Goal: Task Accomplishment & Management: Manage account settings

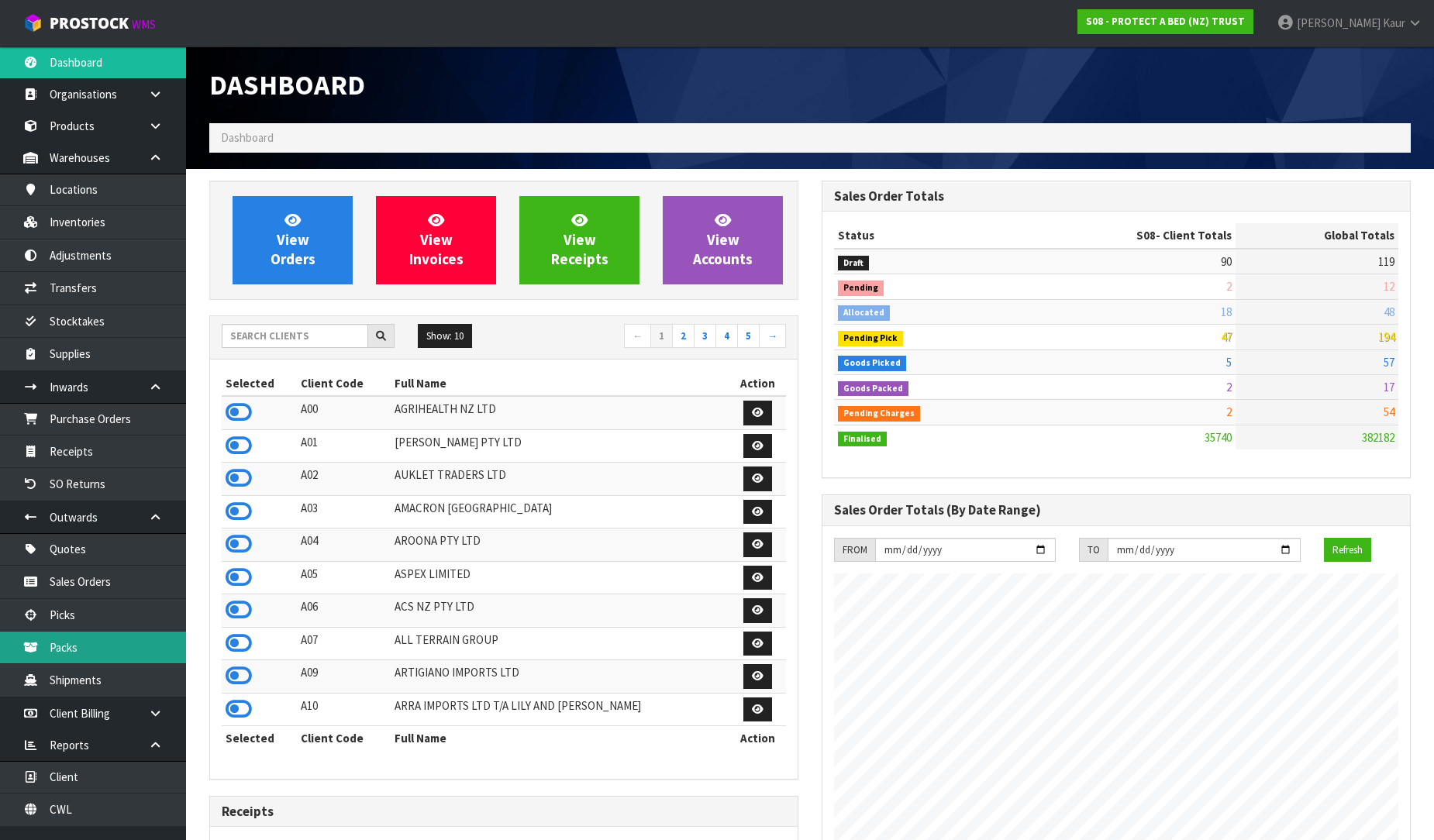
scroll to position [1174, 613]
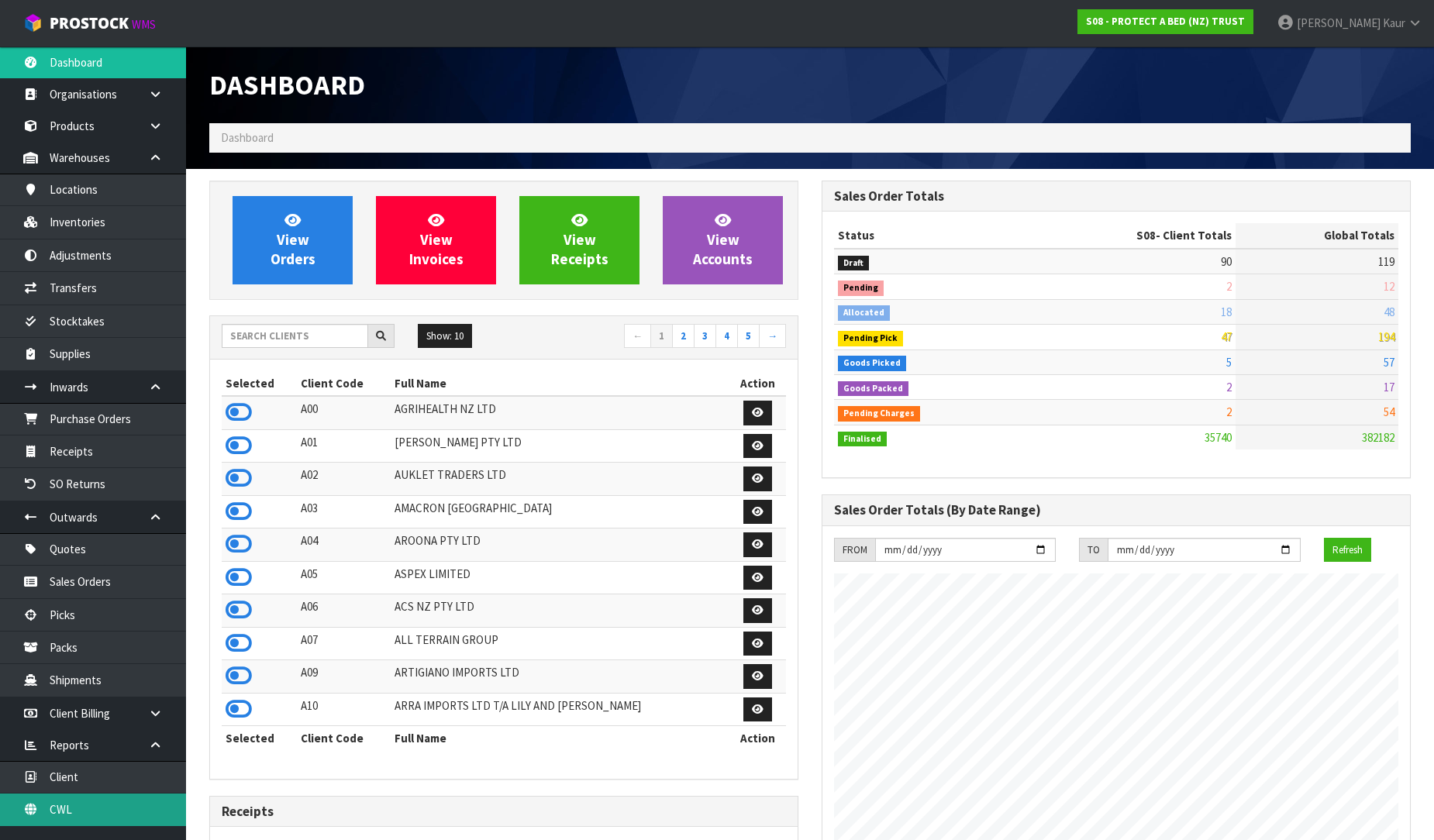
click at [91, 818] on link "CWL" at bounding box center [93, 809] width 186 height 31
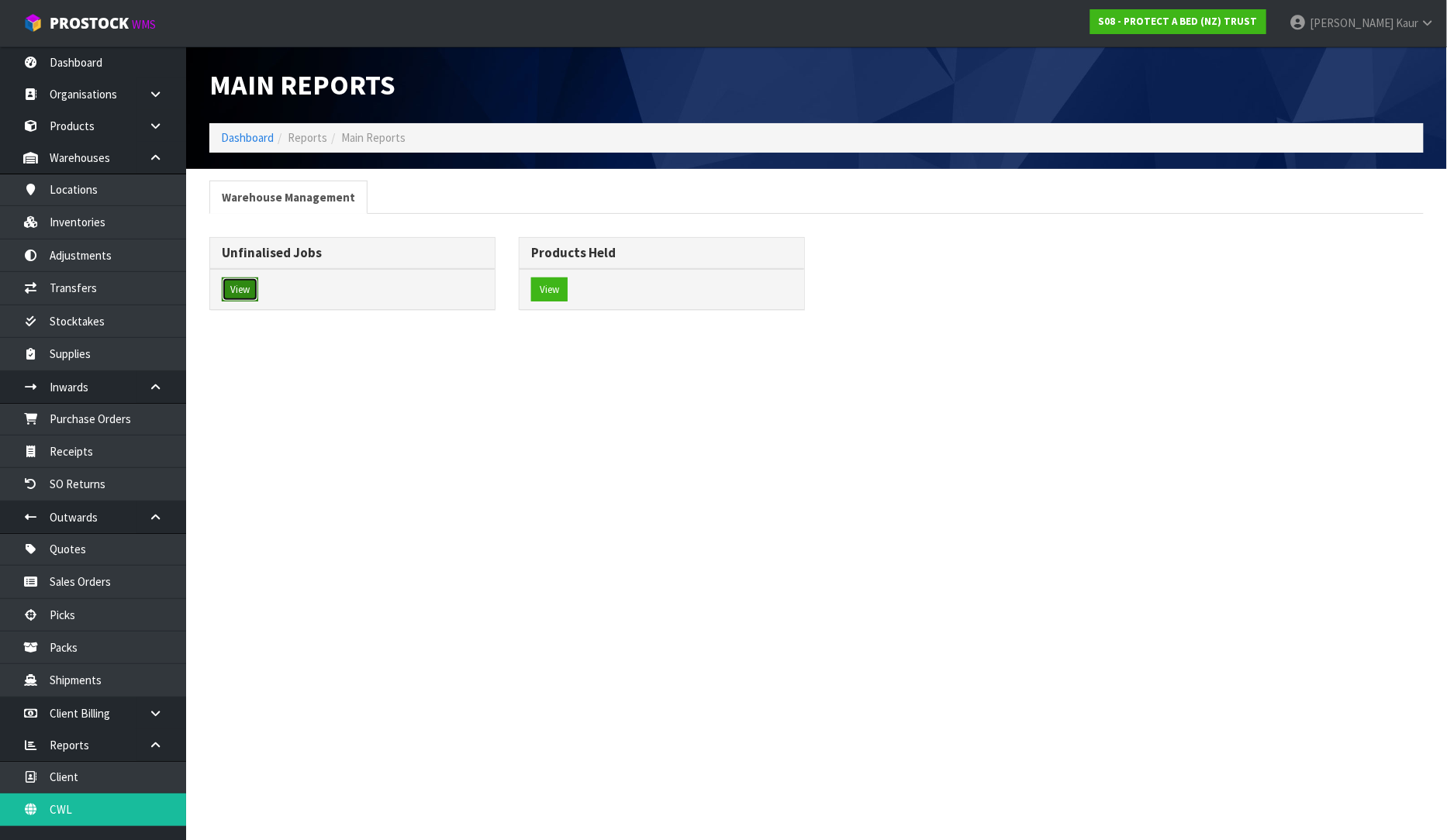
click at [249, 288] on button "View" at bounding box center [240, 290] width 37 height 25
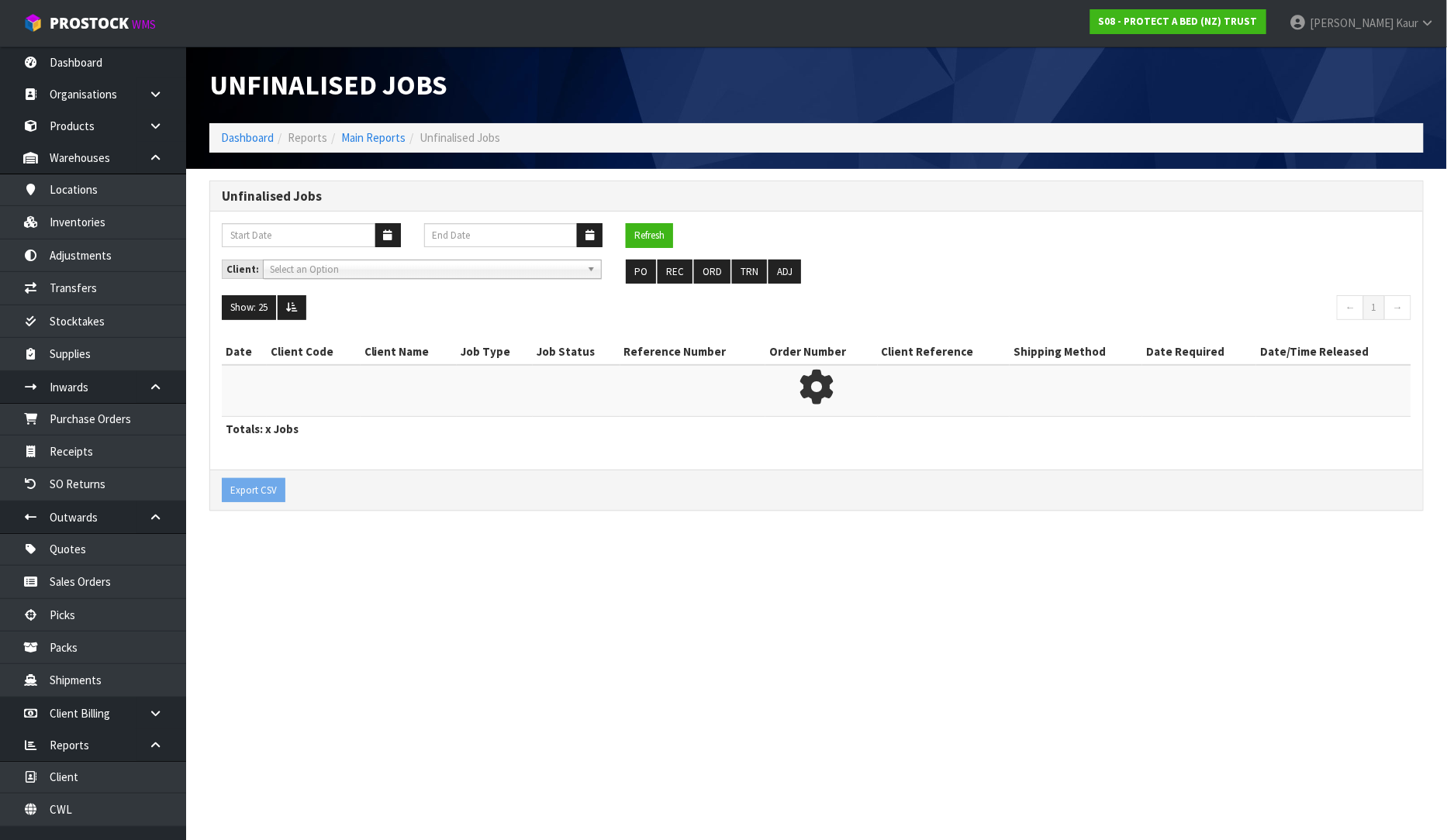
click at [656, 274] on ul "PO REC ORD TRN ADJ" at bounding box center [816, 272] width 381 height 25
click at [677, 272] on button "REC" at bounding box center [675, 272] width 35 height 25
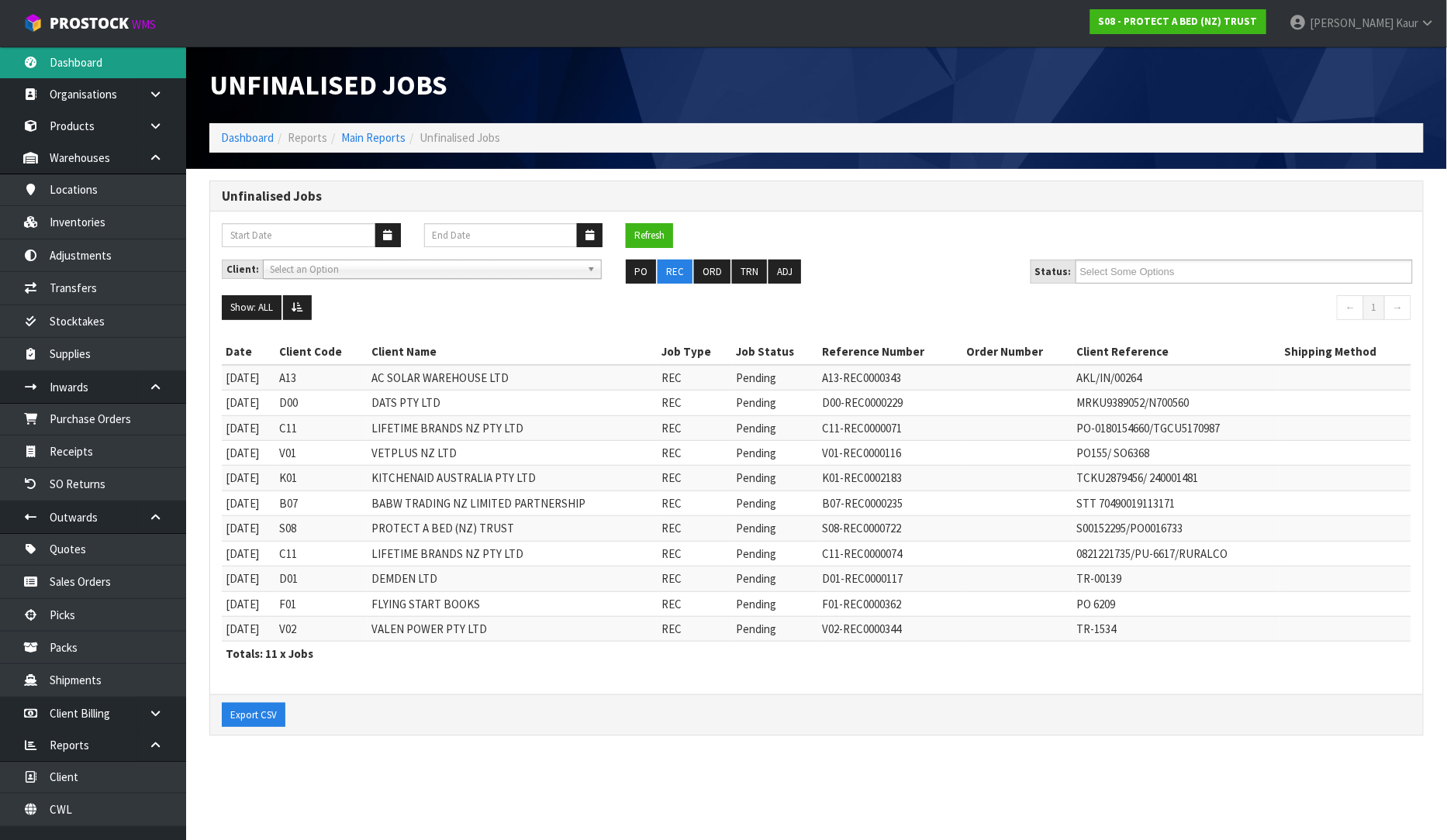
click at [81, 57] on link "Dashboard" at bounding box center [93, 62] width 186 height 31
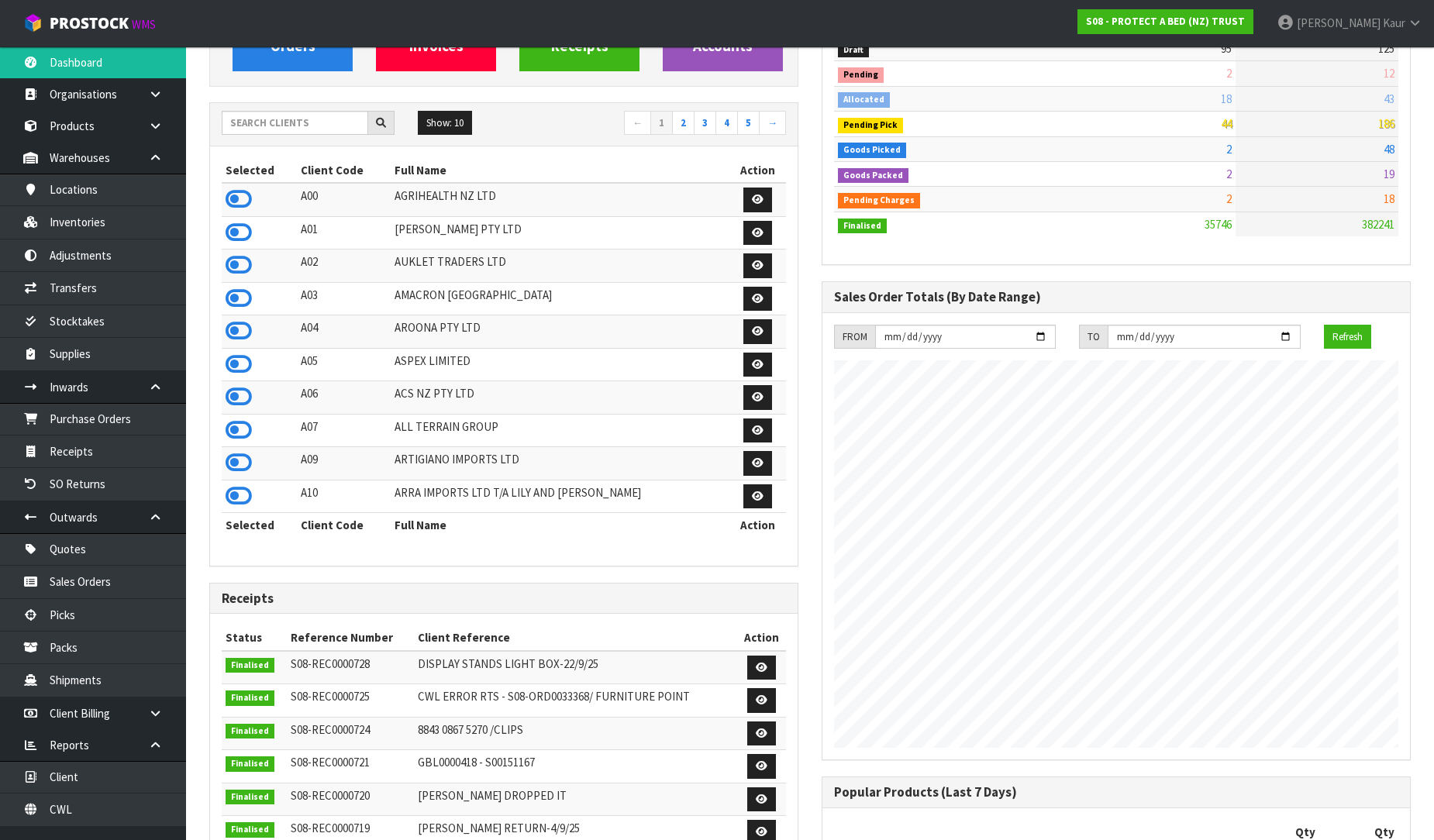
scroll to position [430, 0]
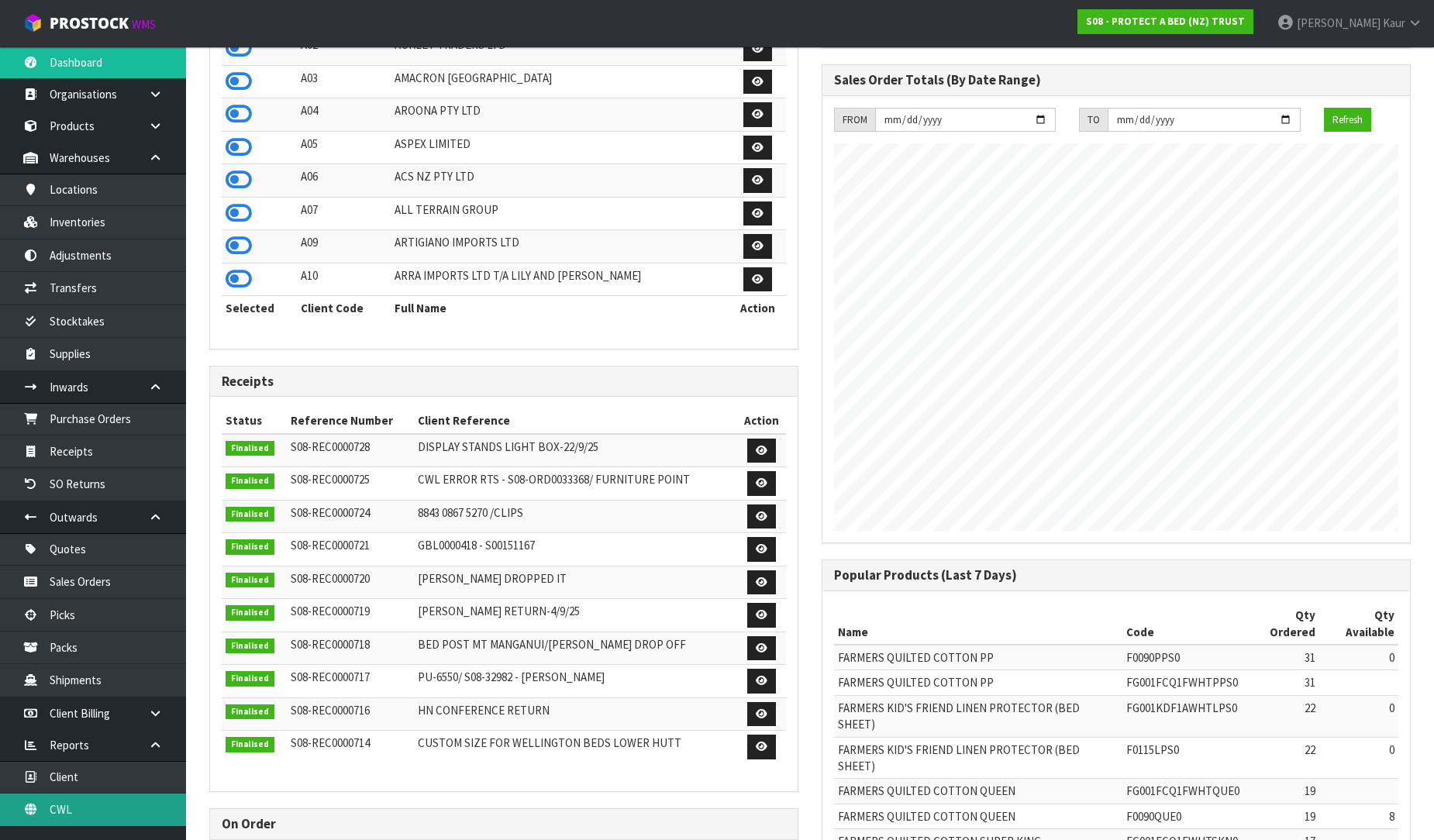
click at [99, 802] on link "CWL" at bounding box center [93, 809] width 186 height 31
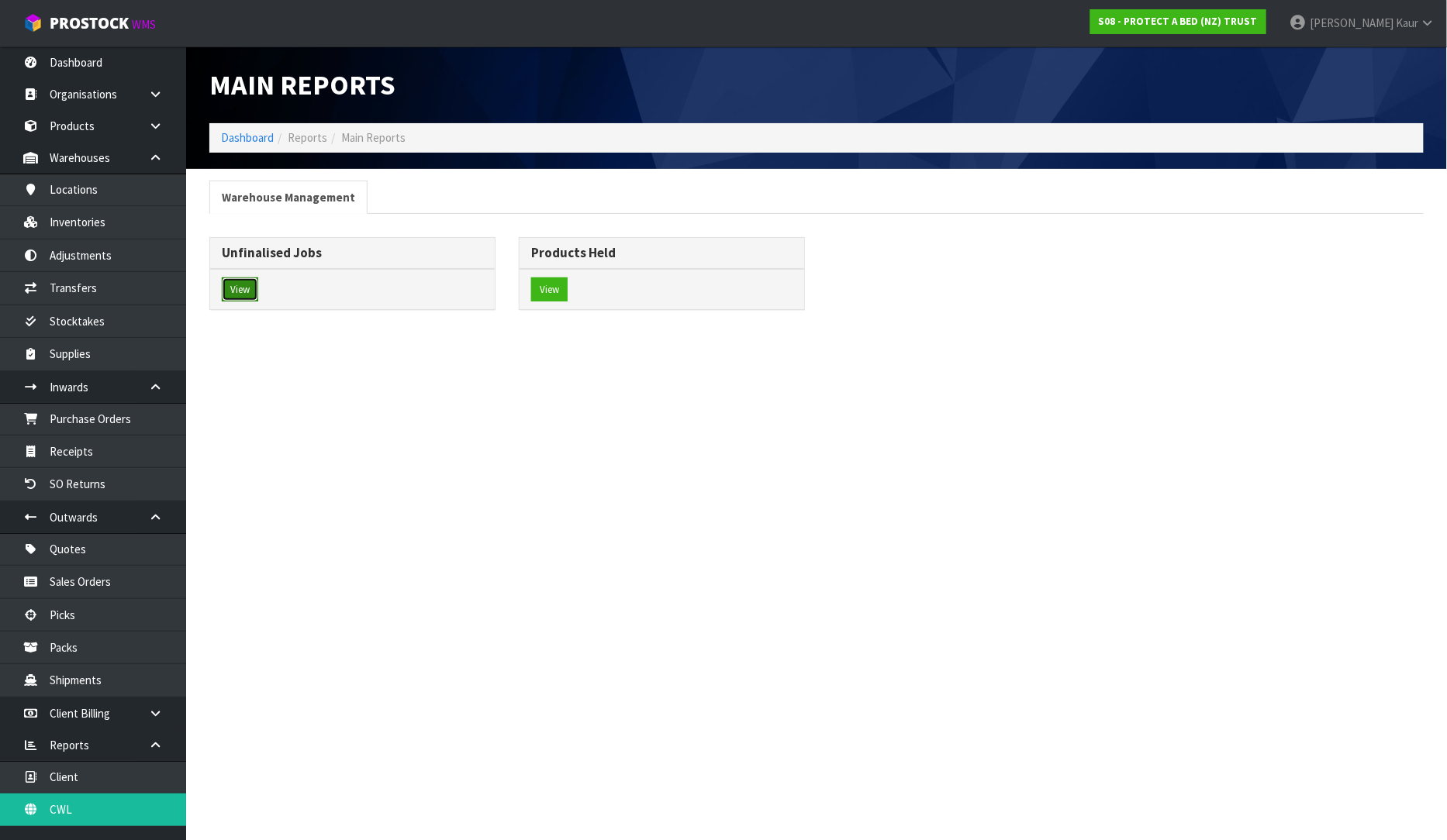
click at [236, 293] on button "View" at bounding box center [240, 290] width 37 height 25
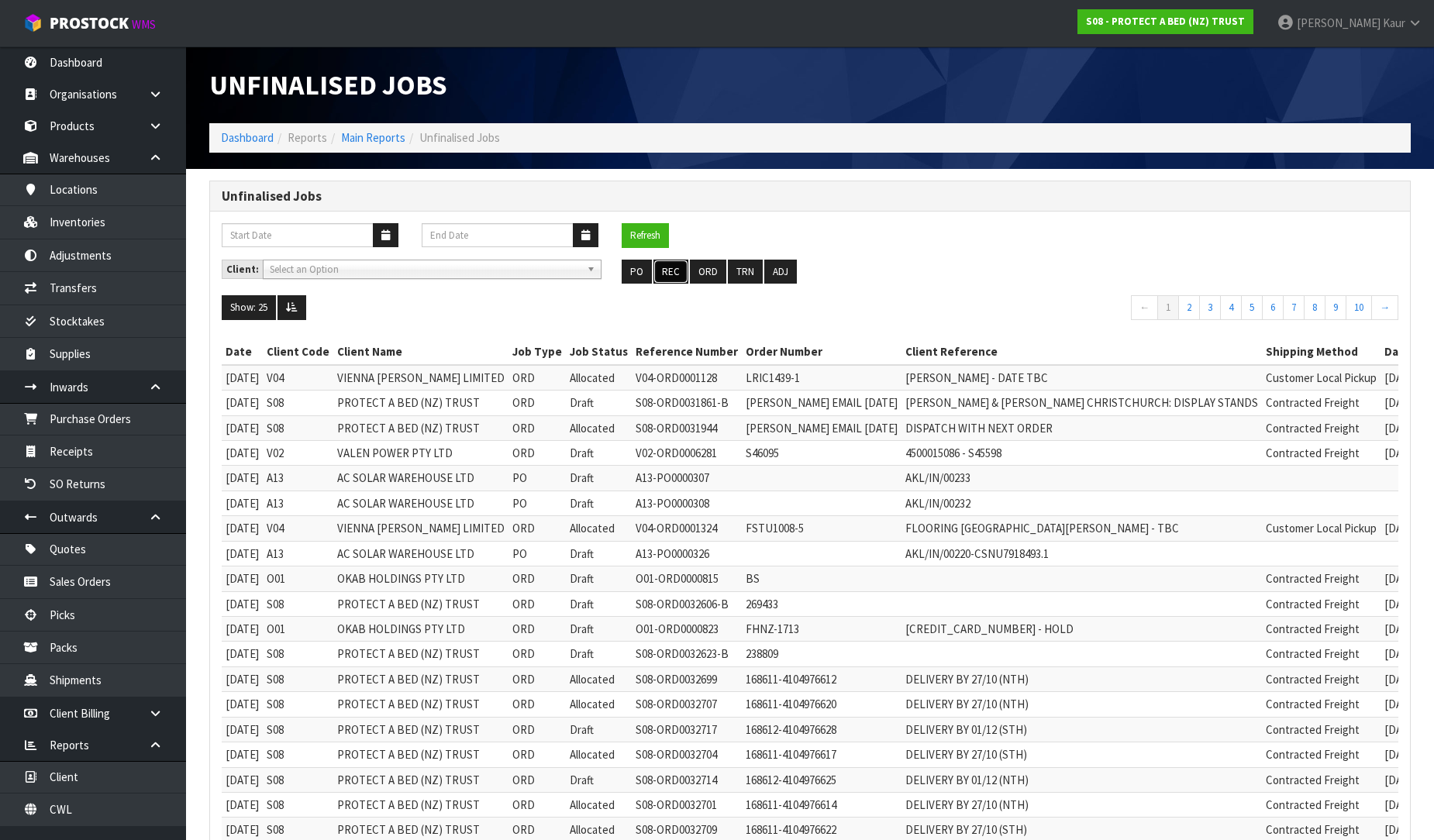
click at [677, 271] on button "REC" at bounding box center [670, 272] width 35 height 25
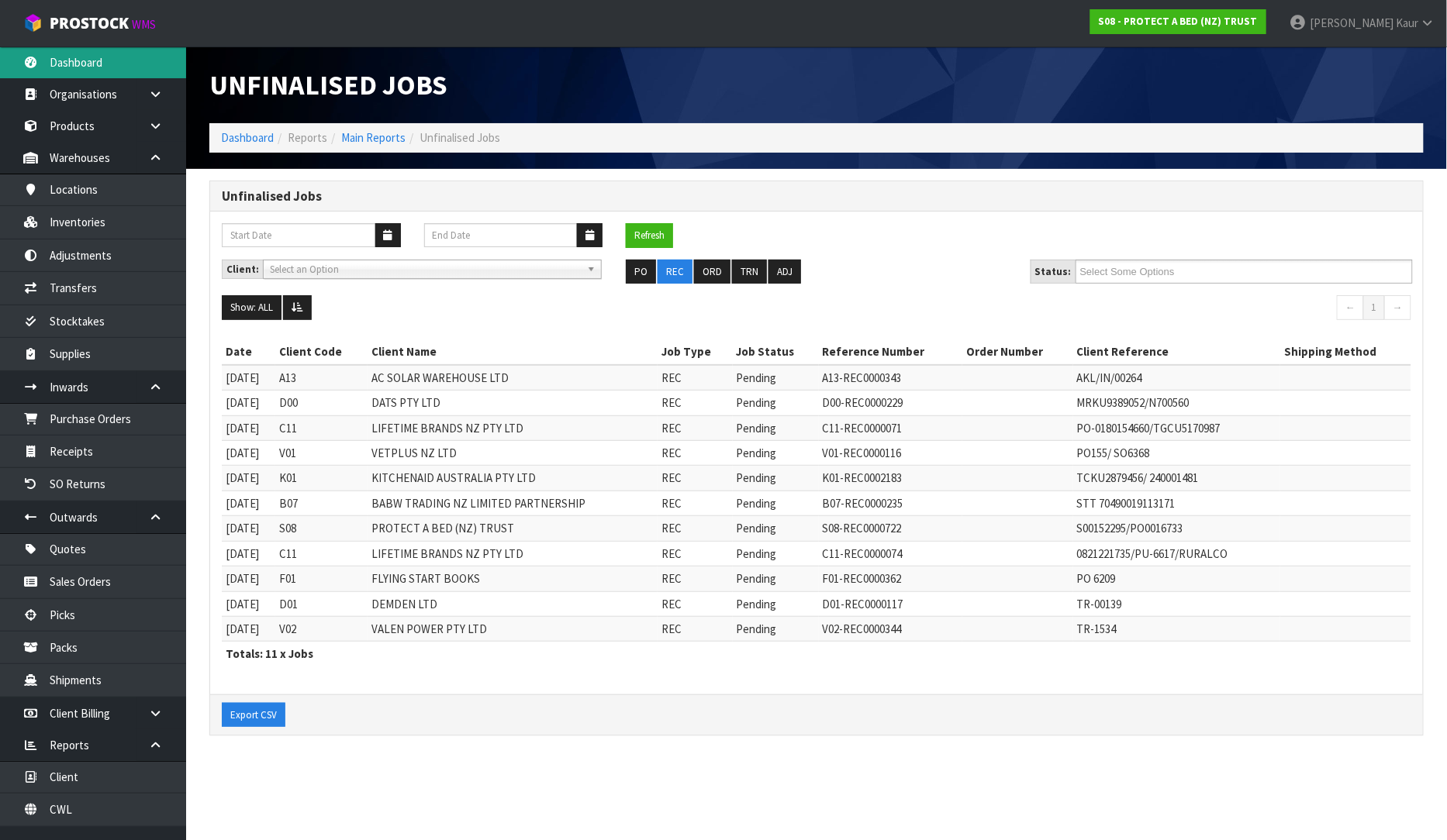
click at [101, 70] on link "Dashboard" at bounding box center [93, 62] width 186 height 31
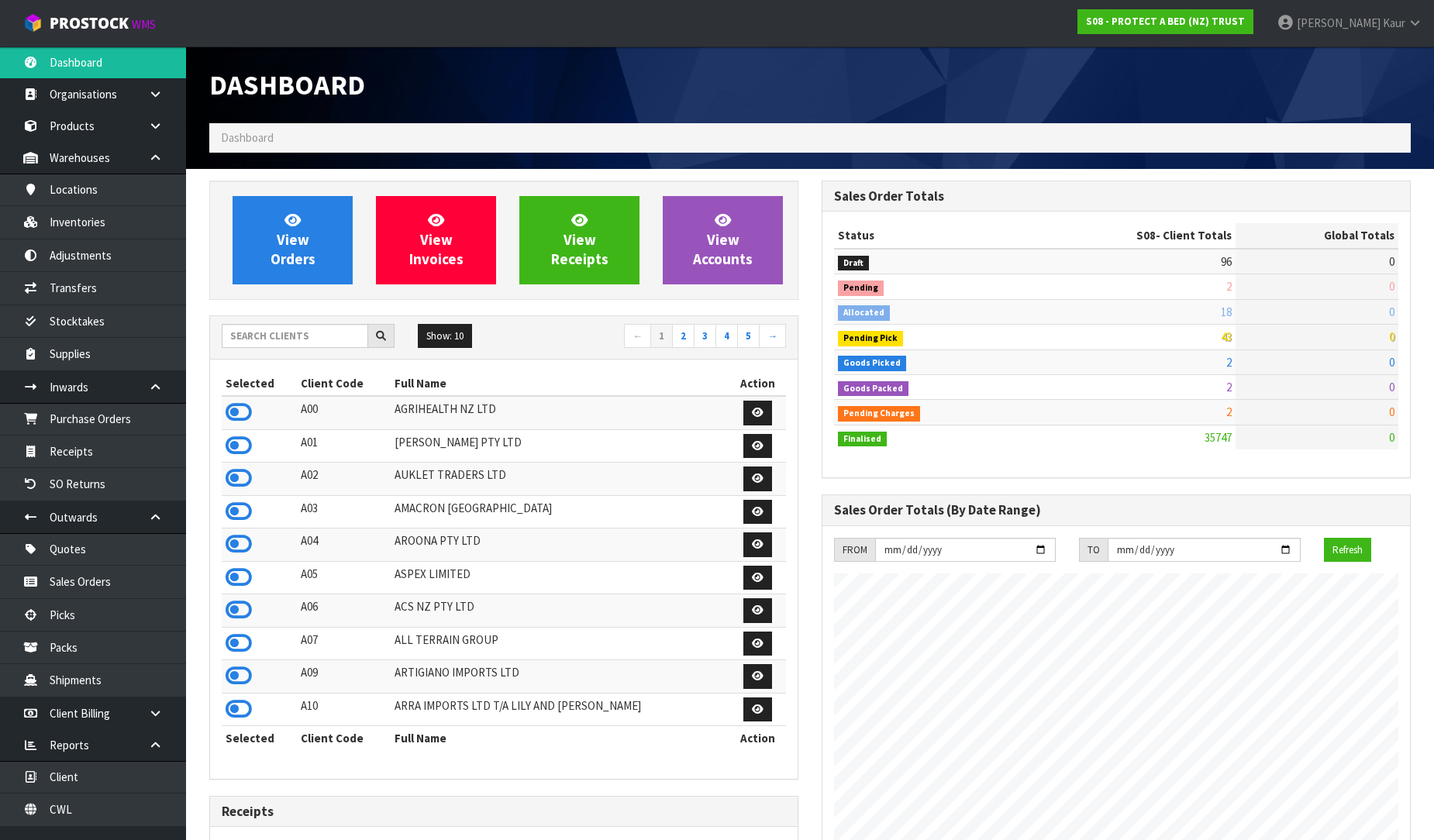
scroll to position [1174, 613]
click at [62, 804] on link "CWL" at bounding box center [93, 809] width 186 height 31
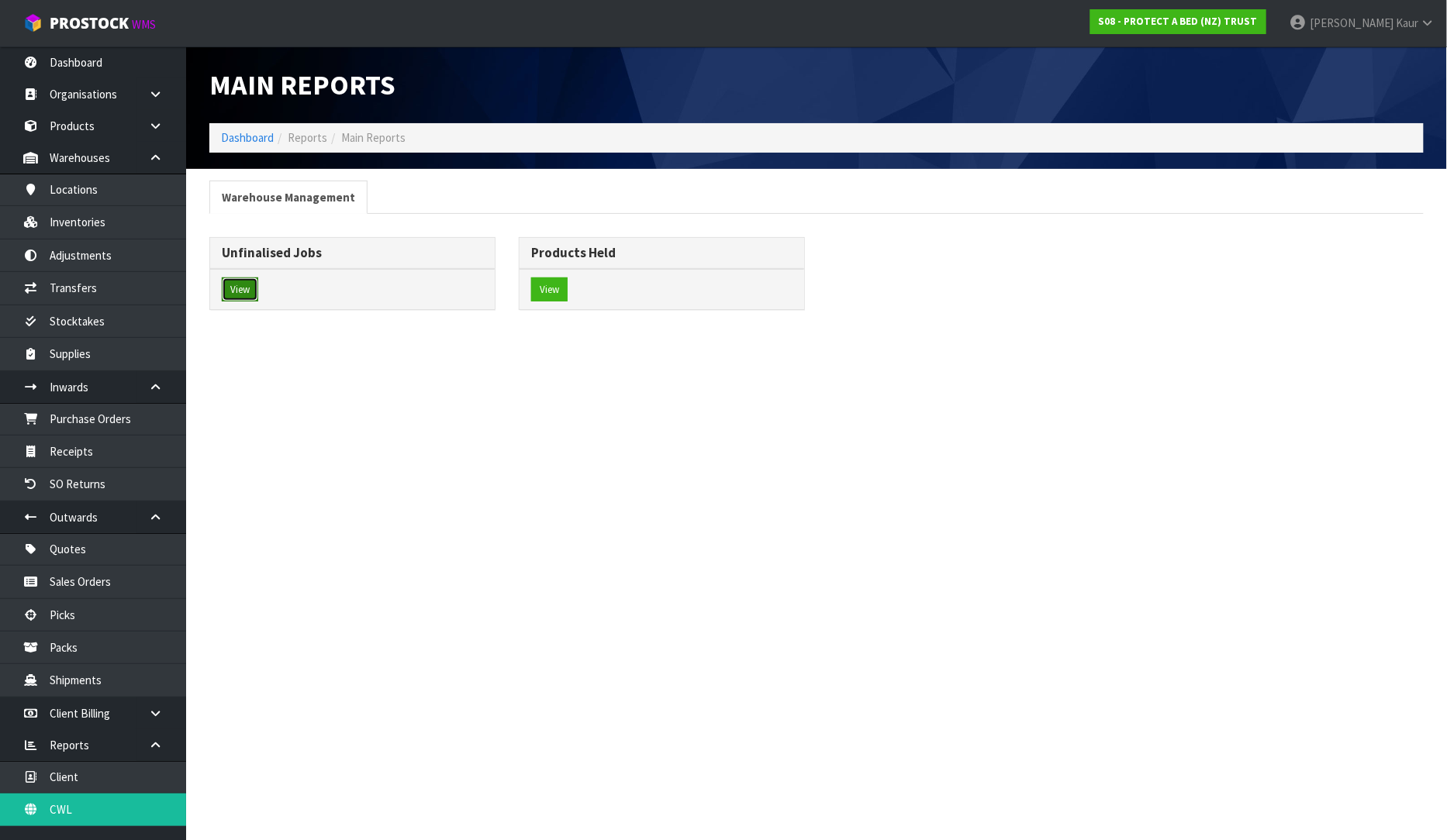
click at [253, 296] on button "View" at bounding box center [240, 290] width 37 height 25
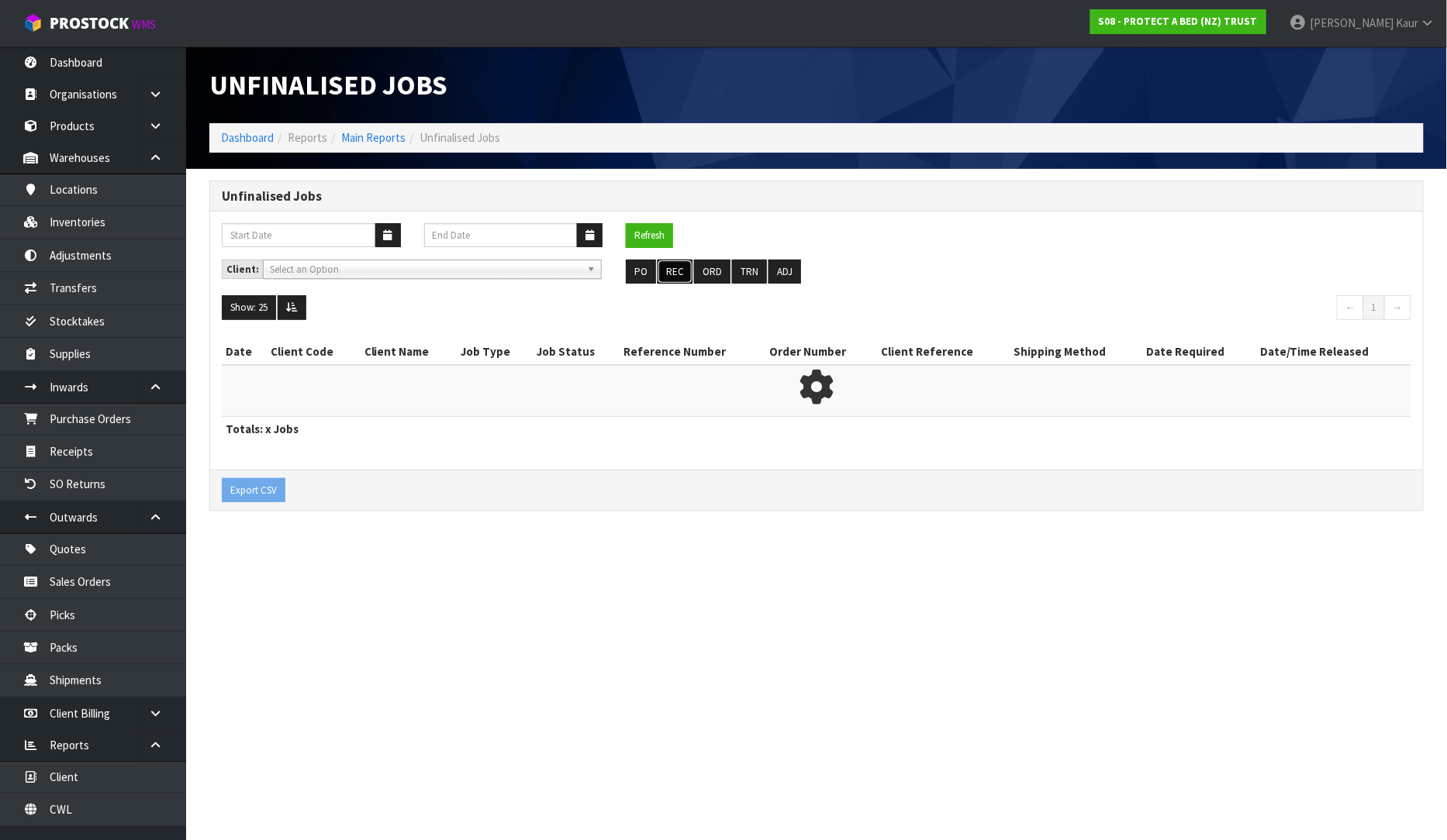
click at [673, 269] on button "REC" at bounding box center [675, 272] width 35 height 25
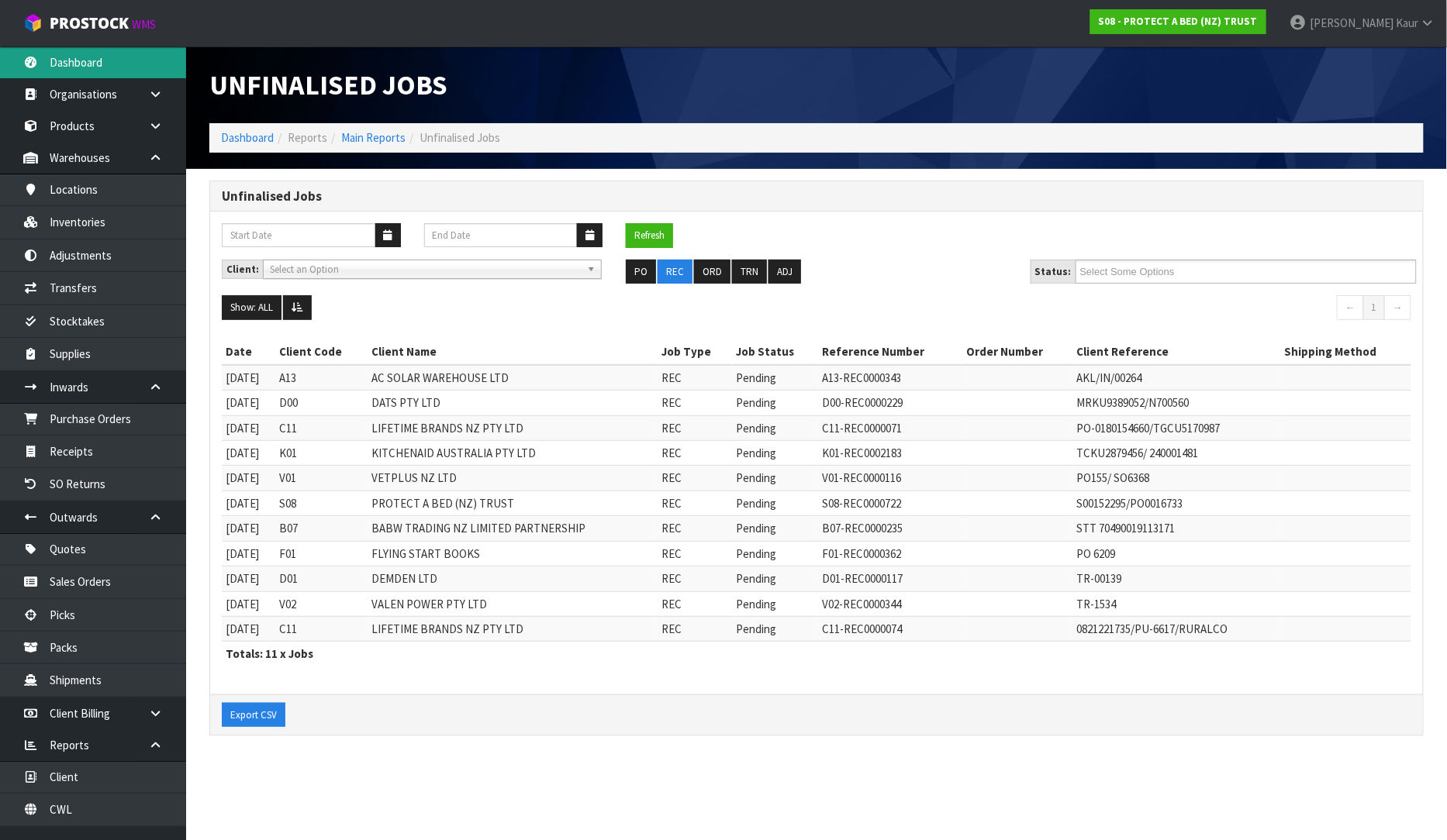
click at [93, 59] on link "Dashboard" at bounding box center [93, 62] width 186 height 31
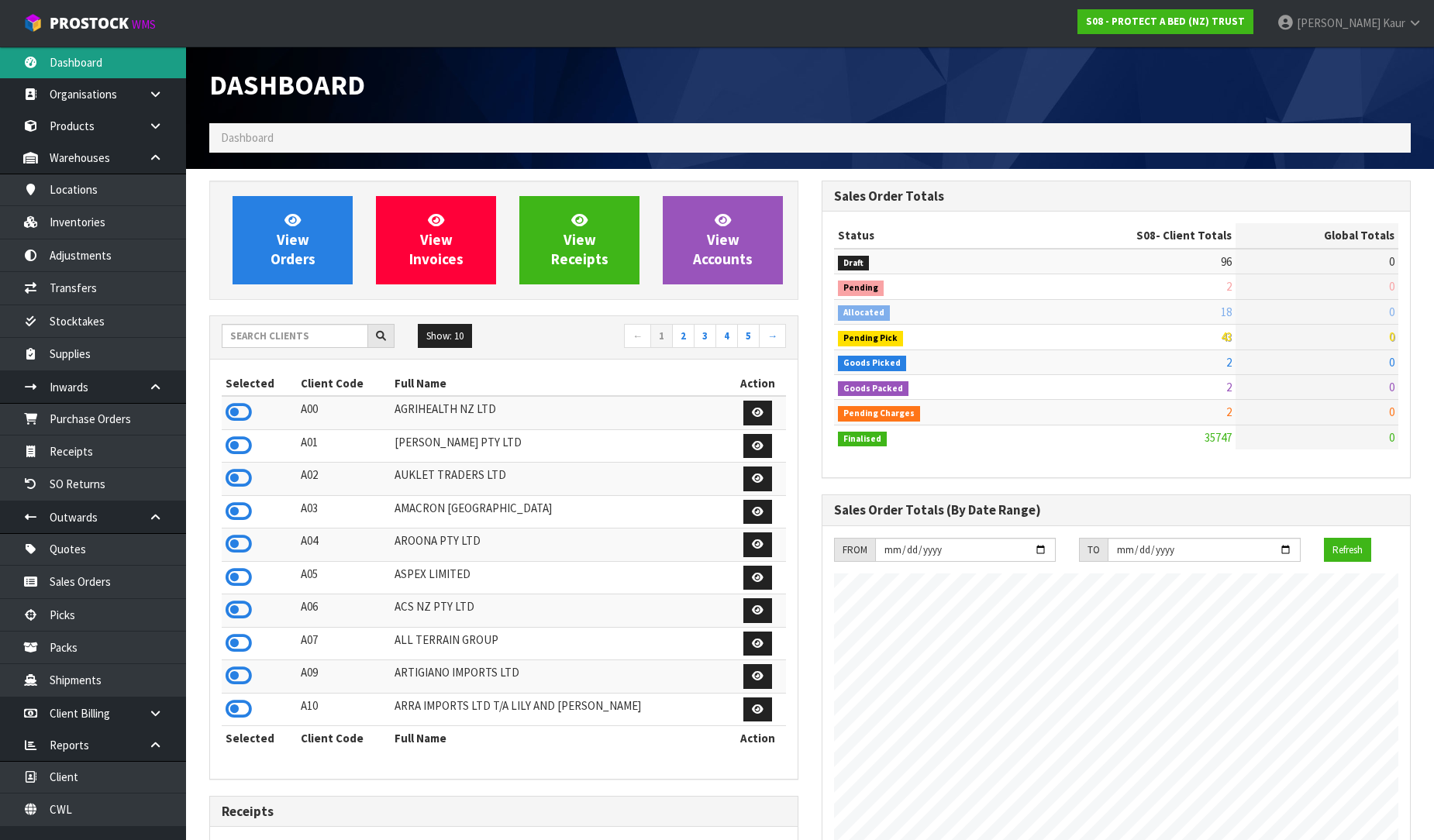
scroll to position [1174, 613]
click at [330, 347] on input "text" at bounding box center [295, 336] width 146 height 24
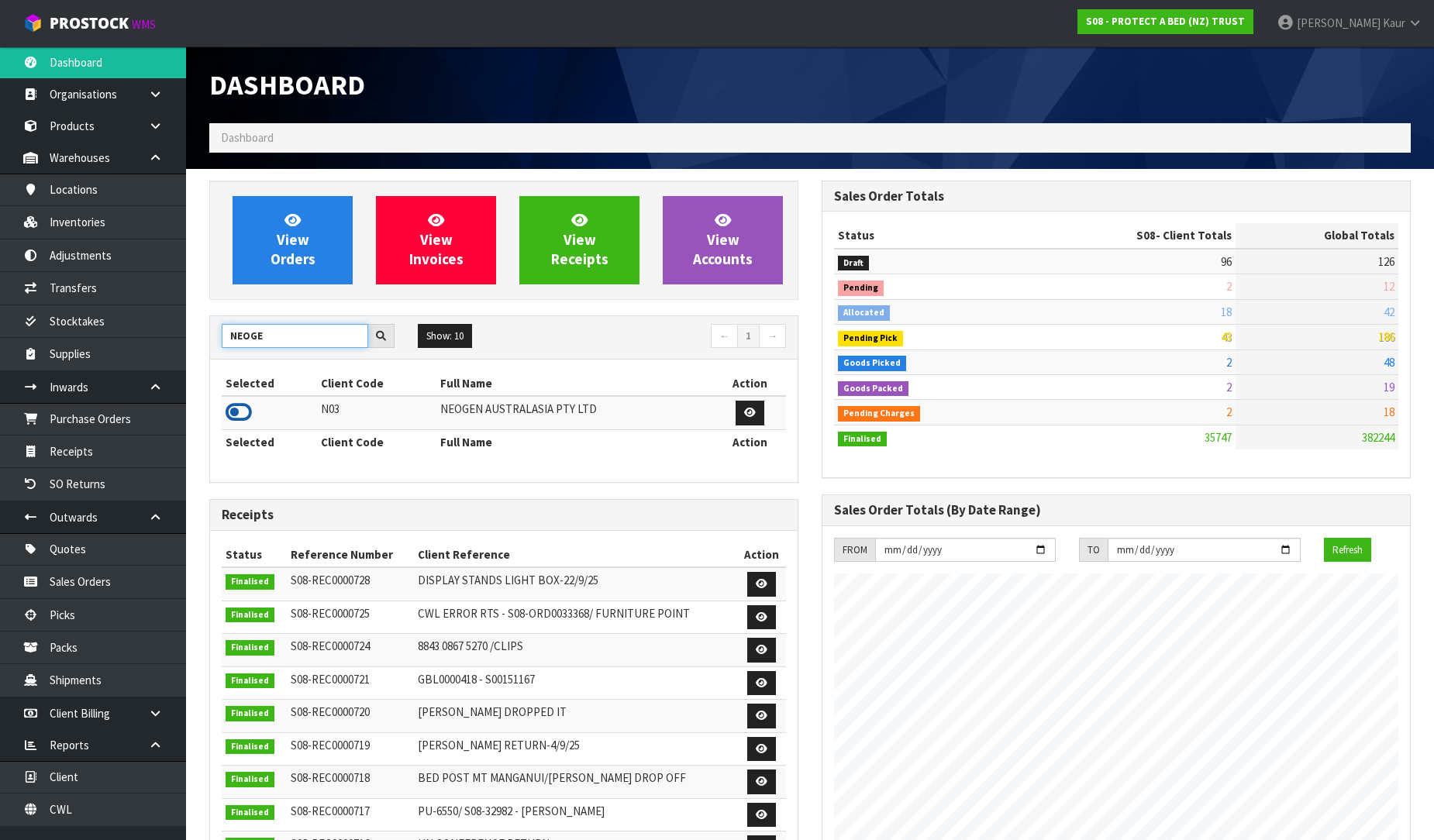
type input "NEOGE"
click at [238, 403] on icon at bounding box center [238, 412] width 26 height 23
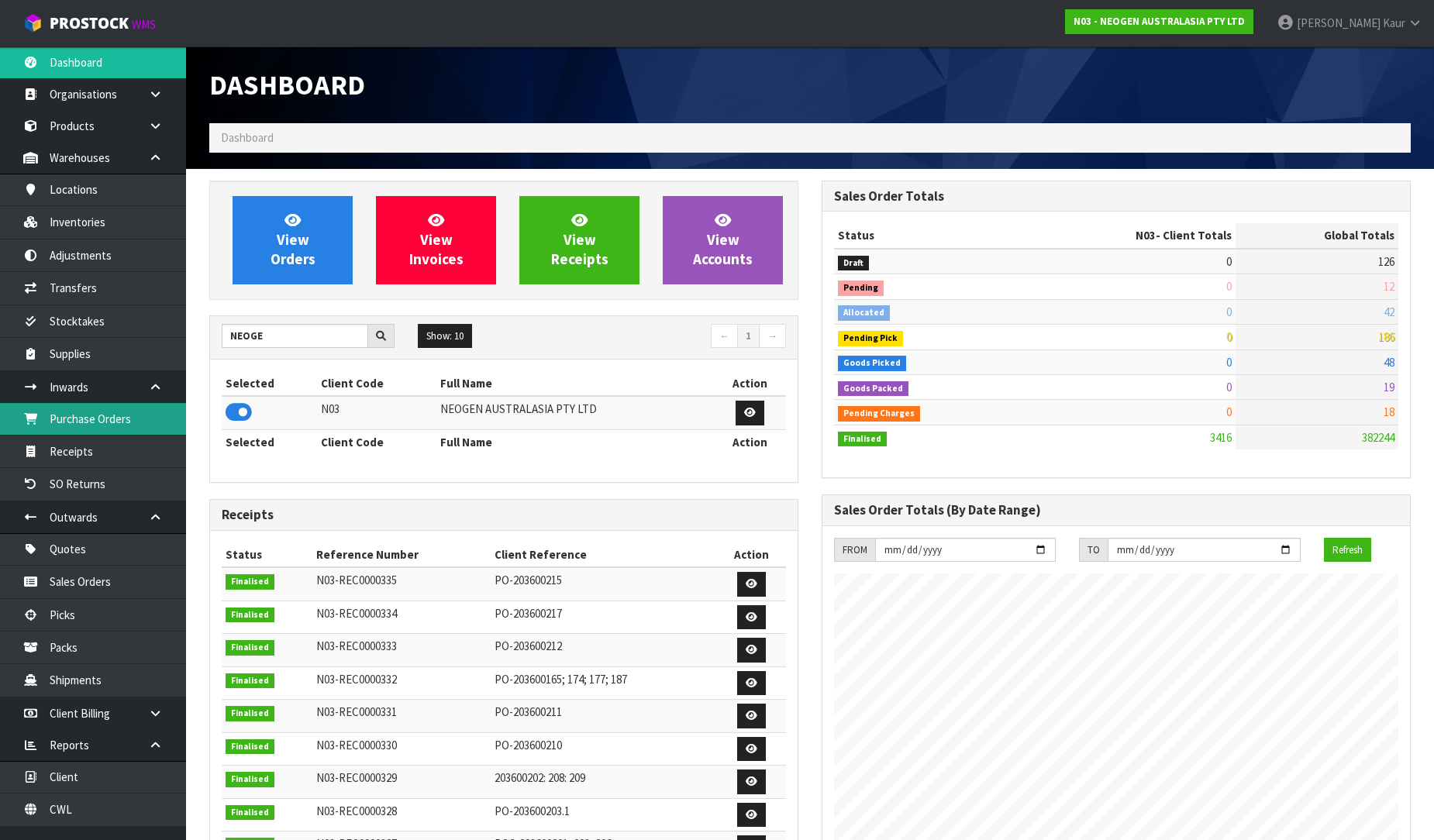
click at [138, 411] on link "Purchase Orders" at bounding box center [93, 419] width 186 height 31
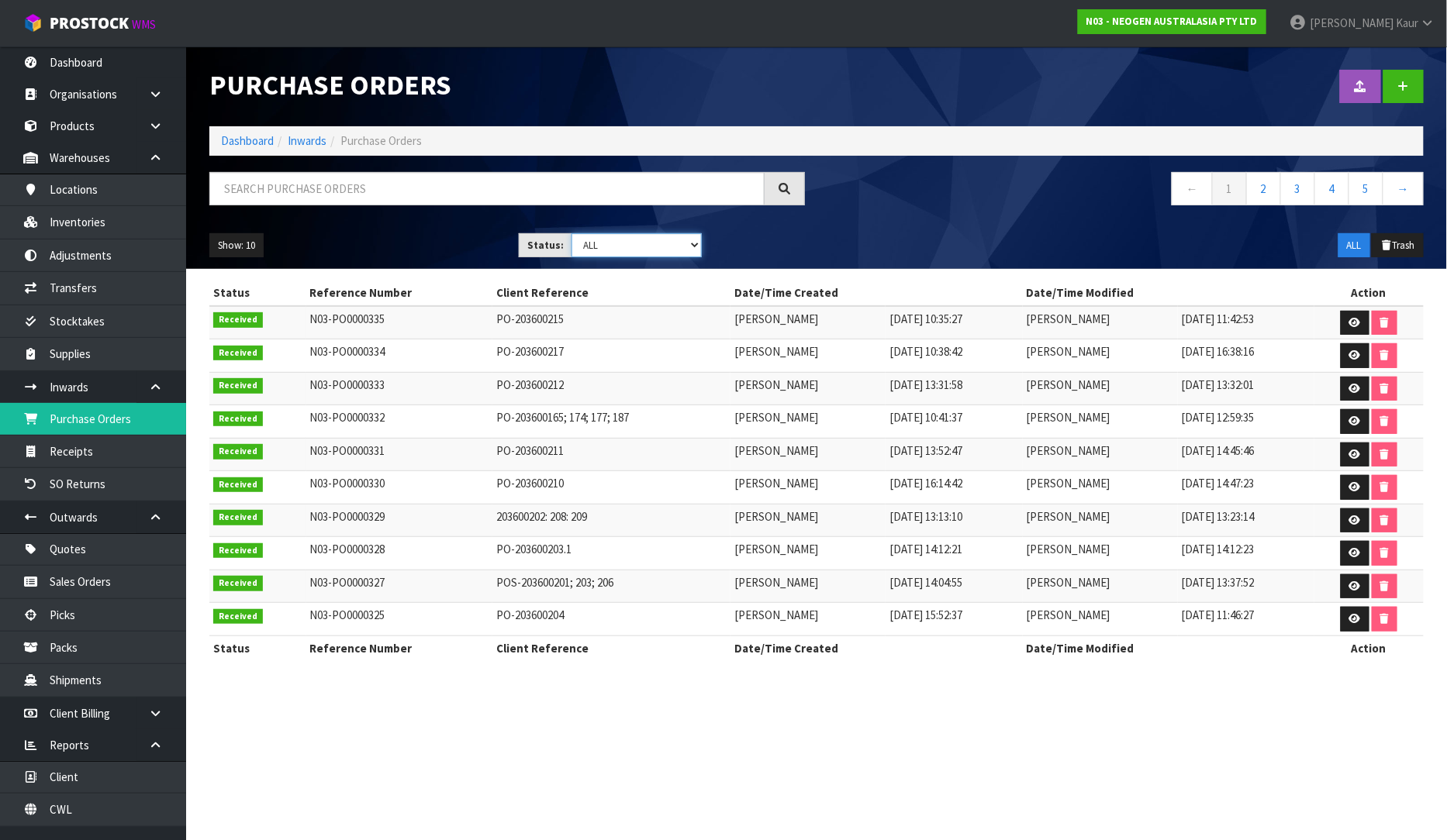
click at [688, 243] on select "Draft Pending Received Cancelled ALL" at bounding box center [636, 245] width 130 height 24
select select "string:0"
click at [572, 234] on select "Draft Pending Received Cancelled ALL" at bounding box center [636, 245] width 130 height 24
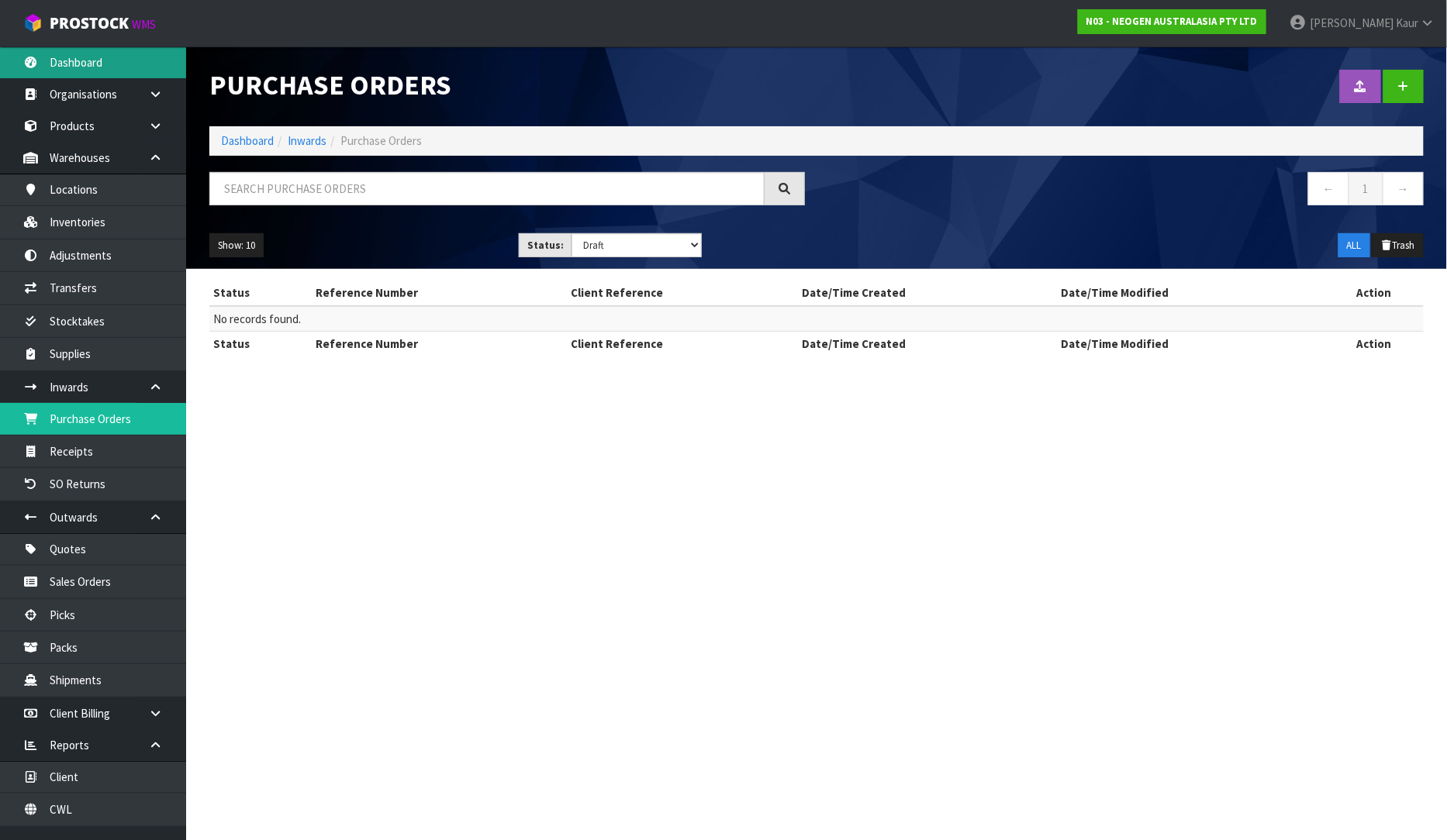
click at [136, 66] on link "Dashboard" at bounding box center [93, 62] width 186 height 31
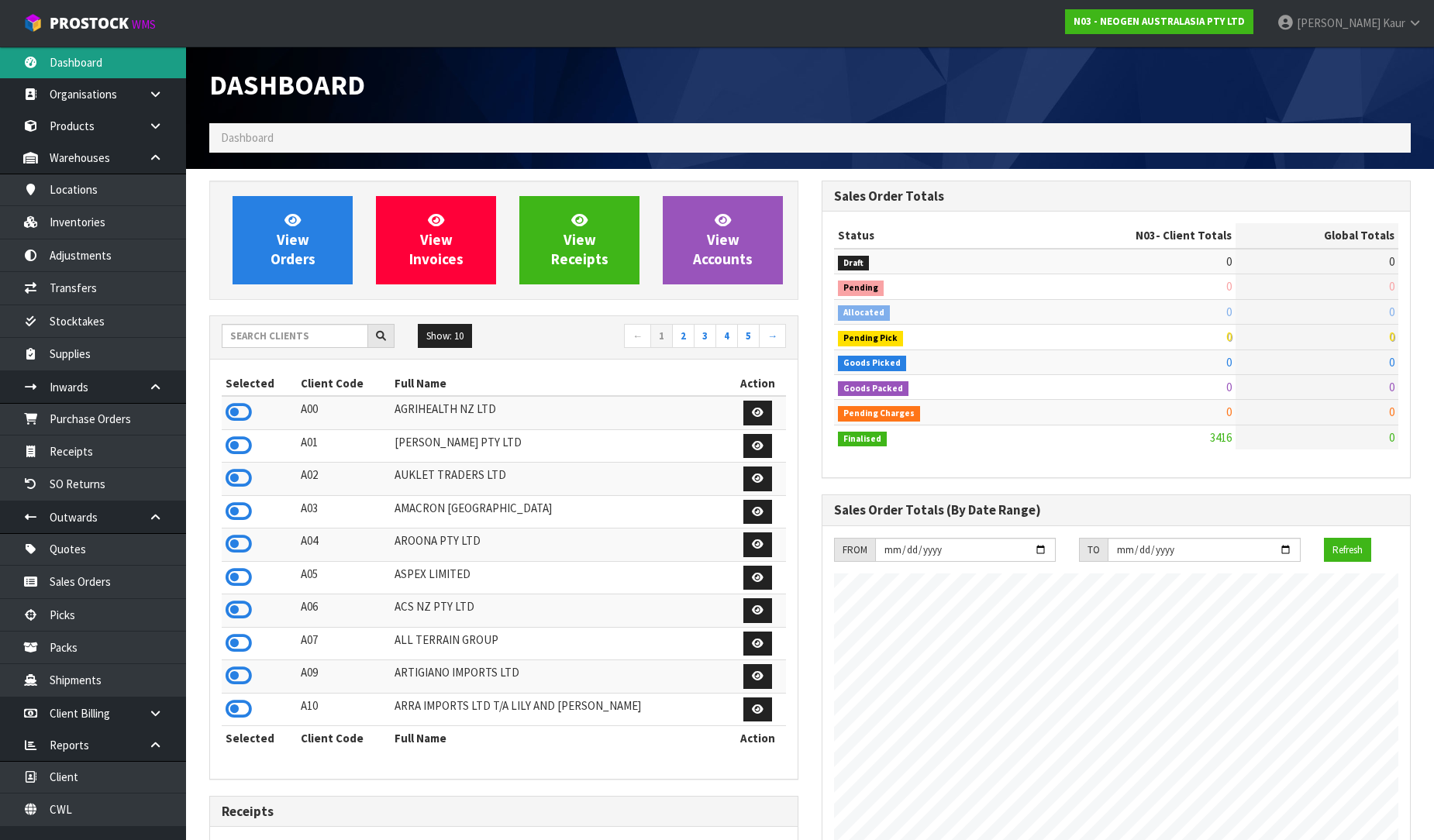
scroll to position [1174, 613]
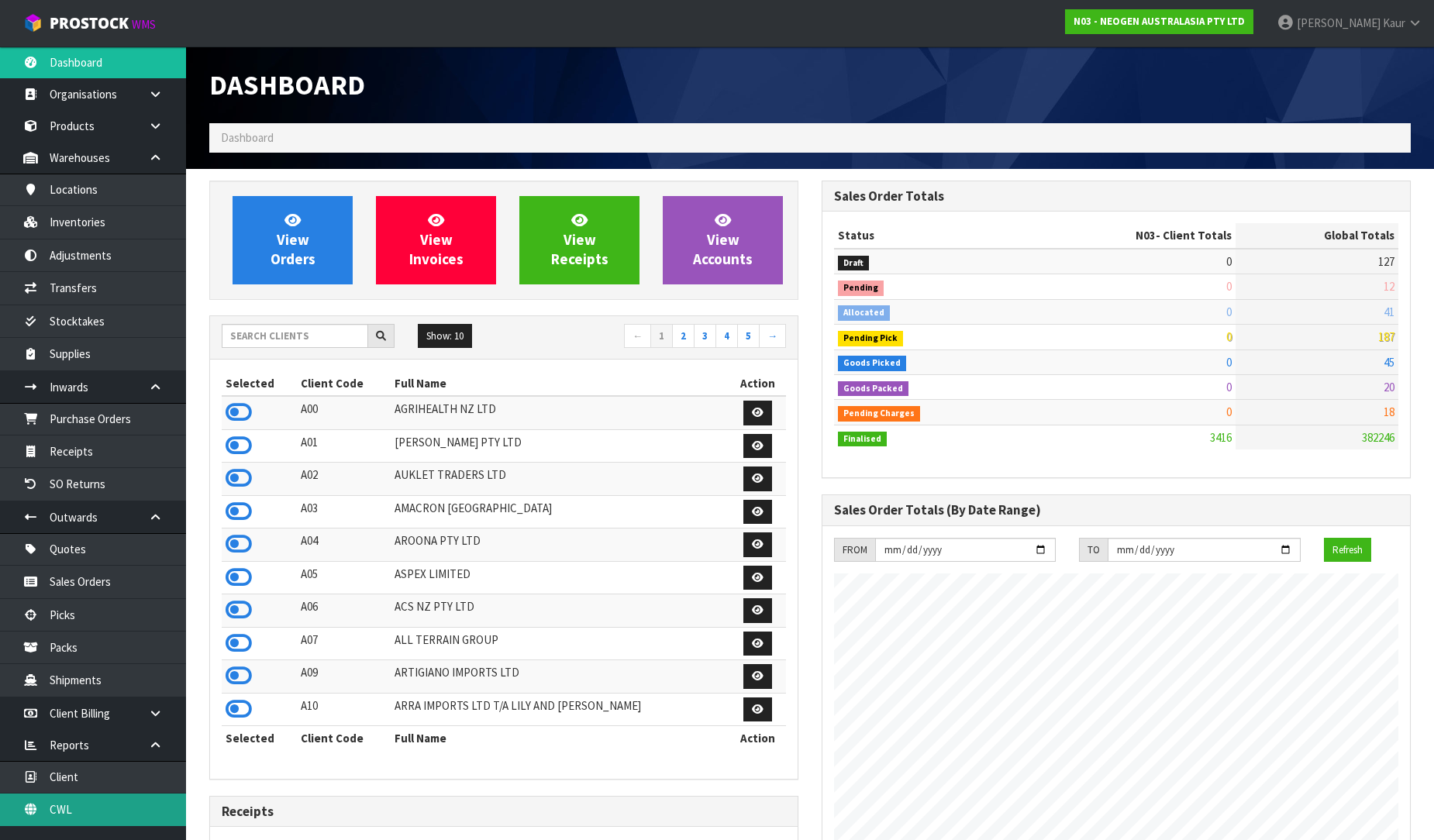
click at [66, 809] on link "CWL" at bounding box center [93, 809] width 186 height 31
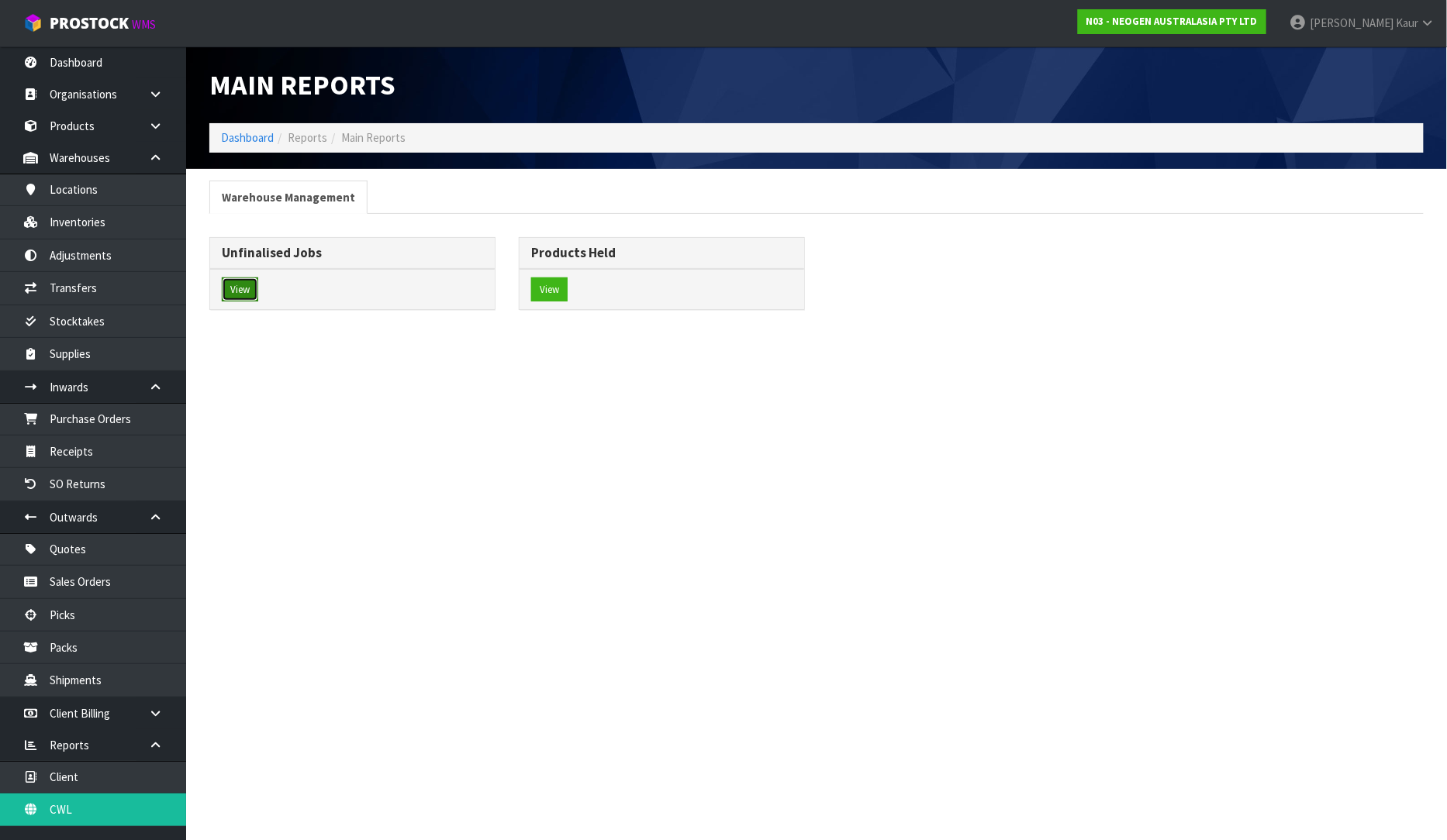
click at [242, 291] on button "View" at bounding box center [240, 290] width 37 height 25
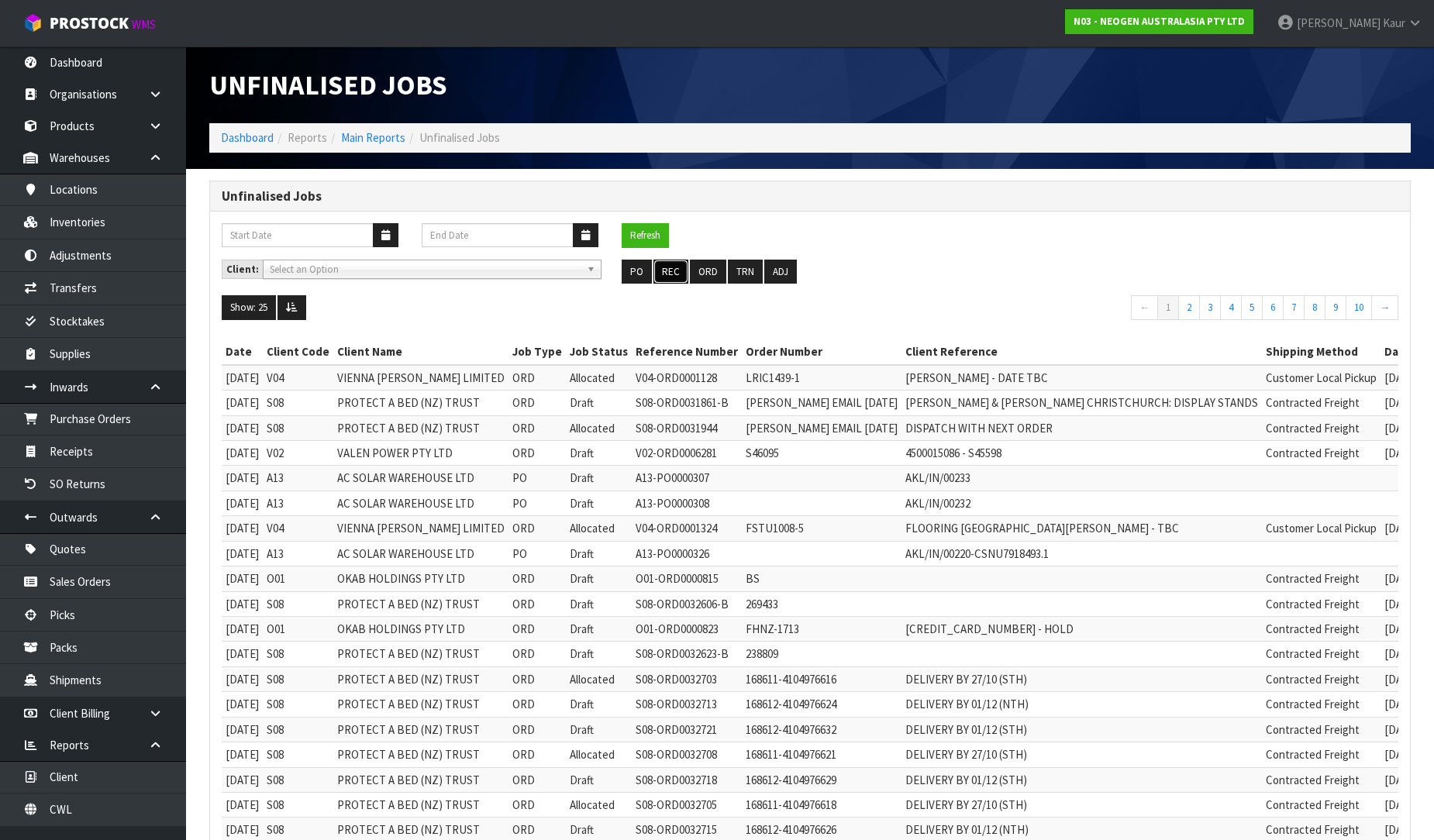
click at [675, 273] on button "REC" at bounding box center [670, 272] width 35 height 25
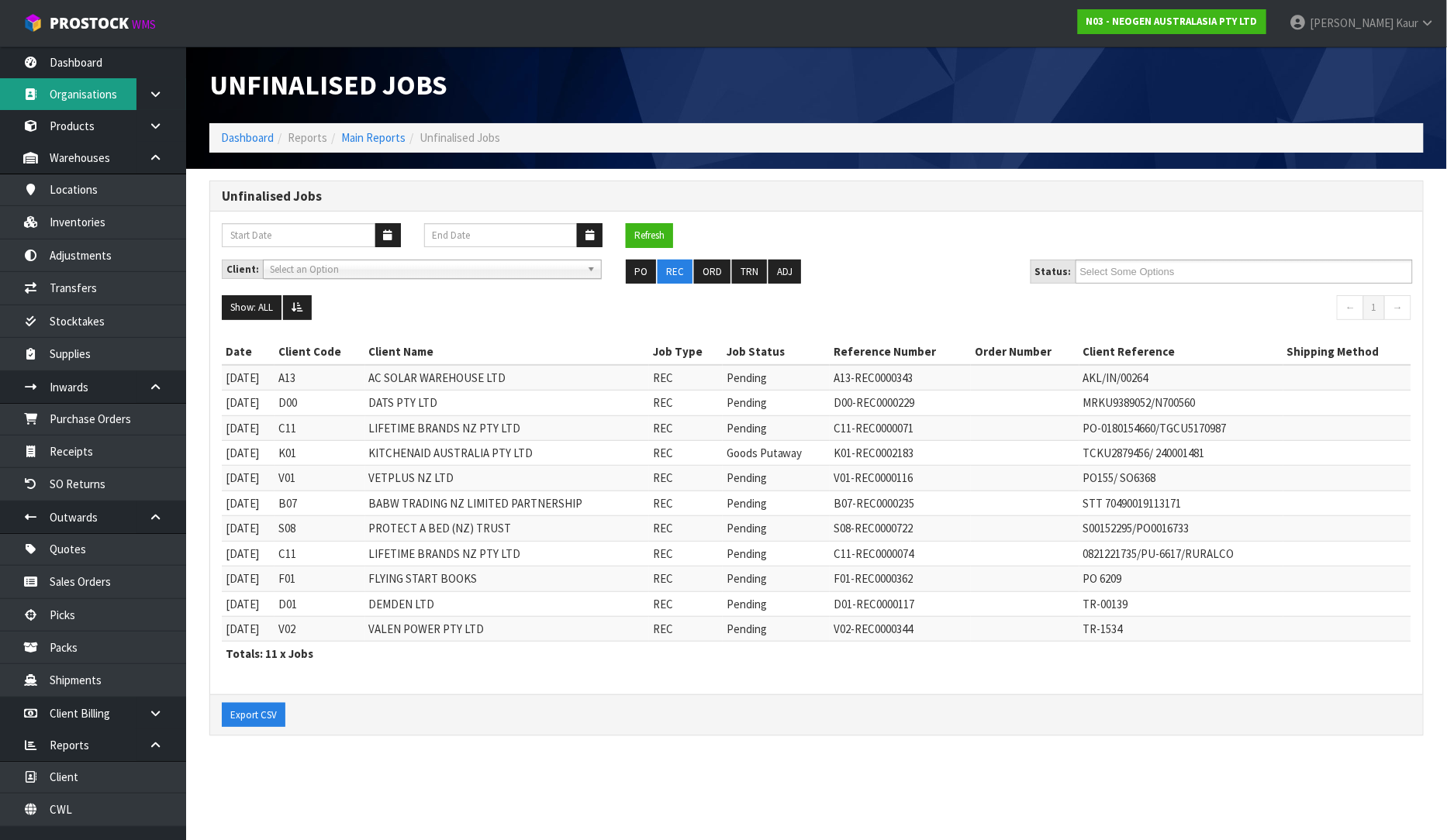
click at [117, 79] on link "Organisations" at bounding box center [93, 93] width 186 height 31
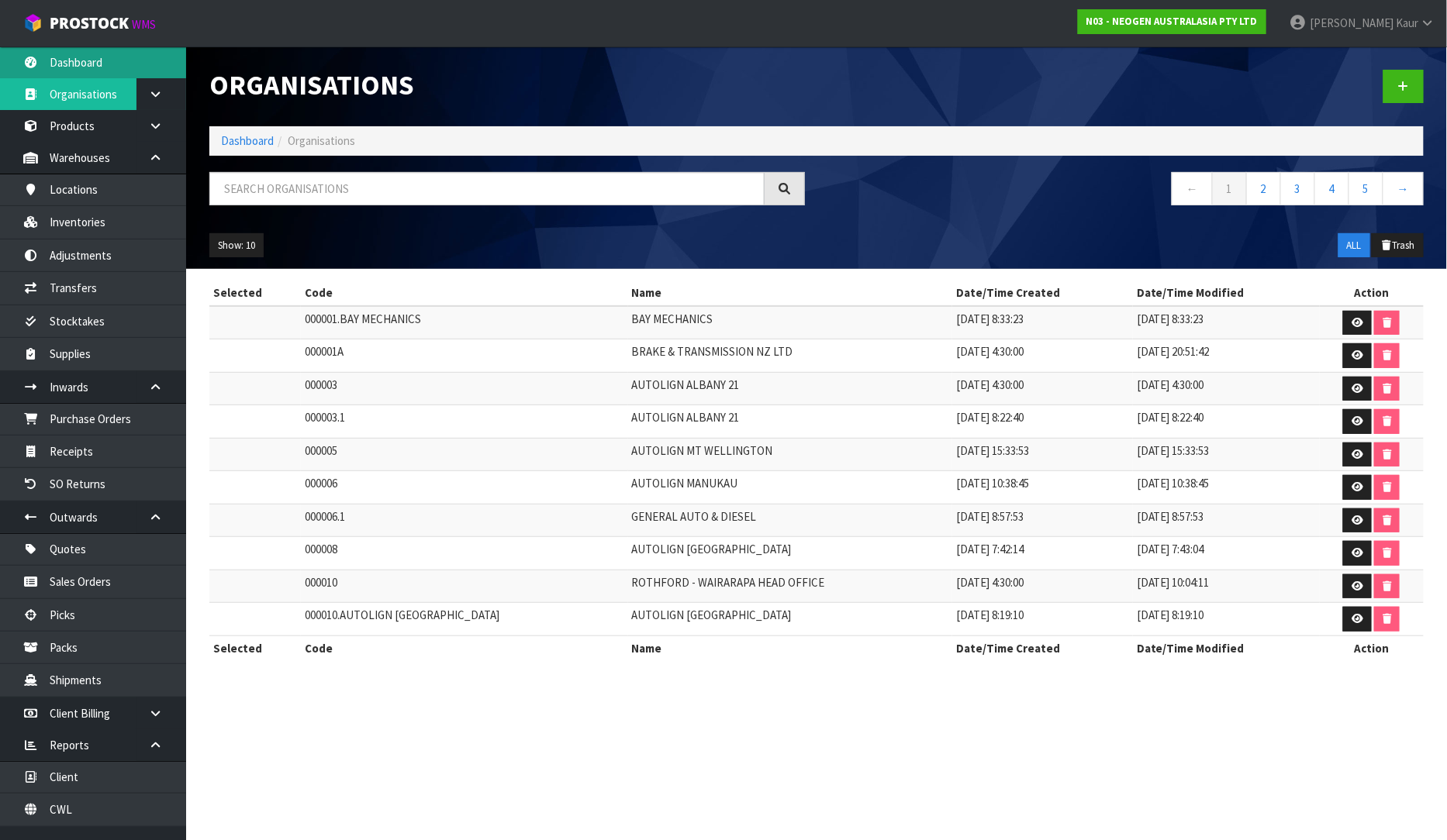
click at [99, 60] on link "Dashboard" at bounding box center [93, 62] width 186 height 31
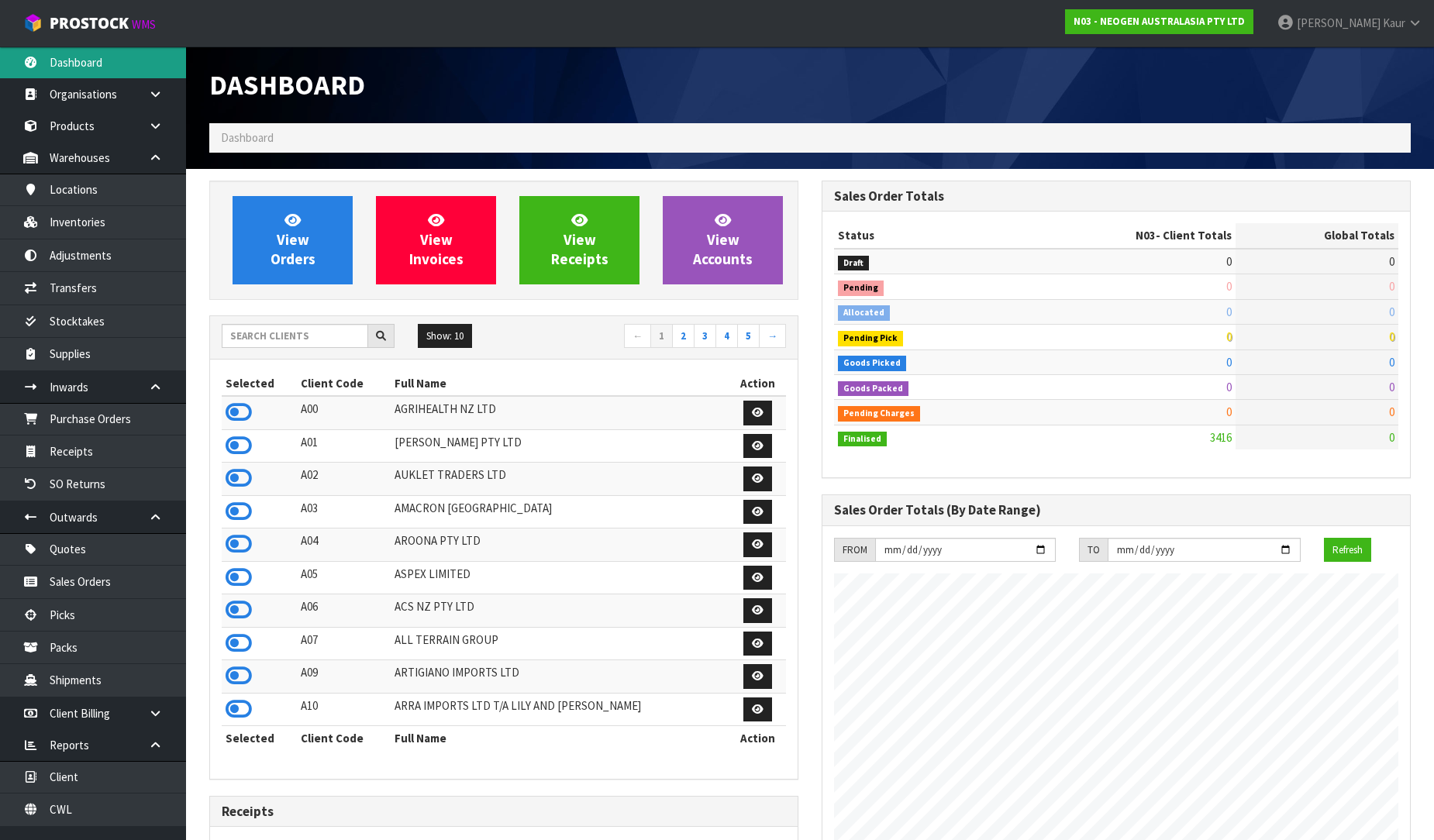
scroll to position [1174, 613]
click at [1090, 71] on div "Dashboard" at bounding box center [810, 84] width 1225 height 76
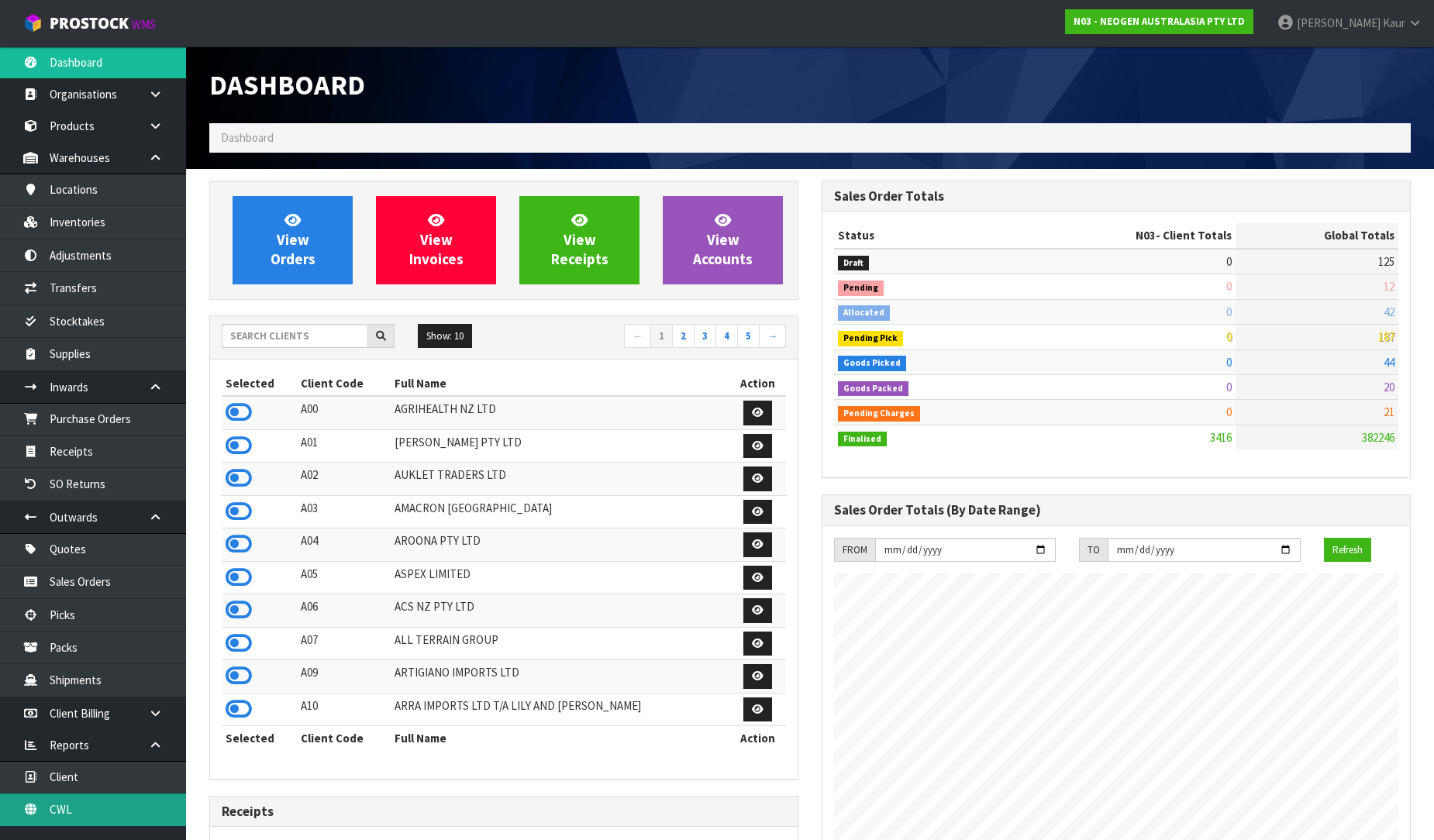
click at [59, 824] on link "CWL" at bounding box center [93, 809] width 186 height 31
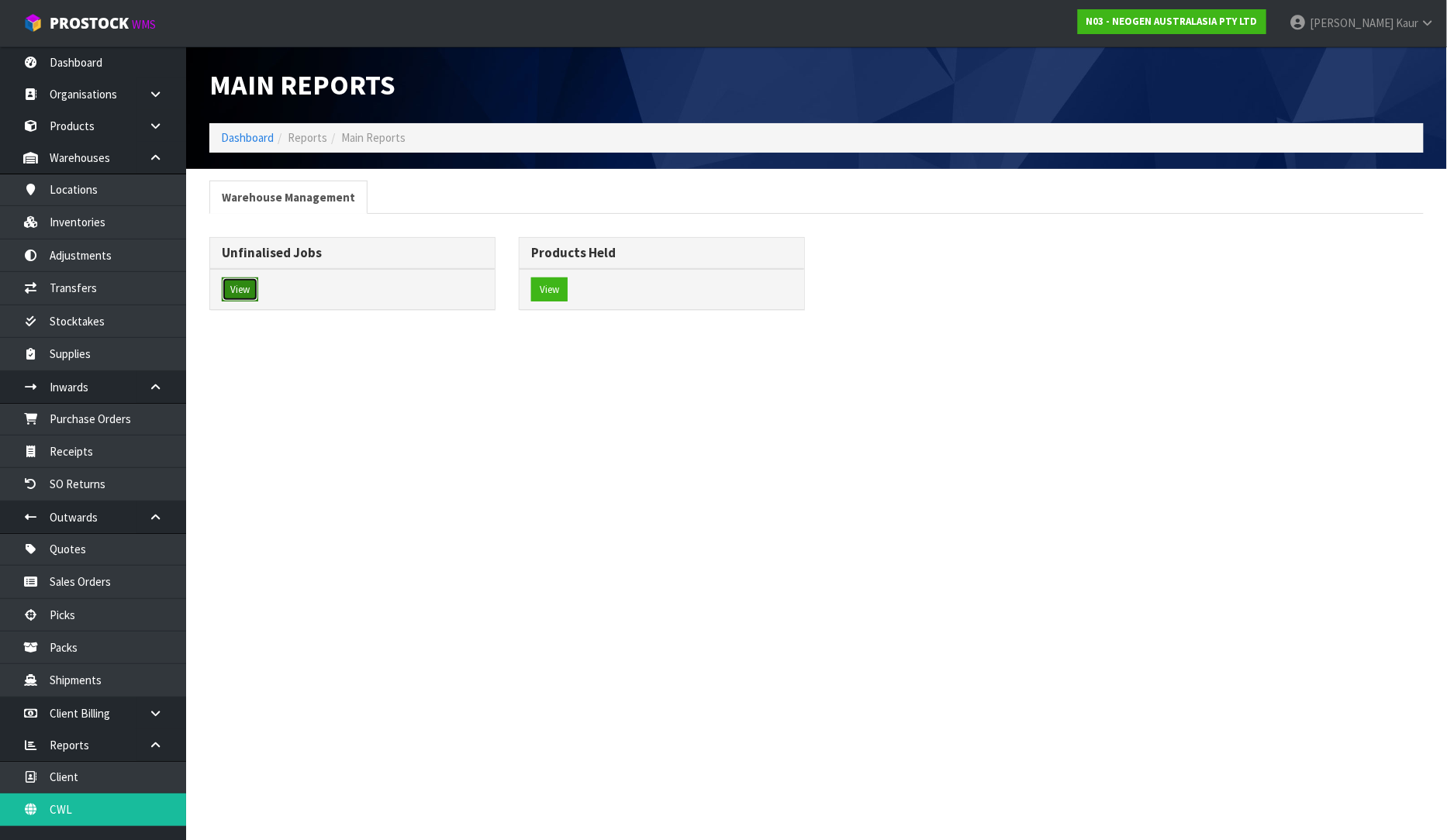
click at [243, 290] on button "View" at bounding box center [240, 290] width 37 height 25
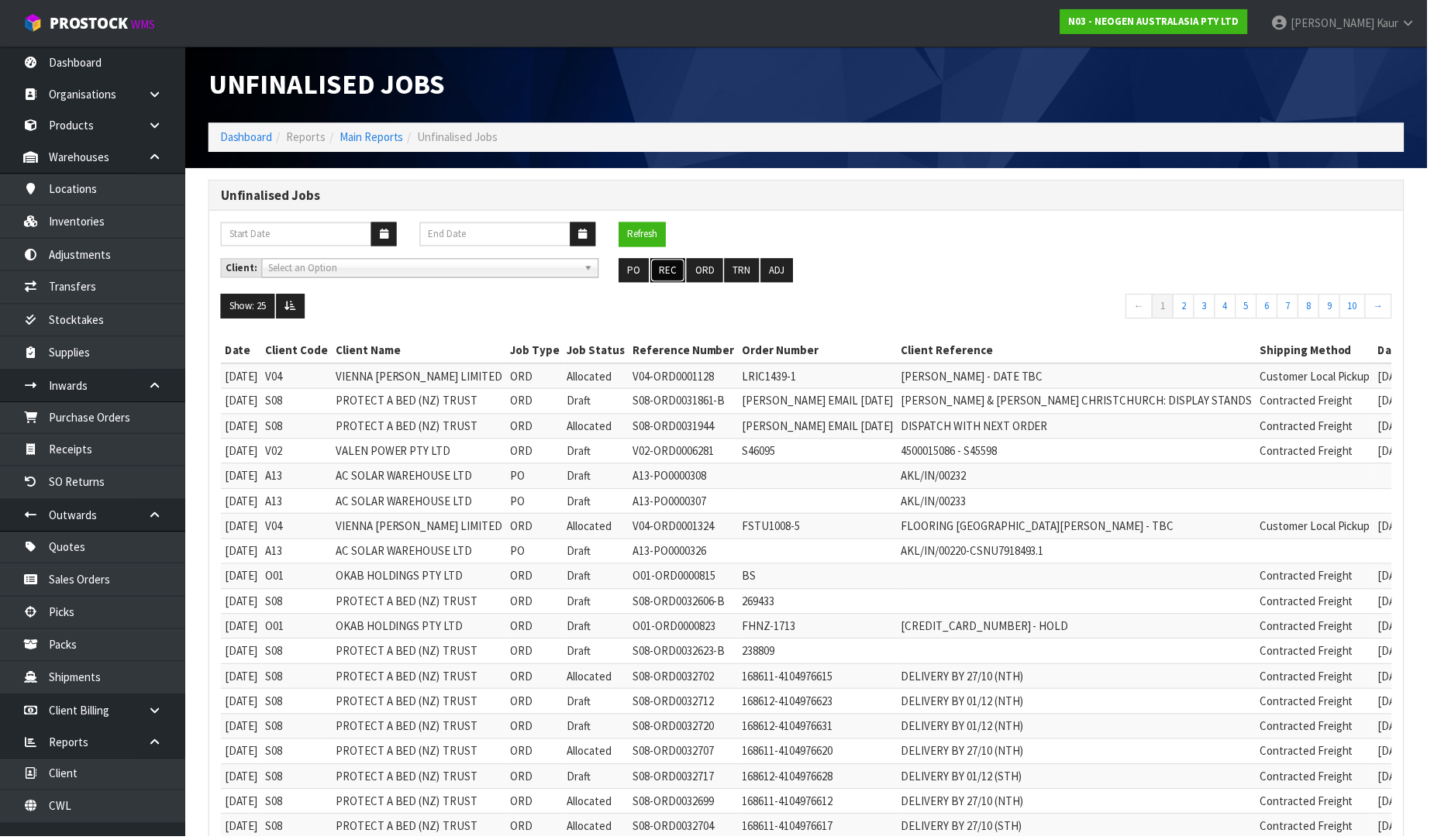
click at [670, 281] on button "REC" at bounding box center [670, 272] width 35 height 25
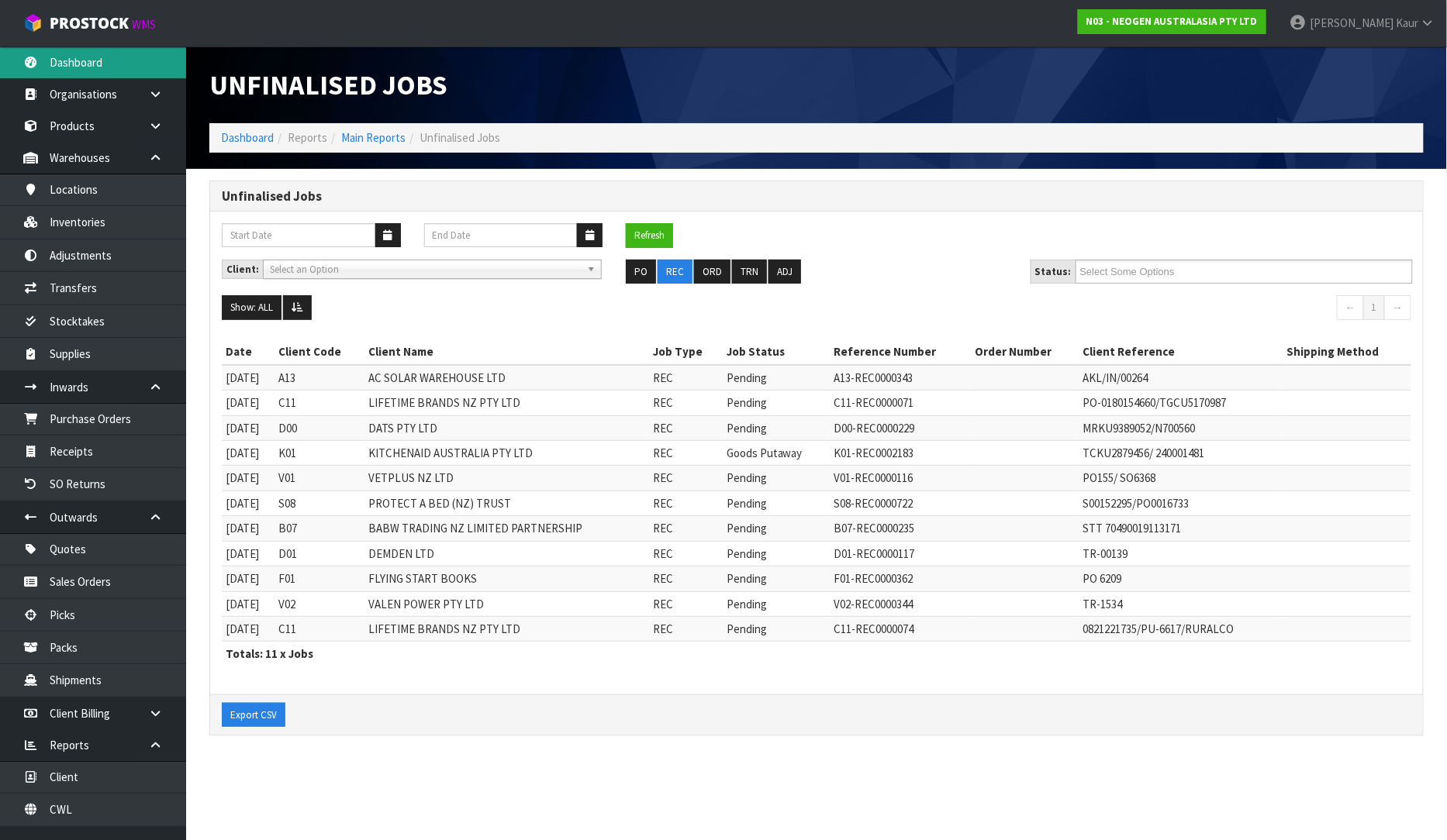
click at [129, 76] on link "Dashboard" at bounding box center [93, 62] width 186 height 31
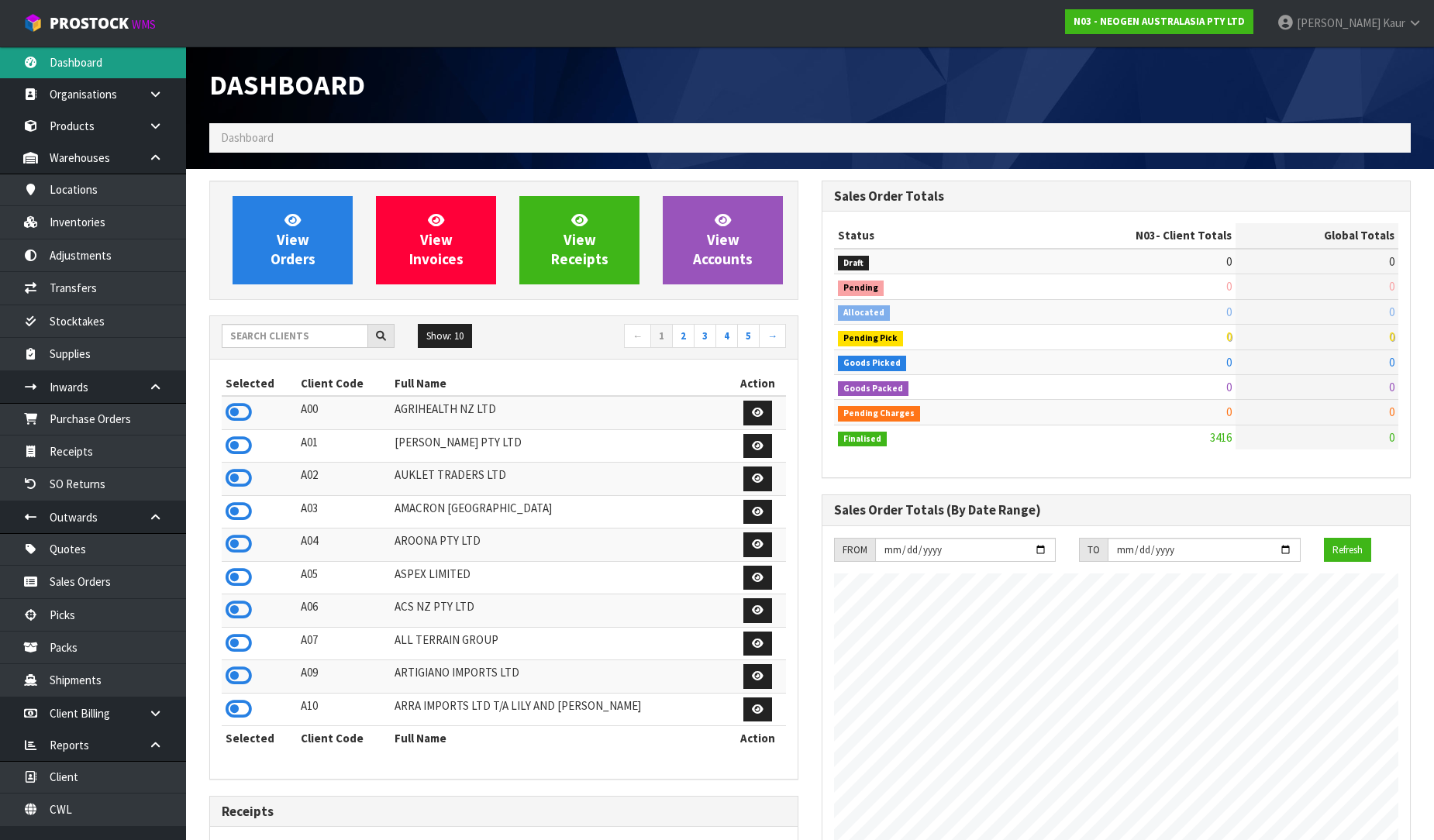
scroll to position [1174, 613]
click at [246, 343] on input "text" at bounding box center [295, 336] width 146 height 24
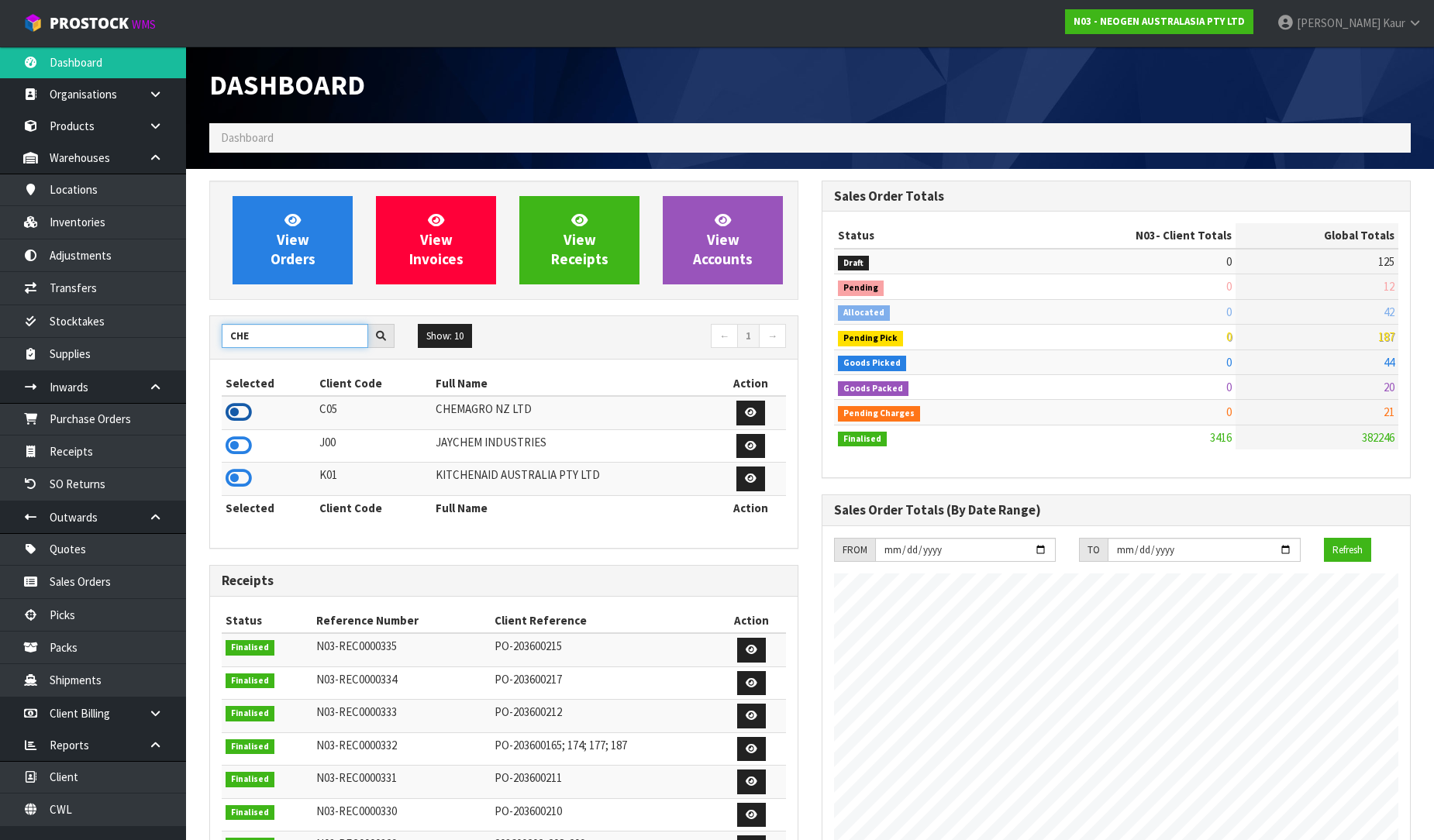
type input "CHE"
click at [235, 420] on icon at bounding box center [238, 412] width 26 height 23
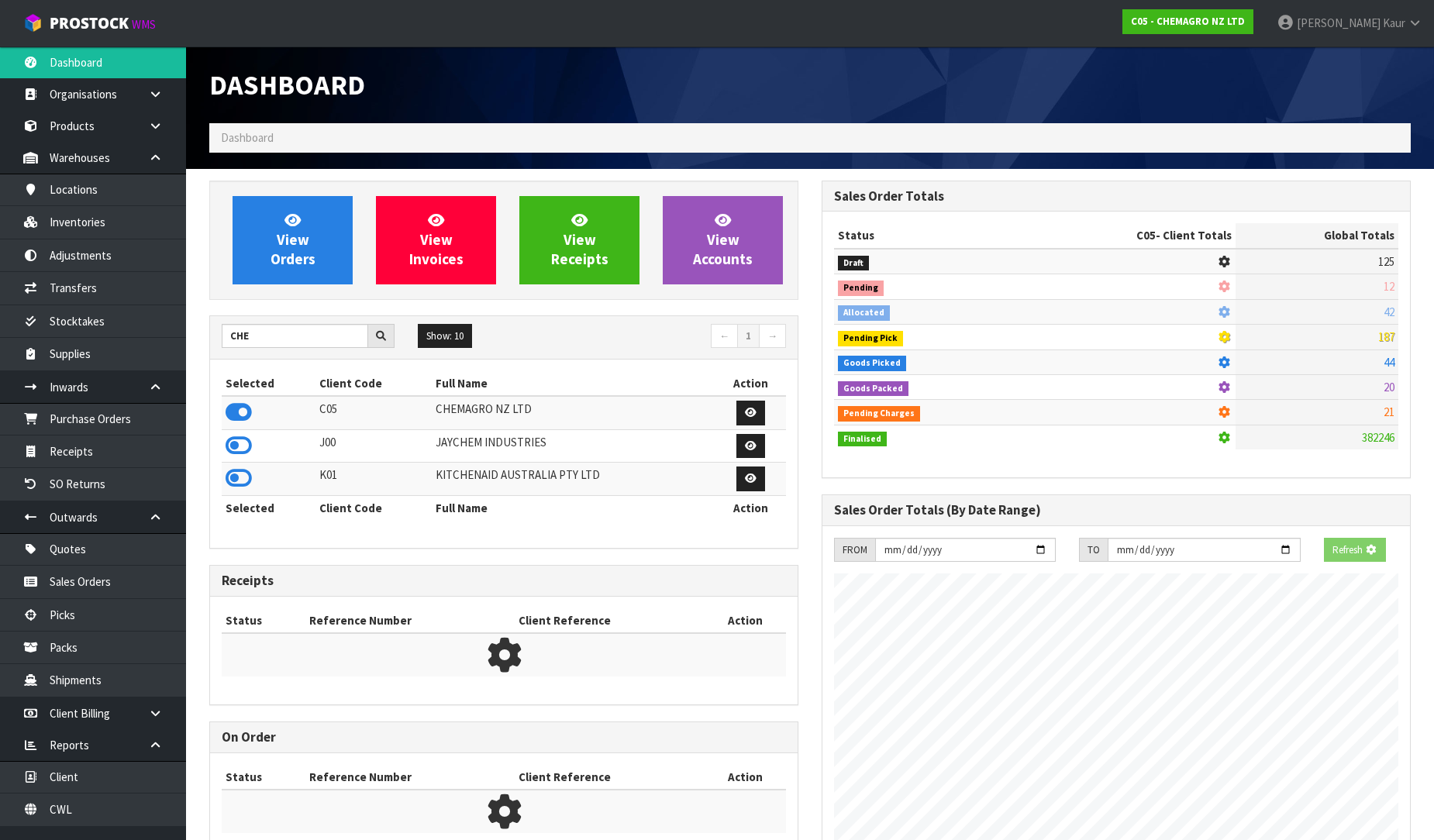
scroll to position [774163, 774586]
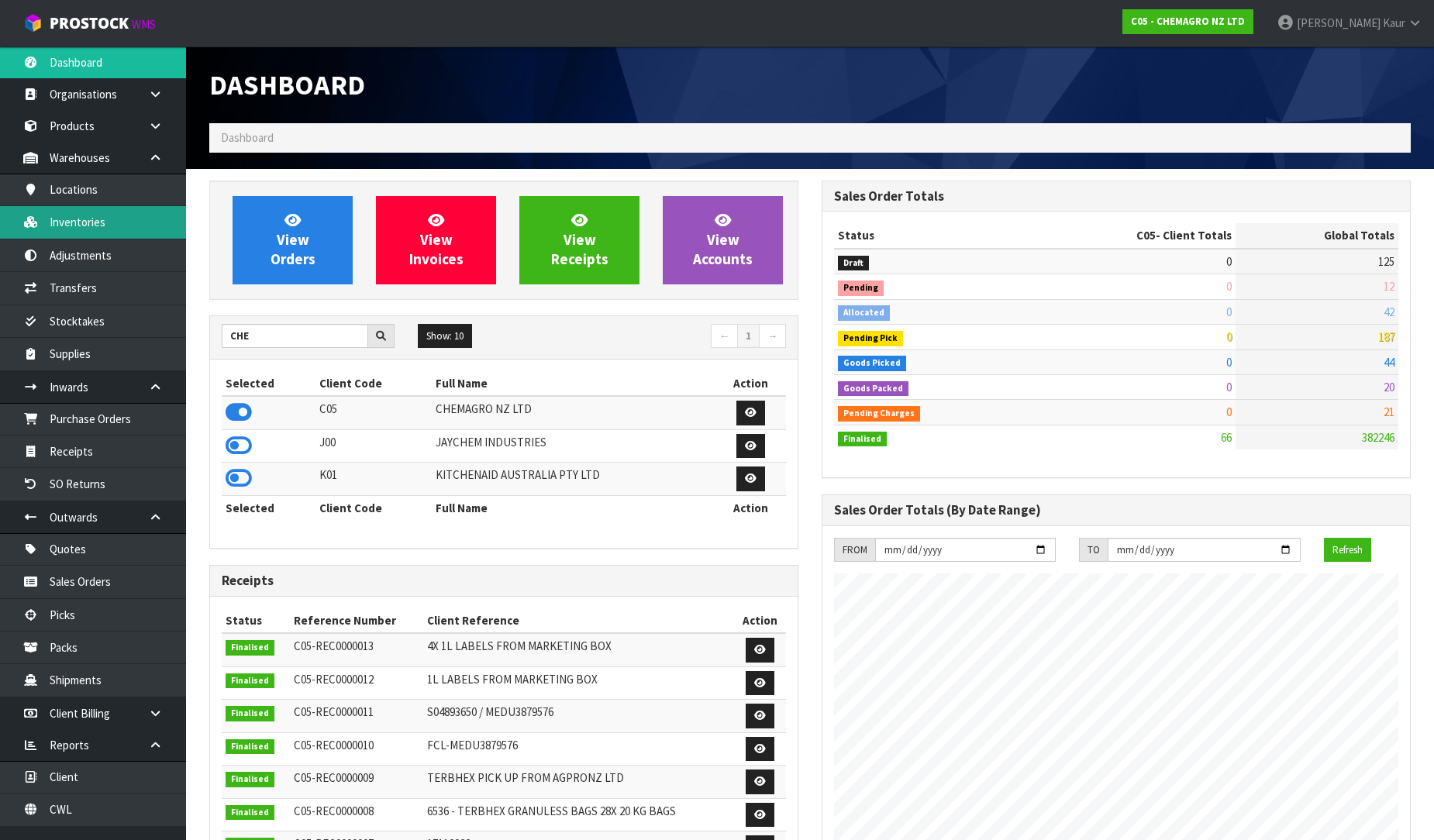
click at [49, 227] on link "Inventories" at bounding box center [93, 221] width 186 height 31
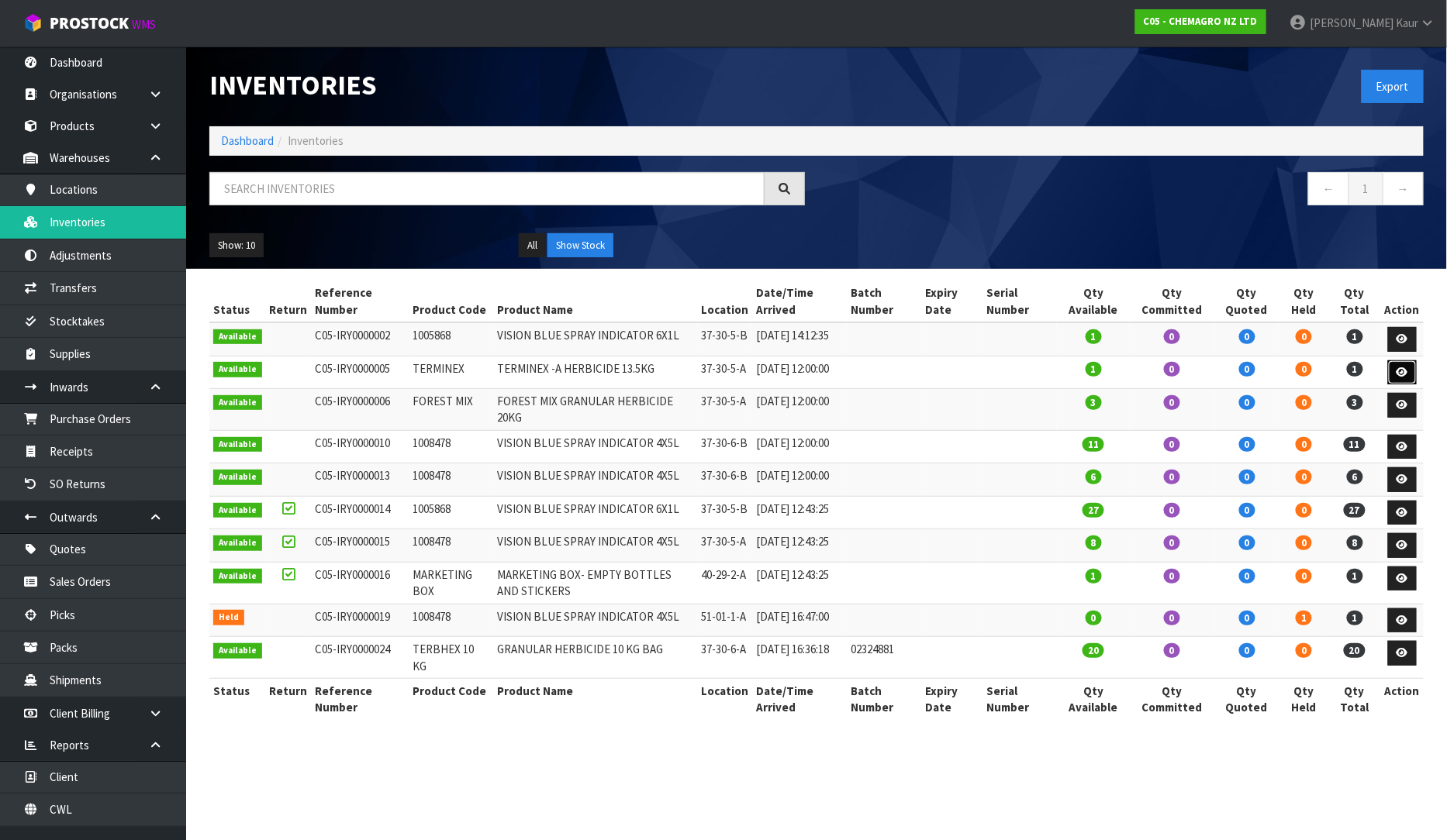
click at [1407, 385] on link at bounding box center [1402, 373] width 29 height 25
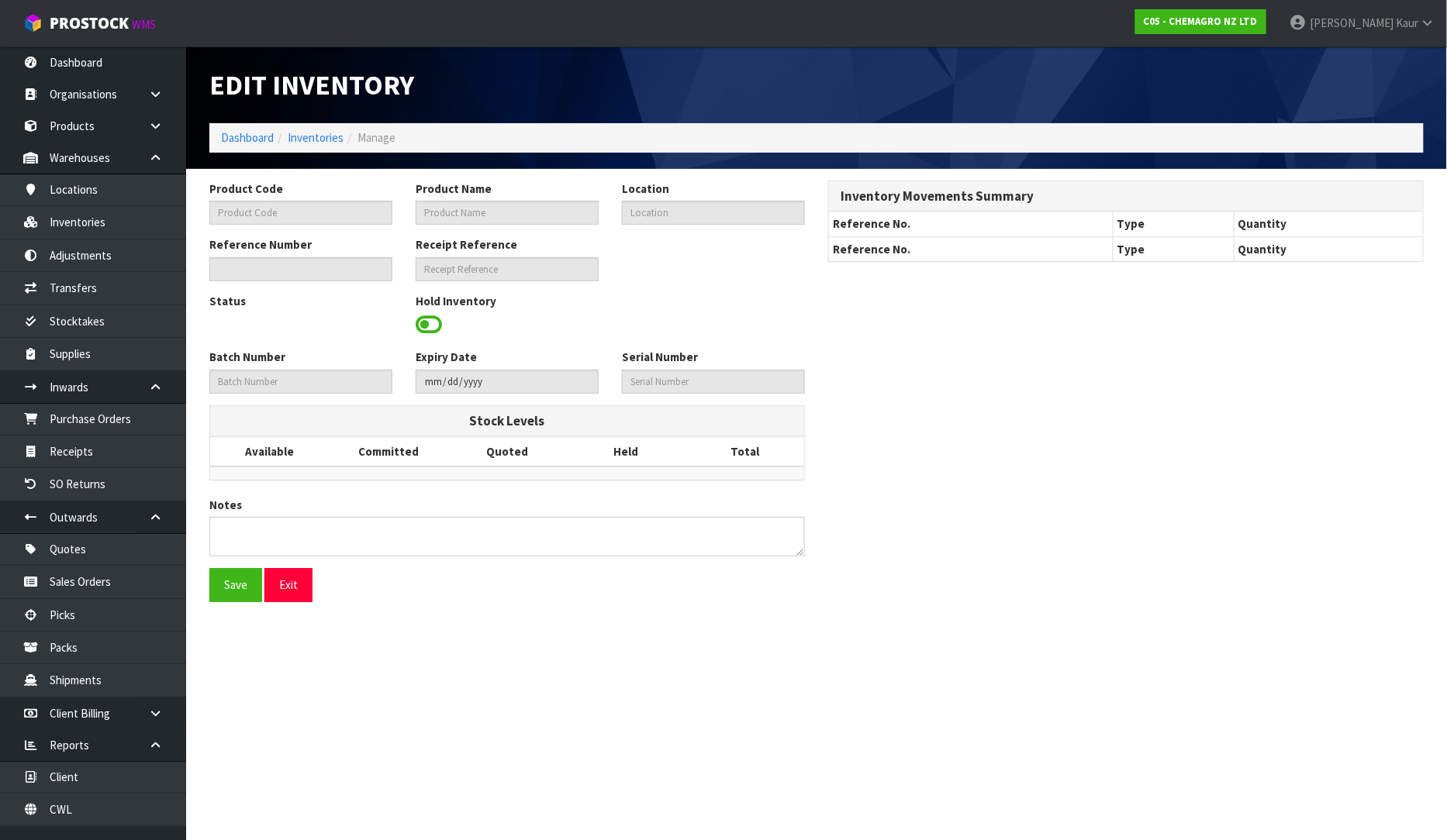
type input "TERMINEX"
type input "TERMINEX -A HERBICIDE 13.5KG"
type input "37-30-5-A"
type input "C05-IRY0000005"
type input "C05-REC0000004"
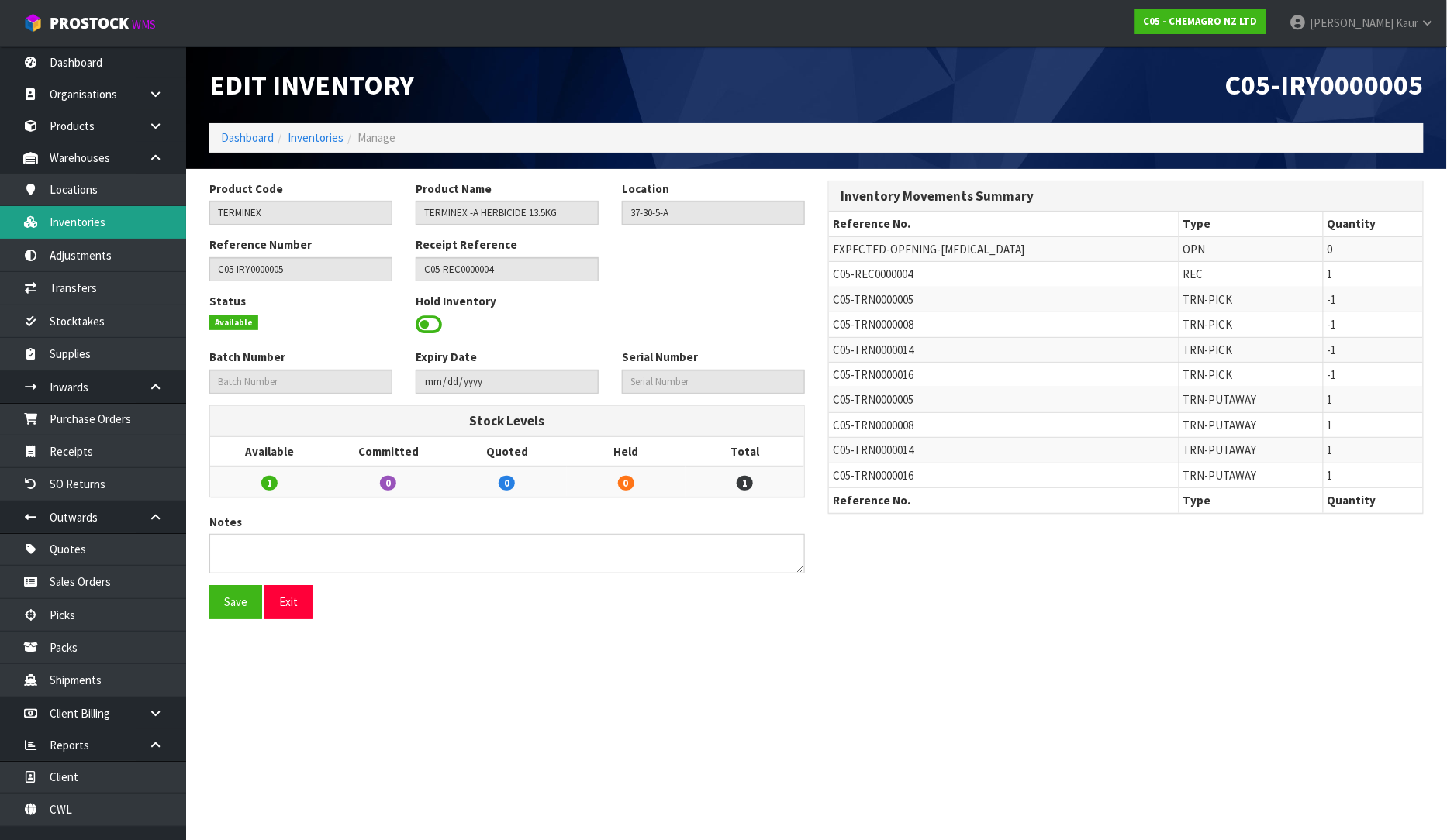
click at [93, 223] on link "Inventories" at bounding box center [93, 221] width 186 height 31
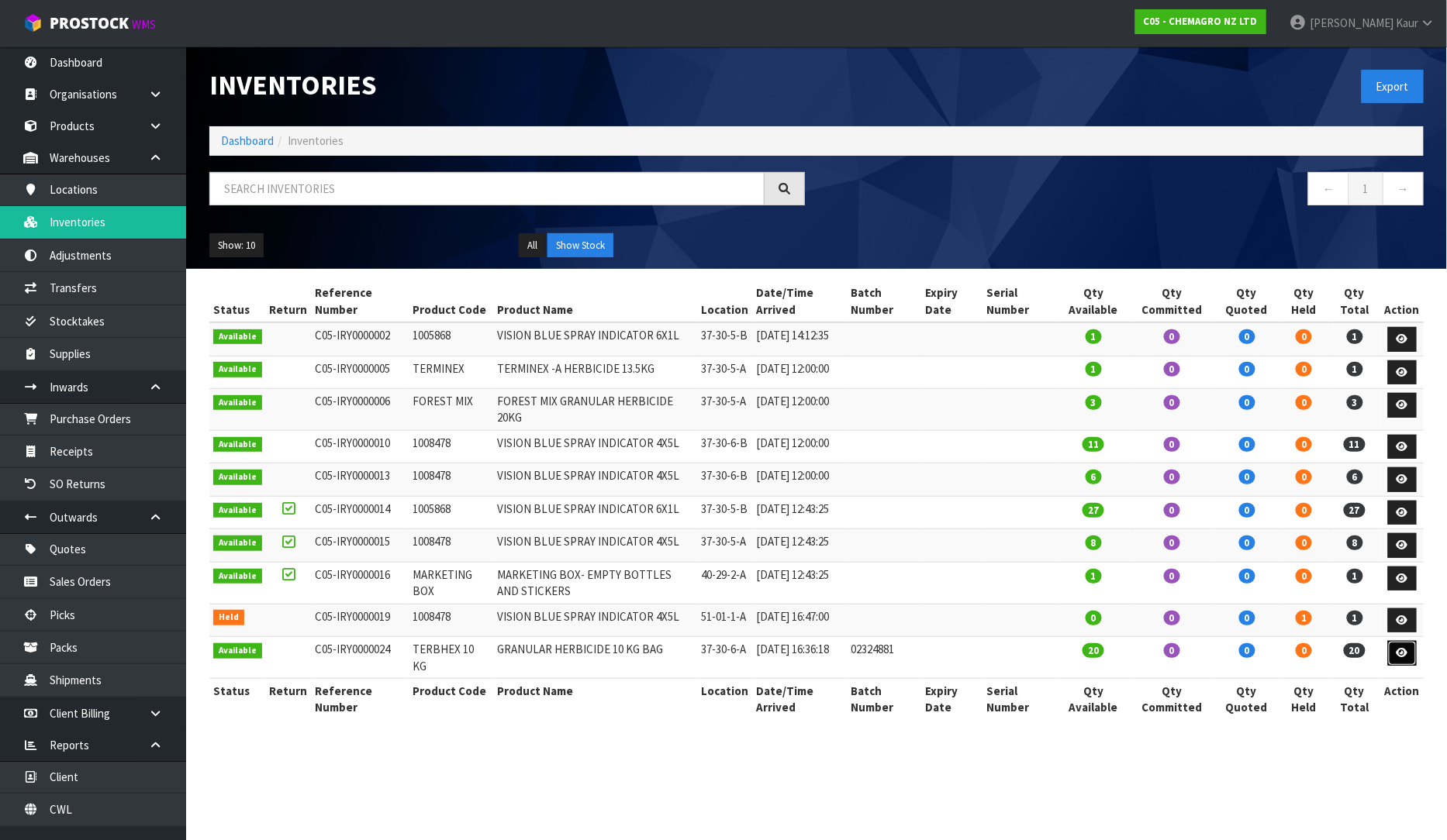
click at [1401, 658] on icon at bounding box center [1402, 652] width 12 height 10
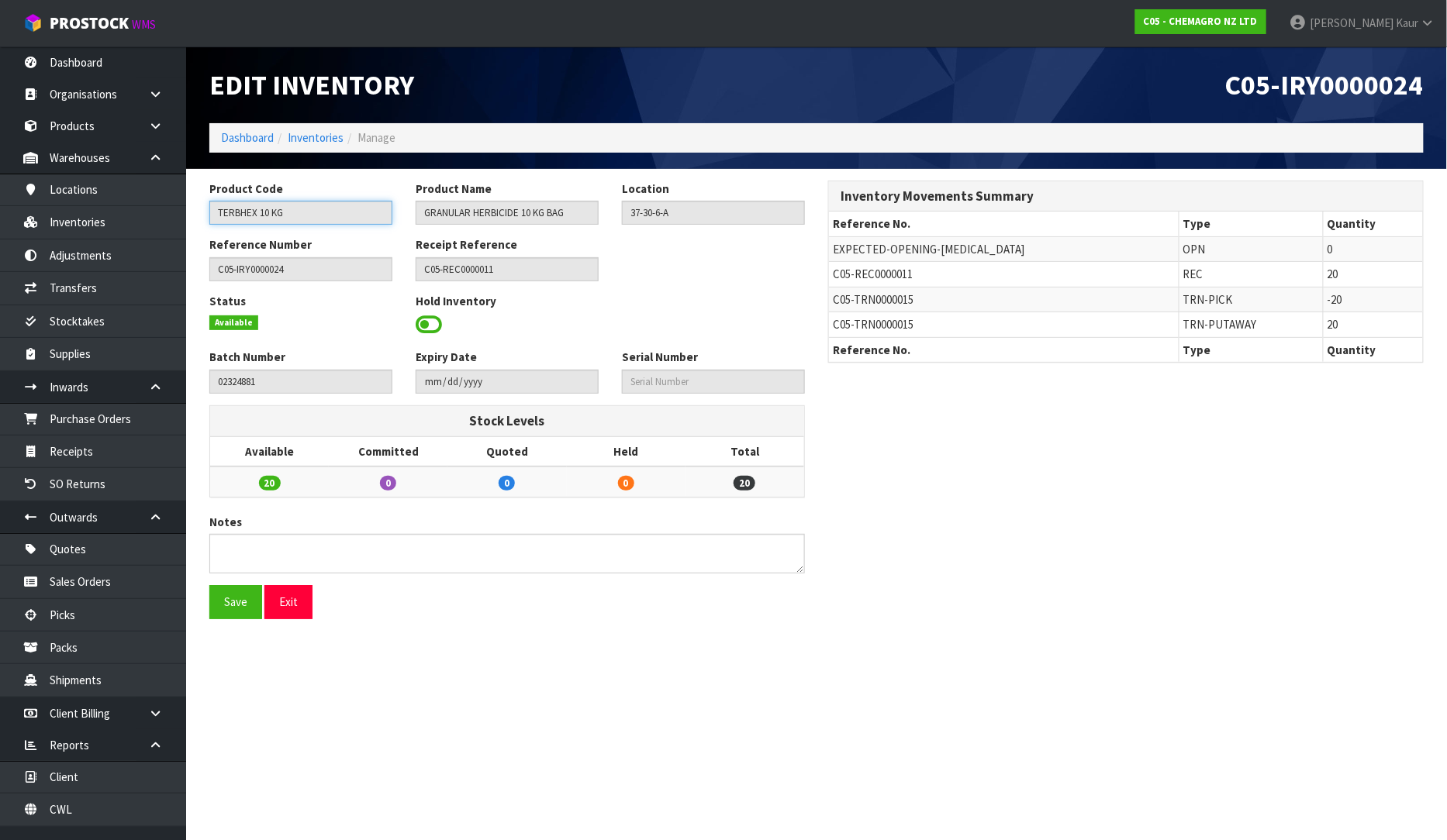
drag, startPoint x: 281, startPoint y: 212, endPoint x: 207, endPoint y: 220, distance: 74.4
click at [207, 220] on div "Product Code TERBHEX 10 KG" at bounding box center [300, 202] width 206 height 44
click at [88, 129] on link "Products" at bounding box center [93, 126] width 186 height 31
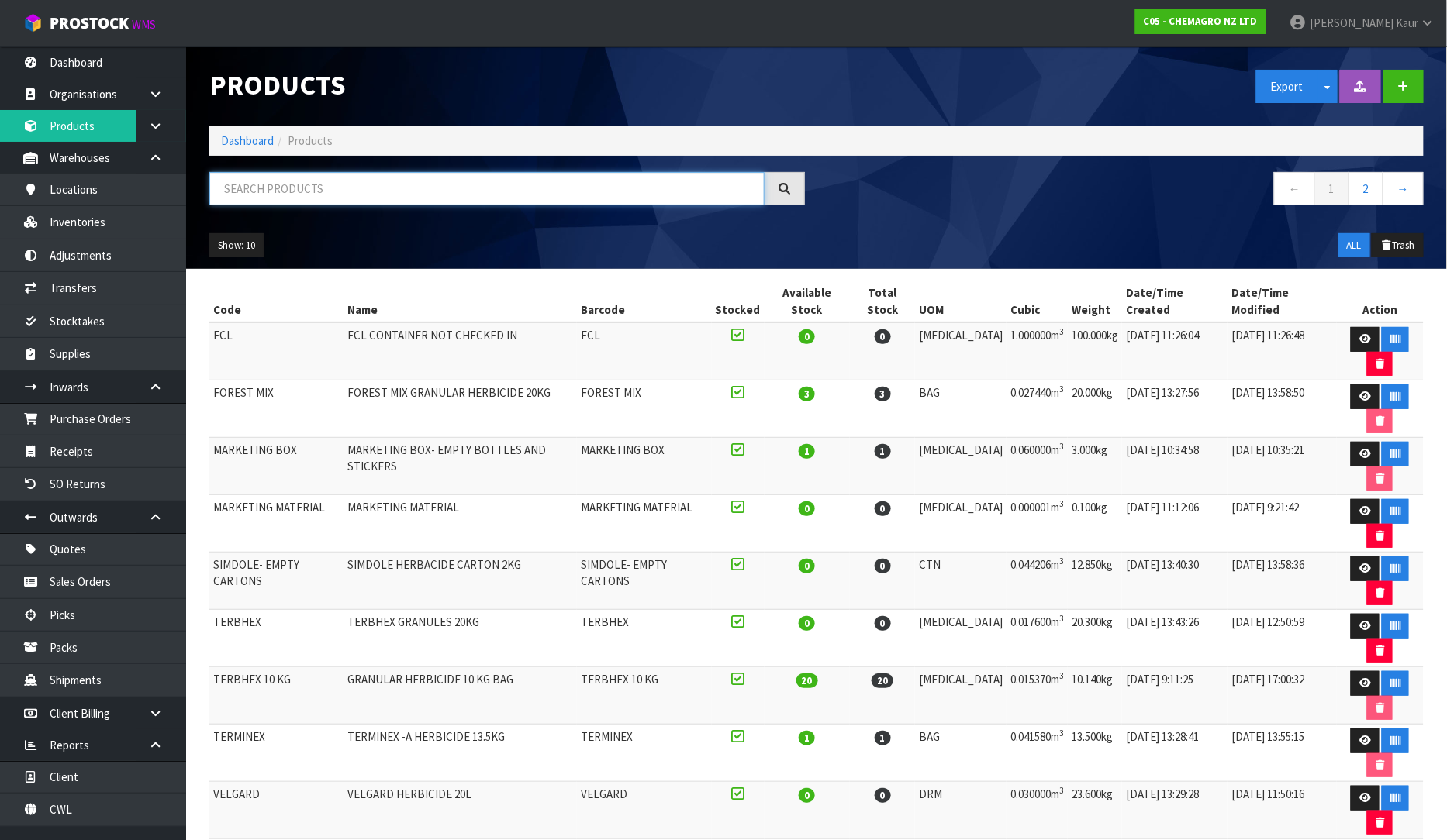
click at [253, 199] on input "text" at bounding box center [487, 189] width 555 height 33
paste input "TERBHEX 10 KG"
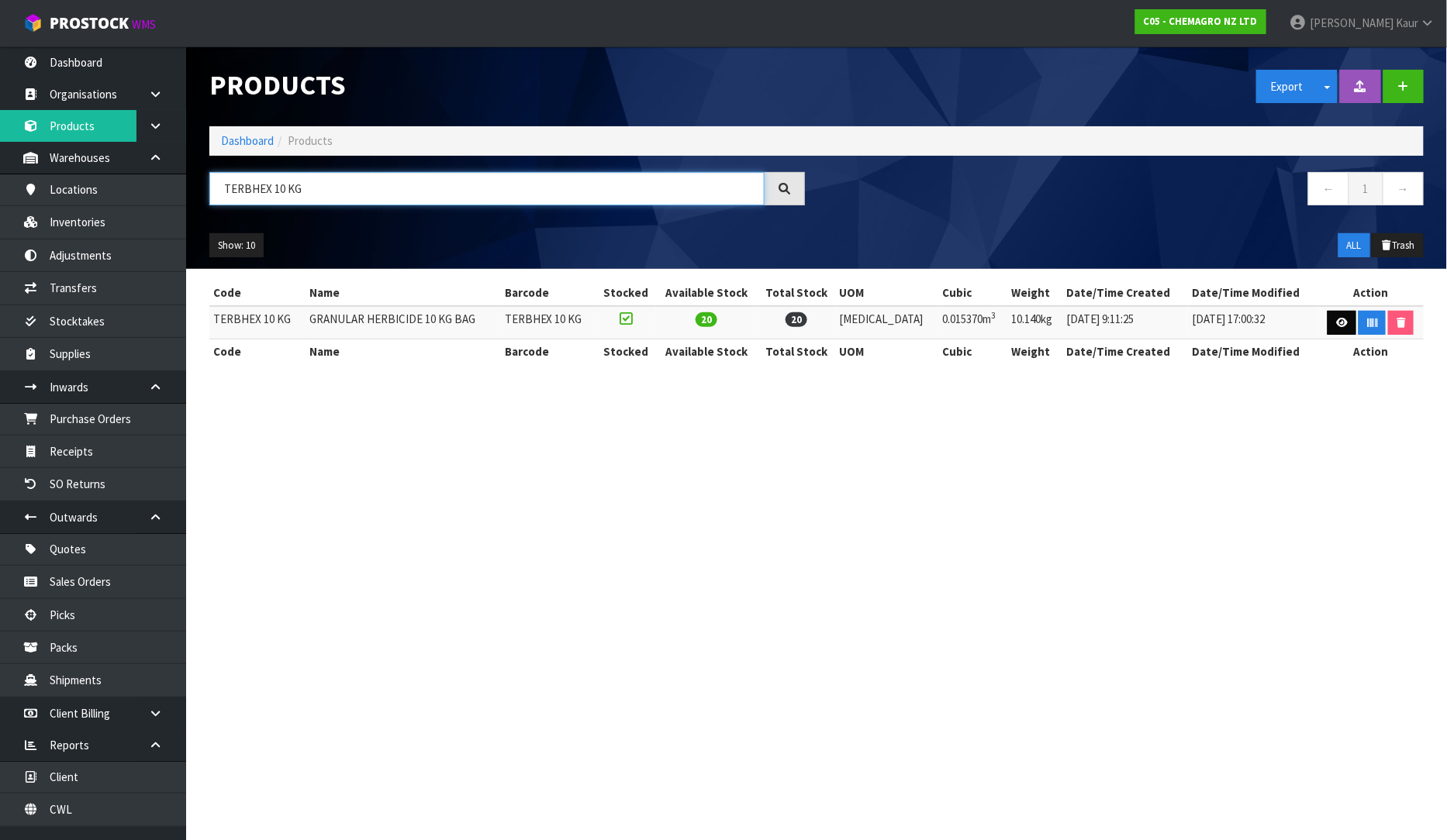
type input "TERBHEX 10 KG"
click at [1336, 326] on icon at bounding box center [1342, 323] width 12 height 10
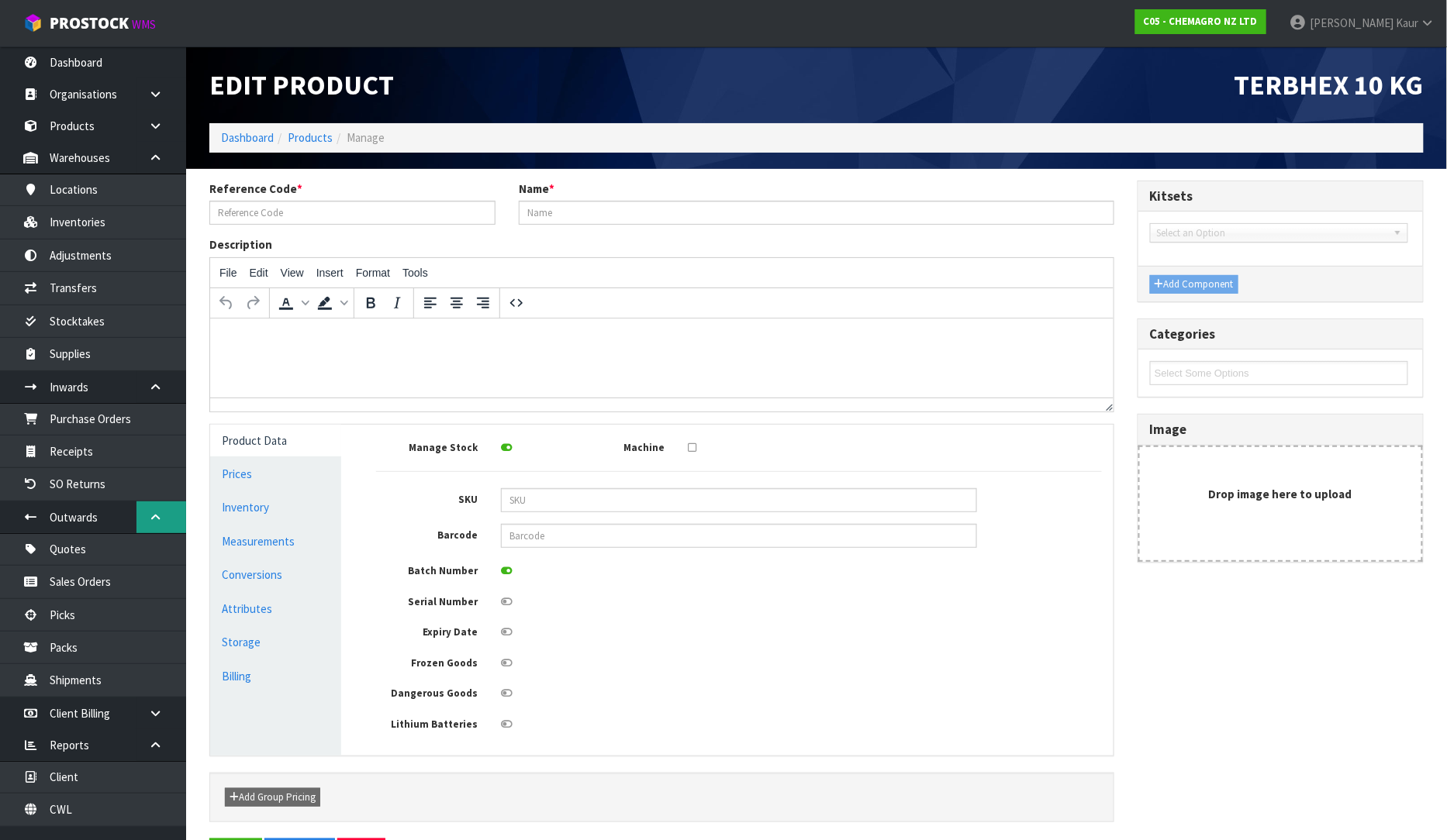
type input "TERBHEX 10 KG"
type input "GRANULAR HERBICIDE 10 KG BAG"
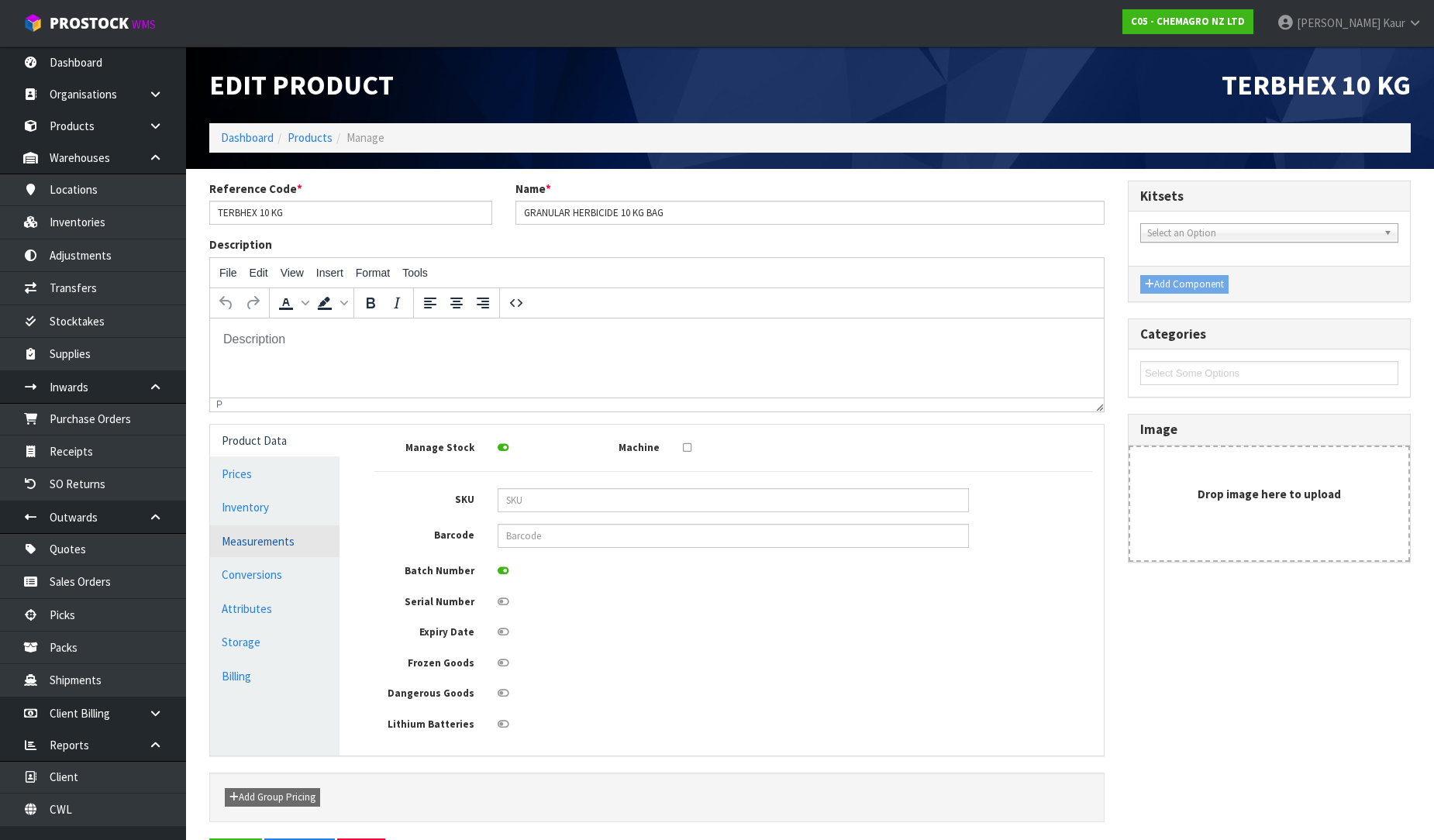
click at [295, 541] on link "Measurements" at bounding box center [275, 541] width 129 height 31
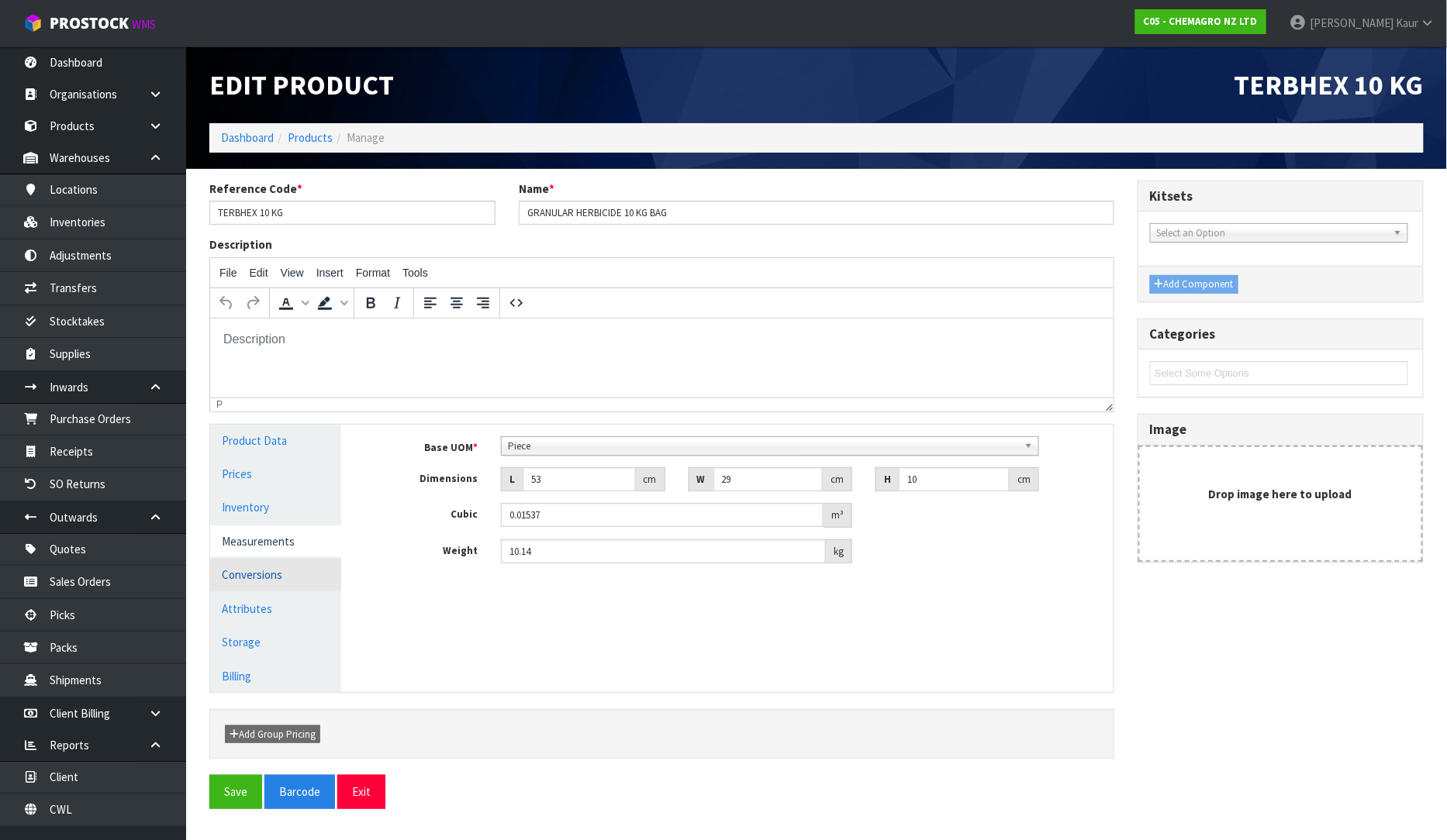
click at [272, 575] on link "Conversions" at bounding box center [276, 574] width 131 height 31
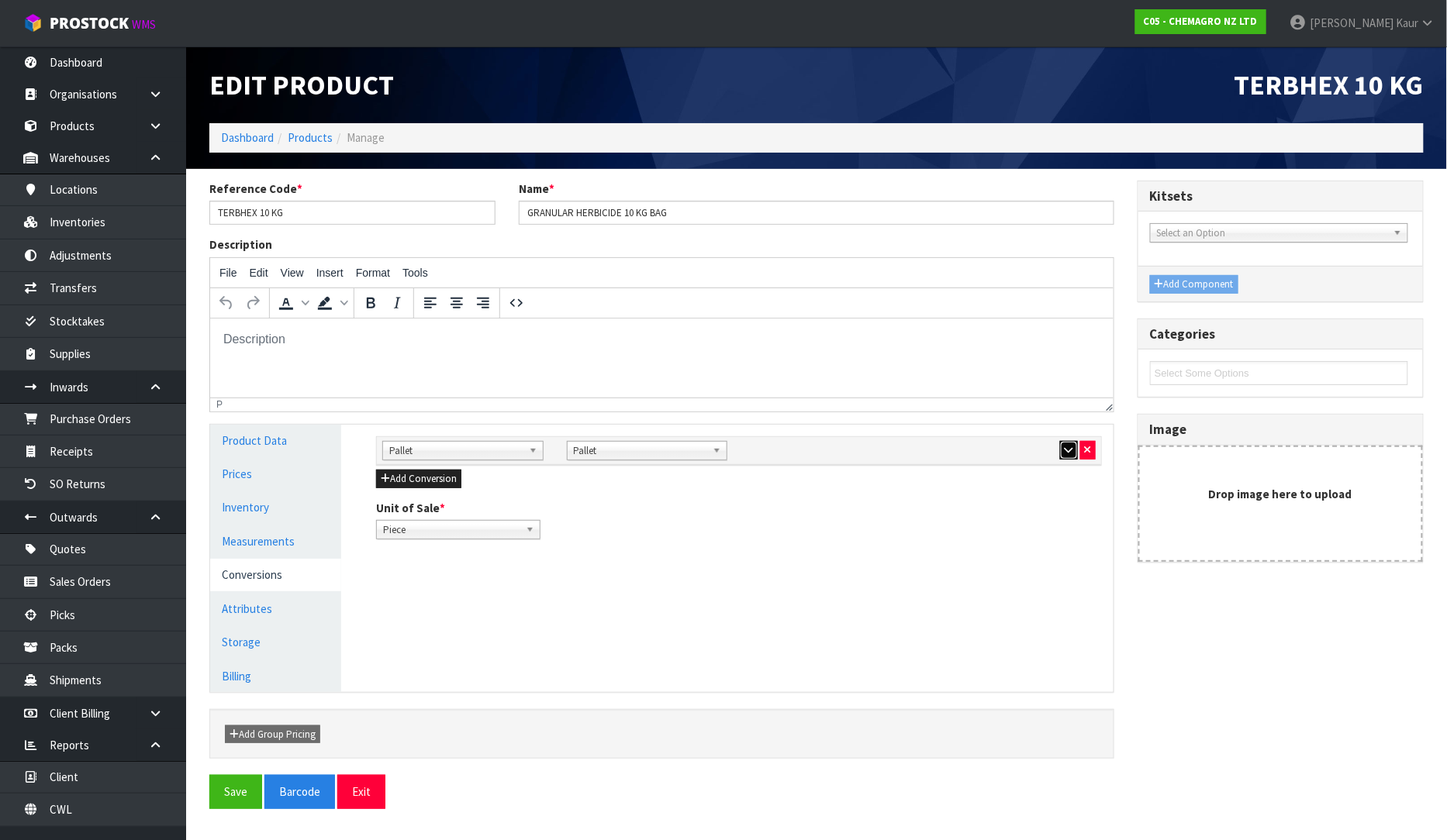
click at [1060, 447] on button "button" at bounding box center [1069, 450] width 18 height 19
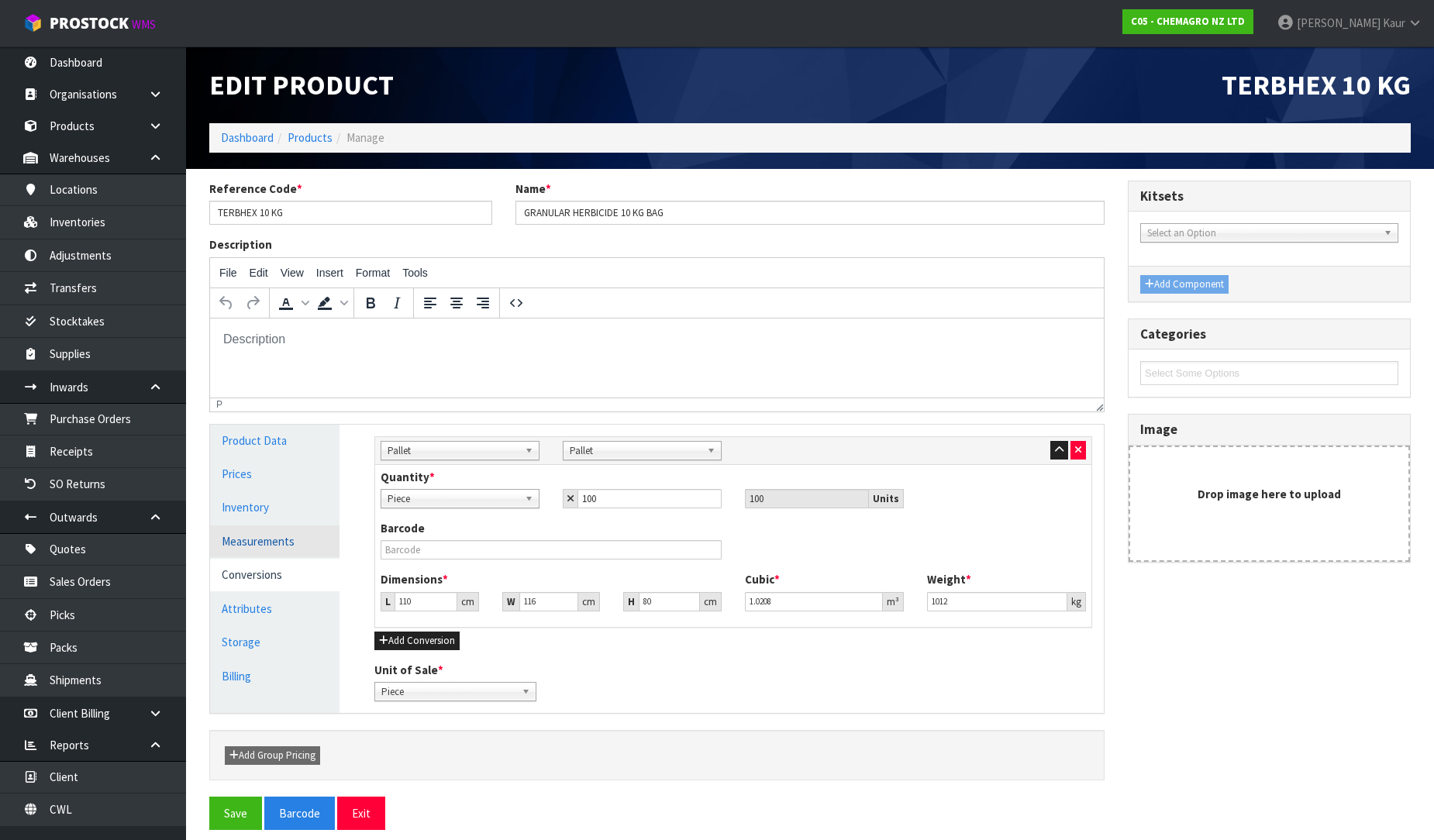
click at [279, 539] on link "Measurements" at bounding box center [275, 541] width 129 height 31
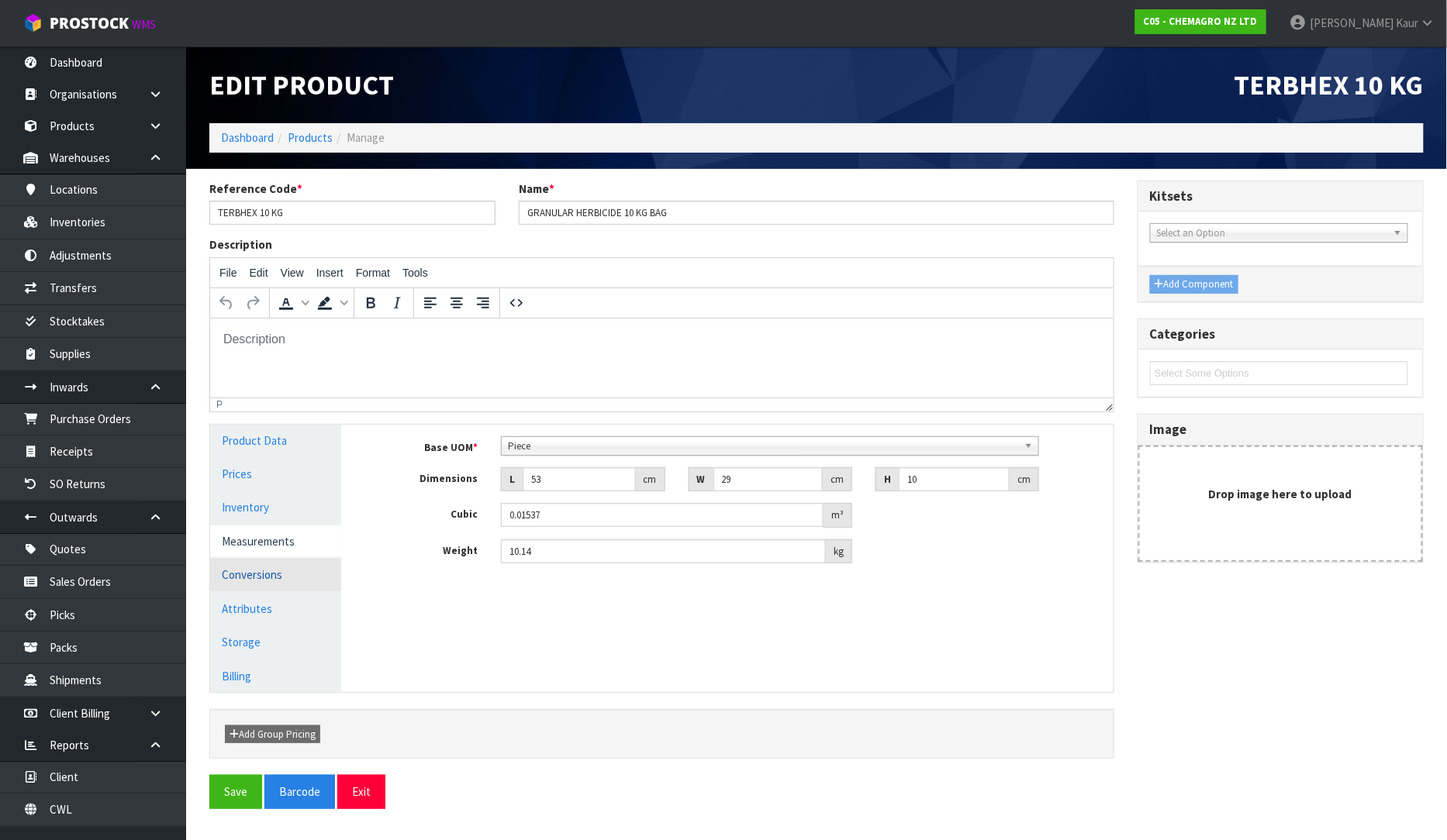
click at [270, 578] on link "Conversions" at bounding box center [276, 574] width 131 height 31
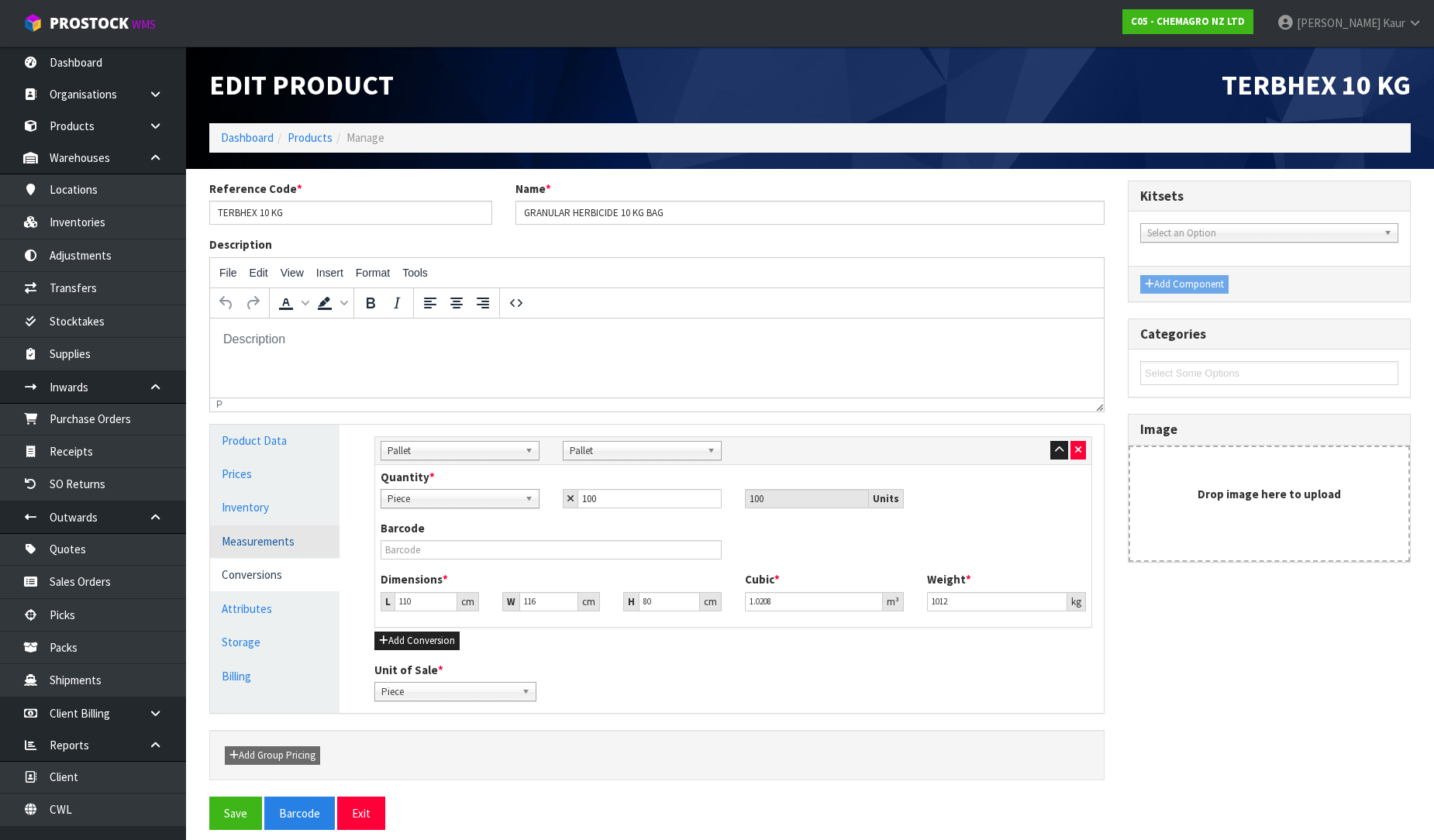
click at [268, 545] on link "Measurements" at bounding box center [275, 541] width 129 height 31
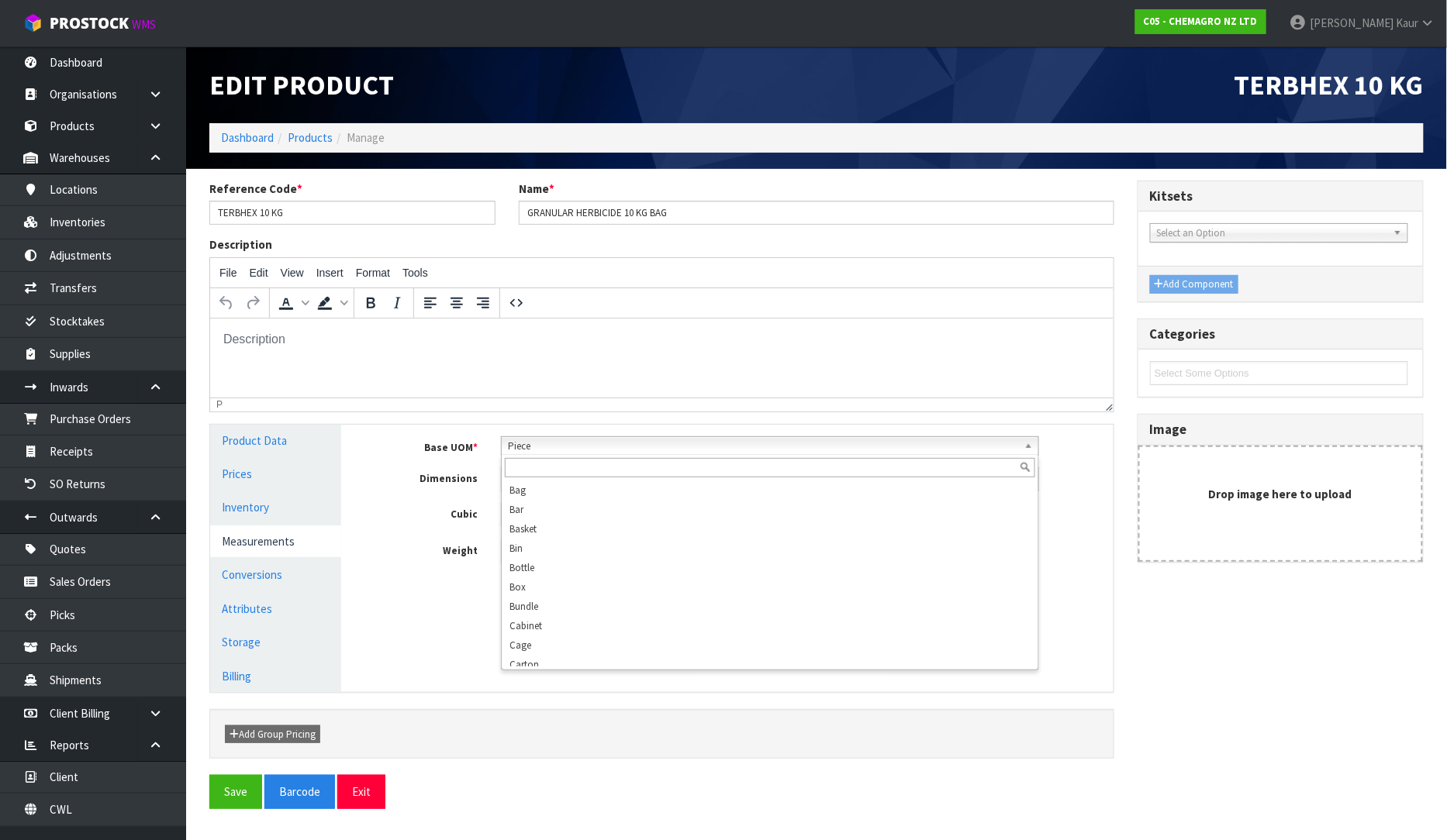
scroll to position [298, 0]
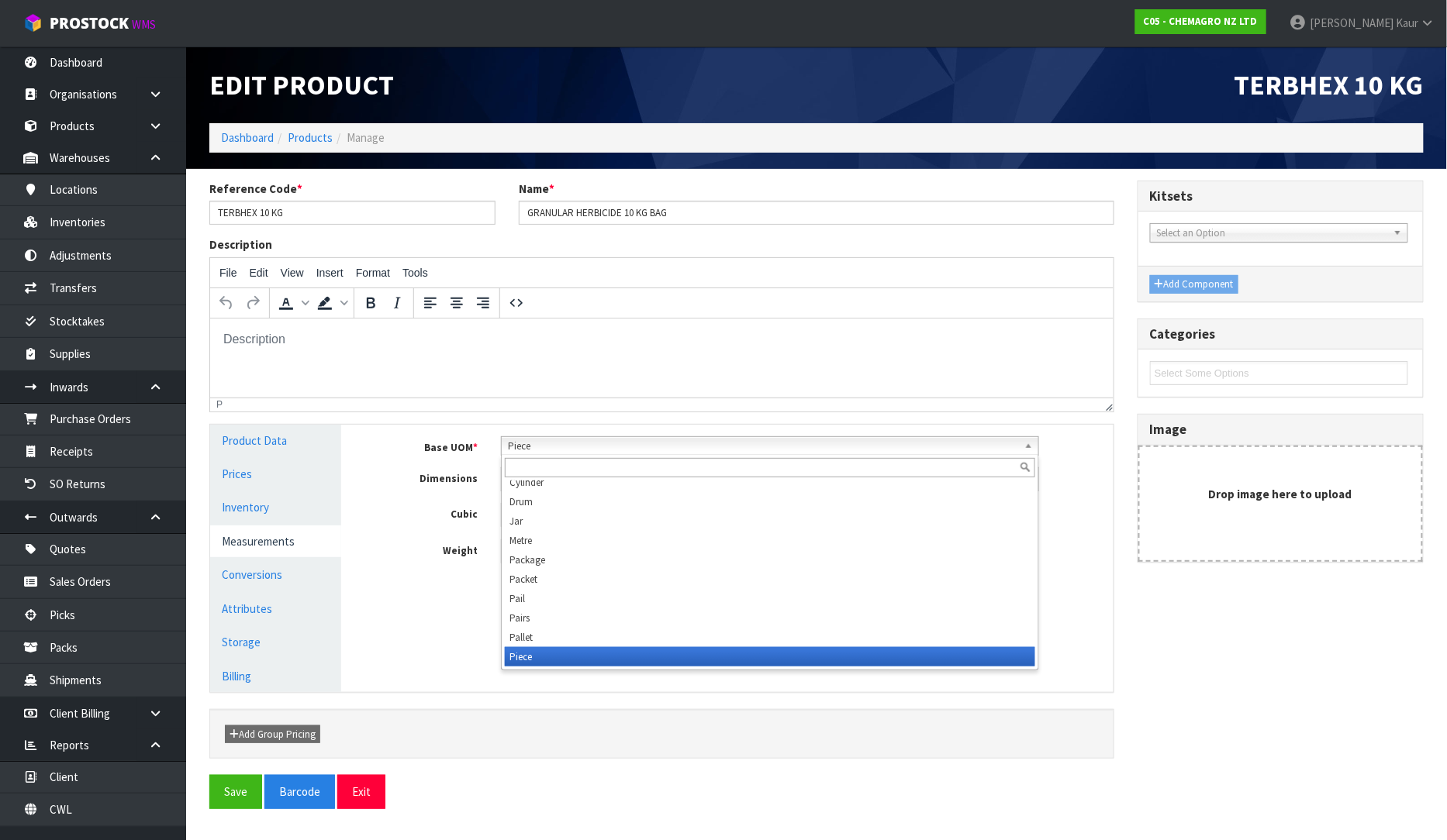
click at [528, 447] on span "Piece" at bounding box center [763, 447] width 510 height 19
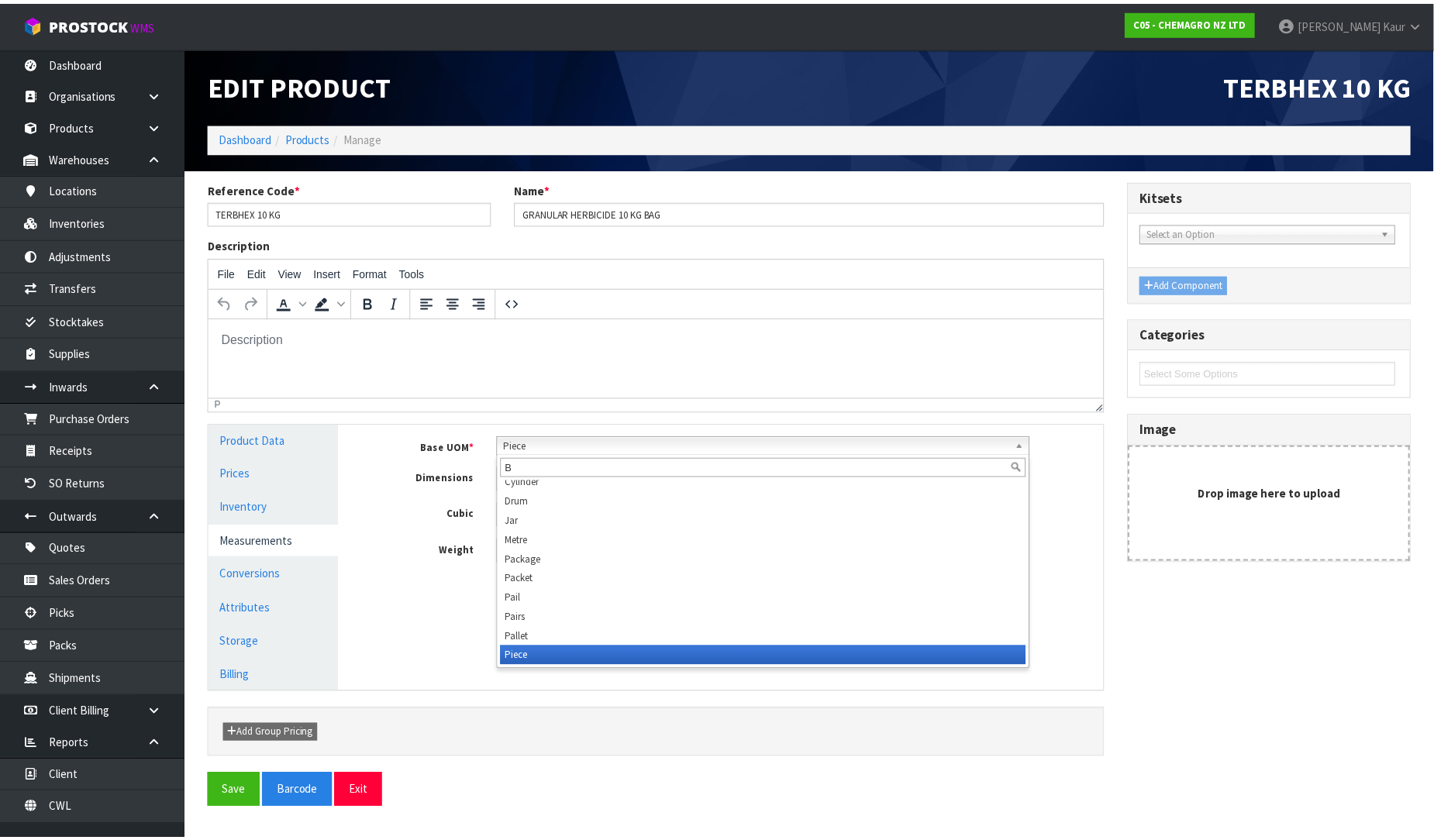
scroll to position [0, 0]
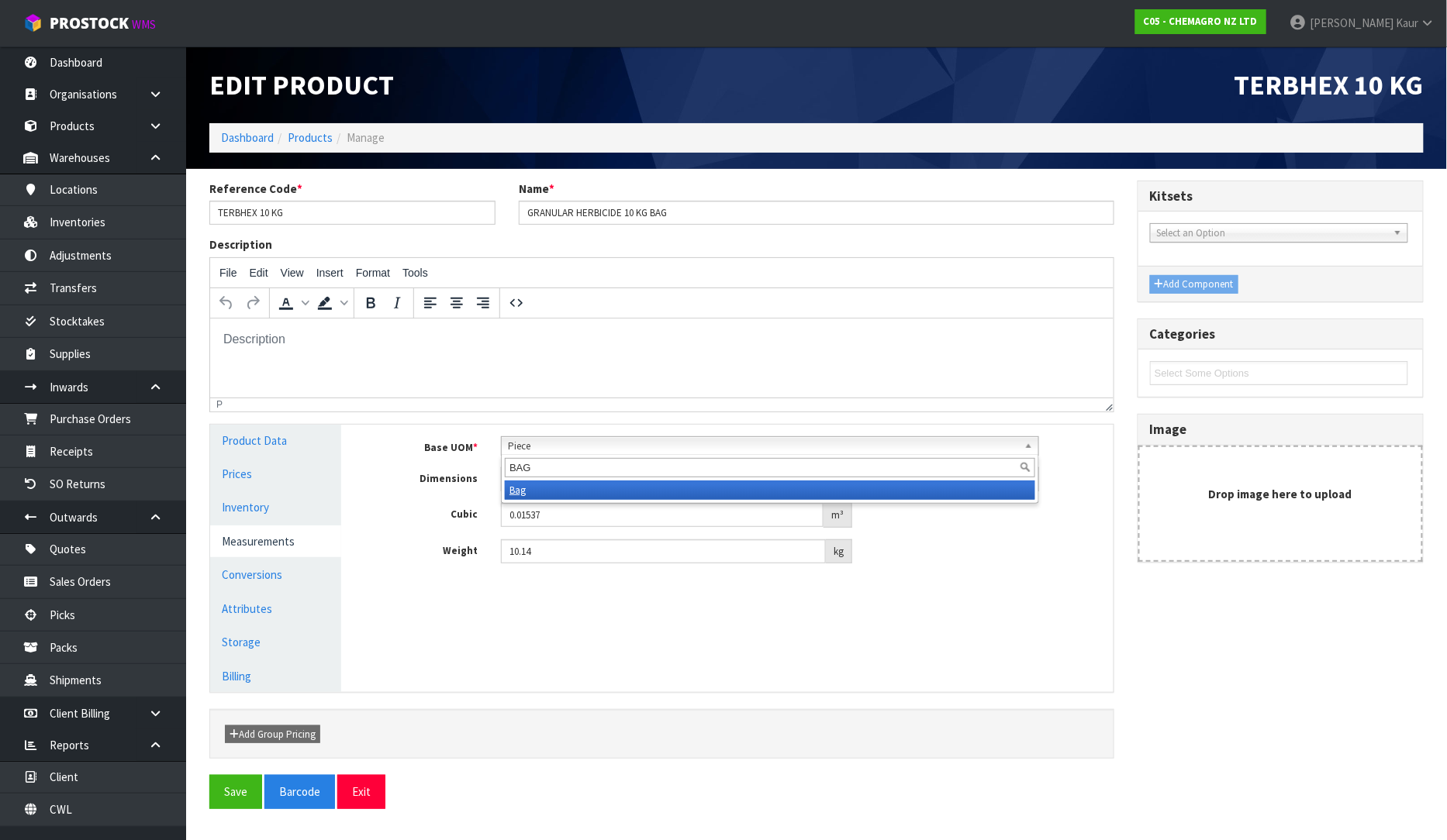
type input "BAG"
click at [539, 485] on li "Bag" at bounding box center [770, 491] width 530 height 20
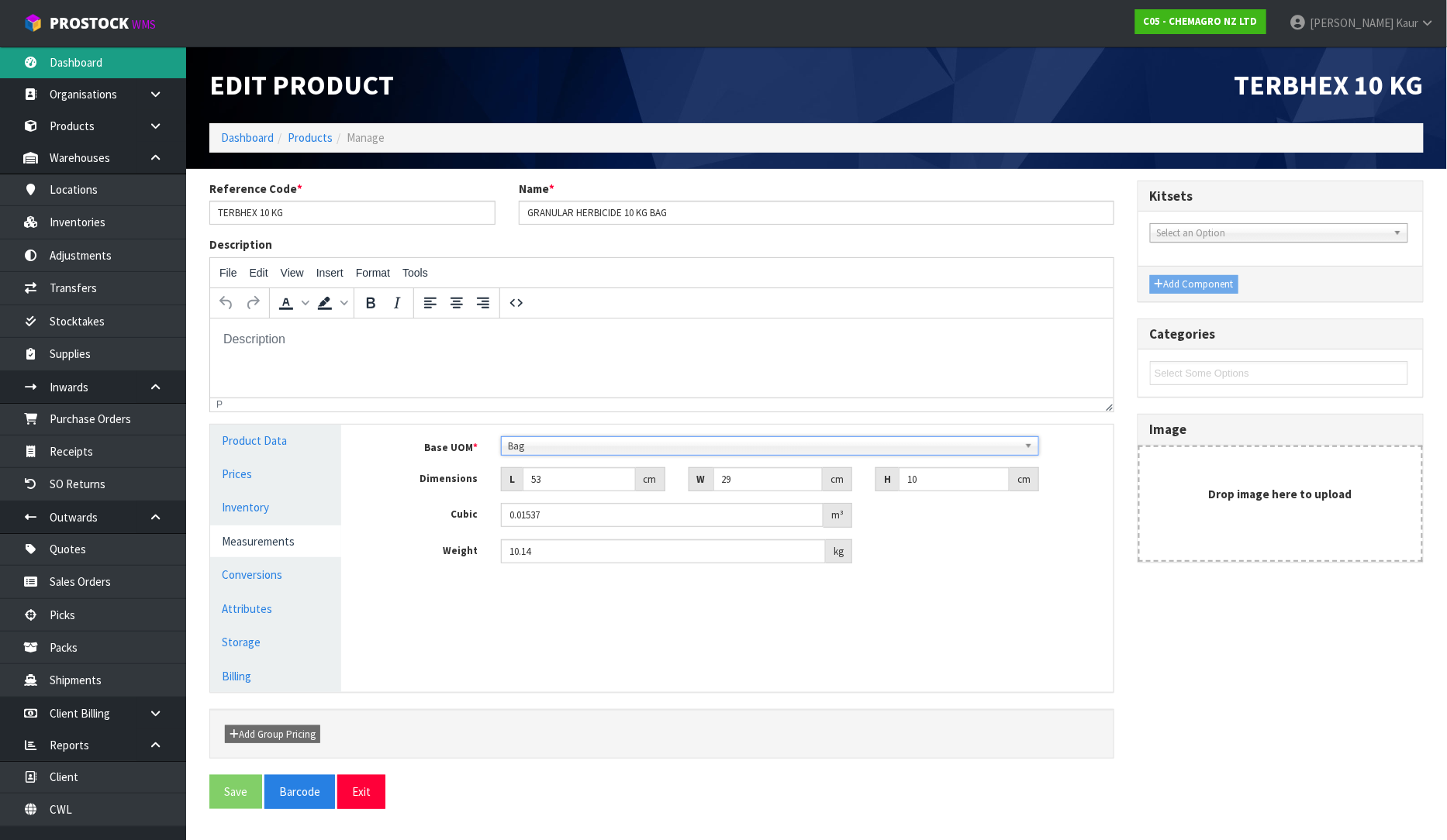
click at [86, 55] on link "Dashboard" at bounding box center [93, 62] width 186 height 31
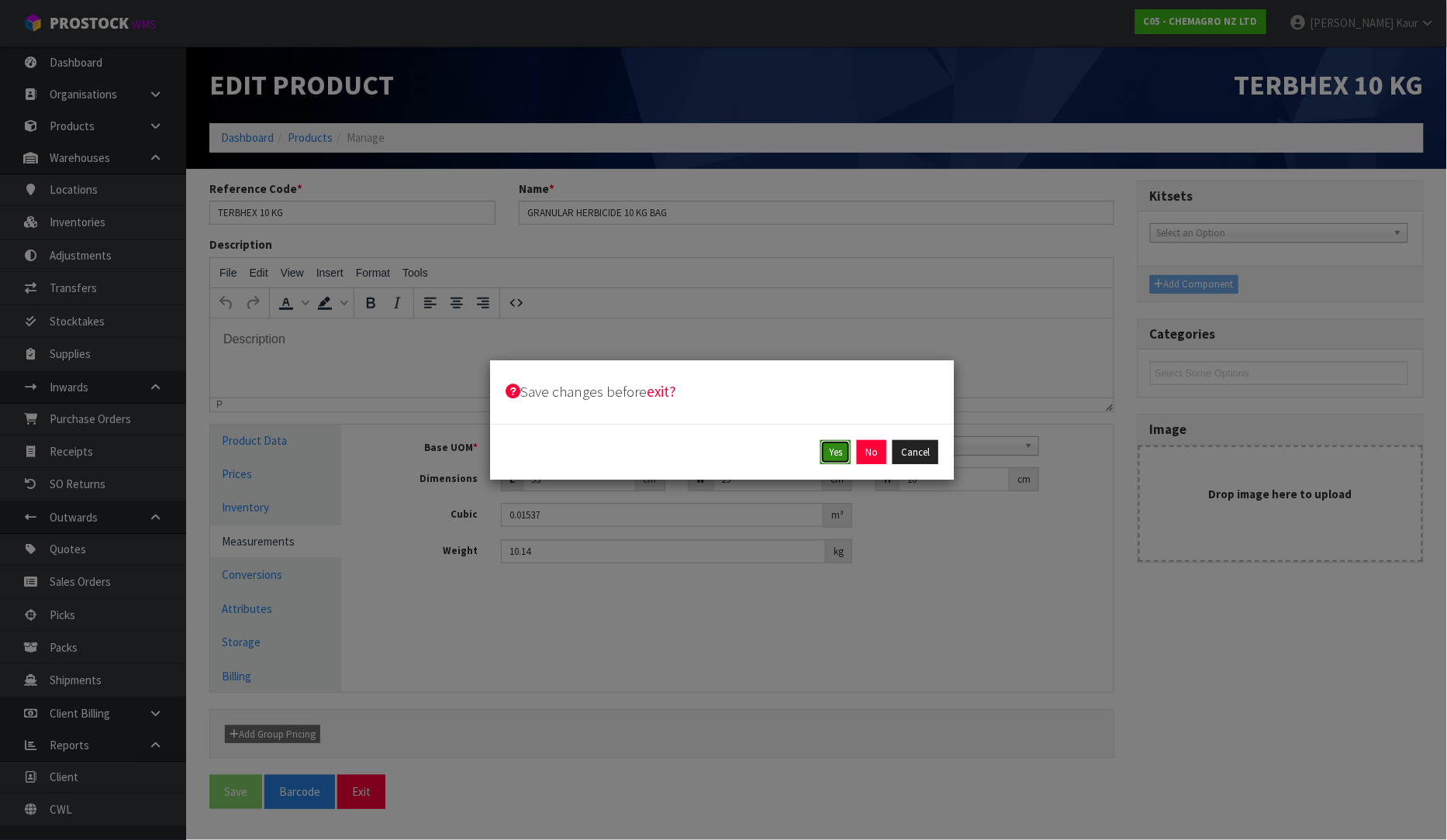
click at [843, 455] on button "Yes" at bounding box center [836, 453] width 31 height 25
click at [876, 454] on button "Yes" at bounding box center [872, 453] width 31 height 25
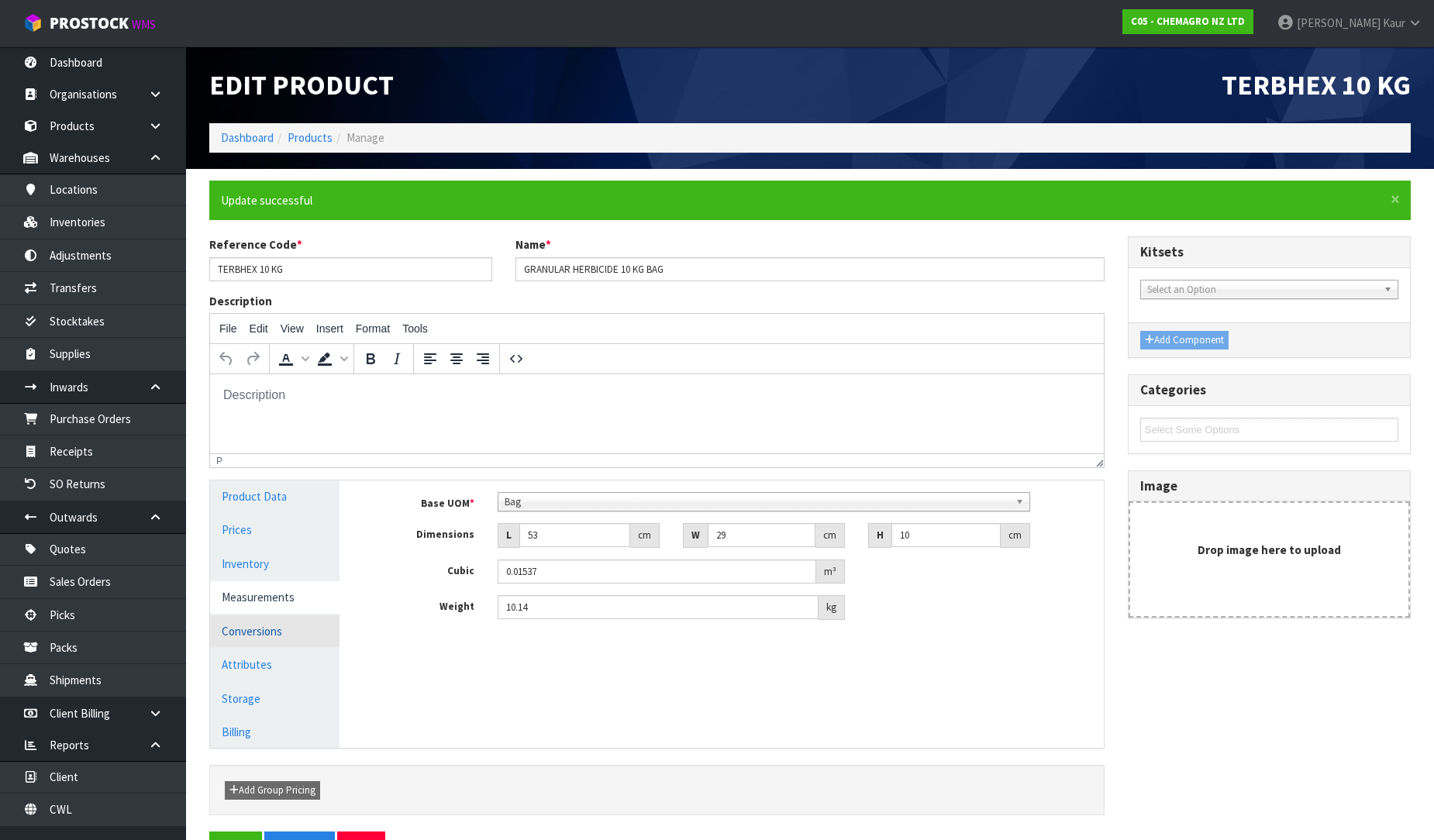
click at [252, 632] on link "Conversions" at bounding box center [275, 631] width 129 height 31
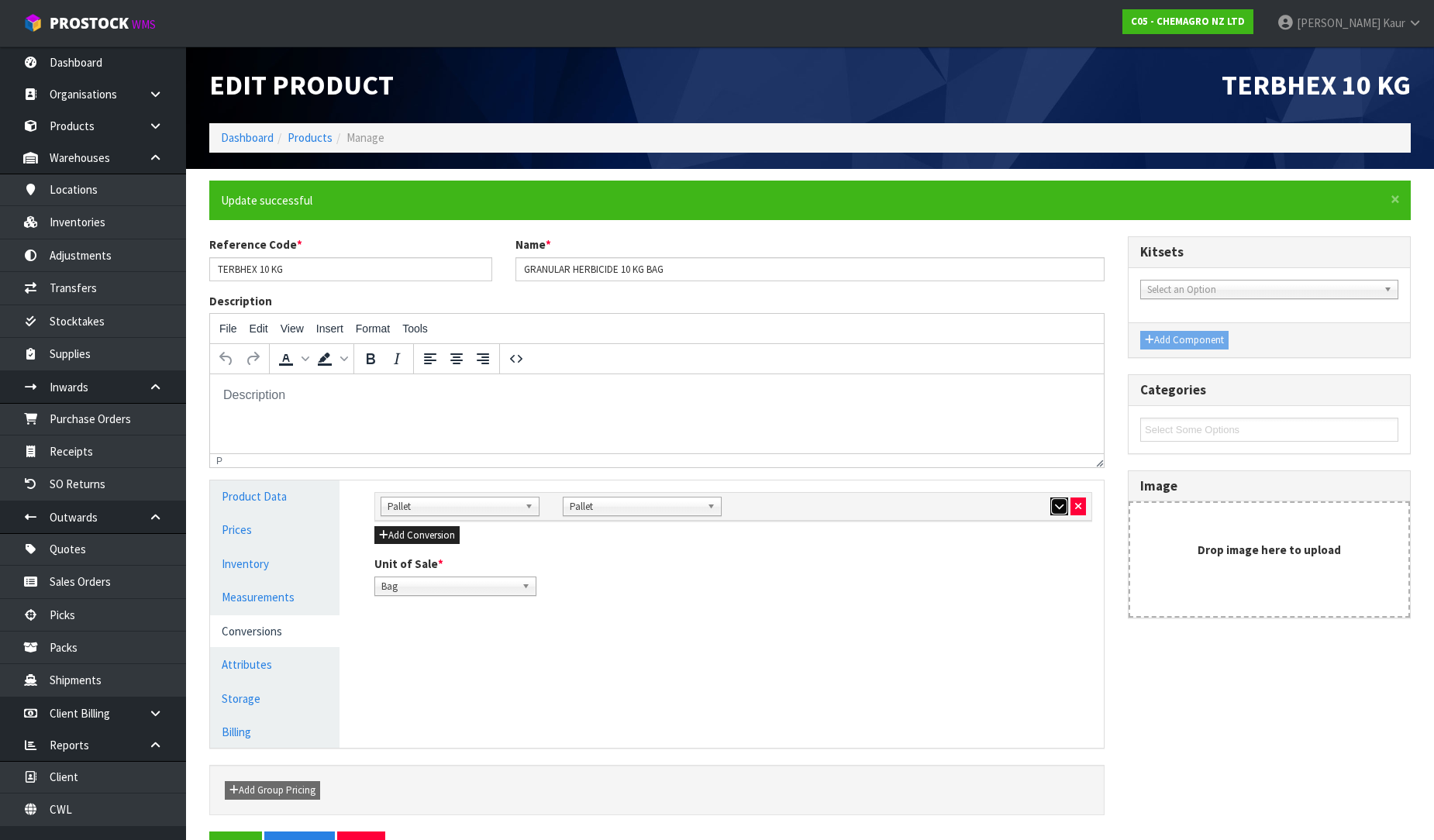
click at [1057, 505] on icon "button" at bounding box center [1058, 506] width 8 height 10
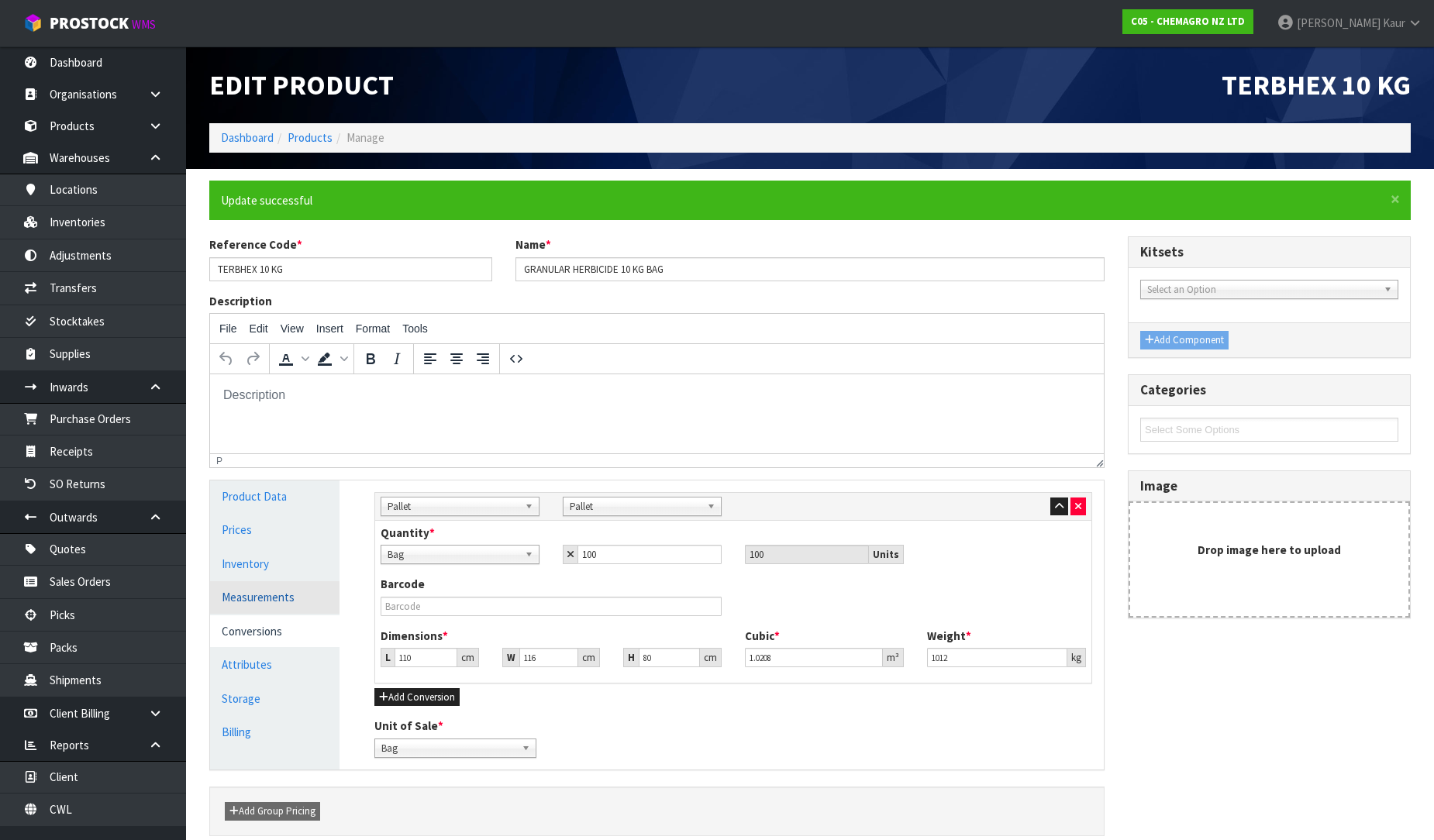
click at [268, 607] on link "Measurements" at bounding box center [275, 597] width 129 height 31
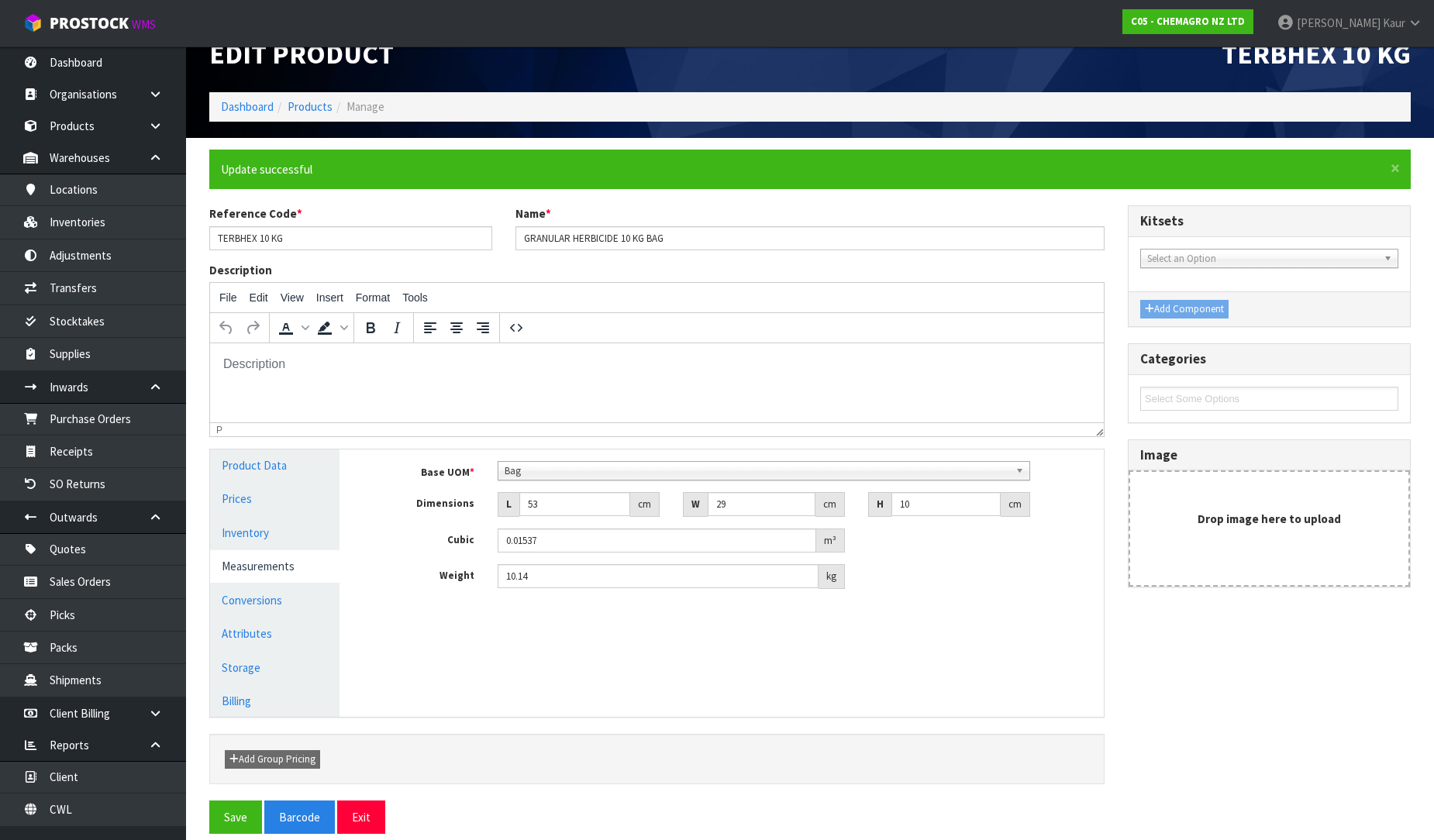
scroll to position [48, 0]
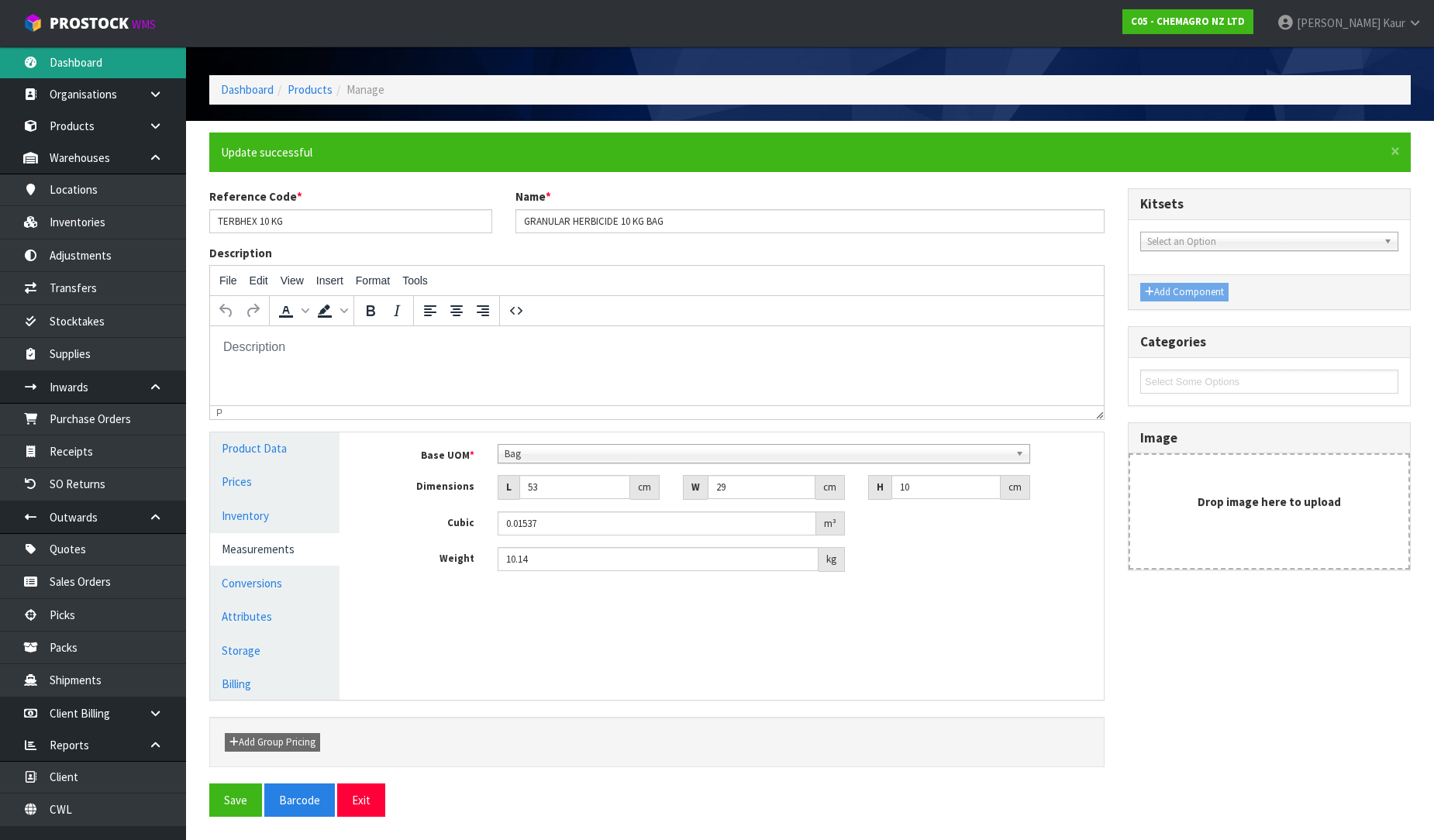
click at [84, 64] on link "Dashboard" at bounding box center [93, 62] width 186 height 31
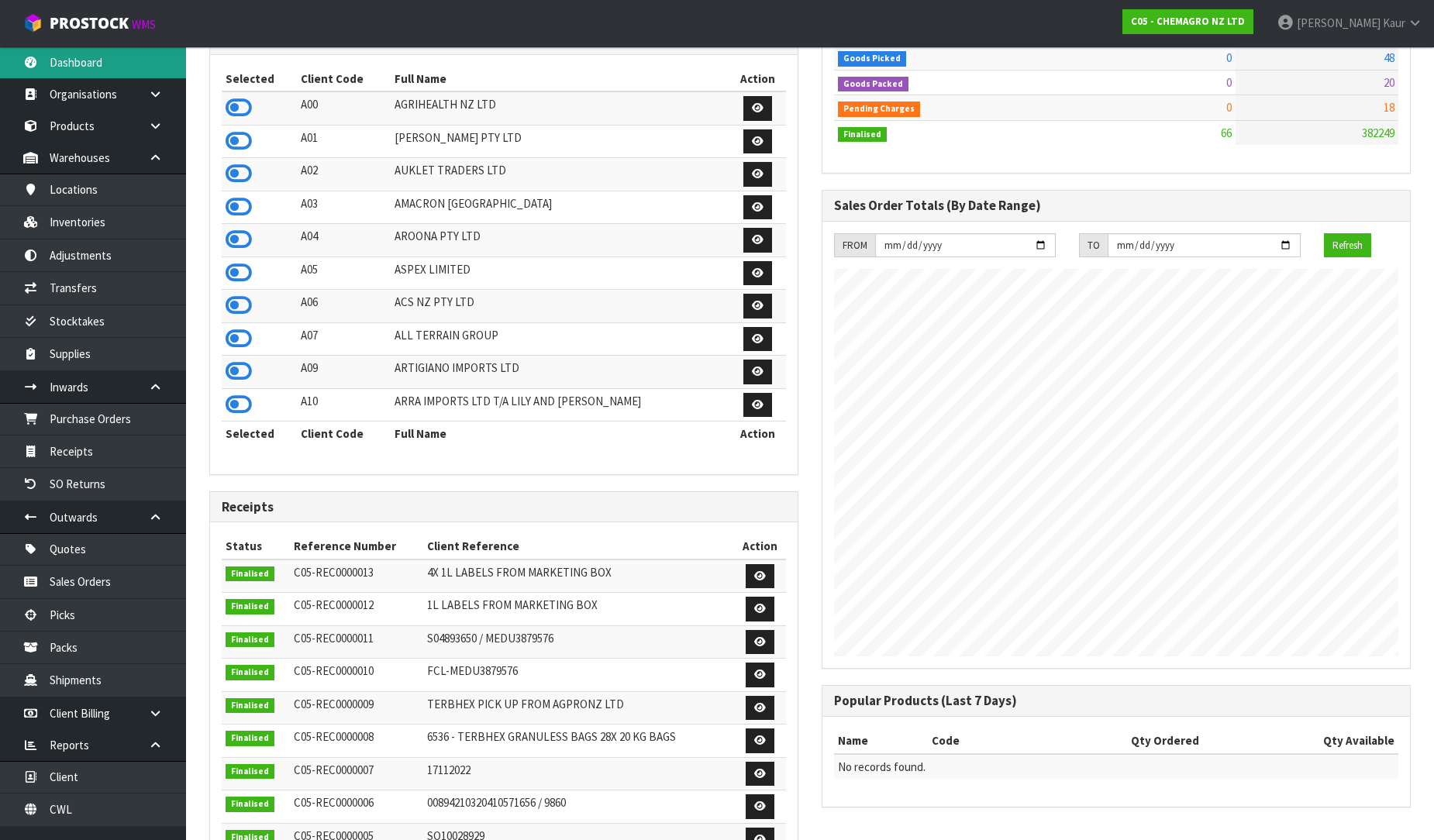
scroll to position [42, 0]
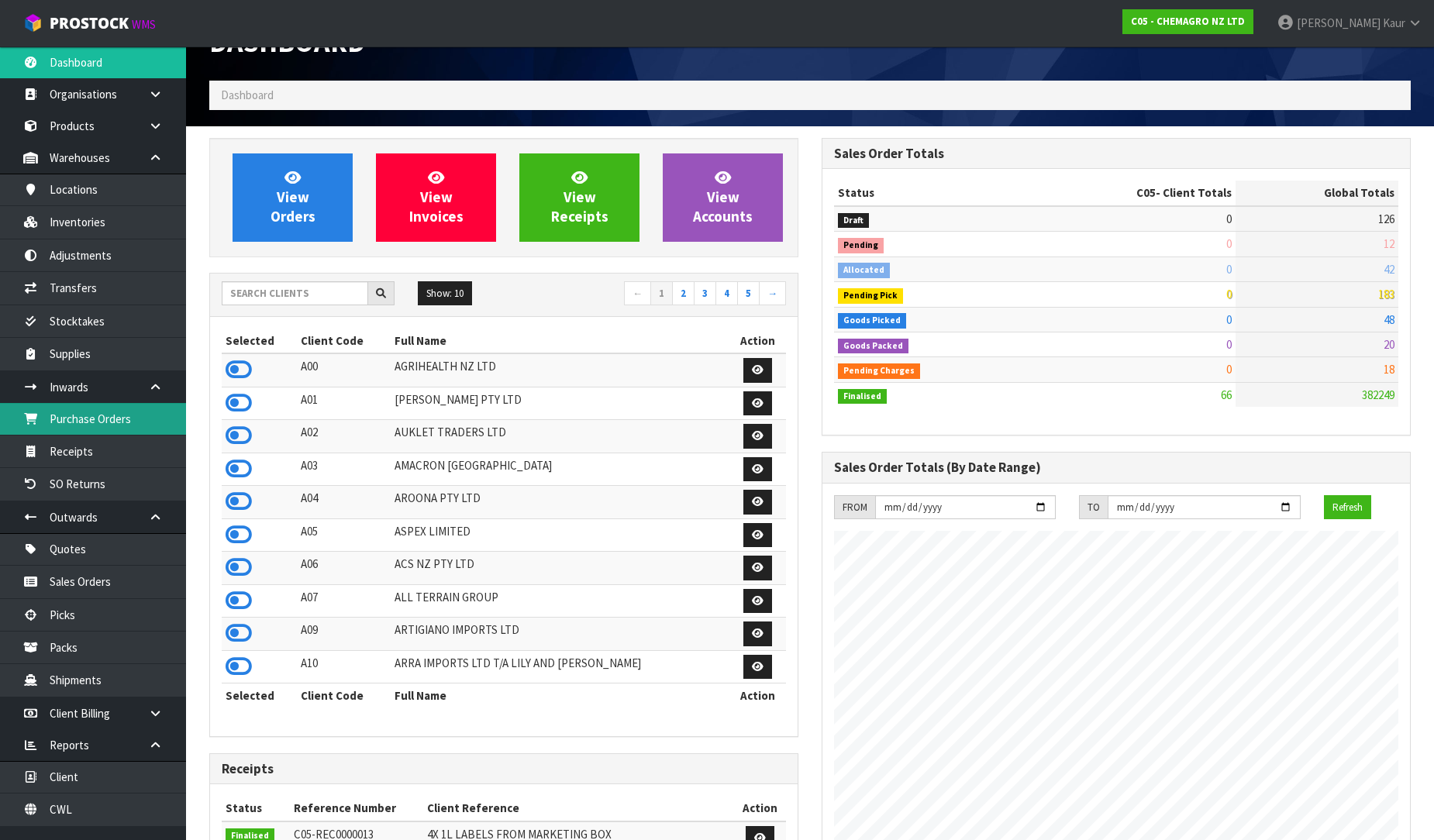
click at [99, 429] on link "Purchase Orders" at bounding box center [93, 419] width 186 height 31
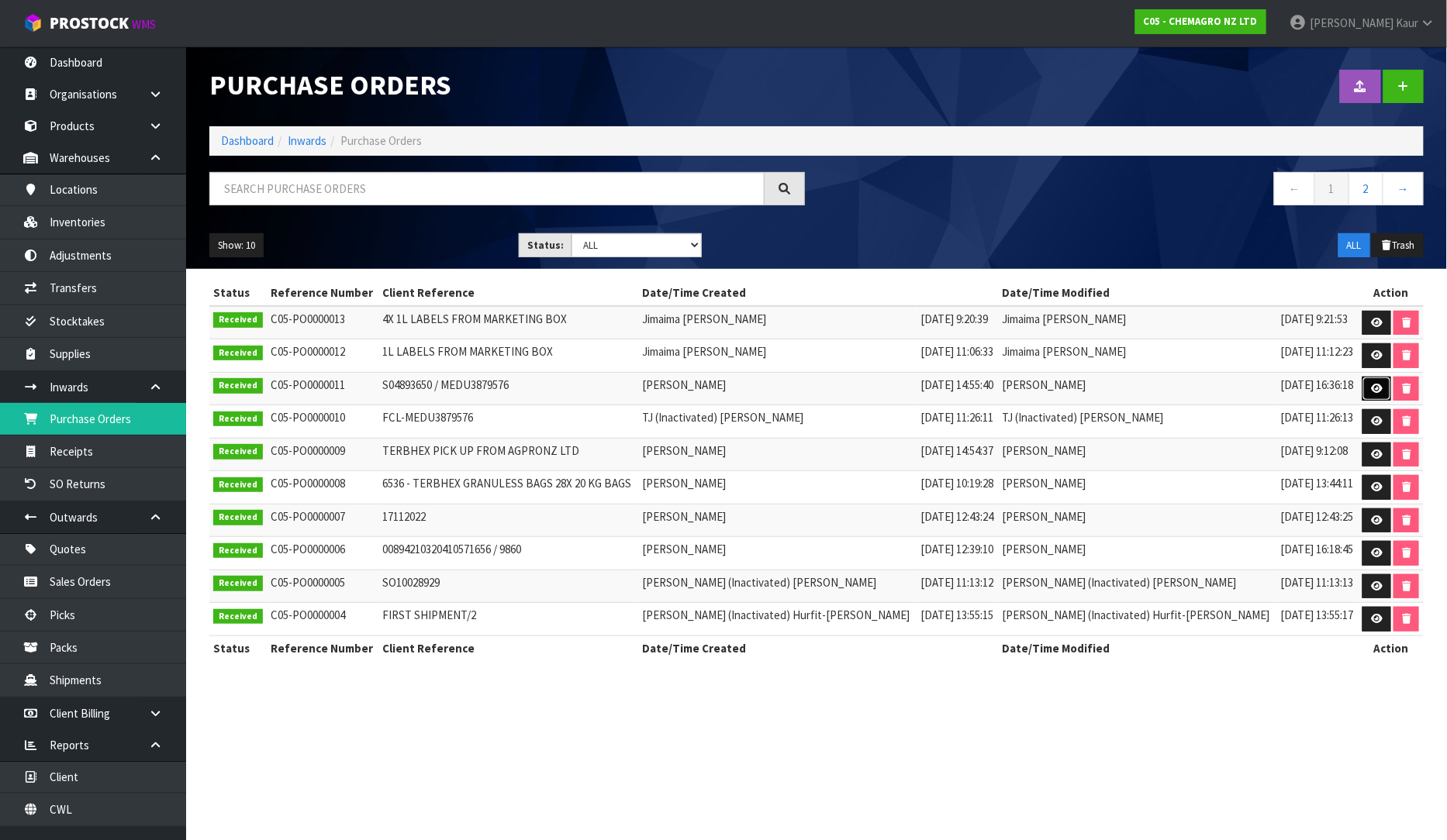
click at [1373, 395] on link at bounding box center [1377, 389] width 29 height 25
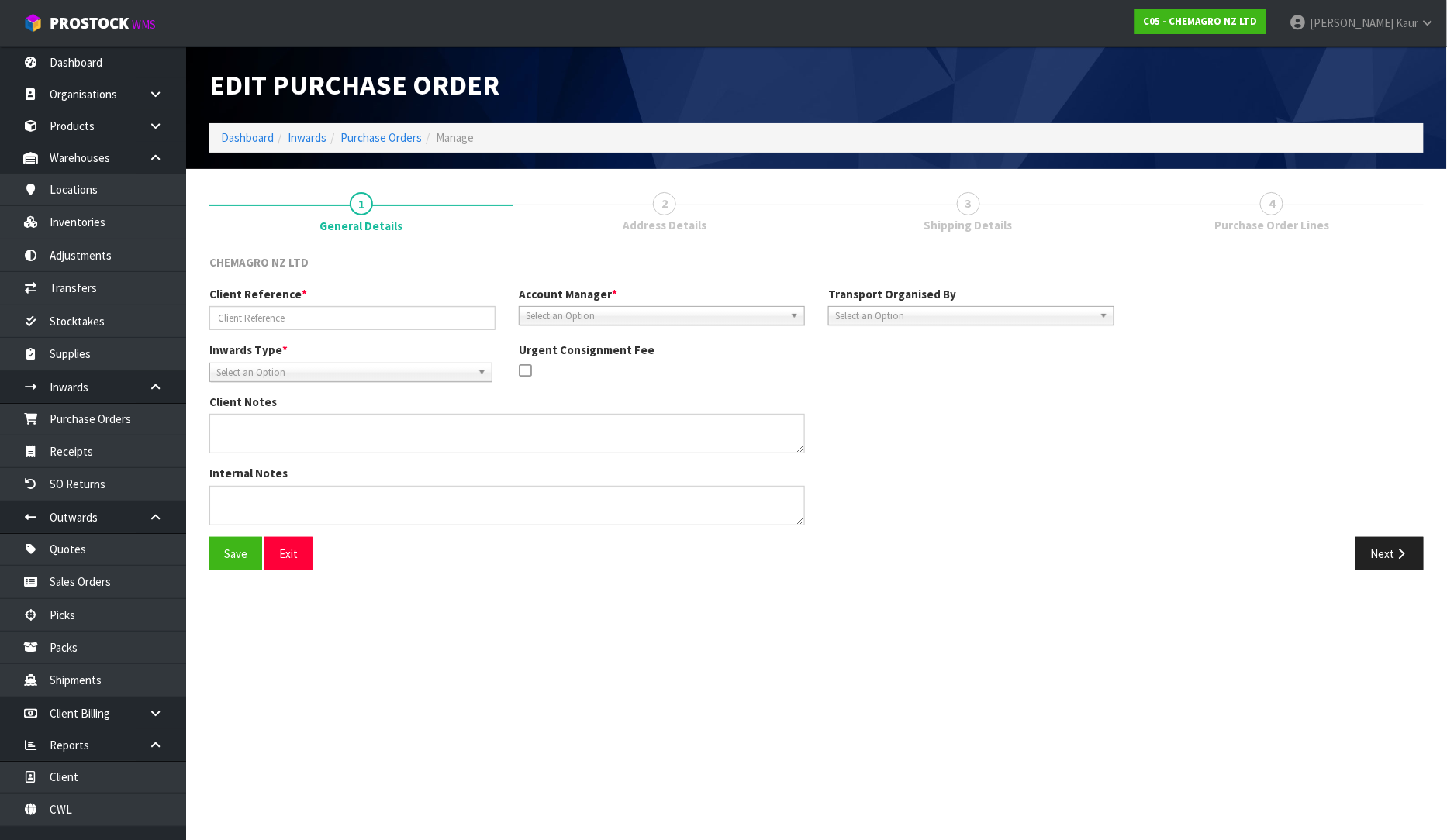
type input "S04893650 / MEDU3879576"
type textarea "PLEASE NOTE WE HAVE TO STORE 21 X 10 KG IN STOCK. THE REST IS GOING OUT FOR ORD…"
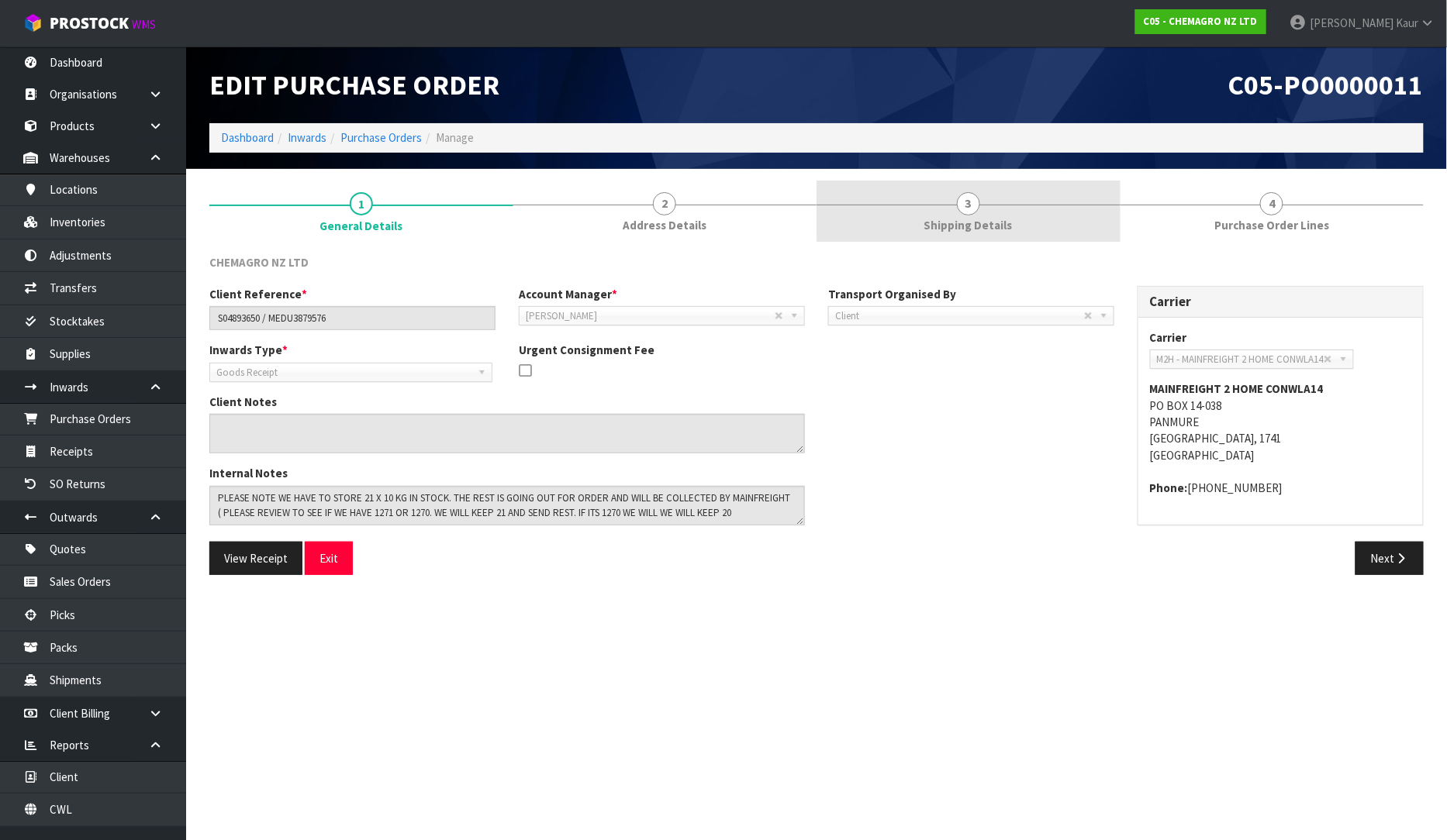
click at [975, 233] on span "Shipping Details" at bounding box center [968, 225] width 88 height 16
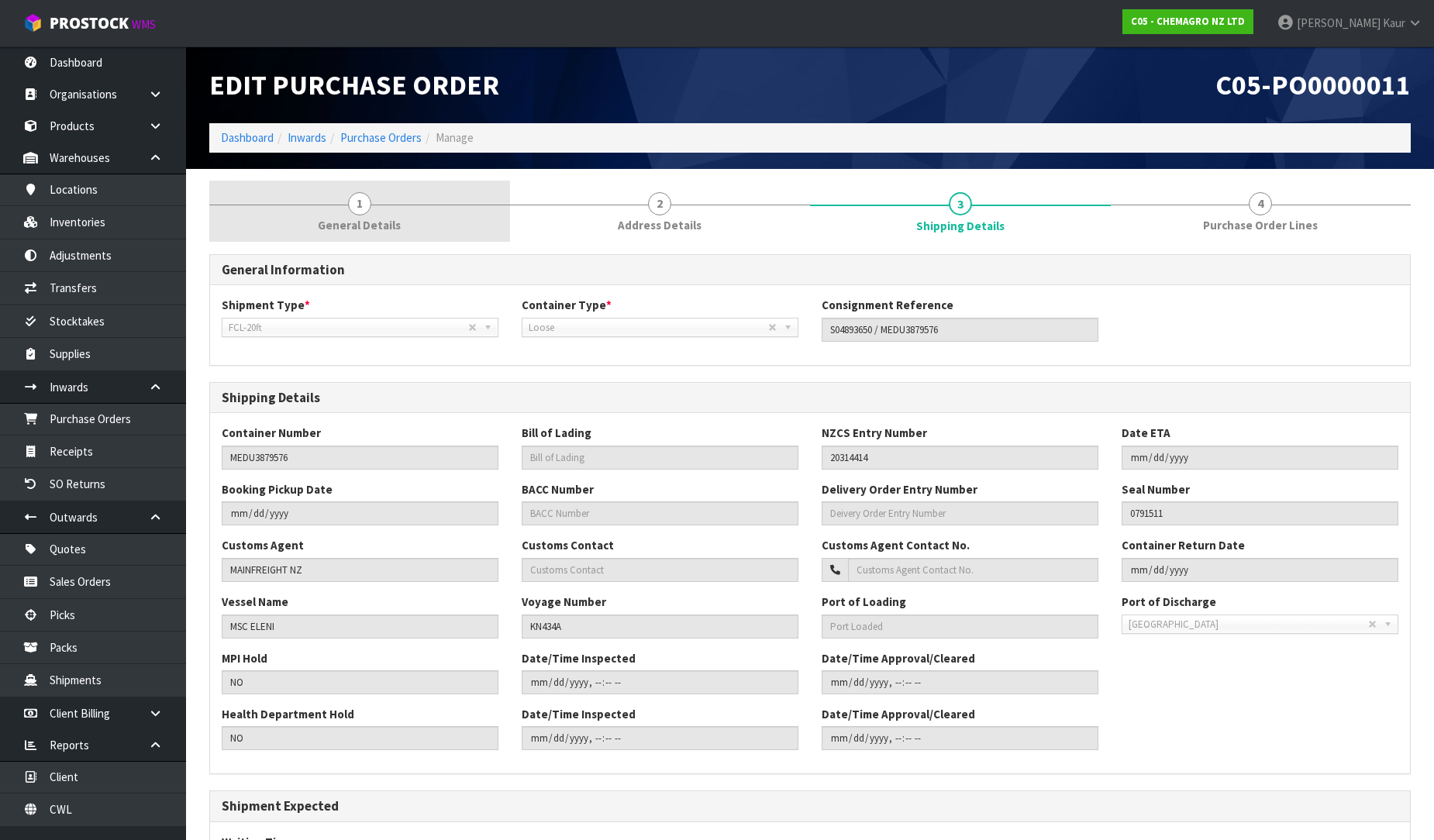
click at [376, 220] on span "General Details" at bounding box center [359, 225] width 83 height 16
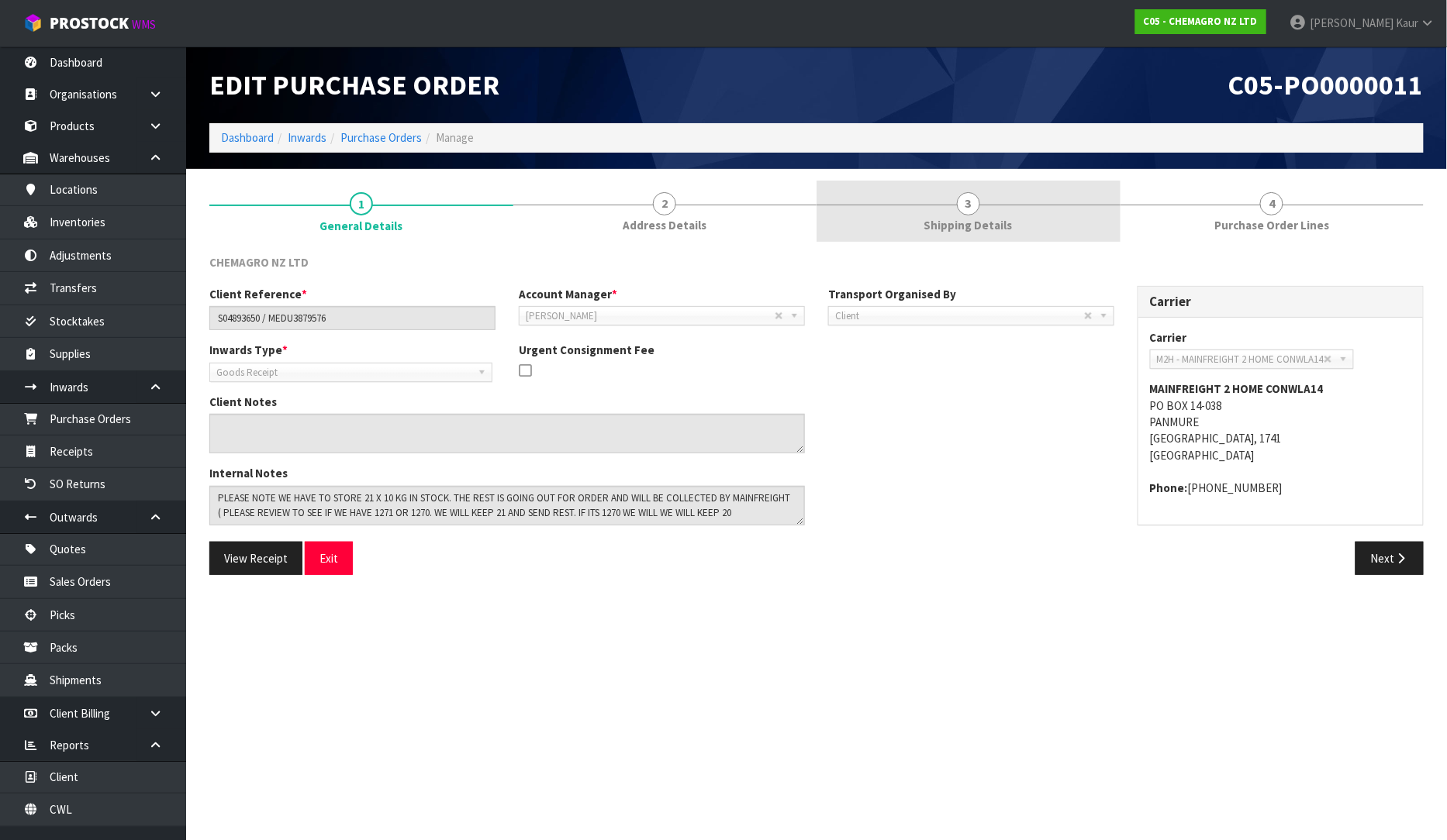
click at [980, 217] on span "Shipping Details" at bounding box center [968, 225] width 88 height 16
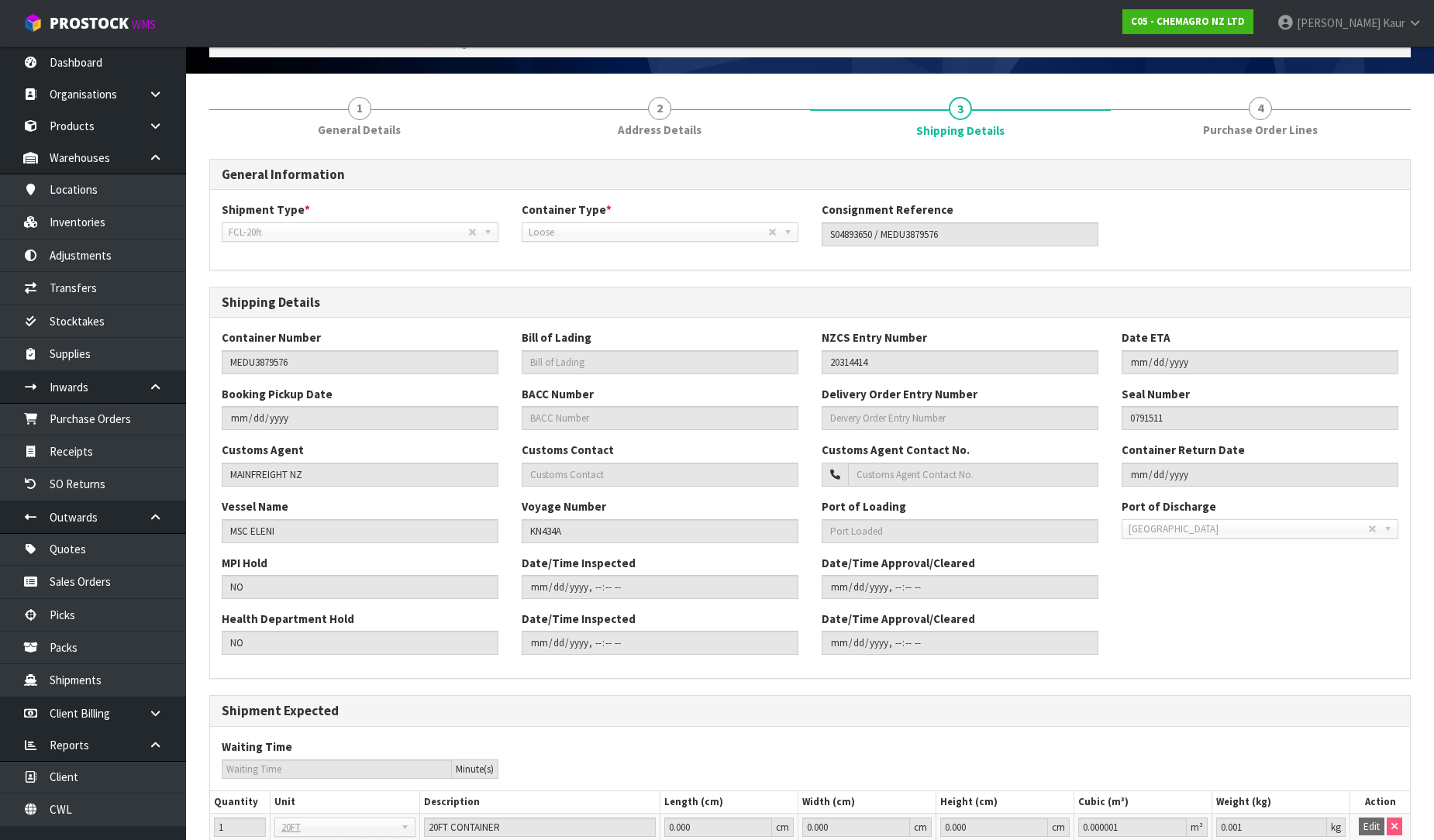
scroll to position [192, 0]
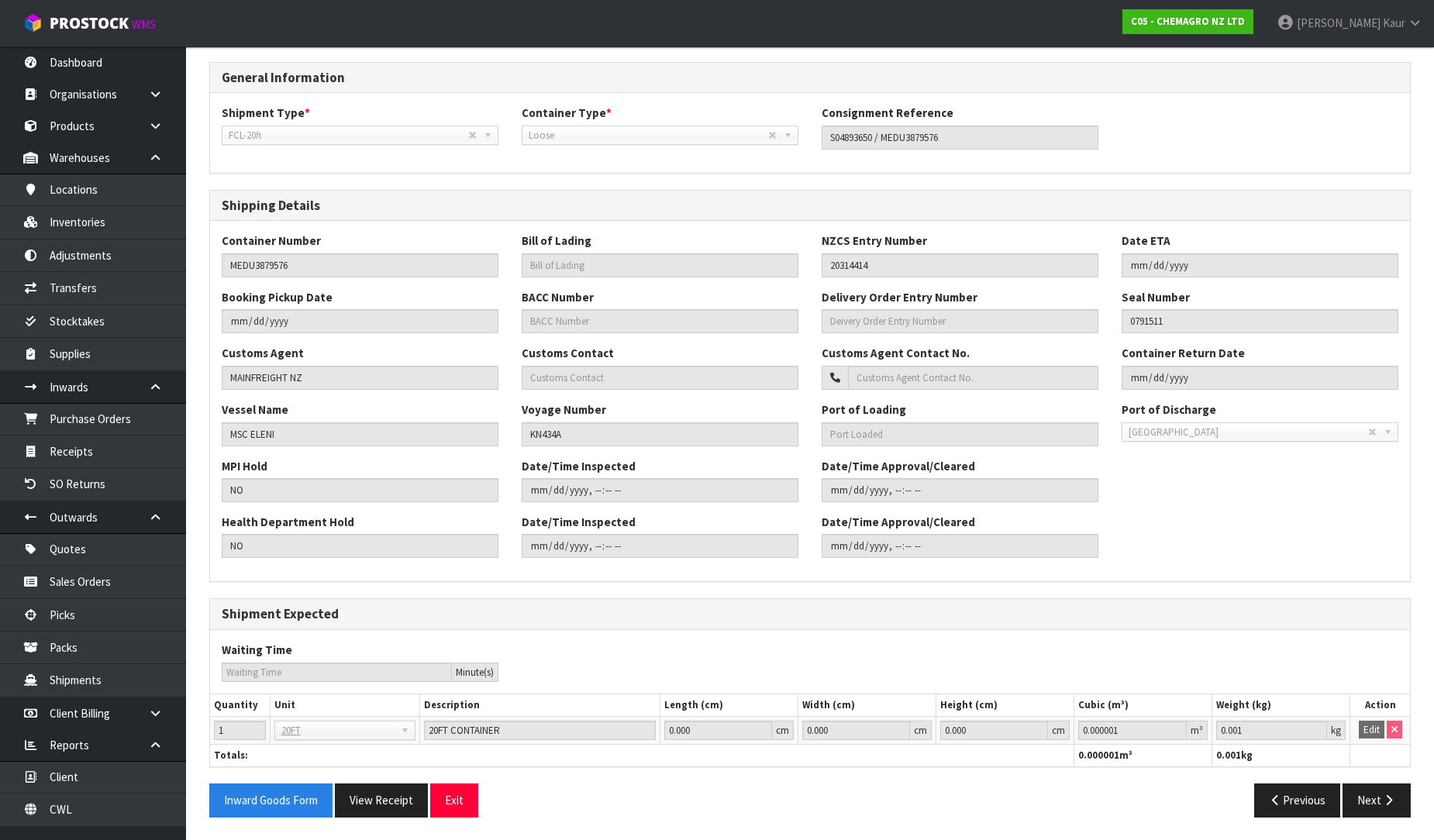
click at [1355, 819] on div "Inward Goods Form View Receipt Exit Previous Next" at bounding box center [810, 806] width 1225 height 45
click at [1361, 803] on button "Next" at bounding box center [1376, 800] width 68 height 33
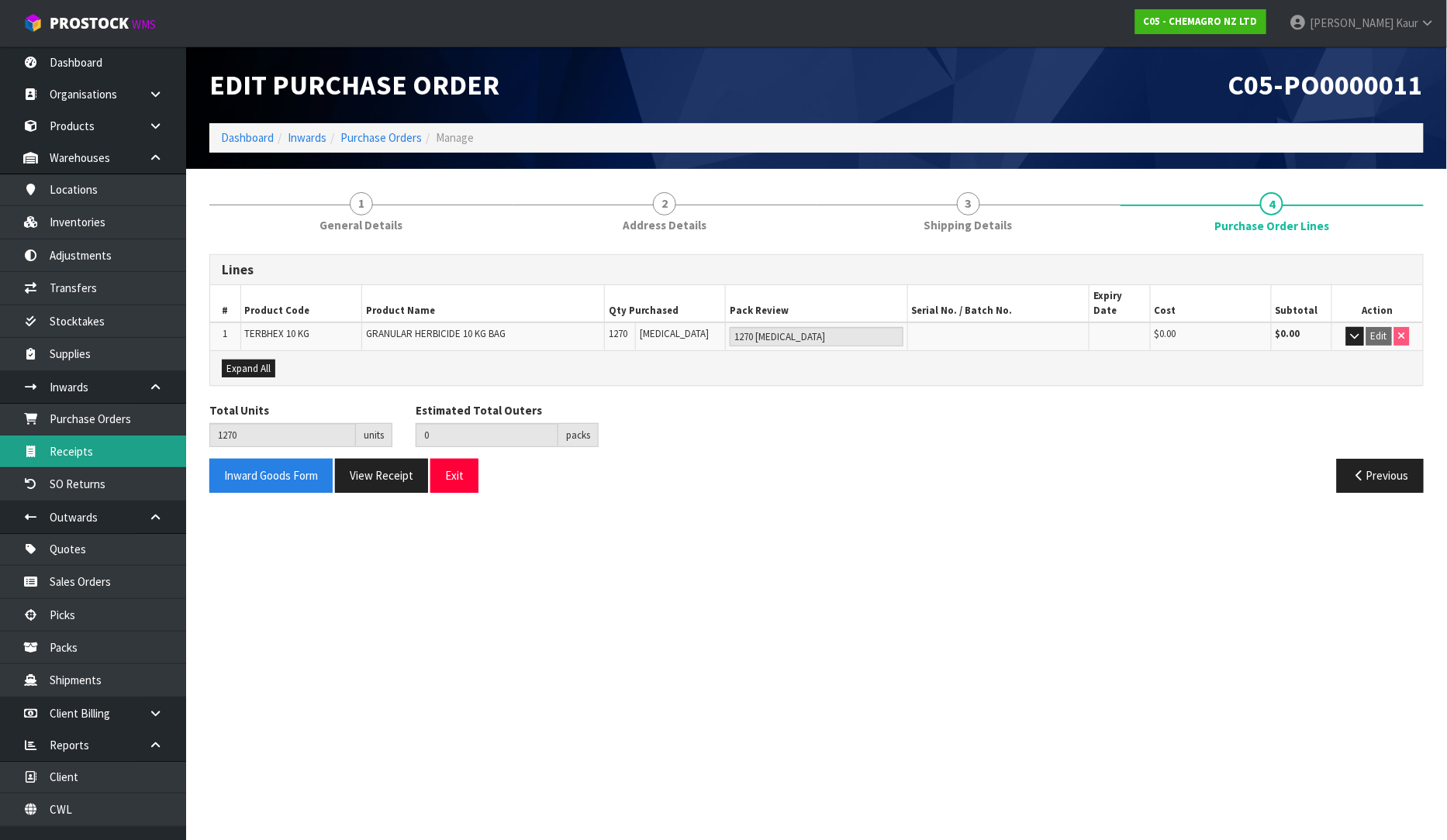
click at [119, 463] on link "Receipts" at bounding box center [93, 451] width 186 height 31
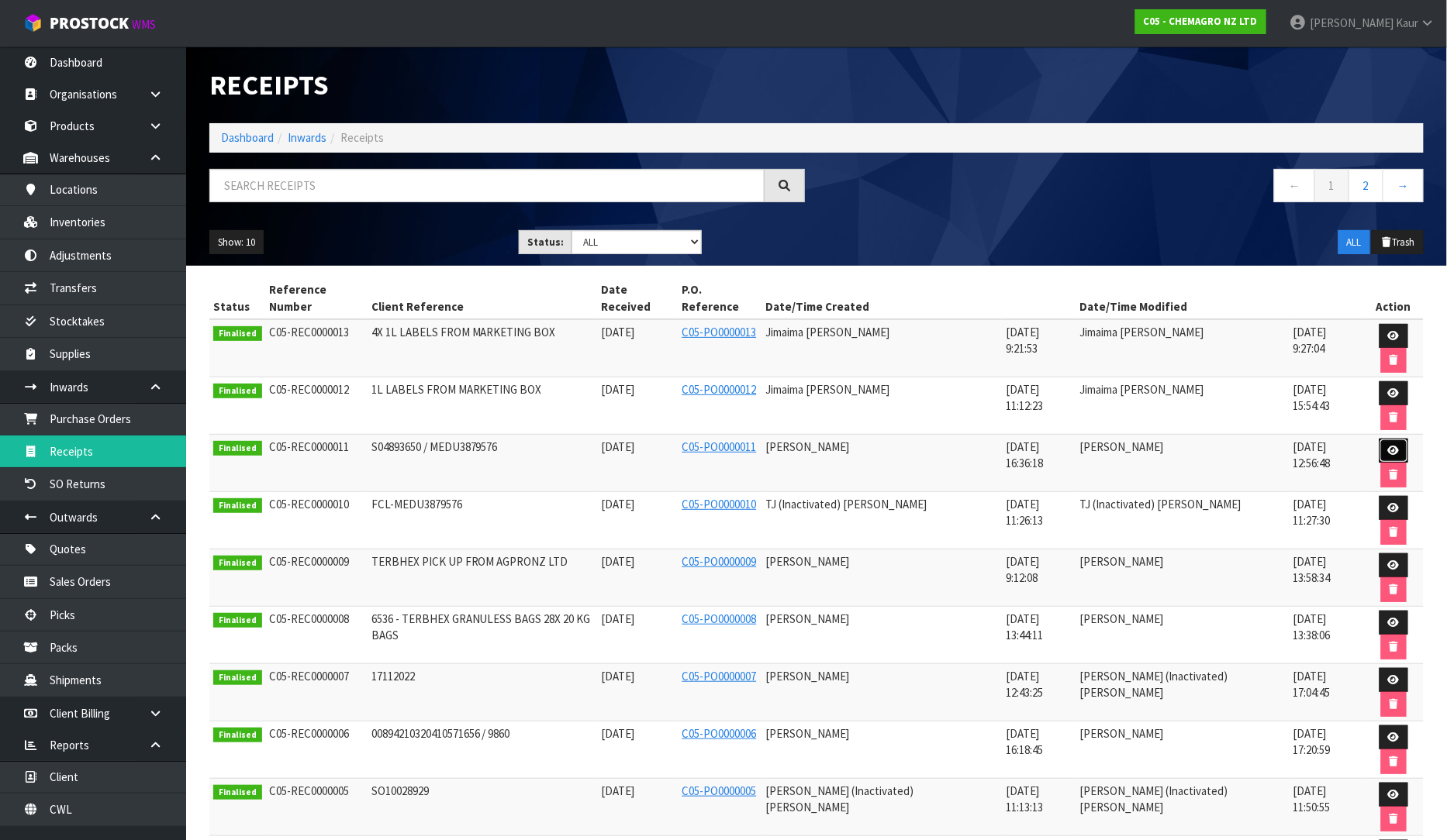
click at [1388, 446] on icon at bounding box center [1393, 450] width 12 height 10
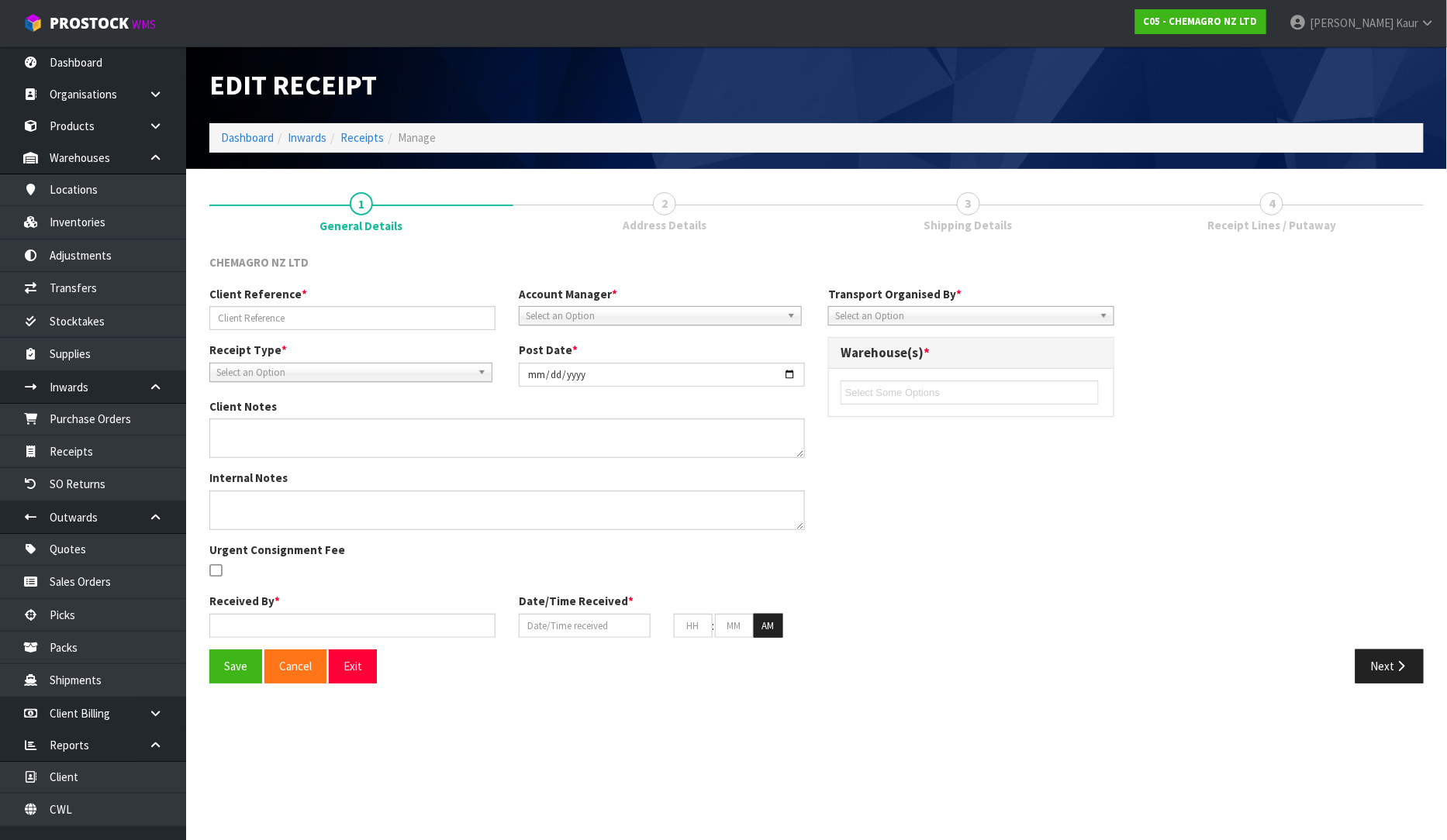
type input "S04893650 / MEDU3879576"
type input "[DATE]"
type textarea "PLEASE NOTE WE HAVE TO STORE 21 X 10 KG IN STOCK. THE REST IS GOING OUT FOR ORD…"
type input "[PERSON_NAME]"
type input "[DATE]"
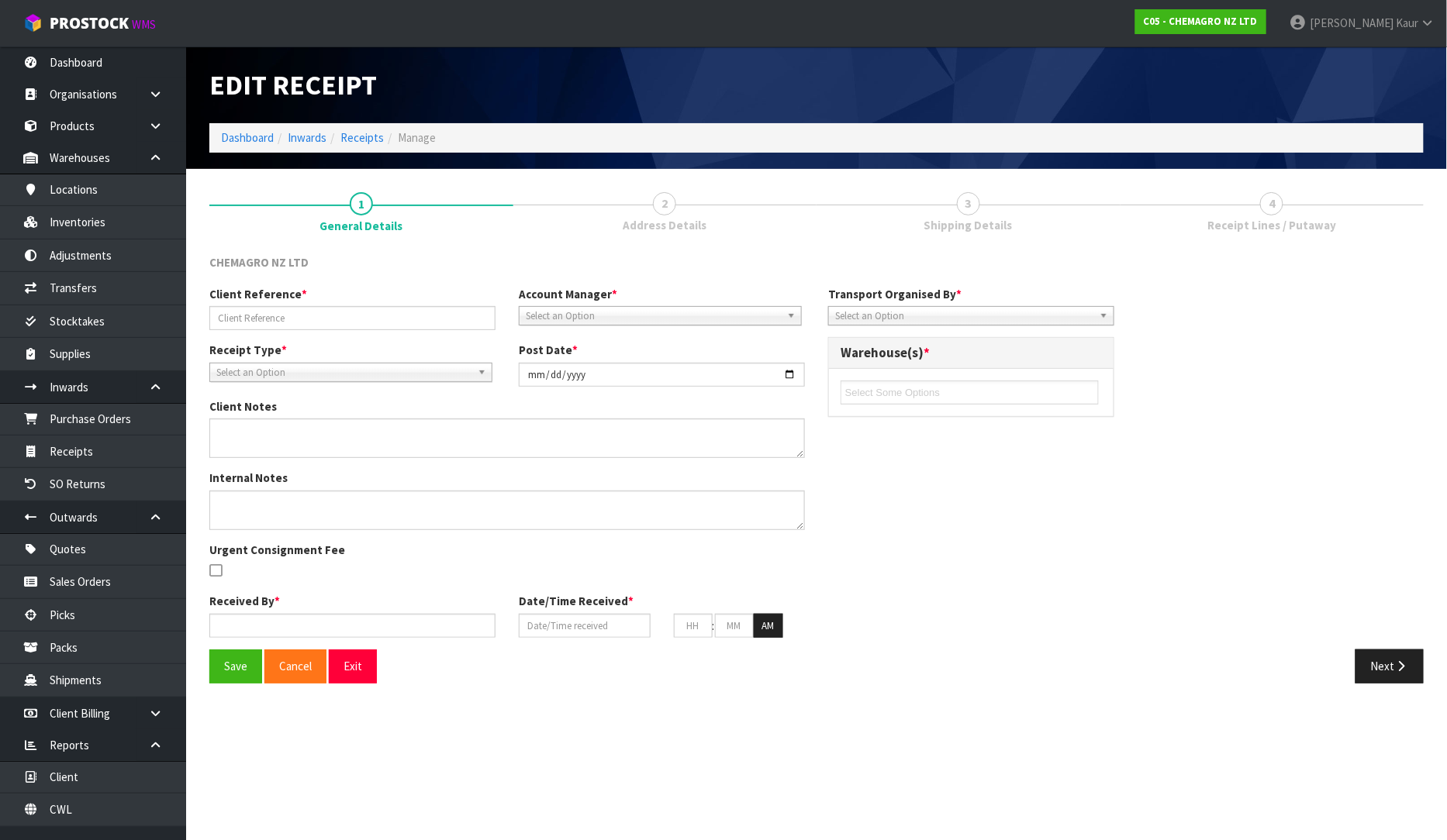
type input "04"
type input "36"
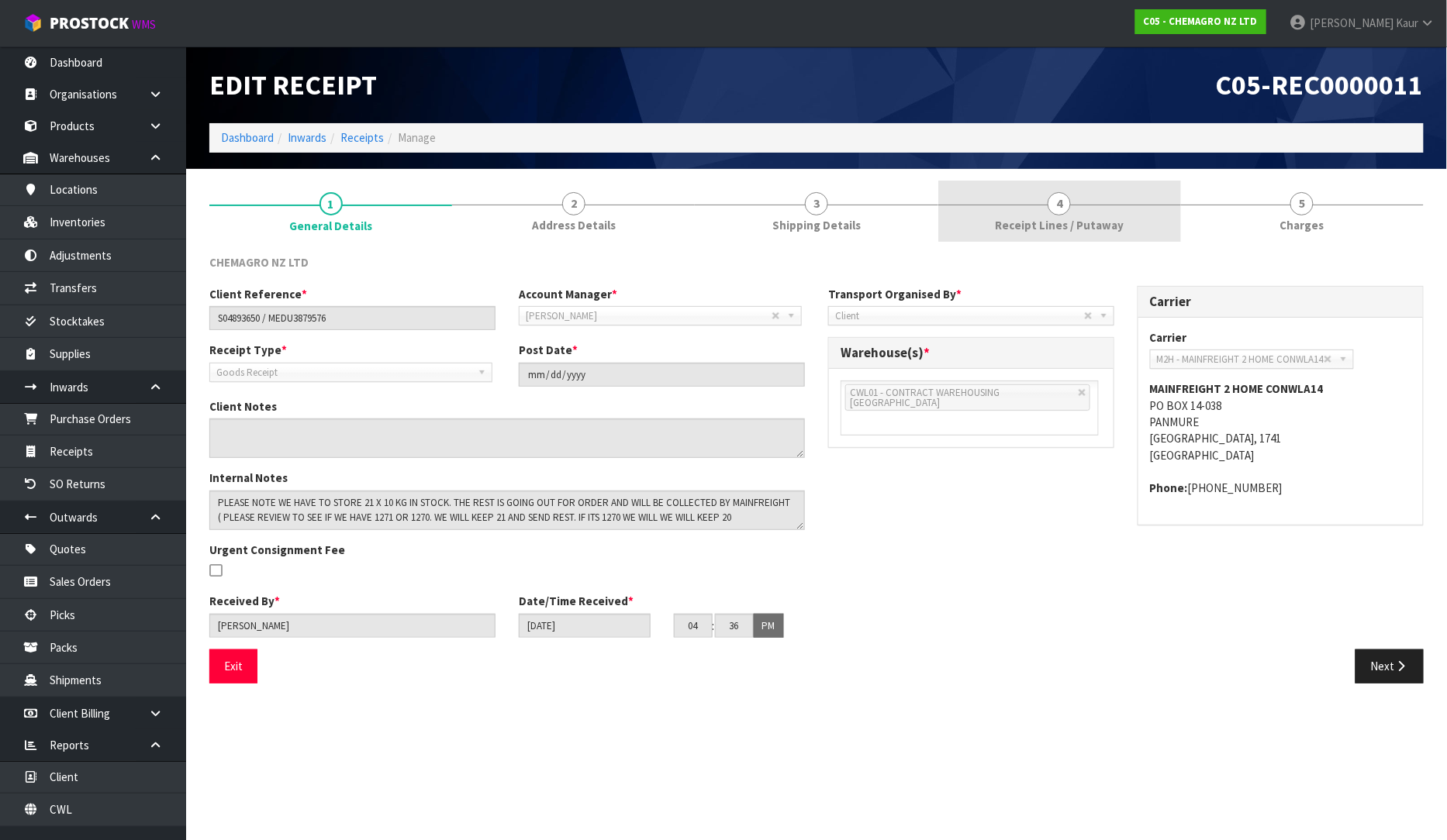
click at [1059, 231] on span "Receipt Lines / Putaway" at bounding box center [1059, 225] width 129 height 16
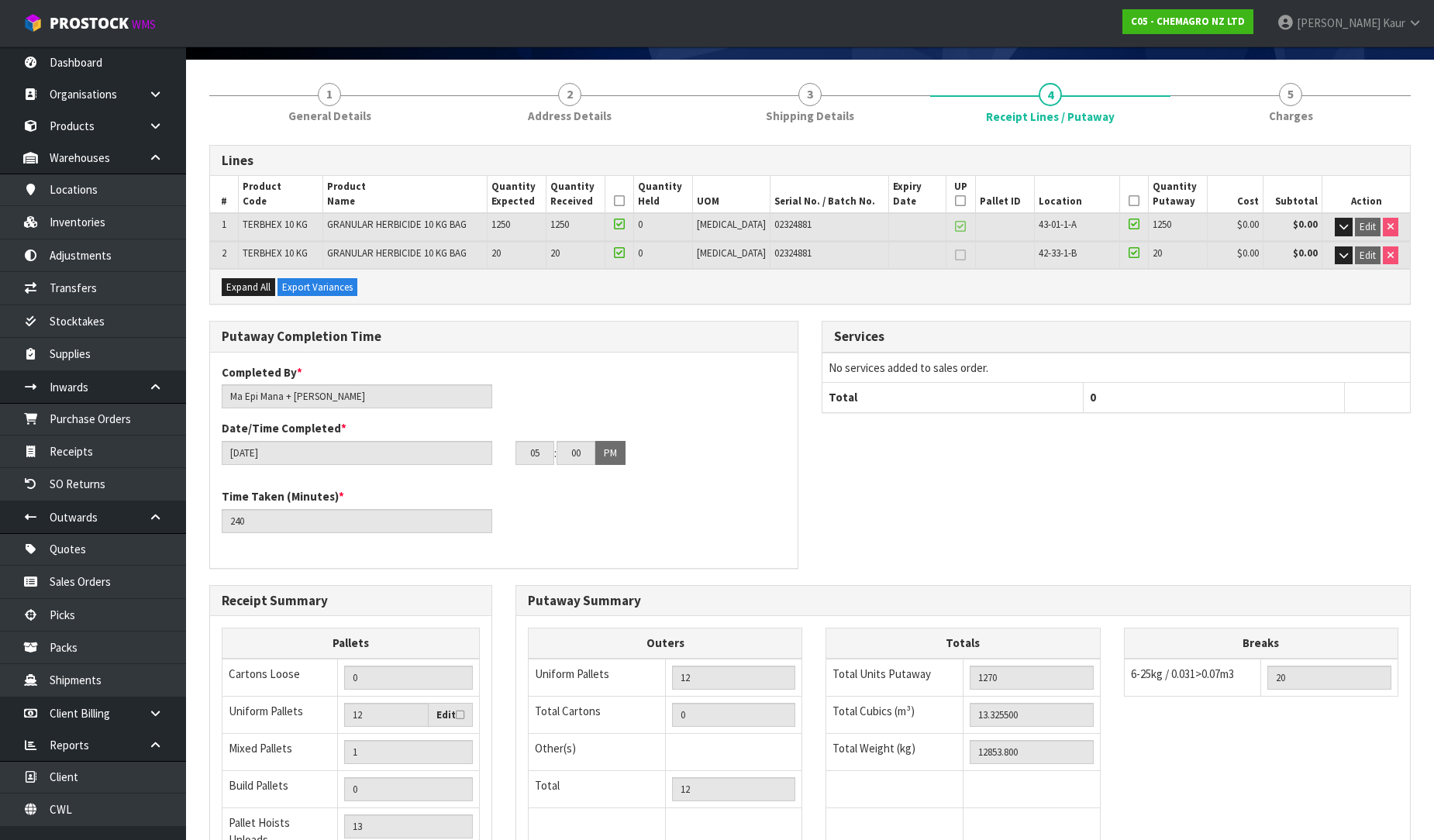
scroll to position [258, 0]
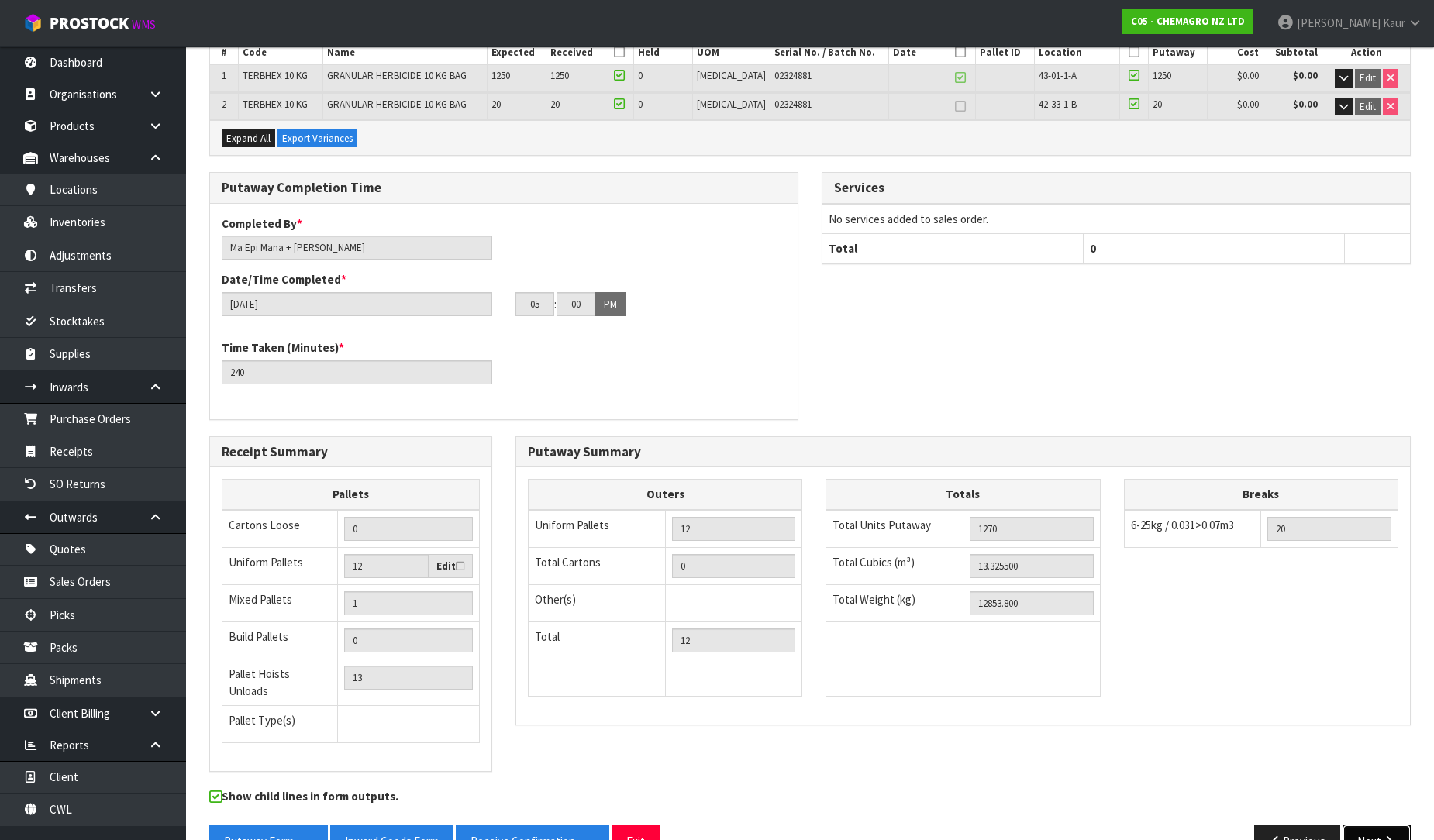
click at [1386, 825] on button "Next" at bounding box center [1376, 841] width 68 height 33
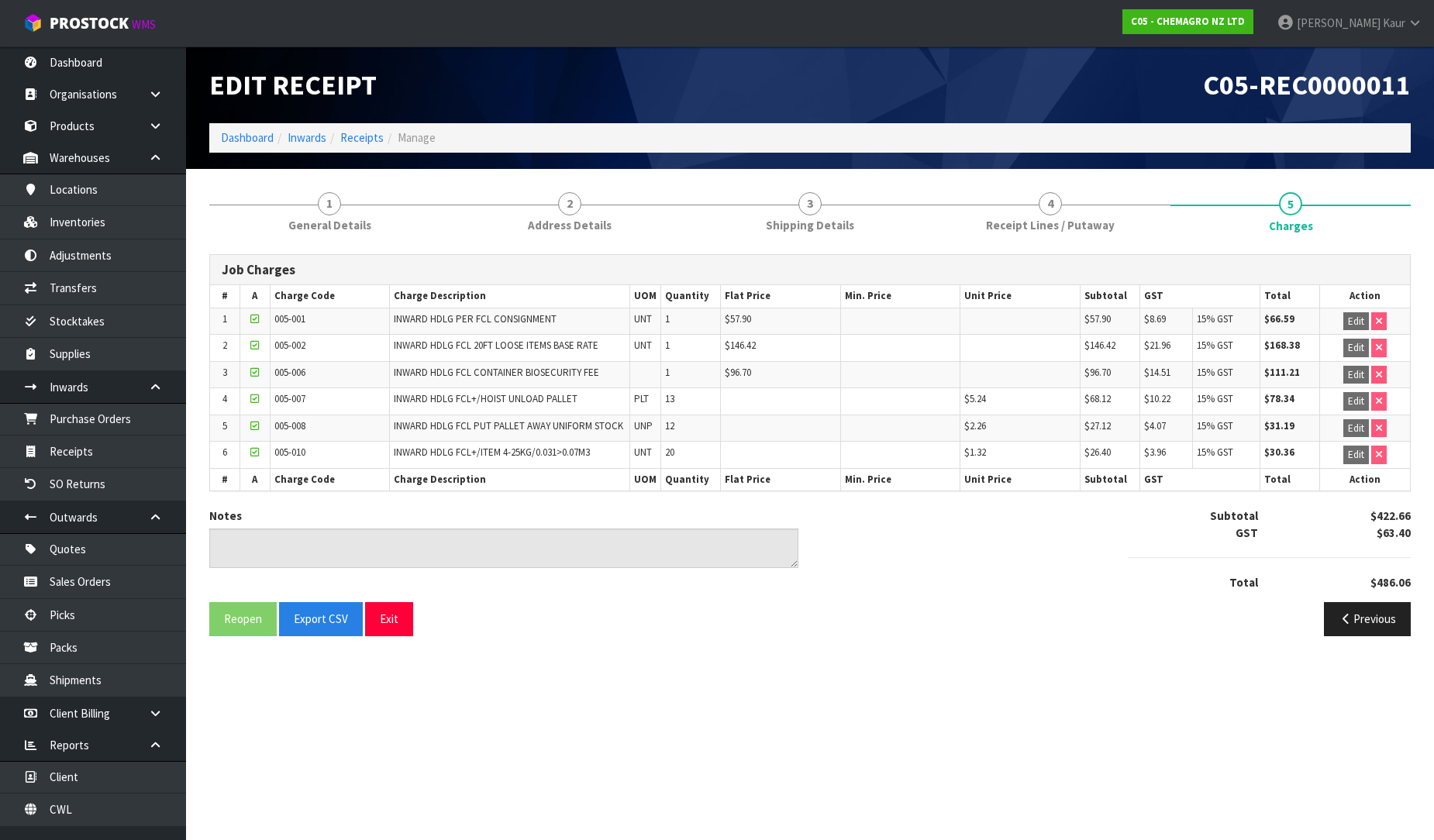
scroll to position [0, 0]
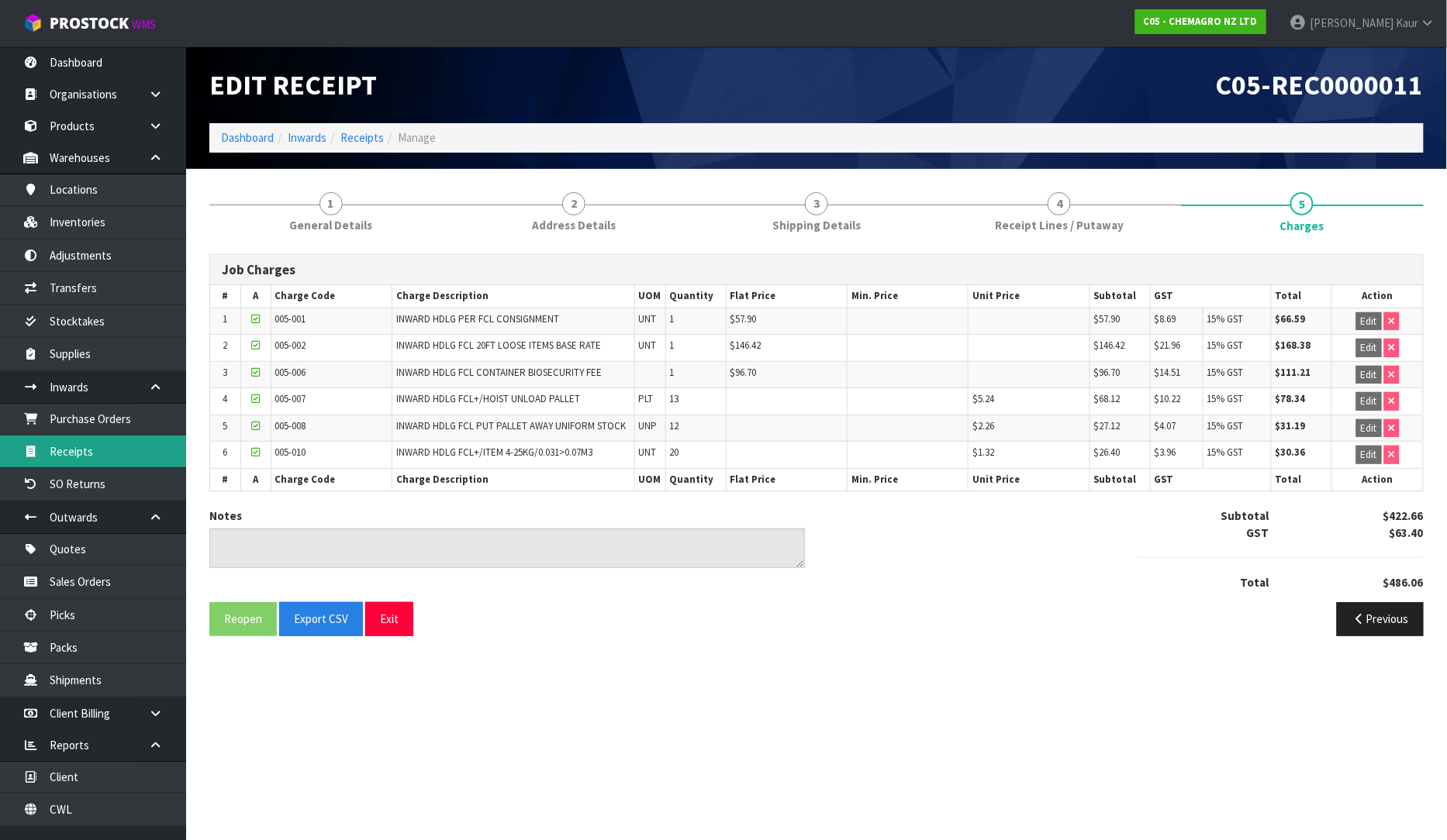
click at [111, 459] on link "Receipts" at bounding box center [93, 451] width 186 height 31
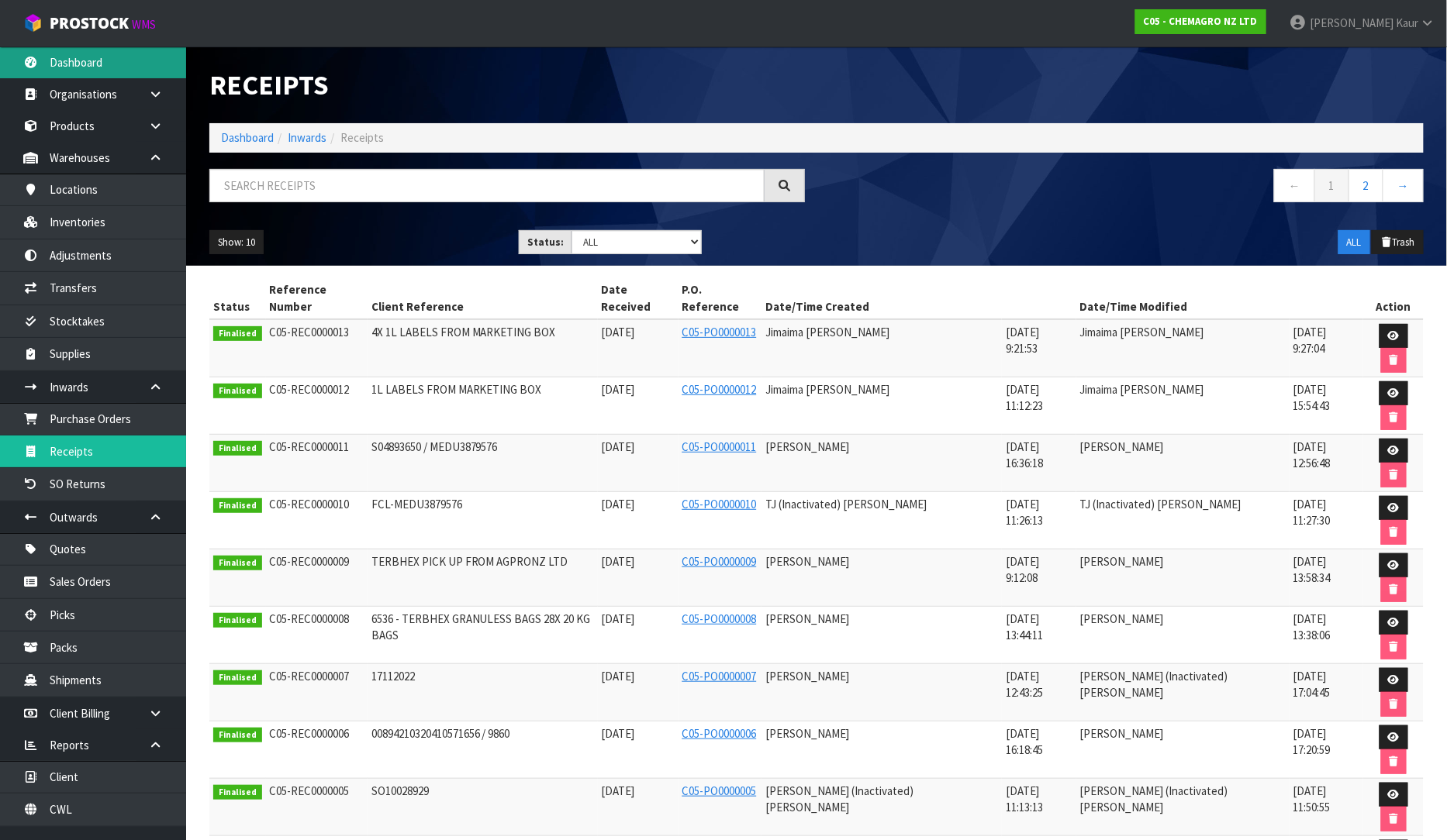
click at [63, 60] on link "Dashboard" at bounding box center [93, 62] width 186 height 31
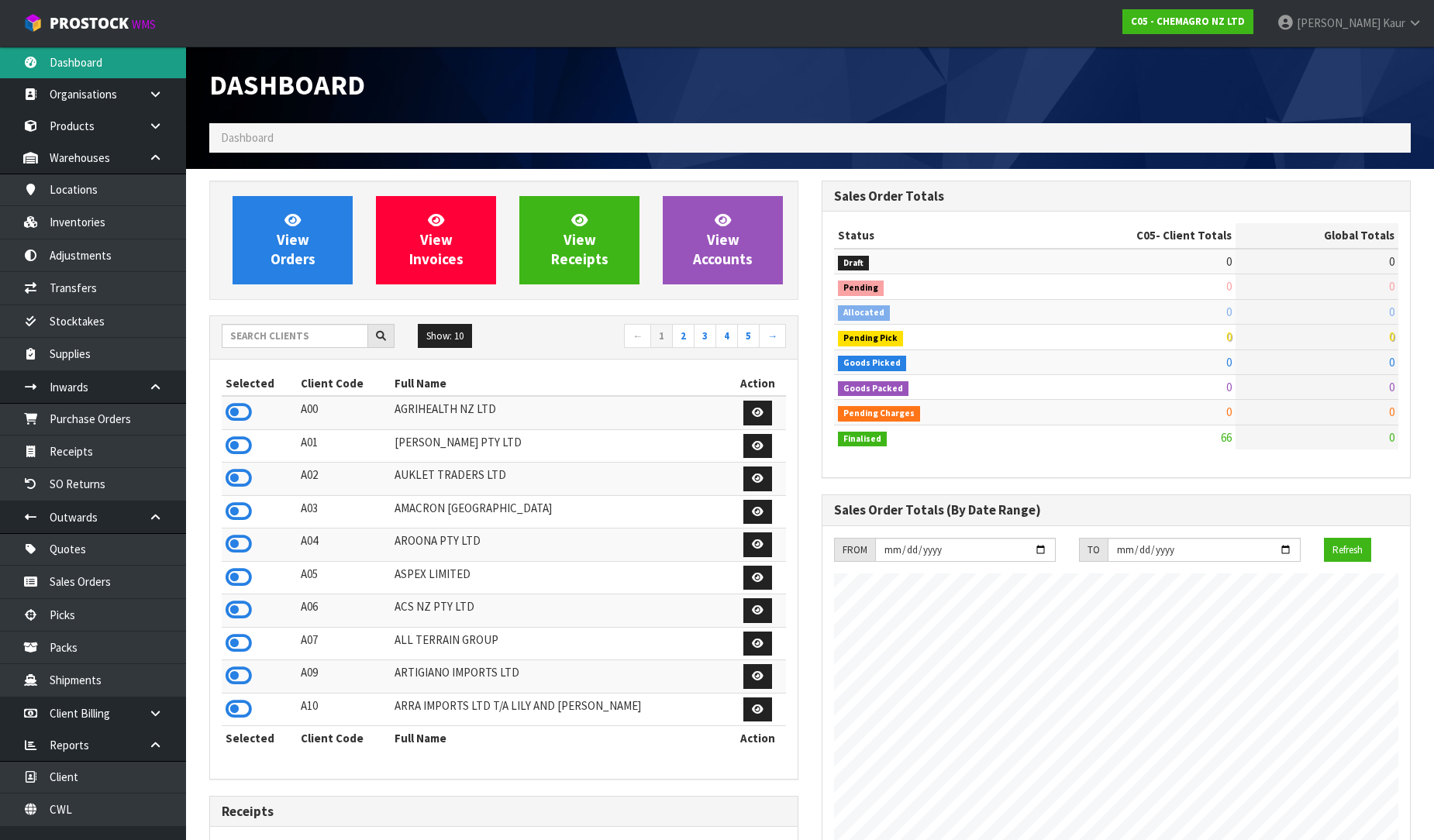
scroll to position [948, 613]
click at [245, 405] on icon at bounding box center [238, 412] width 26 height 23
click at [280, 341] on input "text" at bounding box center [295, 336] width 146 height 24
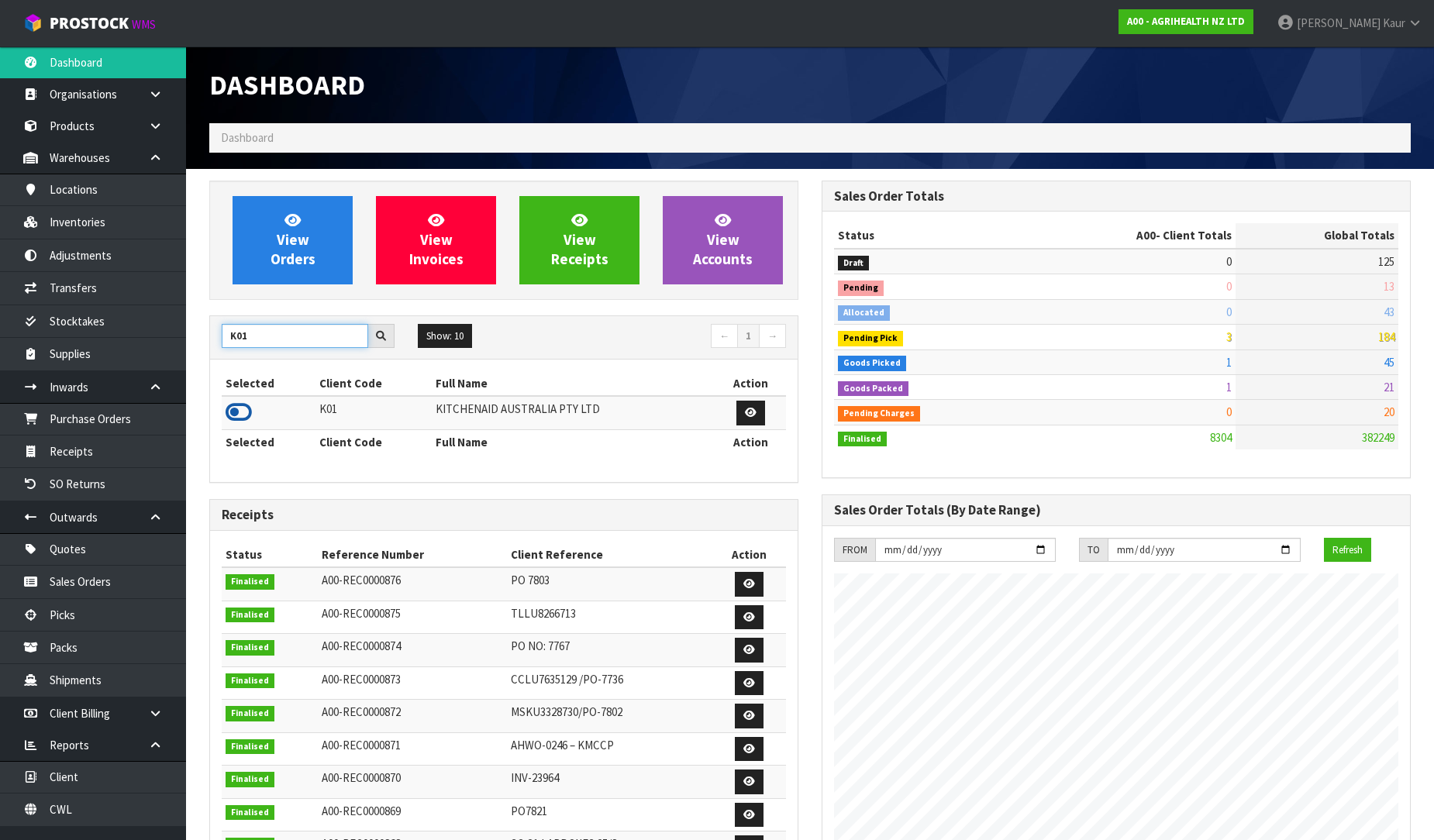
type input "K01"
click at [235, 411] on icon at bounding box center [238, 412] width 26 height 23
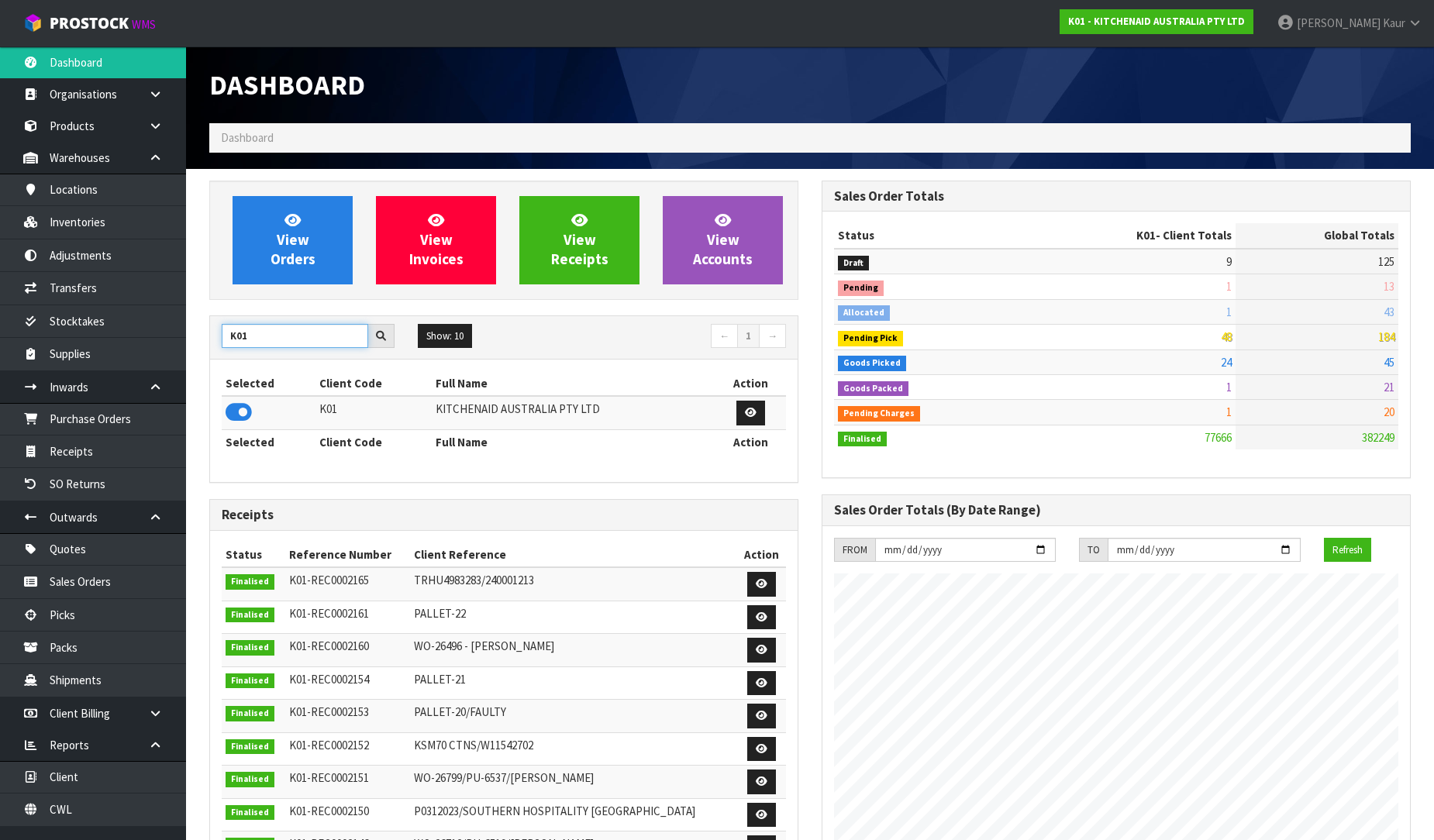
drag, startPoint x: 274, startPoint y: 331, endPoint x: 210, endPoint y: 344, distance: 65.3
click at [210, 344] on div "K01" at bounding box center [308, 337] width 196 height 25
type input "C11"
click at [239, 415] on icon at bounding box center [238, 412] width 26 height 23
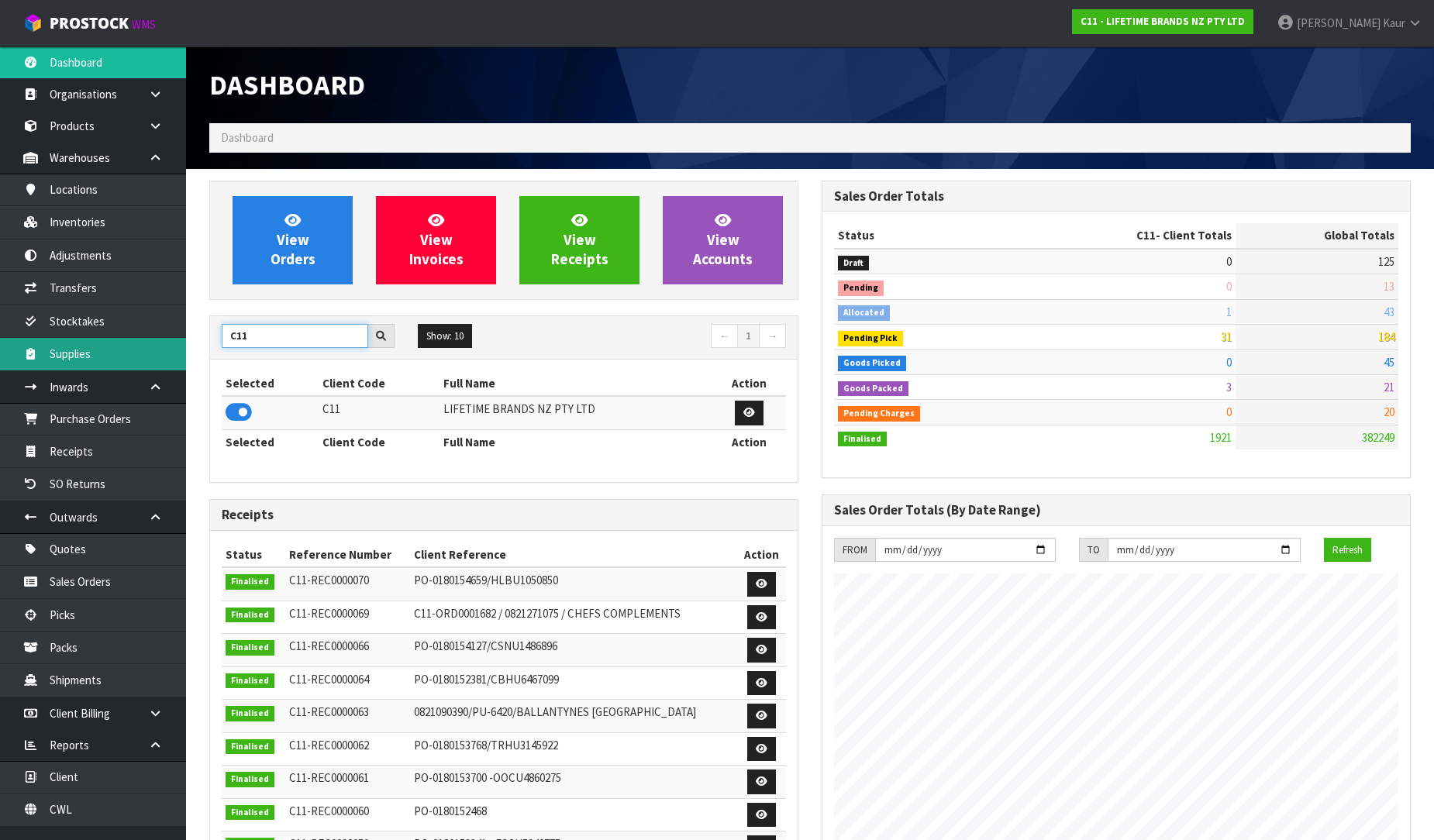
drag, startPoint x: 243, startPoint y: 341, endPoint x: 172, endPoint y: 341, distance: 71.0
click at [172, 341] on body "Toggle navigation ProStock WMS C11 - LIFETIME BRANDS NZ PTY LTD [PERSON_NAME] L…" at bounding box center [717, 420] width 1434 height 840
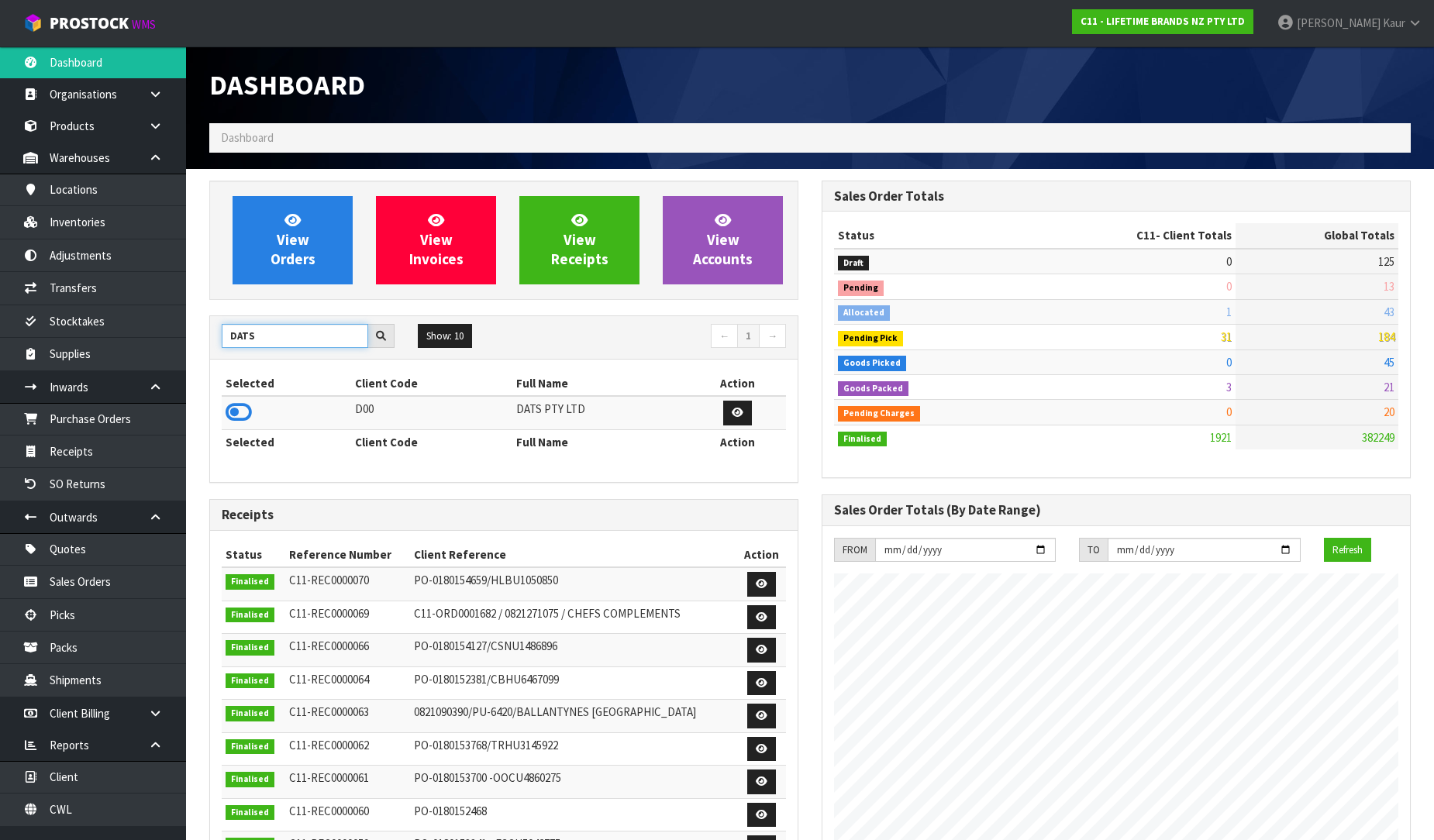
type input "DATS"
click at [225, 412] on td at bounding box center [287, 412] width 129 height 33
click at [235, 420] on icon at bounding box center [238, 412] width 26 height 23
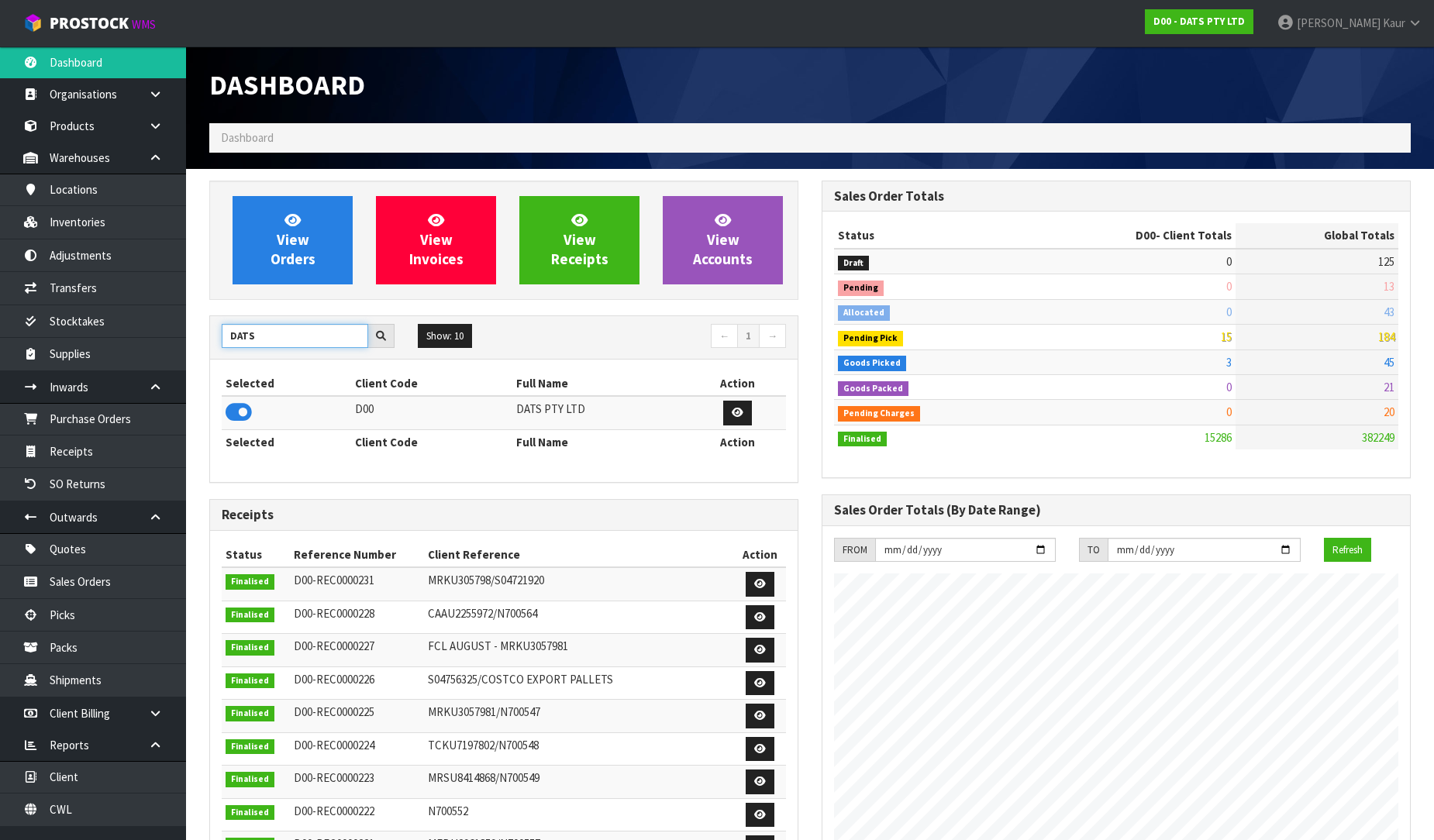
drag, startPoint x: 259, startPoint y: 336, endPoint x: 212, endPoint y: 334, distance: 47.0
click at [212, 334] on div "DATS" at bounding box center [308, 337] width 196 height 25
type input "VET"
click at [243, 420] on icon at bounding box center [238, 412] width 26 height 23
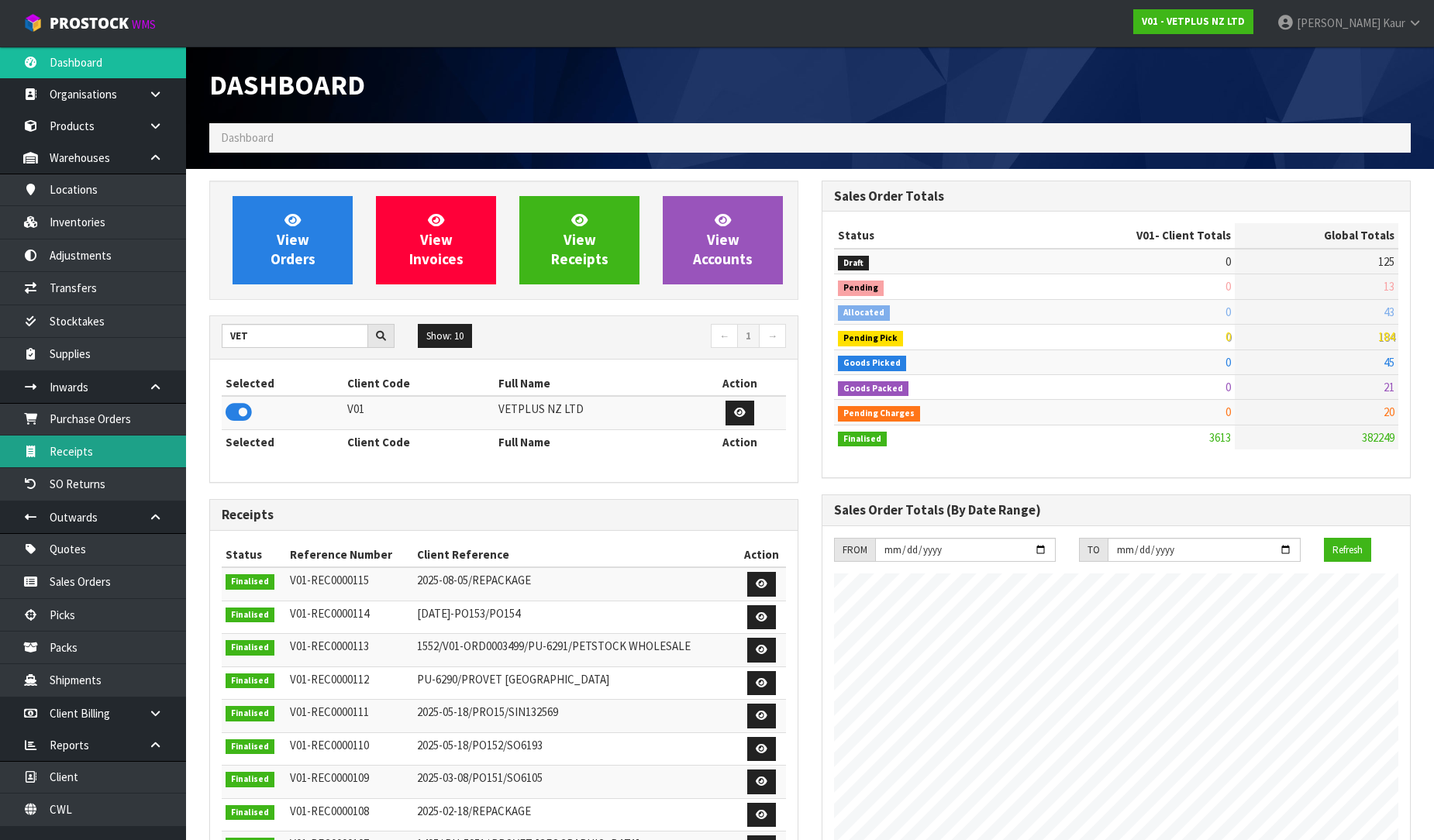
scroll to position [774163, 774586]
click at [139, 458] on link "Receipts" at bounding box center [93, 451] width 186 height 31
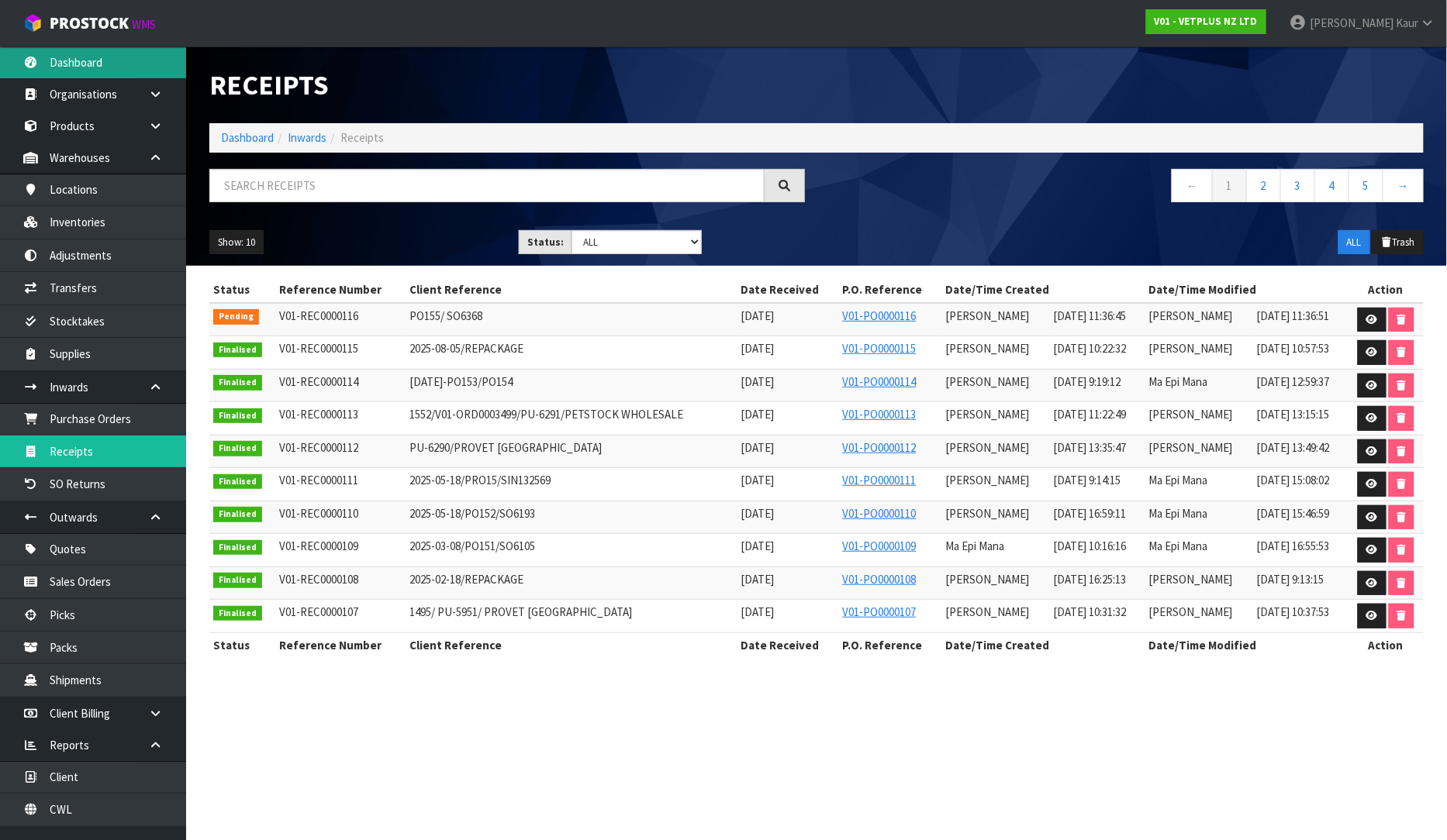
click at [140, 65] on link "Dashboard" at bounding box center [93, 62] width 186 height 31
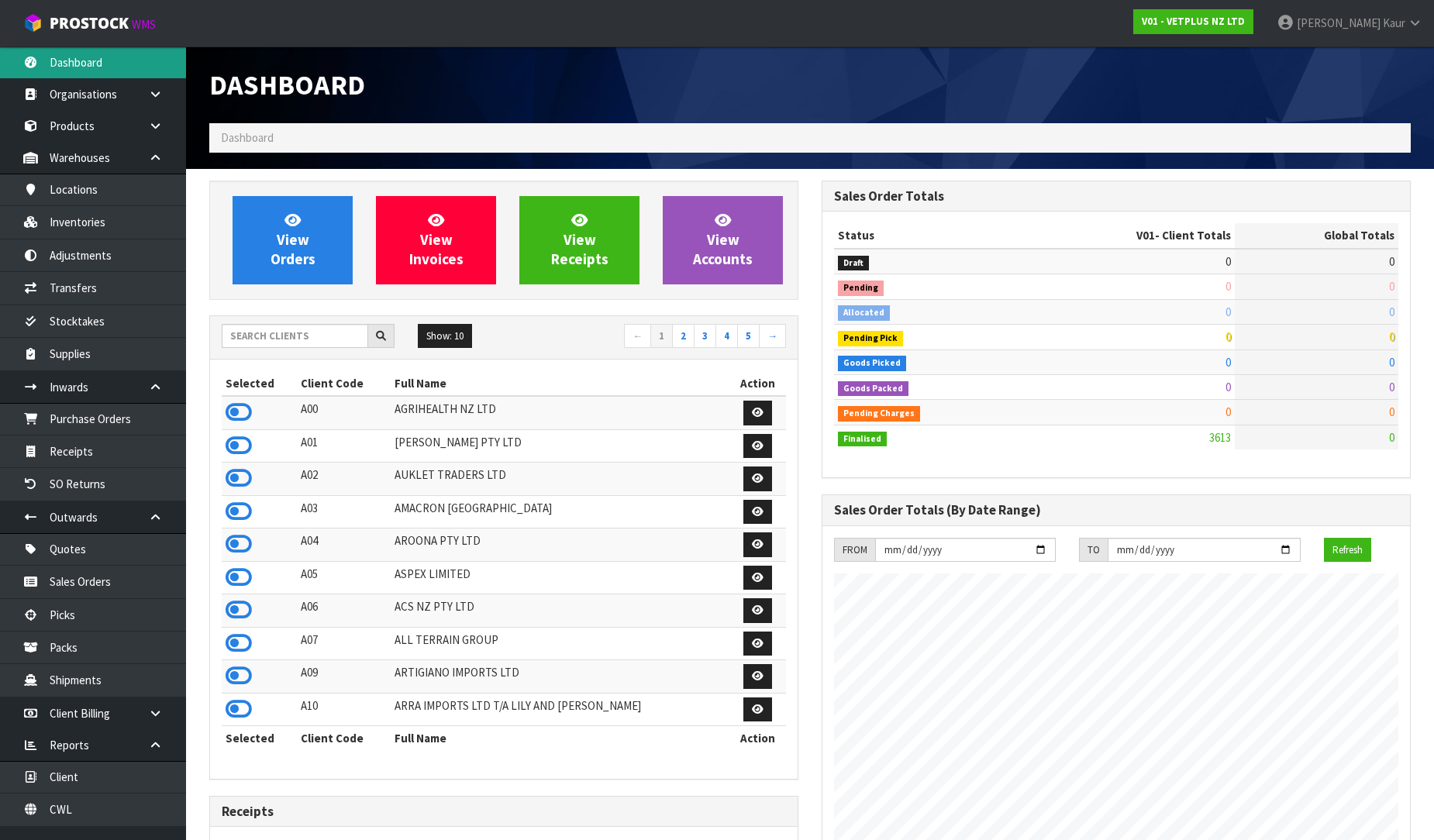
scroll to position [948, 613]
click at [233, 336] on input "text" at bounding box center [295, 336] width 146 height 24
type input "VET"
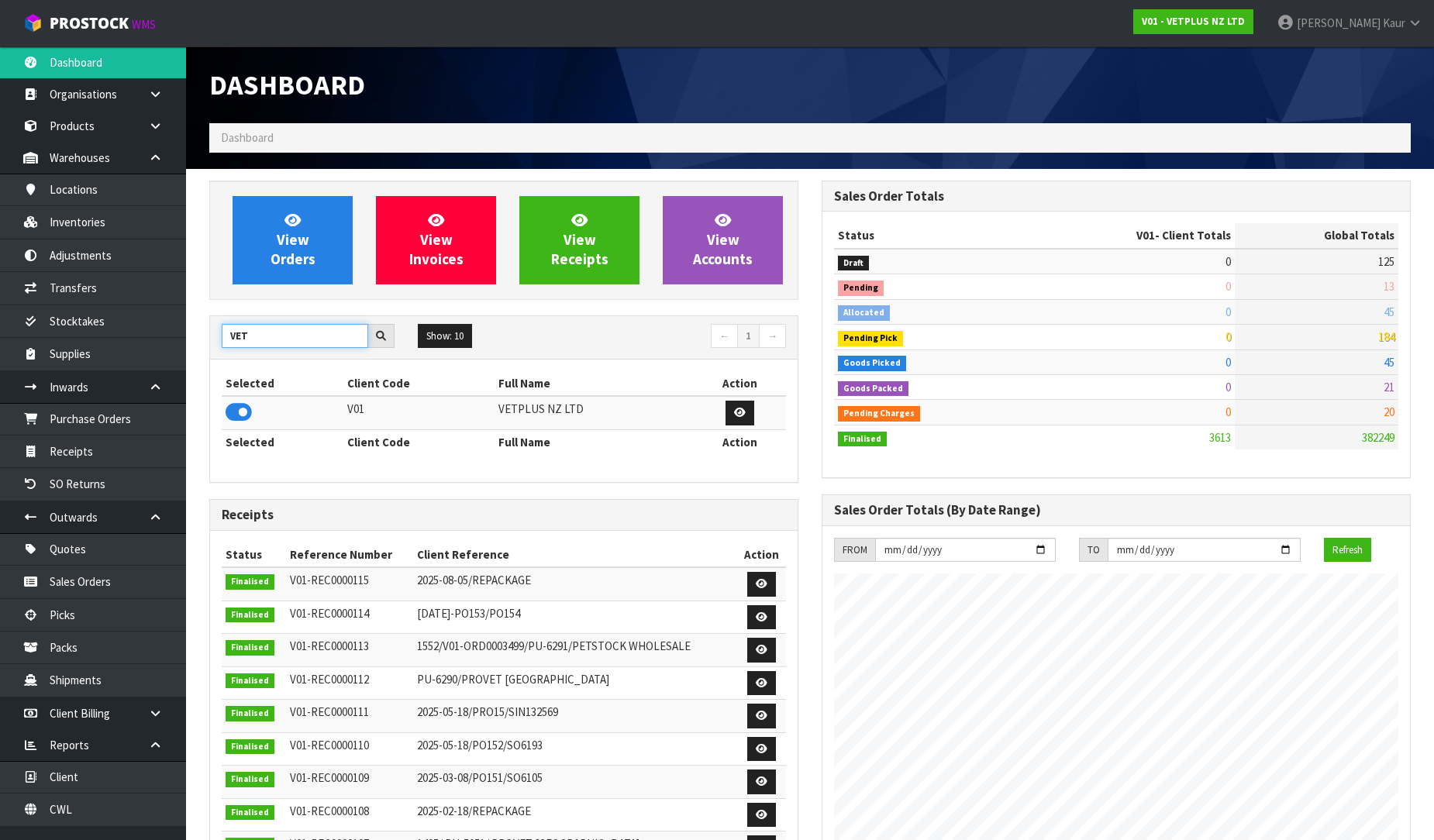
drag, startPoint x: 262, startPoint y: 336, endPoint x: 207, endPoint y: 336, distance: 55.0
click at [207, 336] on div "View Orders View Invoices View Receipts View Accounts VET Show: 10 5 10 25 50 ←…" at bounding box center [504, 634] width 613 height 907
type input "VALEN"
click at [237, 415] on icon at bounding box center [238, 412] width 26 height 23
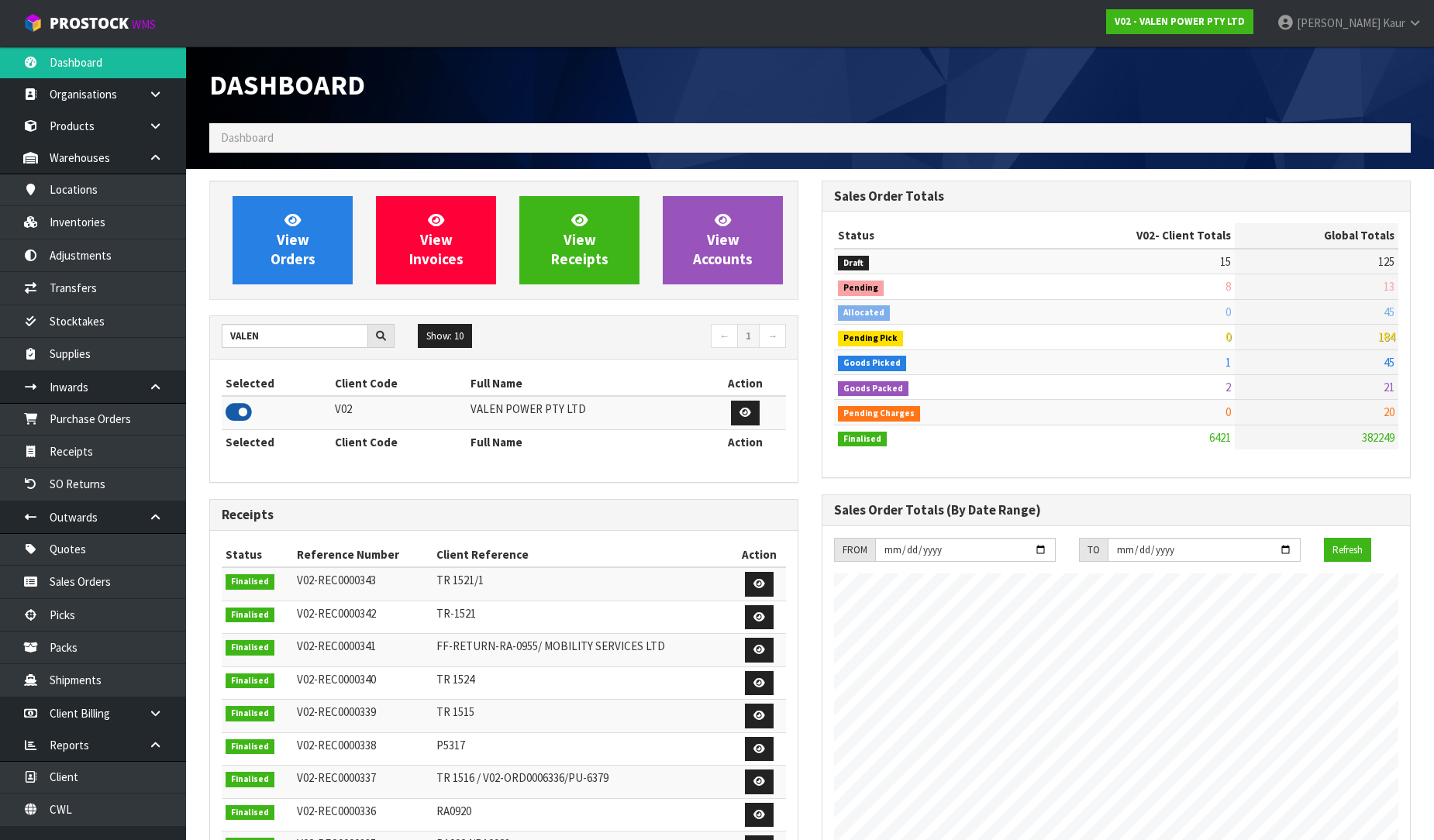
scroll to position [1174, 613]
drag, startPoint x: 252, startPoint y: 340, endPoint x: 177, endPoint y: 337, distance: 75.1
click at [177, 337] on body "Toggle navigation ProStock WMS V02 - VALEN POWER PTY LTD [PERSON_NAME] Logout D…" at bounding box center [717, 420] width 1434 height 840
type input "NERO"
click at [245, 412] on icon at bounding box center [238, 412] width 26 height 23
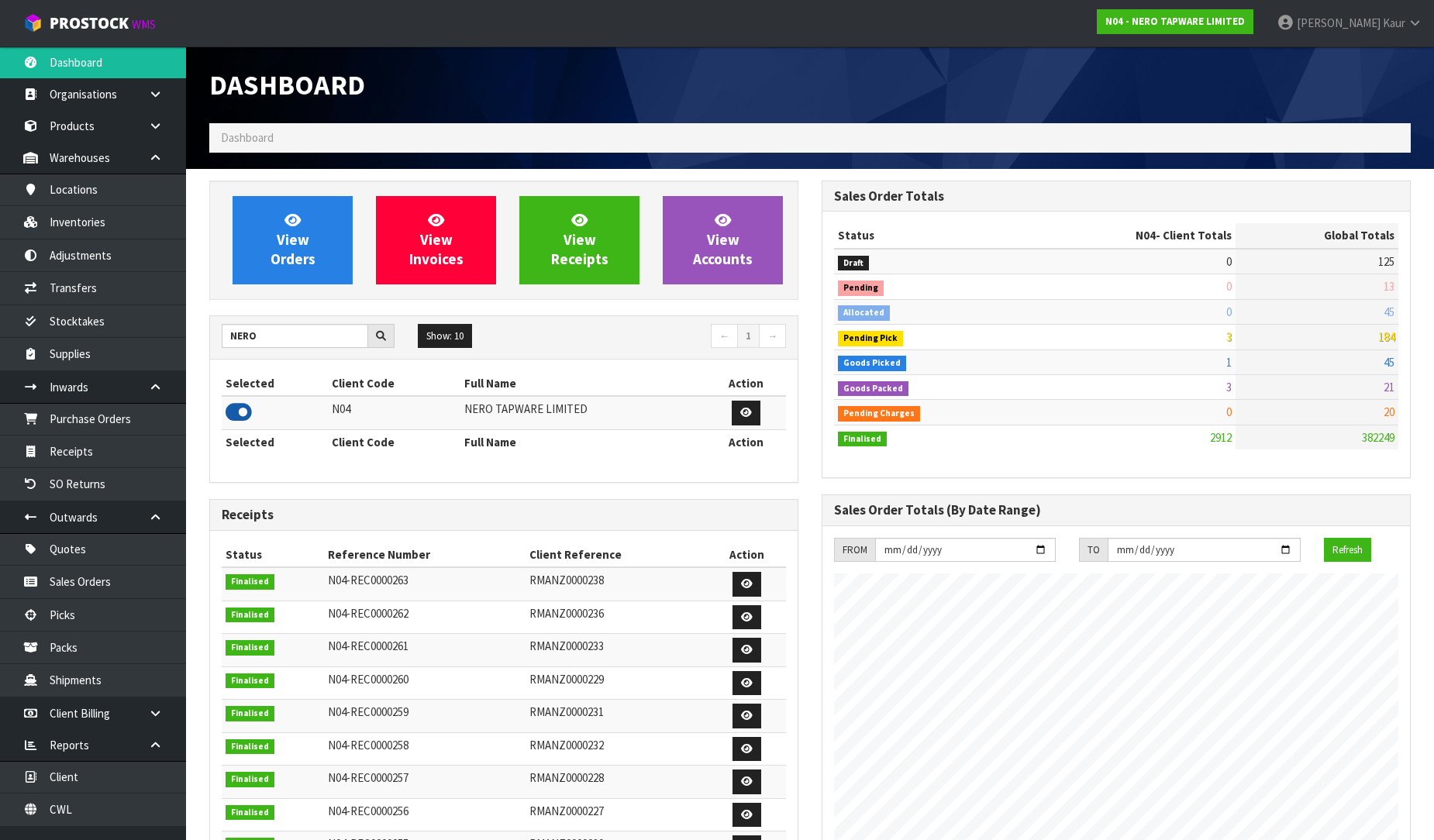
scroll to position [1207, 613]
drag, startPoint x: 287, startPoint y: 343, endPoint x: 194, endPoint y: 319, distance: 96.0
click at [194, 319] on section "View Orders View Invoices View Receipts View Accounts NERO Show: 10 5 10 25 50 ←" at bounding box center [810, 784] width 1248 height 1232
type input "J02"
click at [241, 408] on icon at bounding box center [238, 412] width 26 height 23
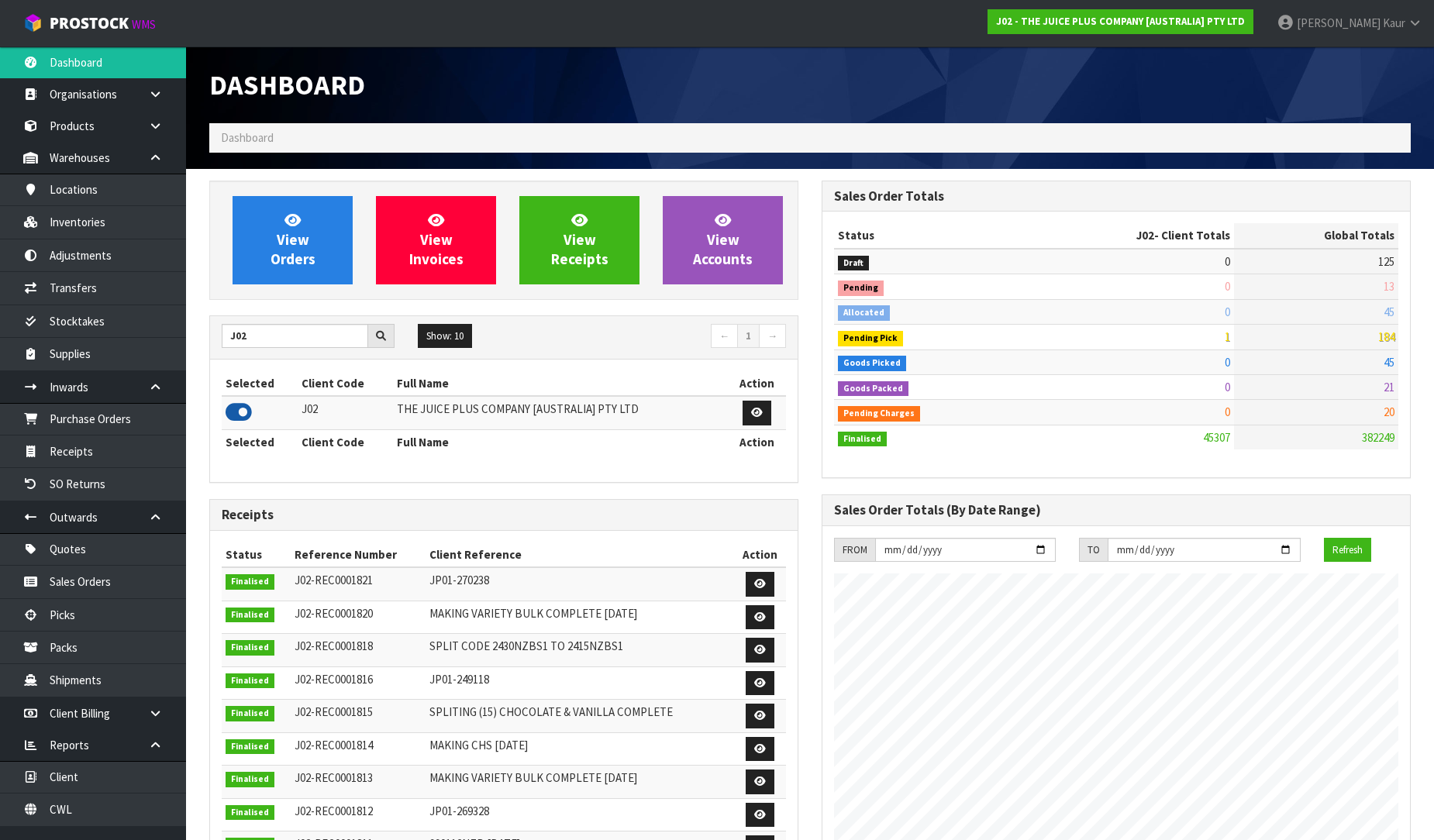
scroll to position [1174, 613]
drag, startPoint x: 274, startPoint y: 334, endPoint x: 195, endPoint y: 347, distance: 80.1
click at [195, 347] on section "View Orders View Invoices View Receipts View Accounts J02 Show: 10 5 10 25 50 ←…" at bounding box center [810, 768] width 1248 height 1198
type input "BABW"
click at [234, 415] on icon at bounding box center [238, 412] width 26 height 23
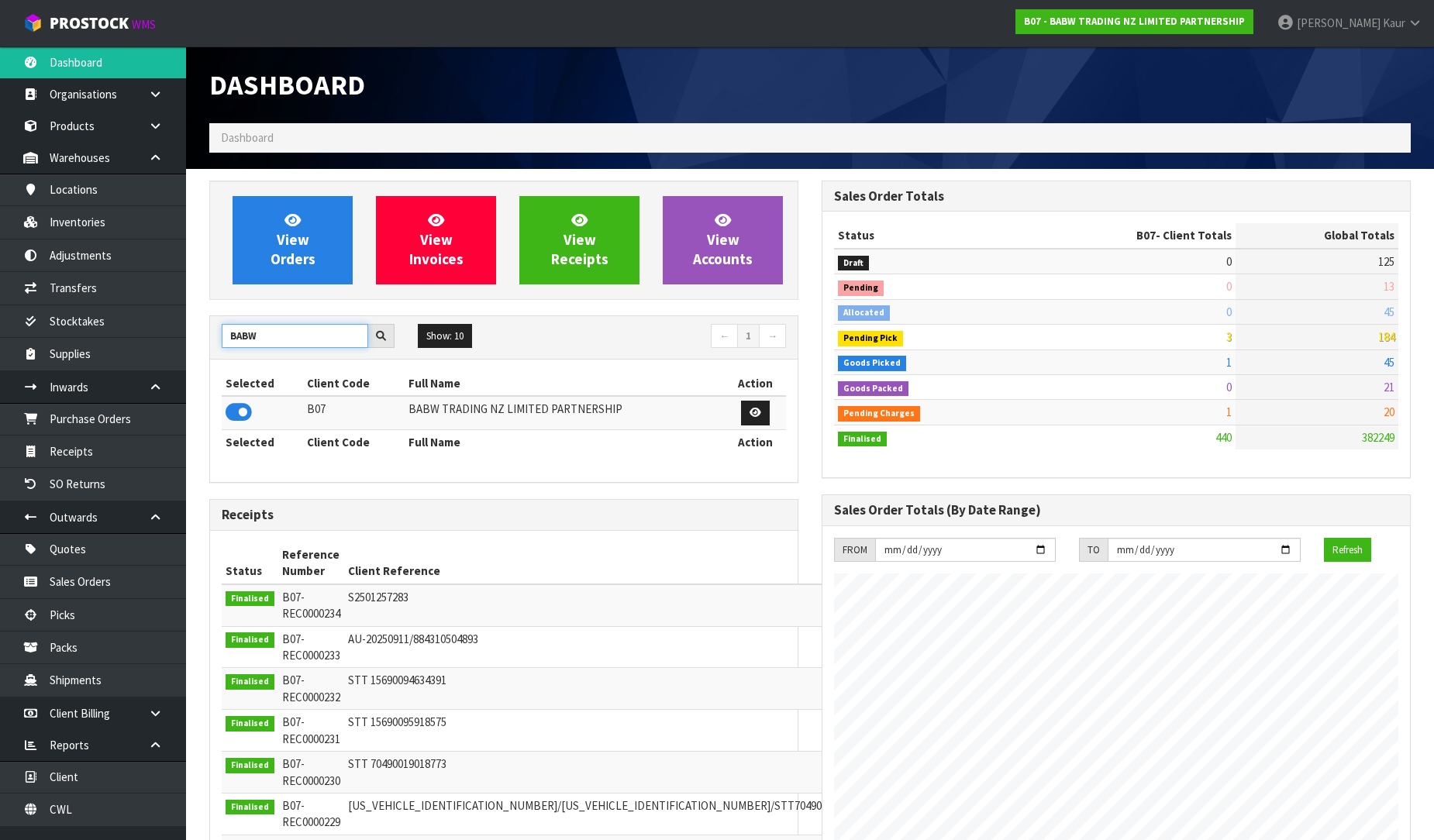
drag, startPoint x: 280, startPoint y: 337, endPoint x: 188, endPoint y: 341, distance: 92.1
click at [188, 341] on section "View Orders View Invoices View Receipts View Accounts BABW Show: 10 5 10 25 50 ←" at bounding box center [810, 768] width 1248 height 1198
type input "Y01"
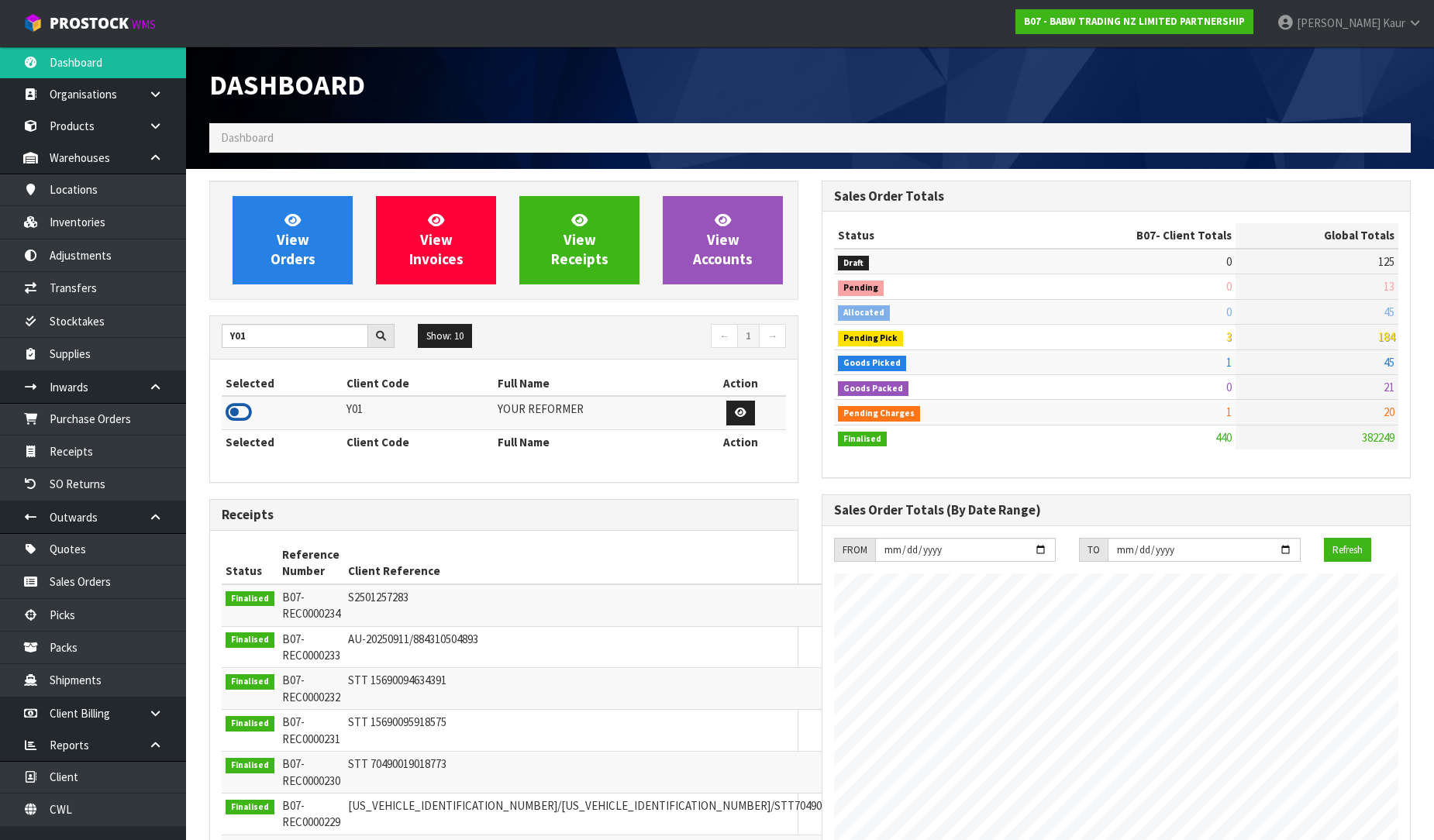
click at [234, 415] on icon at bounding box center [238, 412] width 26 height 23
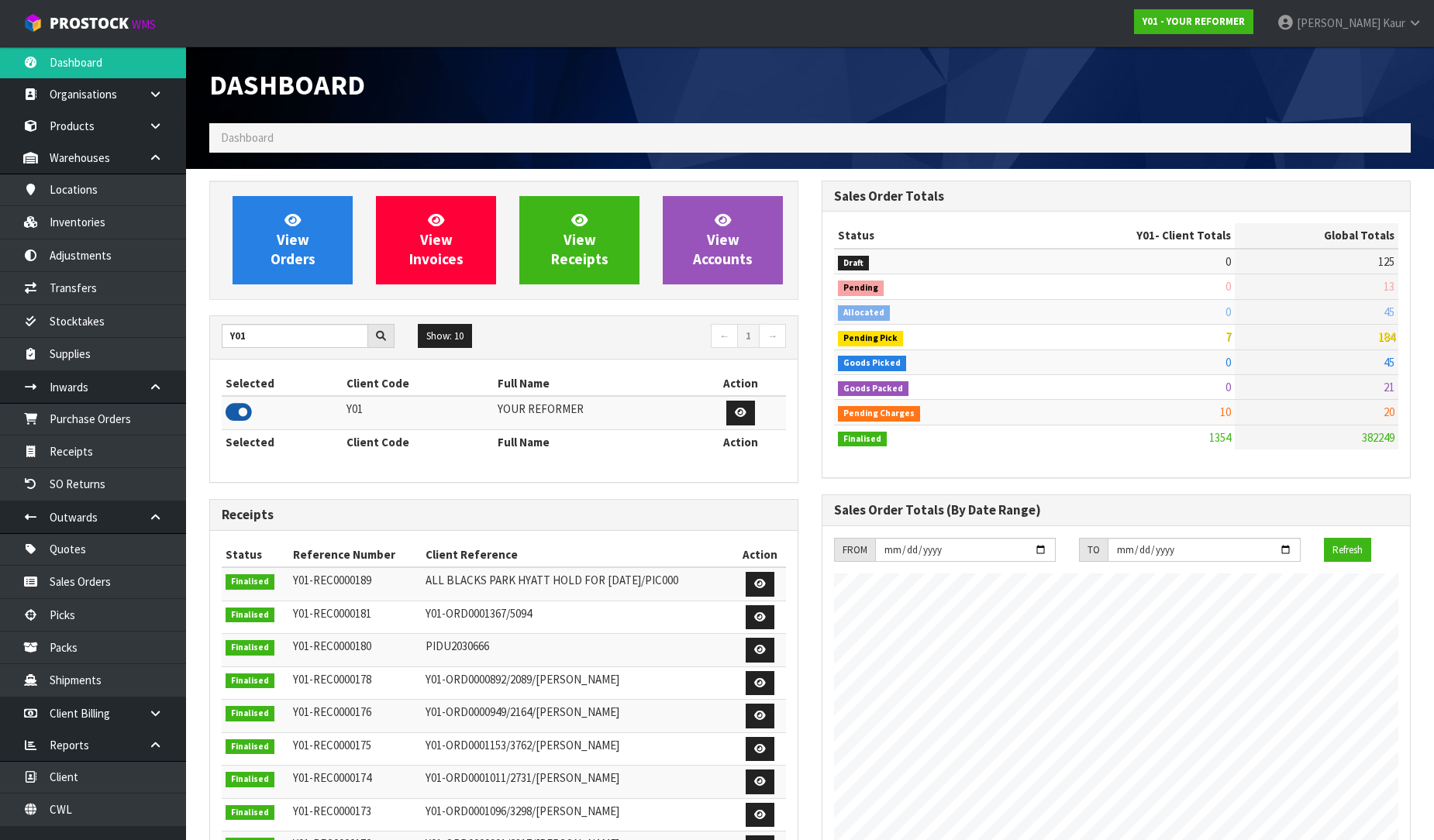
scroll to position [1125, 613]
drag, startPoint x: 263, startPoint y: 343, endPoint x: 217, endPoint y: 343, distance: 46.0
click at [217, 343] on div "Y01" at bounding box center [308, 337] width 196 height 25
click at [243, 410] on icon at bounding box center [238, 412] width 26 height 23
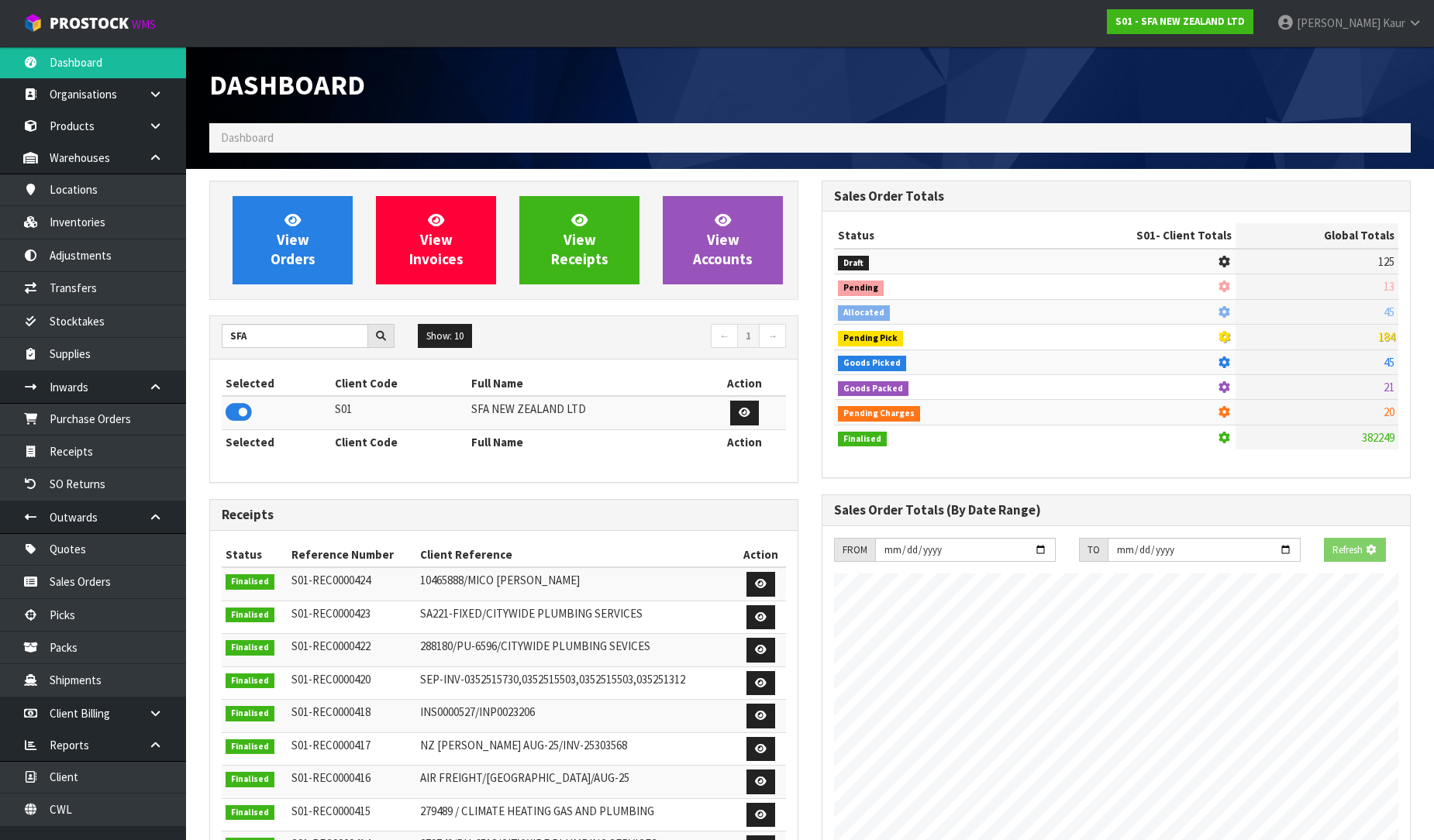
scroll to position [1174, 613]
drag, startPoint x: 262, startPoint y: 344, endPoint x: 217, endPoint y: 330, distance: 47.1
click at [217, 330] on div "SFA" at bounding box center [308, 337] width 196 height 25
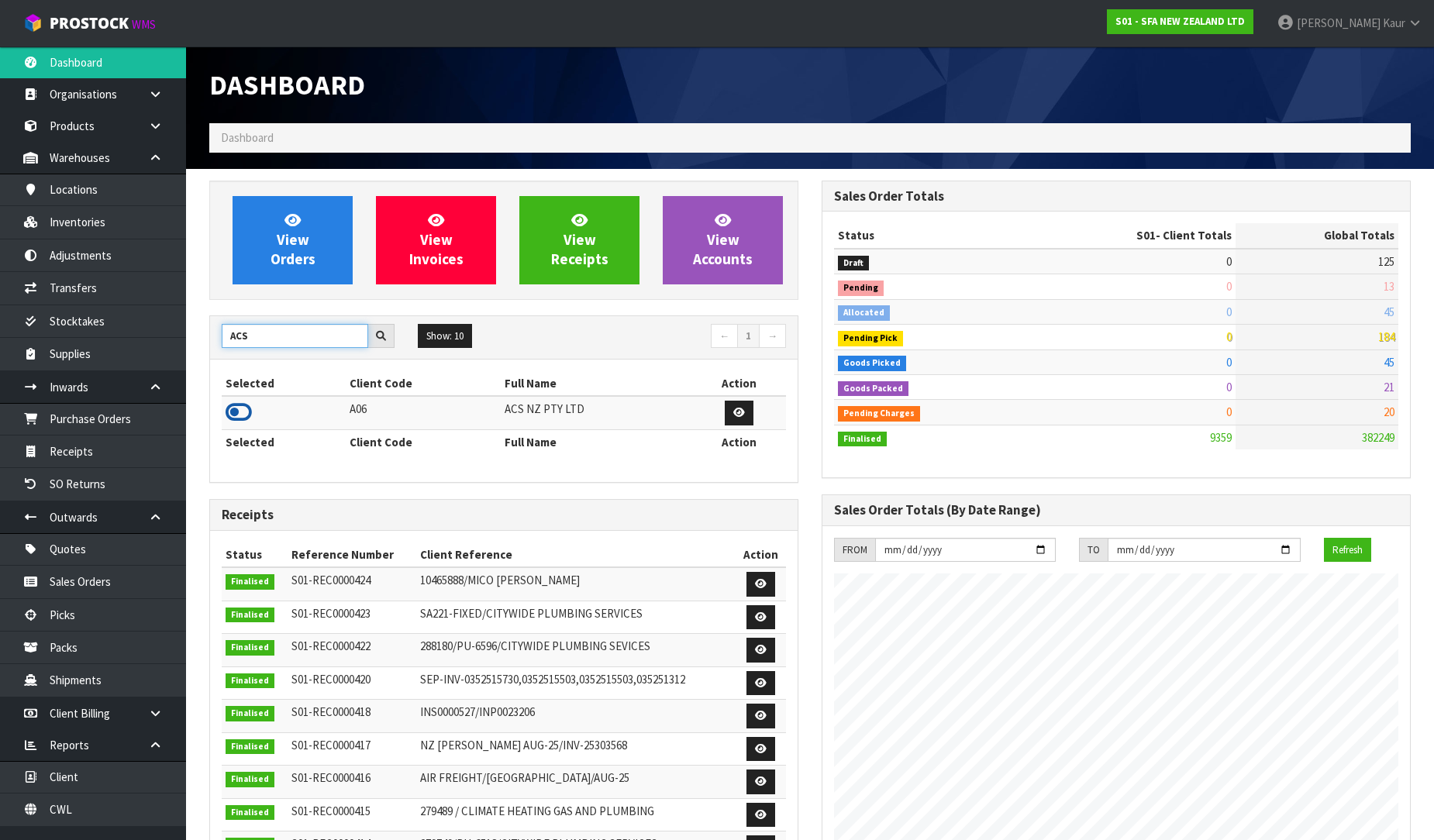
type input "ACS"
click at [243, 409] on icon at bounding box center [238, 412] width 26 height 23
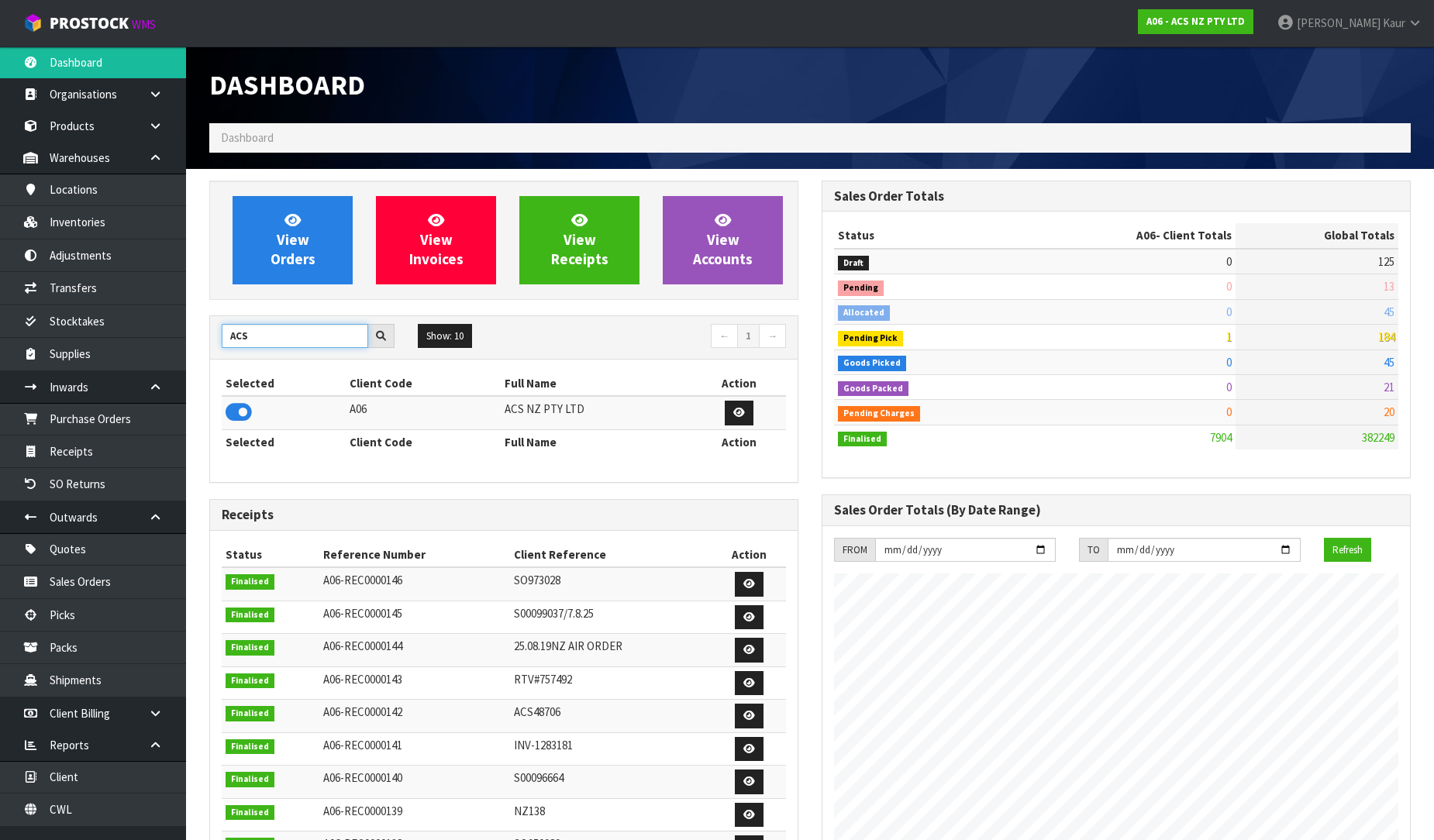
drag, startPoint x: 269, startPoint y: 326, endPoint x: 202, endPoint y: 333, distance: 67.4
click at [202, 333] on div "View Orders View Invoices View Receipts View Accounts ACS Show: 10 5 10 25 50 ←…" at bounding box center [504, 631] width 613 height 900
type input "THE EPSOM"
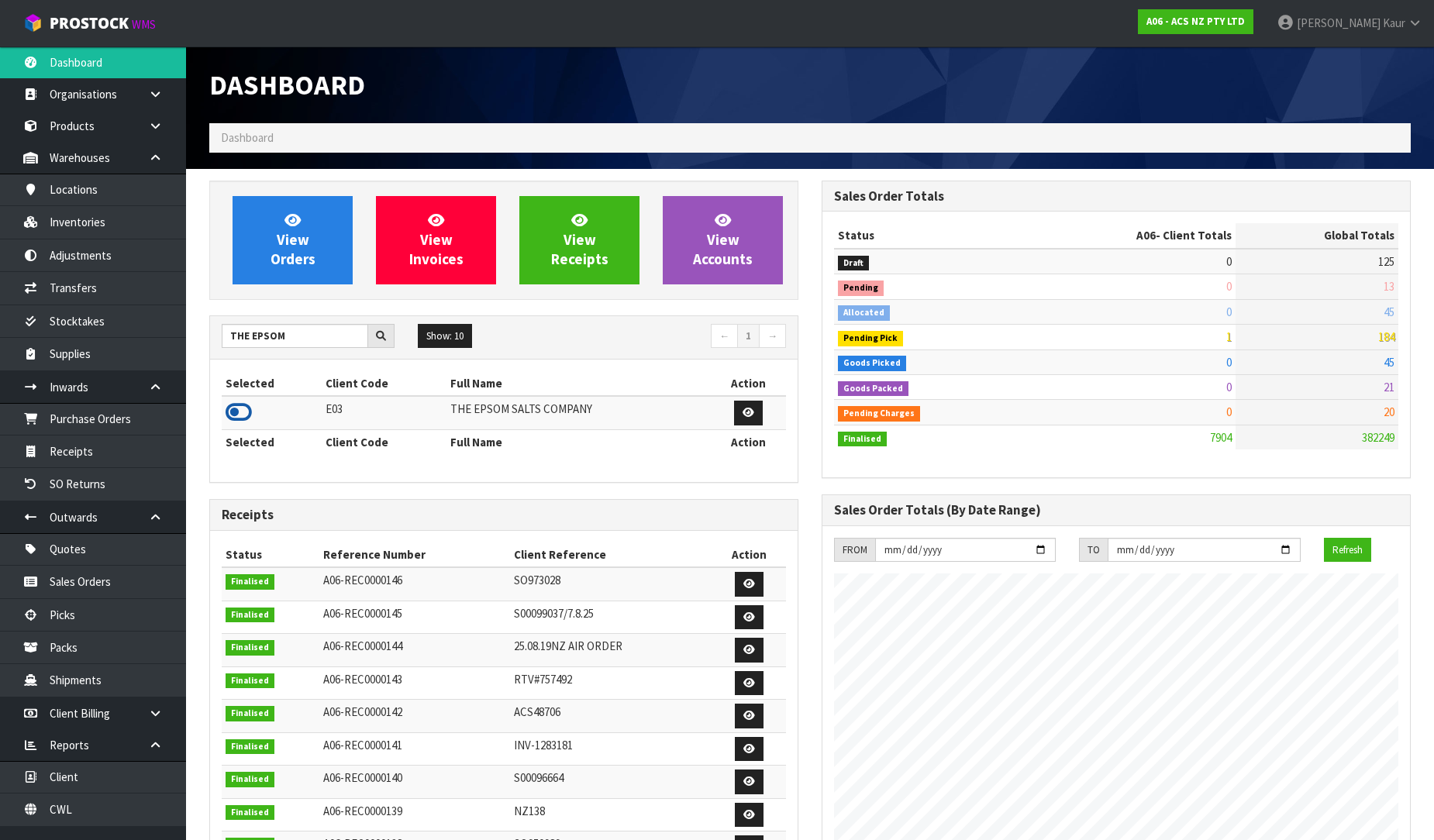
click at [245, 412] on icon at bounding box center [238, 412] width 26 height 23
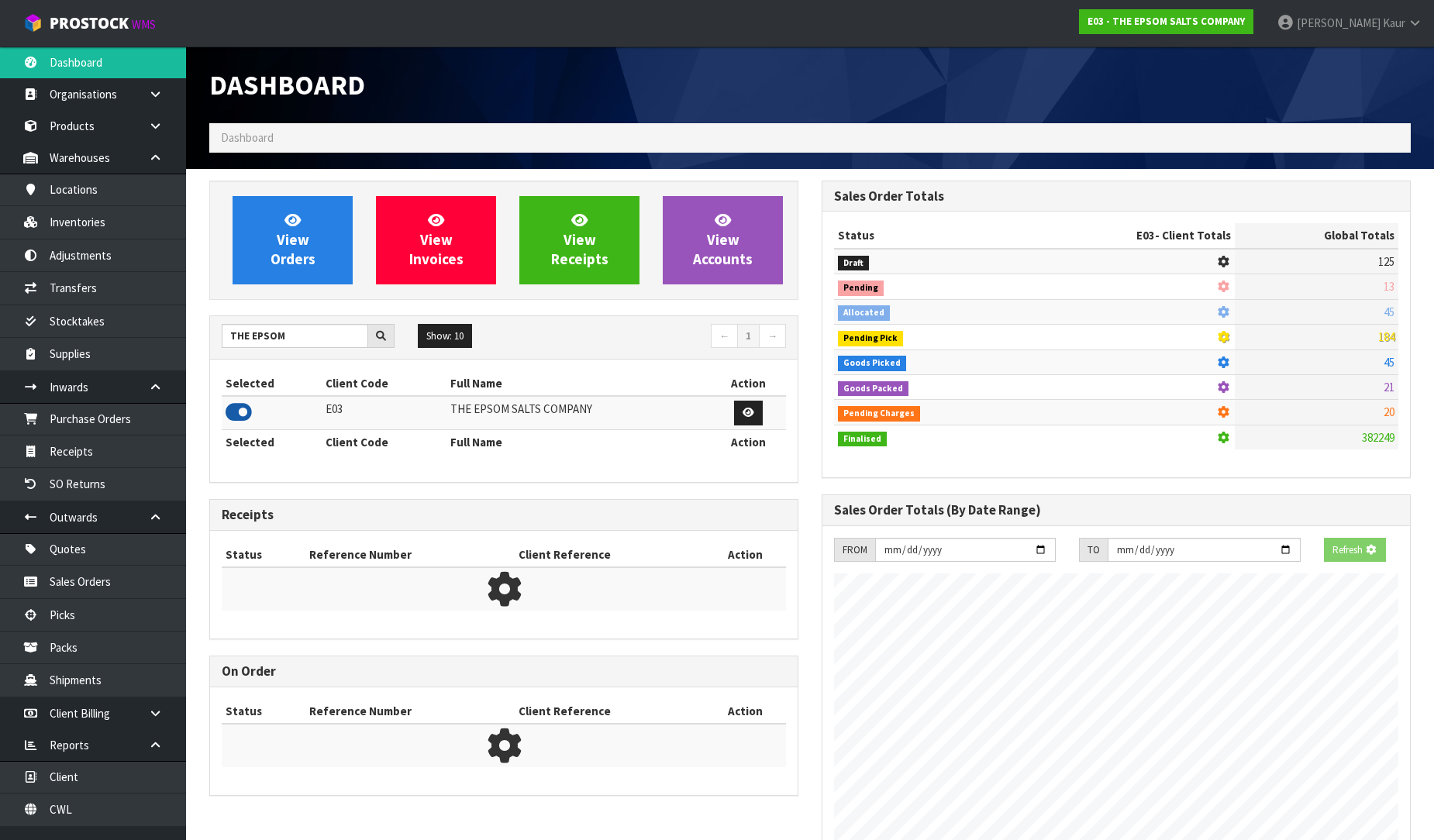
scroll to position [774163, 774586]
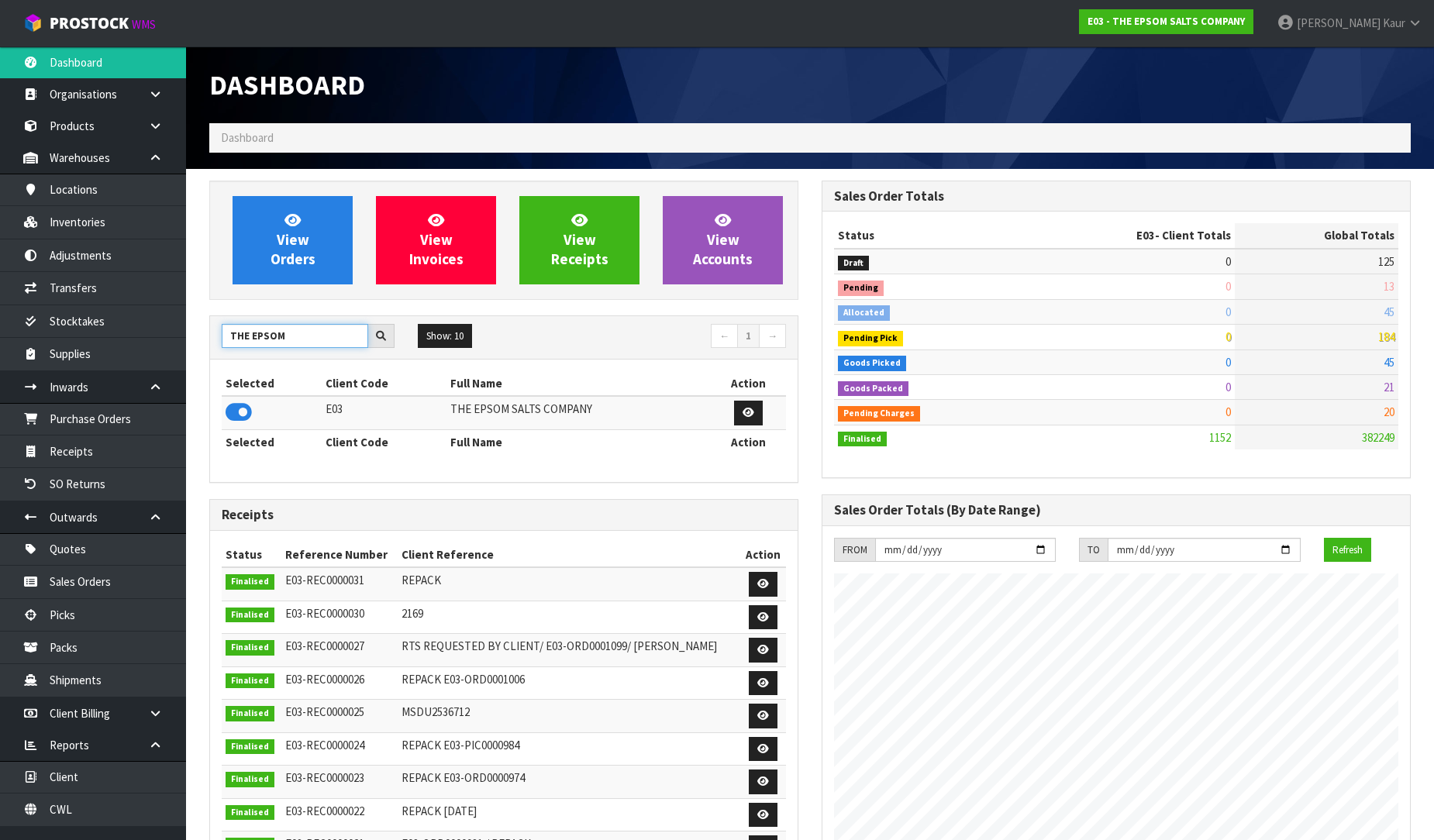
drag, startPoint x: 299, startPoint y: 337, endPoint x: 199, endPoint y: 337, distance: 100.0
click at [199, 337] on div "View Orders View Invoices View Receipts View Accounts THE EPSOM Show: 10 5 10 2…" at bounding box center [504, 631] width 613 height 900
type input "DEMDEN"
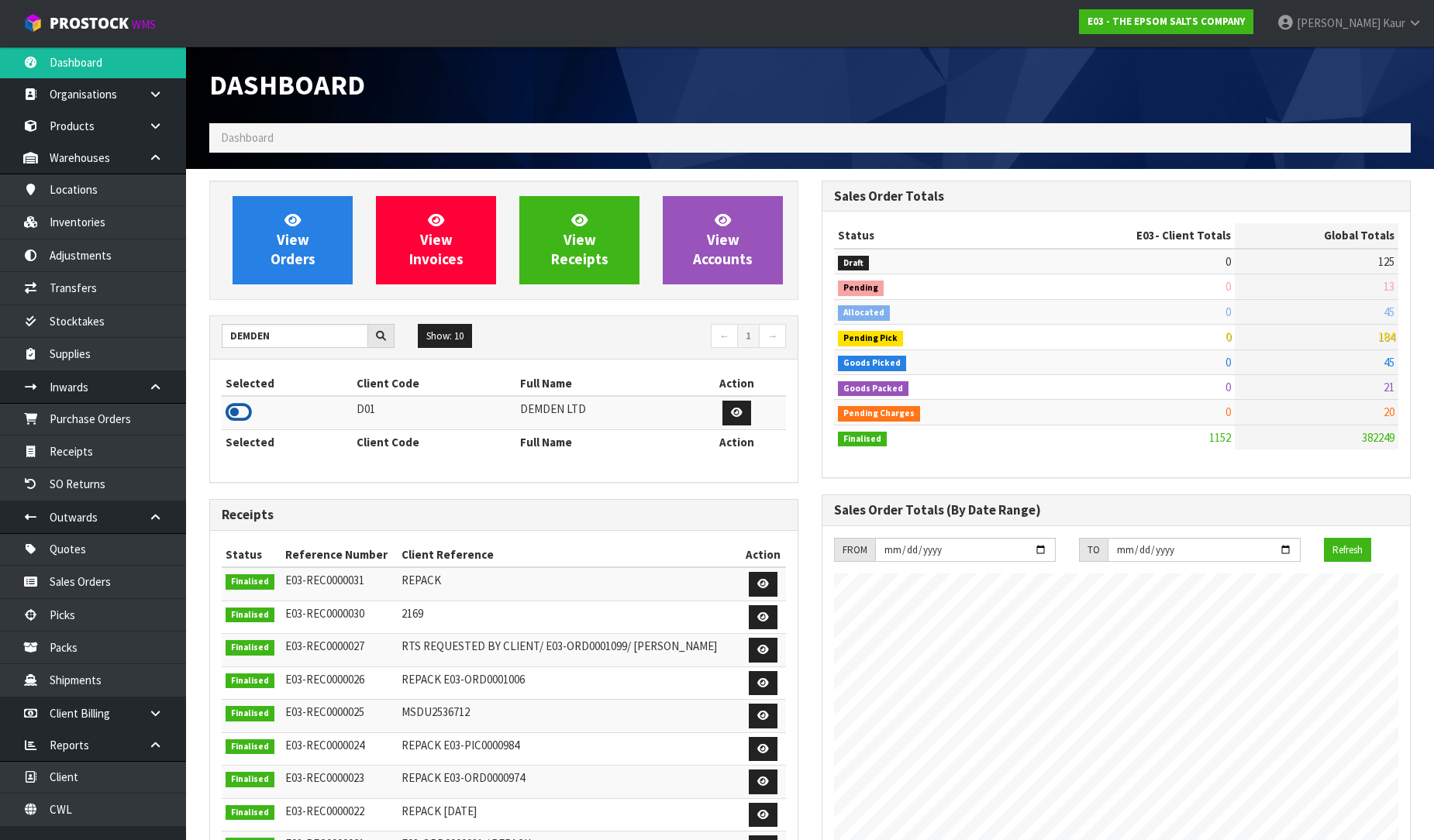
click at [234, 413] on icon at bounding box center [238, 412] width 26 height 23
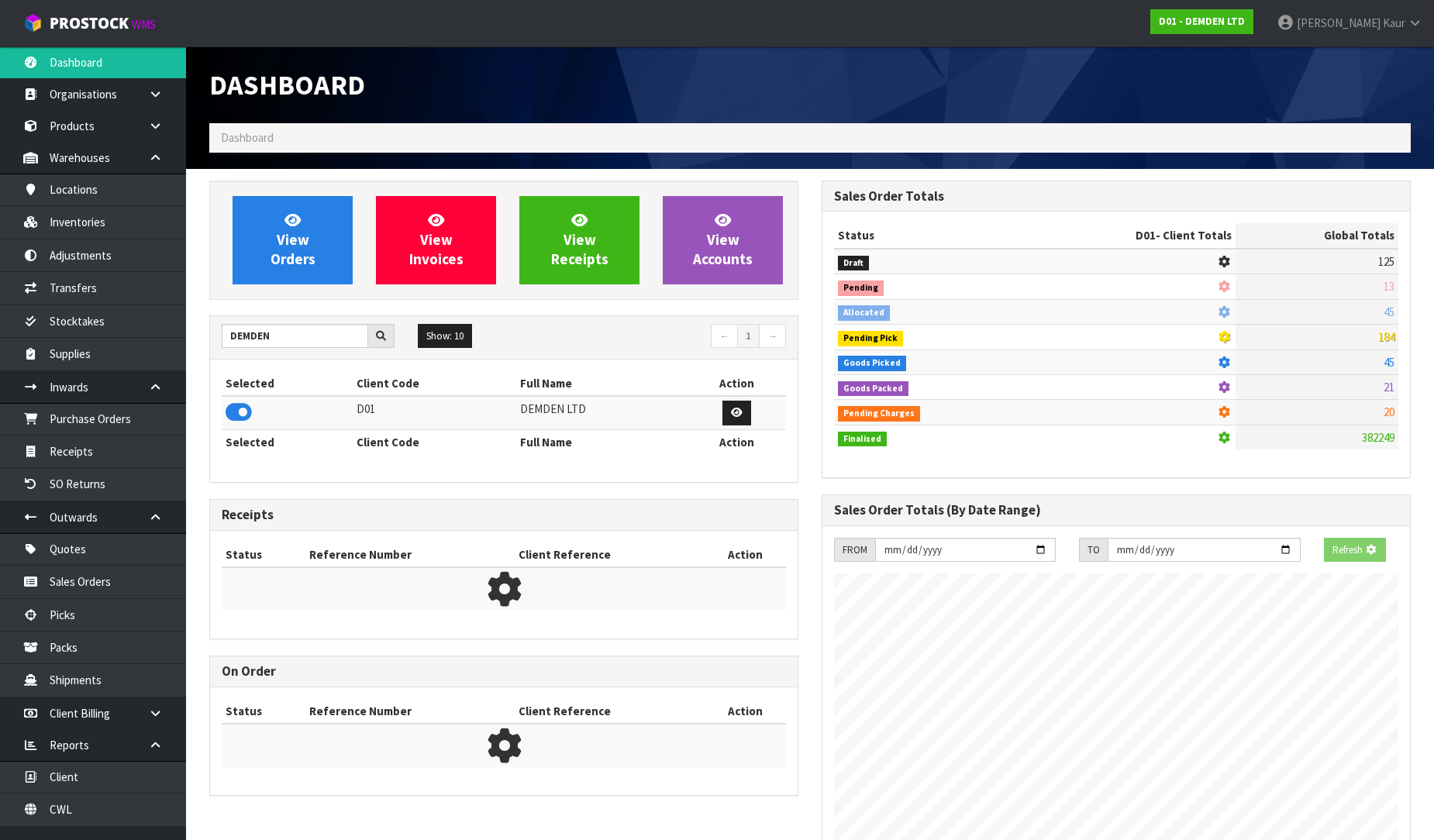
scroll to position [1024, 613]
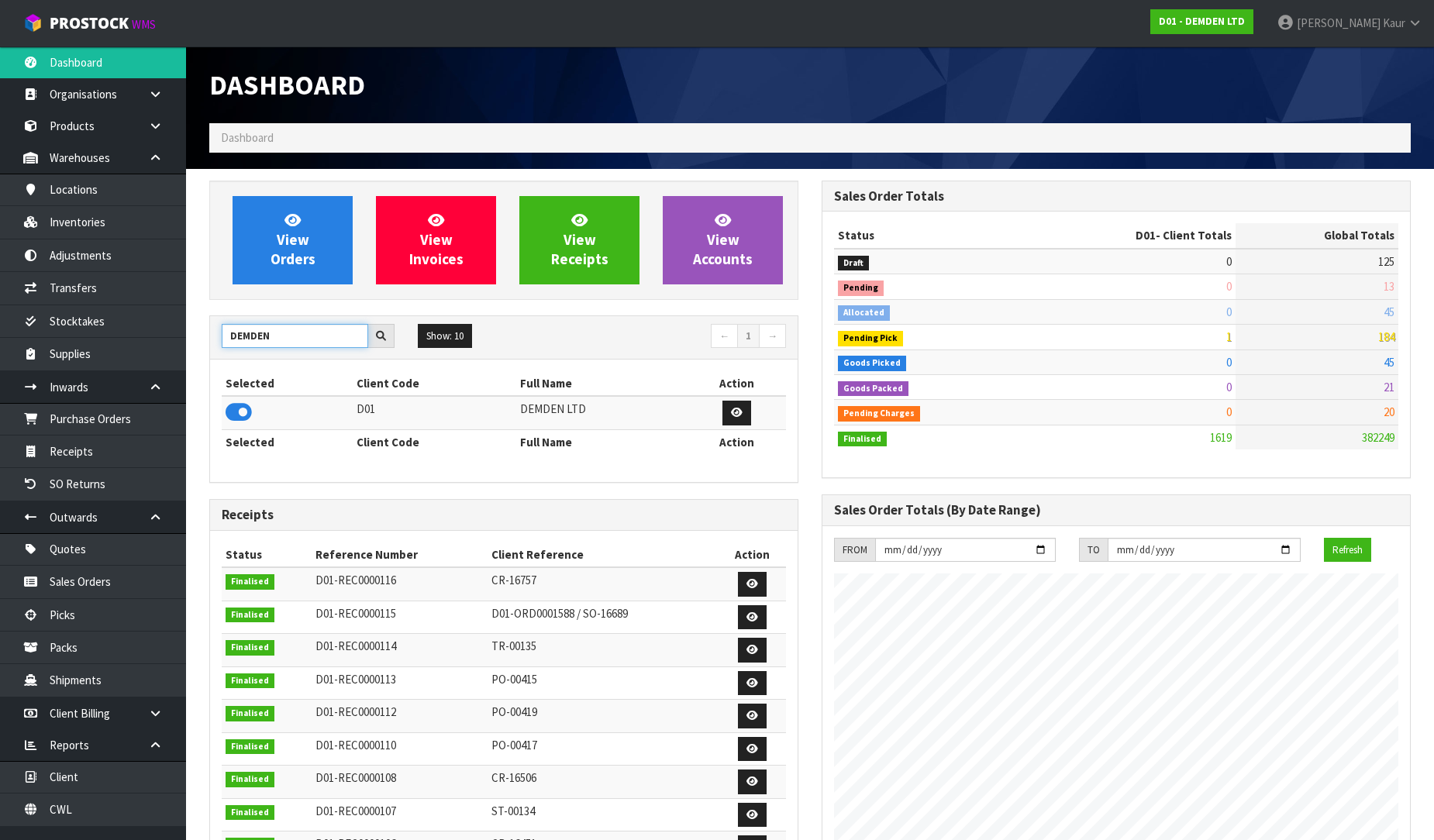
drag, startPoint x: 288, startPoint y: 340, endPoint x: 201, endPoint y: 337, distance: 87.1
click at [201, 337] on div "View Orders View Invoices View Receipts View Accounts DEMDEN Show: 10 5 10 25 5…" at bounding box center [504, 634] width 613 height 907
type input "PROTE"
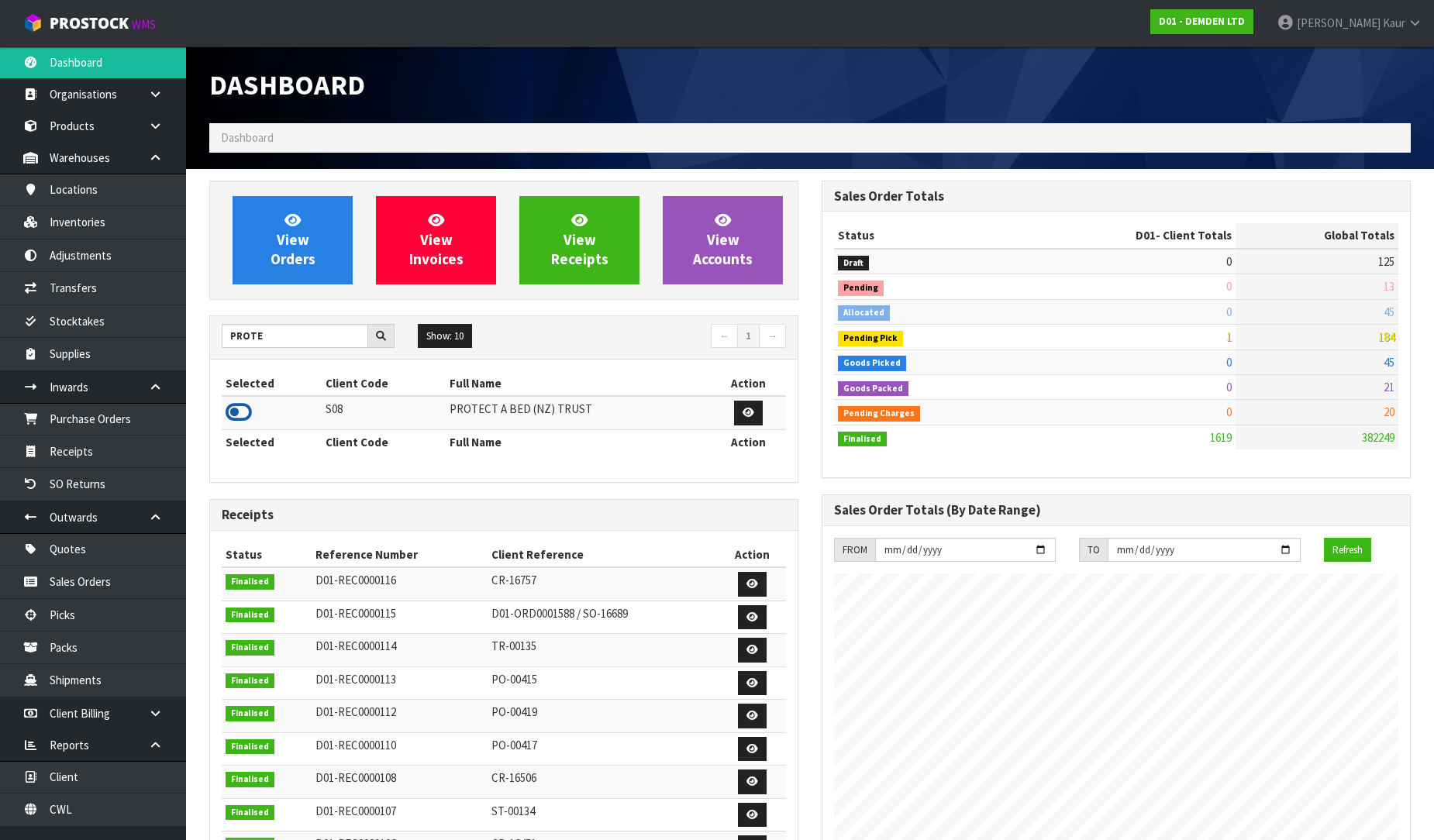
click at [238, 416] on icon at bounding box center [238, 412] width 26 height 23
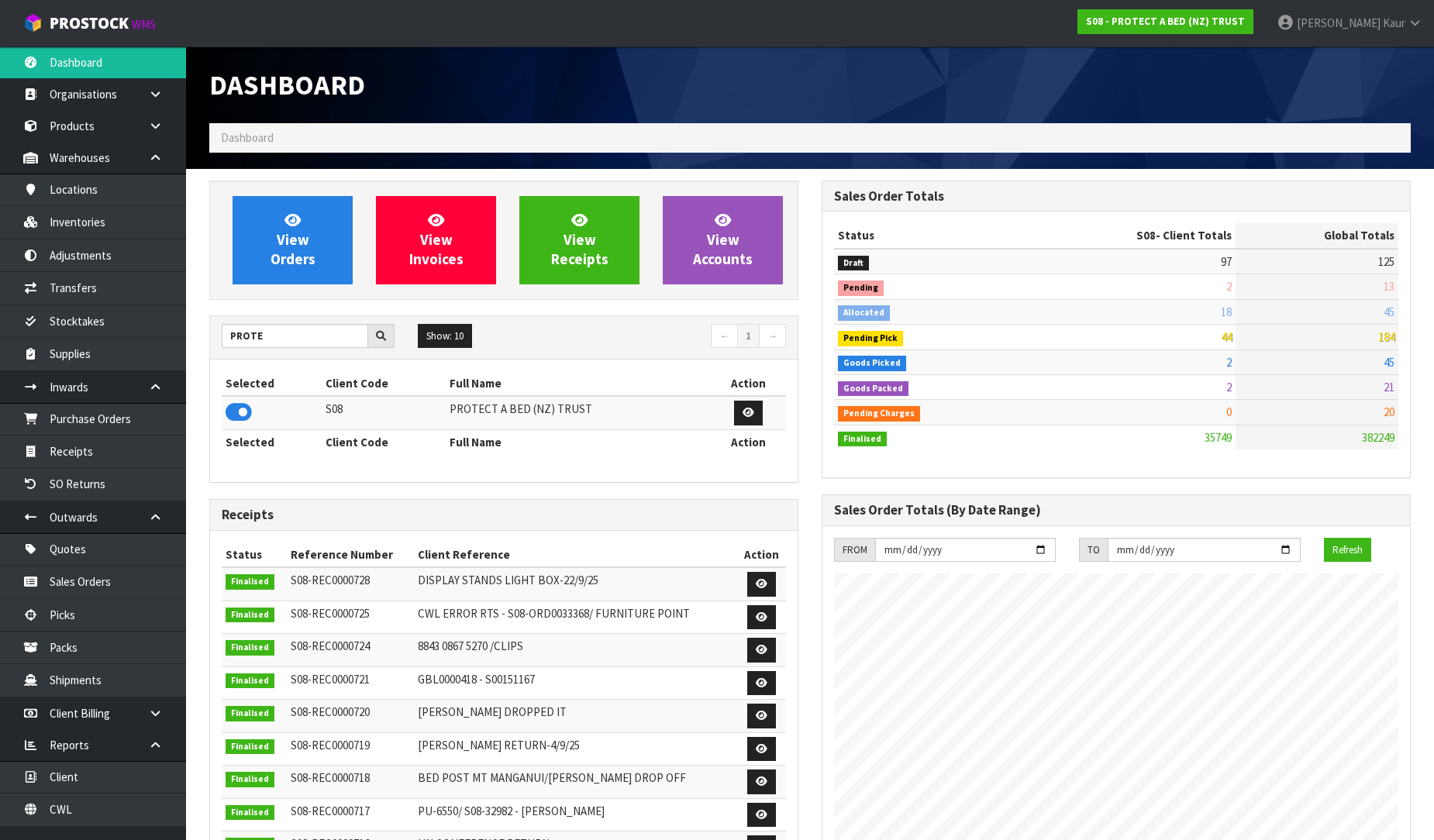
scroll to position [1174, 613]
drag, startPoint x: 274, startPoint y: 347, endPoint x: 206, endPoint y: 348, distance: 68.0
click at [206, 348] on div "View Orders View Invoices View Receipts View Accounts PROTE Show: 10 5 10 25 50…" at bounding box center [504, 634] width 613 height 907
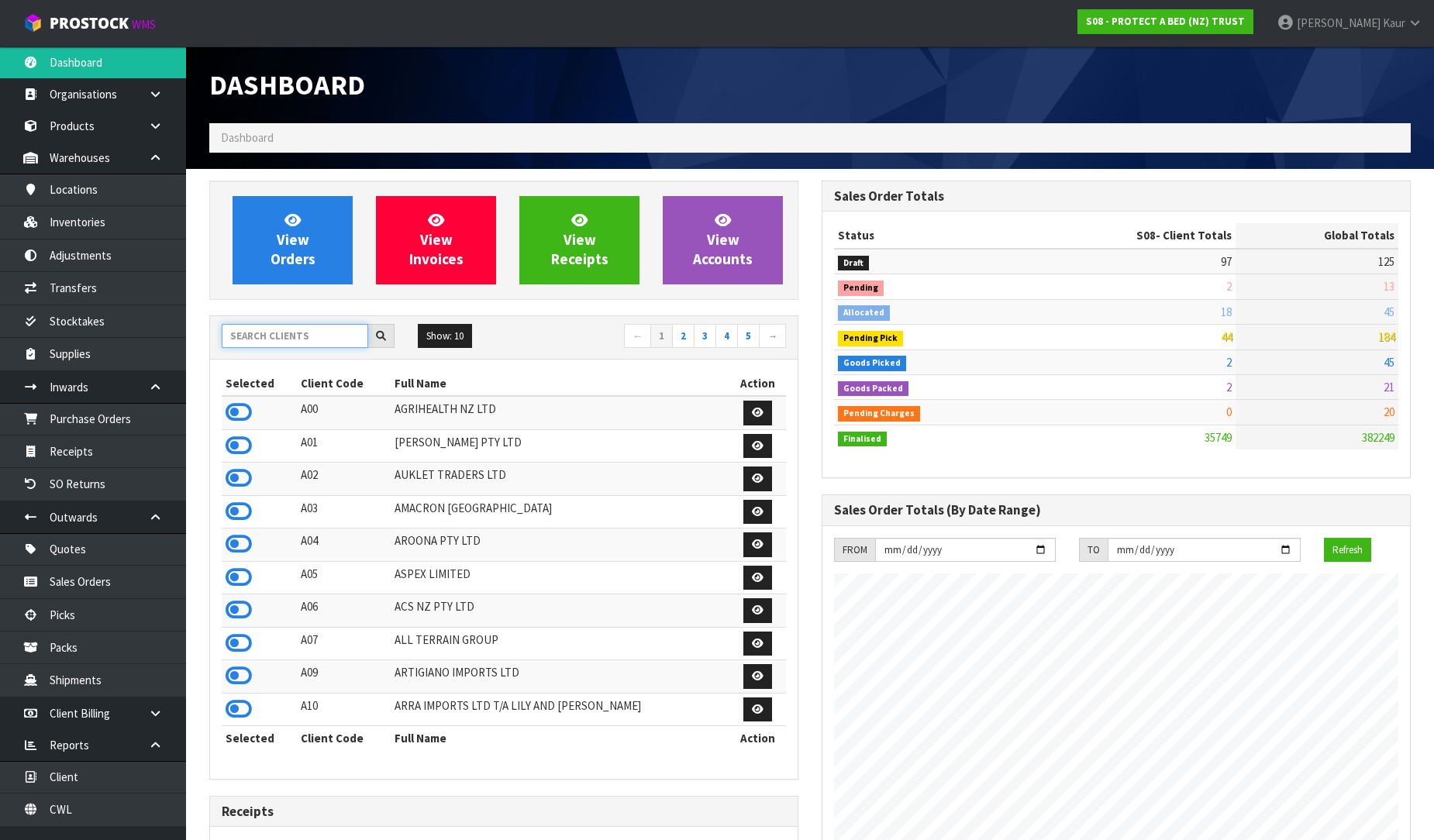
click at [257, 339] on input "text" at bounding box center [295, 336] width 146 height 24
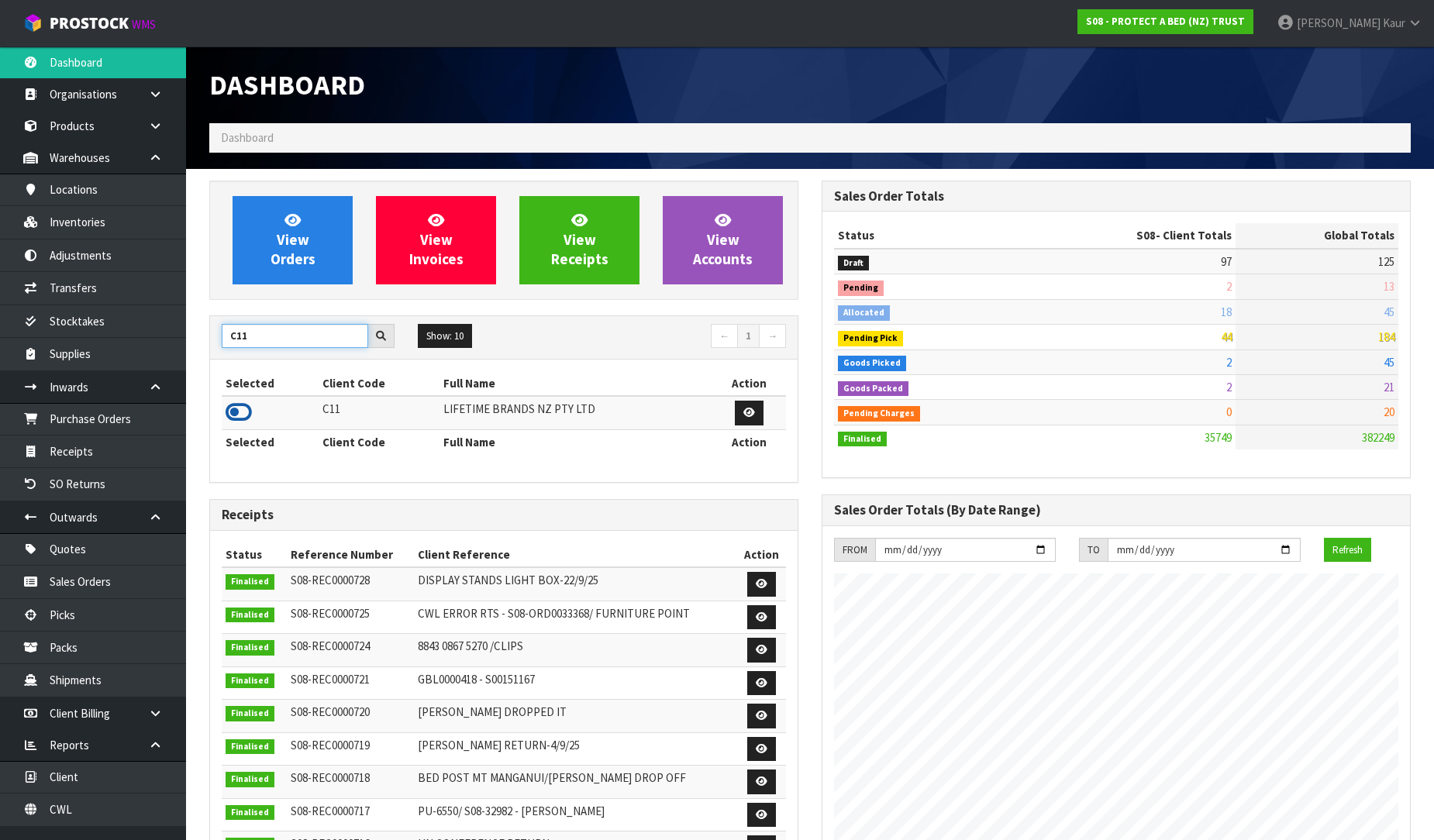
type input "C11"
click at [245, 409] on icon at bounding box center [238, 412] width 26 height 23
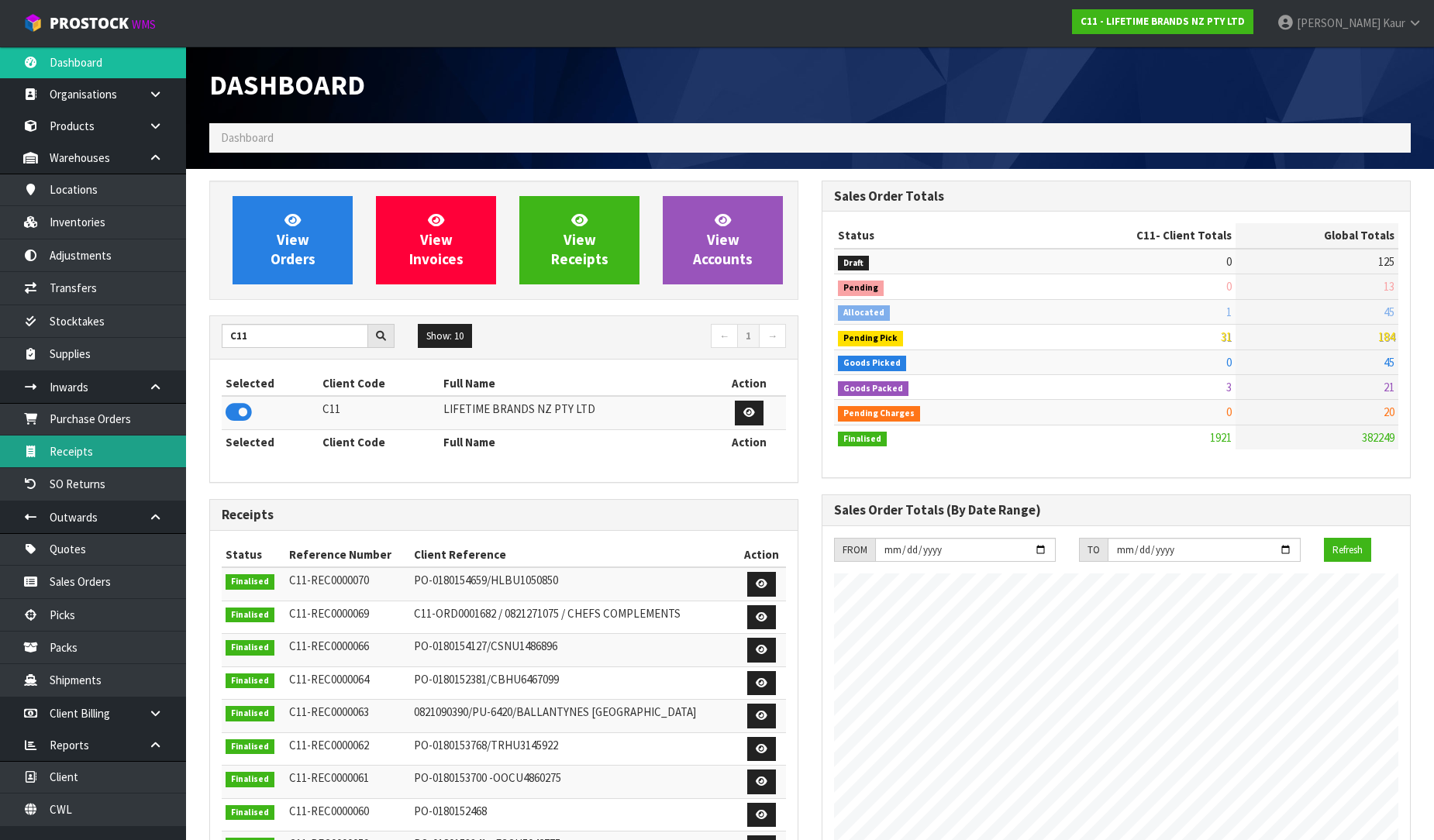
click at [57, 443] on link "Receipts" at bounding box center [93, 451] width 186 height 31
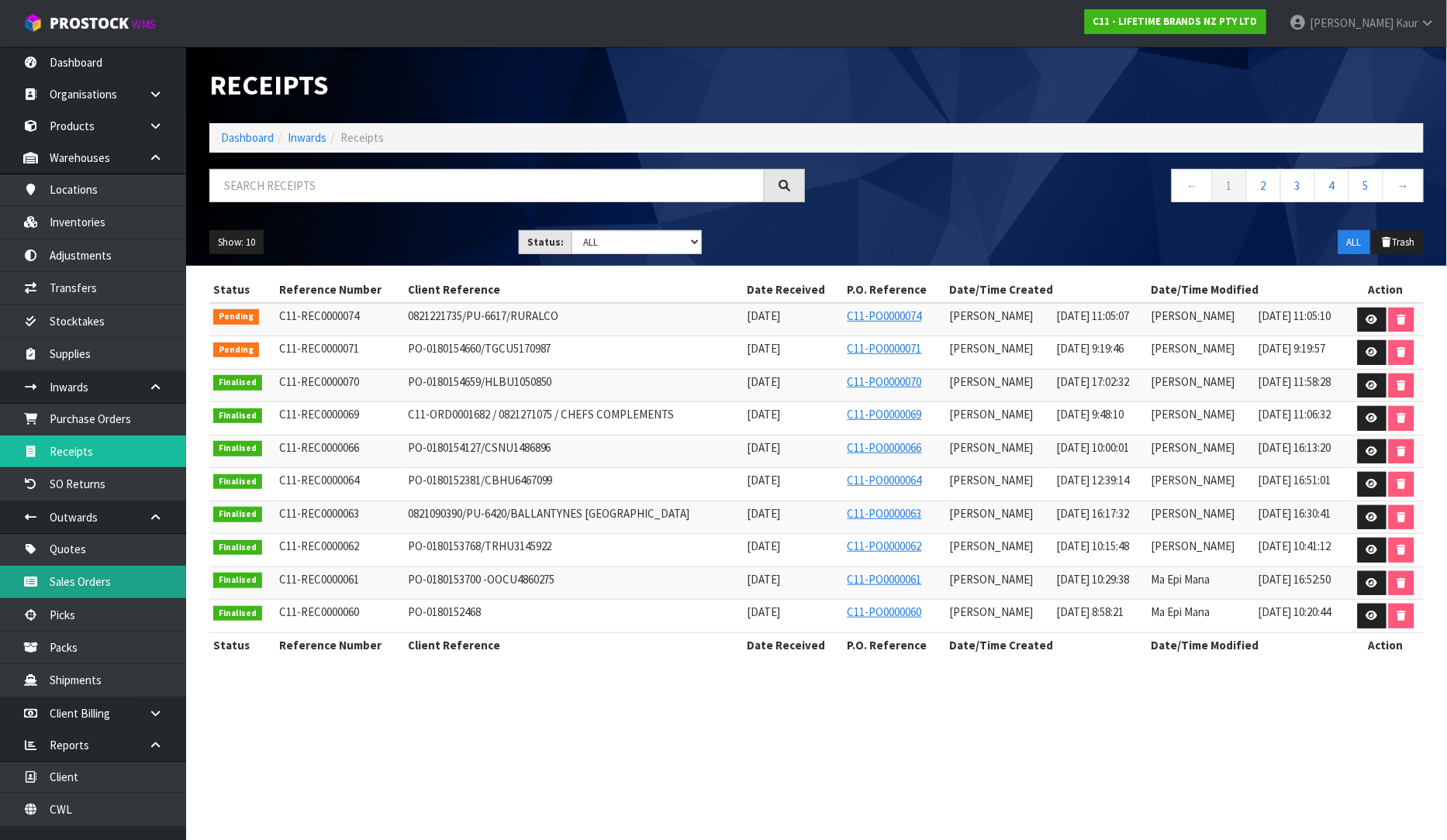
click at [92, 593] on link "Sales Orders" at bounding box center [93, 581] width 186 height 31
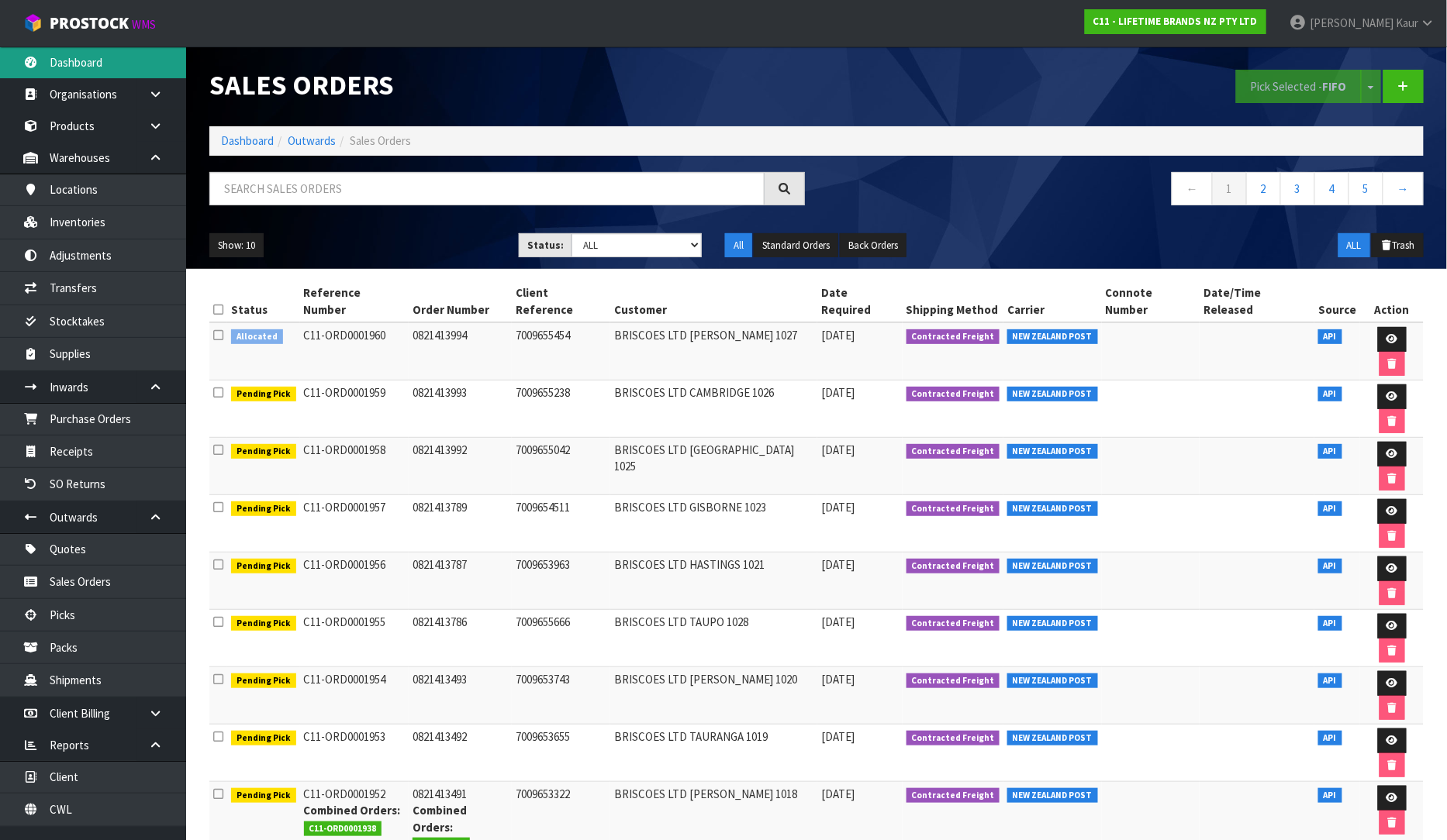
click at [96, 57] on link "Dashboard" at bounding box center [93, 62] width 186 height 31
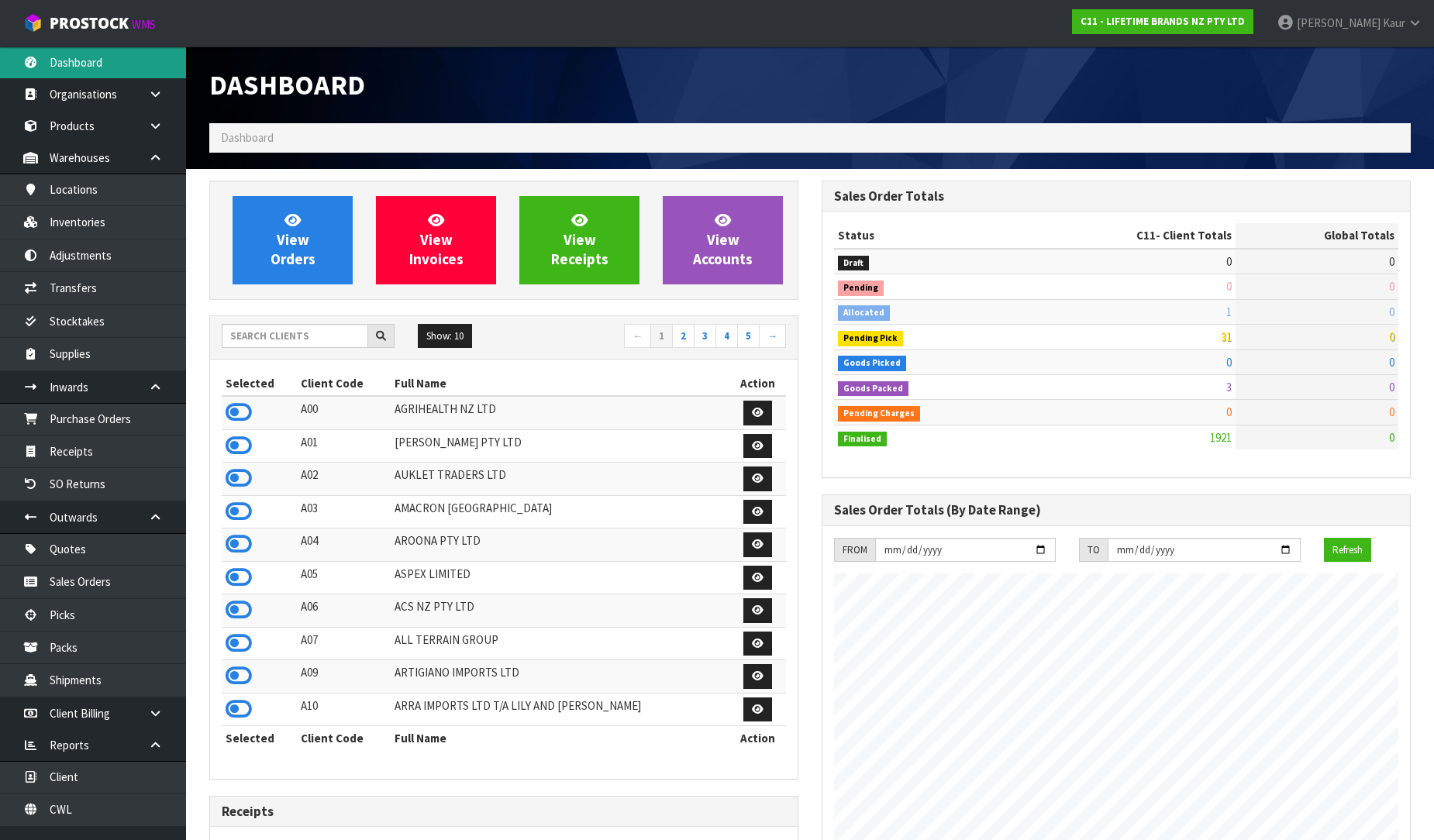
scroll to position [1174, 613]
click at [288, 346] on input "text" at bounding box center [295, 336] width 146 height 24
click at [235, 335] on input "text" at bounding box center [295, 336] width 146 height 24
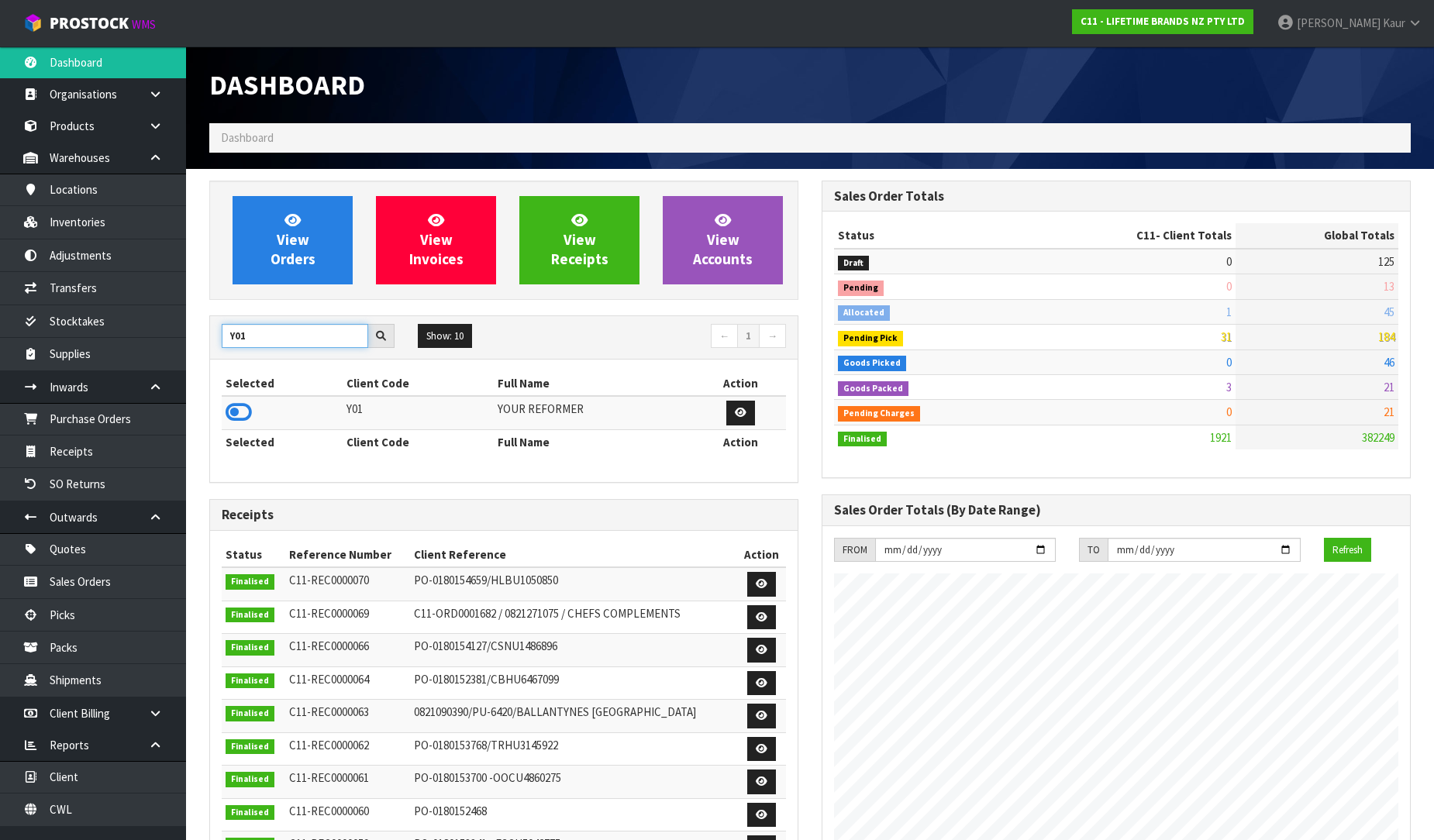
type input "Y01"
click at [242, 416] on icon at bounding box center [238, 412] width 26 height 23
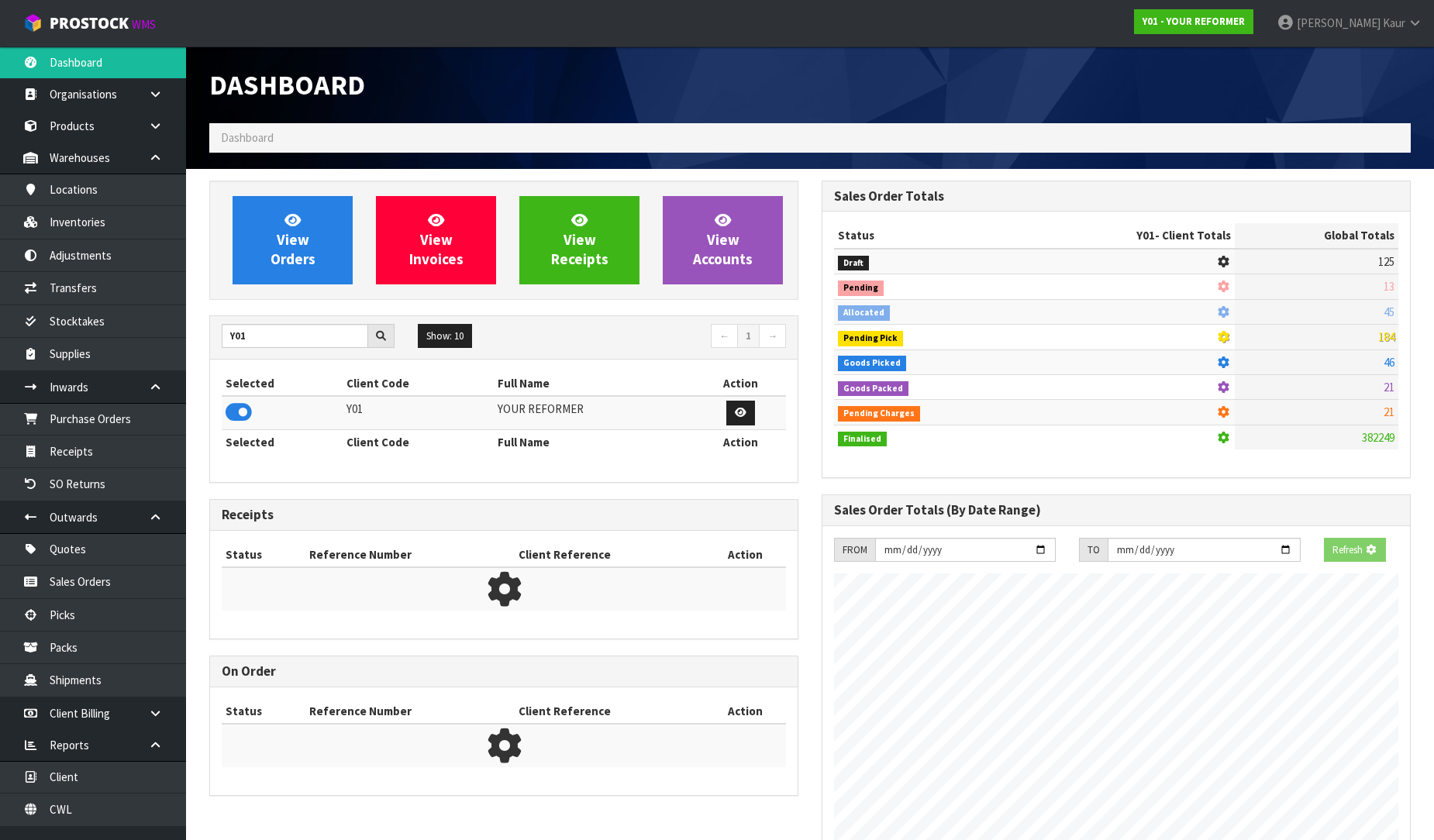
scroll to position [1125, 613]
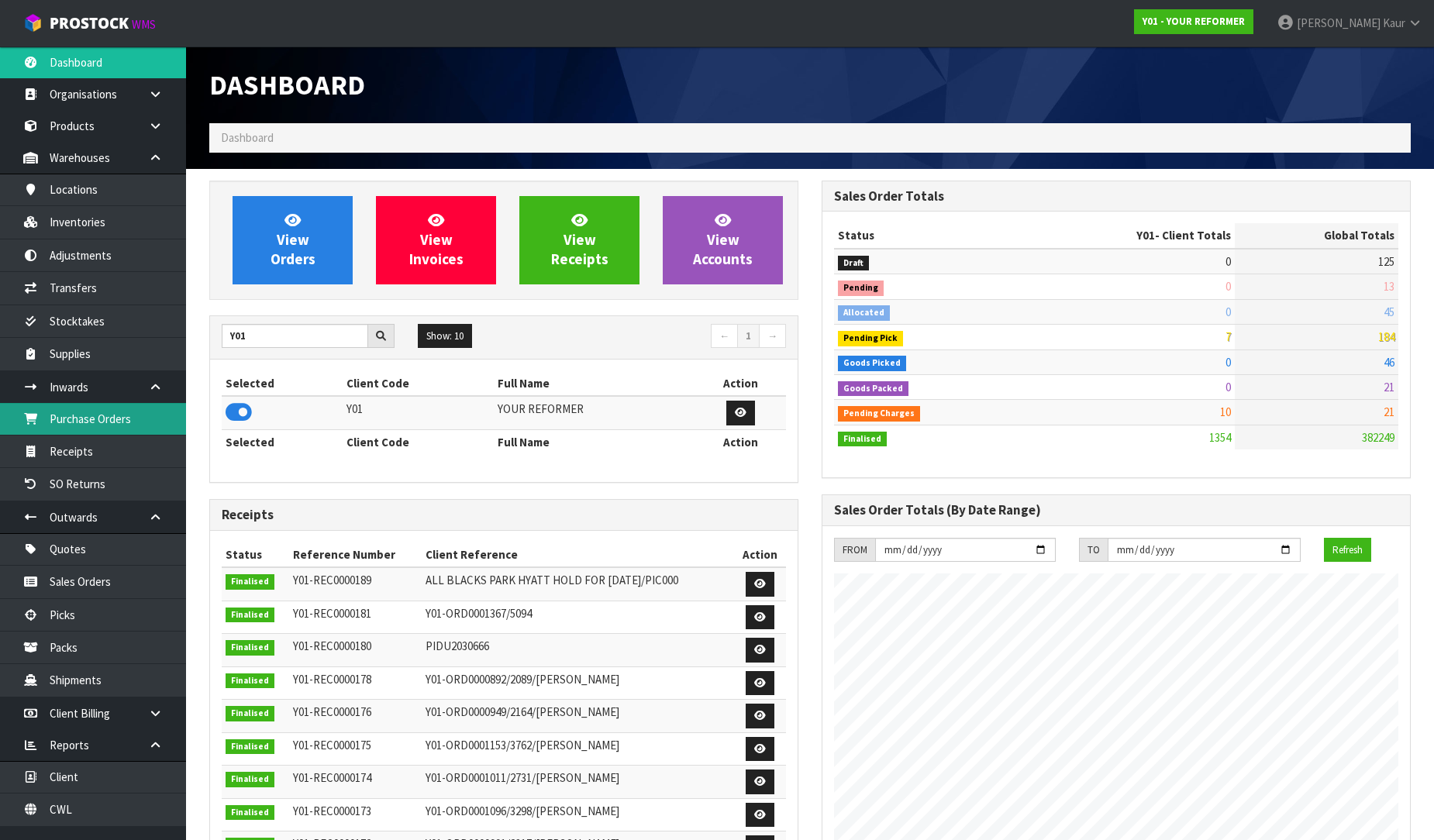
click at [97, 416] on link "Purchase Orders" at bounding box center [93, 419] width 186 height 31
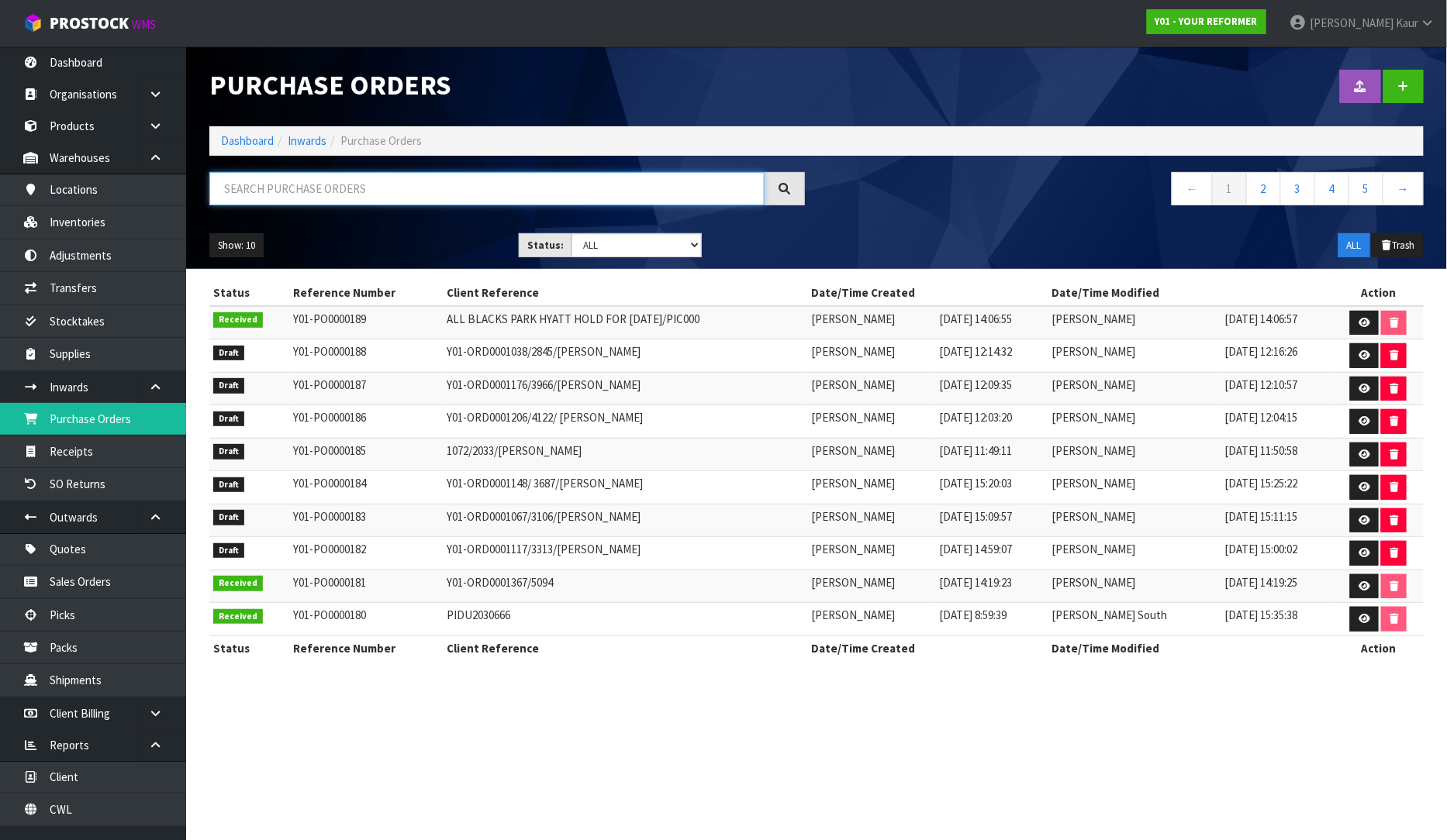
click at [306, 187] on input "text" at bounding box center [487, 189] width 555 height 33
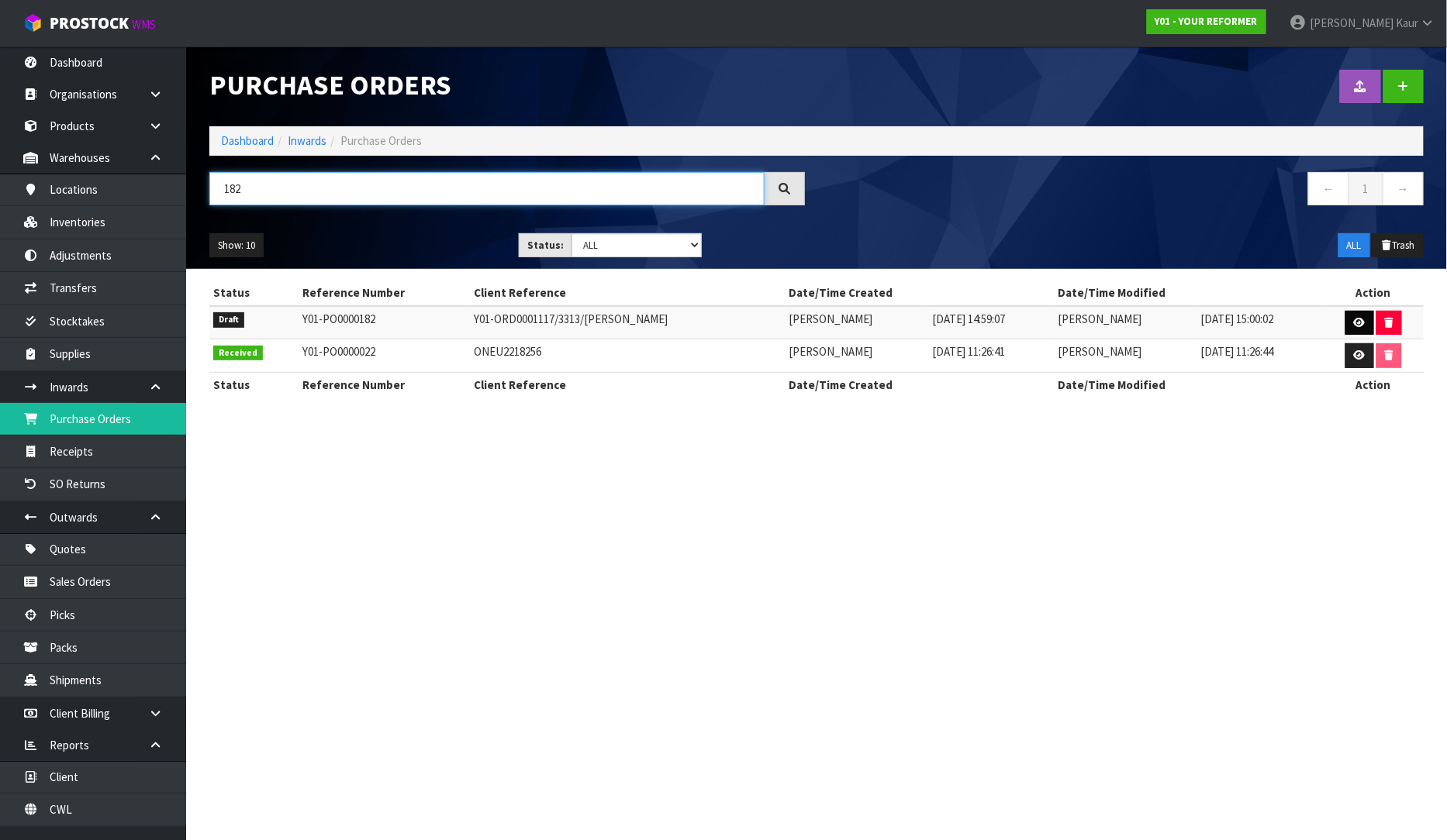
type input "182"
click at [1362, 325] on icon at bounding box center [1359, 323] width 12 height 10
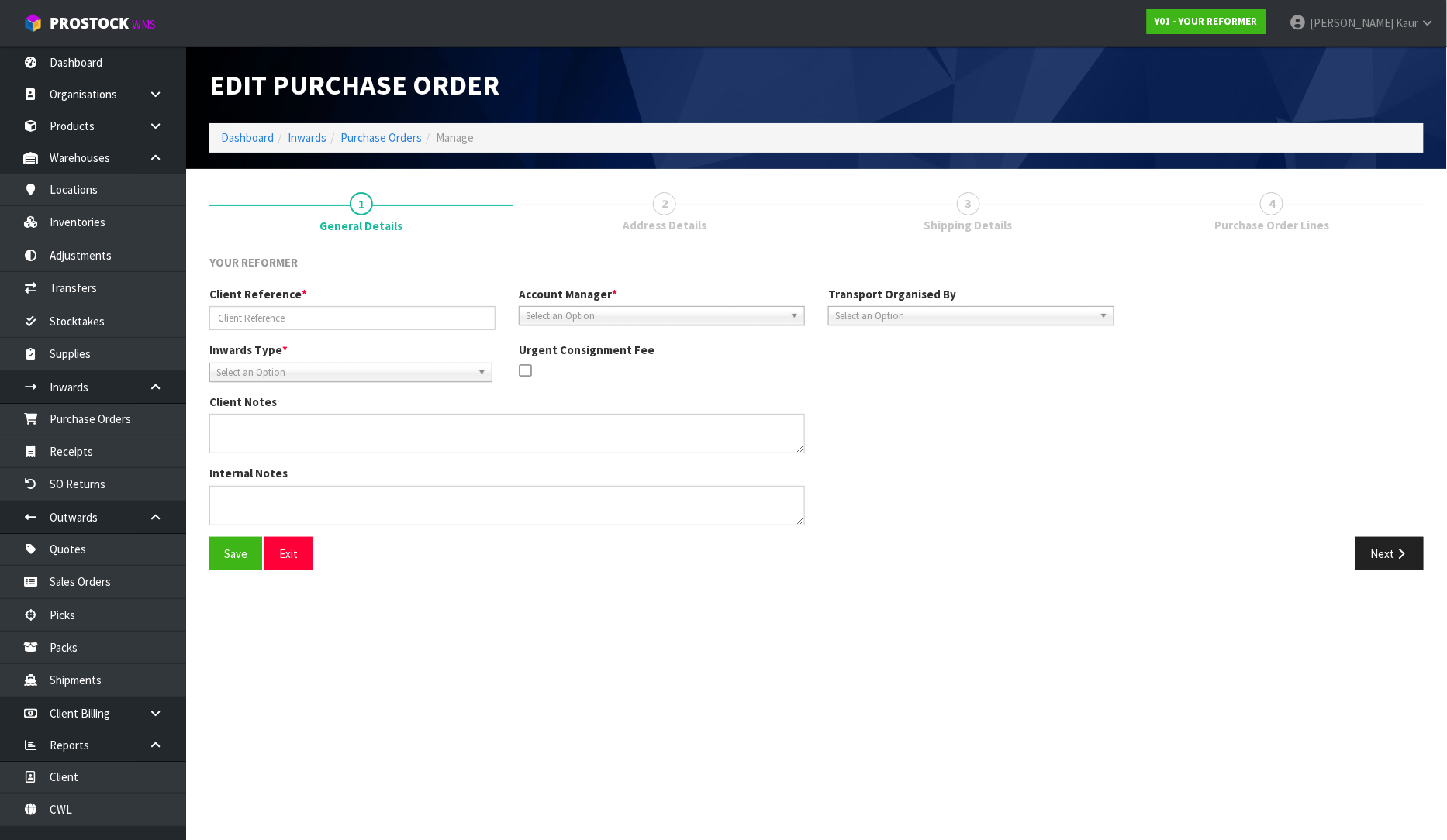
type input "Y01-ORD0001117/3313/[PERSON_NAME]"
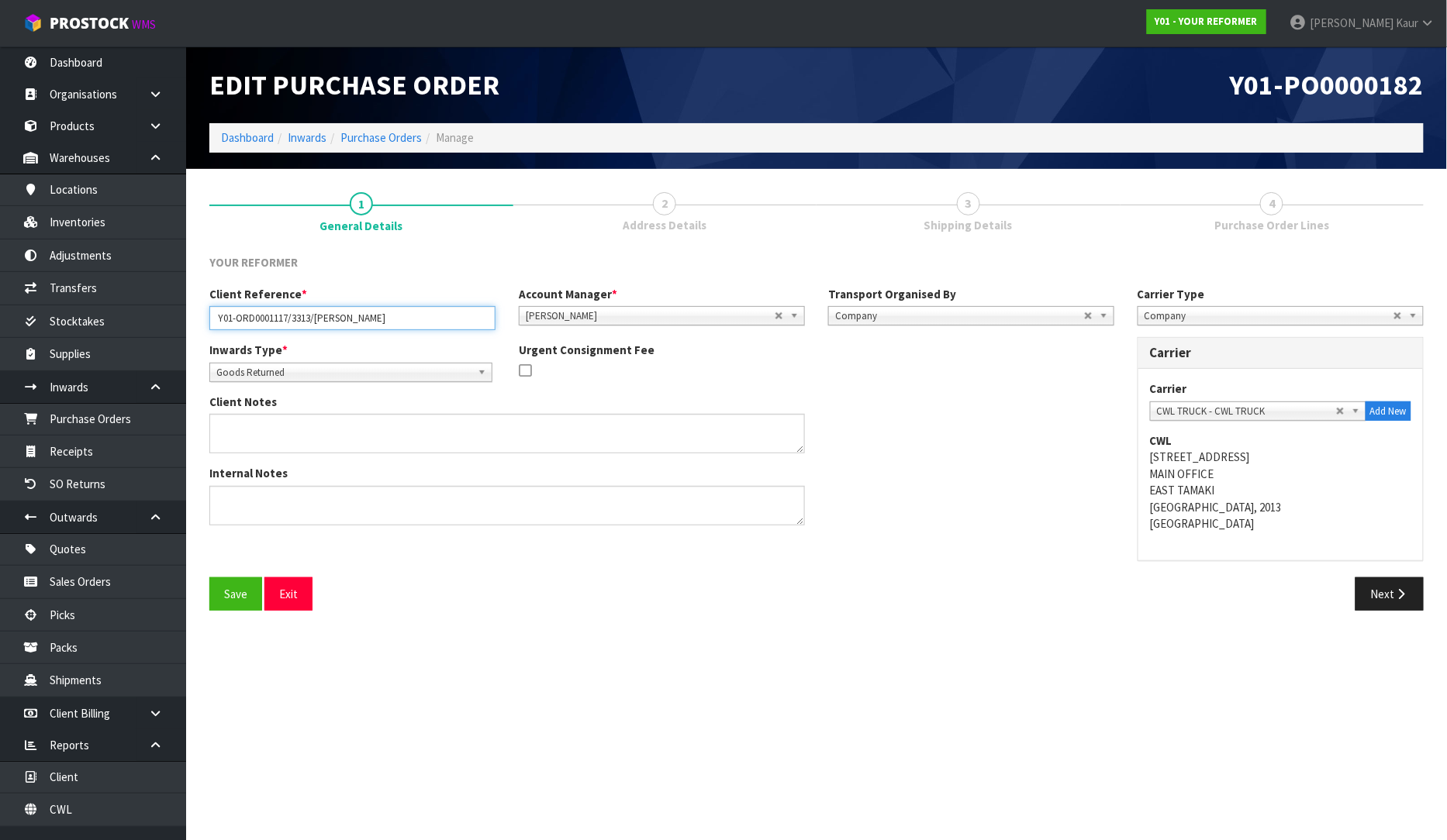
drag, startPoint x: 425, startPoint y: 323, endPoint x: 183, endPoint y: 320, distance: 242.0
click at [183, 320] on body "Toggle navigation ProStock WMS Y01 - YOUR REFORMER [PERSON_NAME] Logout Dashboa…" at bounding box center [724, 420] width 1447 height 840
click at [406, 338] on div "Client Reference * Y01-ORD0001117/3313/[PERSON_NAME] Account Manager * [PERSON_…" at bounding box center [661, 314] width 928 height 56
drag, startPoint x: 404, startPoint y: 319, endPoint x: 314, endPoint y: 319, distance: 90.0
click at [314, 319] on input "Y01-ORD0001117/3313/[PERSON_NAME]" at bounding box center [352, 318] width 286 height 24
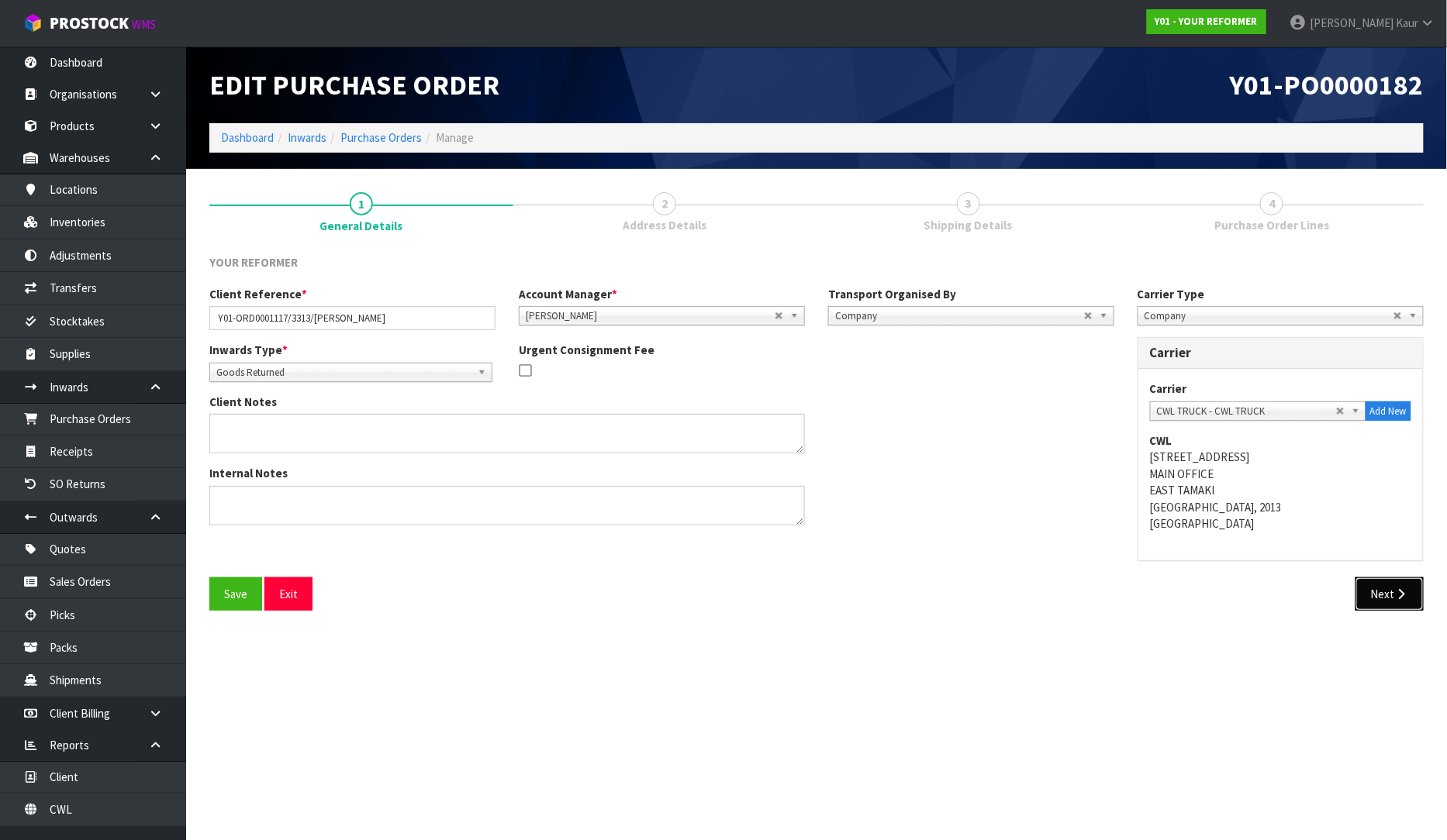
click at [1375, 608] on button "Next" at bounding box center [1389, 594] width 68 height 33
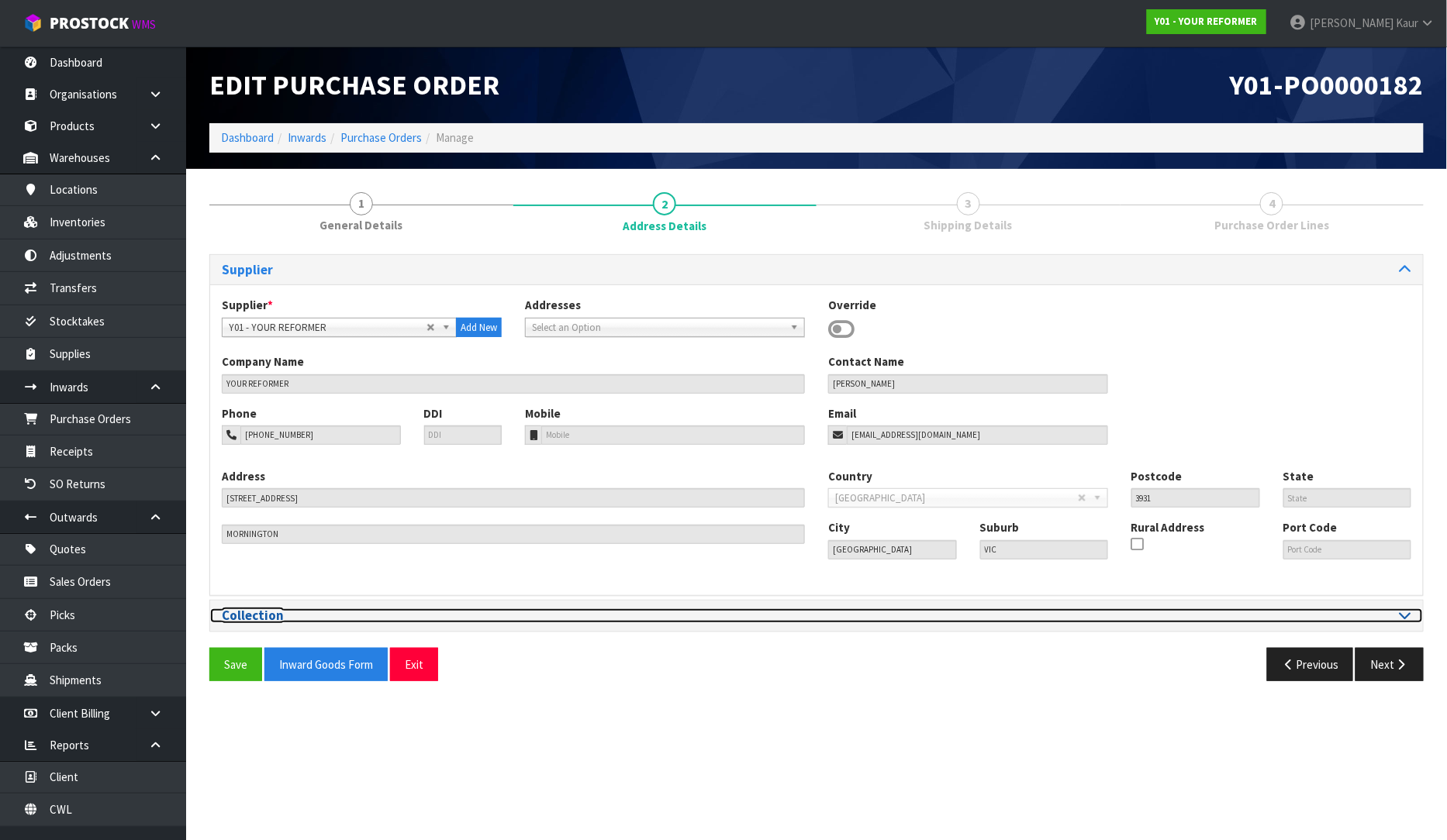
click at [1401, 623] on div at bounding box center [1119, 615] width 583 height 14
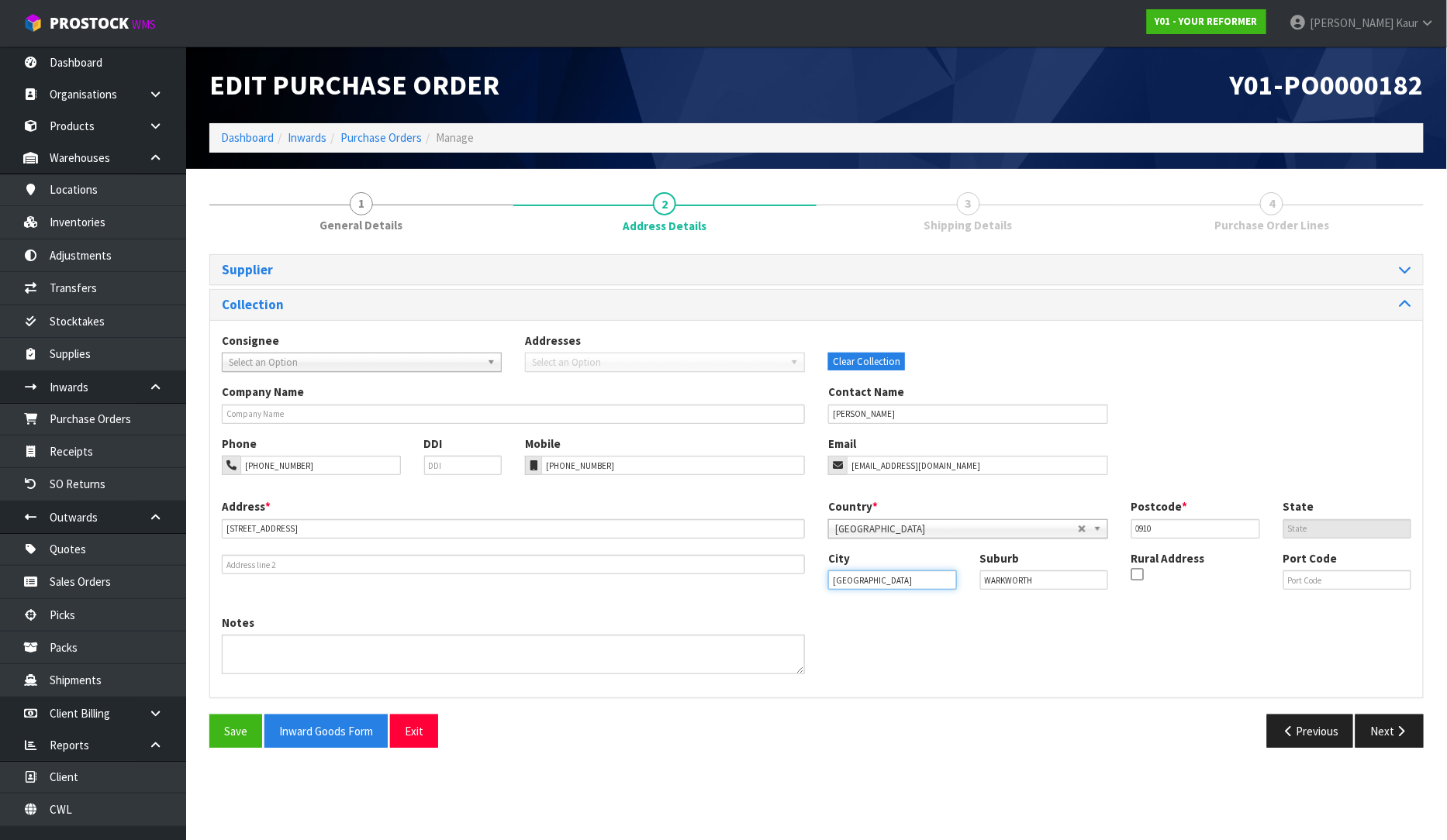
drag, startPoint x: 888, startPoint y: 585, endPoint x: 822, endPoint y: 585, distance: 66.0
click at [822, 585] on div "City [GEOGRAPHIC_DATA]" at bounding box center [892, 570] width 152 height 40
drag, startPoint x: 1052, startPoint y: 579, endPoint x: 958, endPoint y: 579, distance: 94.0
click at [958, 579] on div "City [GEOGRAPHIC_DATA] Suburb WARKWORTH Rural Address Port Code" at bounding box center [1119, 577] width 607 height 53
click at [1398, 726] on icon "button" at bounding box center [1401, 731] width 14 height 12
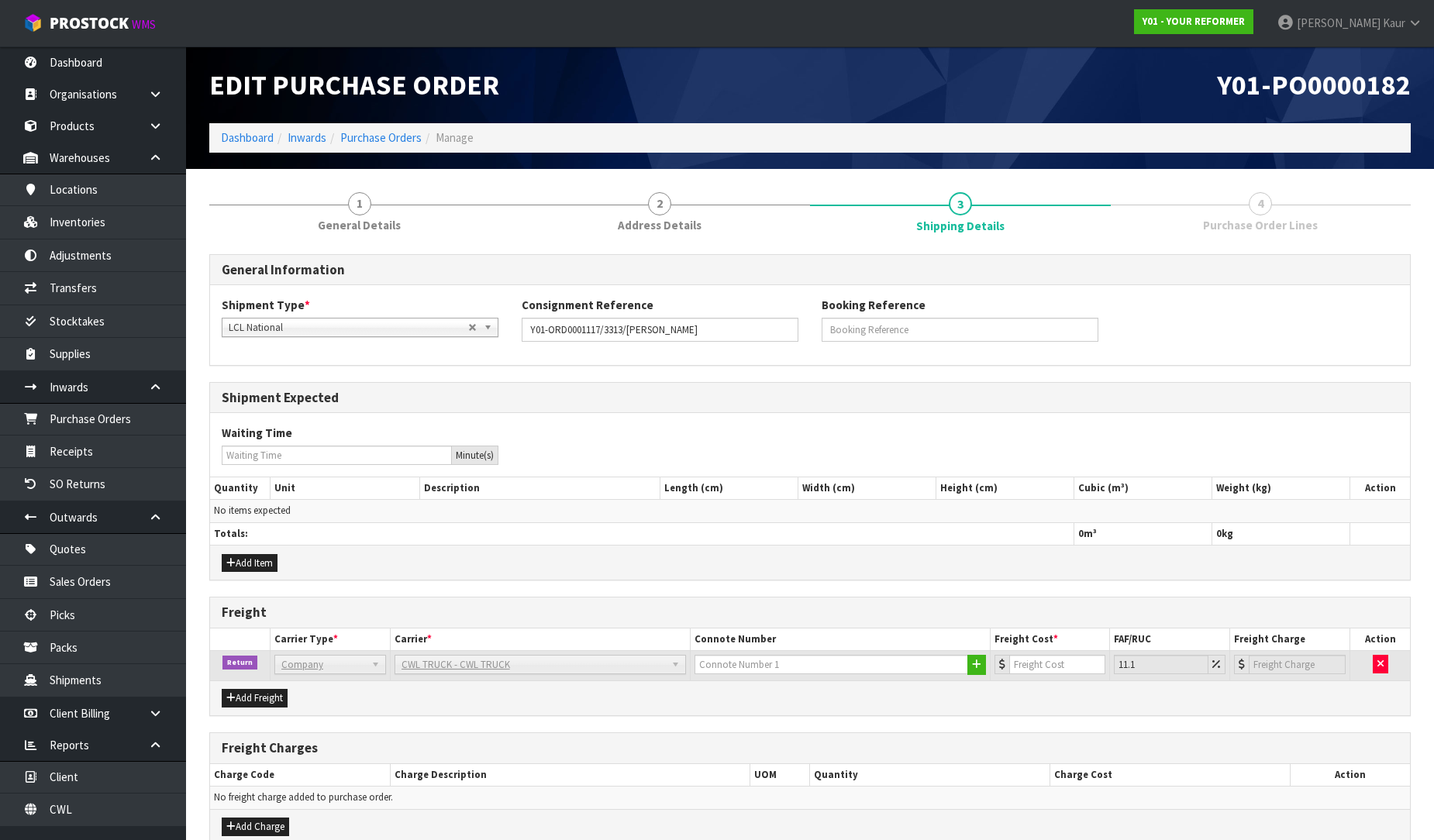
scroll to position [77, 0]
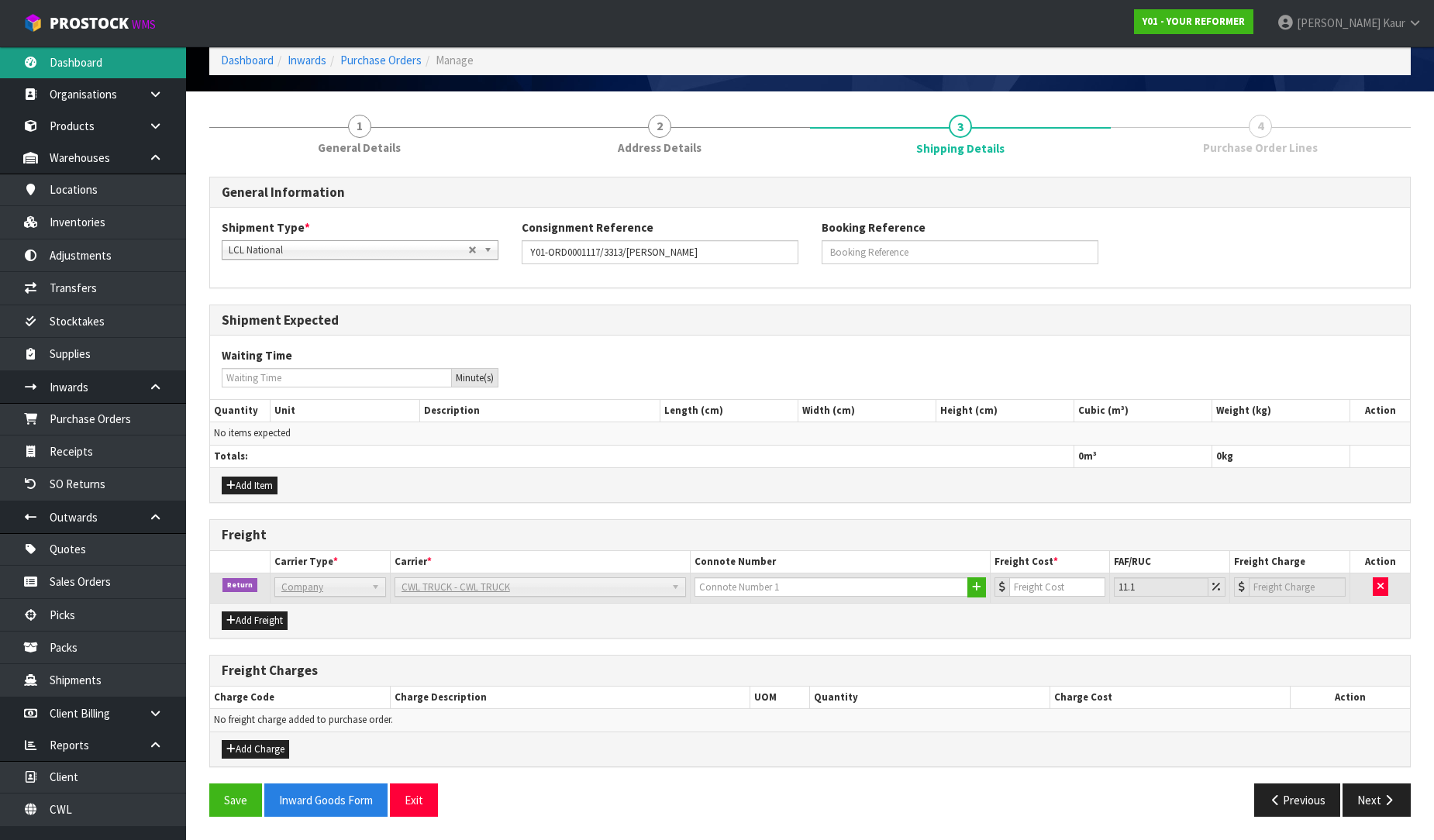
click at [110, 75] on link "Dashboard" at bounding box center [93, 62] width 186 height 31
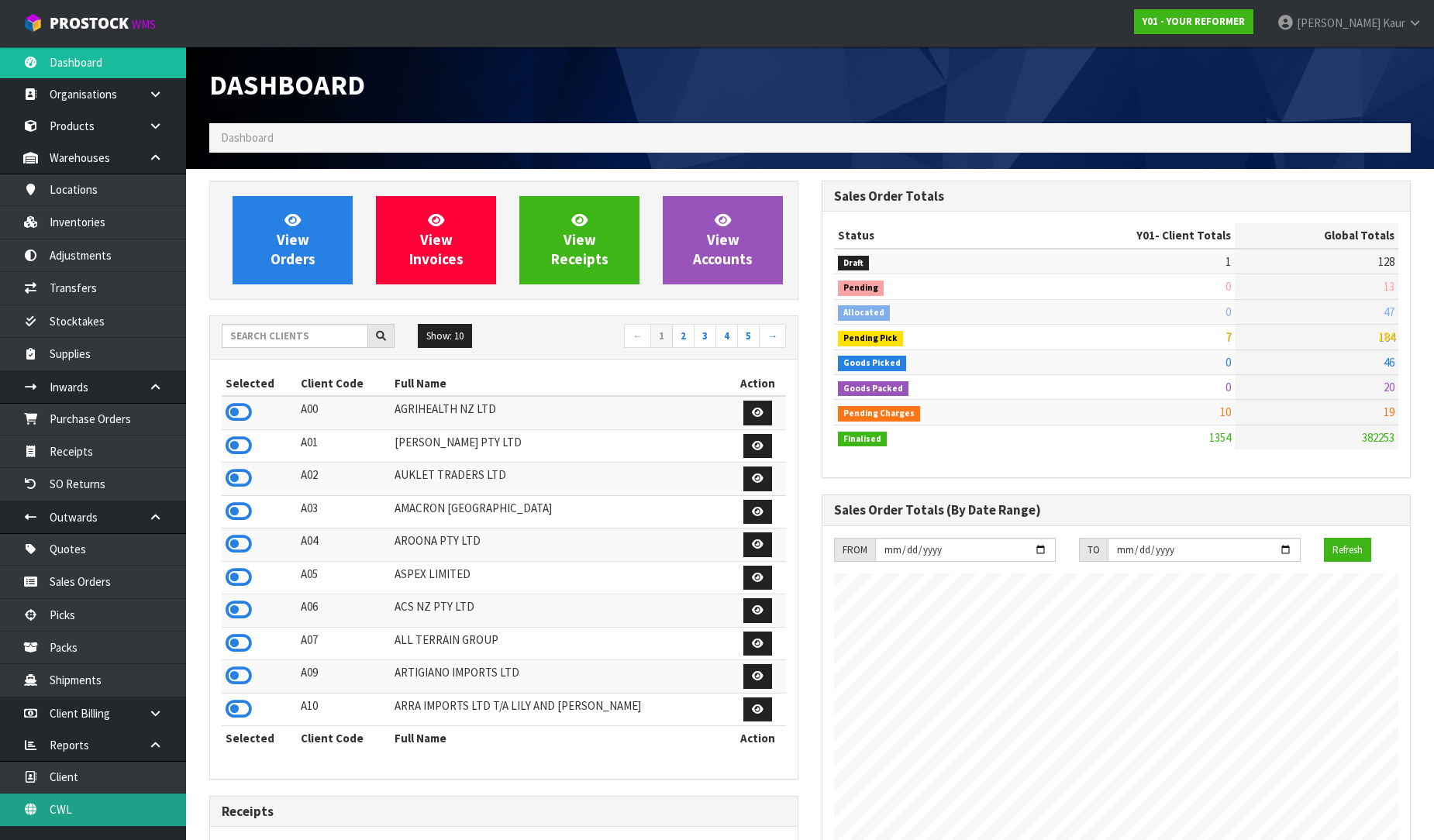
click at [76, 803] on link "CWL" at bounding box center [93, 809] width 186 height 31
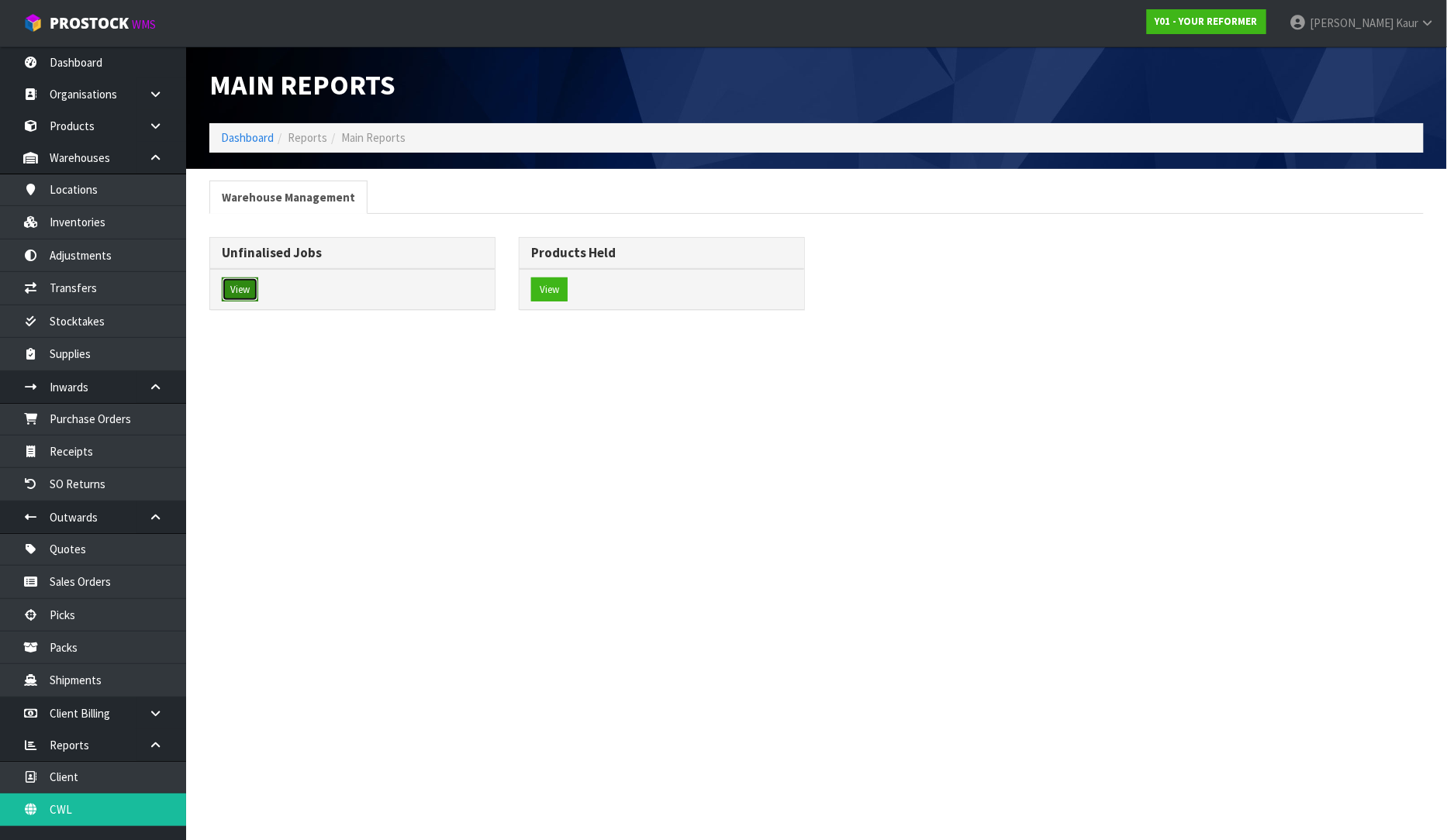
click at [236, 287] on button "View" at bounding box center [240, 290] width 37 height 25
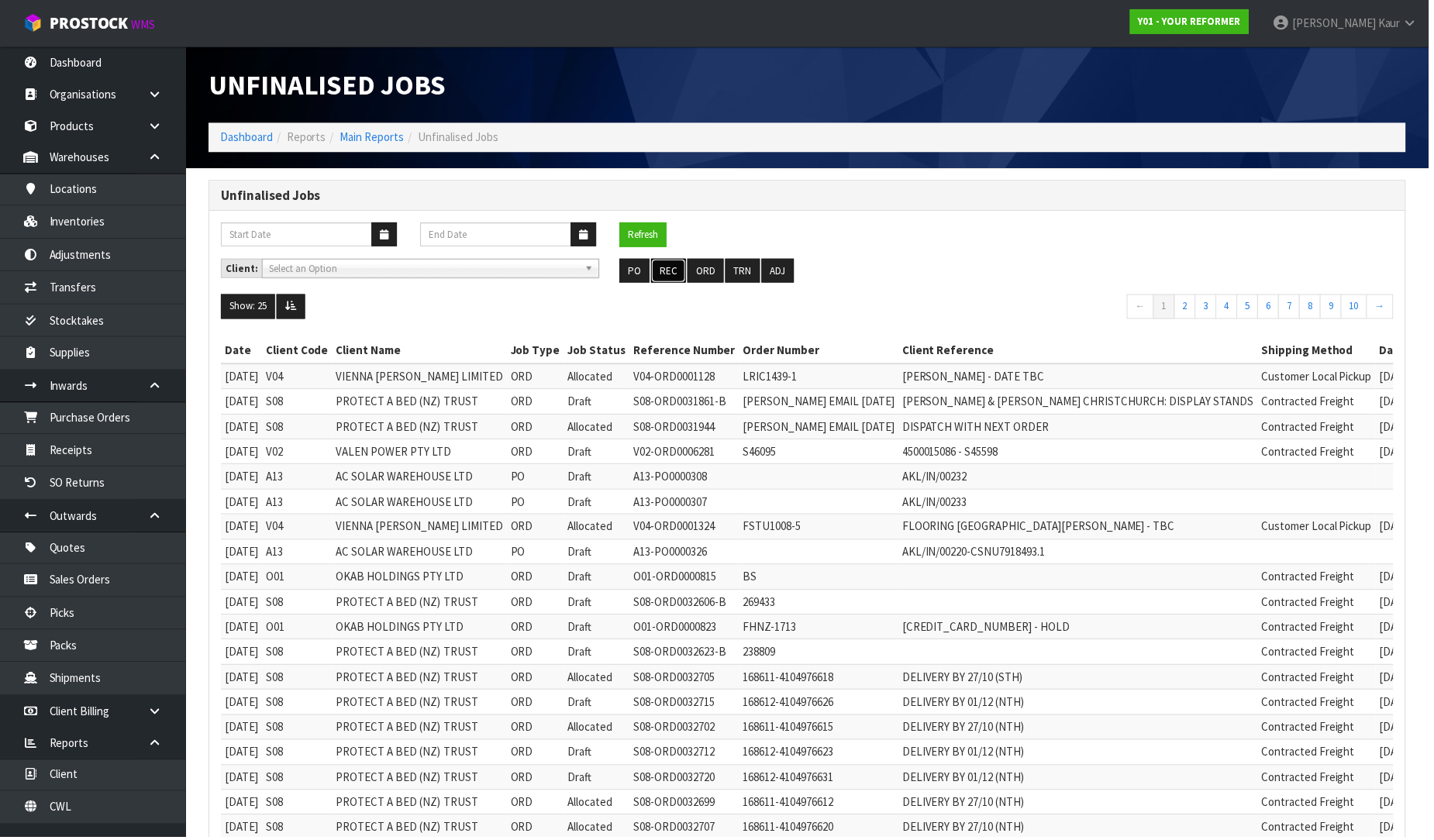
click at [681, 271] on button "REC" at bounding box center [670, 272] width 35 height 25
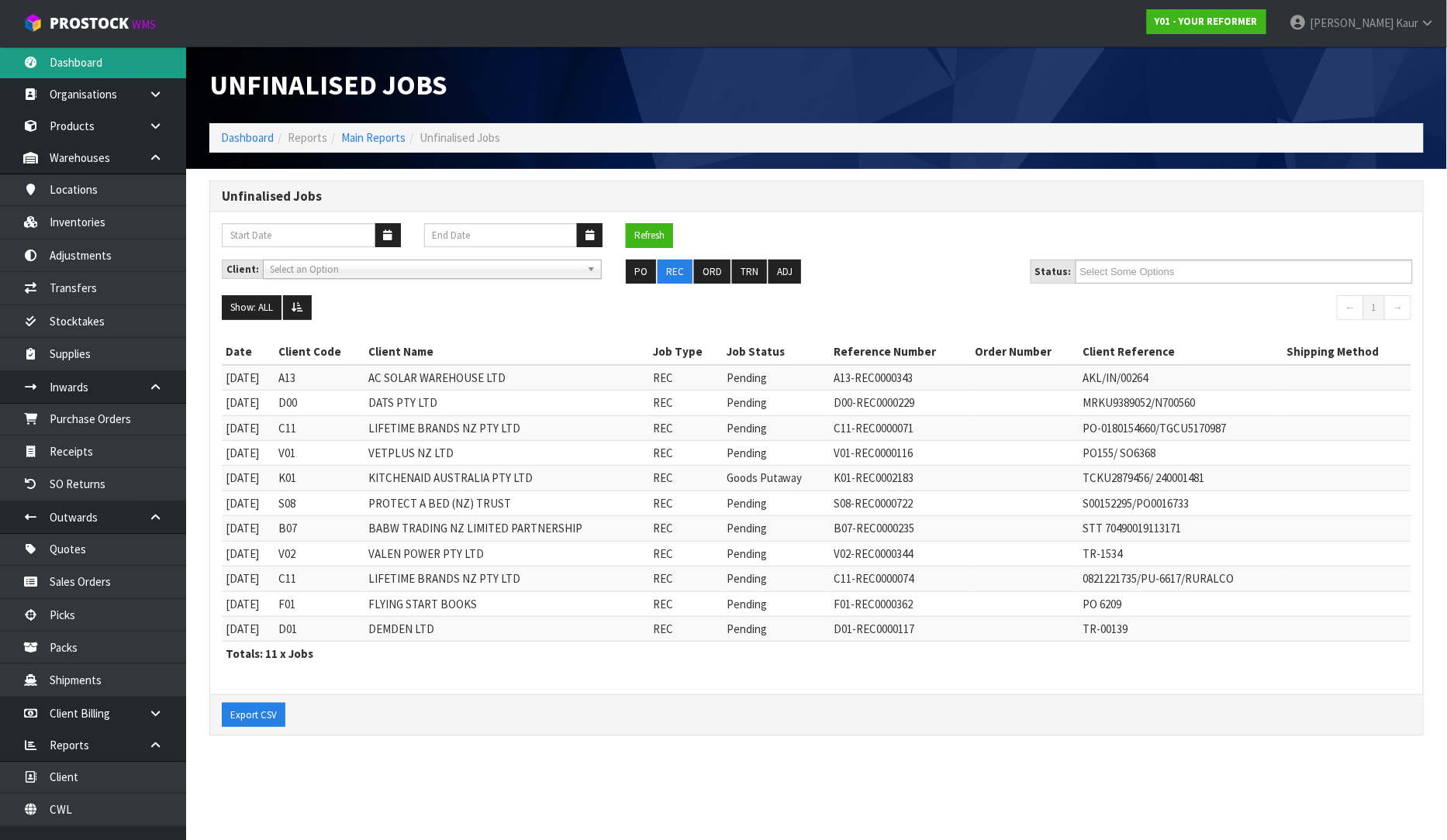
click at [110, 55] on link "Dashboard" at bounding box center [93, 62] width 186 height 31
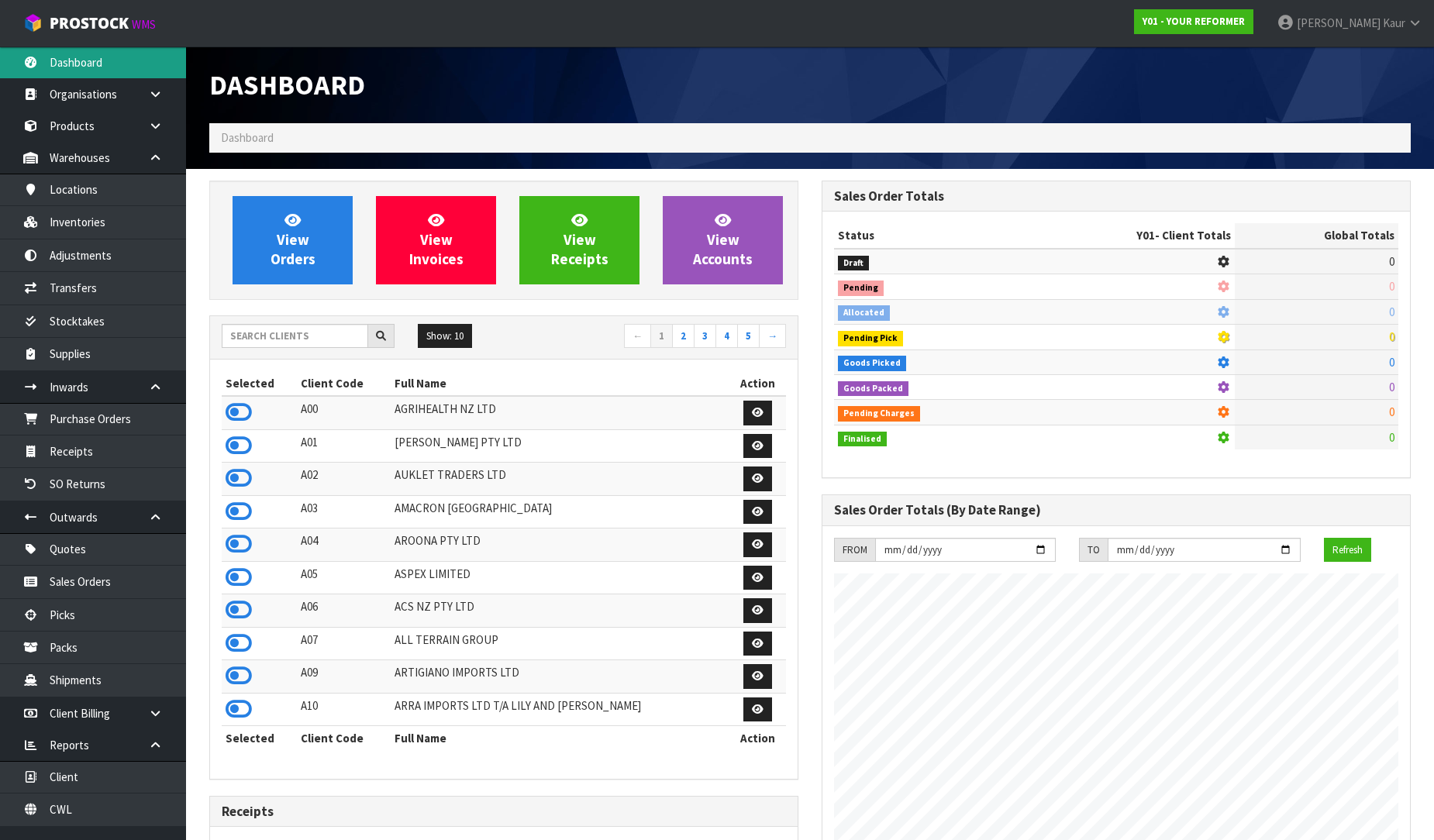
scroll to position [1125, 613]
click at [248, 329] on input "text" at bounding box center [295, 336] width 146 height 24
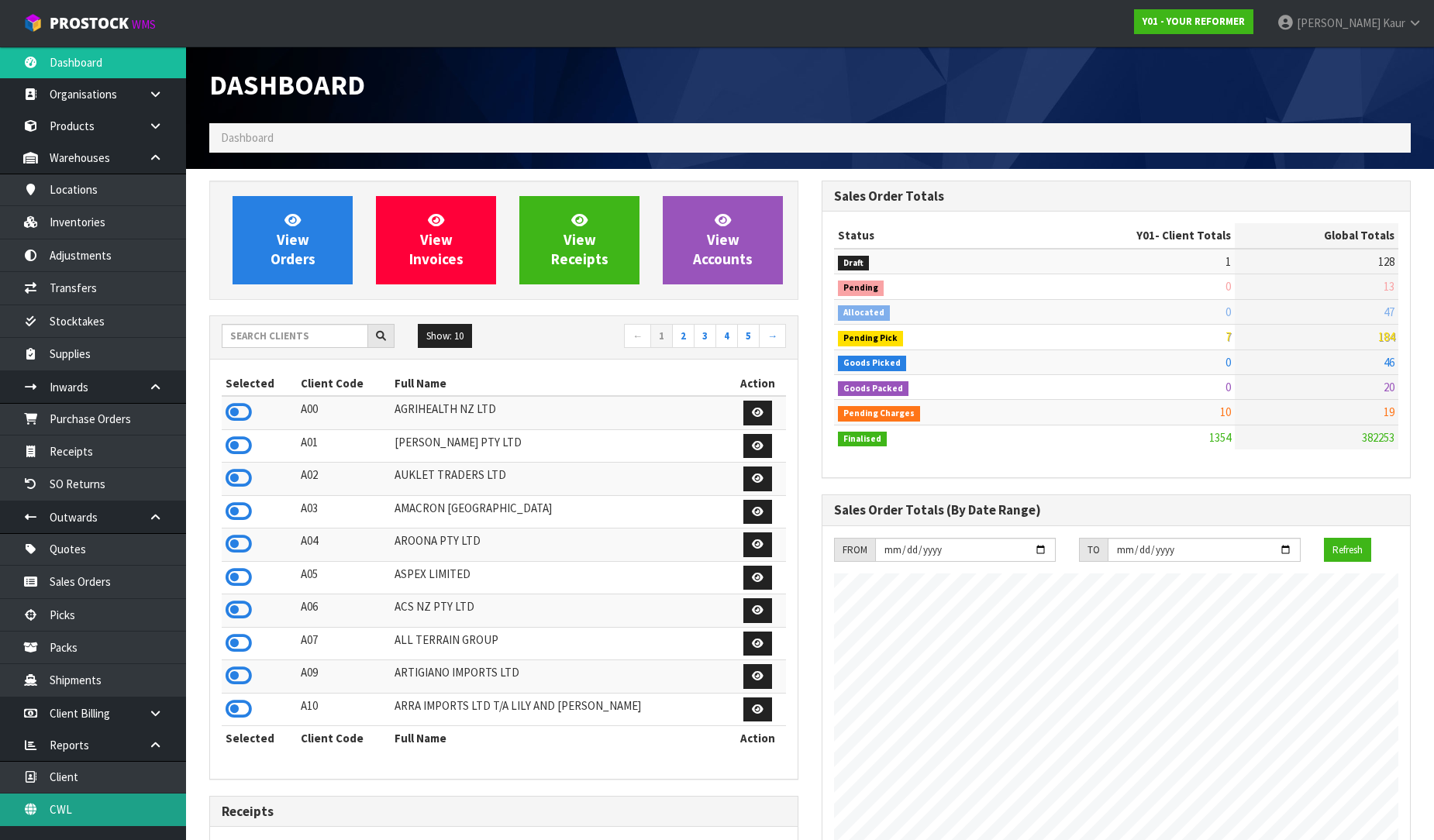
click at [45, 816] on link "CWL" at bounding box center [93, 809] width 186 height 31
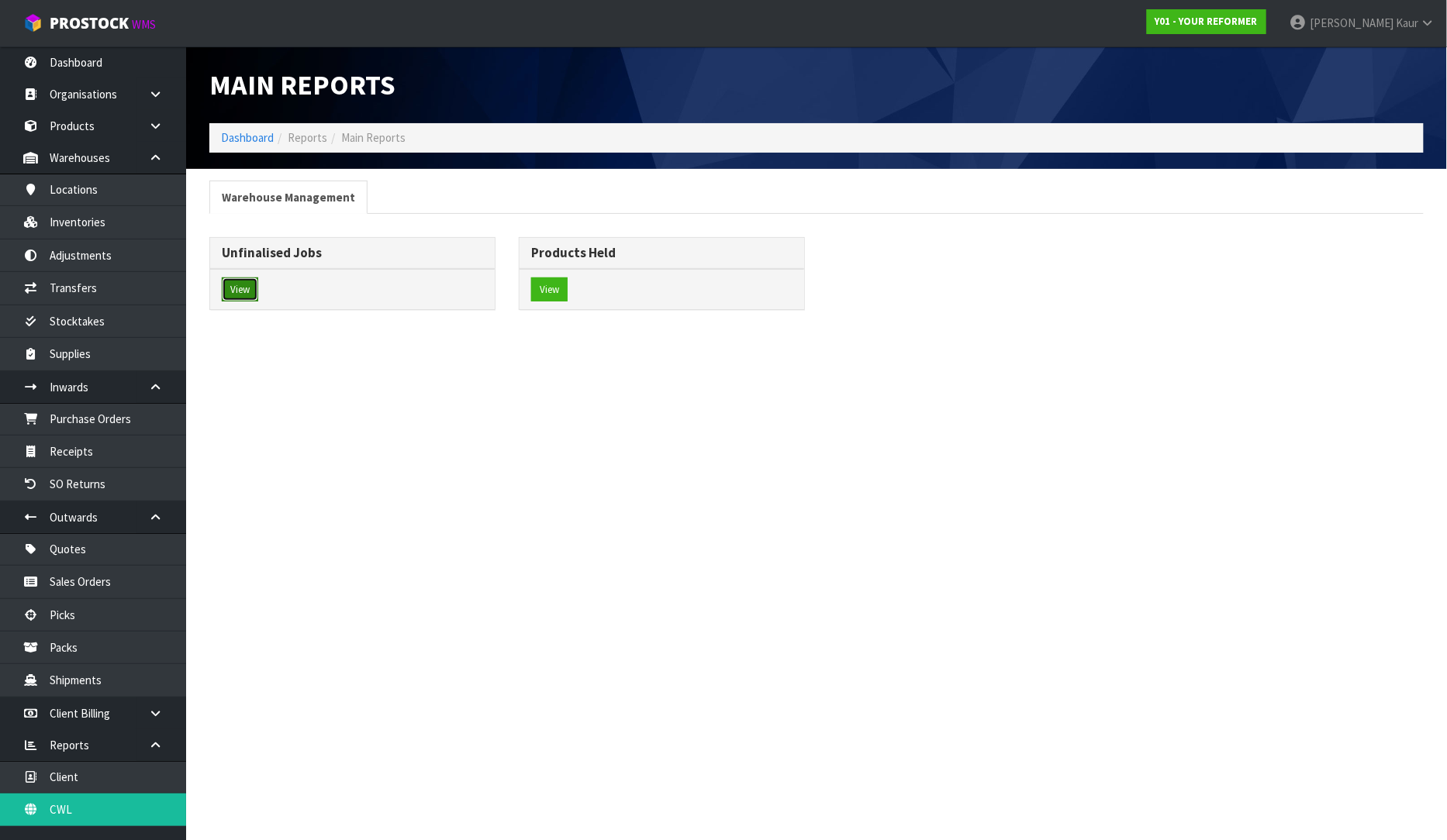
click at [253, 291] on button "View" at bounding box center [240, 290] width 37 height 25
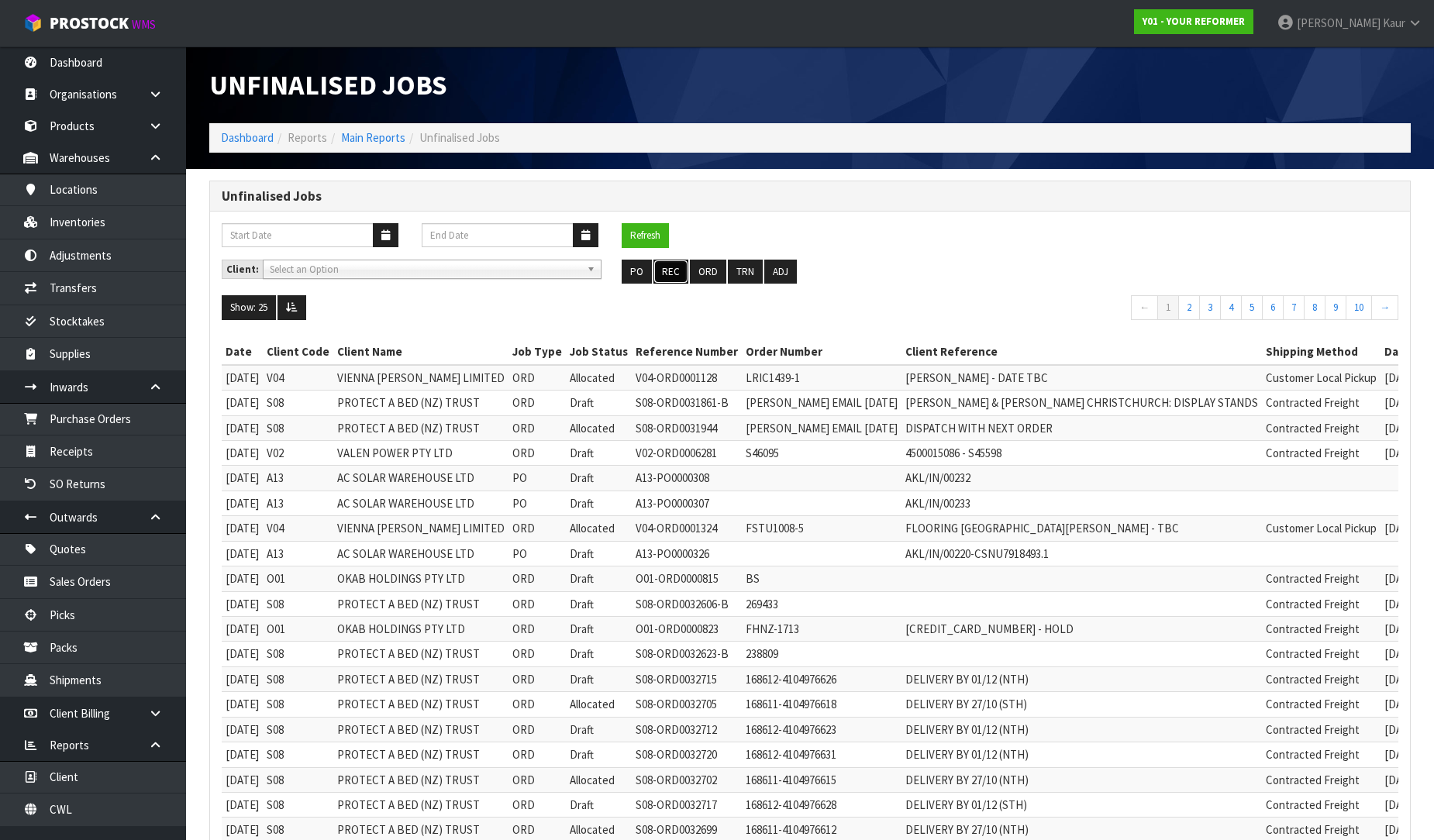
click at [664, 268] on button "REC" at bounding box center [670, 272] width 35 height 25
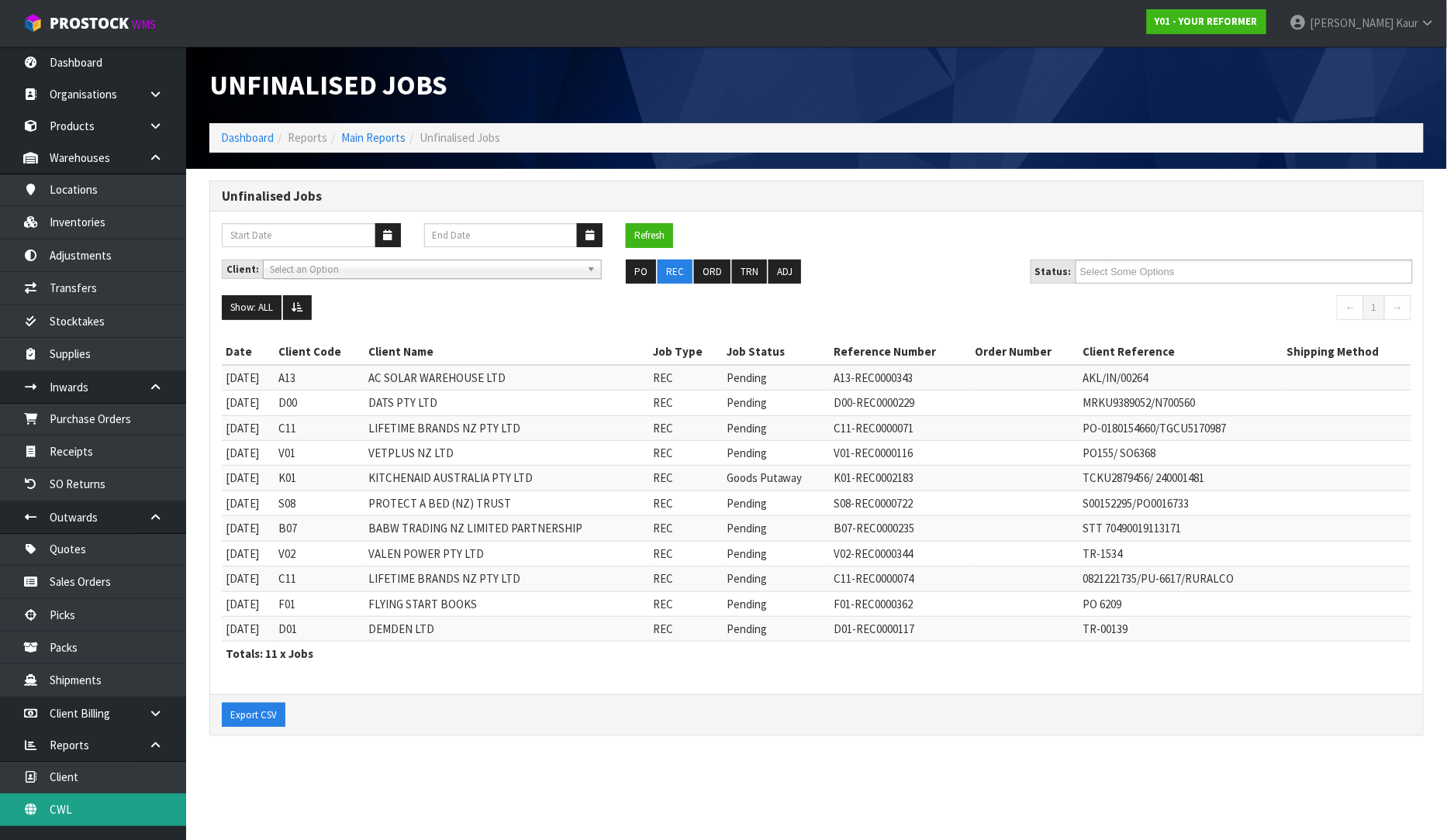
click at [79, 820] on link "CWL" at bounding box center [93, 809] width 186 height 31
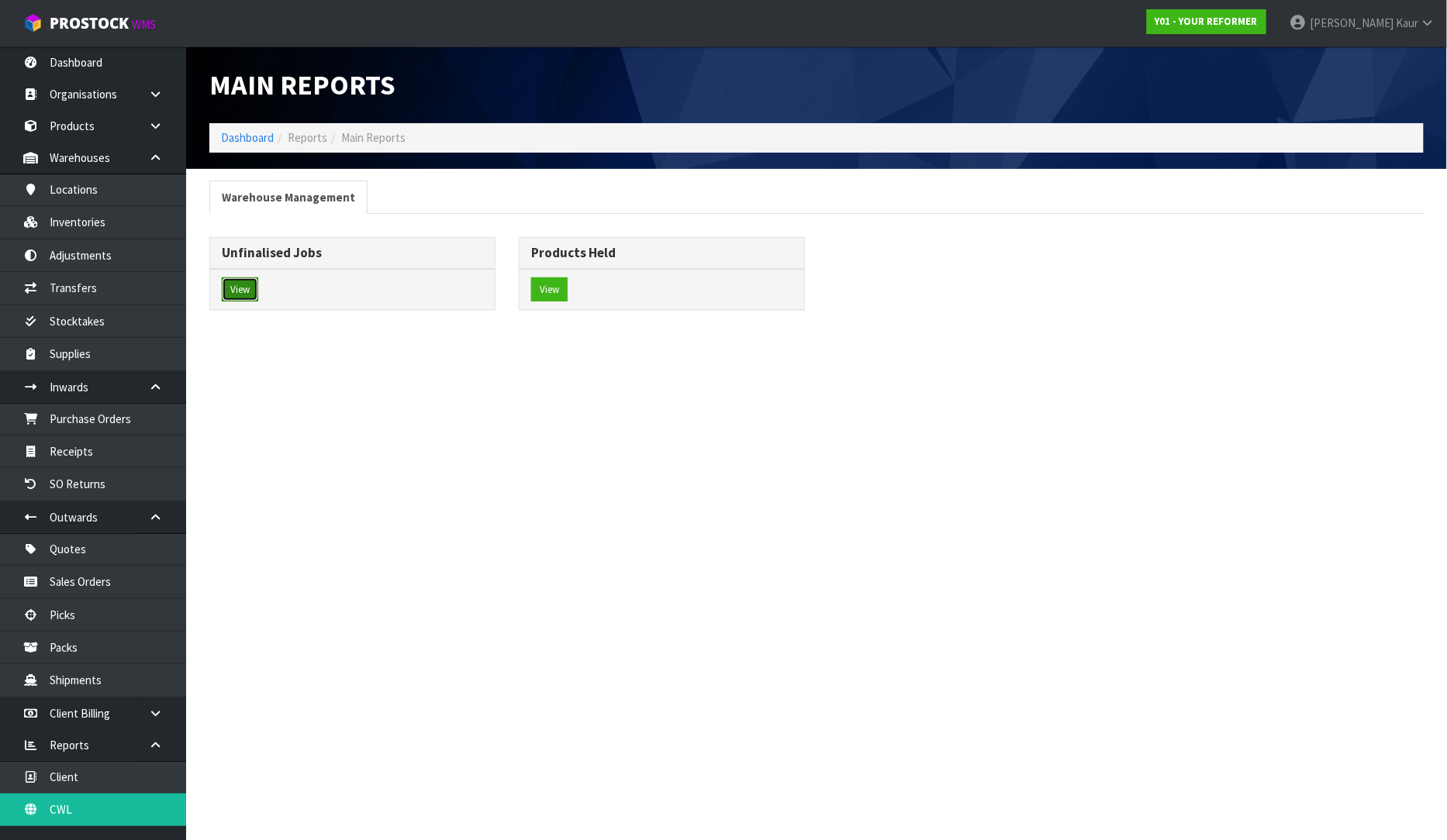
click at [228, 295] on button "View" at bounding box center [240, 290] width 37 height 25
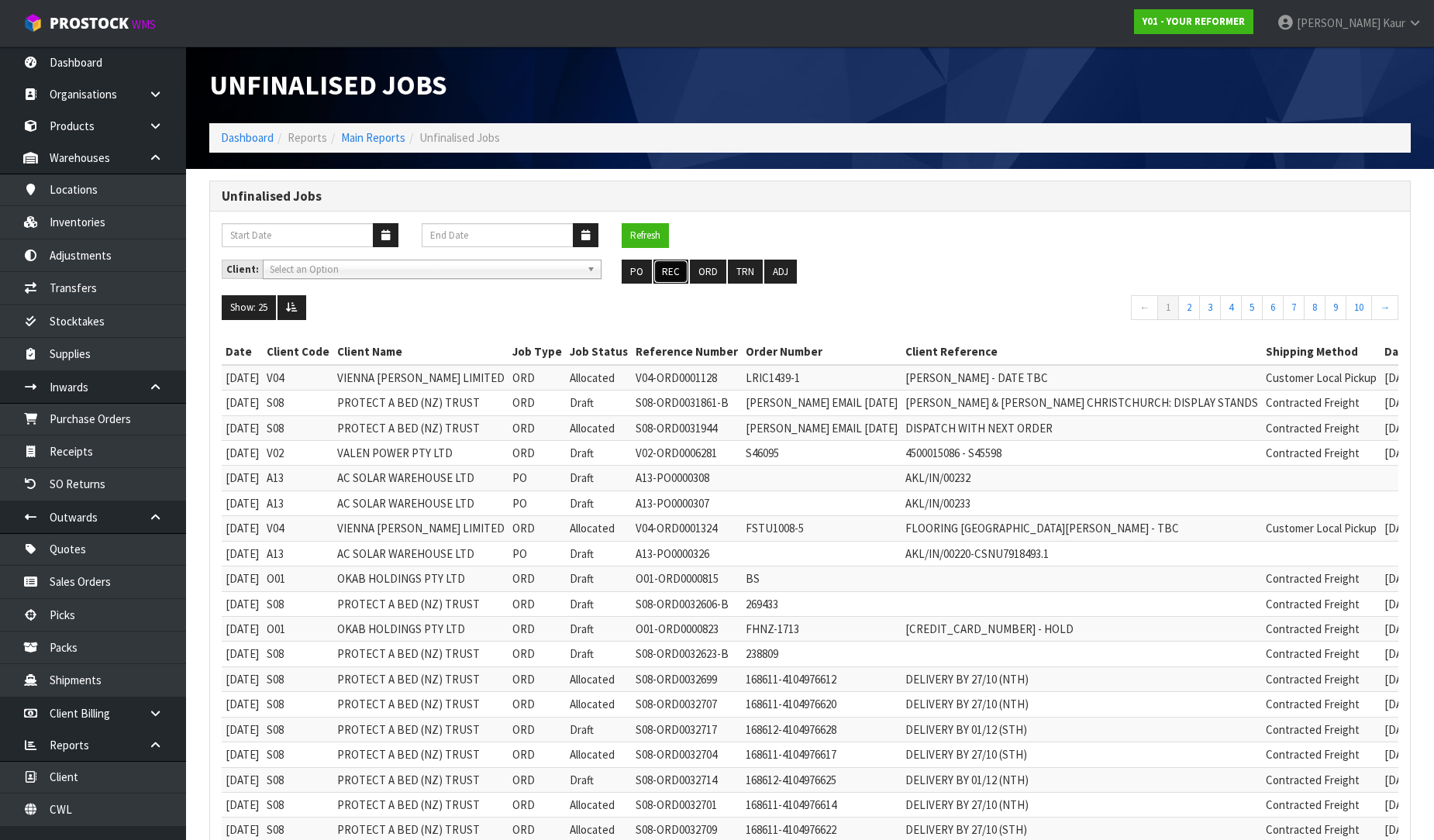
click at [677, 275] on button "REC" at bounding box center [670, 272] width 35 height 25
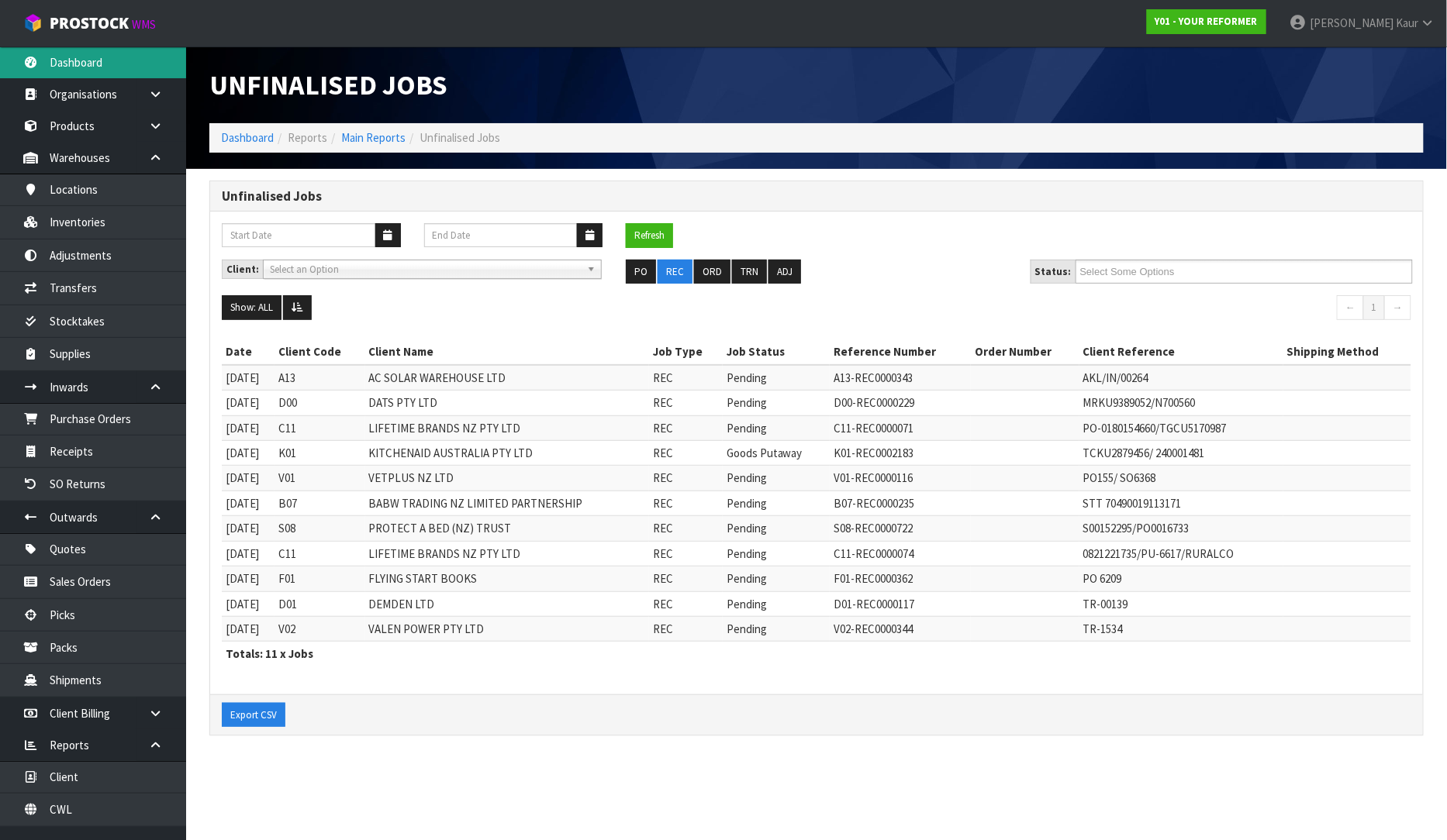
click at [147, 64] on link "Dashboard" at bounding box center [93, 62] width 186 height 31
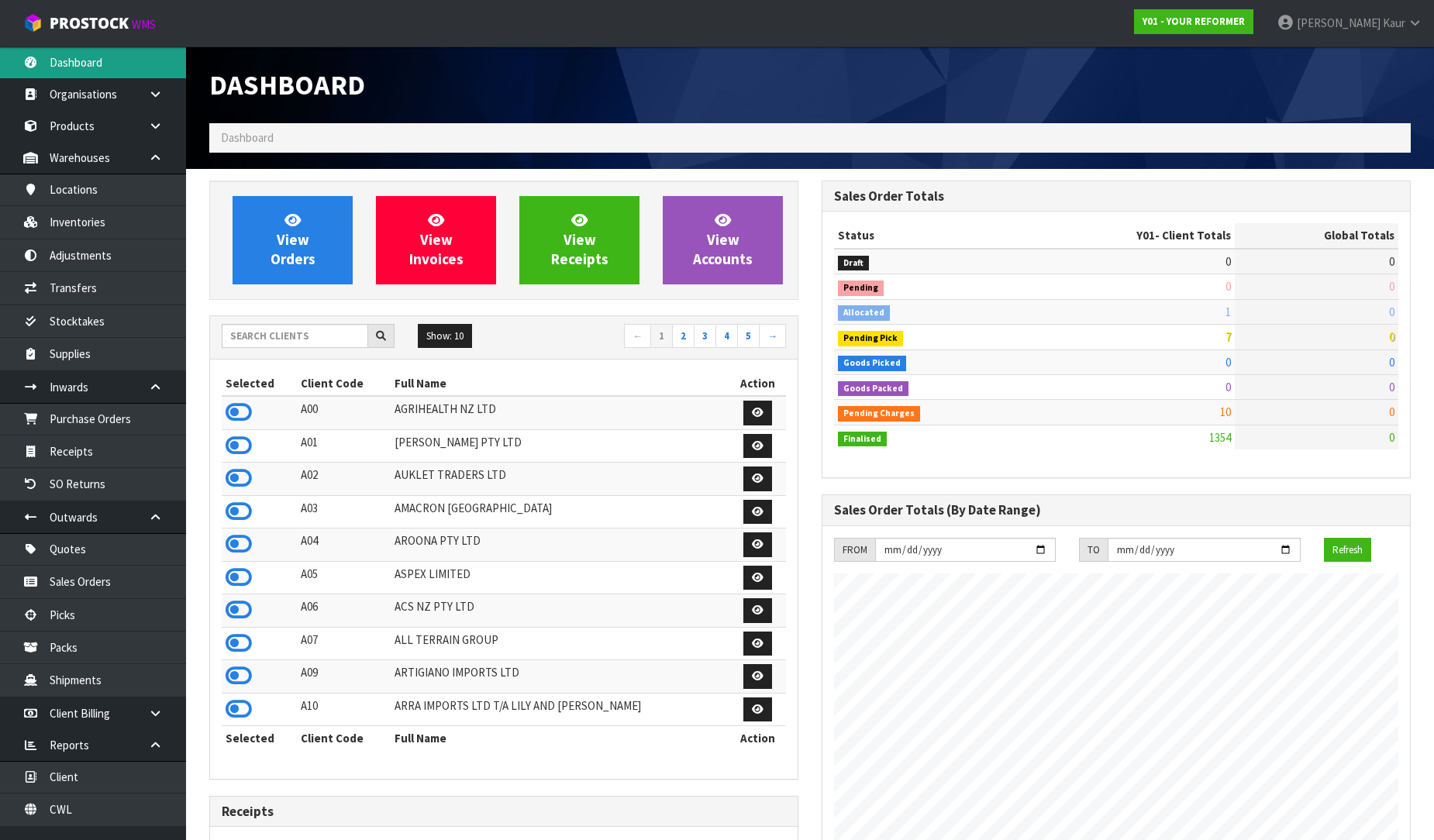
scroll to position [1125, 613]
click at [1312, 134] on ol "Dashboard" at bounding box center [810, 137] width 1201 height 29
click at [1057, 91] on div "Dashboard" at bounding box center [810, 84] width 1225 height 76
click at [292, 322] on div "Show: 10 5 10 25 50 ← 1 2 3 4 5 →" at bounding box center [504, 338] width 588 height 43
click at [279, 341] on input "text" at bounding box center [295, 336] width 146 height 24
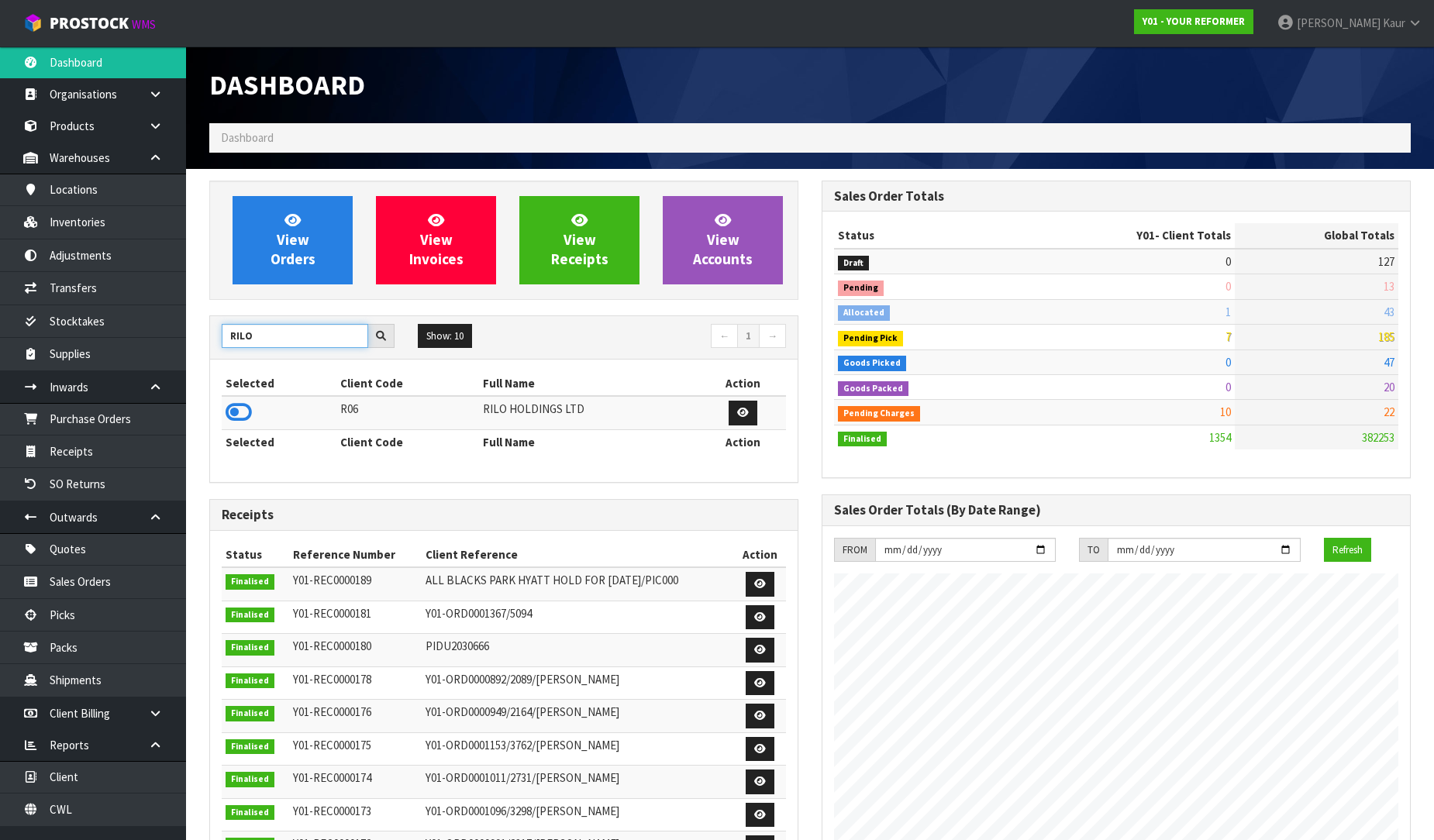
type input "RILO"
click at [1256, 90] on div "Dashboard" at bounding box center [810, 84] width 1225 height 76
click at [620, 95] on h1 "Dashboard" at bounding box center [504, 85] width 589 height 31
click at [103, 65] on link "Dashboard" at bounding box center [93, 62] width 186 height 31
click at [230, 409] on icon at bounding box center [238, 412] width 26 height 23
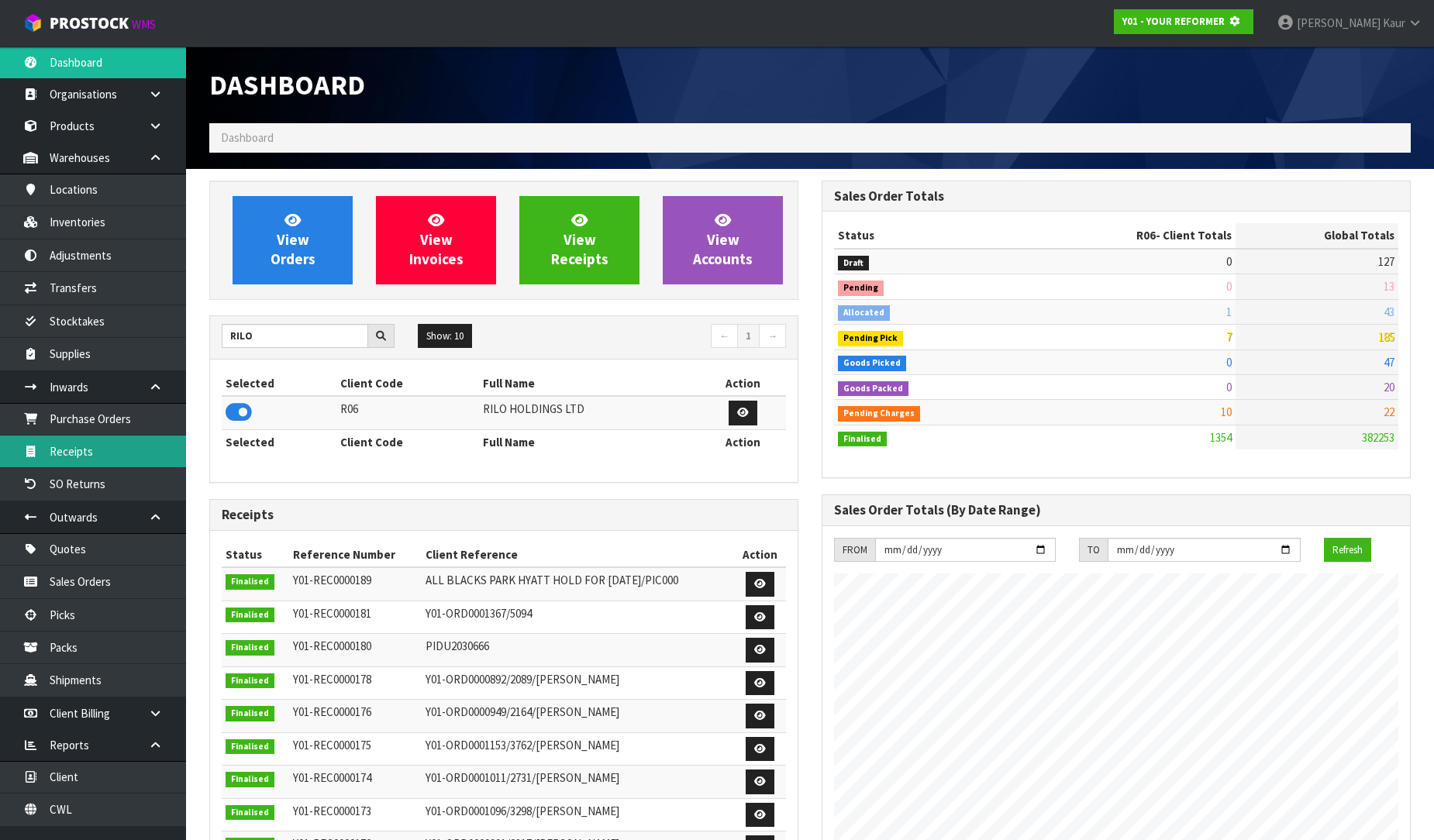
drag, startPoint x: 85, startPoint y: 449, endPoint x: 466, endPoint y: 370, distance: 389.1
click at [84, 449] on link "Receipts" at bounding box center [93, 451] width 186 height 31
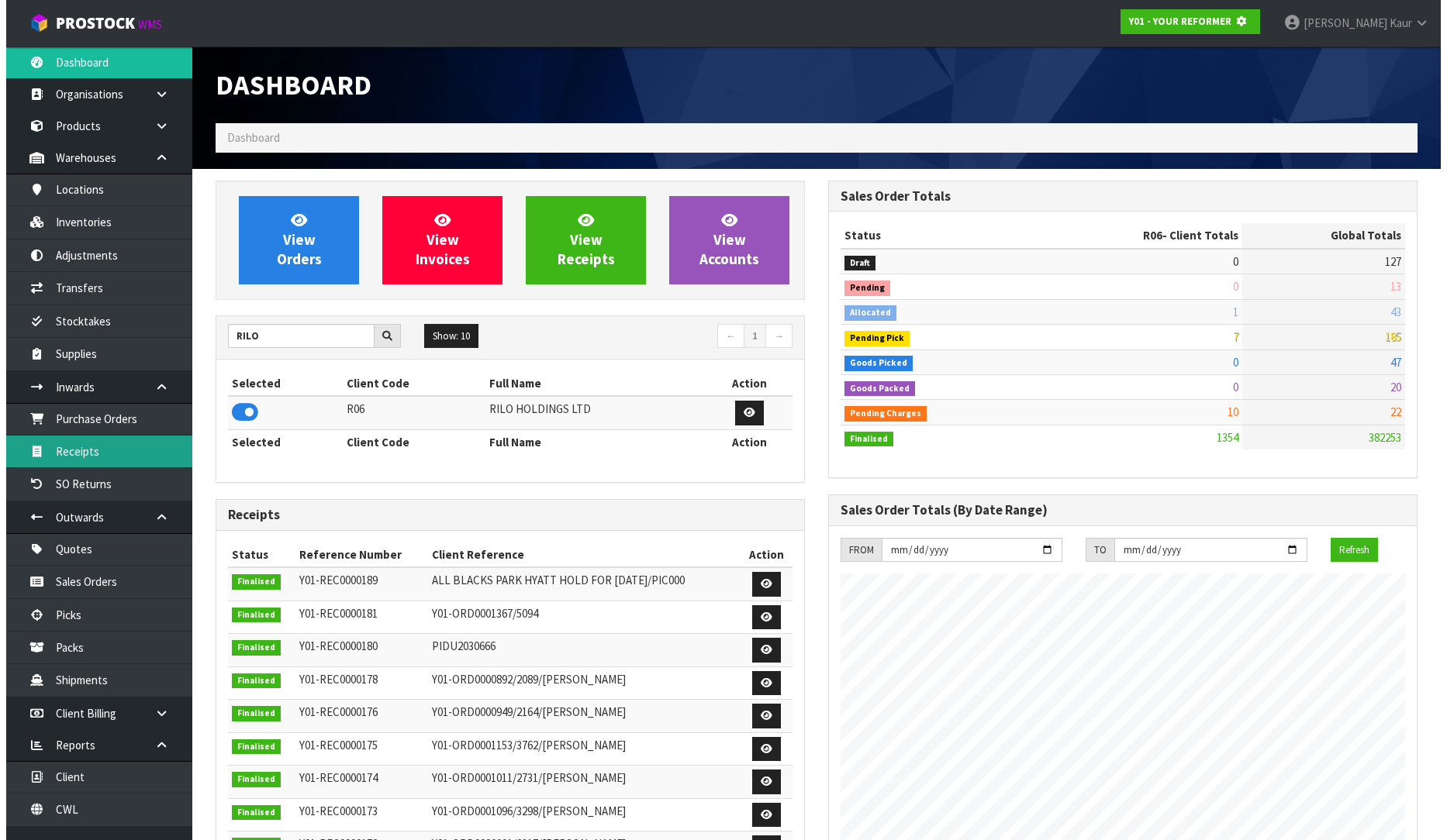
scroll to position [774145, 774811]
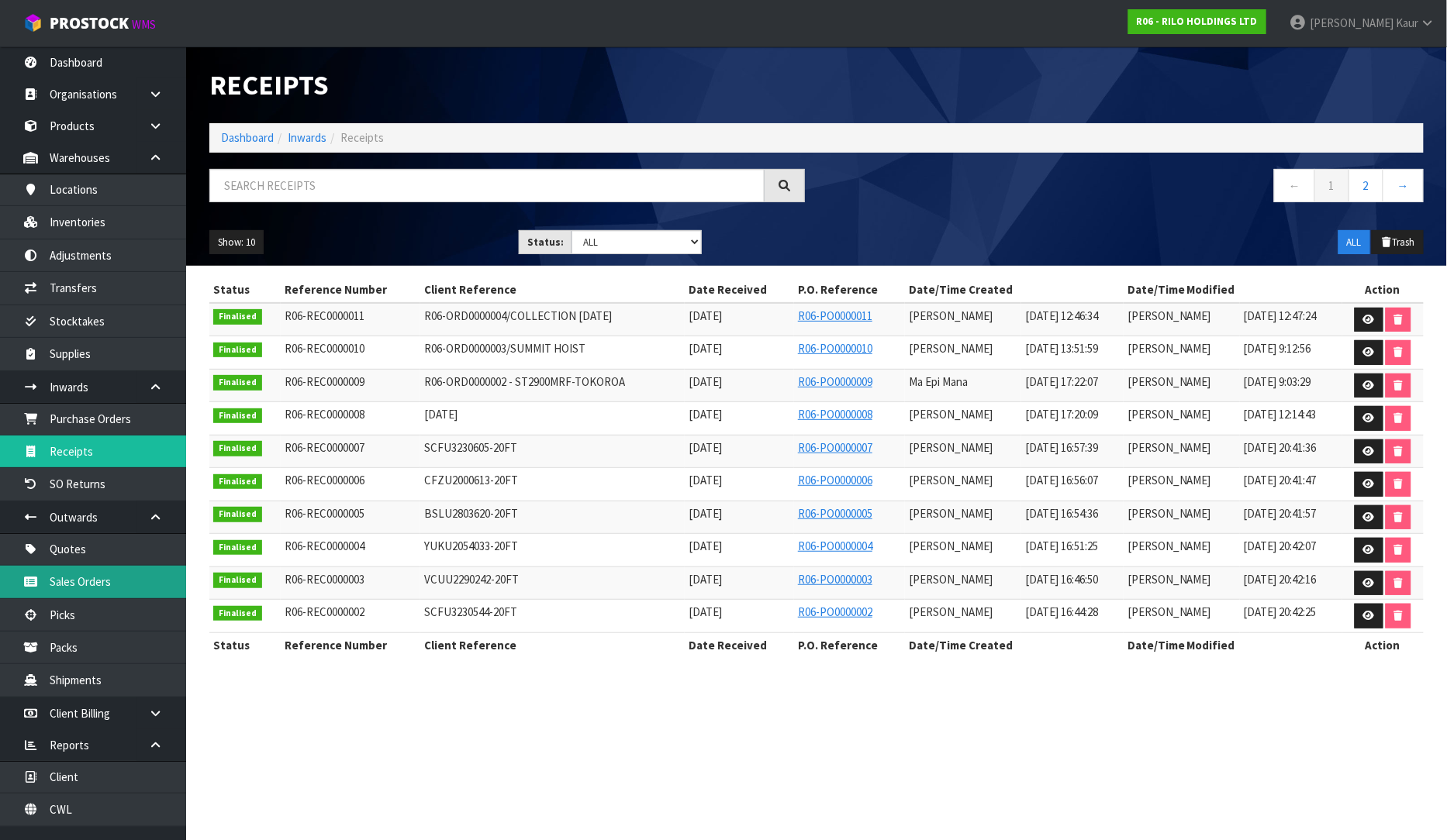
click at [75, 571] on link "Sales Orders" at bounding box center [93, 581] width 186 height 31
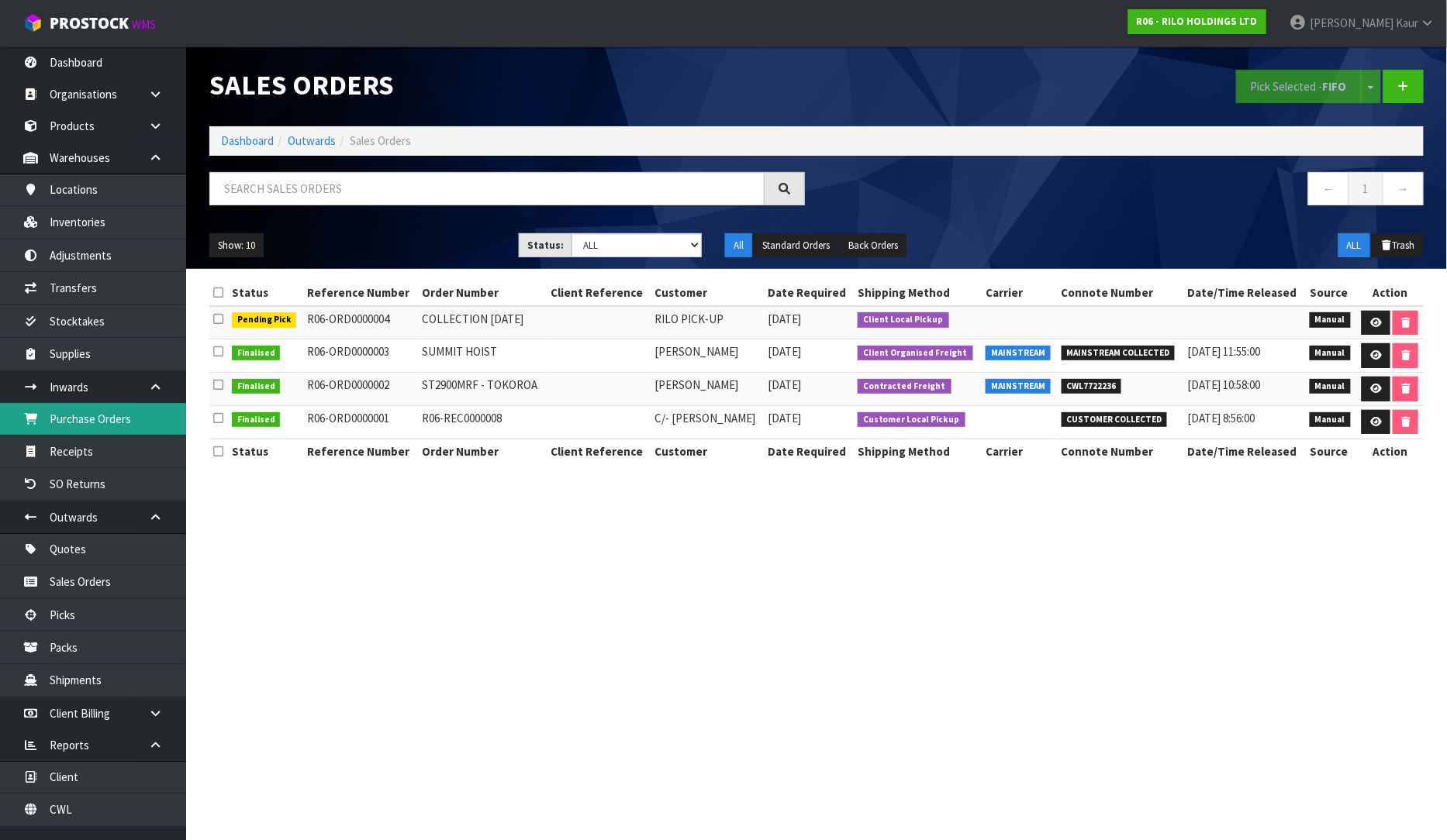
click at [111, 424] on link "Purchase Orders" at bounding box center [93, 419] width 186 height 31
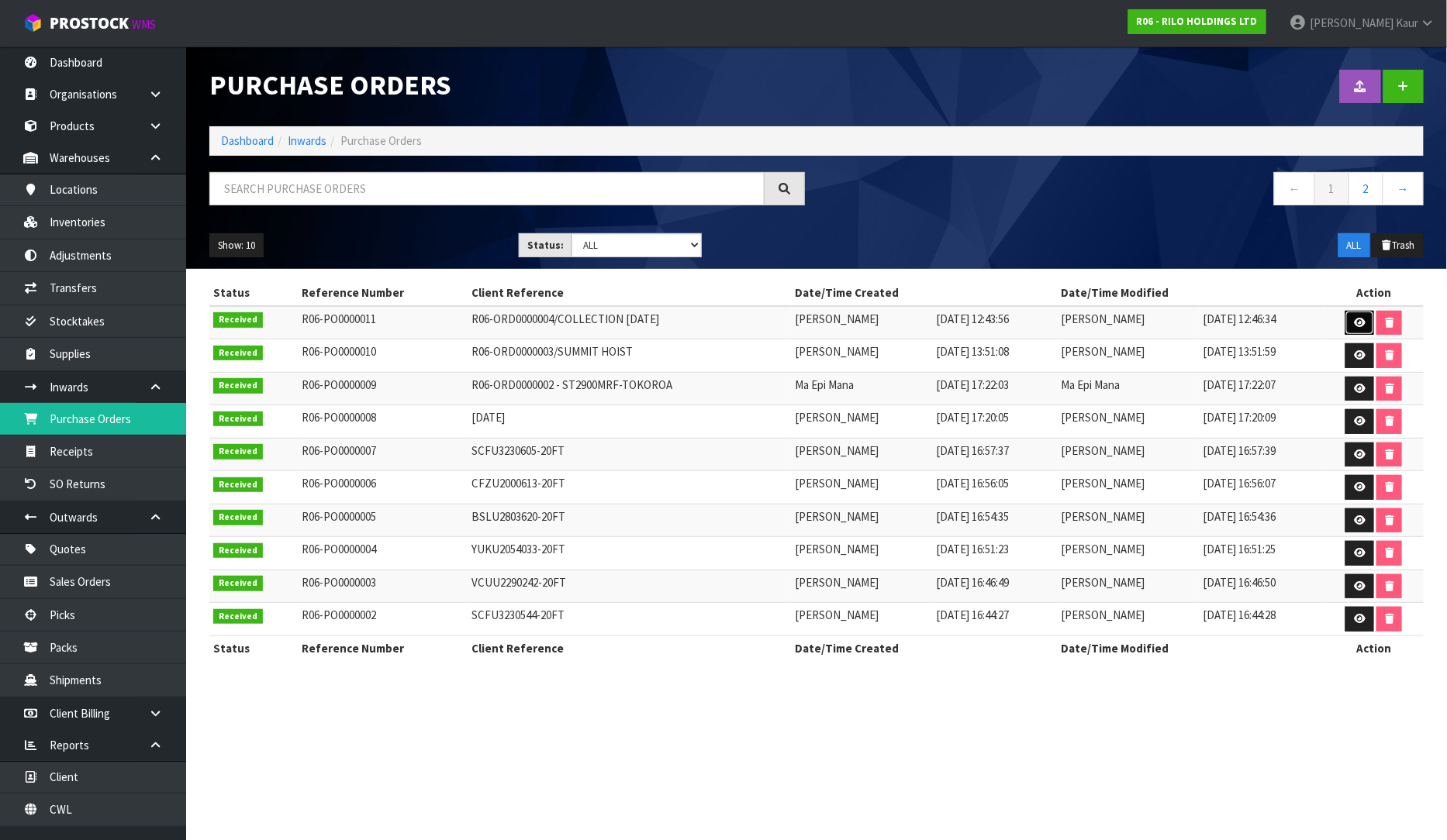
click at [1364, 322] on icon at bounding box center [1359, 323] width 12 height 10
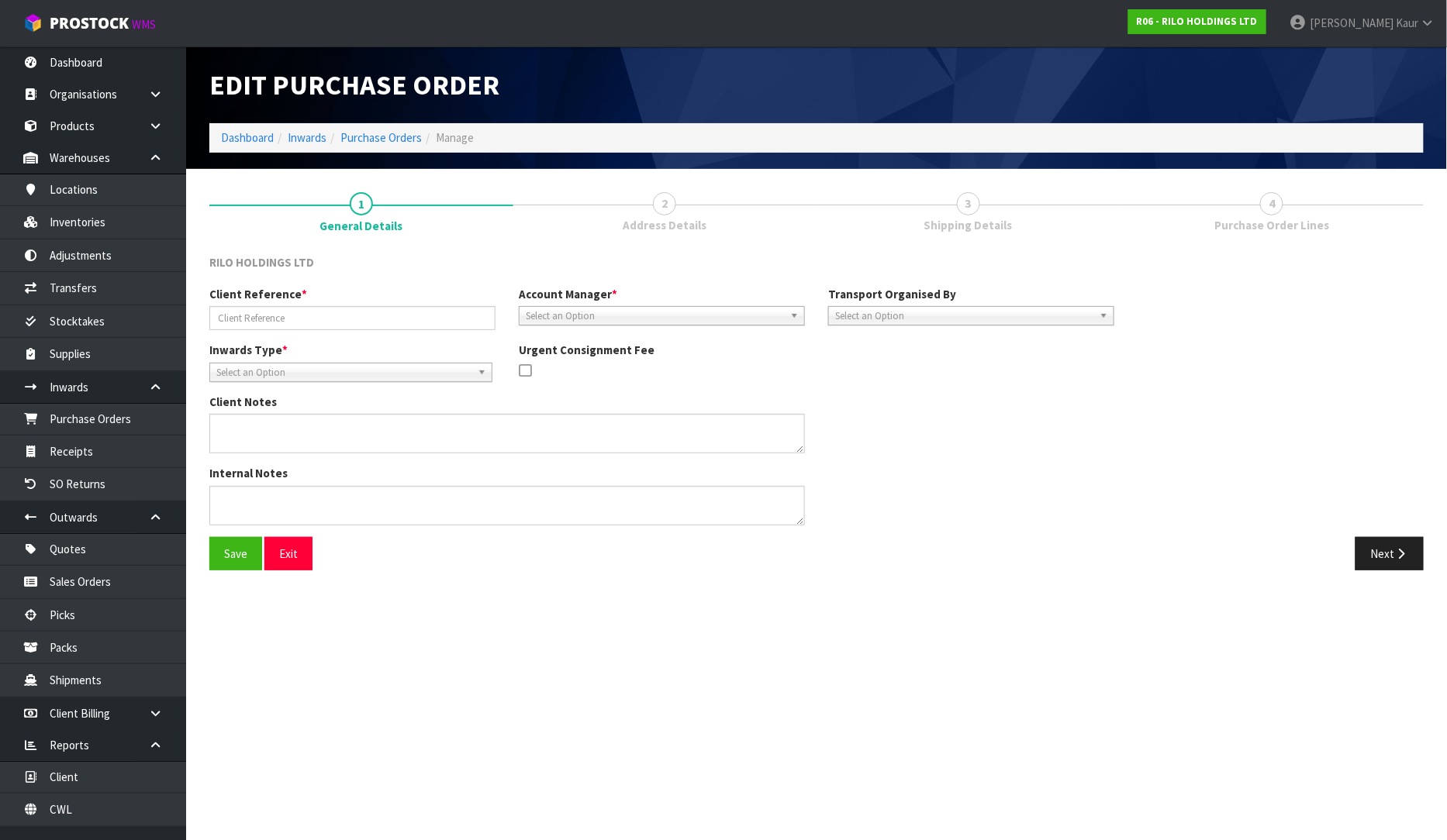
type input "R06-ORD0000004/COLLECTION [DATE]"
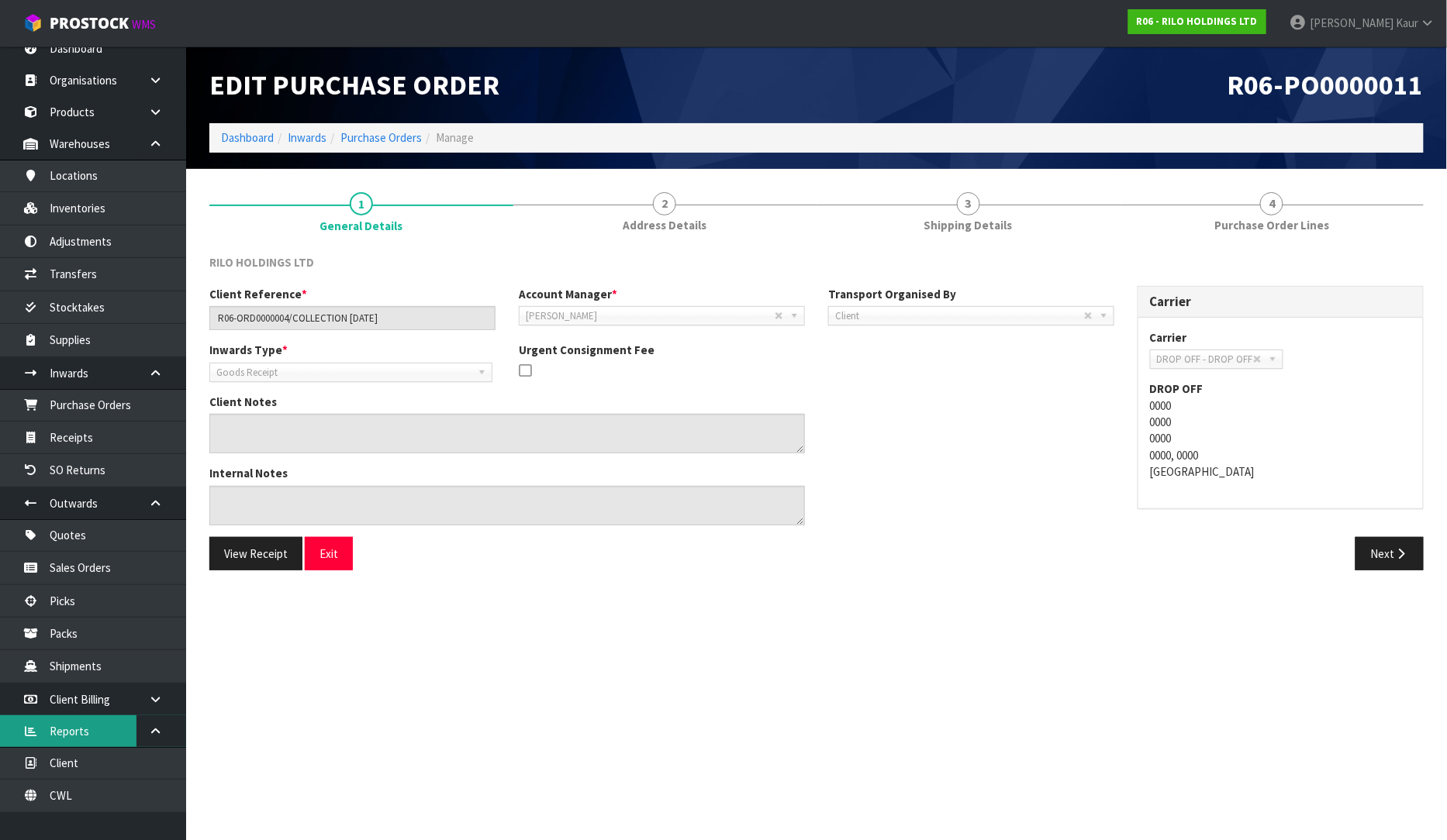
scroll to position [19, 0]
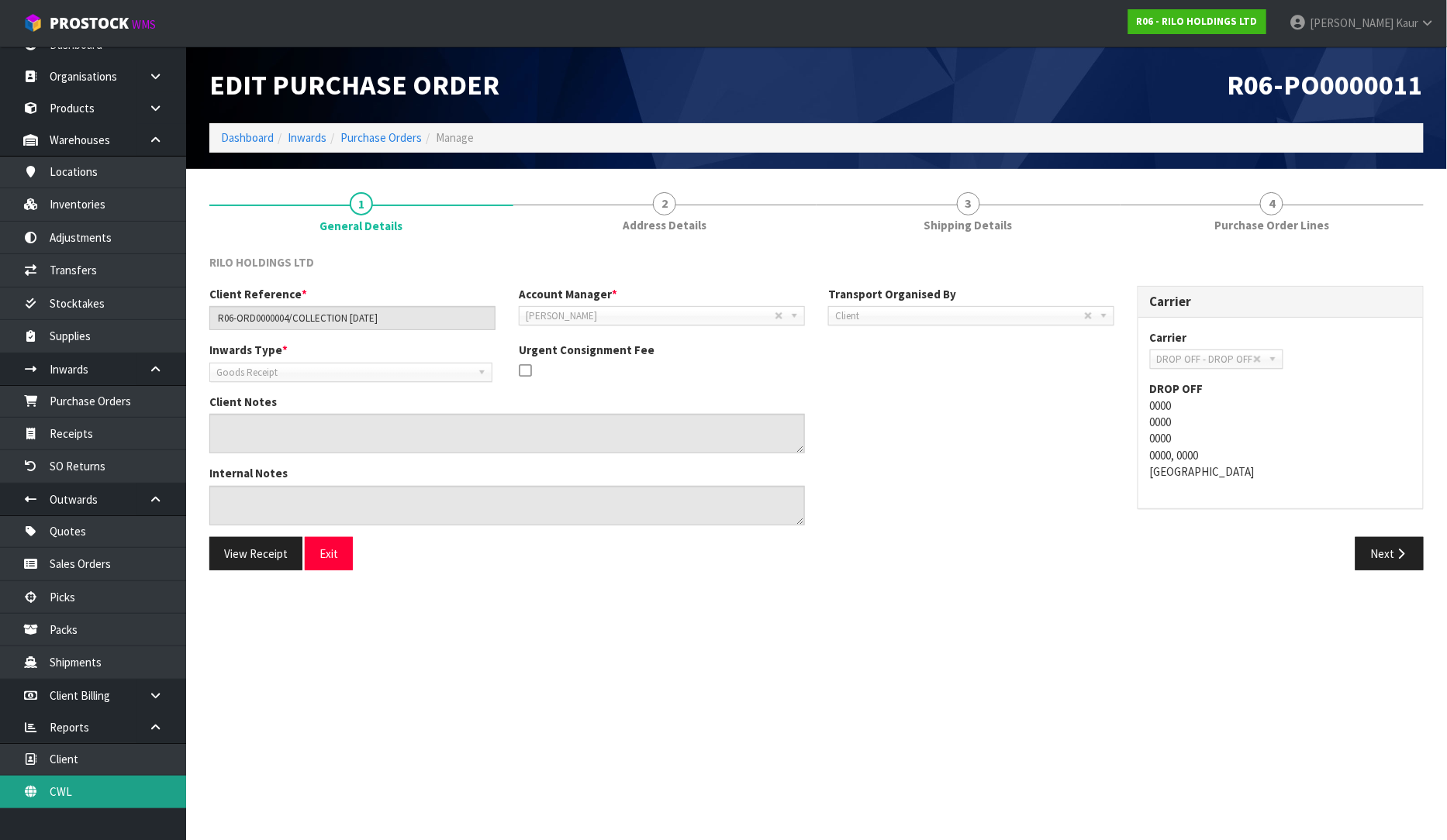
click at [78, 783] on link "CWL" at bounding box center [93, 791] width 186 height 31
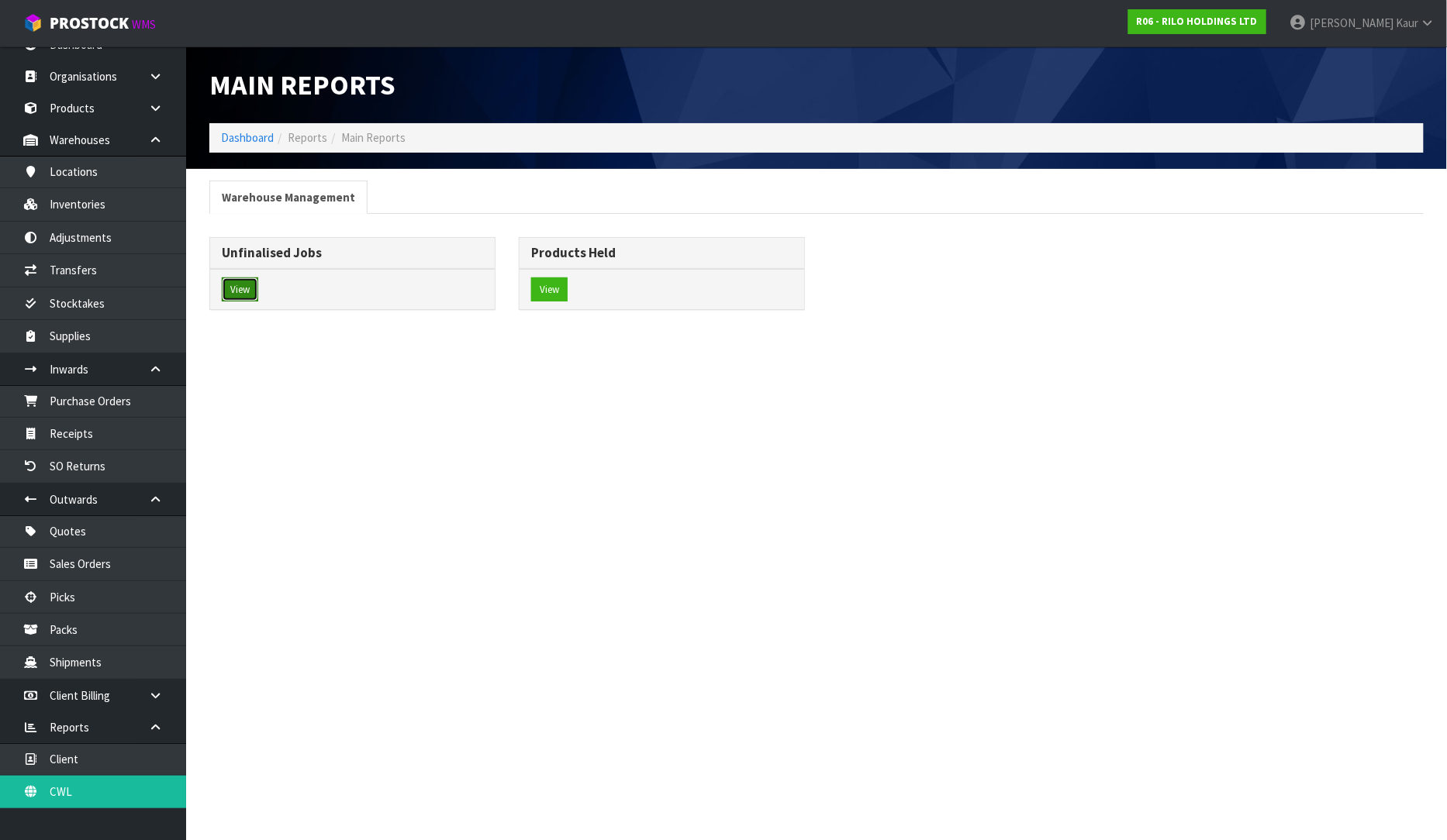
click at [235, 291] on button "View" at bounding box center [240, 290] width 37 height 25
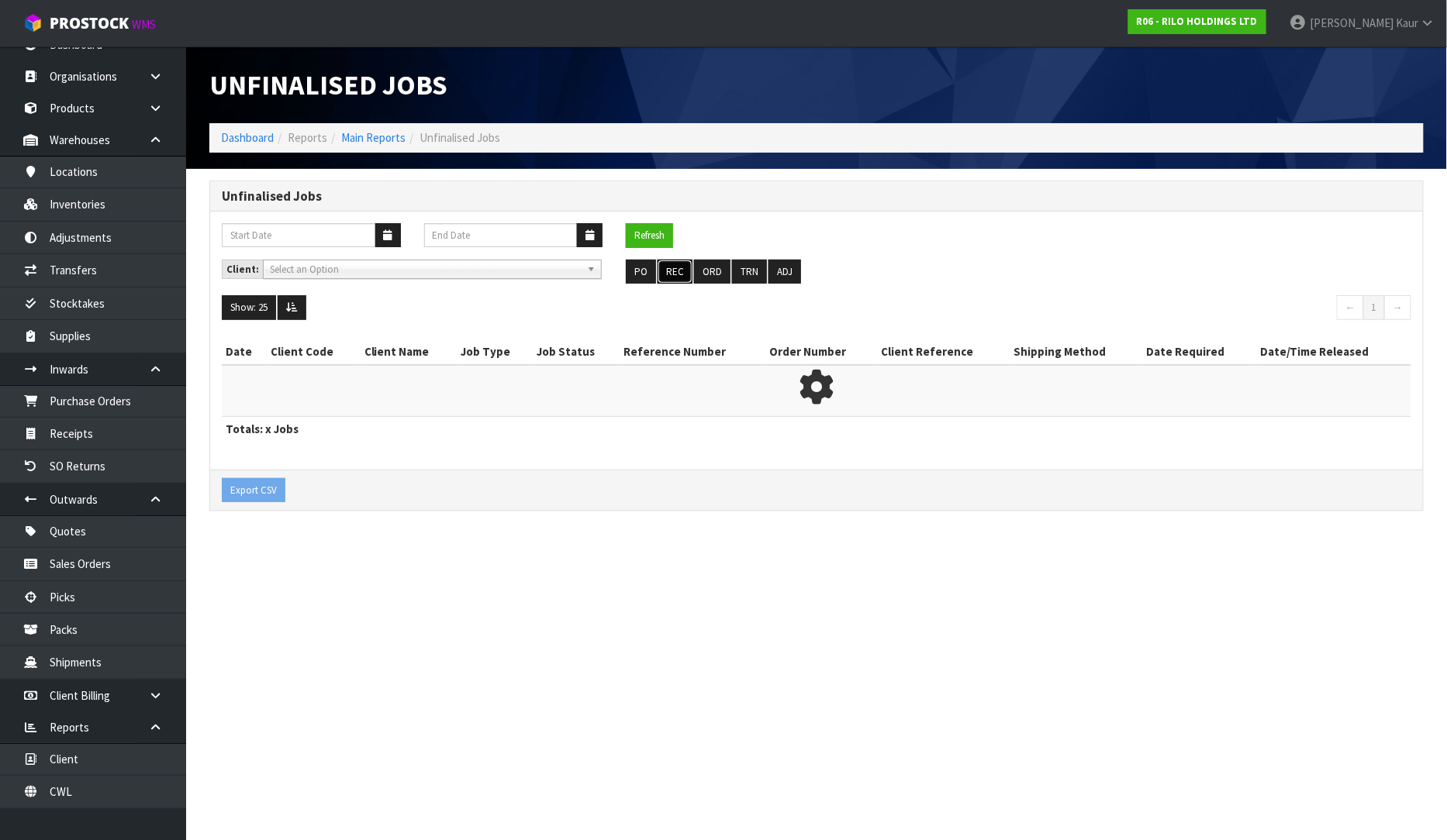
click at [673, 274] on button "REC" at bounding box center [675, 272] width 35 height 25
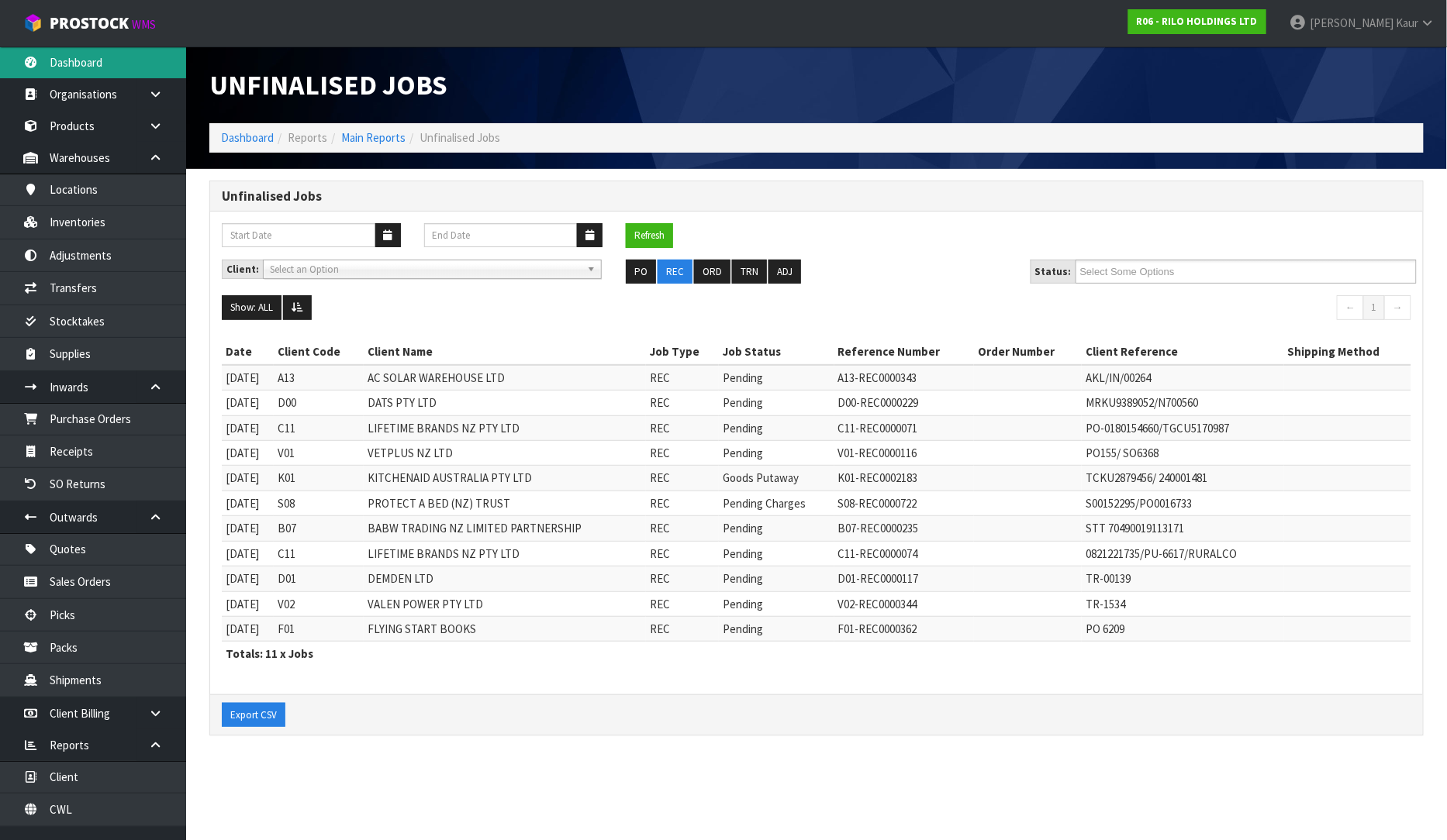
click at [99, 60] on link "Dashboard" at bounding box center [93, 62] width 186 height 31
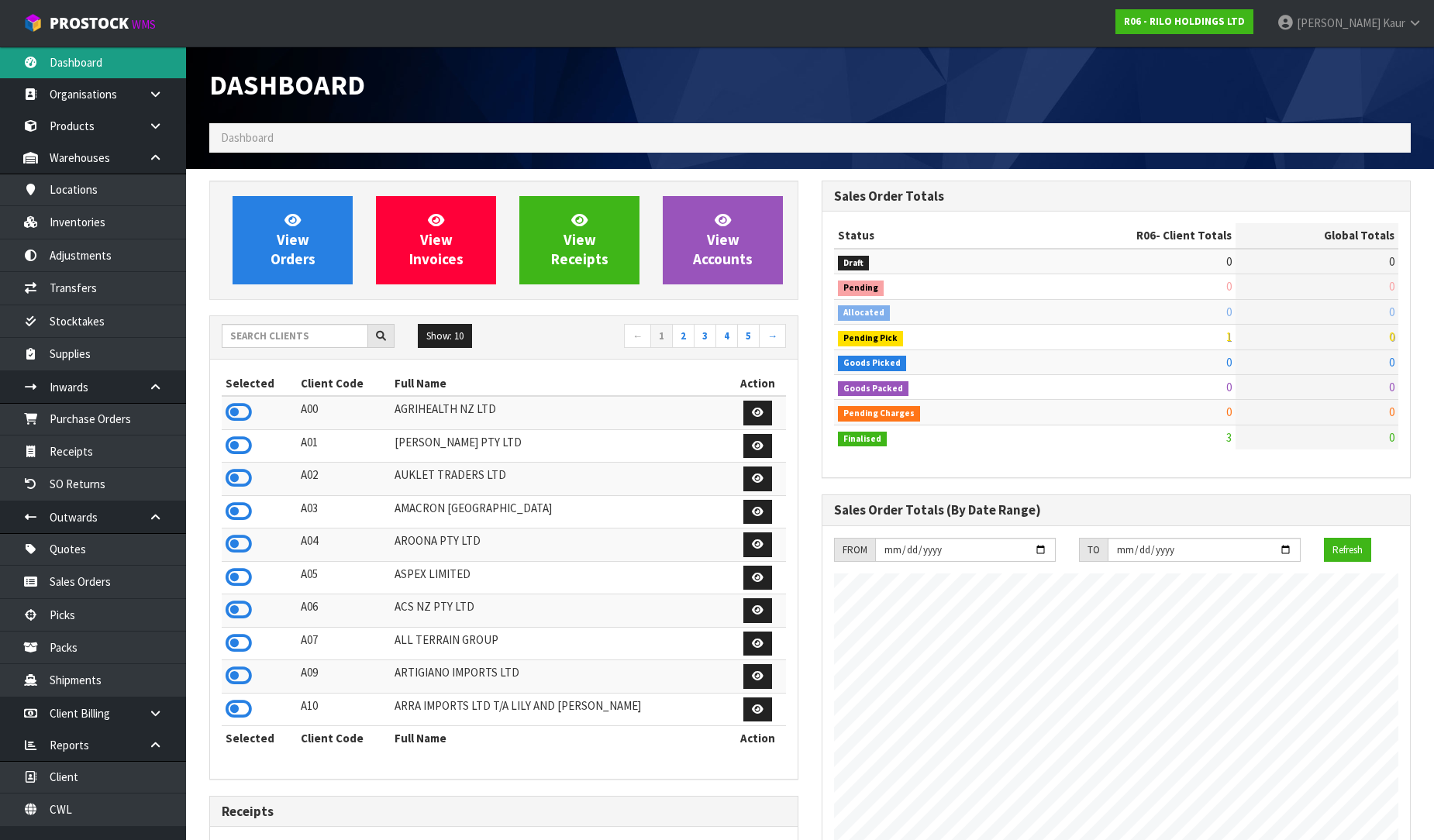
scroll to position [948, 613]
click at [249, 332] on input "text" at bounding box center [295, 336] width 146 height 24
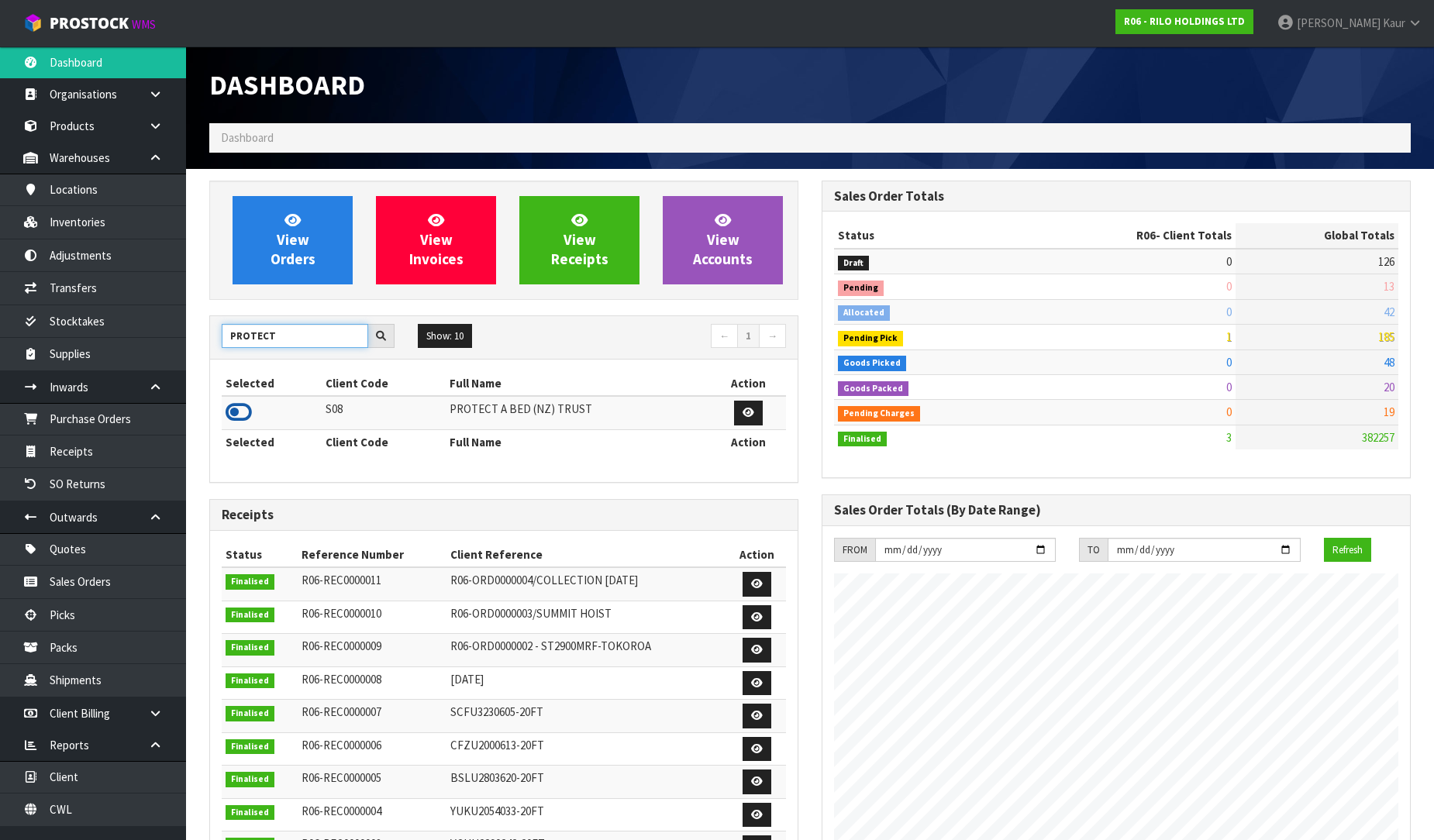
type input "PROTECT"
click at [243, 421] on icon at bounding box center [238, 412] width 26 height 23
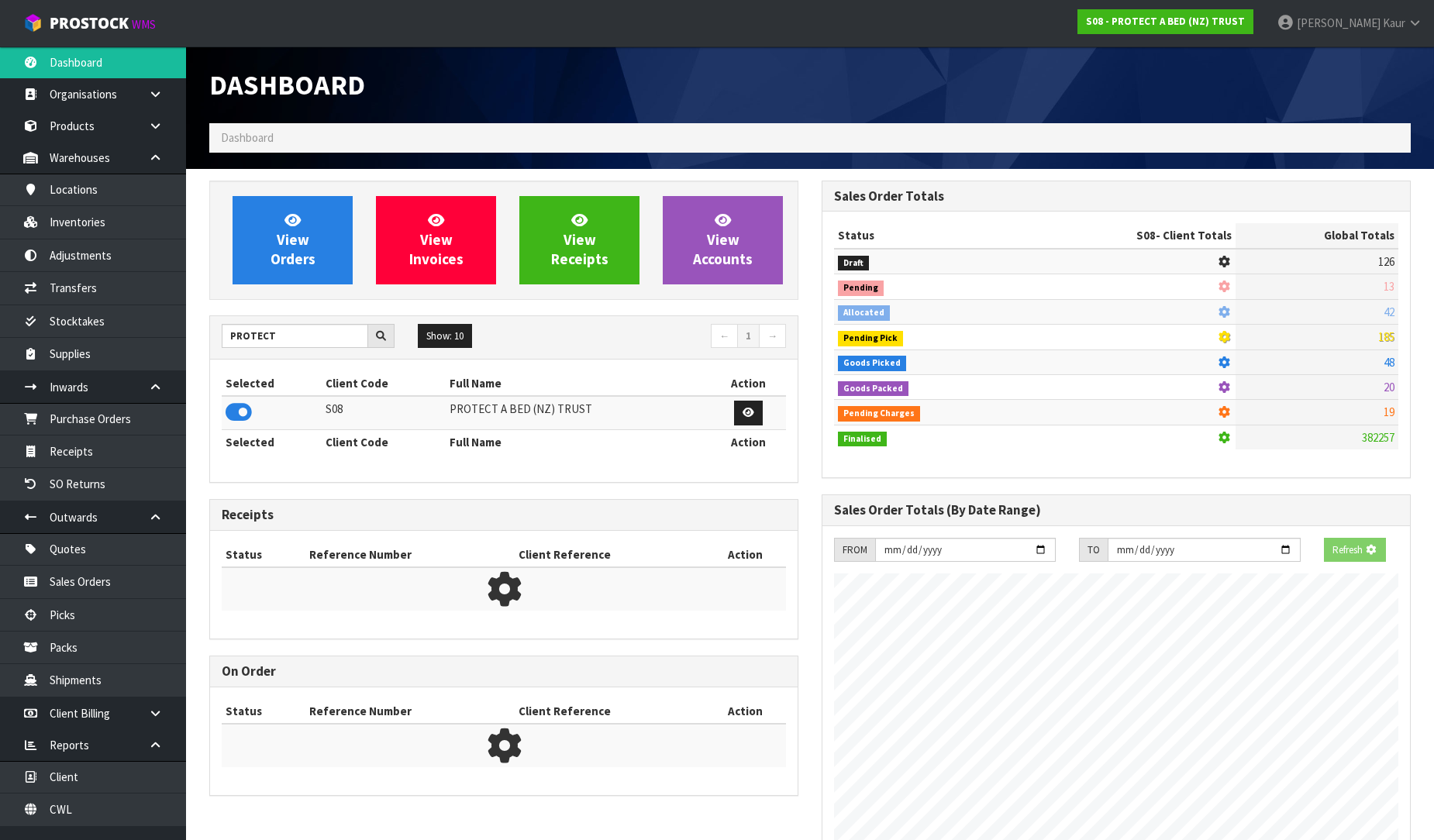
scroll to position [967, 613]
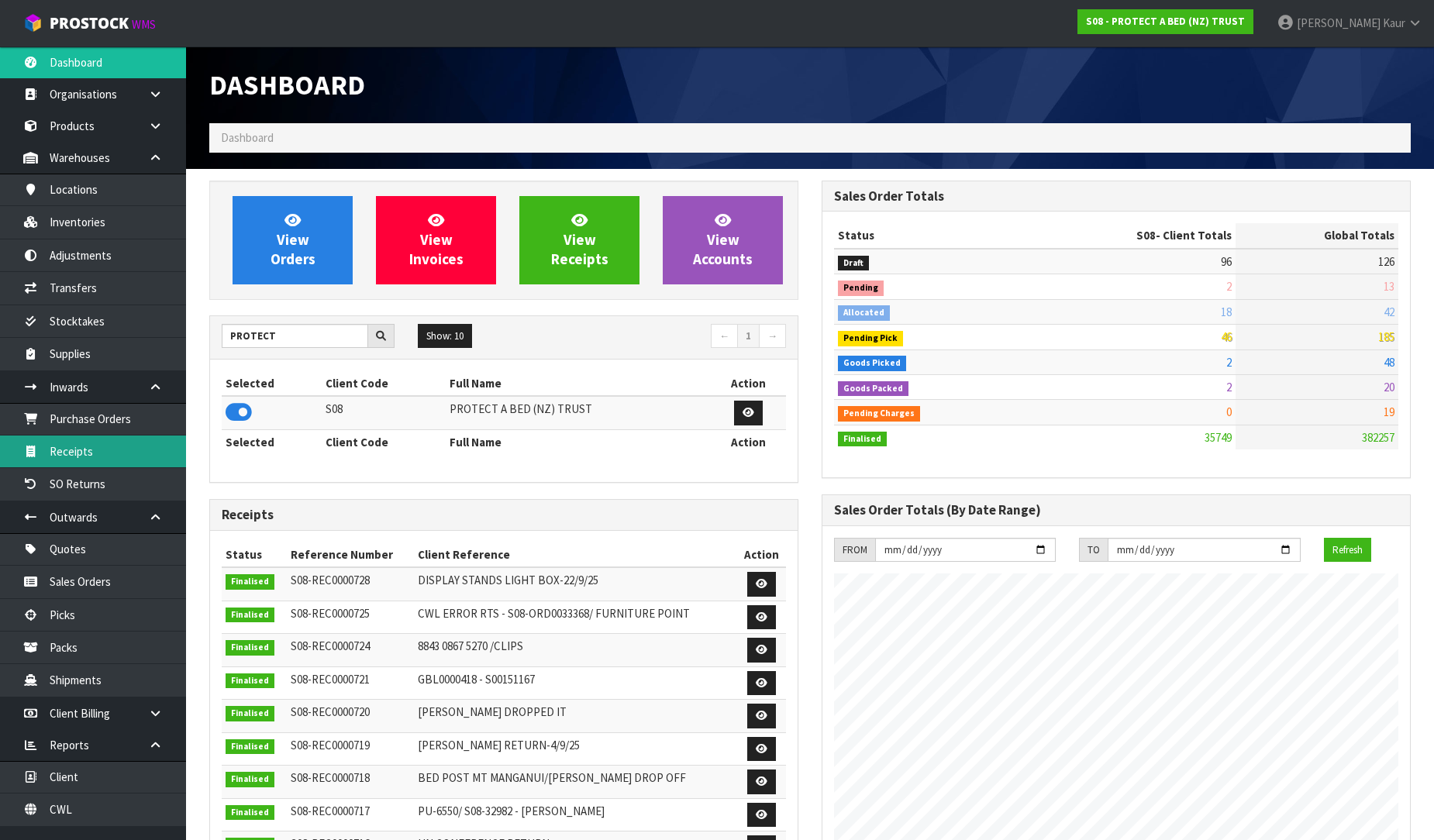
click at [117, 447] on link "Receipts" at bounding box center [93, 451] width 186 height 31
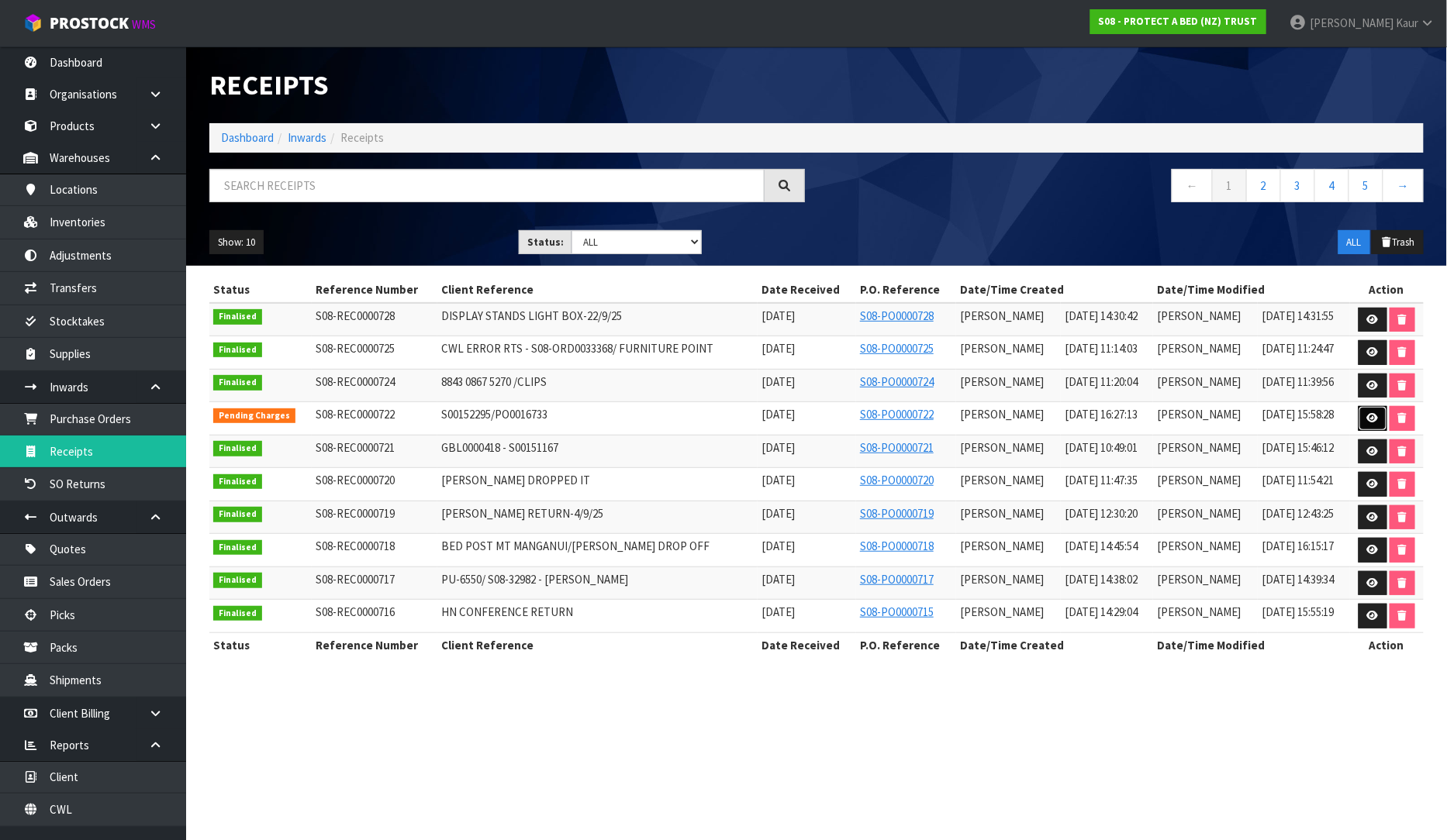
click at [1377, 423] on icon at bounding box center [1372, 418] width 12 height 10
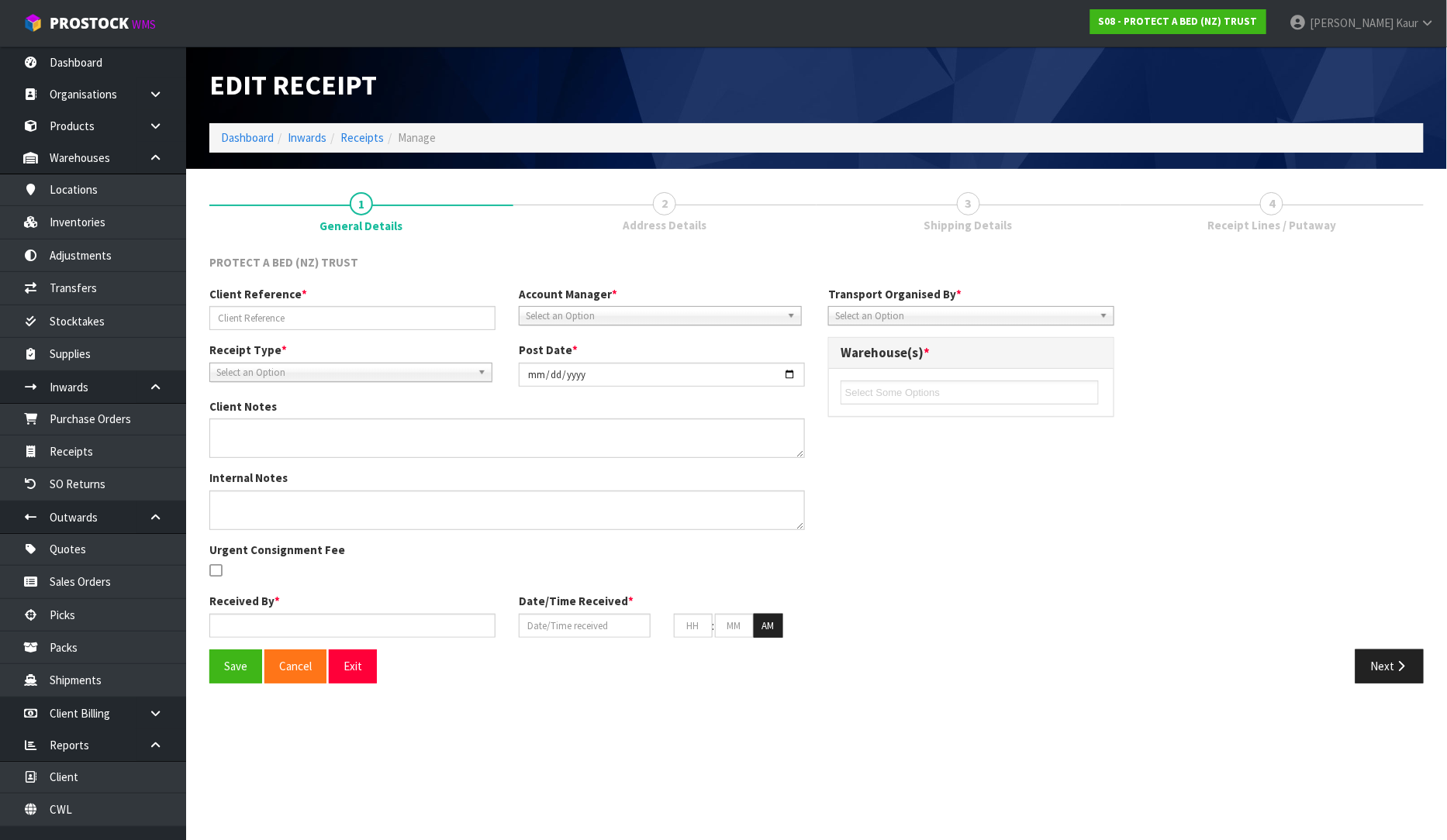
type input "S00152295/PO0016733"
type input "[DATE]"
type input "[PERSON_NAME]"
type input "[DATE]"
type input "04"
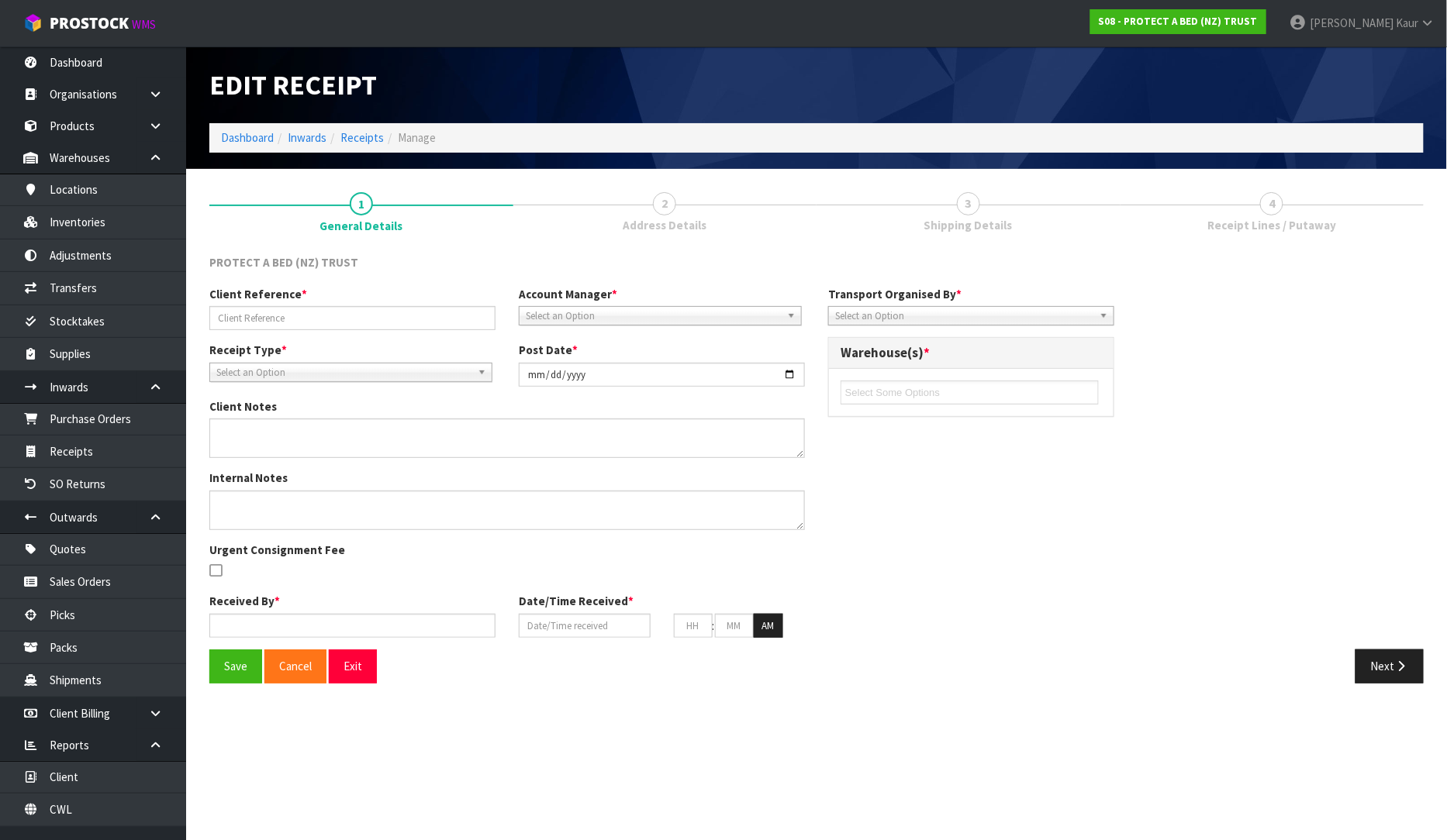
type input "27"
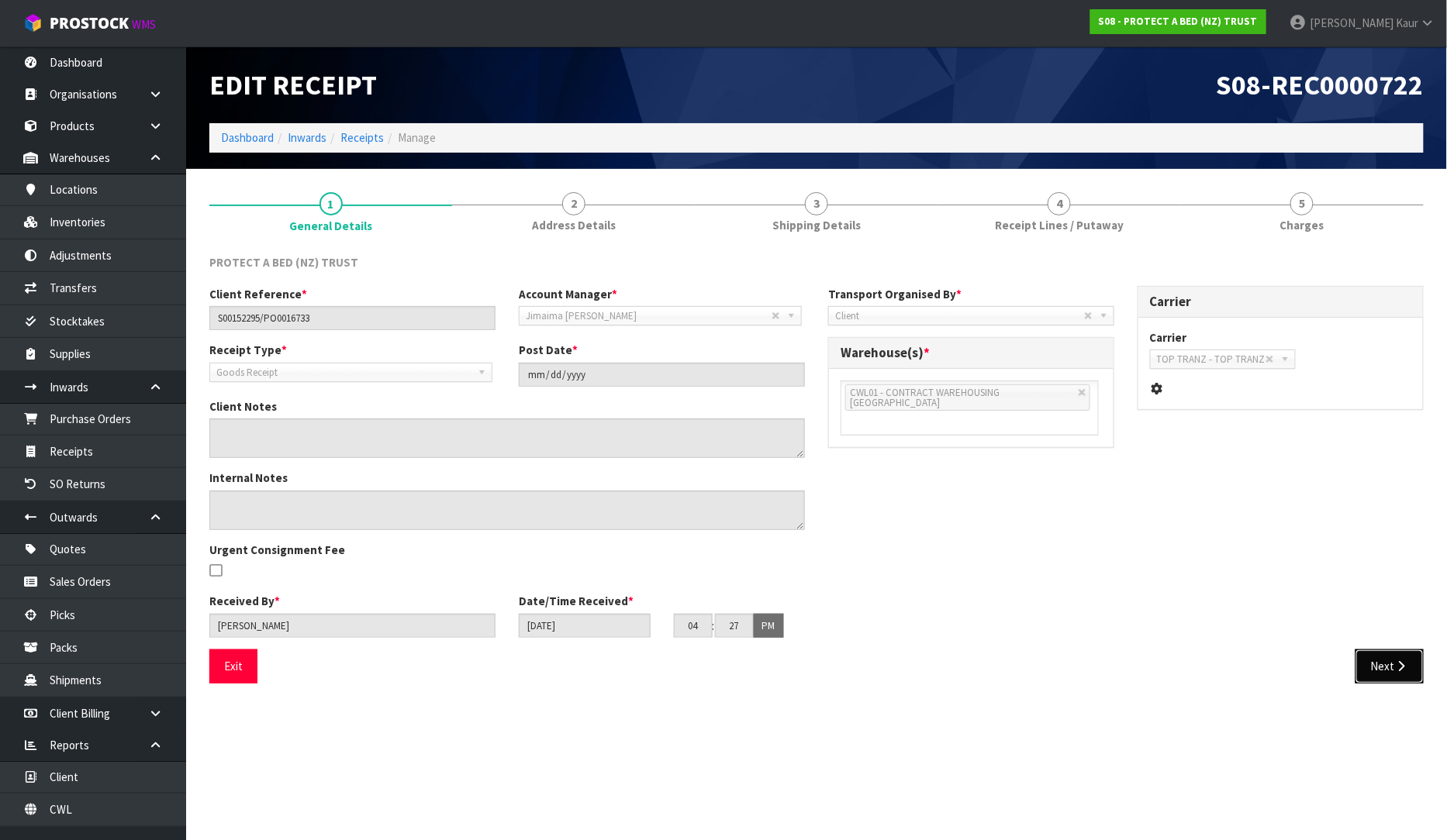
click at [1406, 655] on button "Next" at bounding box center [1389, 666] width 68 height 33
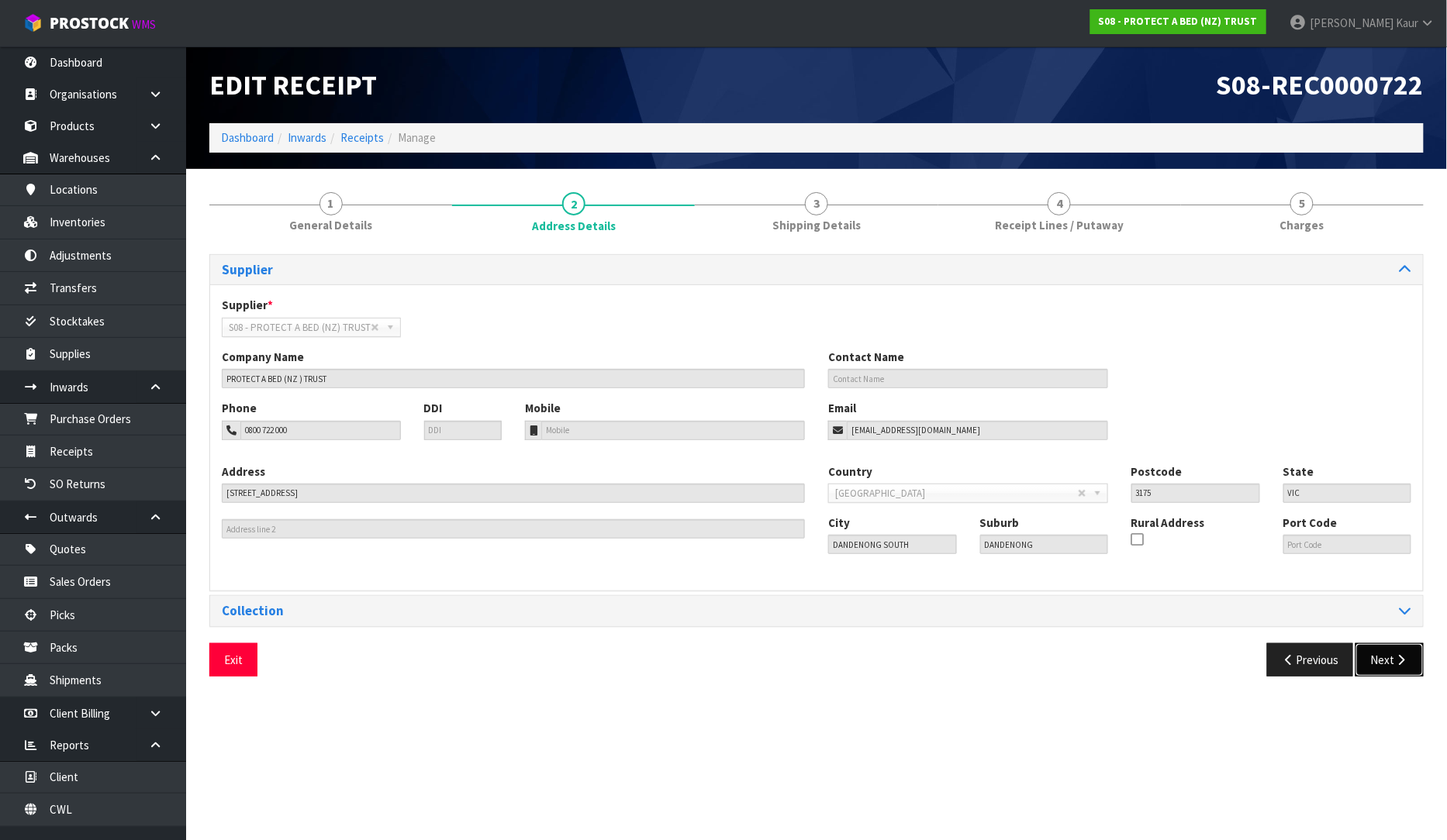
click at [1388, 659] on button "Next" at bounding box center [1389, 659] width 68 height 33
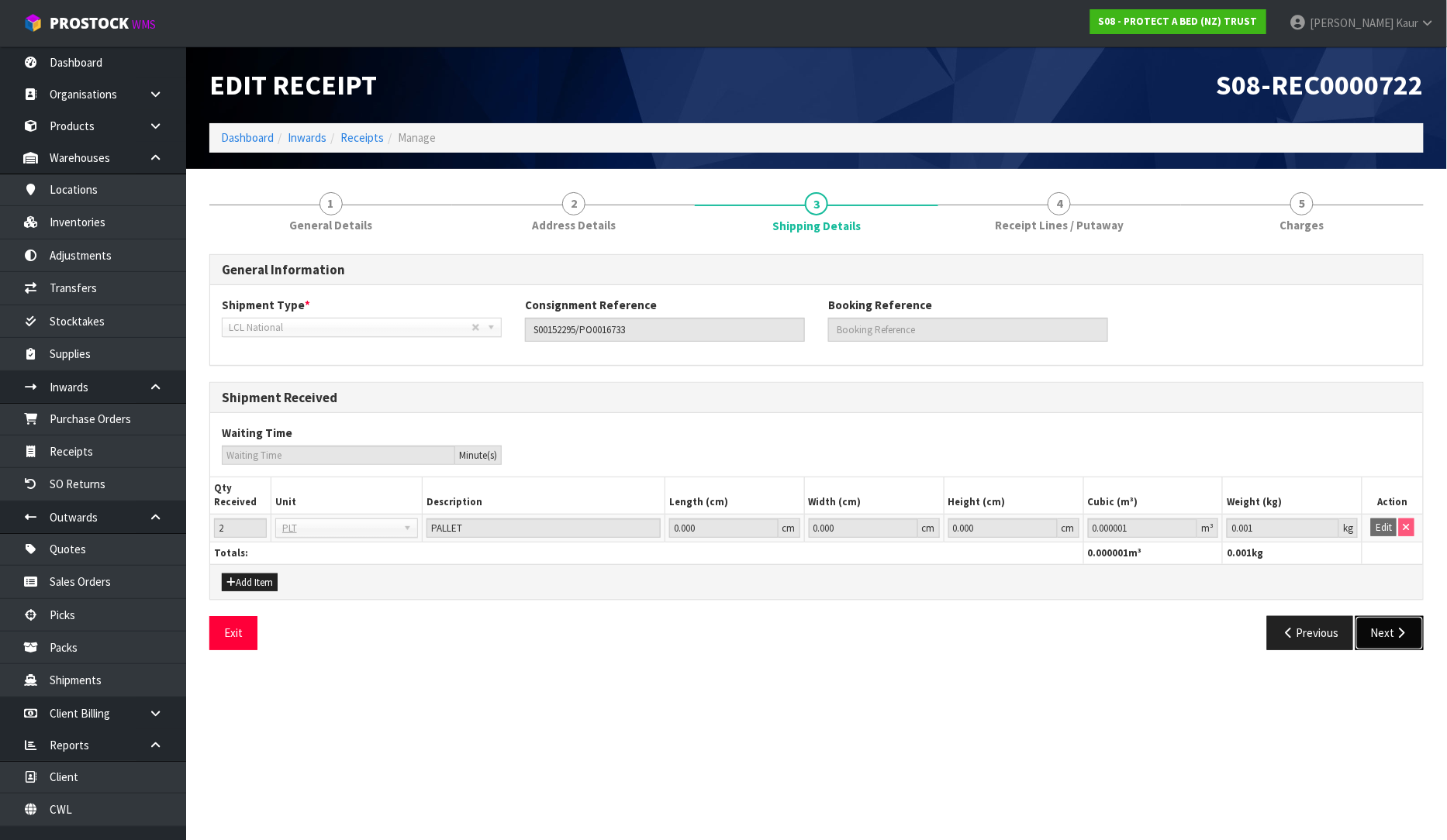
click at [1381, 635] on button "Next" at bounding box center [1389, 632] width 68 height 33
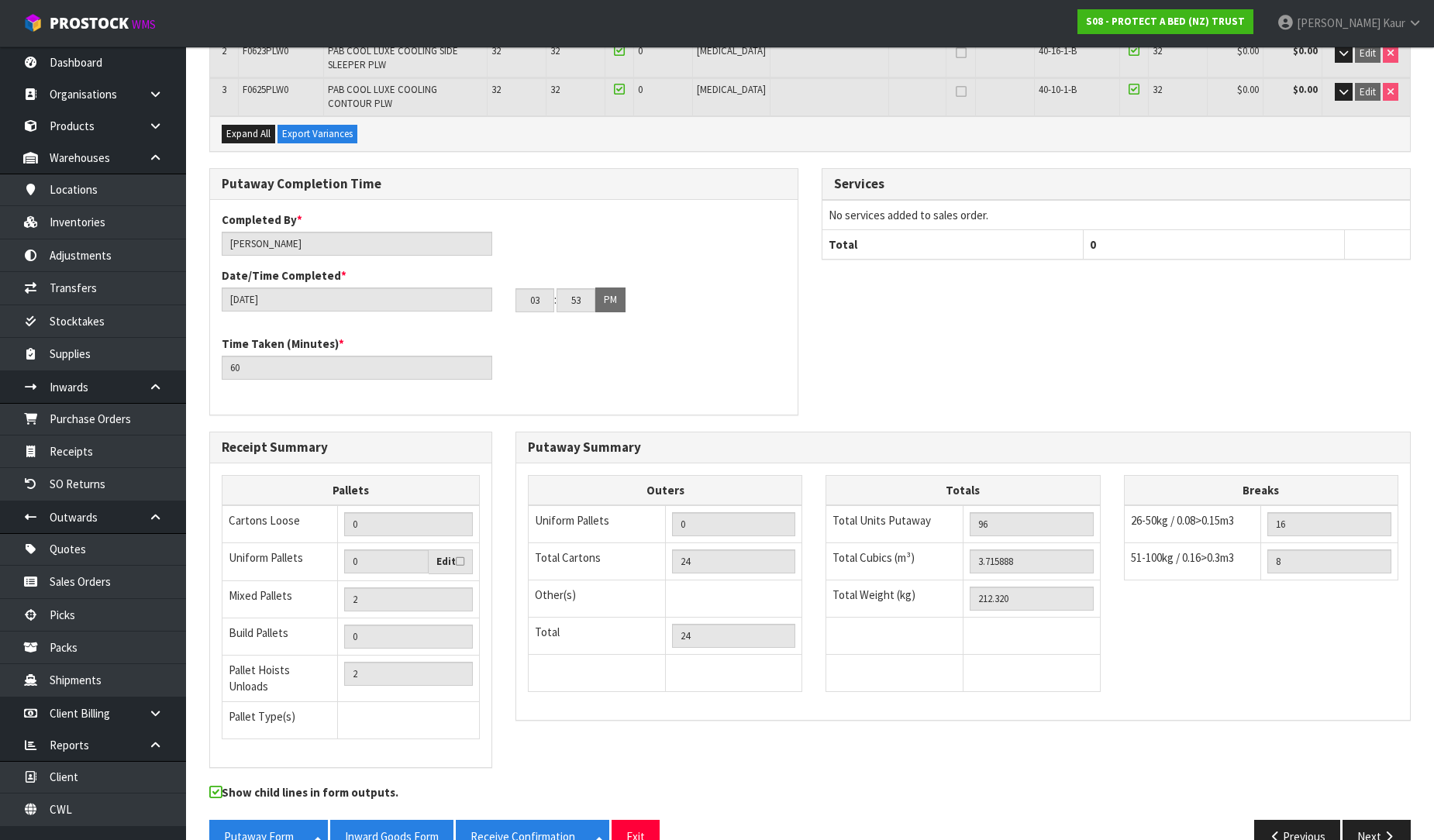
scroll to position [336, 0]
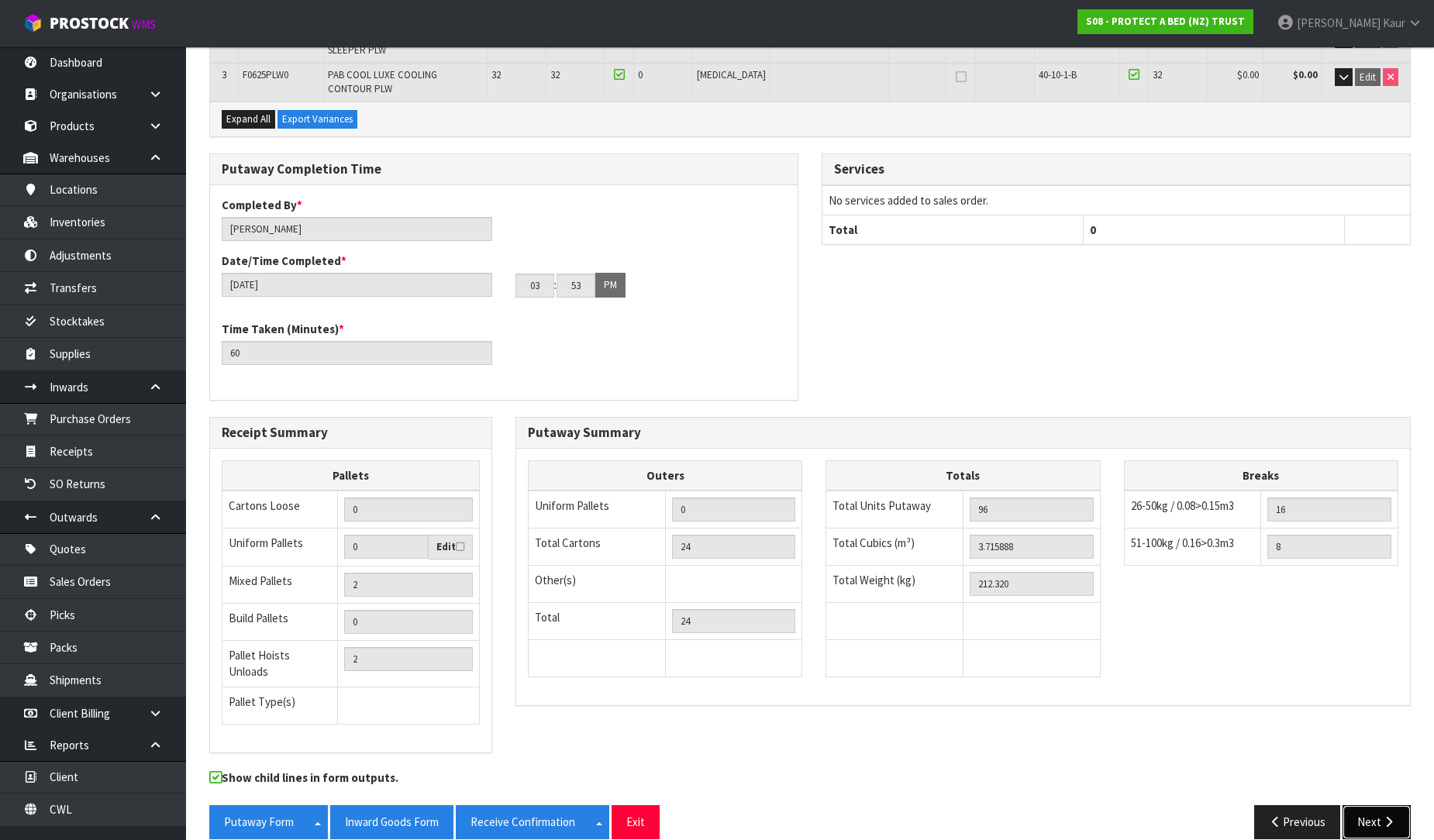
click at [1390, 805] on button "Next" at bounding box center [1376, 821] width 68 height 33
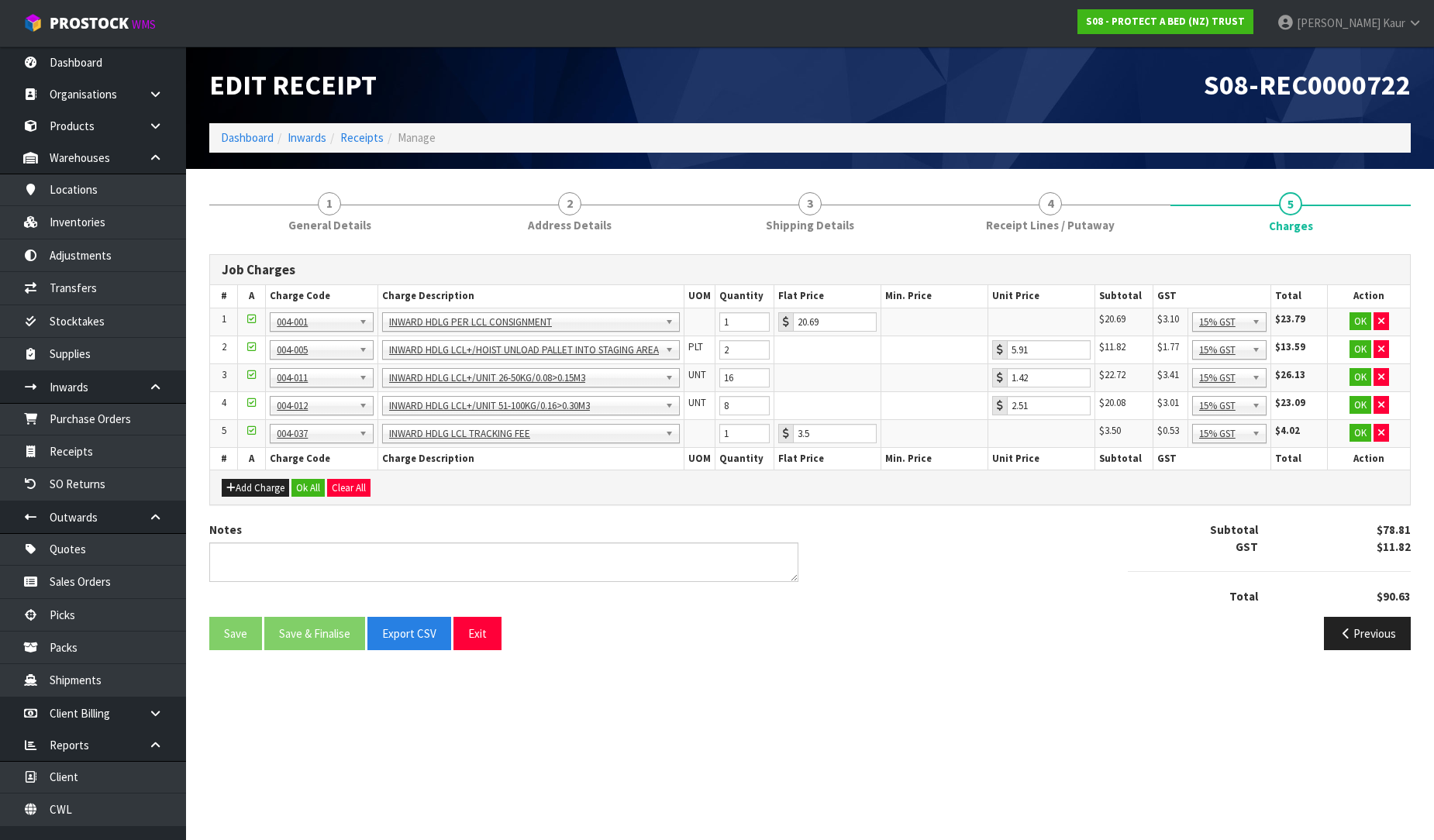
scroll to position [0, 0]
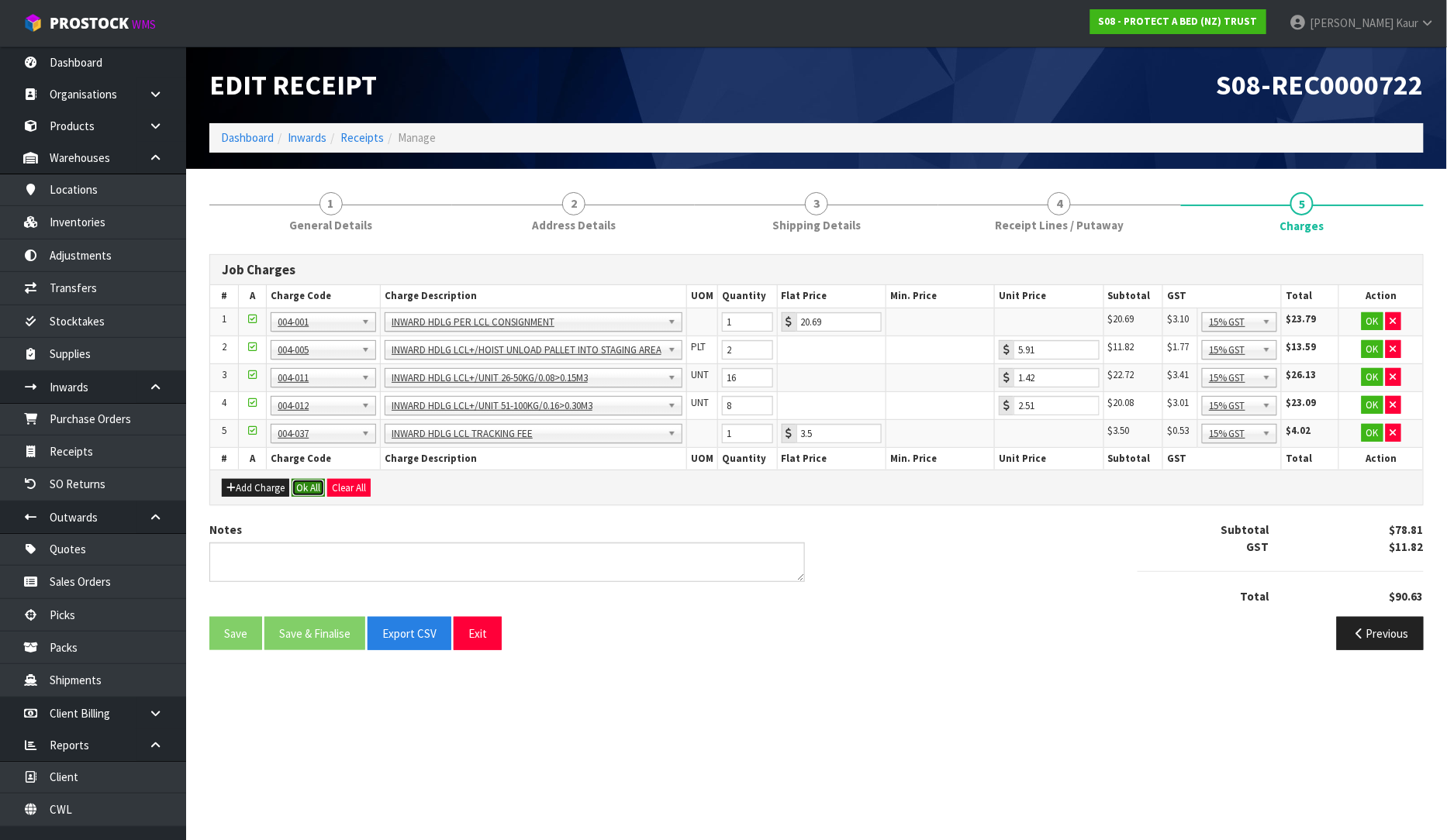
click at [299, 486] on button "Ok All" at bounding box center [307, 488] width 33 height 19
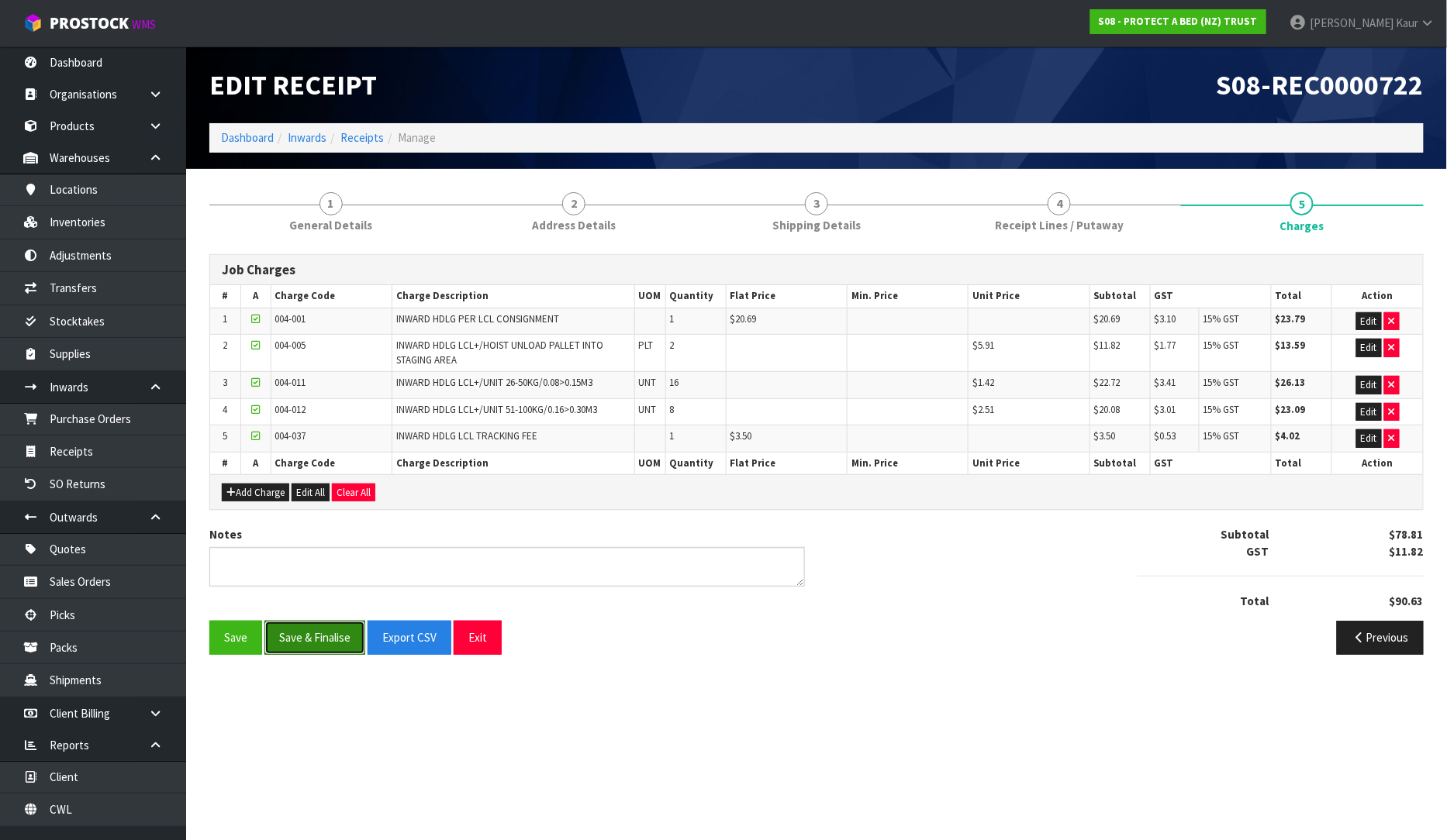
click at [292, 643] on button "Save & Finalise" at bounding box center [315, 637] width 101 height 33
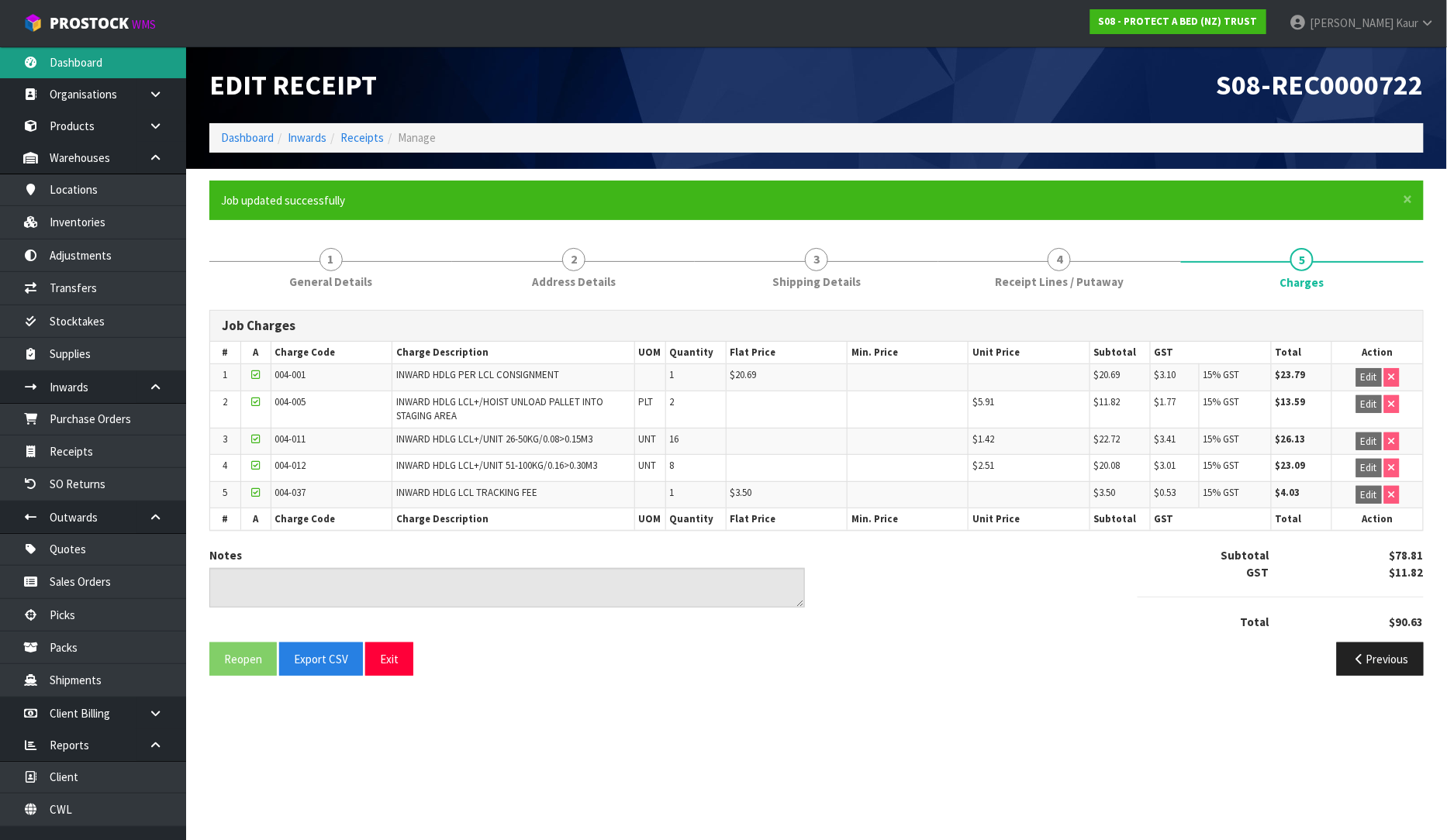
click at [53, 71] on link "Dashboard" at bounding box center [93, 62] width 186 height 31
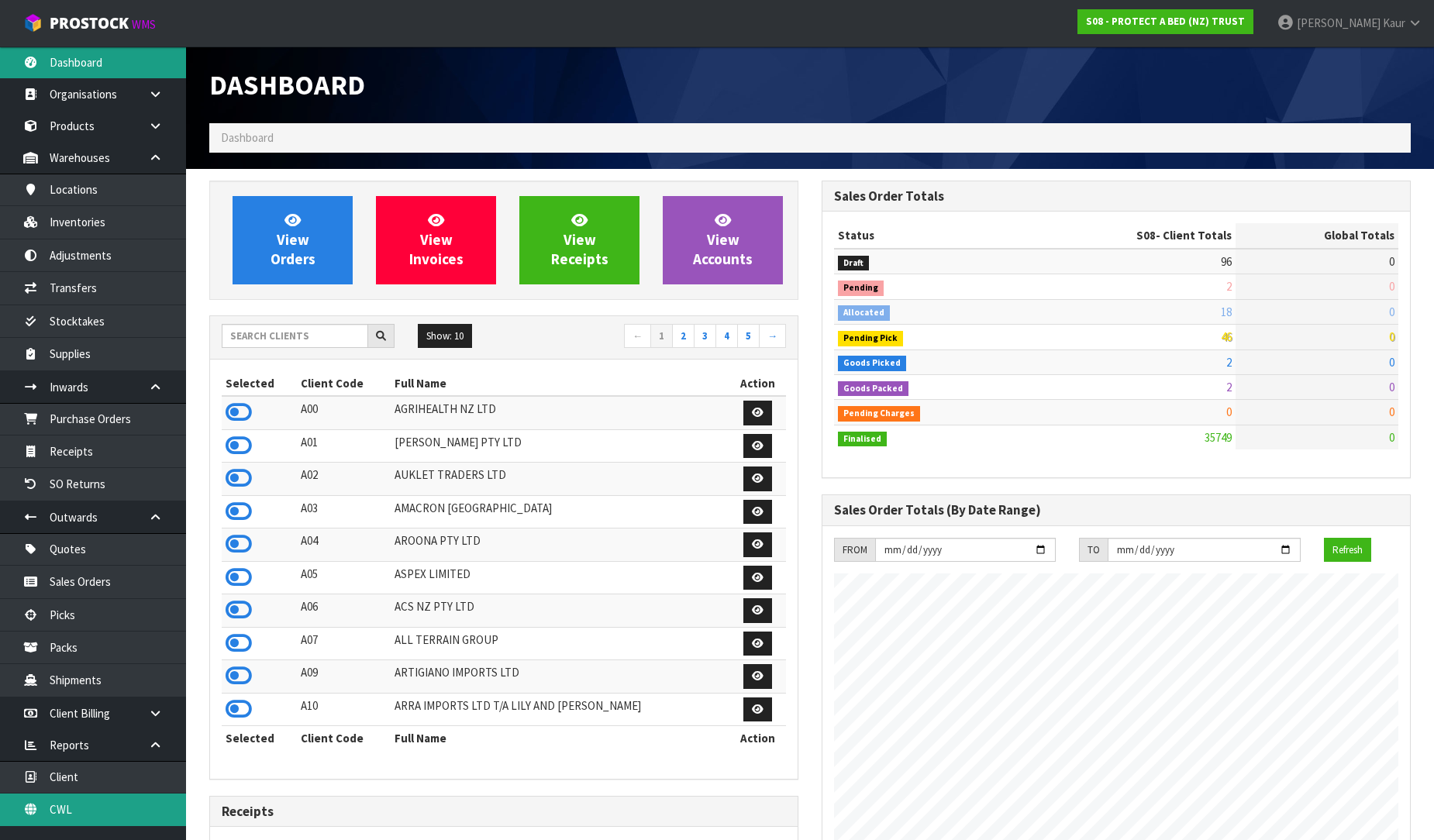
scroll to position [967, 613]
drag, startPoint x: 93, startPoint y: 796, endPoint x: 121, endPoint y: 768, distance: 39.6
click at [94, 796] on link "CWL" at bounding box center [93, 809] width 186 height 31
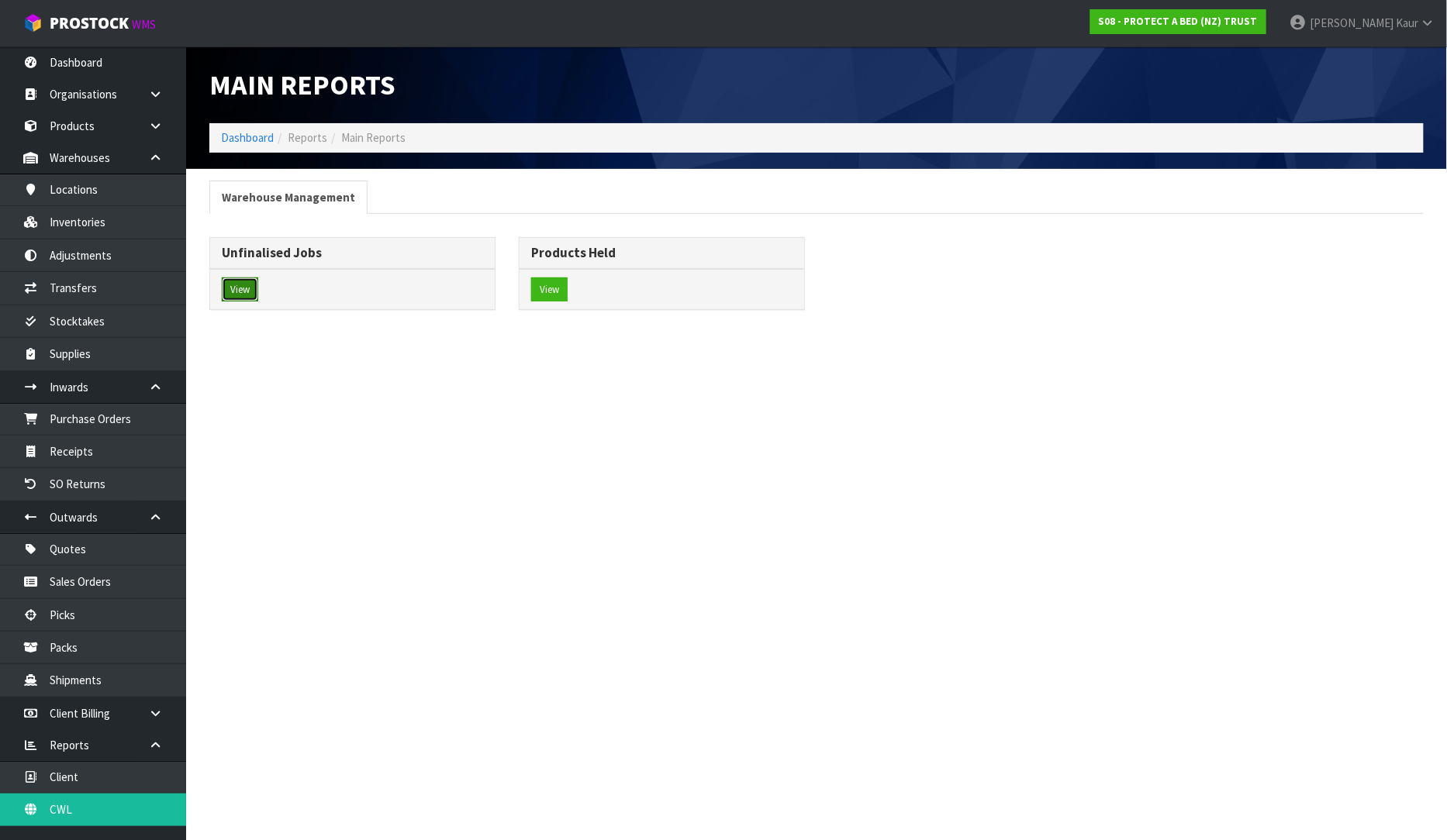
click at [230, 283] on button "View" at bounding box center [240, 290] width 37 height 25
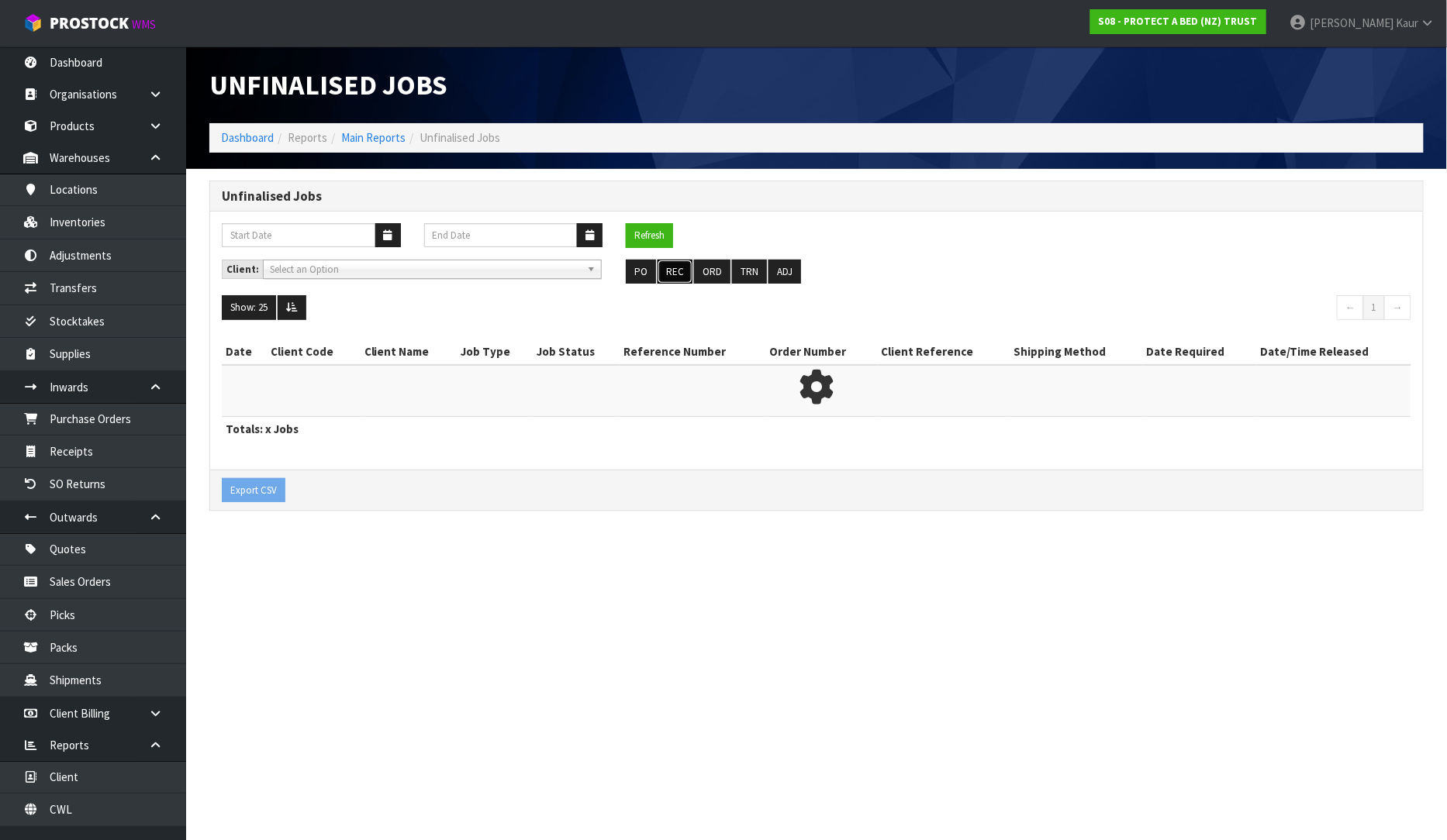
click at [676, 266] on button "REC" at bounding box center [675, 272] width 35 height 25
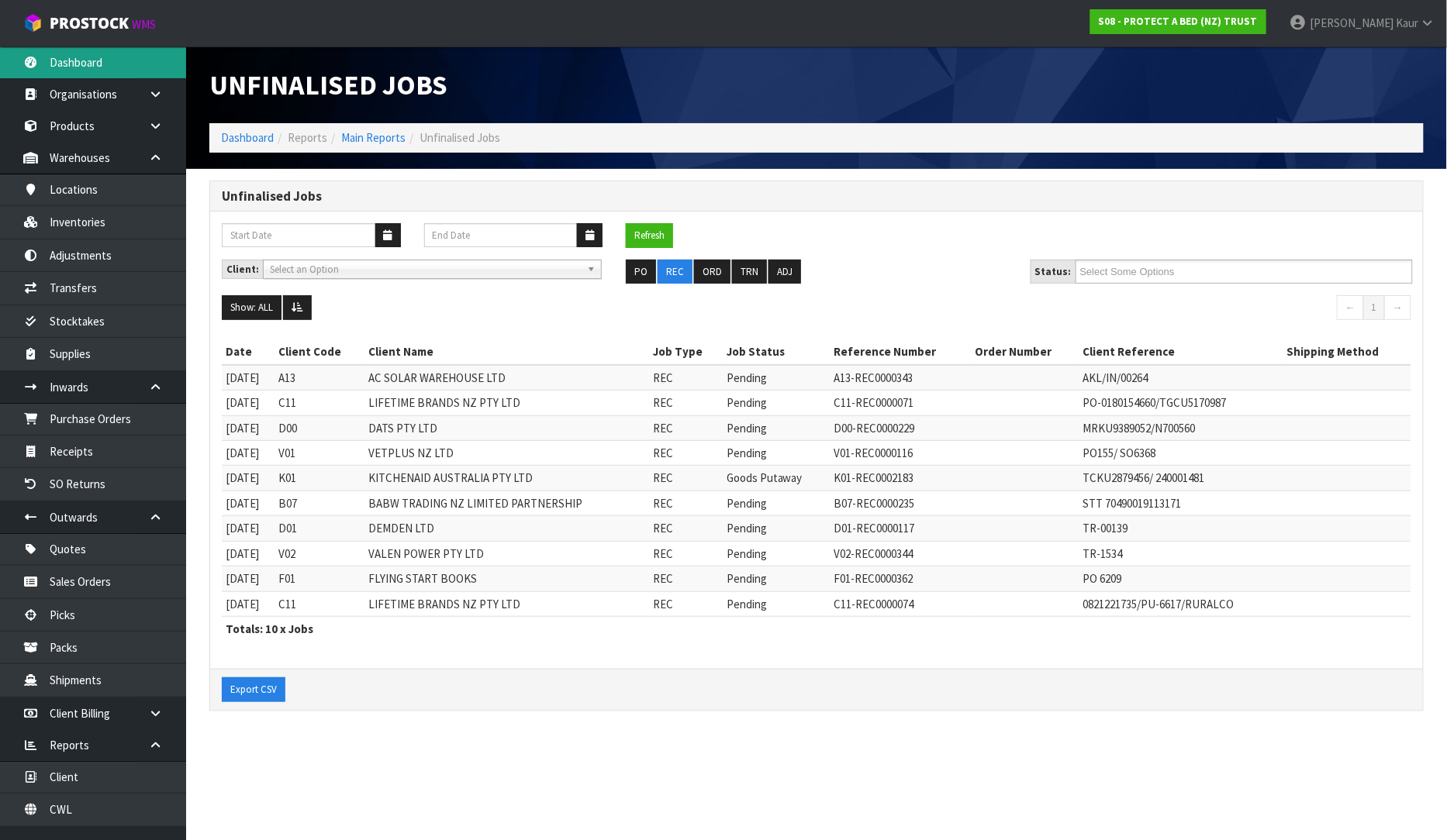
click at [114, 62] on link "Dashboard" at bounding box center [93, 62] width 186 height 31
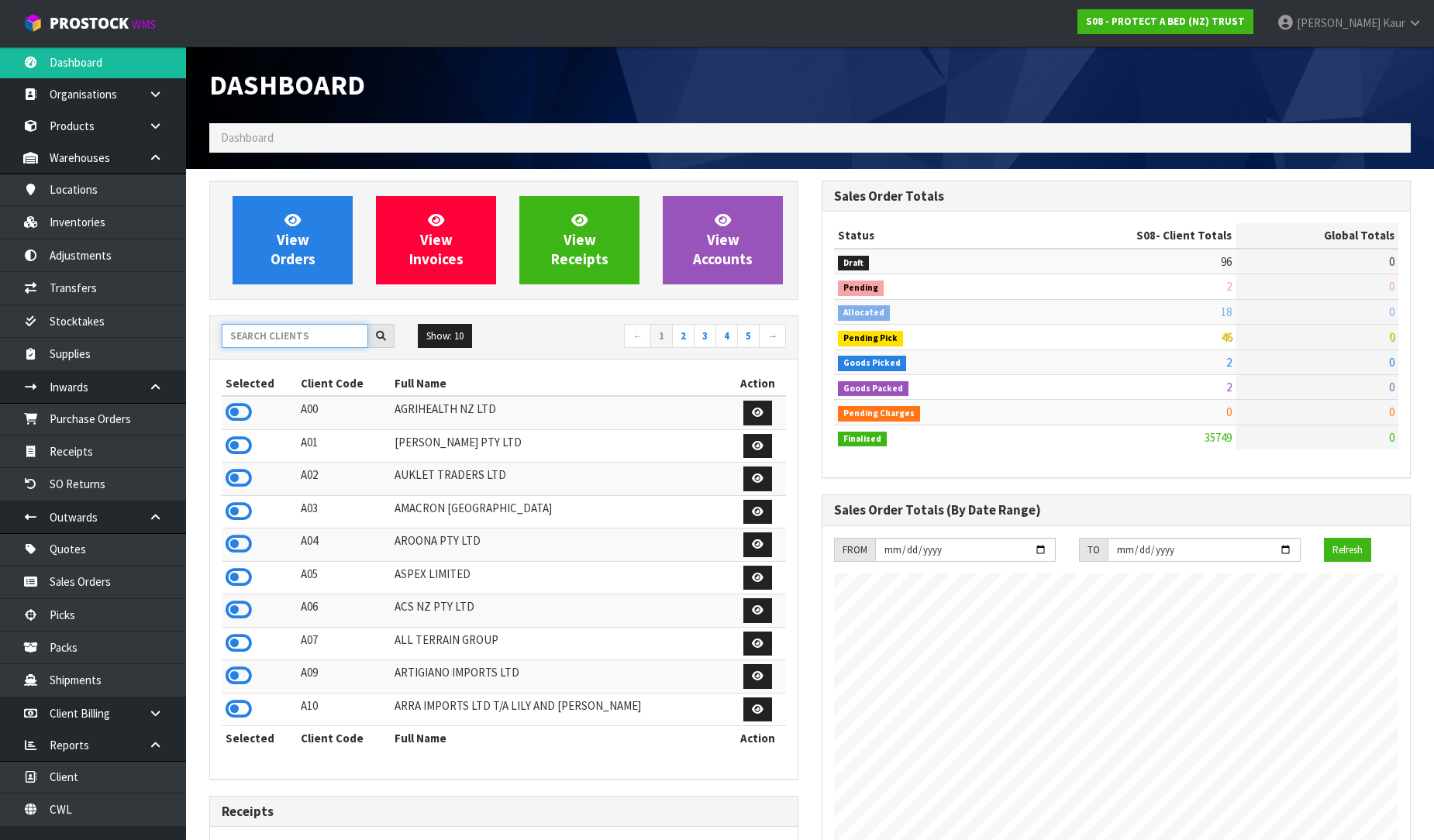
scroll to position [967, 613]
click at [266, 343] on input "text" at bounding box center [295, 336] width 146 height 24
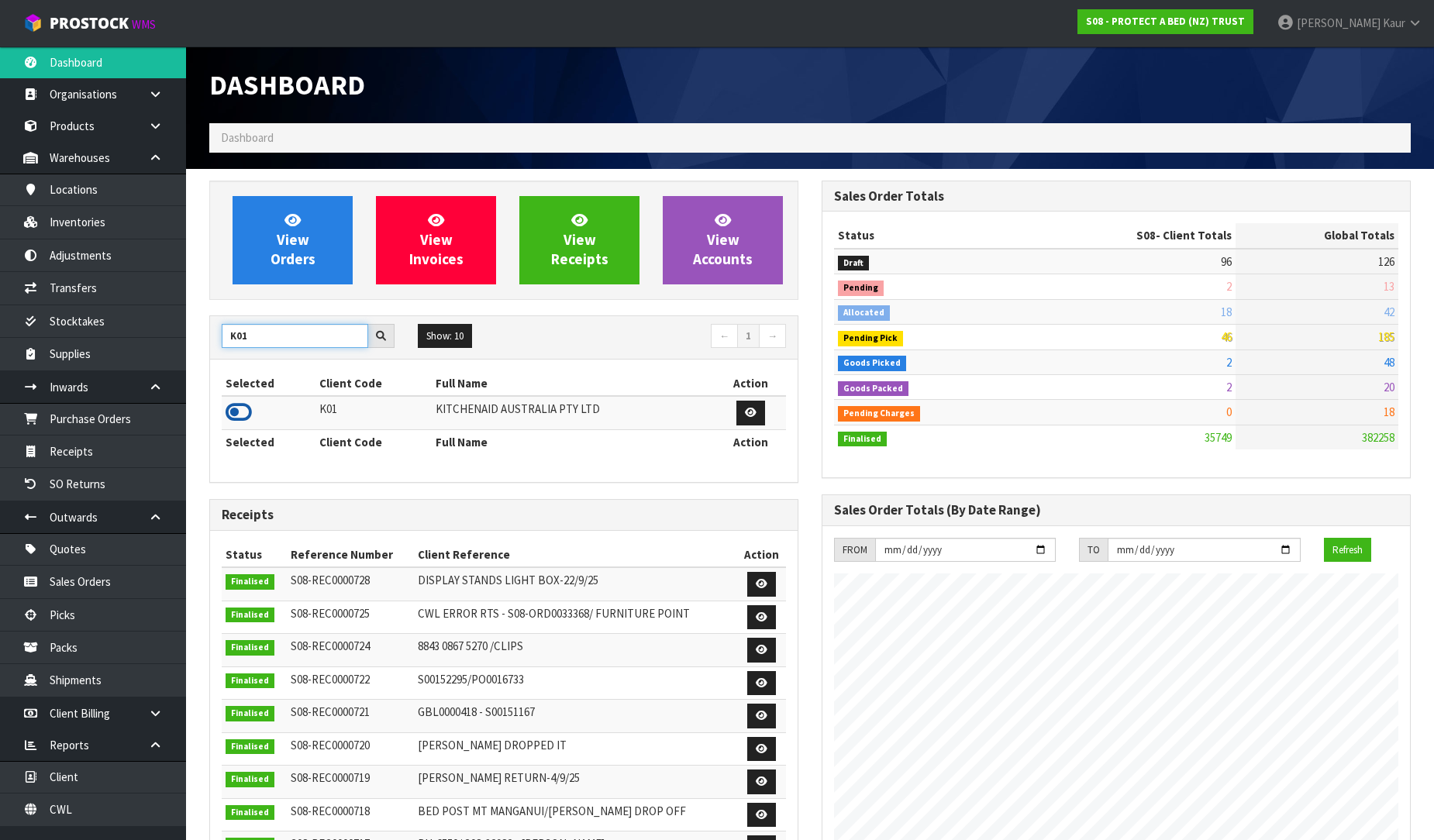
type input "K01"
click at [234, 406] on icon at bounding box center [238, 412] width 26 height 23
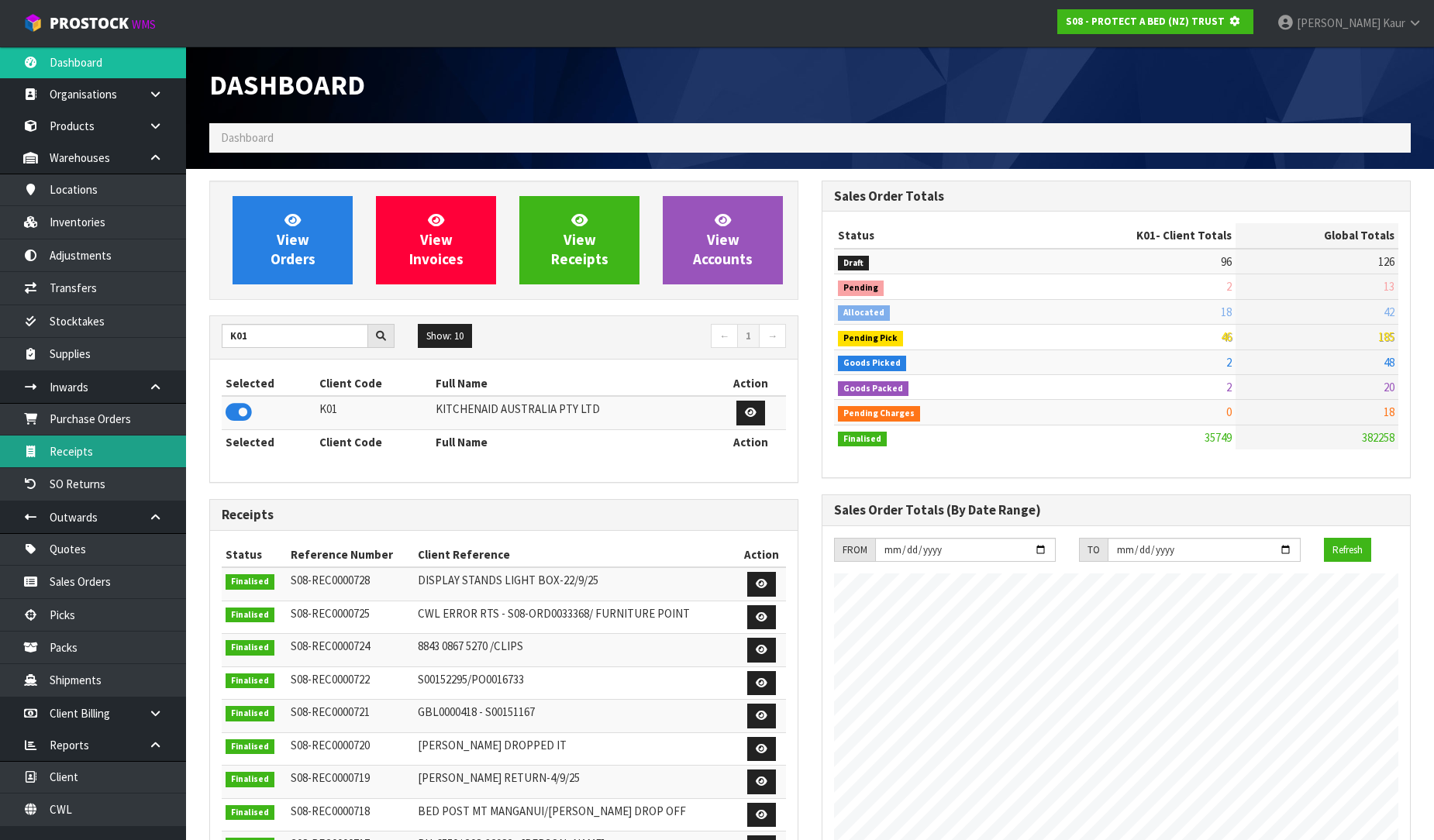
scroll to position [774145, 774586]
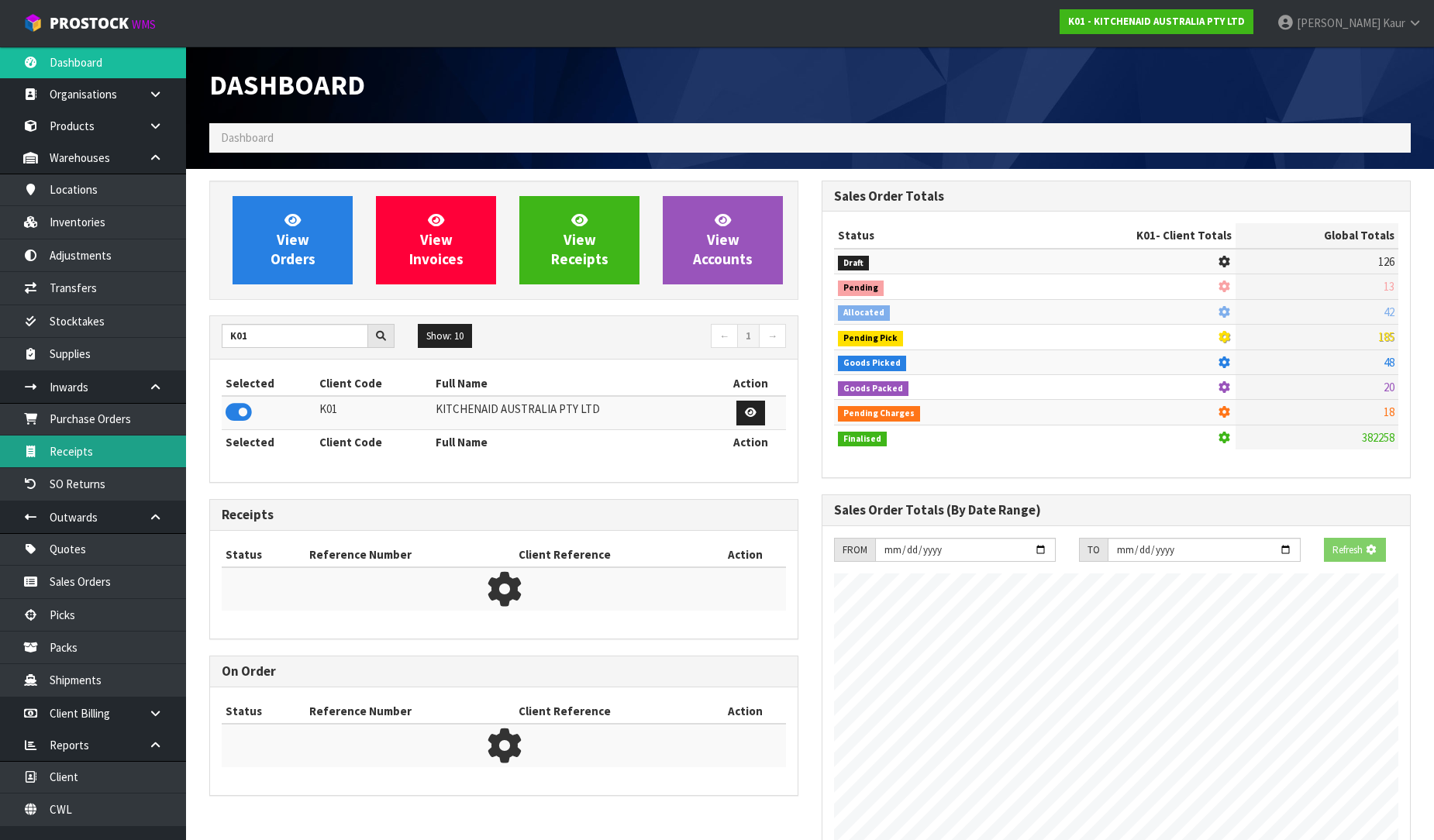
click at [127, 455] on link "Receipts" at bounding box center [93, 451] width 186 height 31
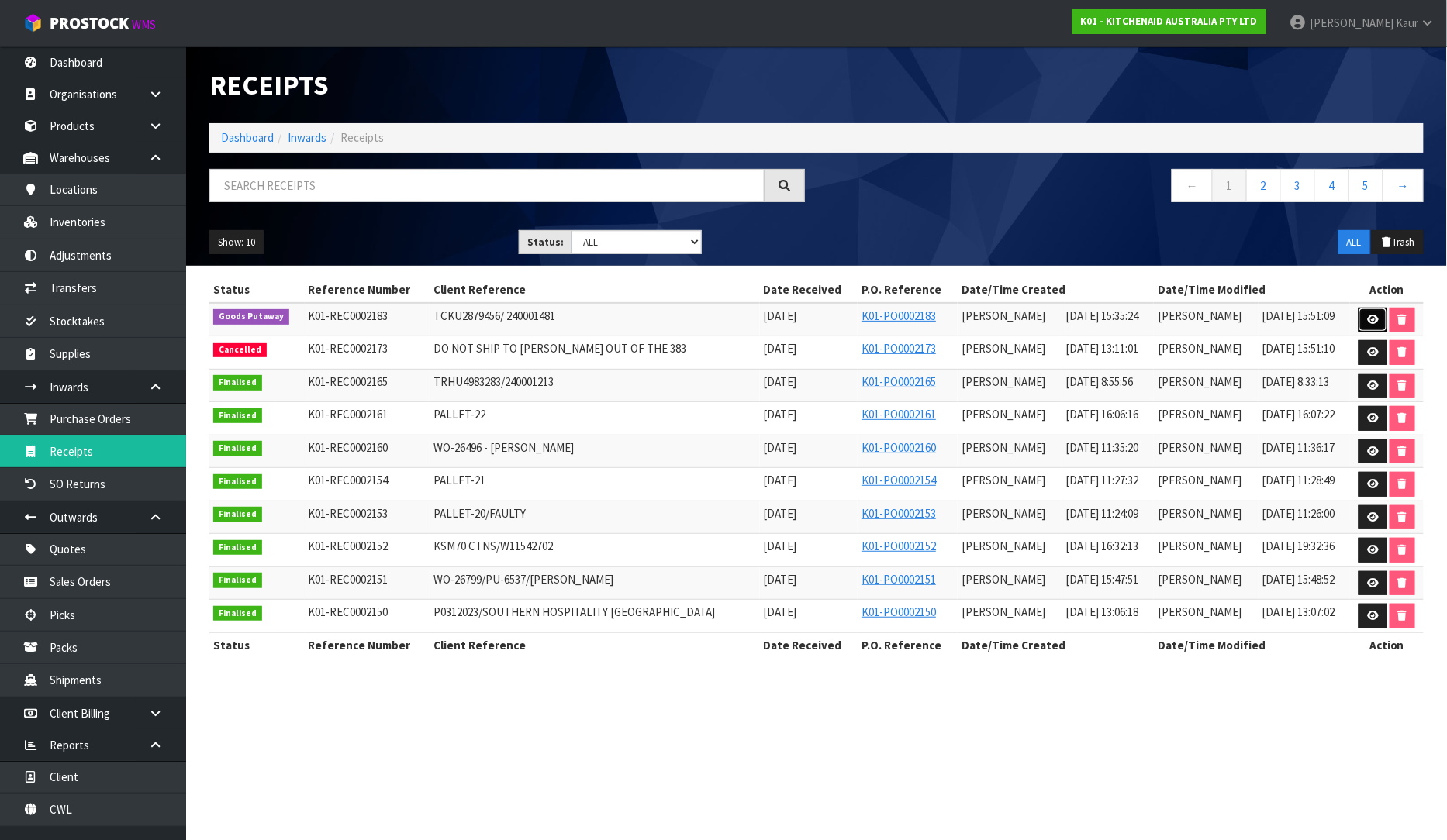
click at [1379, 319] on link at bounding box center [1373, 321] width 29 height 25
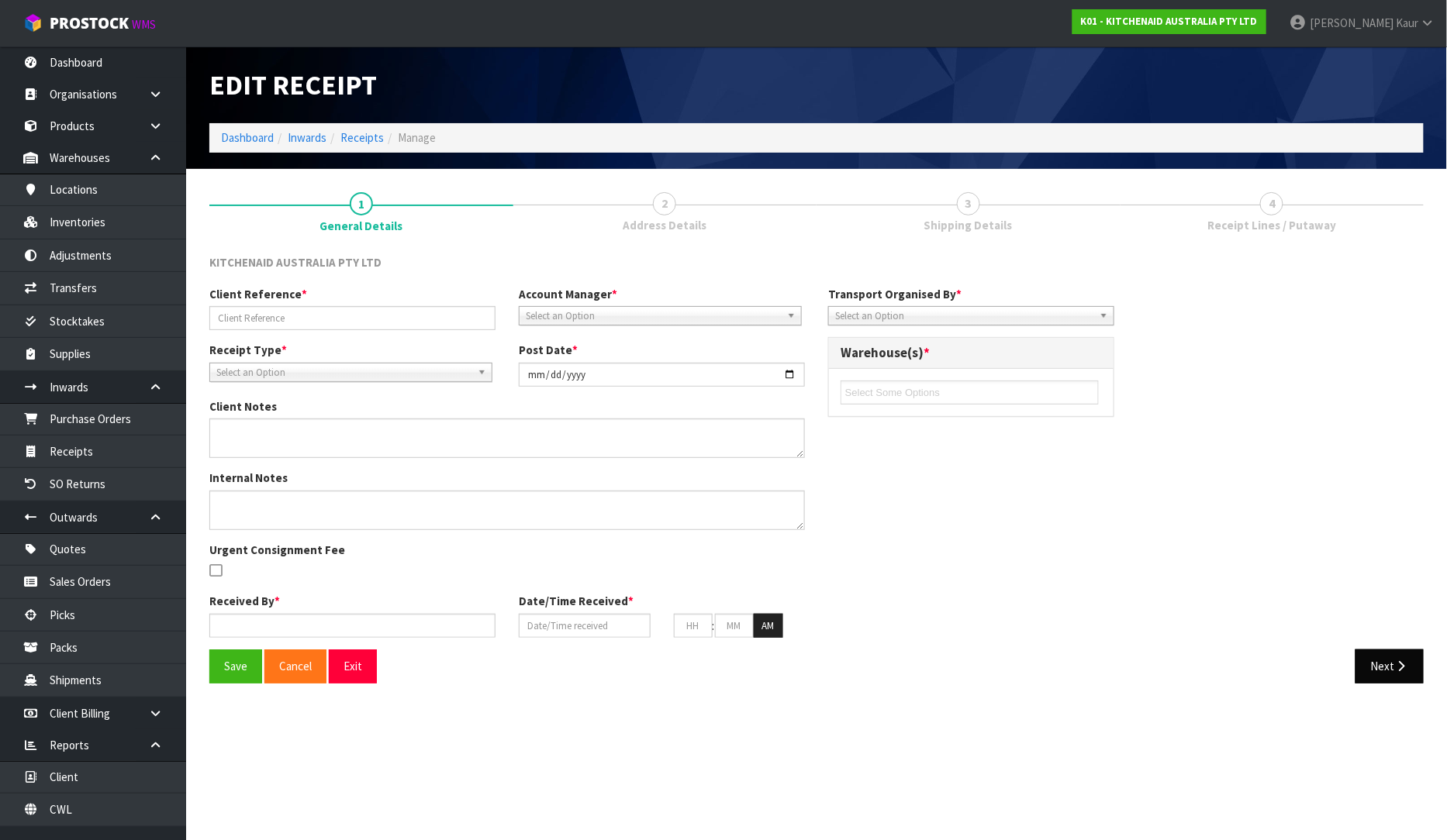
type input "TCKU2879456/ 240001481"
type input "[DATE]"
type input "[PERSON_NAME]"
type input "[DATE]"
type input "03"
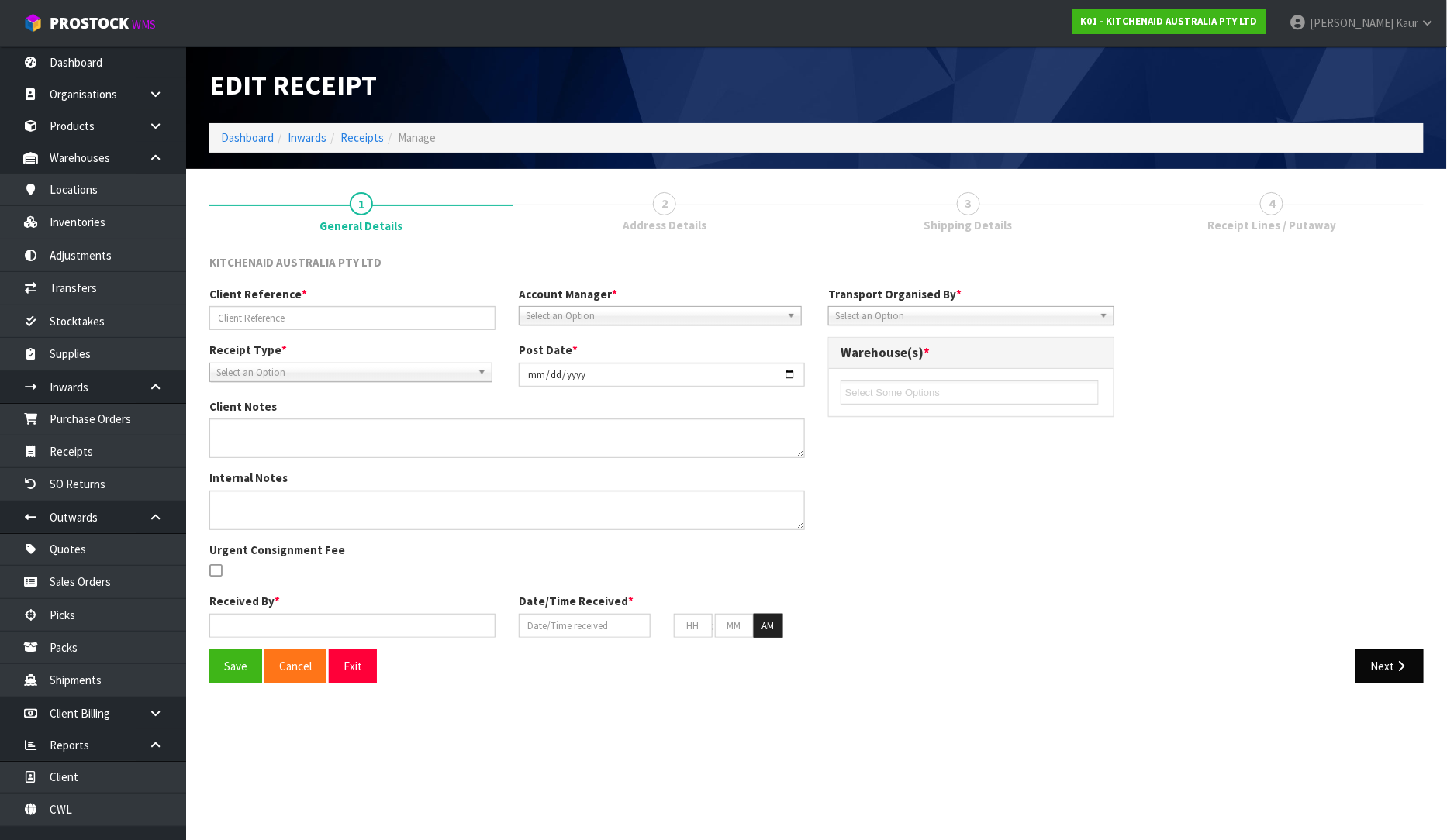
type input "35"
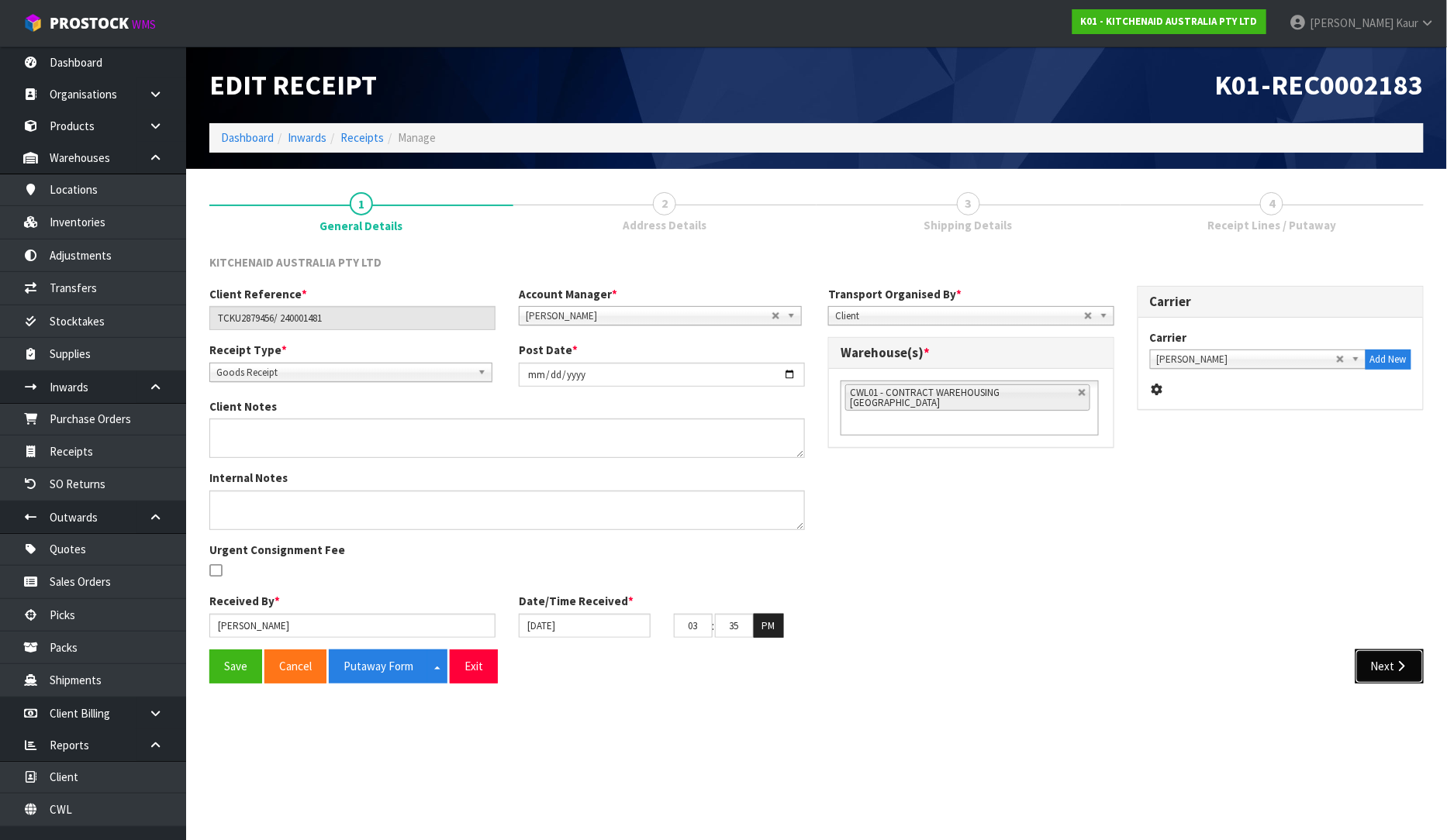
click at [1389, 655] on button "Next" at bounding box center [1389, 666] width 68 height 33
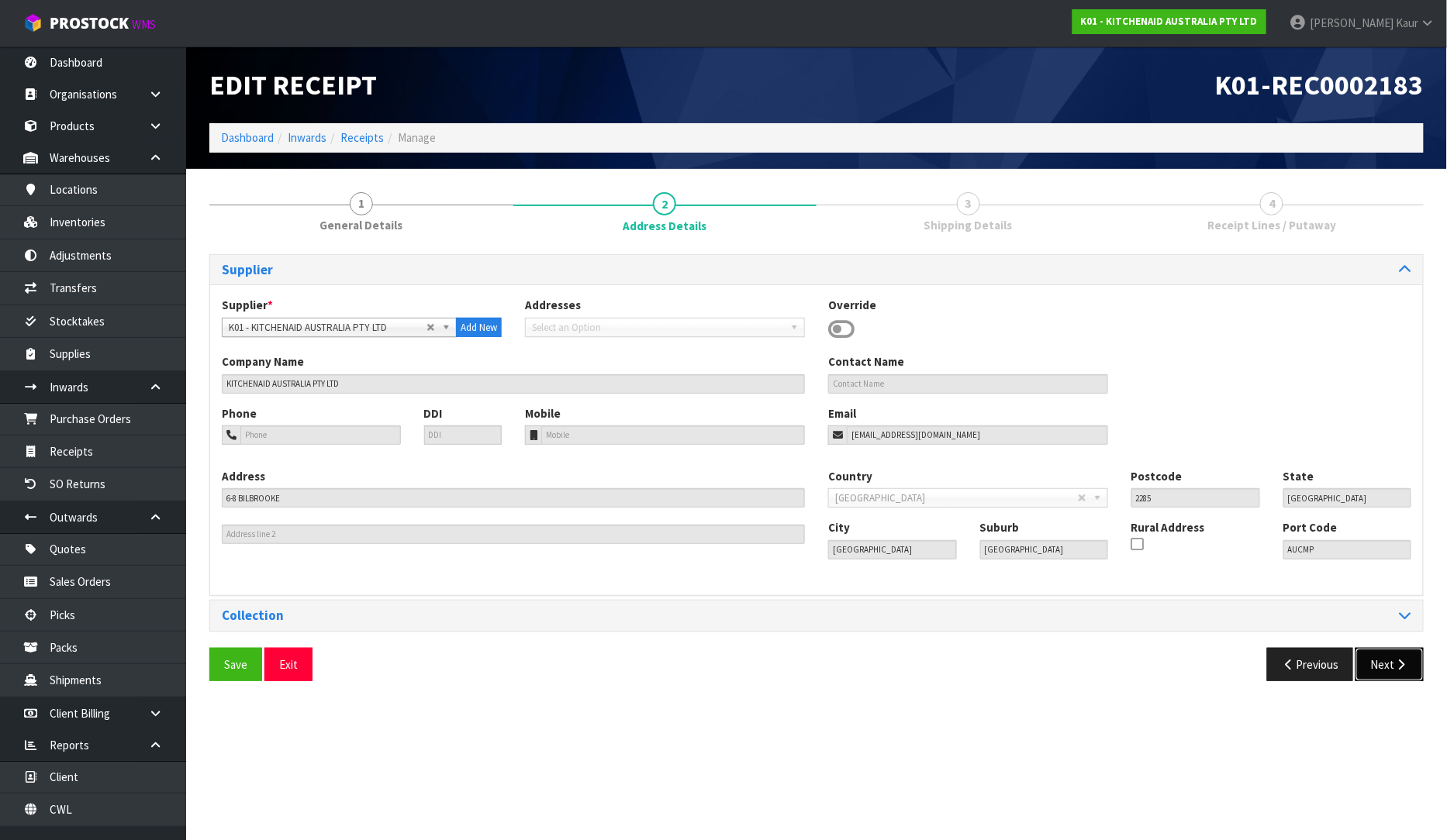
click at [1381, 670] on button "Next" at bounding box center [1389, 664] width 68 height 33
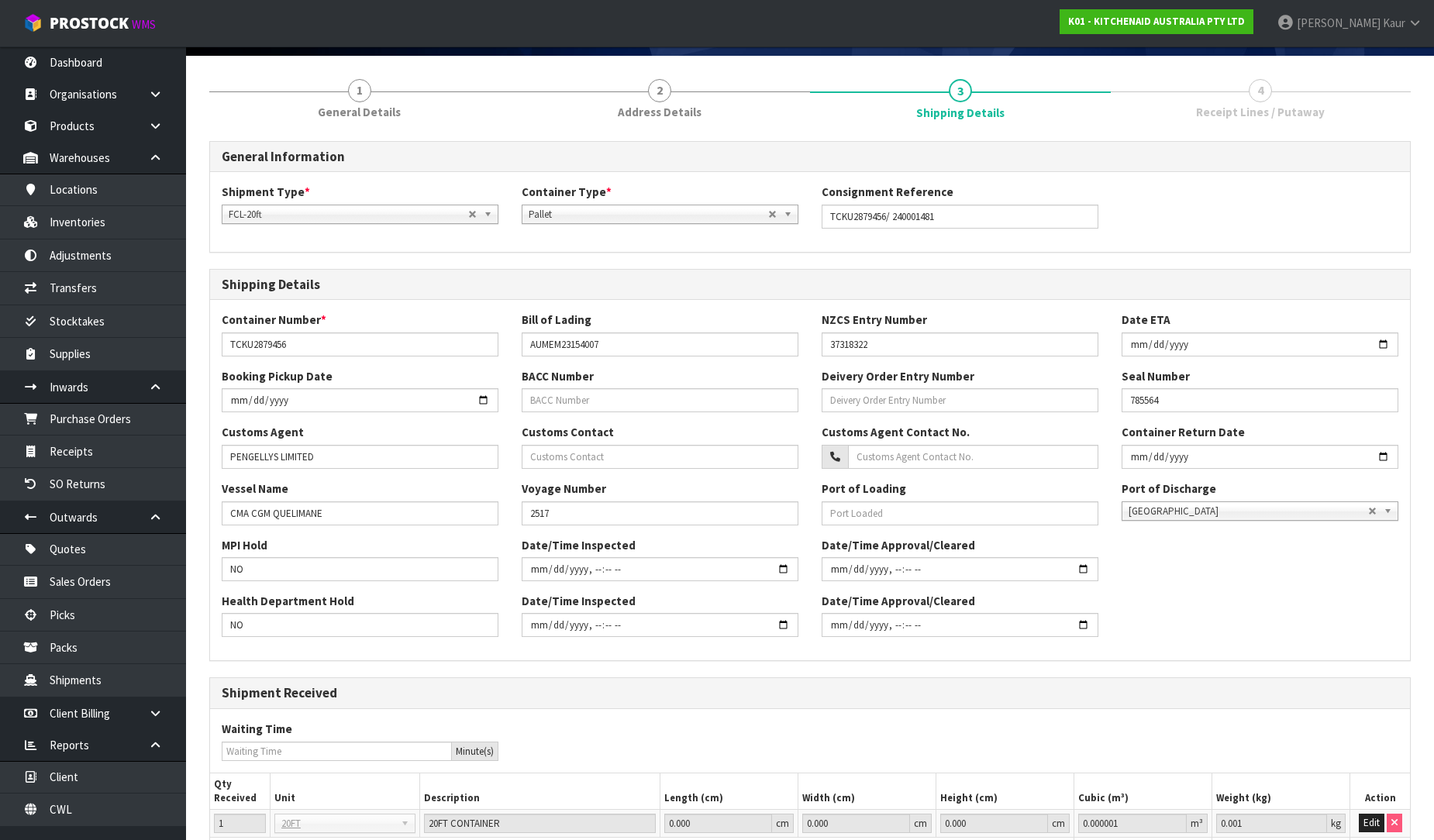
scroll to position [242, 0]
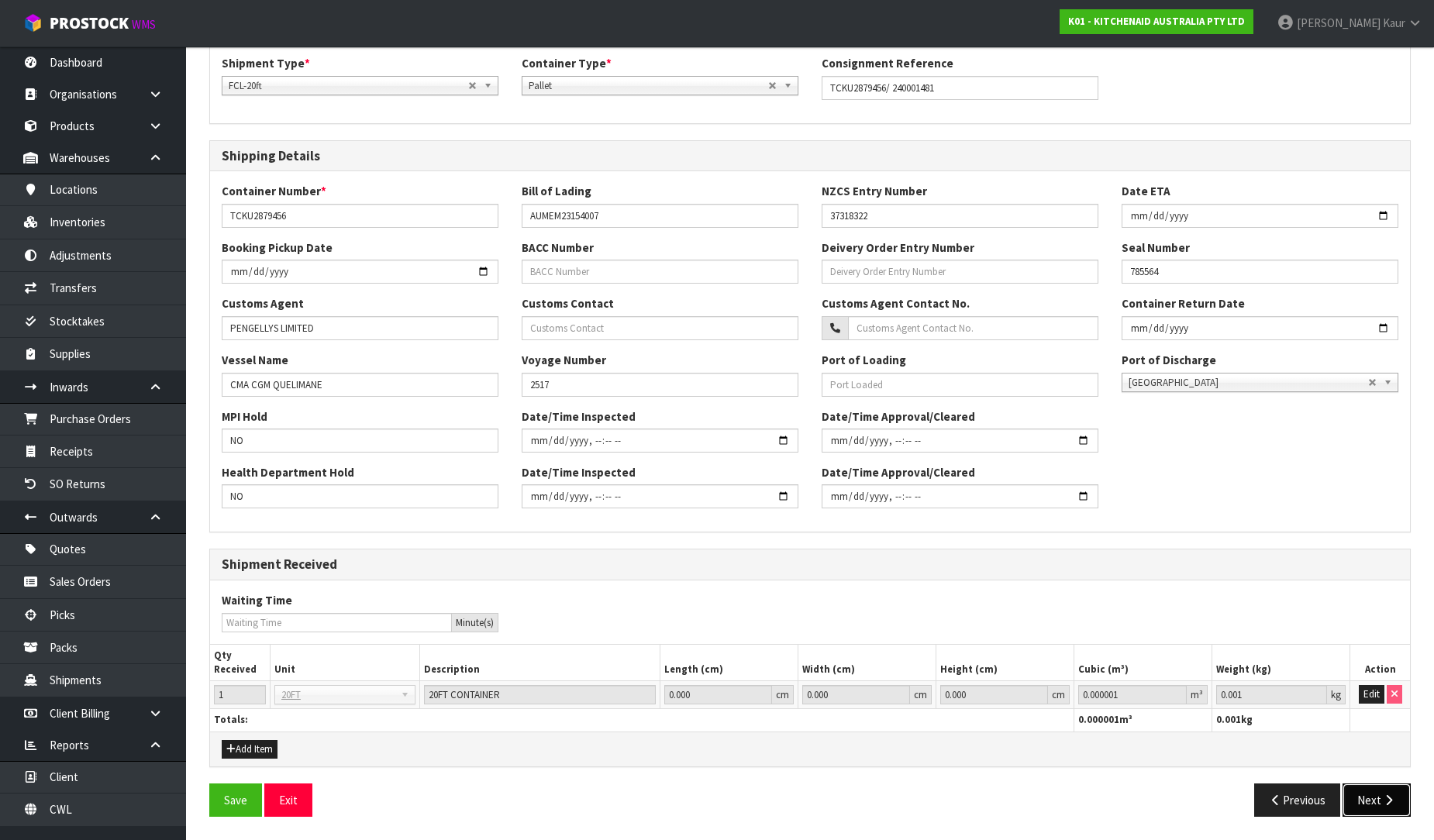
click at [1373, 786] on button "Next" at bounding box center [1376, 800] width 68 height 33
click at [1368, 796] on button "Next" at bounding box center [1376, 800] width 68 height 33
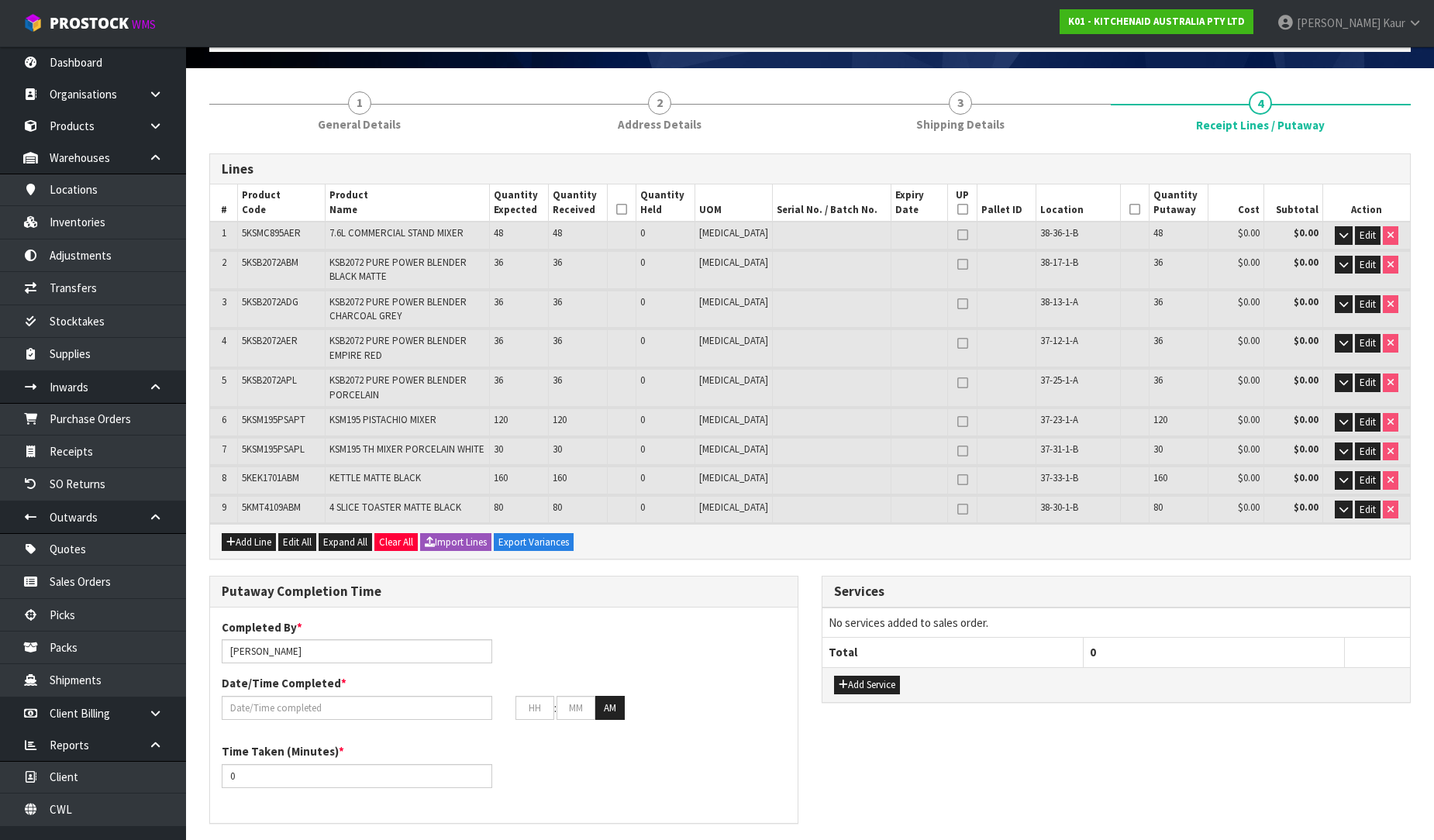
scroll to position [86, 0]
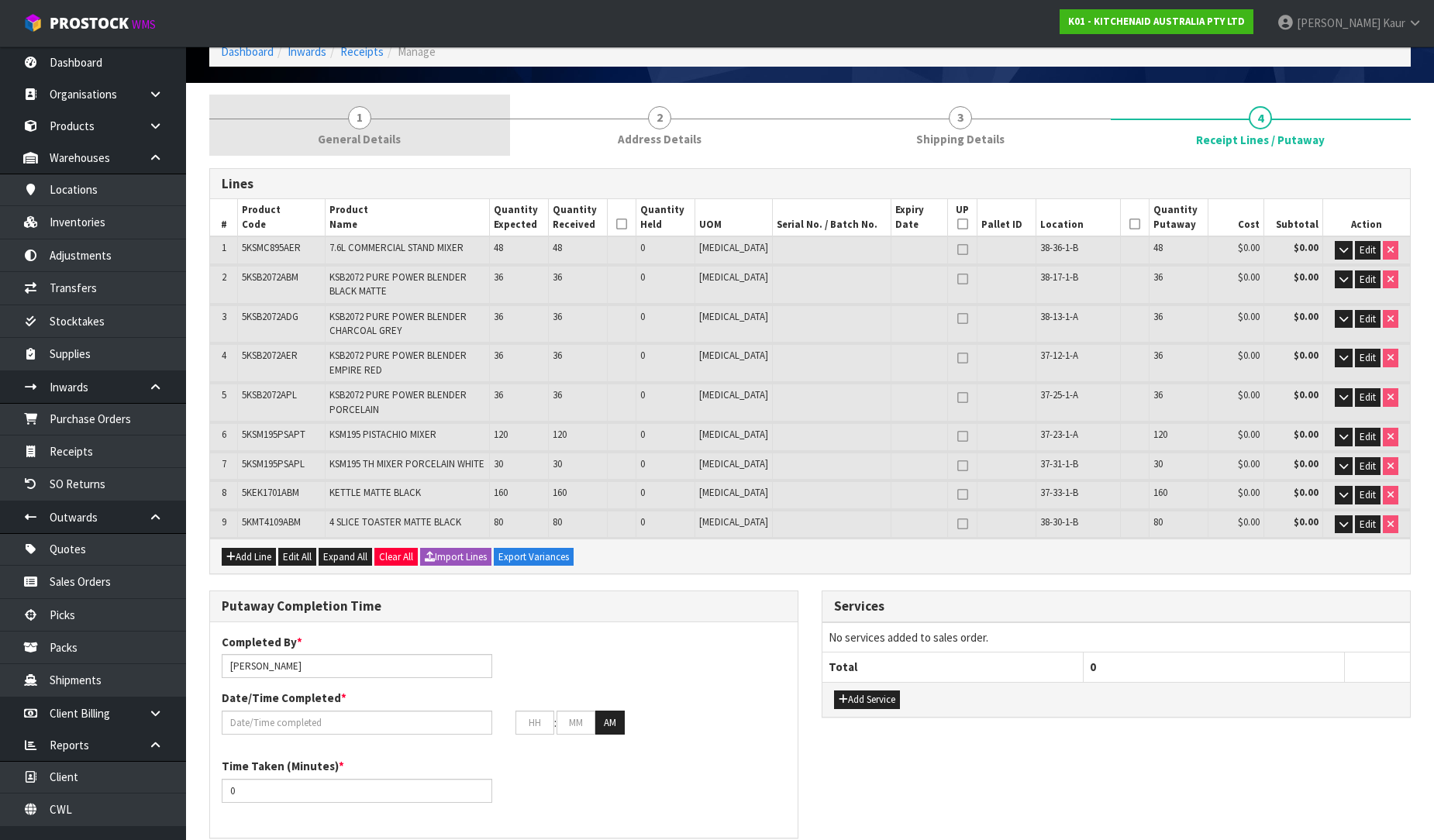
click at [373, 125] on link "1 General Details" at bounding box center [359, 125] width 301 height 61
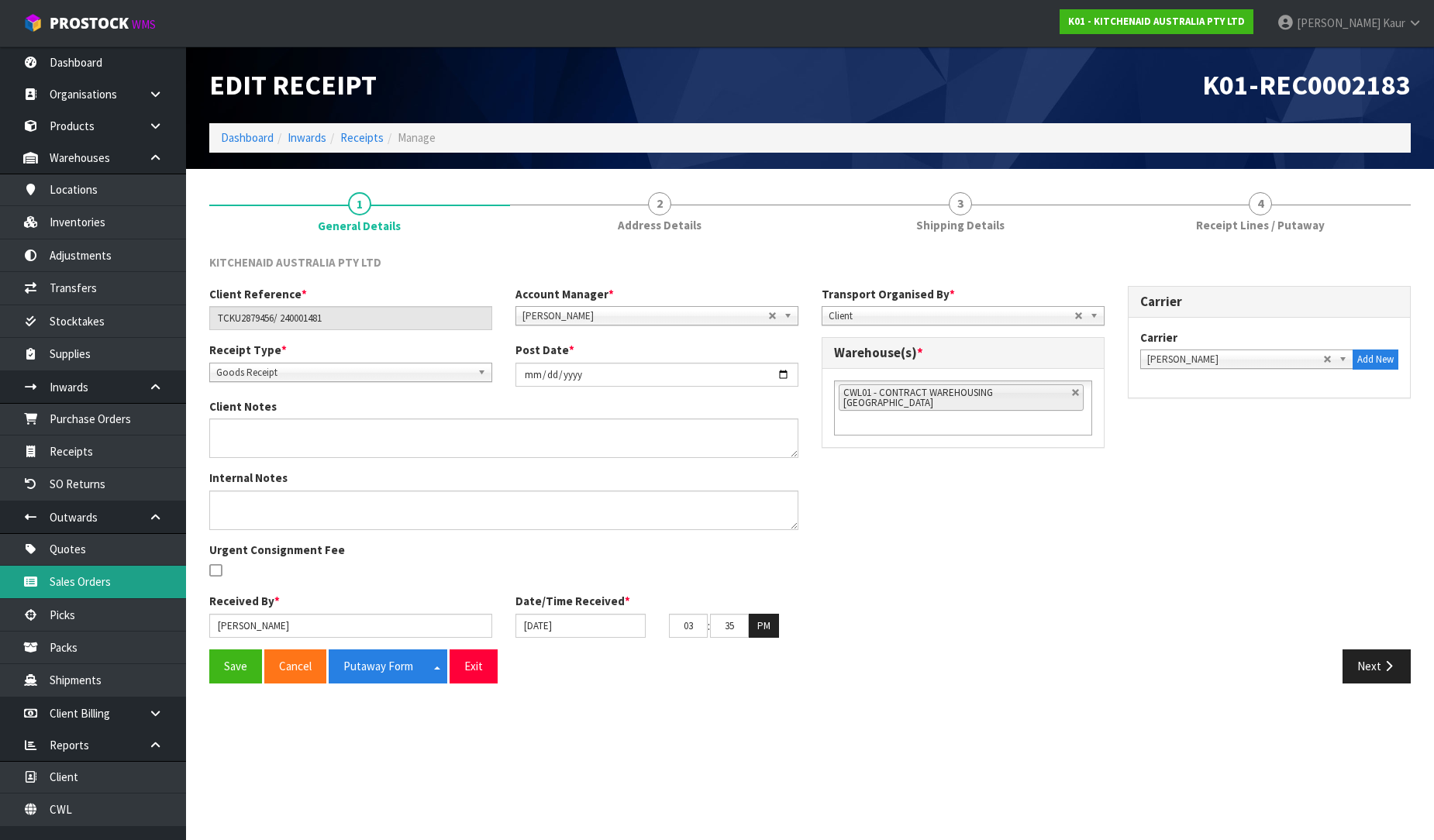
scroll to position [0, 0]
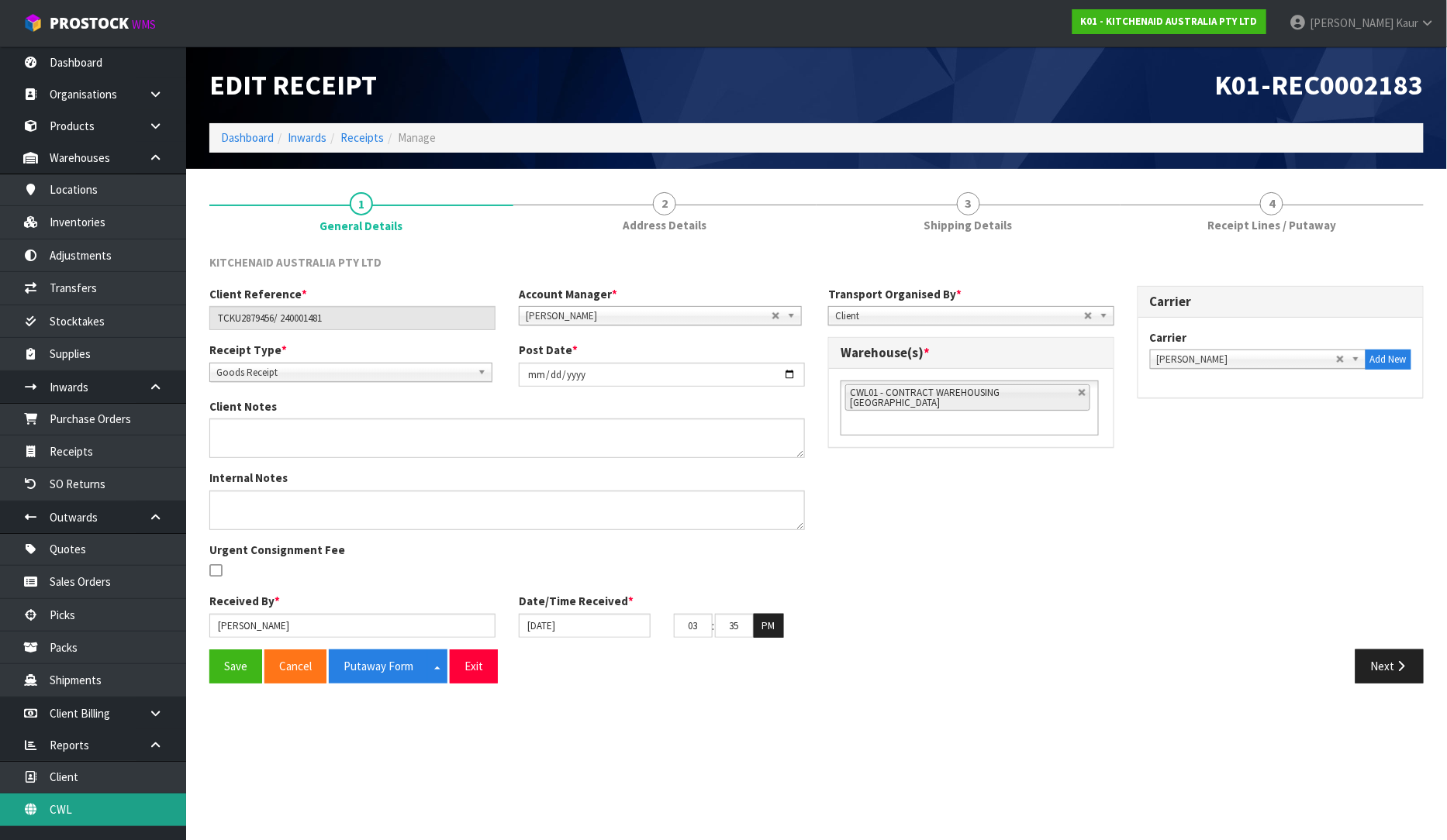
click at [67, 817] on link "CWL" at bounding box center [93, 809] width 186 height 31
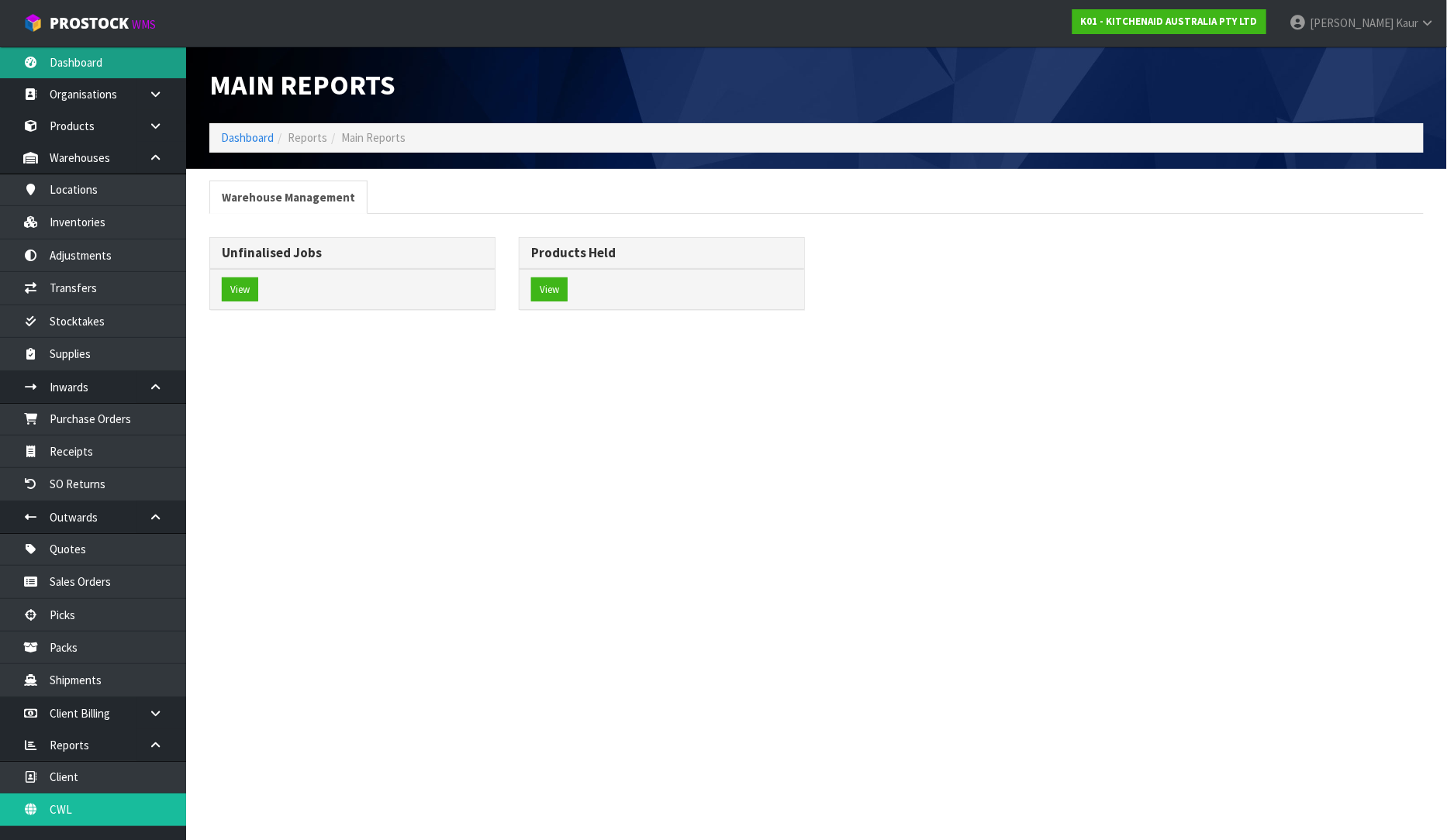
click at [72, 57] on link "Dashboard" at bounding box center [93, 62] width 186 height 31
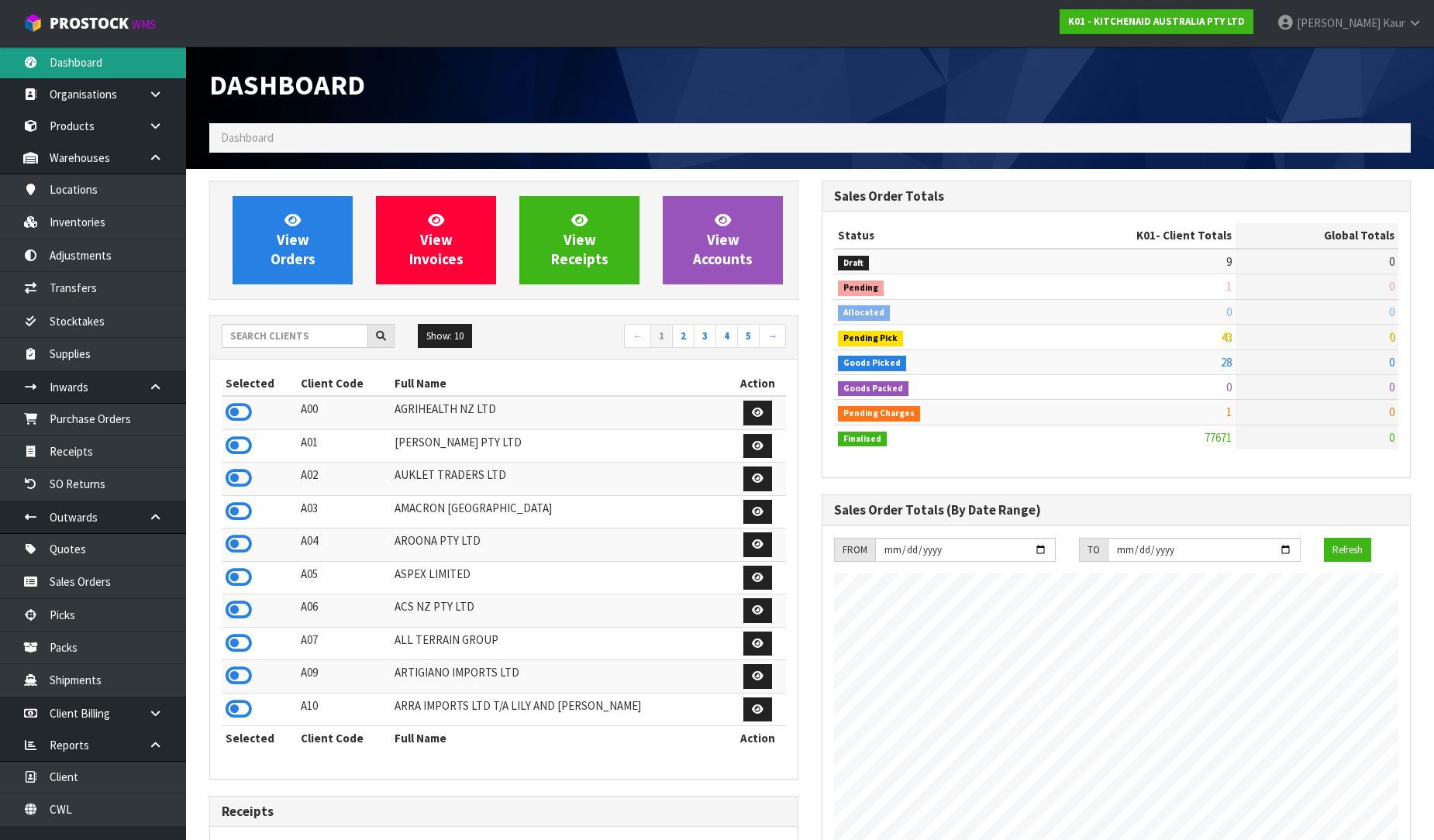
scroll to position [1174, 613]
click at [292, 331] on input "text" at bounding box center [295, 336] width 146 height 24
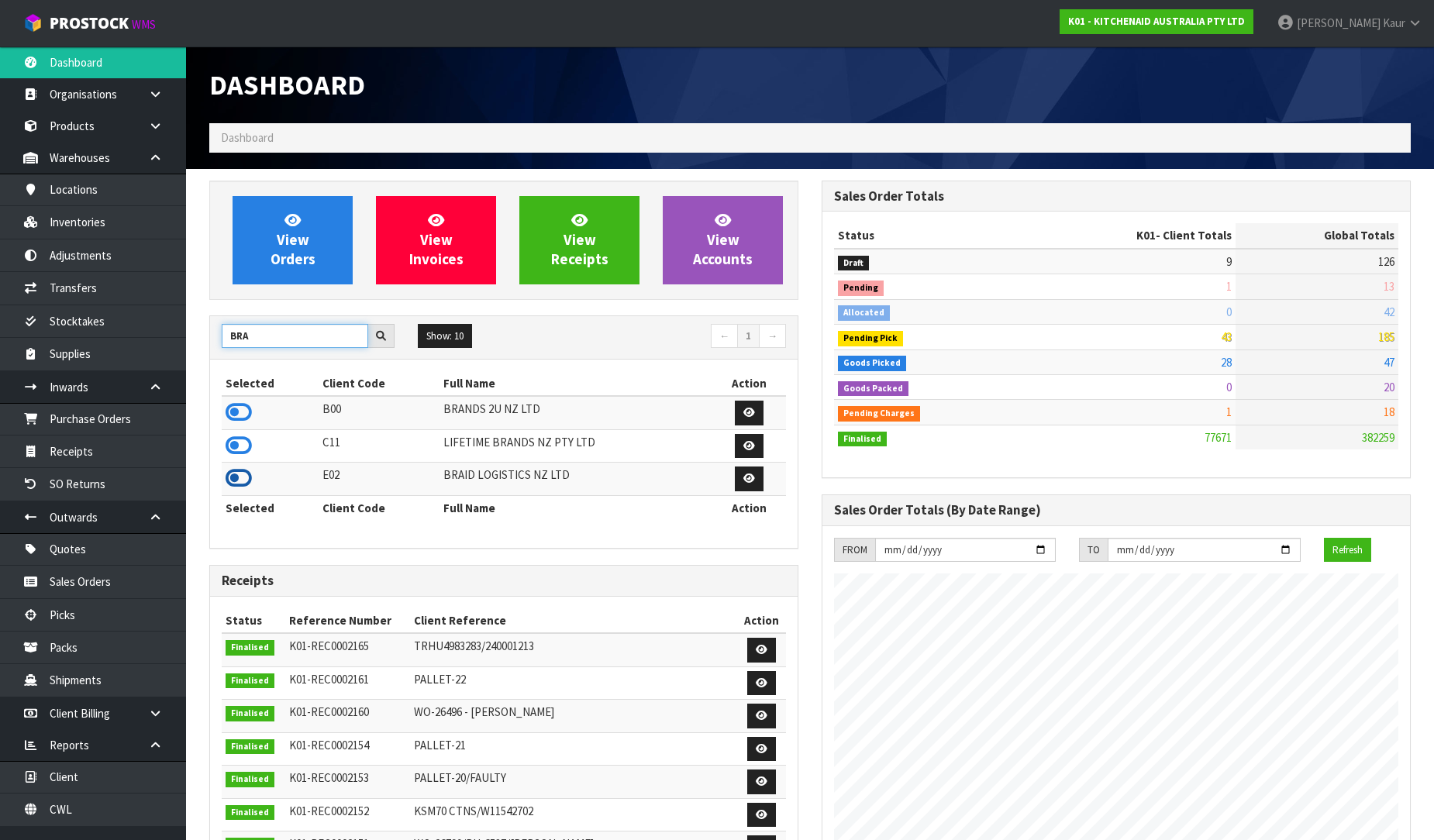
type input "BRA"
click at [235, 482] on icon at bounding box center [238, 478] width 26 height 23
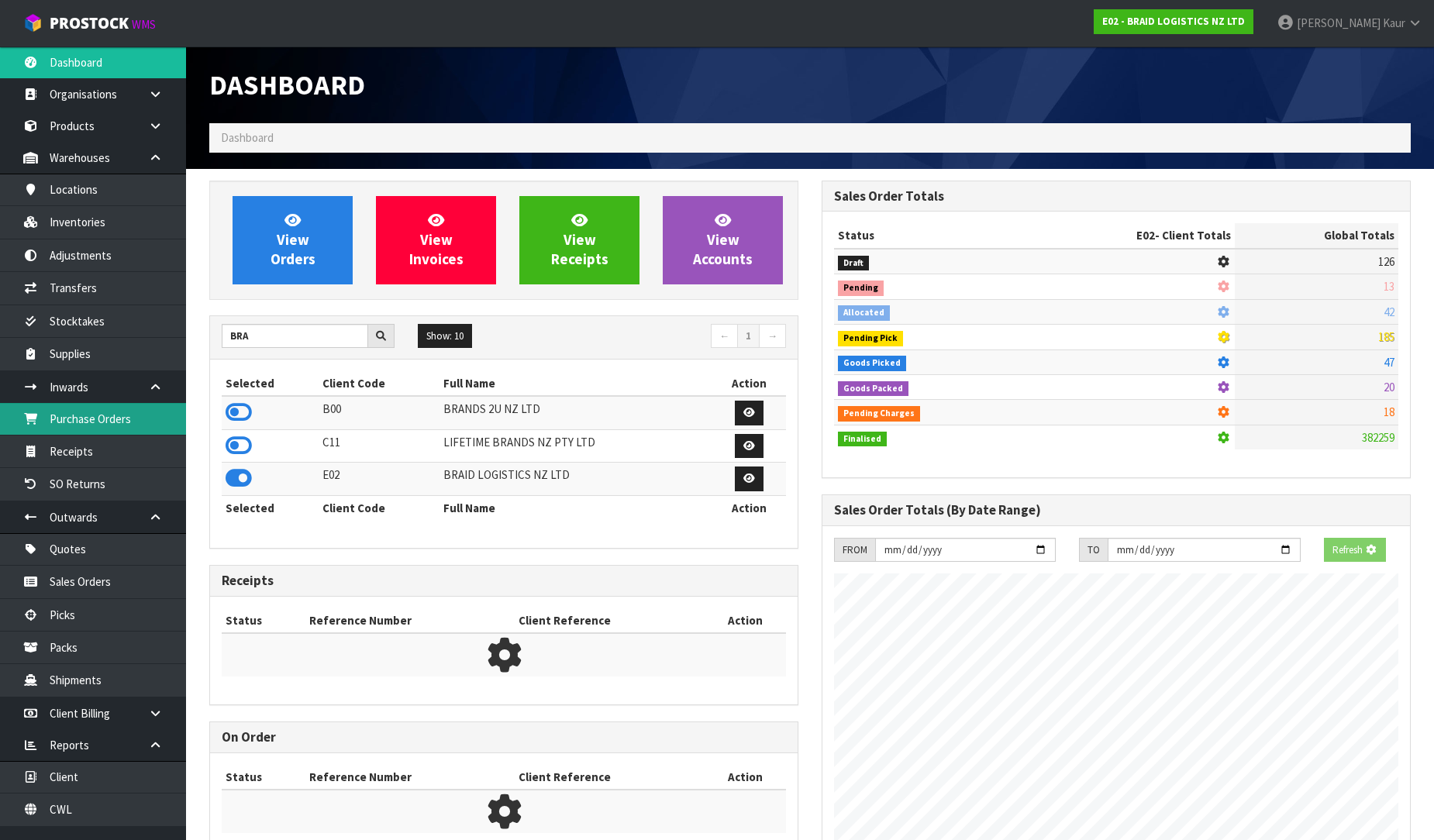
scroll to position [774163, 774586]
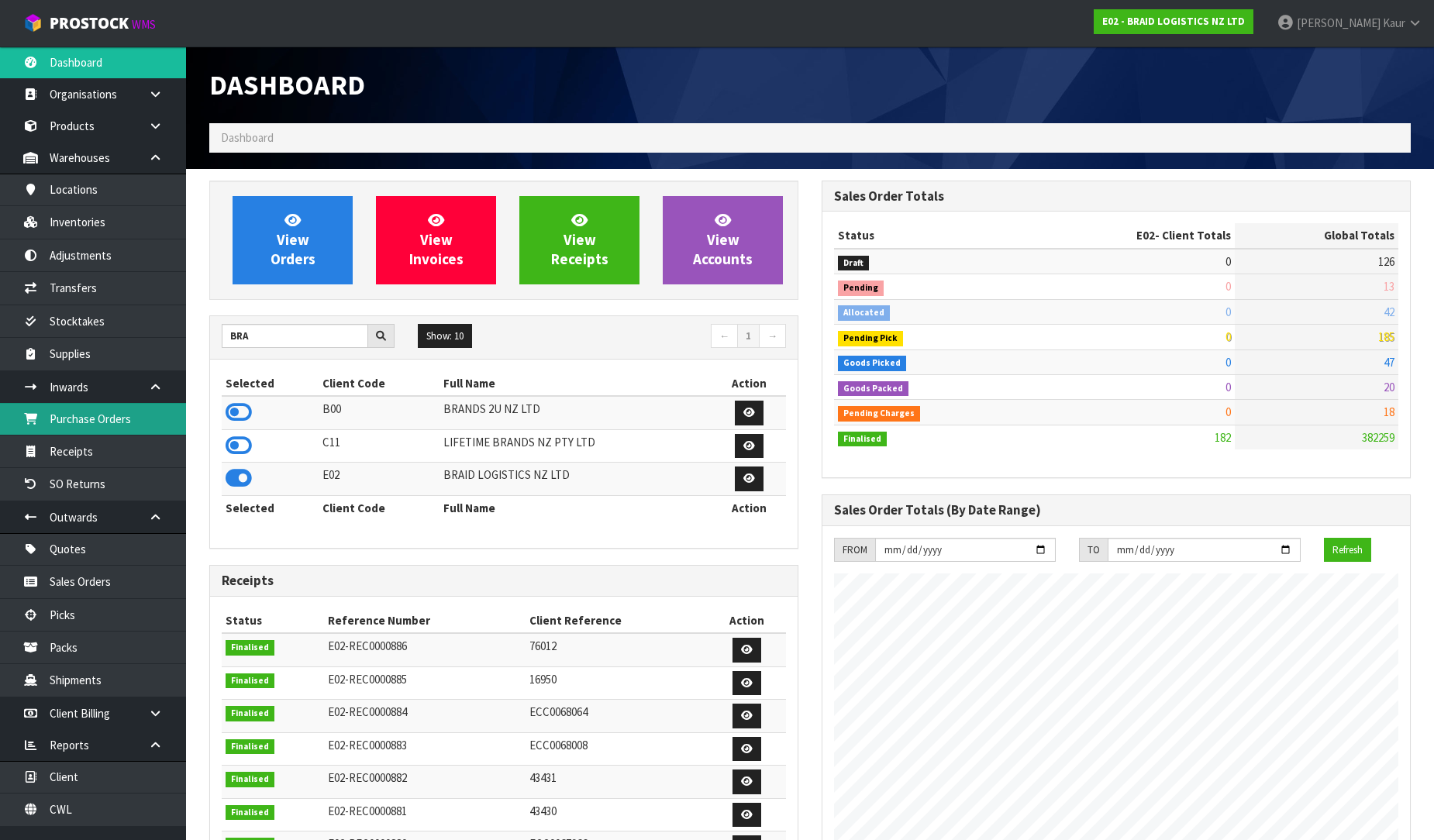
click at [111, 425] on link "Purchase Orders" at bounding box center [93, 419] width 186 height 31
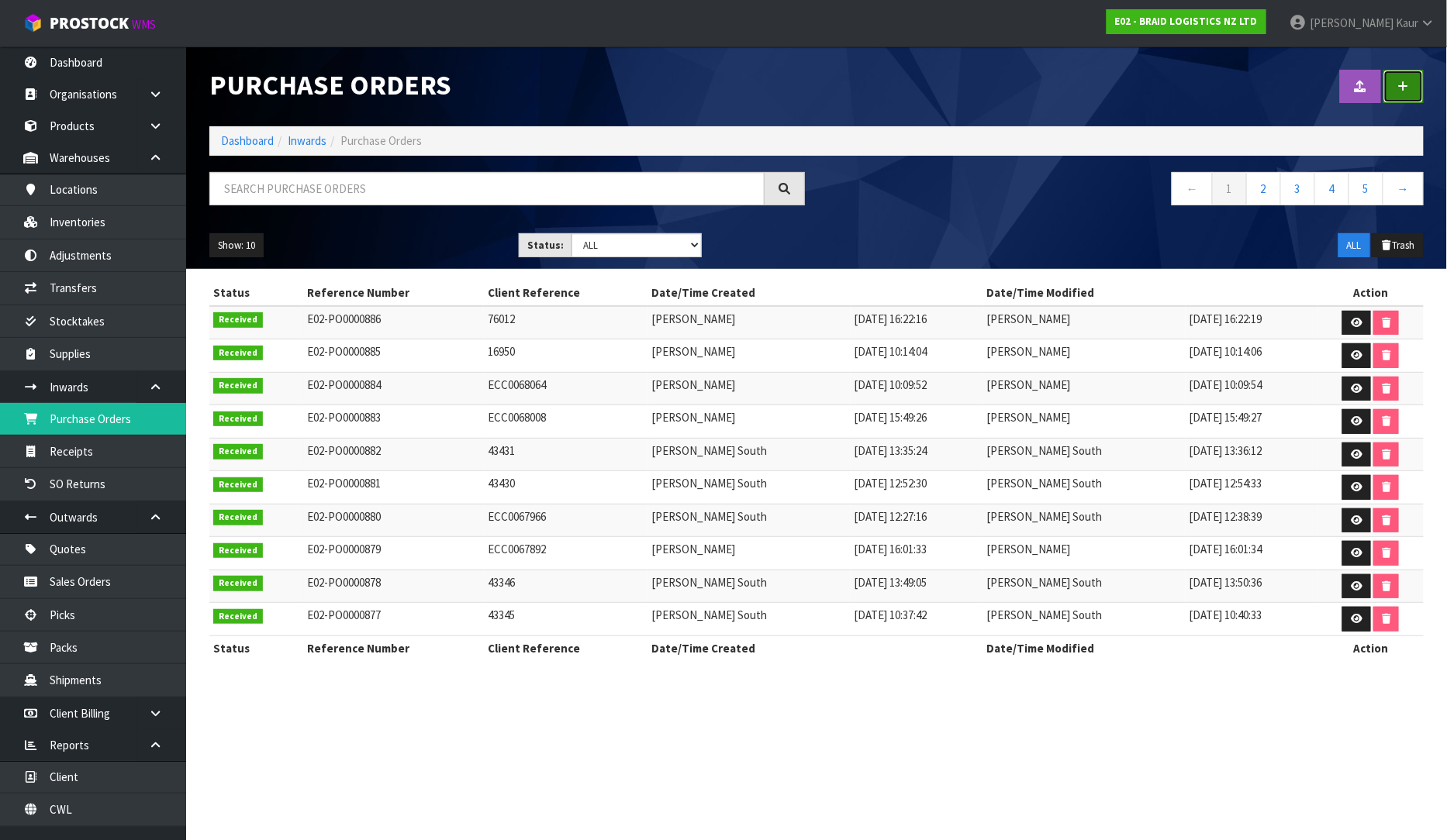
click at [1402, 88] on icon at bounding box center [1404, 86] width 11 height 12
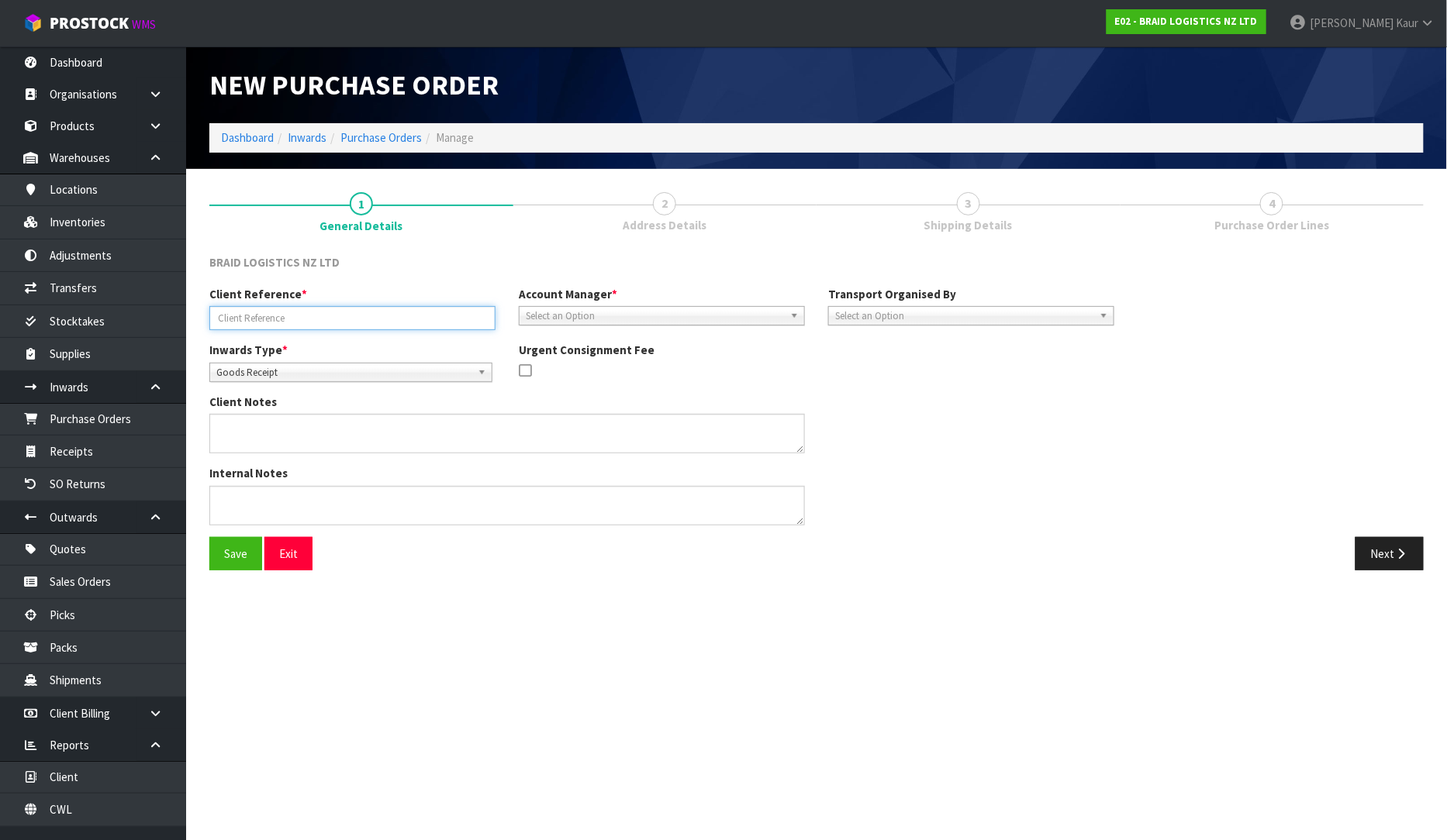
click at [303, 316] on input "text" at bounding box center [352, 318] width 286 height 24
type input "ECC0068094"
click at [590, 312] on span "Select an Option" at bounding box center [654, 316] width 258 height 19
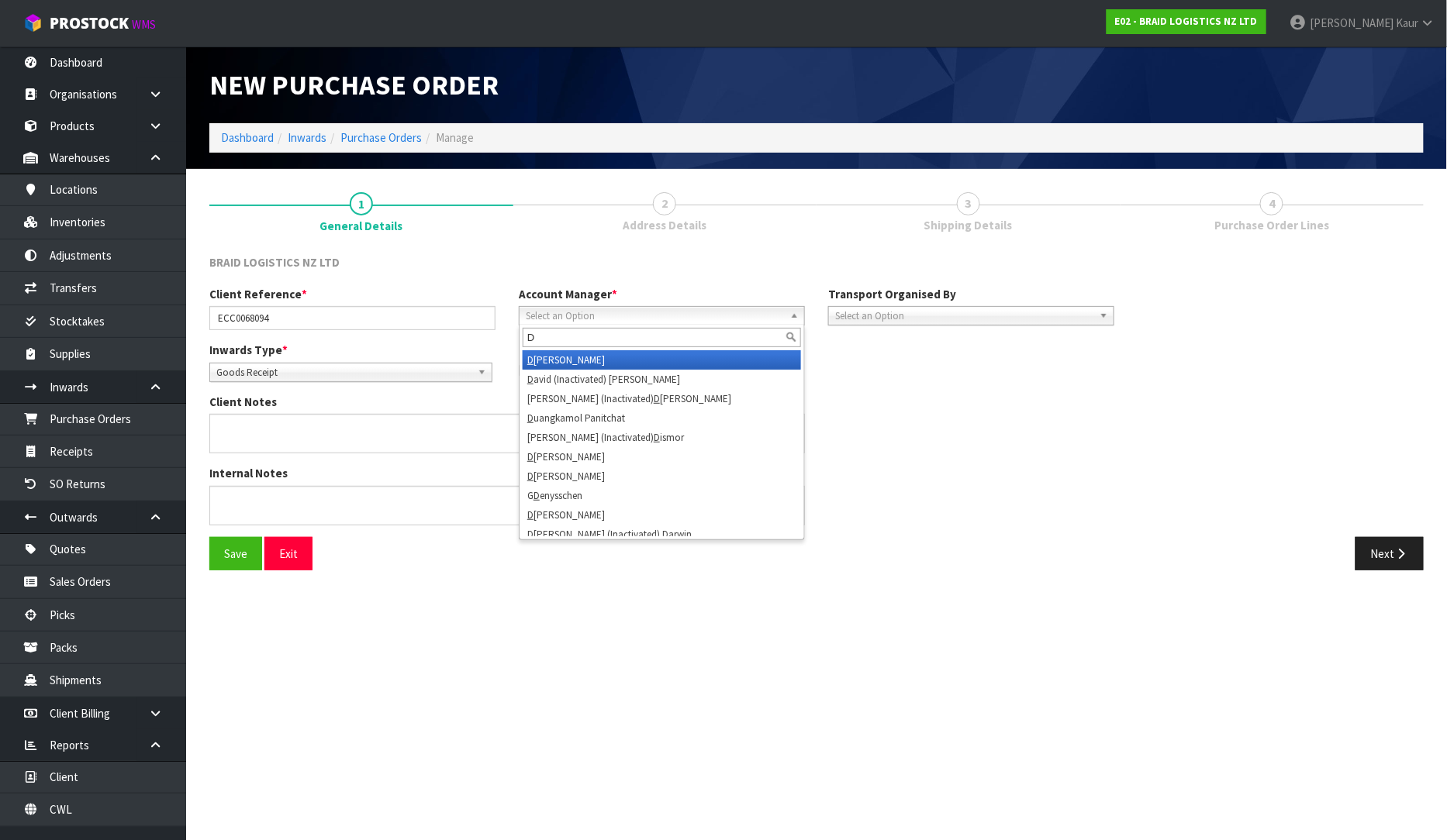
type input "D"
click at [599, 359] on li "D [PERSON_NAME]" at bounding box center [662, 360] width 279 height 20
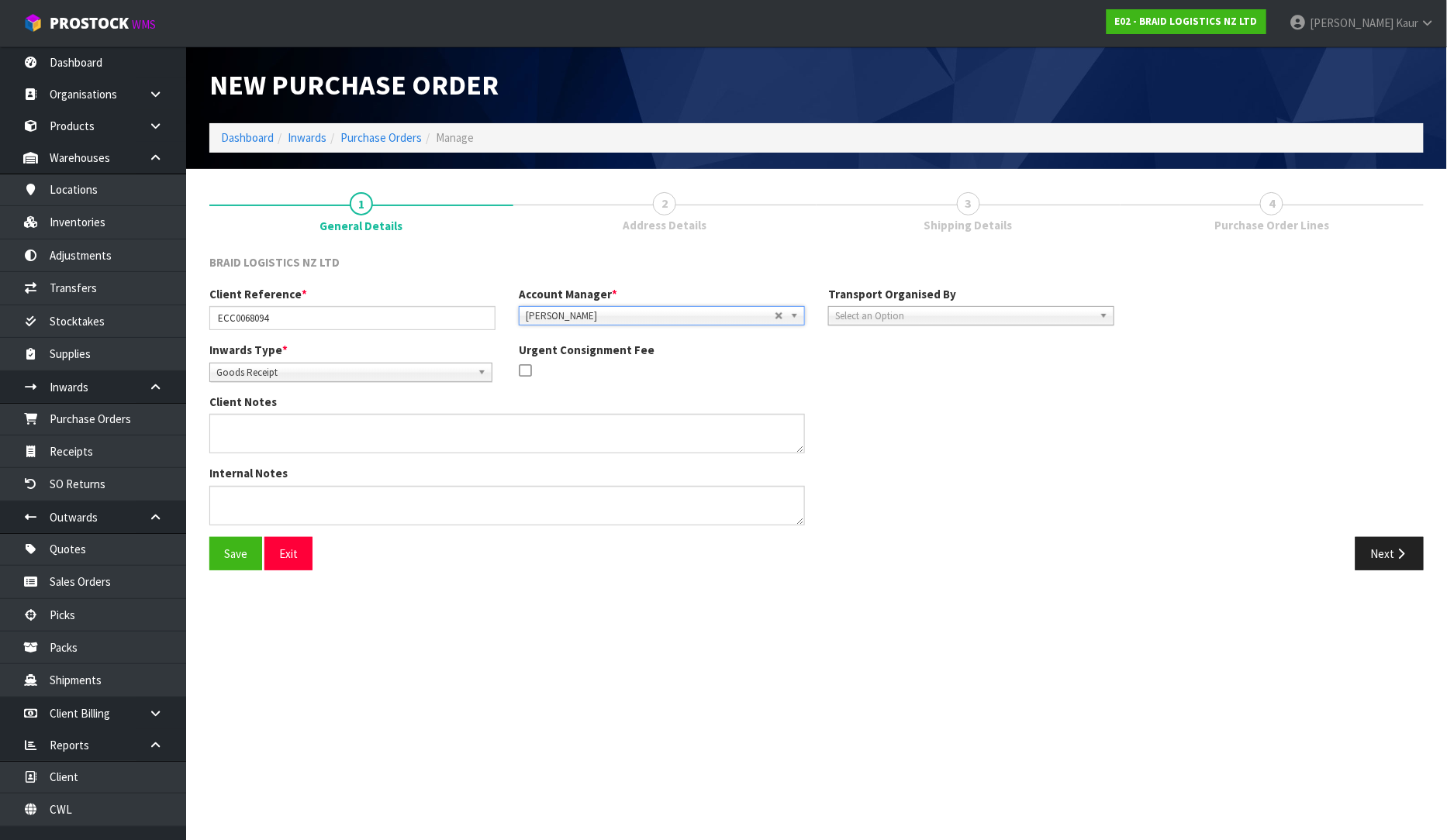
click at [964, 314] on span "Select an Option" at bounding box center [963, 316] width 258 height 19
click at [898, 397] on li "Client" at bounding box center [972, 399] width 279 height 20
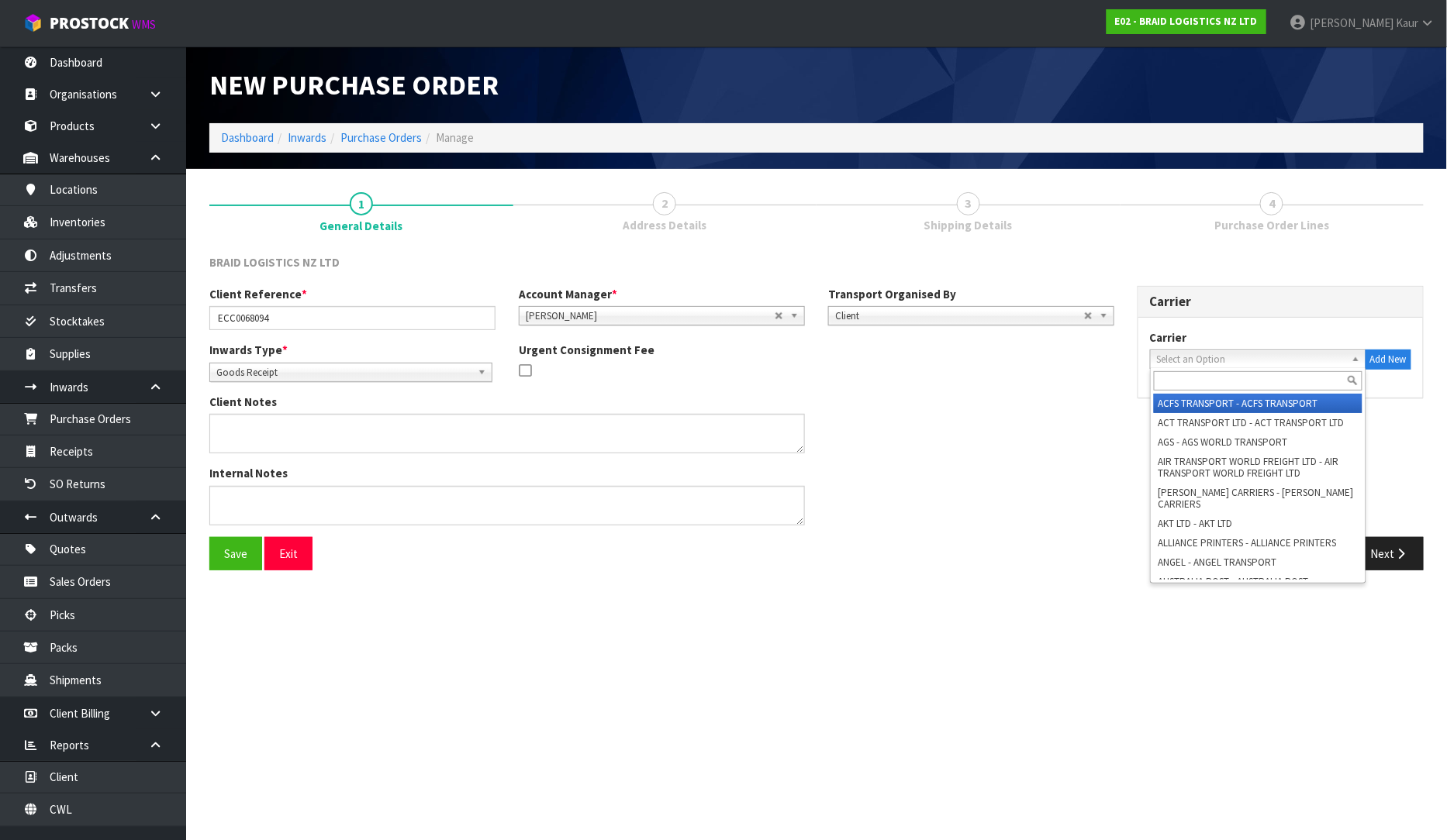
click at [1166, 358] on span "Select an Option" at bounding box center [1251, 359] width 189 height 19
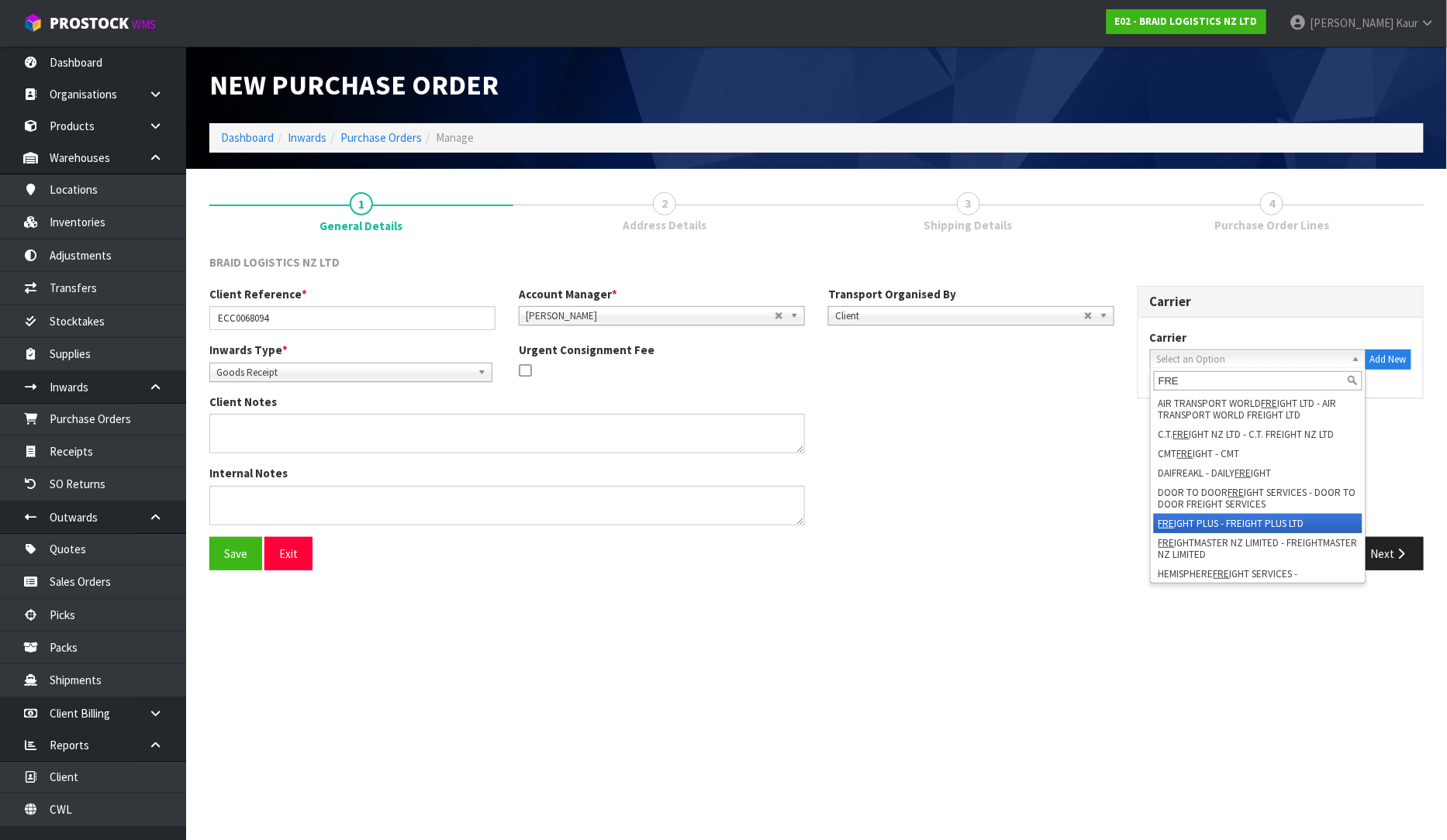
type input "FRE"
drag, startPoint x: 1212, startPoint y: 517, endPoint x: 1446, endPoint y: 568, distance: 239.5
click at [1212, 519] on li "FRE IGHT PLUS - FREIGHT PLUS LTD" at bounding box center [1258, 524] width 209 height 20
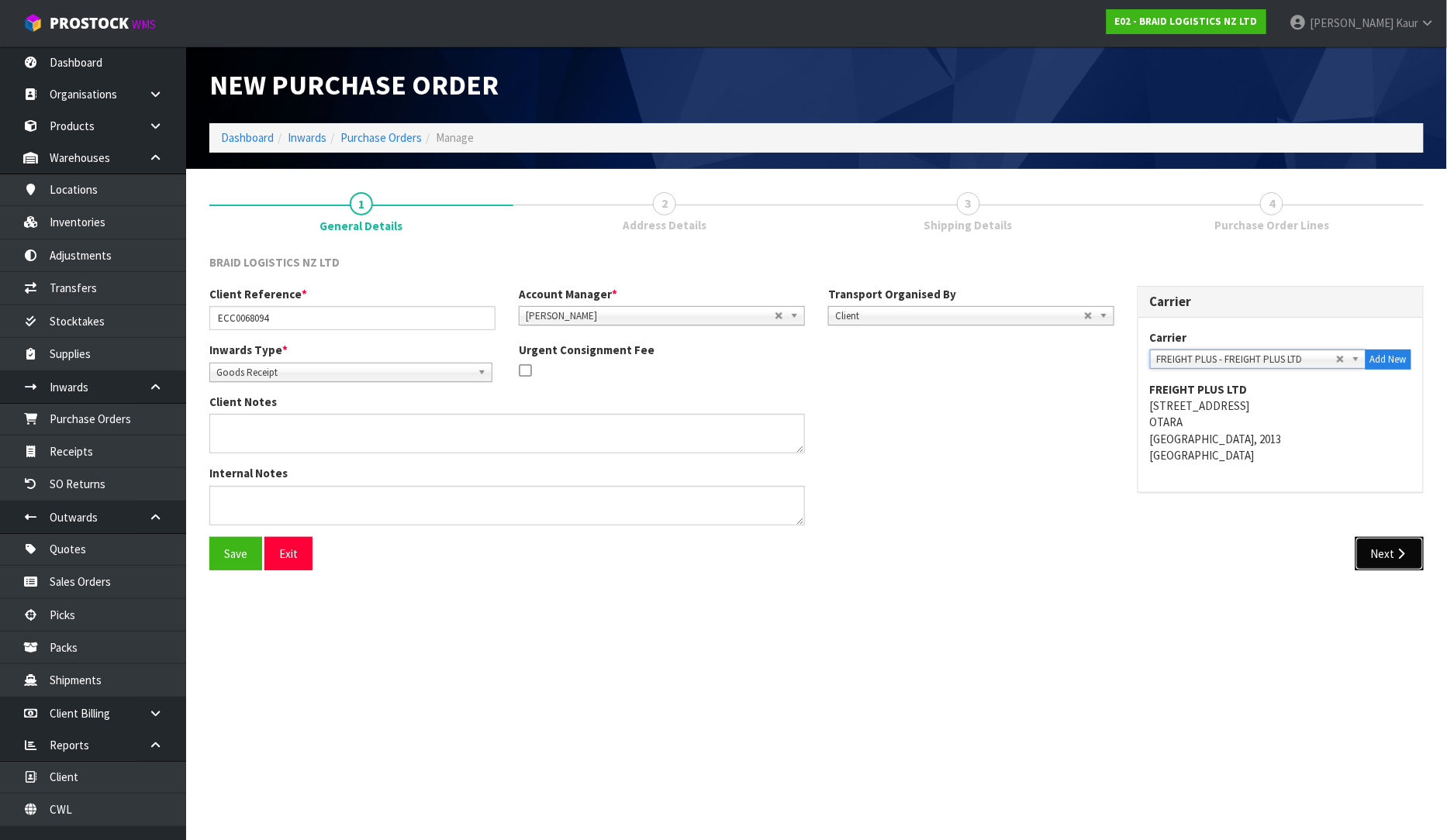
click at [1381, 553] on button "Next" at bounding box center [1389, 553] width 68 height 33
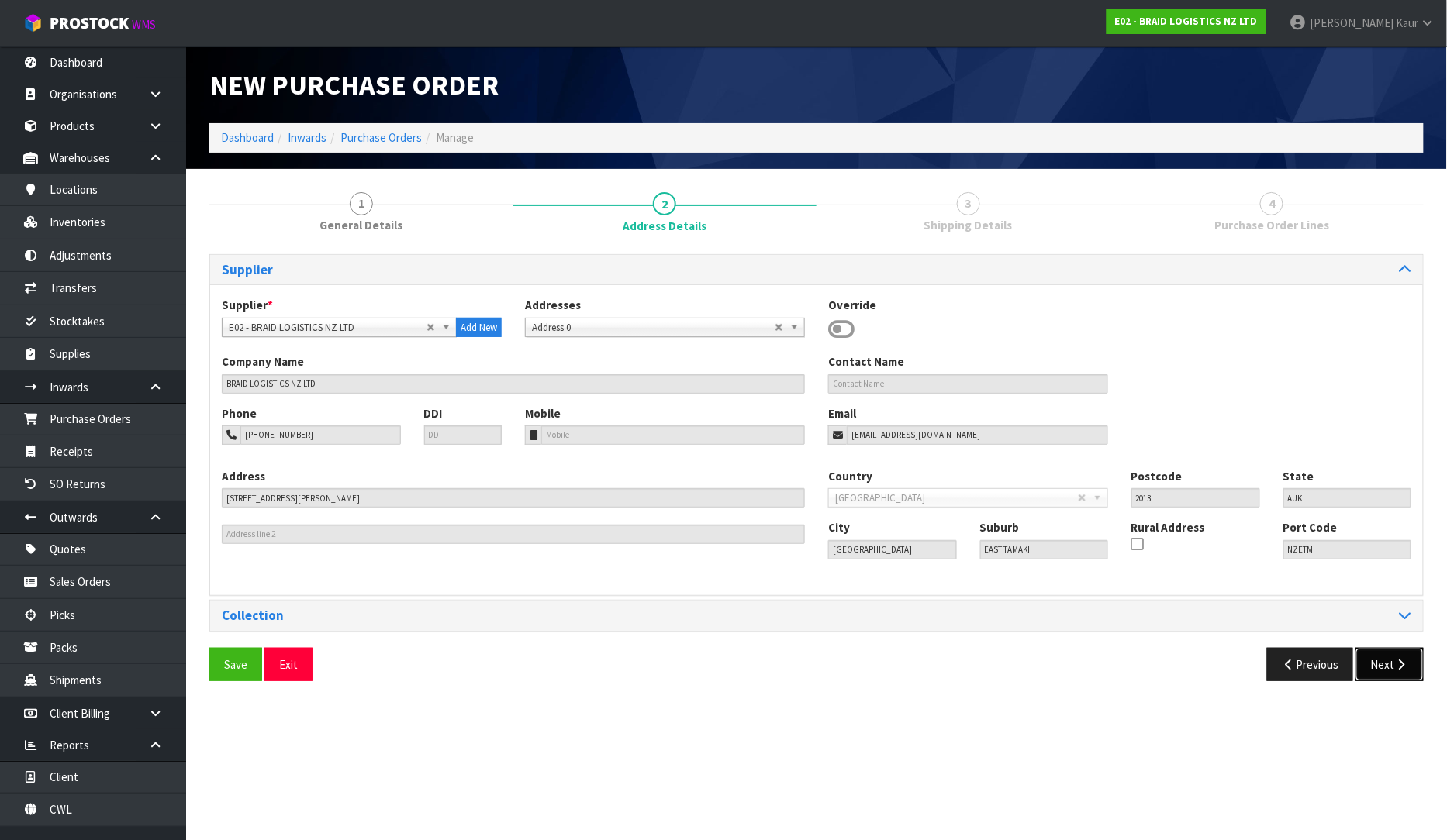
click at [1379, 661] on button "Next" at bounding box center [1389, 664] width 68 height 33
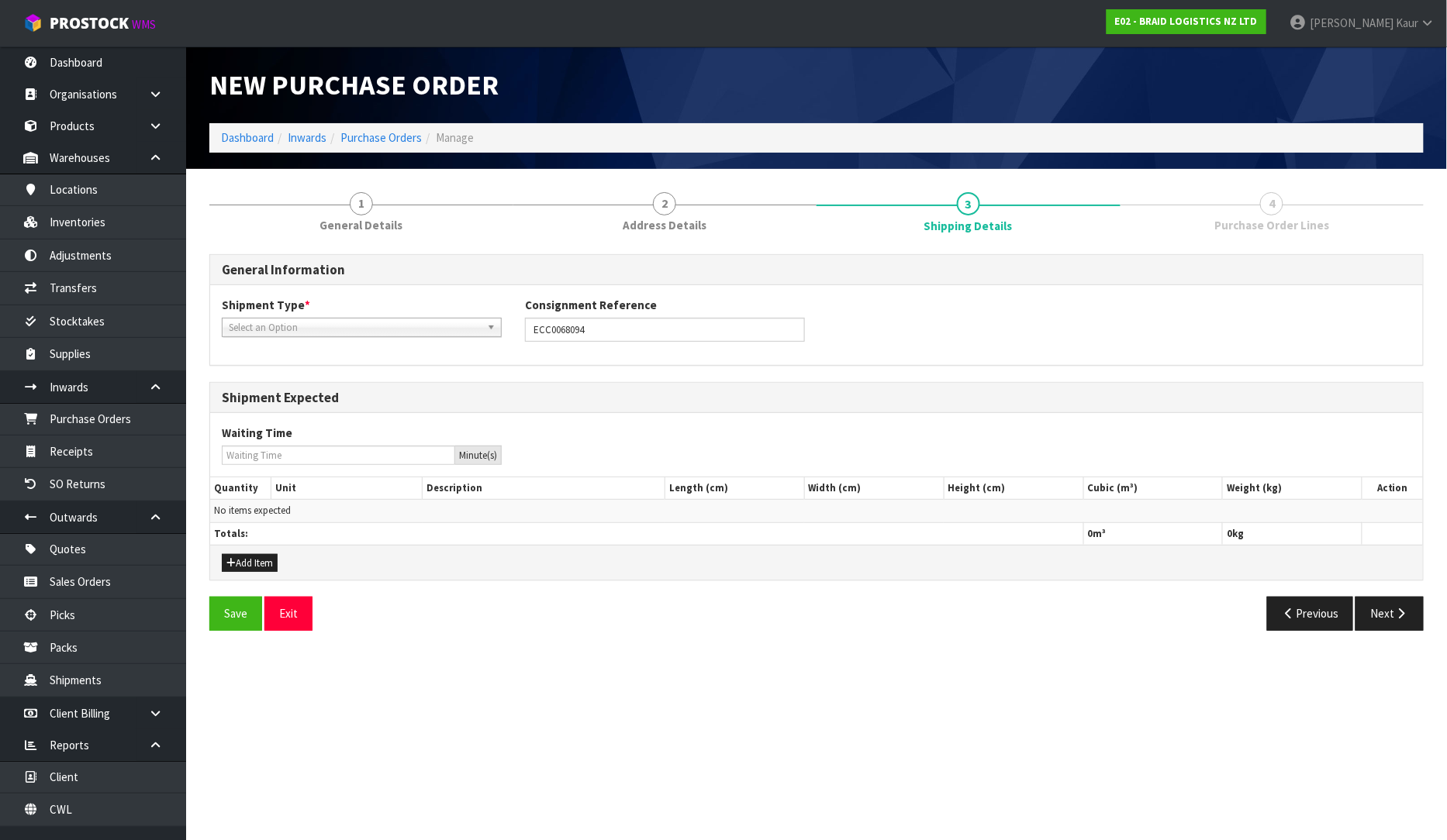
click at [383, 329] on span "Select an Option" at bounding box center [355, 328] width 252 height 19
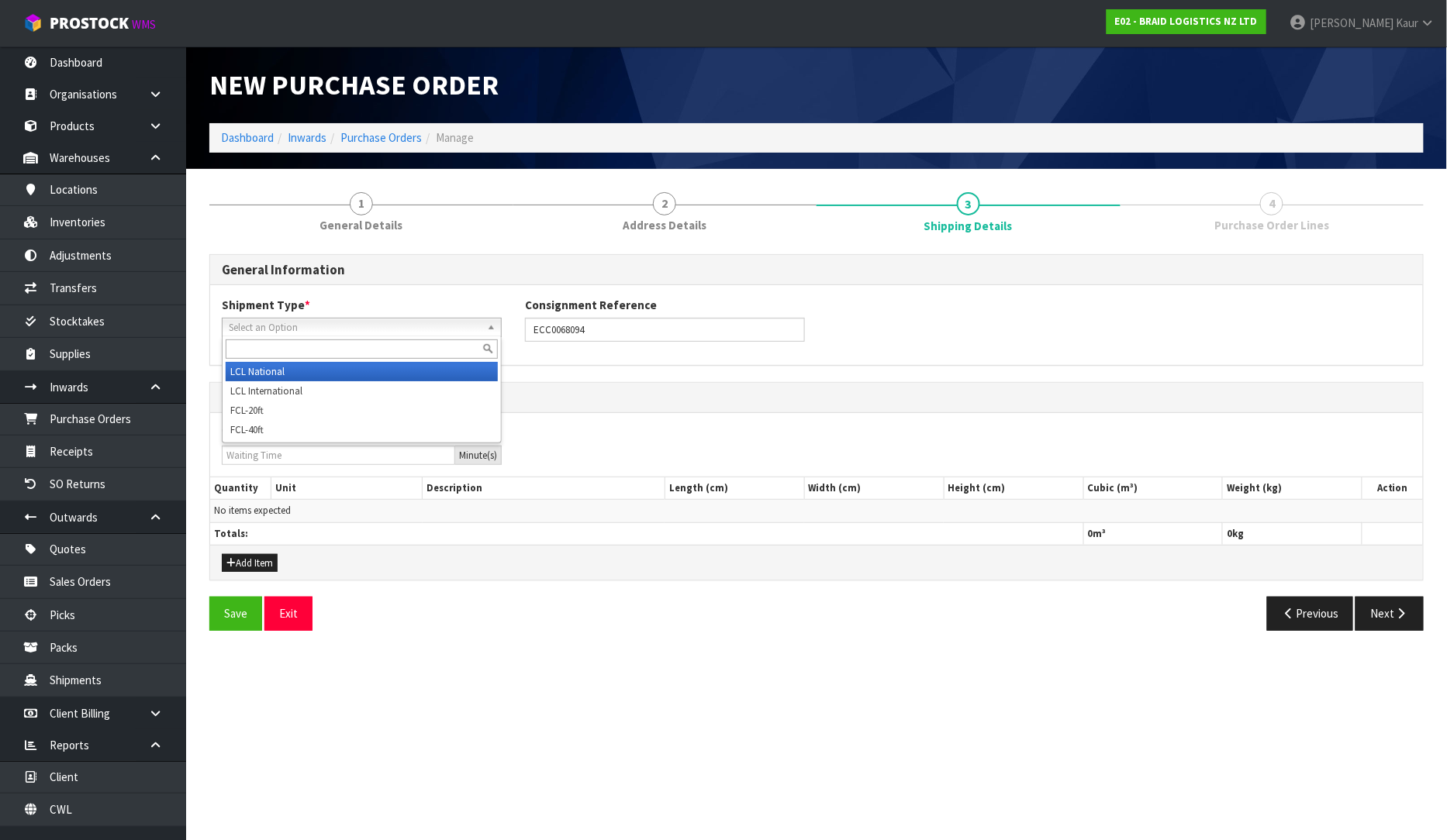
click at [338, 370] on li "LCL National" at bounding box center [361, 372] width 272 height 20
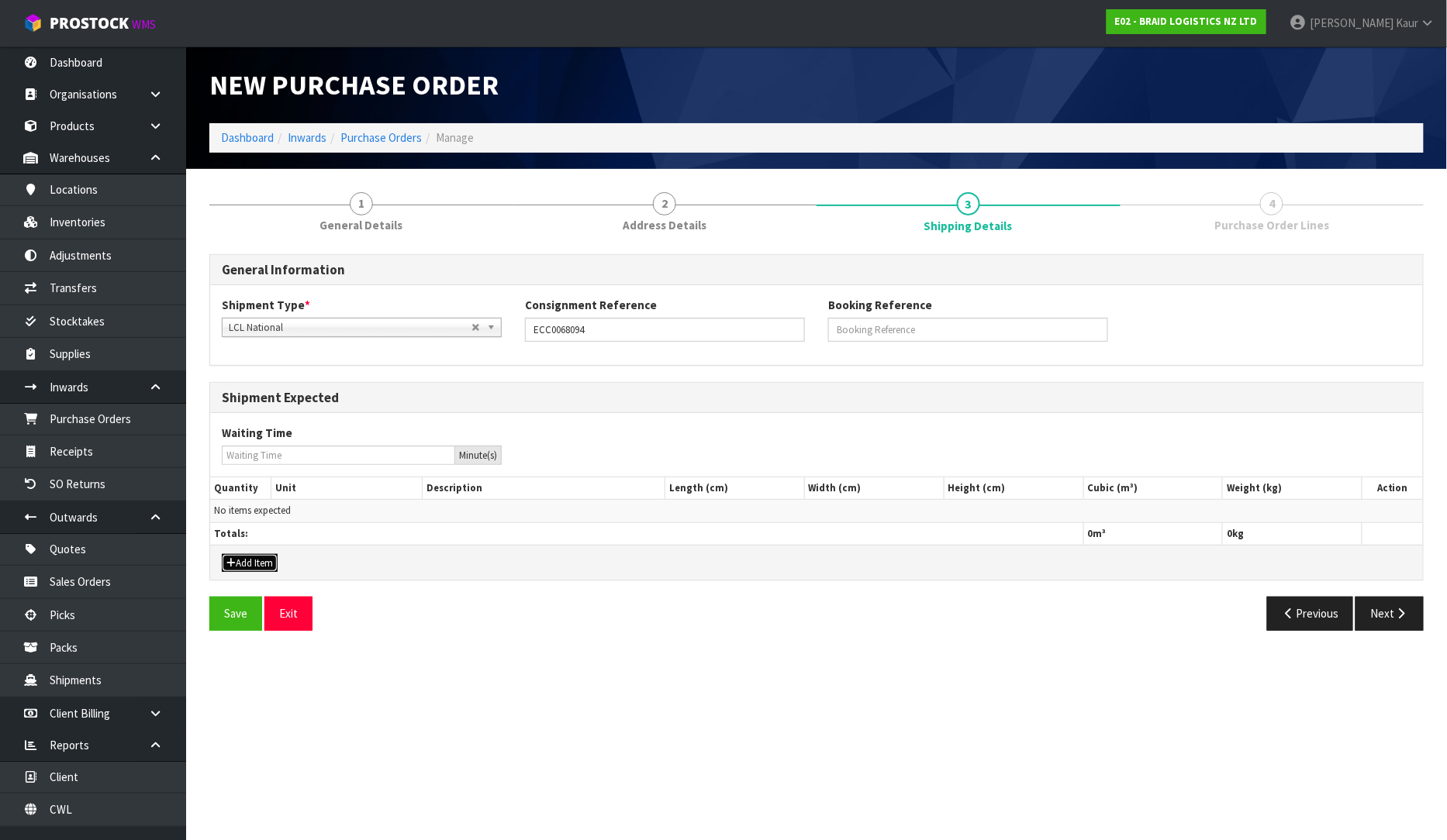
click at [243, 567] on button "Add Item" at bounding box center [250, 563] width 56 height 19
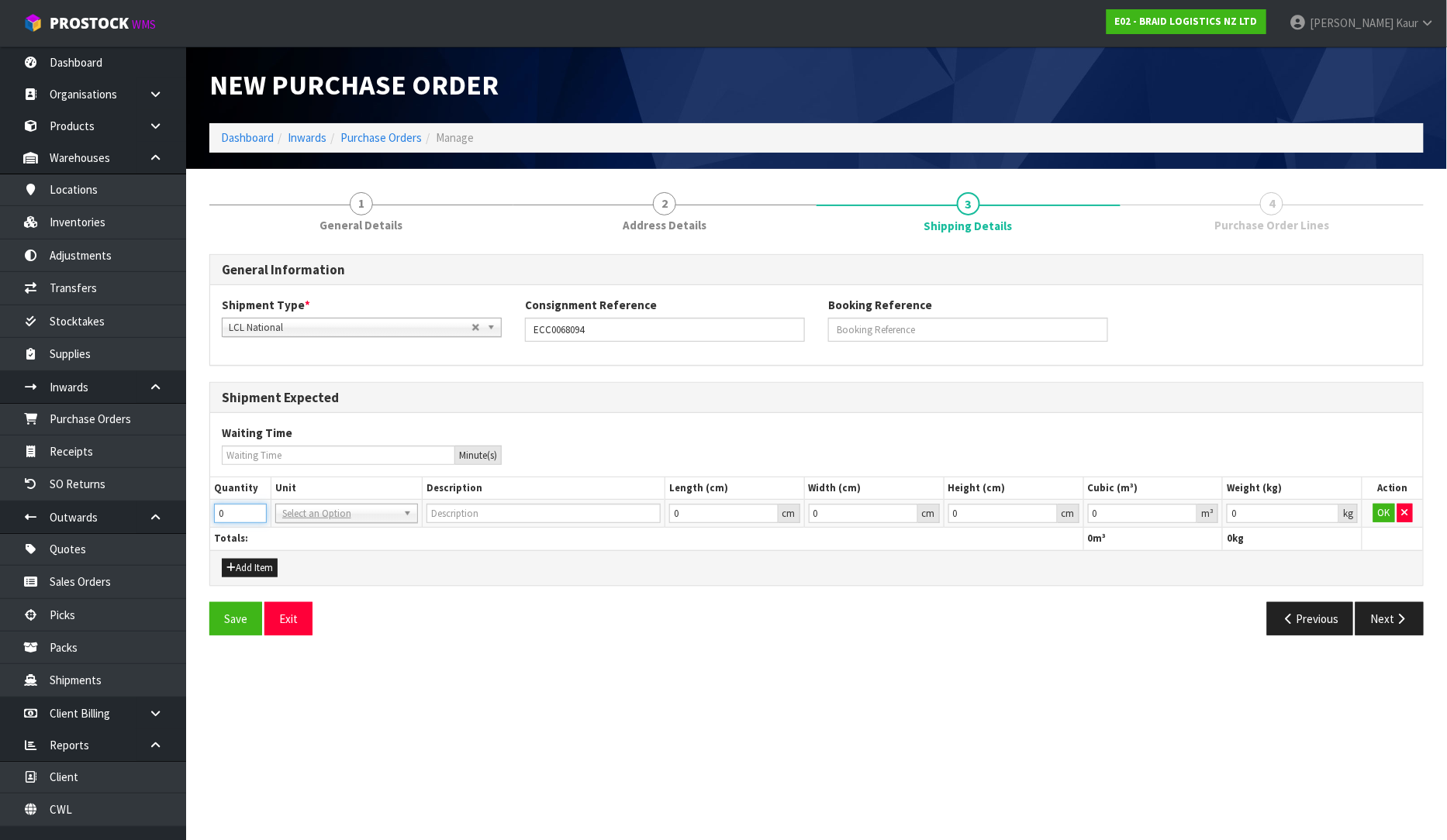
drag, startPoint x: 208, startPoint y: 512, endPoint x: 200, endPoint y: 512, distance: 8.0
click at [200, 512] on div "1 General Details 2 Address Details 3 Shipping Details 4 Purchase Order Lines G…" at bounding box center [816, 413] width 1238 height 466
type input "3"
type input "BAG"
drag, startPoint x: 1111, startPoint y: 517, endPoint x: 1084, endPoint y: 523, distance: 27.7
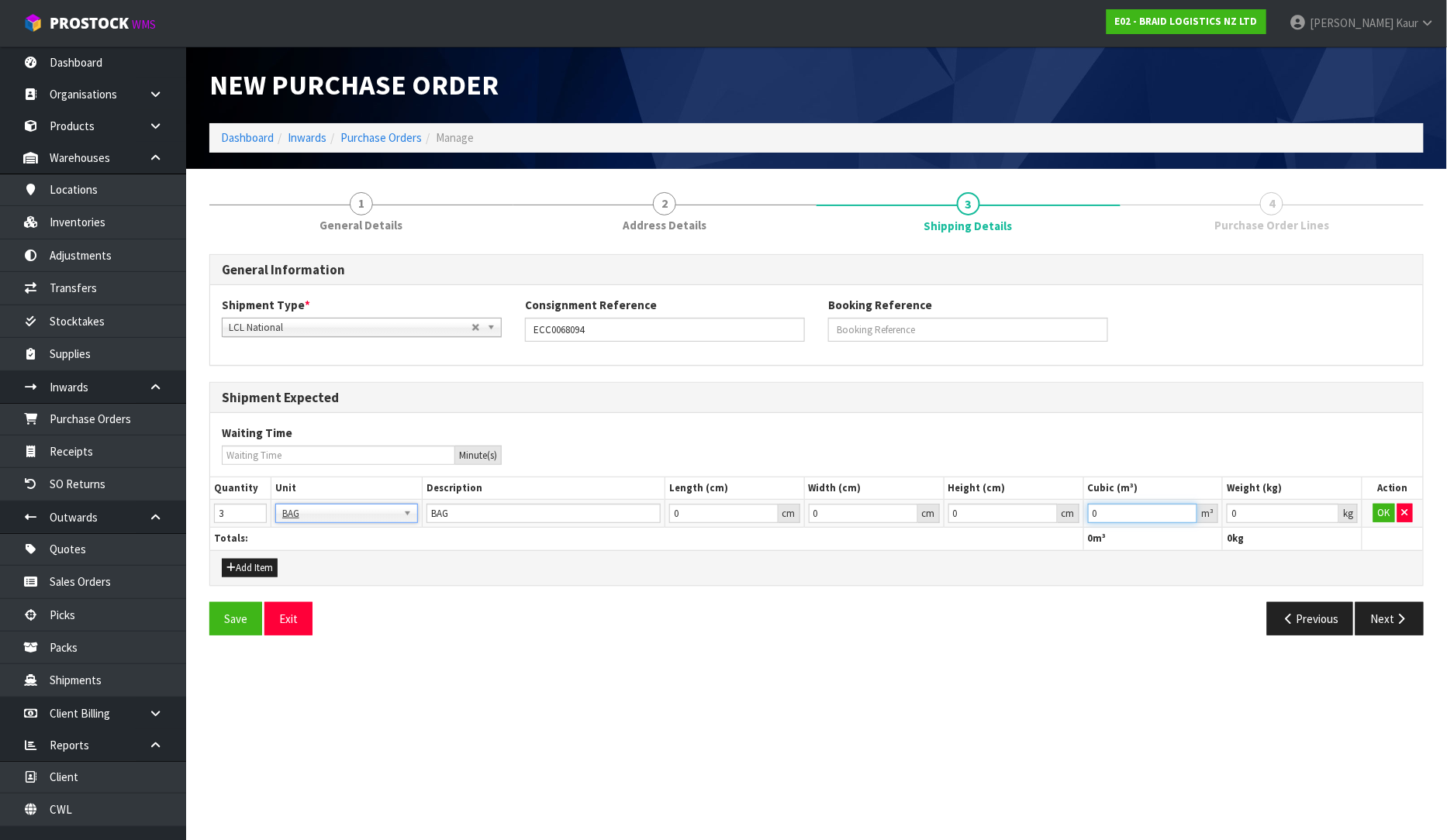
click at [1084, 523] on td "0 m³" at bounding box center [1152, 513] width 139 height 28
type input "3.000"
drag, startPoint x: 1244, startPoint y: 515, endPoint x: 1216, endPoint y: 517, distance: 28.1
click at [1216, 517] on tr "3 BAG BAR BSK BIN BTL BOX BDL CAB CGE CTN CSE COI CRA CRT CBE CYL DRM JAR MTR P…" at bounding box center [816, 513] width 1212 height 28
type input "1800"
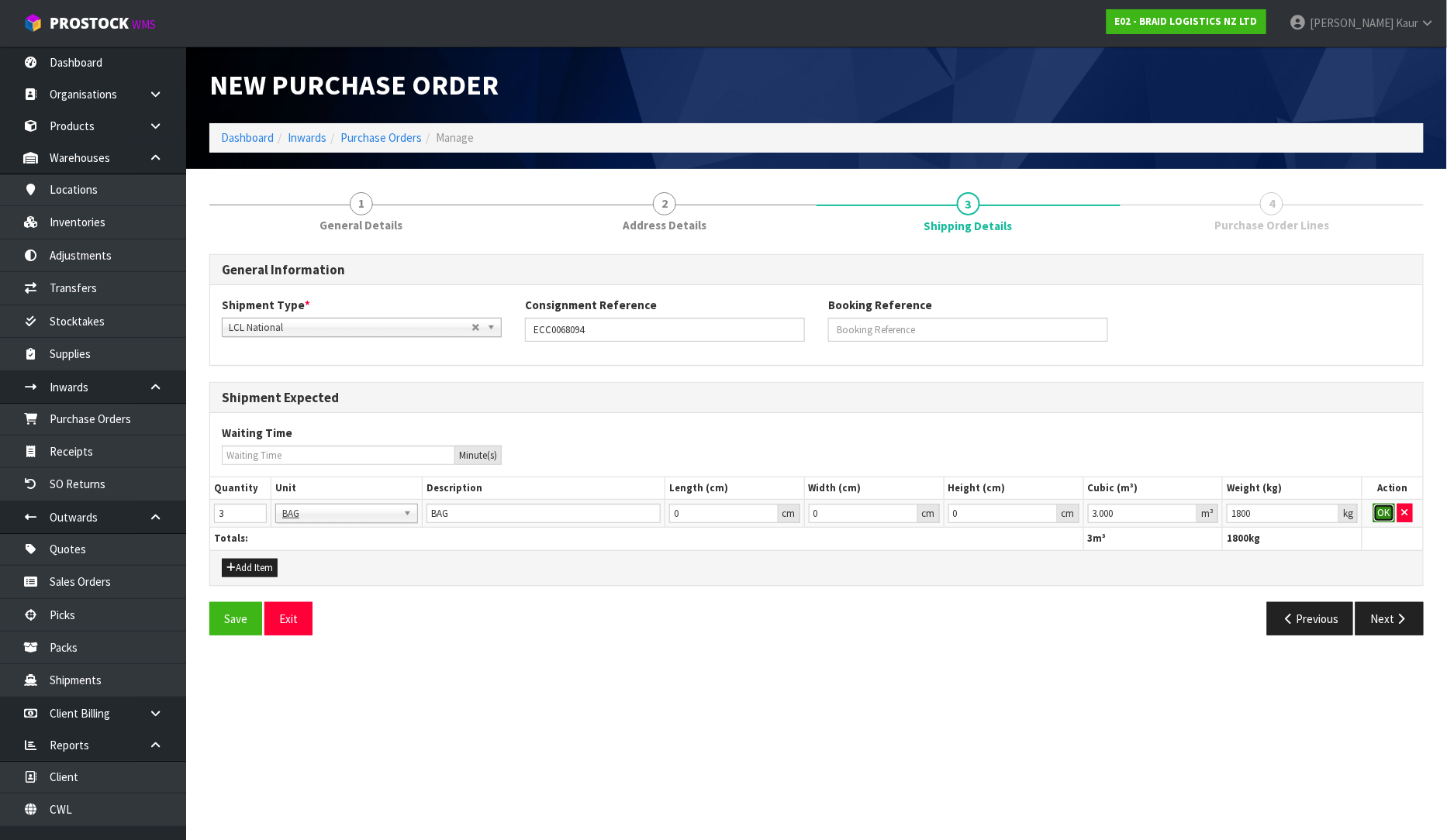
click at [1381, 508] on button "OK" at bounding box center [1384, 513] width 22 height 19
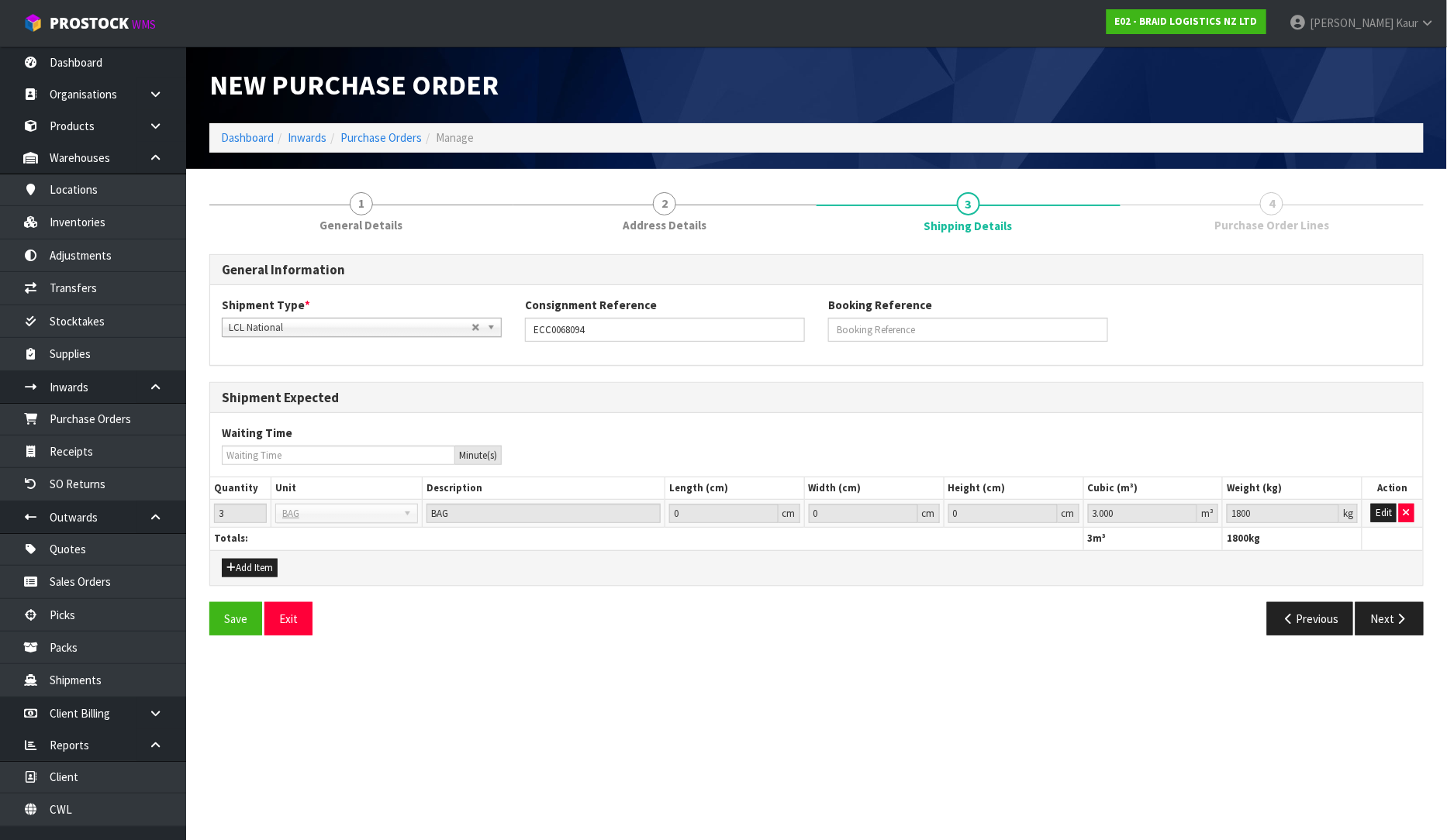
click at [1392, 636] on div "Save Exit Previous Next" at bounding box center [816, 624] width 1238 height 45
drag, startPoint x: 1385, startPoint y: 613, endPoint x: 1034, endPoint y: 530, distance: 360.7
click at [1381, 615] on button "Next" at bounding box center [1389, 618] width 68 height 33
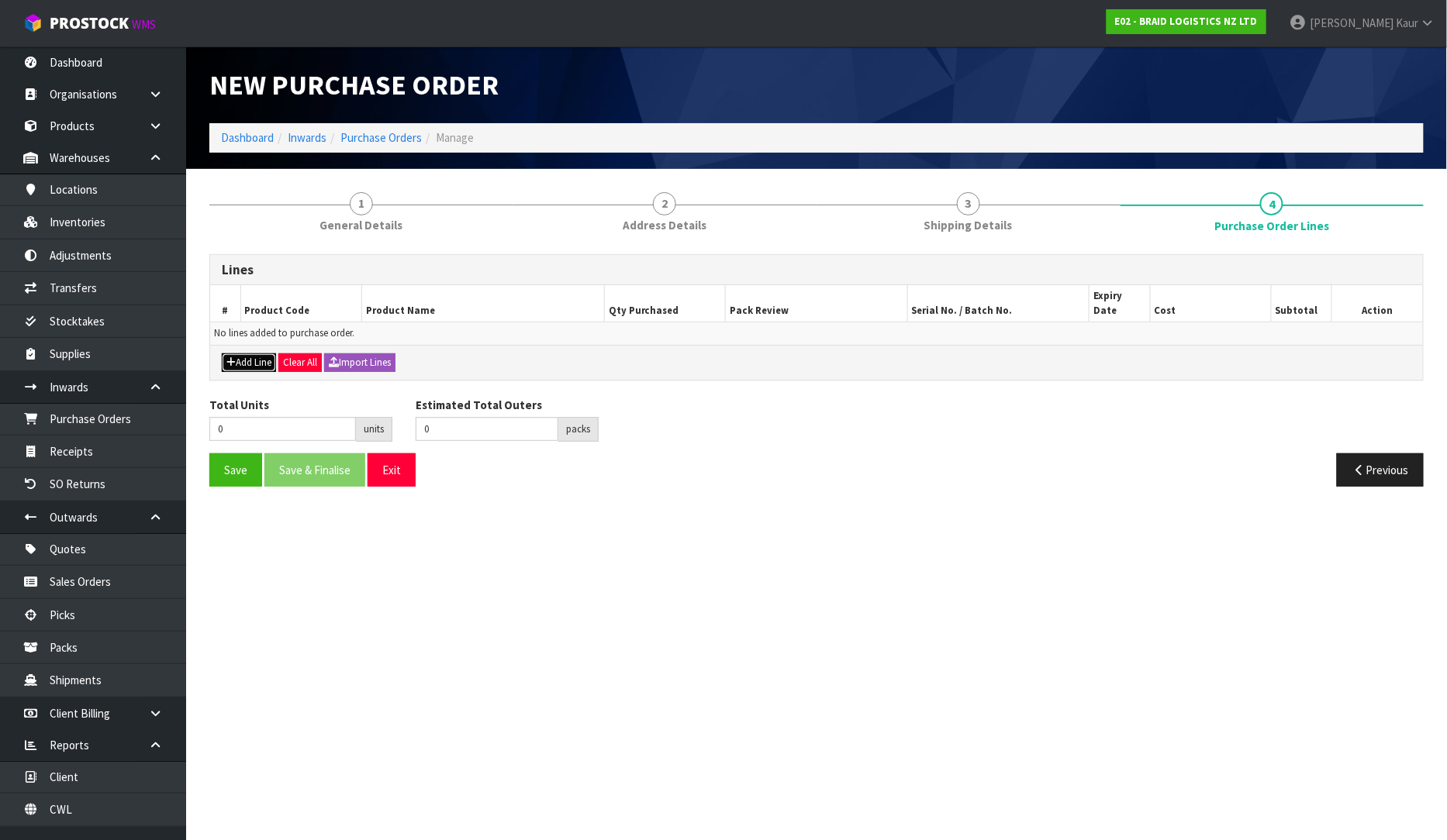
click at [245, 353] on button "Add Line" at bounding box center [249, 362] width 54 height 19
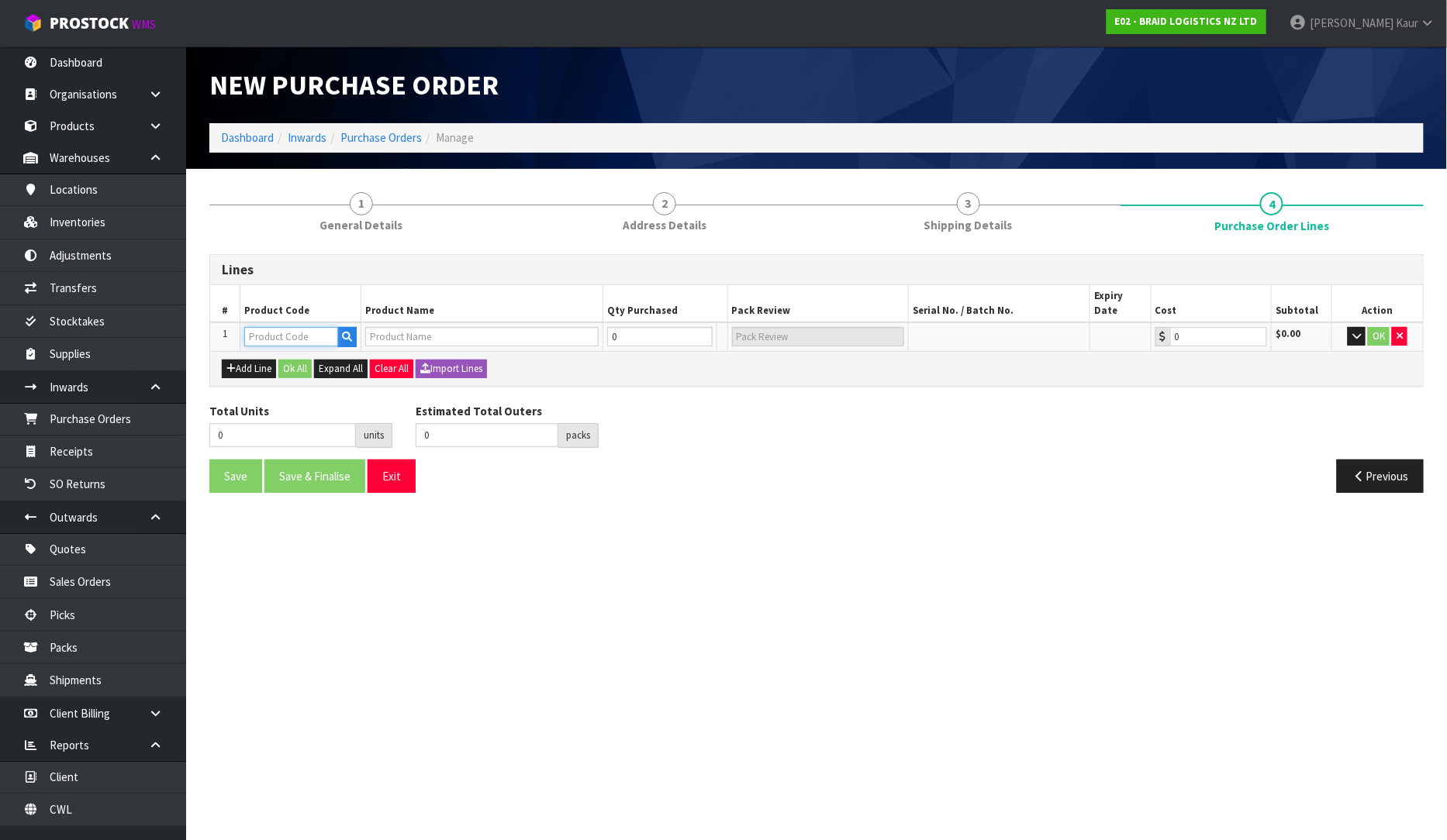
click at [271, 327] on input "text" at bounding box center [291, 337] width 93 height 20
type input "BR"
click at [285, 383] on link "BR -ROT-BAG" at bounding box center [306, 390] width 122 height 21
type input "BR-ROT-BAG"
type input "BS ROTORUA-BAG RUBBER CHIPS"
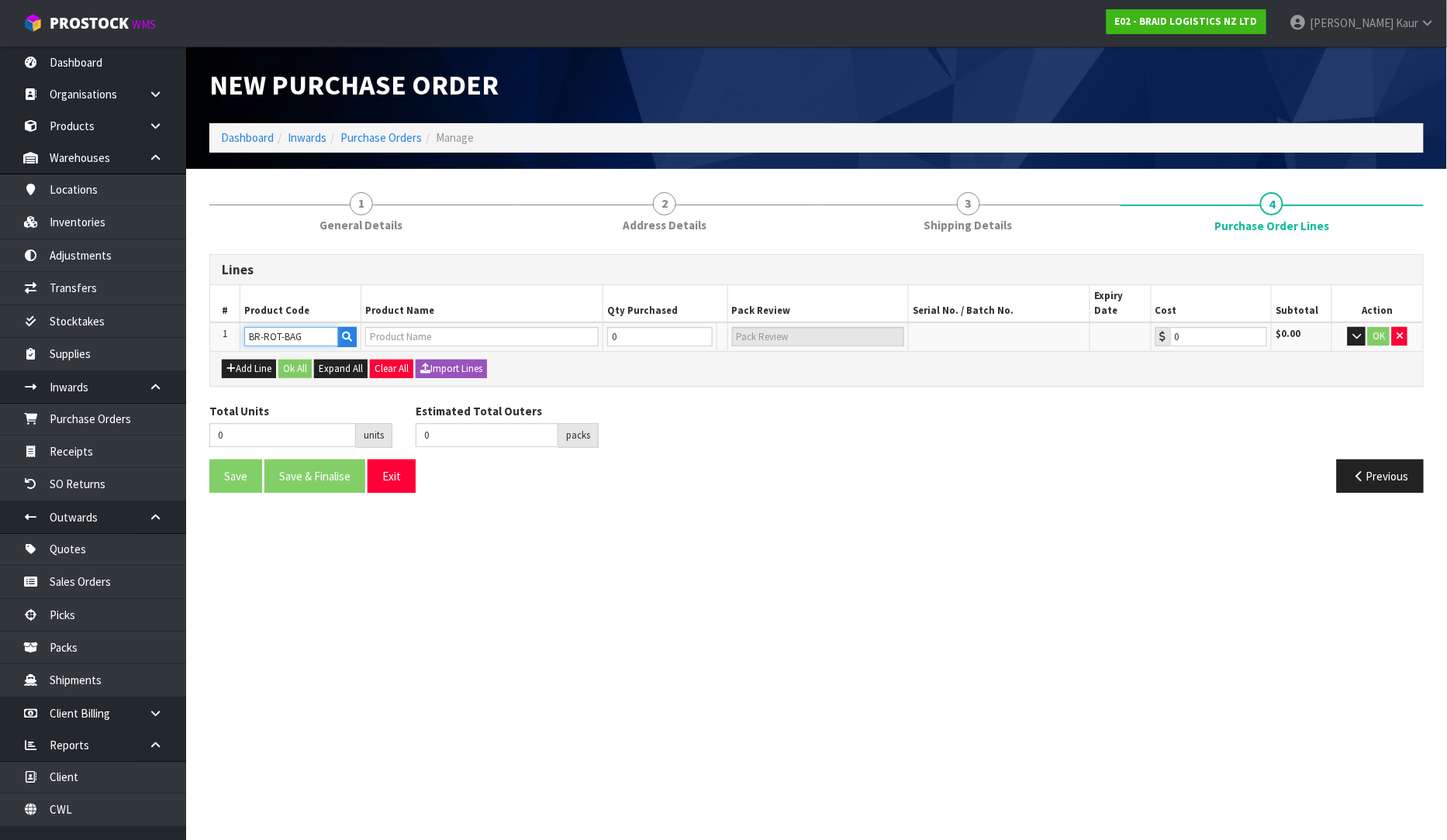
type input "0.00"
click at [625, 327] on input "0" at bounding box center [652, 337] width 93 height 20
type input "3"
type input "3 PLT"
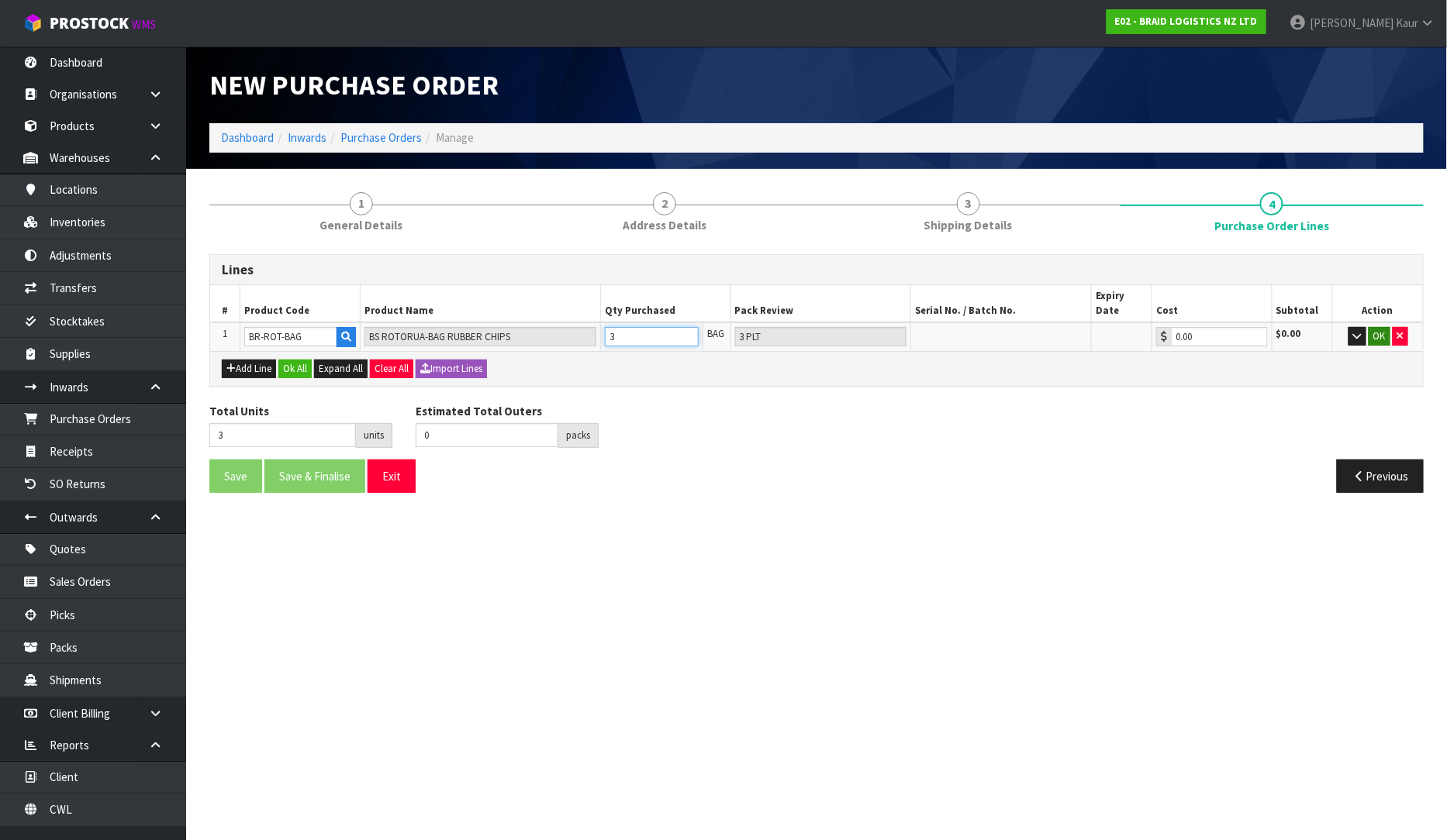
type input "3"
click at [1377, 327] on button "OK" at bounding box center [1380, 336] width 22 height 19
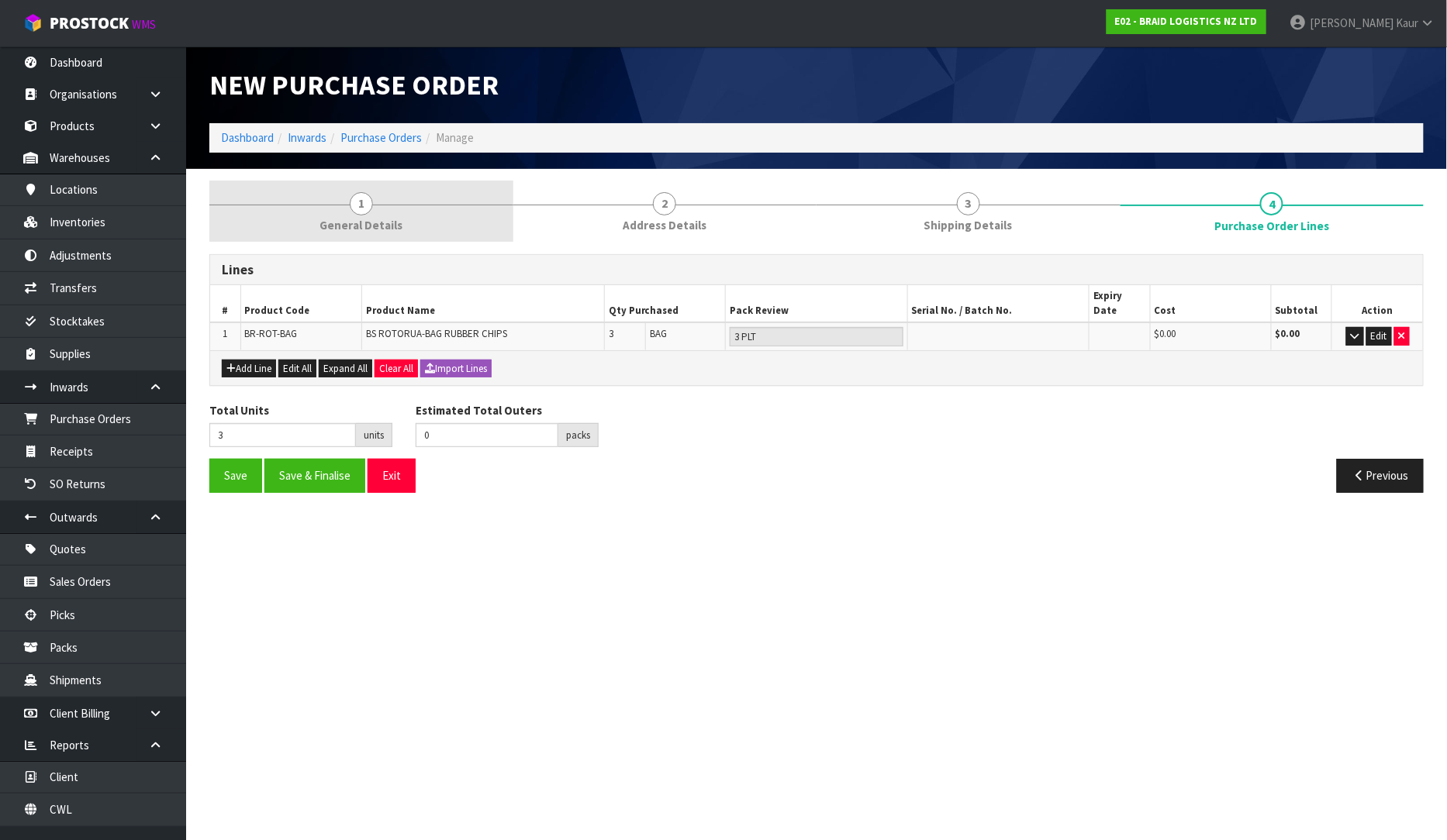
click at [345, 208] on link "1 General Details" at bounding box center [361, 211] width 304 height 61
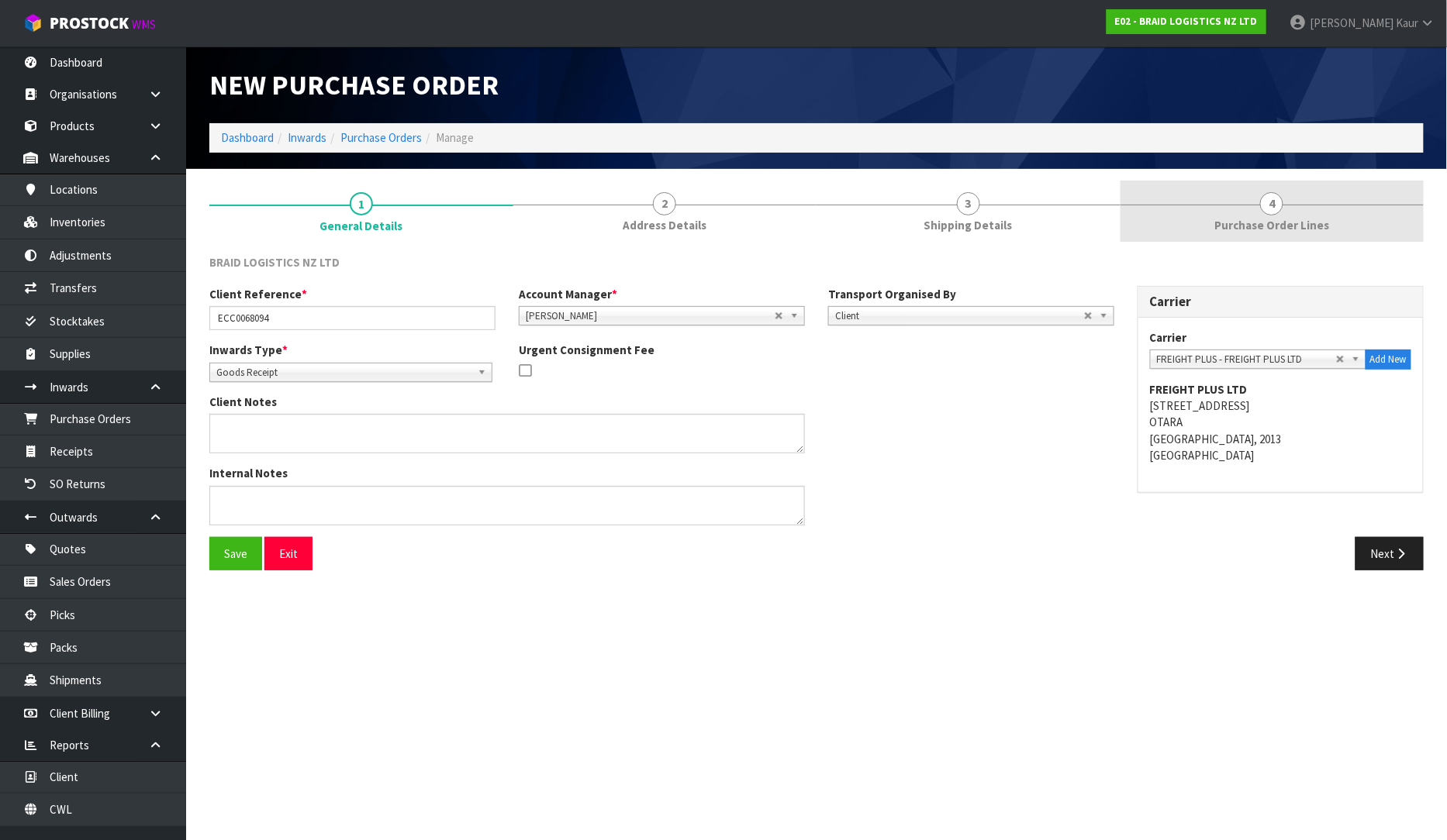
click at [1274, 234] on link "4 Purchase Order Lines" at bounding box center [1273, 211] width 304 height 61
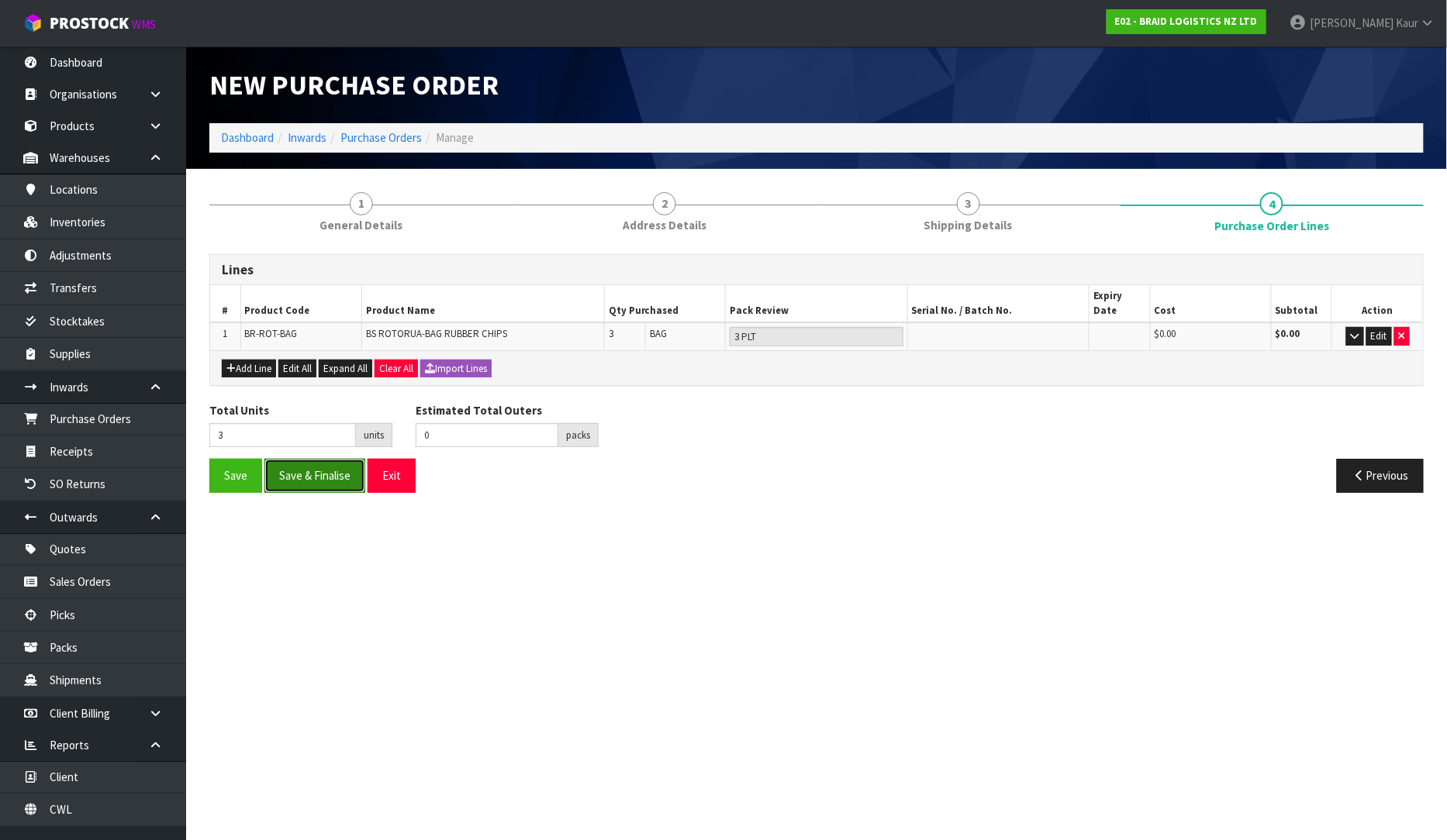
click at [321, 468] on button "Save & Finalise" at bounding box center [315, 475] width 101 height 33
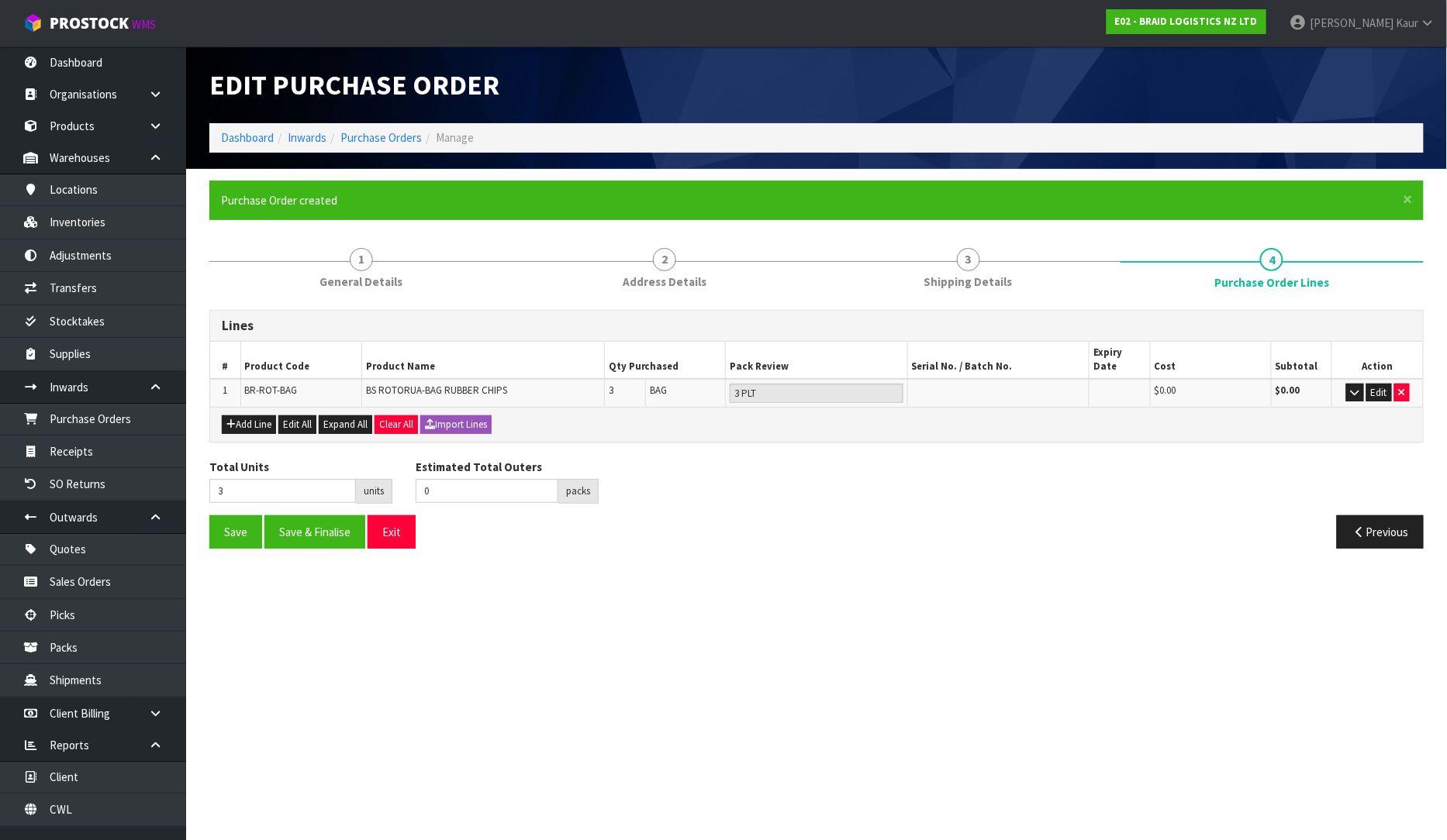
type input "0"
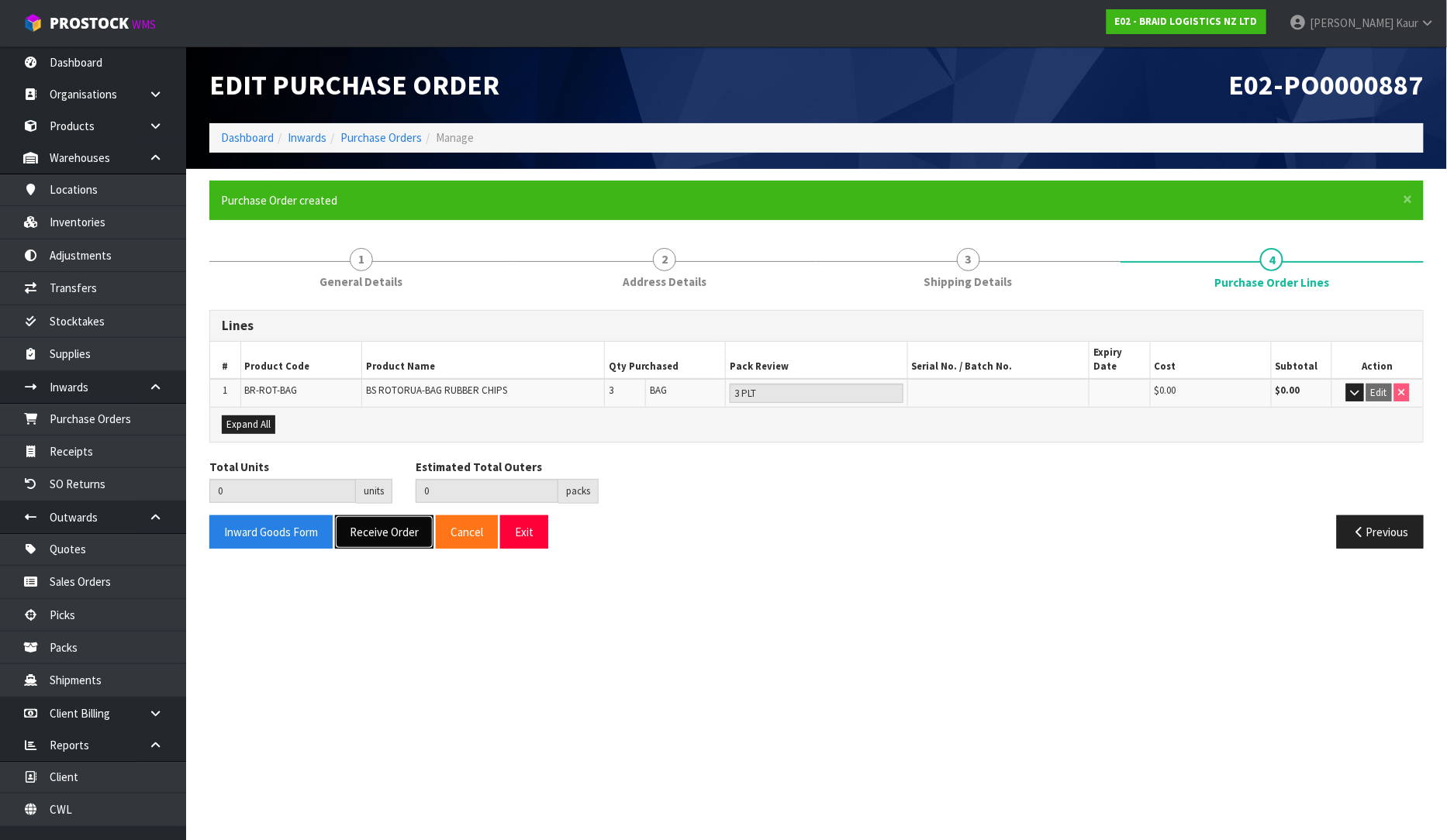
click at [375, 522] on button "Receive Order" at bounding box center [385, 532] width 99 height 33
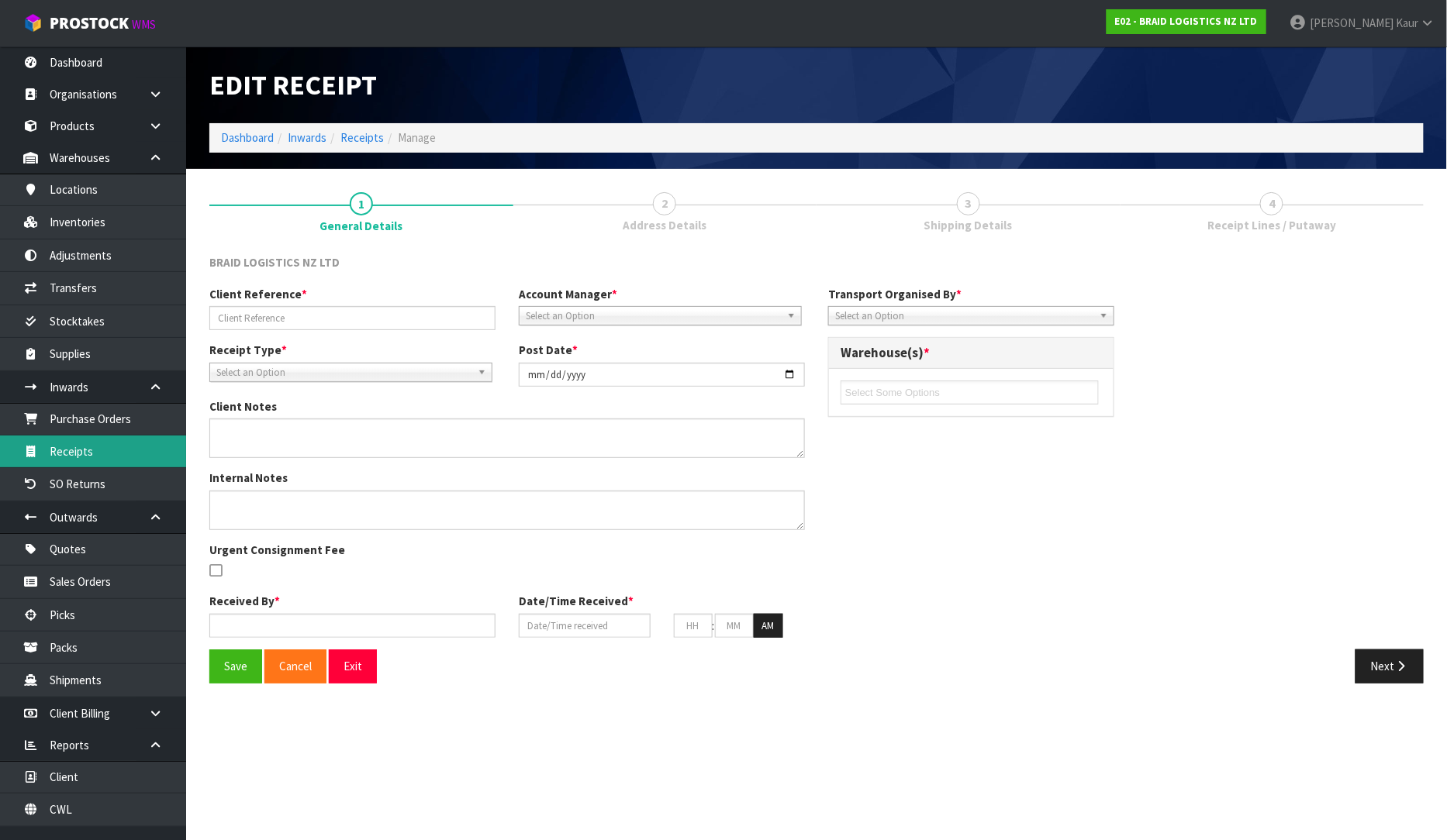
type input "ECC0068094"
type input "[DATE]"
type input "[PERSON_NAME]"
type input "[DATE]"
type input "04"
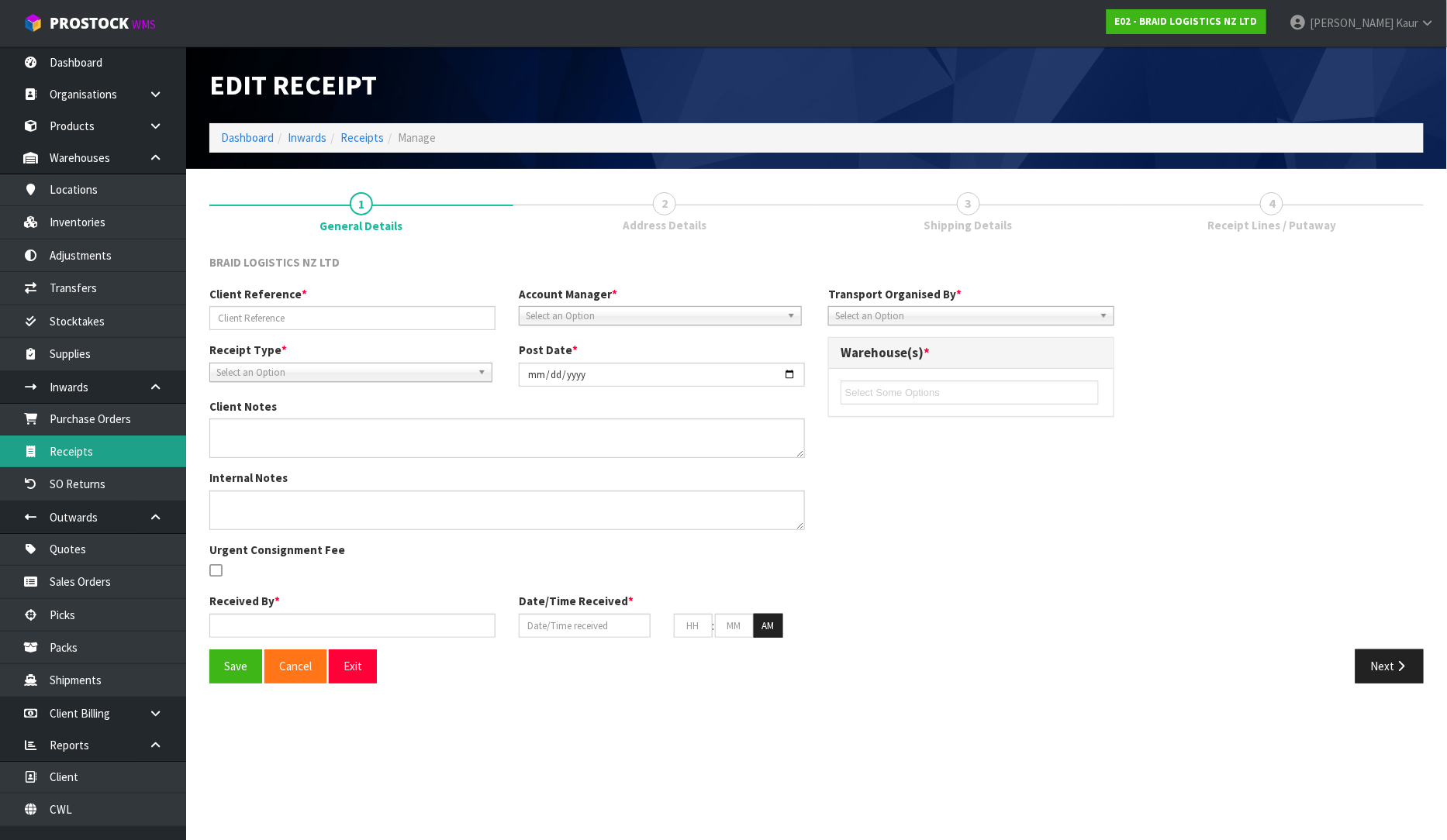
type input "15"
click at [72, 454] on link "Receipts" at bounding box center [93, 451] width 186 height 31
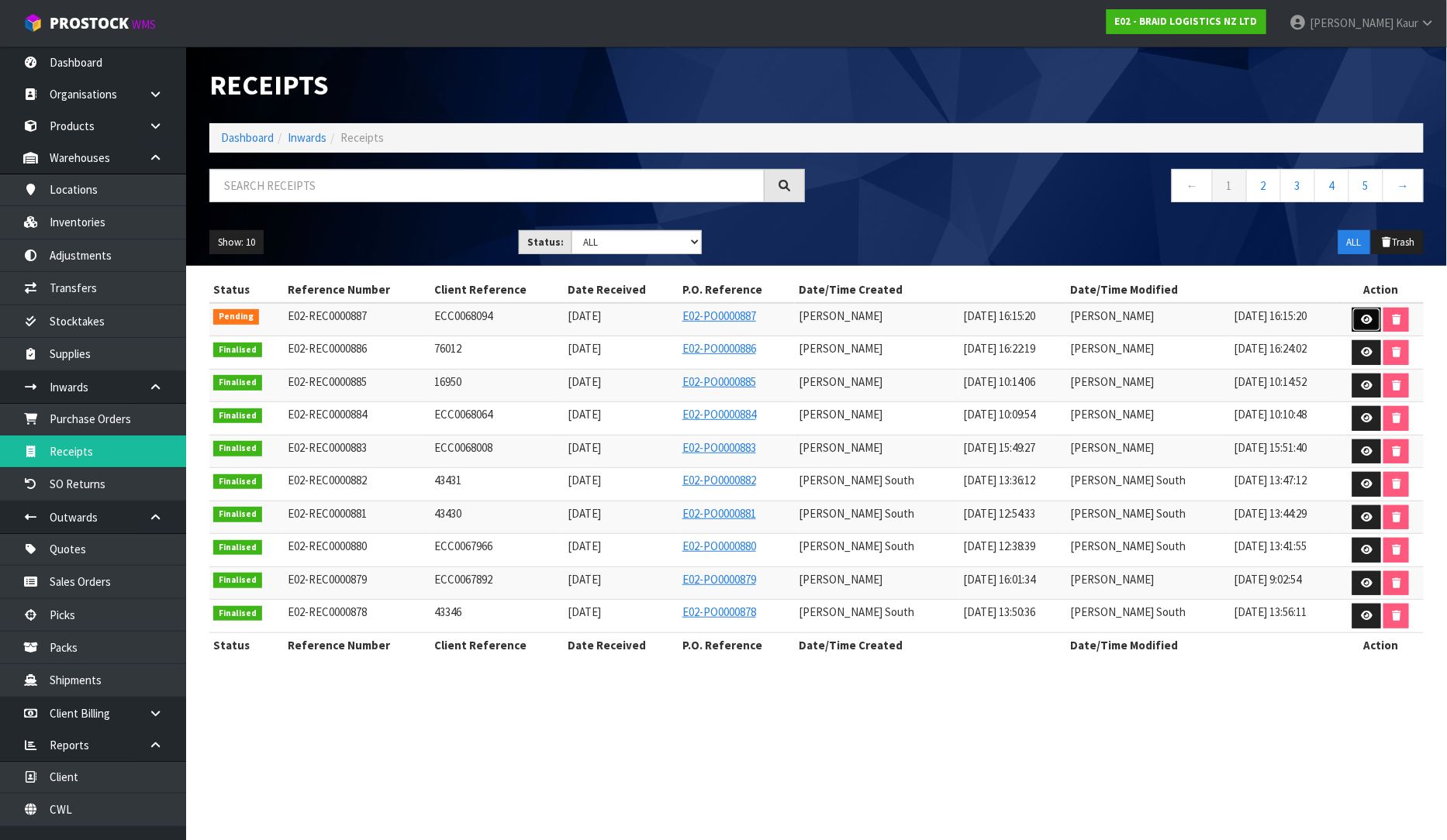
click at [1357, 319] on link at bounding box center [1367, 321] width 29 height 25
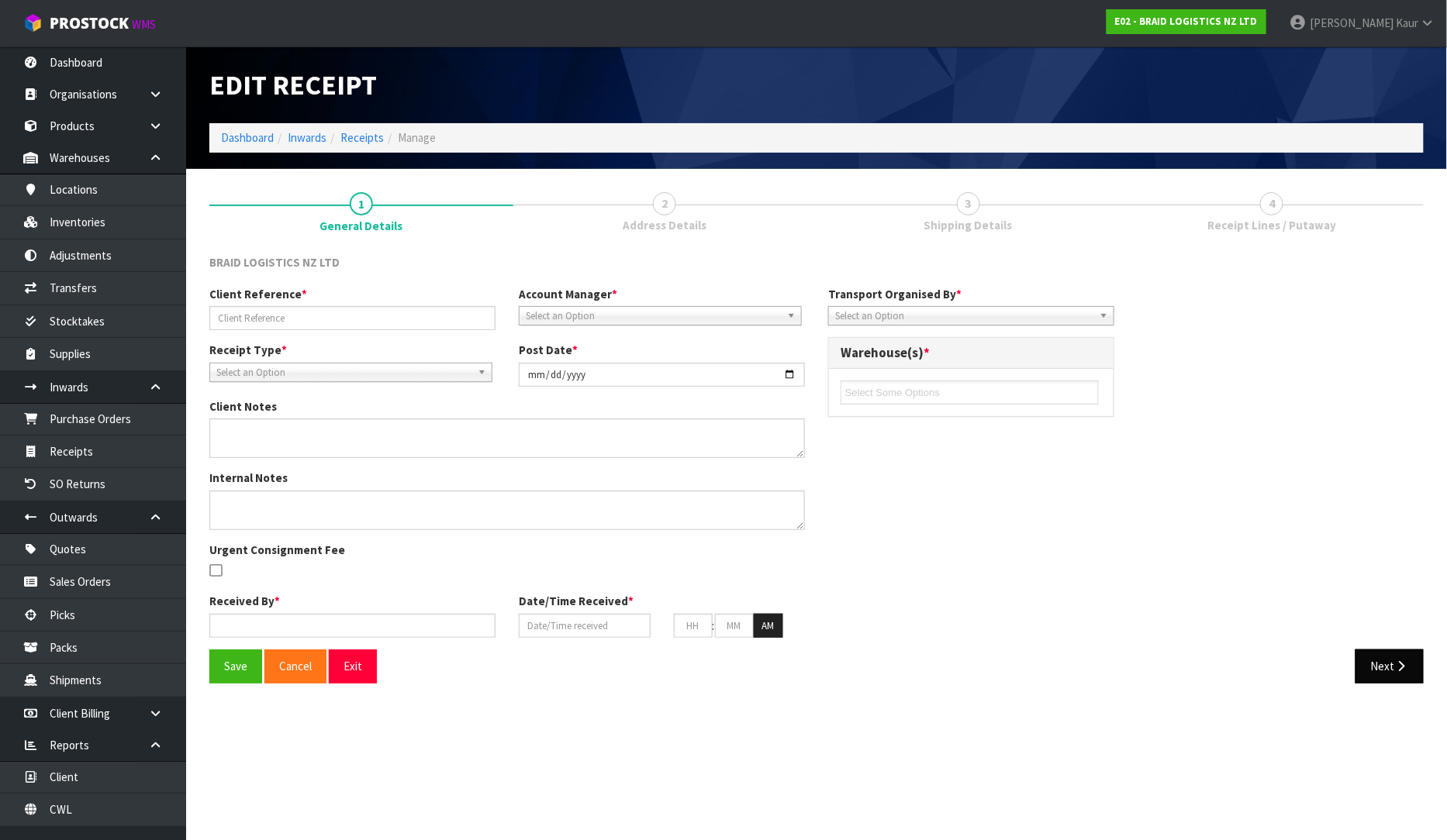
type input "ECC0068094"
type input "[DATE]"
type input "[PERSON_NAME]"
type input "[DATE]"
type input "04"
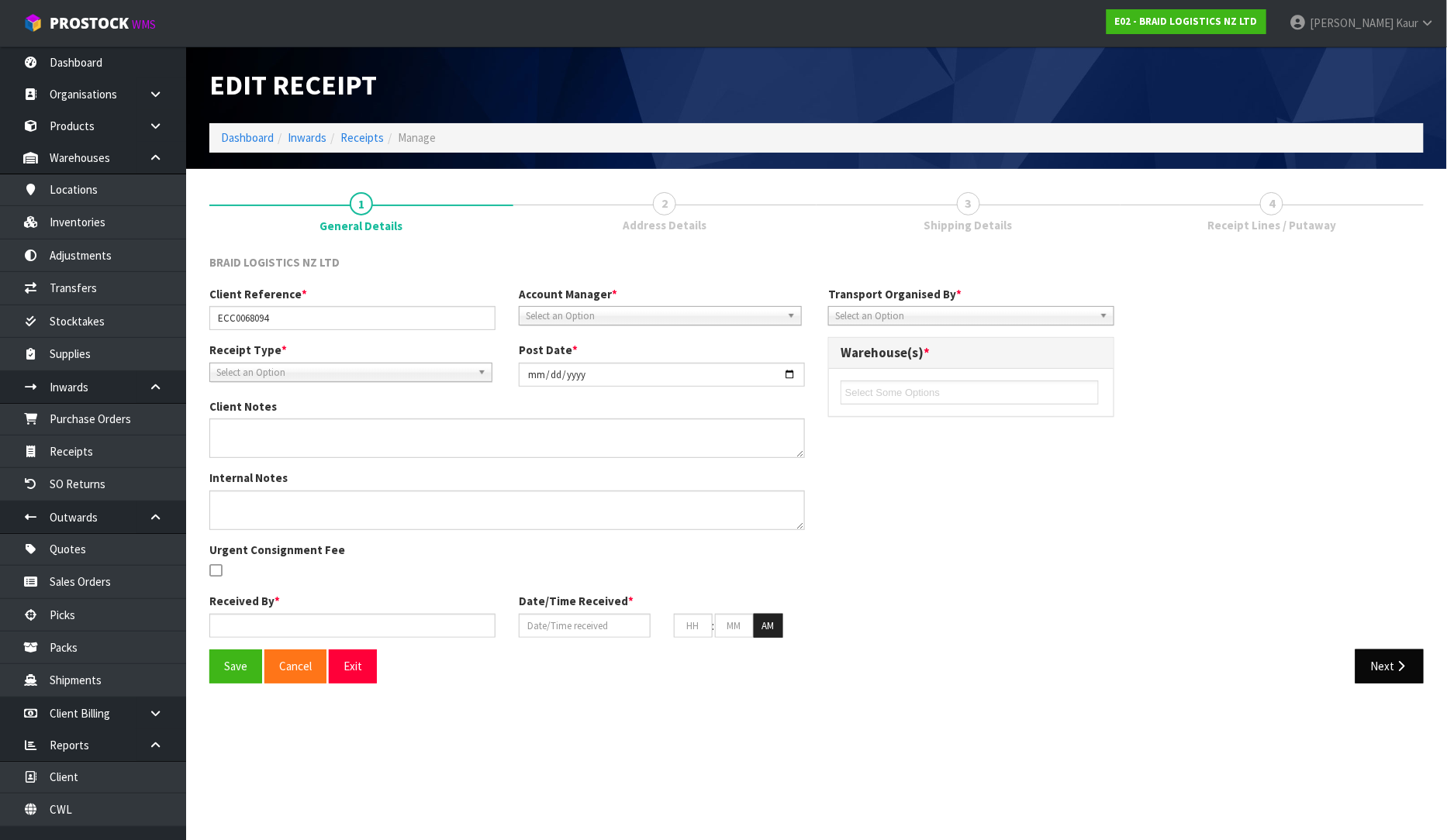
type input "15"
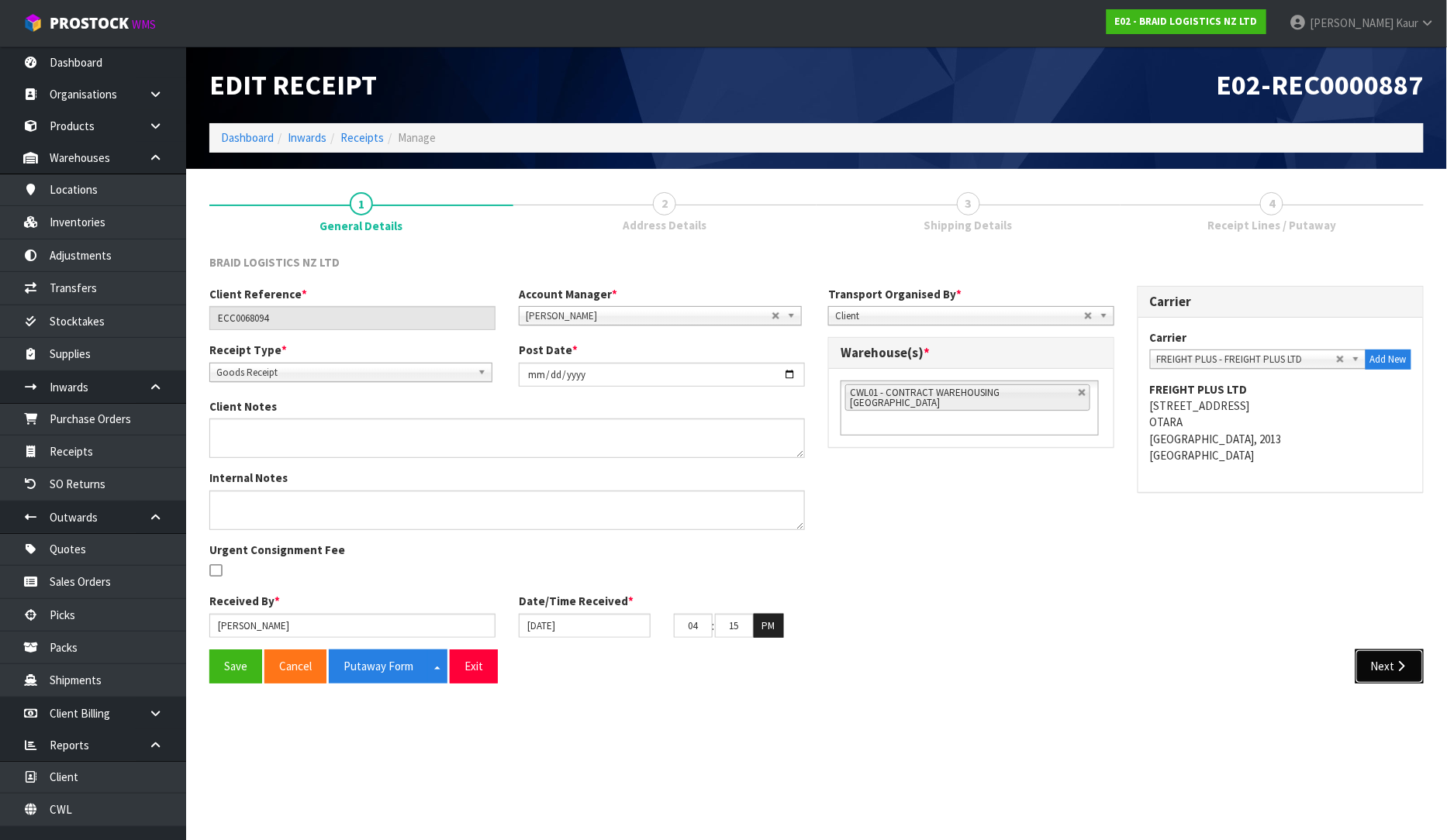
click at [1382, 659] on button "Next" at bounding box center [1389, 666] width 68 height 33
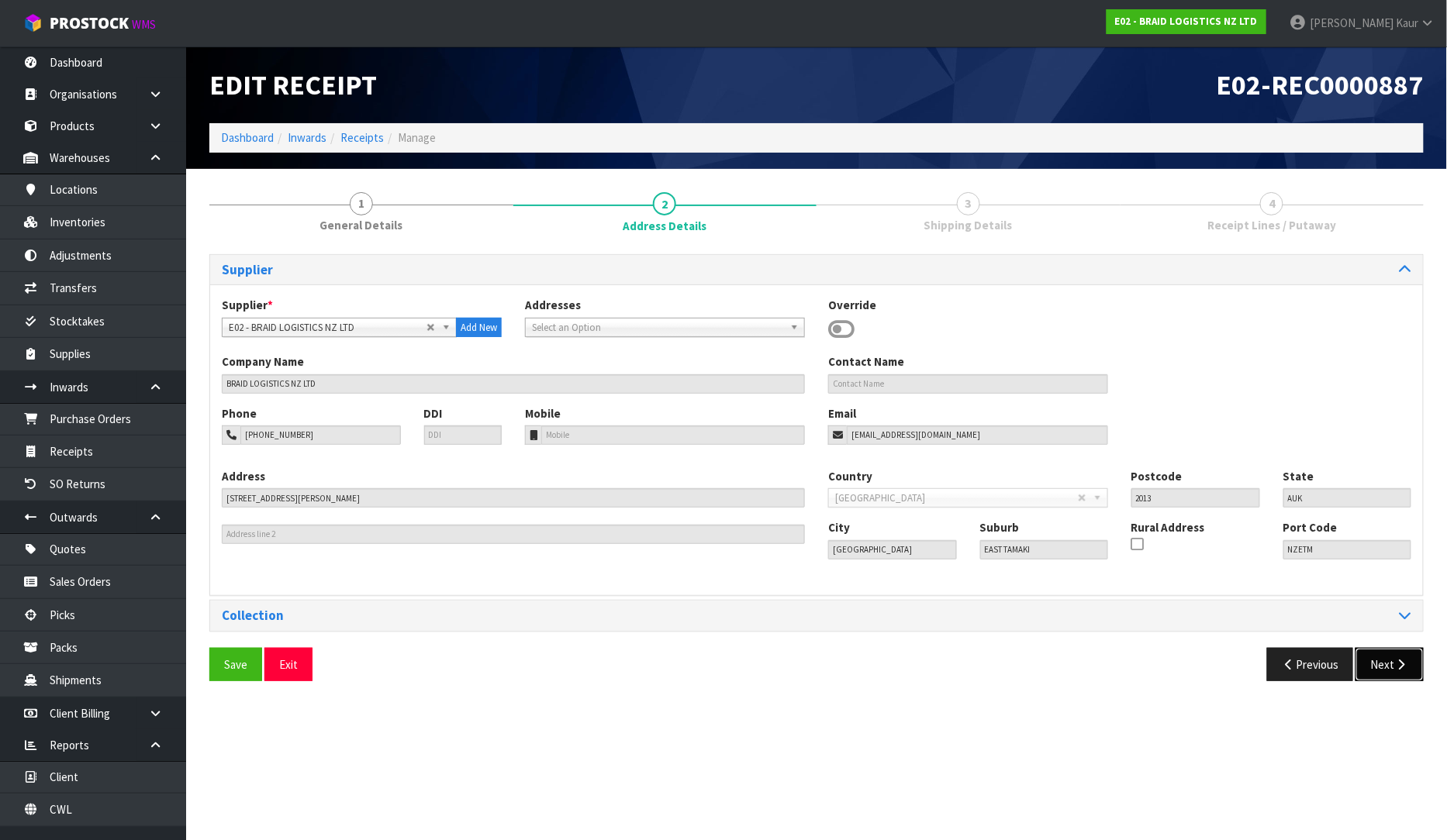
click at [1382, 659] on button "Next" at bounding box center [1389, 664] width 68 height 33
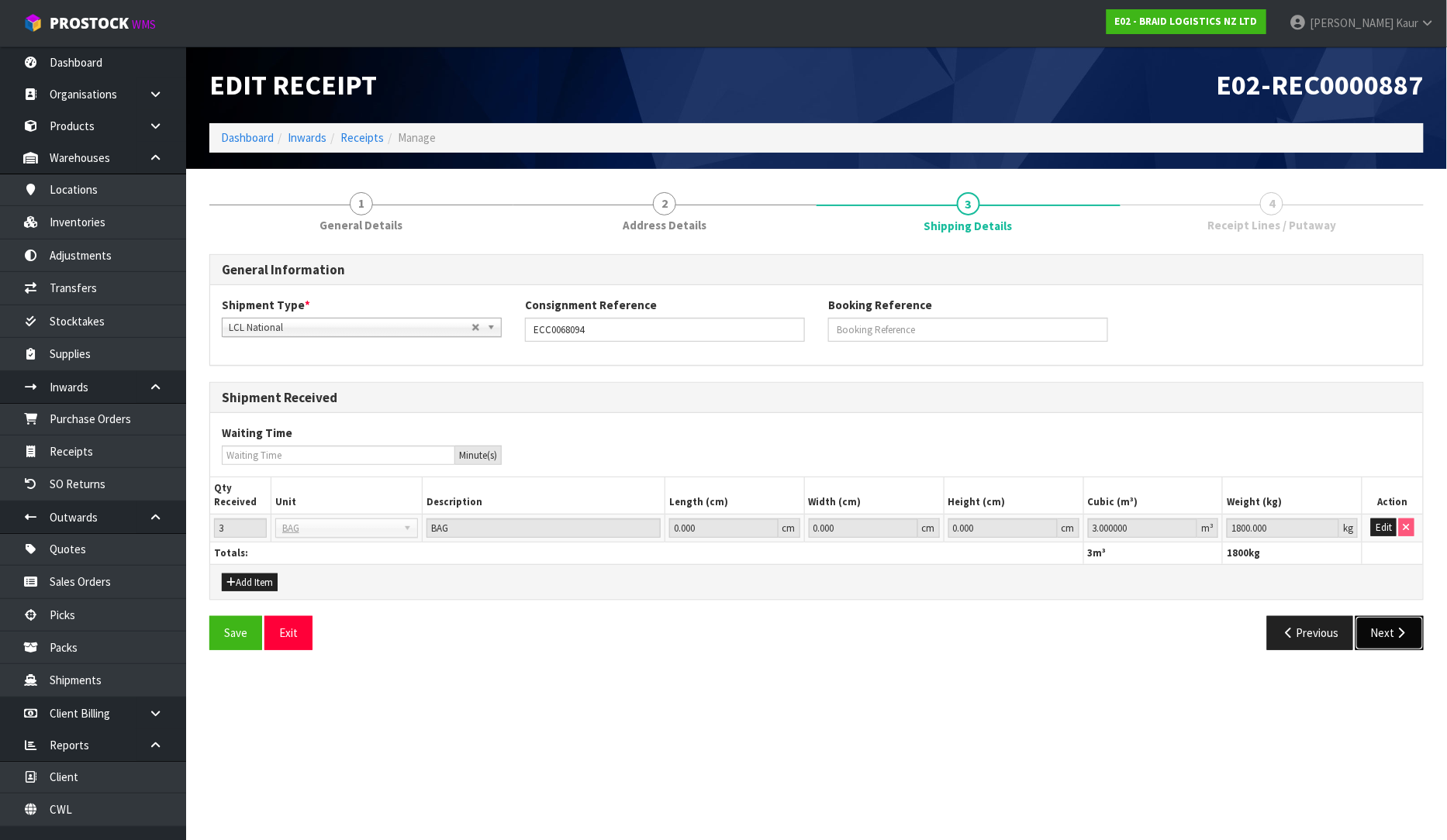
click at [1381, 637] on button "Next" at bounding box center [1389, 632] width 68 height 33
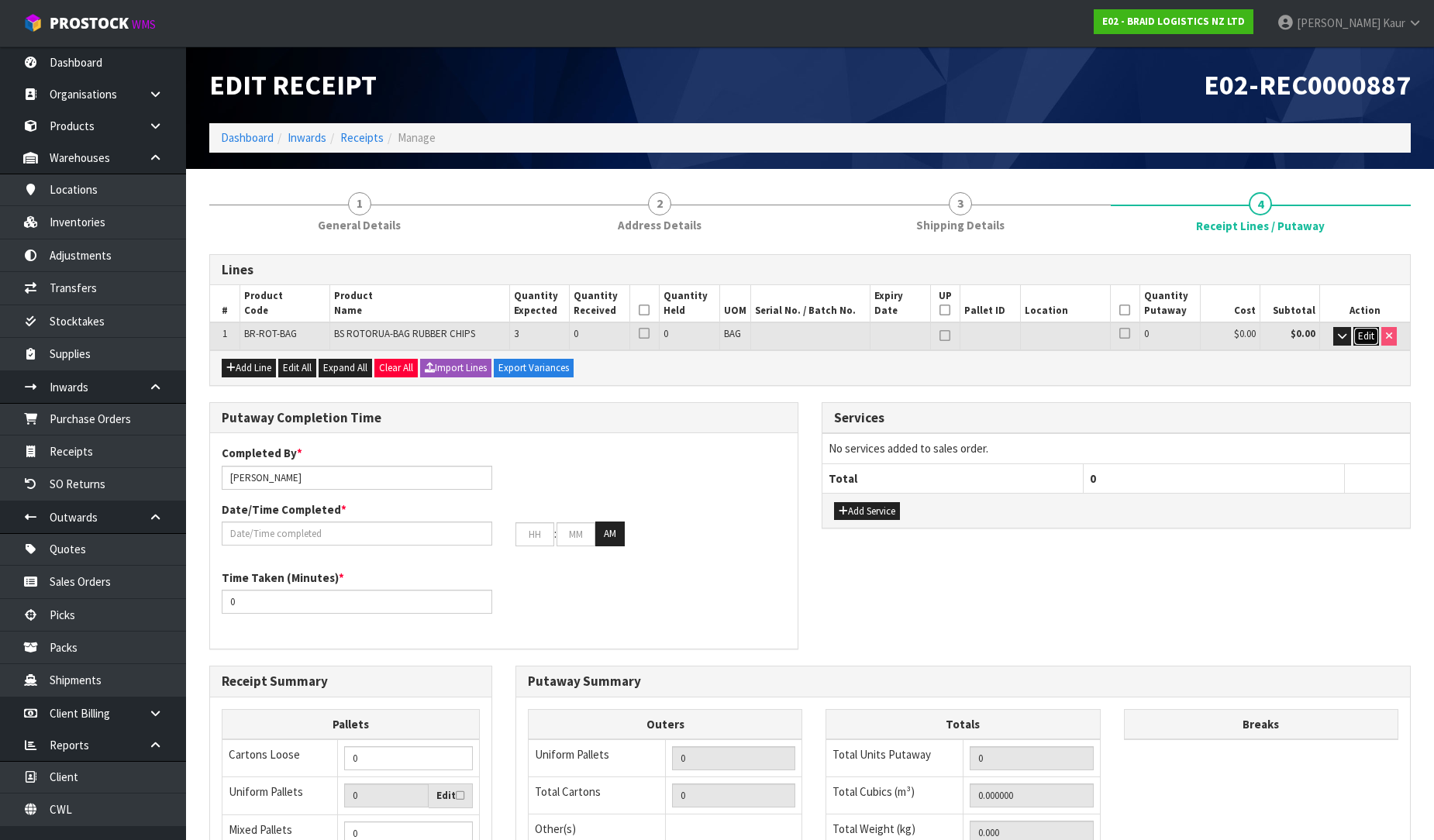
click at [1370, 331] on span "Edit" at bounding box center [1367, 336] width 16 height 13
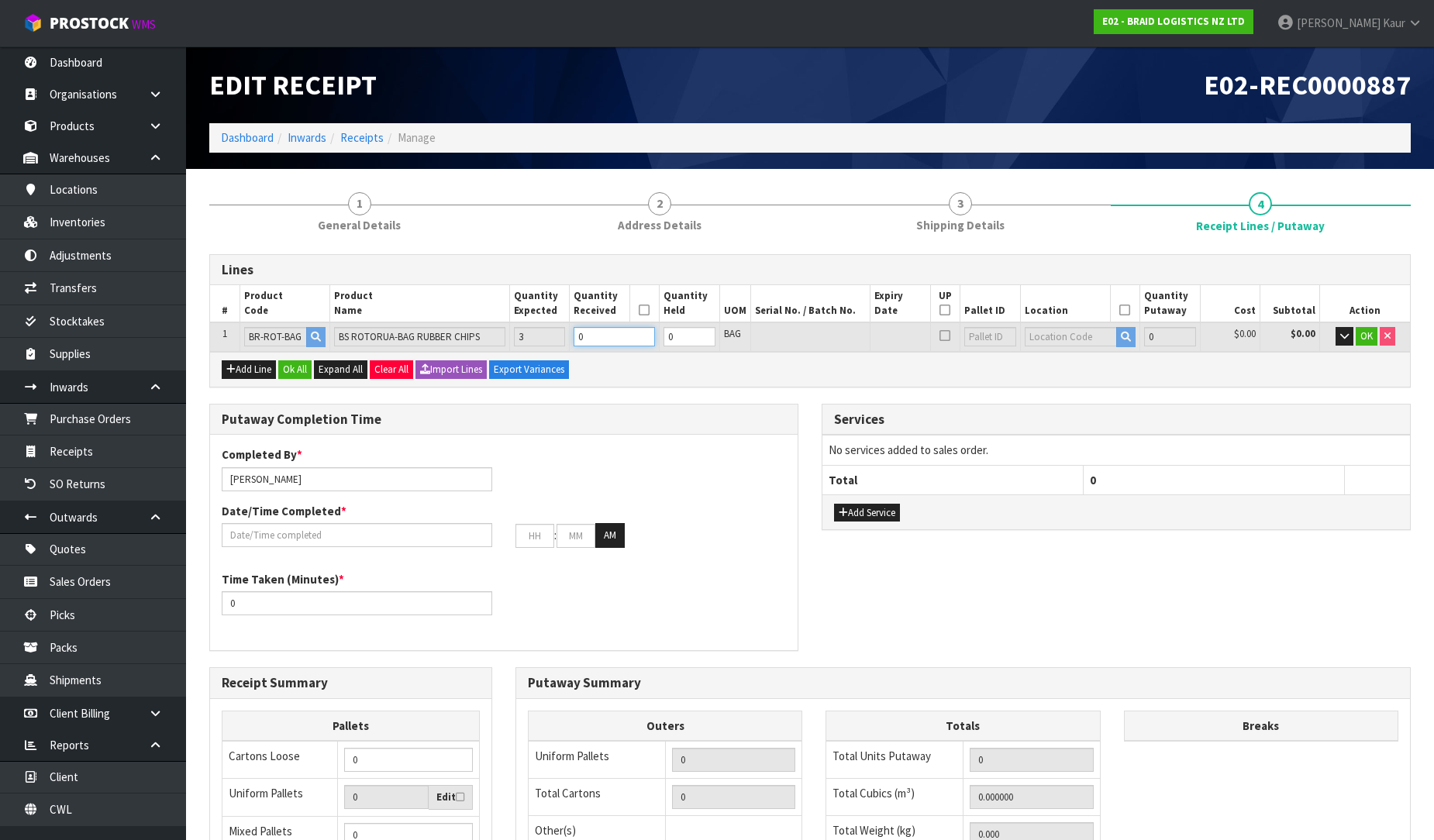
drag, startPoint x: 615, startPoint y: 348, endPoint x: 606, endPoint y: 336, distance: 15.0
click at [613, 344] on td "0" at bounding box center [615, 337] width 90 height 29
type input "3"
type input "2100"
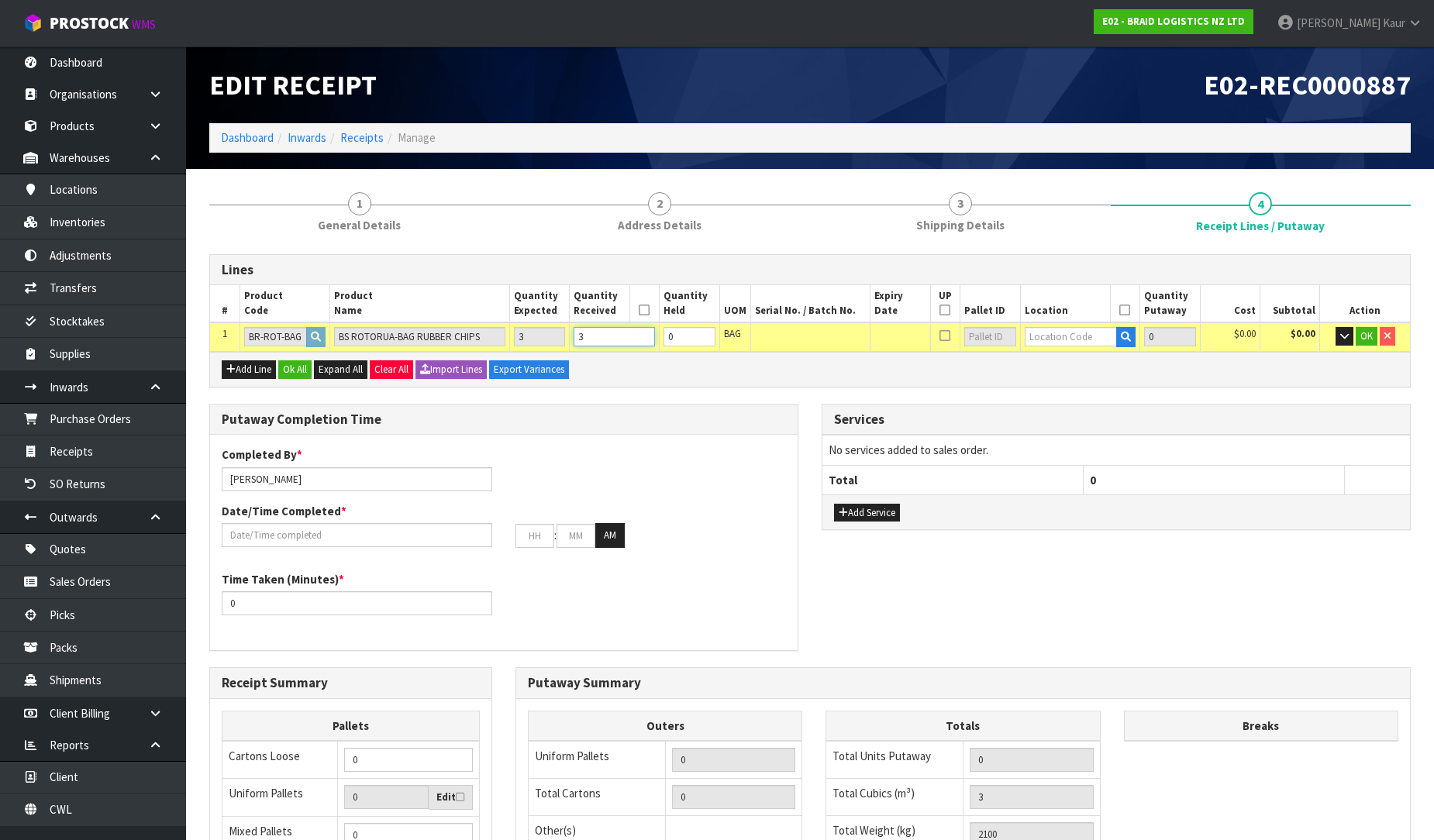
type input "3"
drag, startPoint x: 1043, startPoint y: 347, endPoint x: 1050, endPoint y: 337, distance: 12.2
click at [1042, 347] on td at bounding box center [1080, 337] width 120 height 29
click at [1050, 337] on input "text" at bounding box center [1072, 337] width 93 height 20
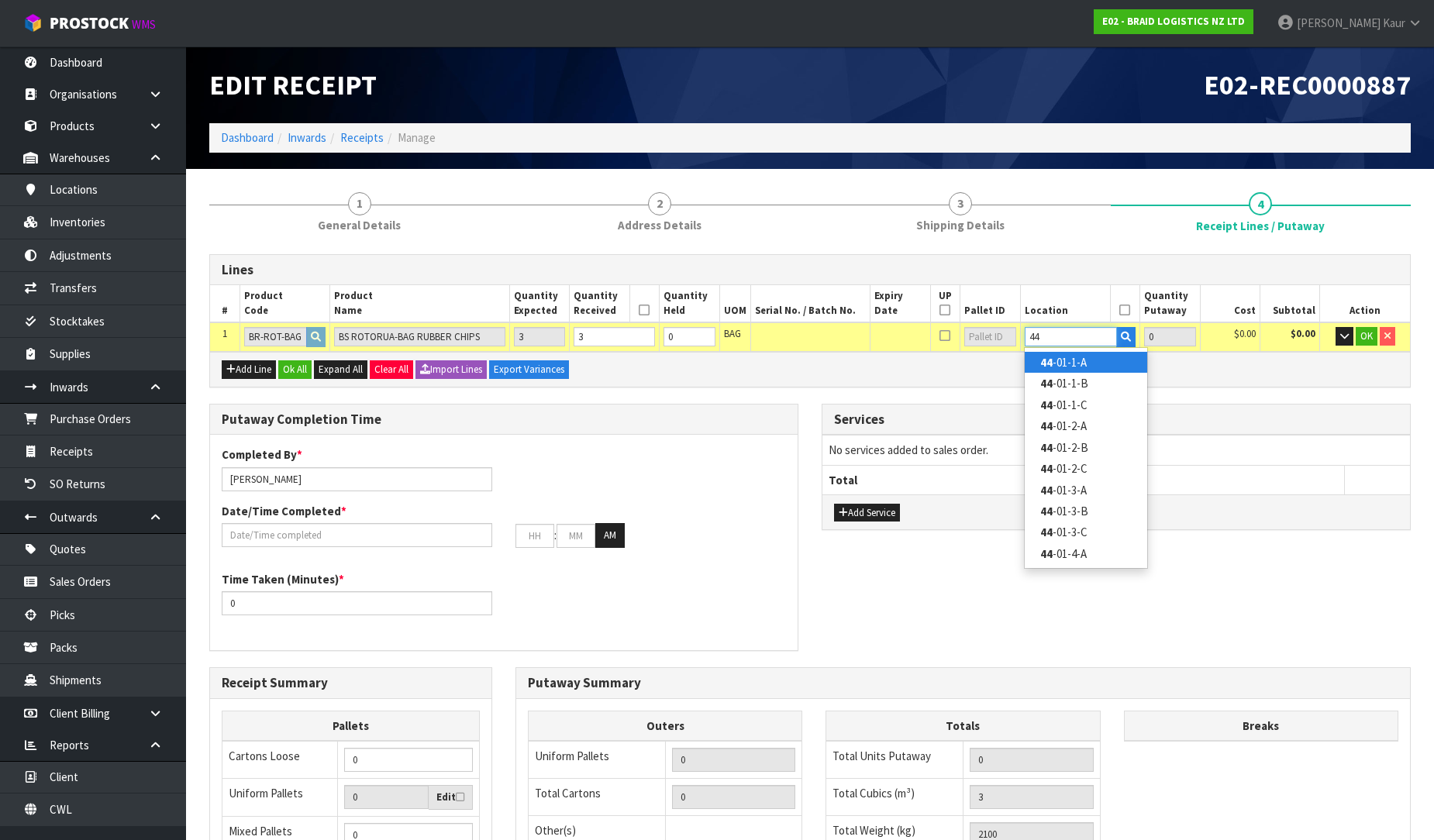
type input "44"
click at [1070, 359] on link "44 -01-1-A" at bounding box center [1086, 362] width 122 height 21
type input "3"
type input "44-01-1-A"
type input "3"
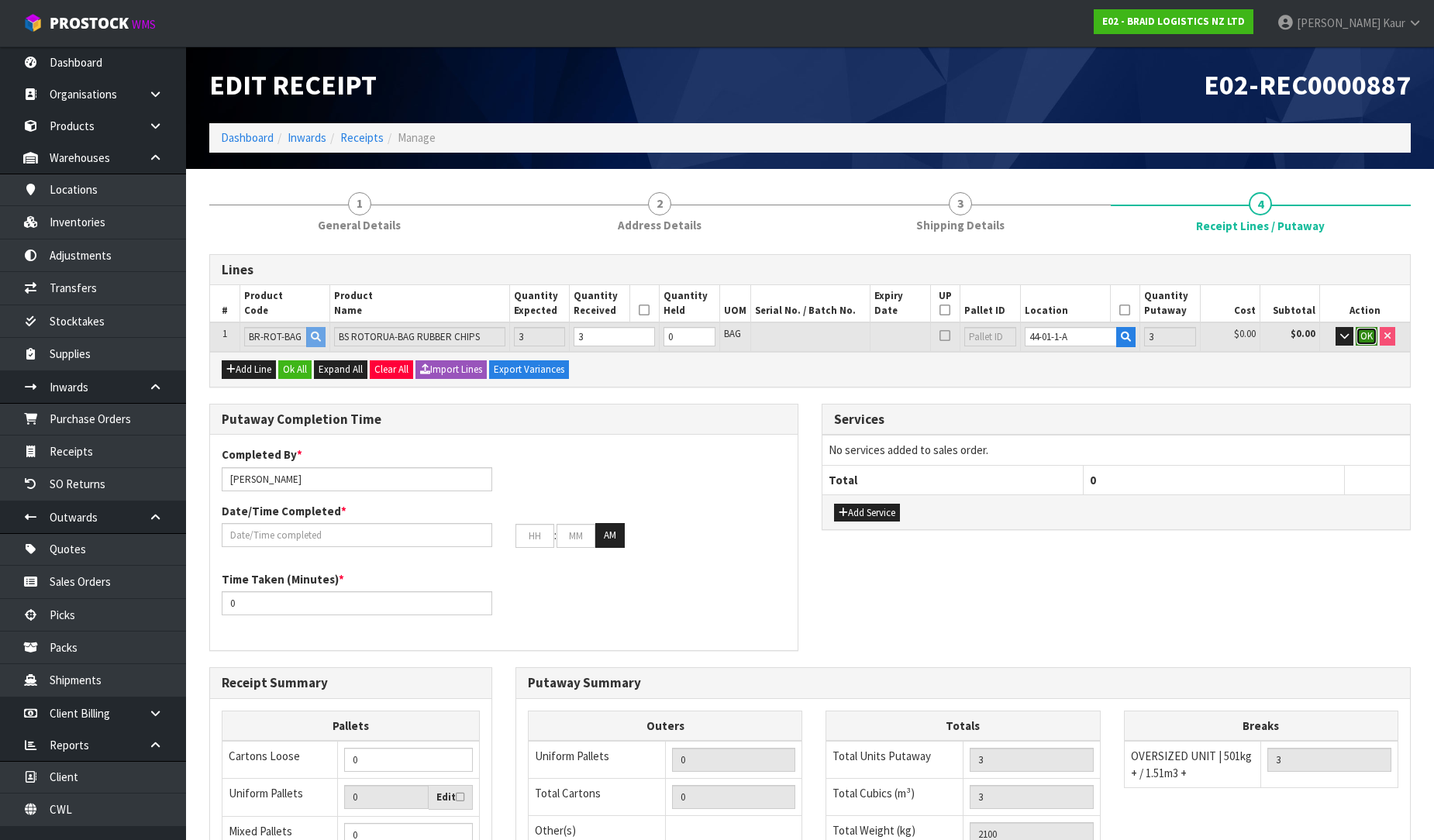
click at [1361, 338] on span "OK" at bounding box center [1367, 336] width 13 height 13
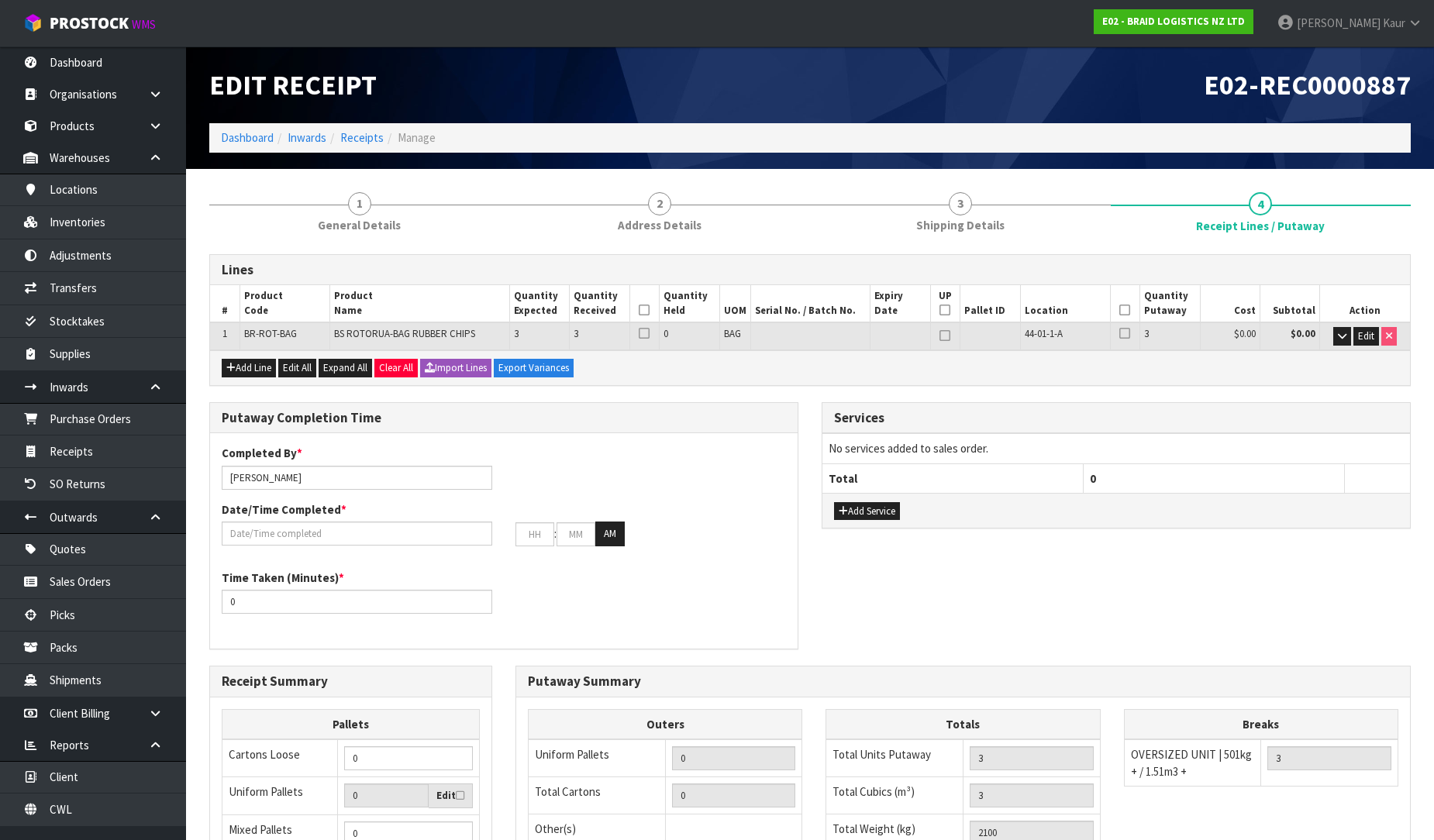
click at [644, 311] on icon at bounding box center [644, 310] width 11 height 1
click at [1121, 311] on icon at bounding box center [1125, 310] width 11 height 1
click at [261, 534] on input "text" at bounding box center [357, 534] width 270 height 24
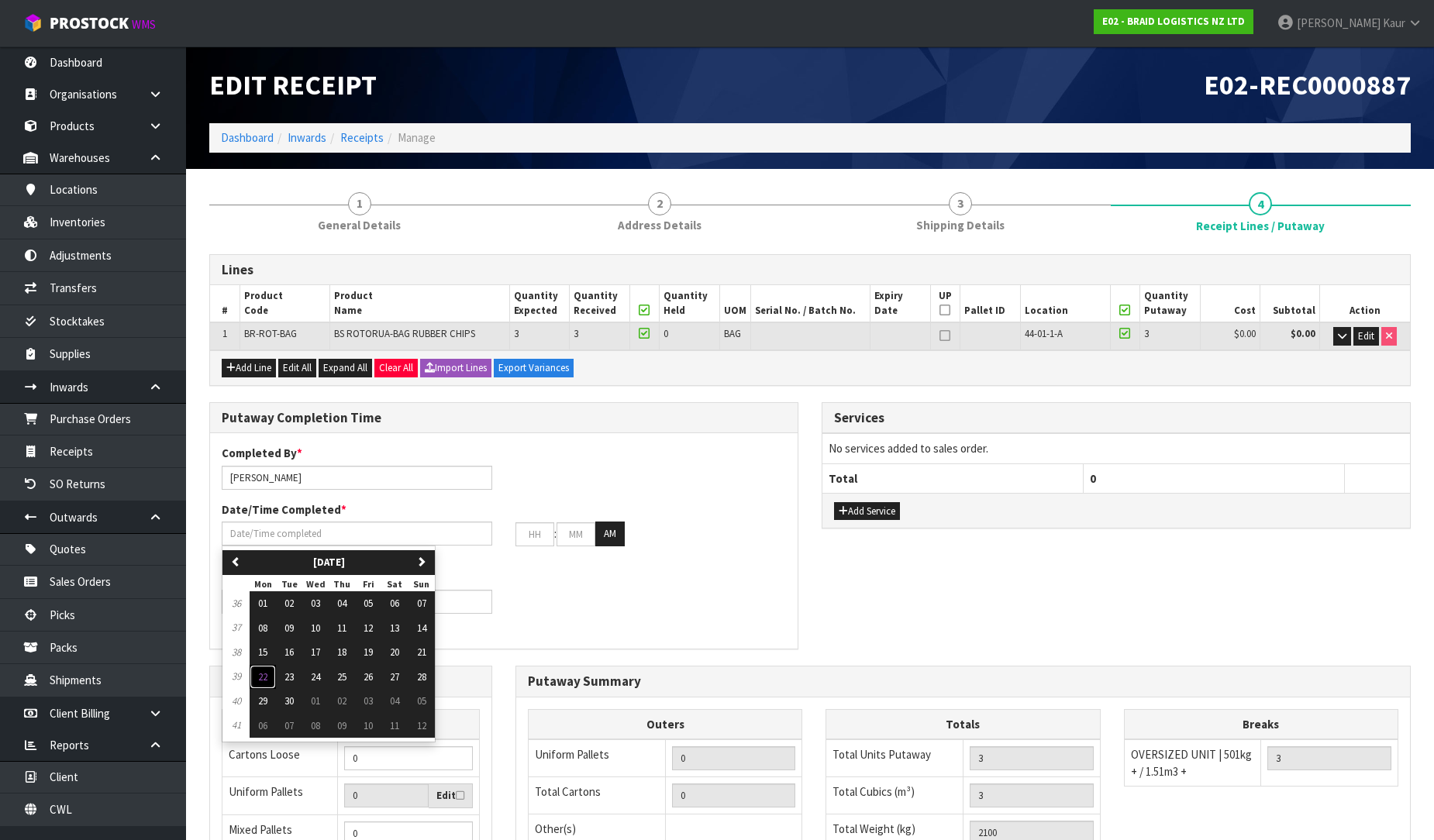
click at [258, 677] on span "22" at bounding box center [262, 676] width 9 height 13
type input "[DATE]"
type input "12"
type input "00"
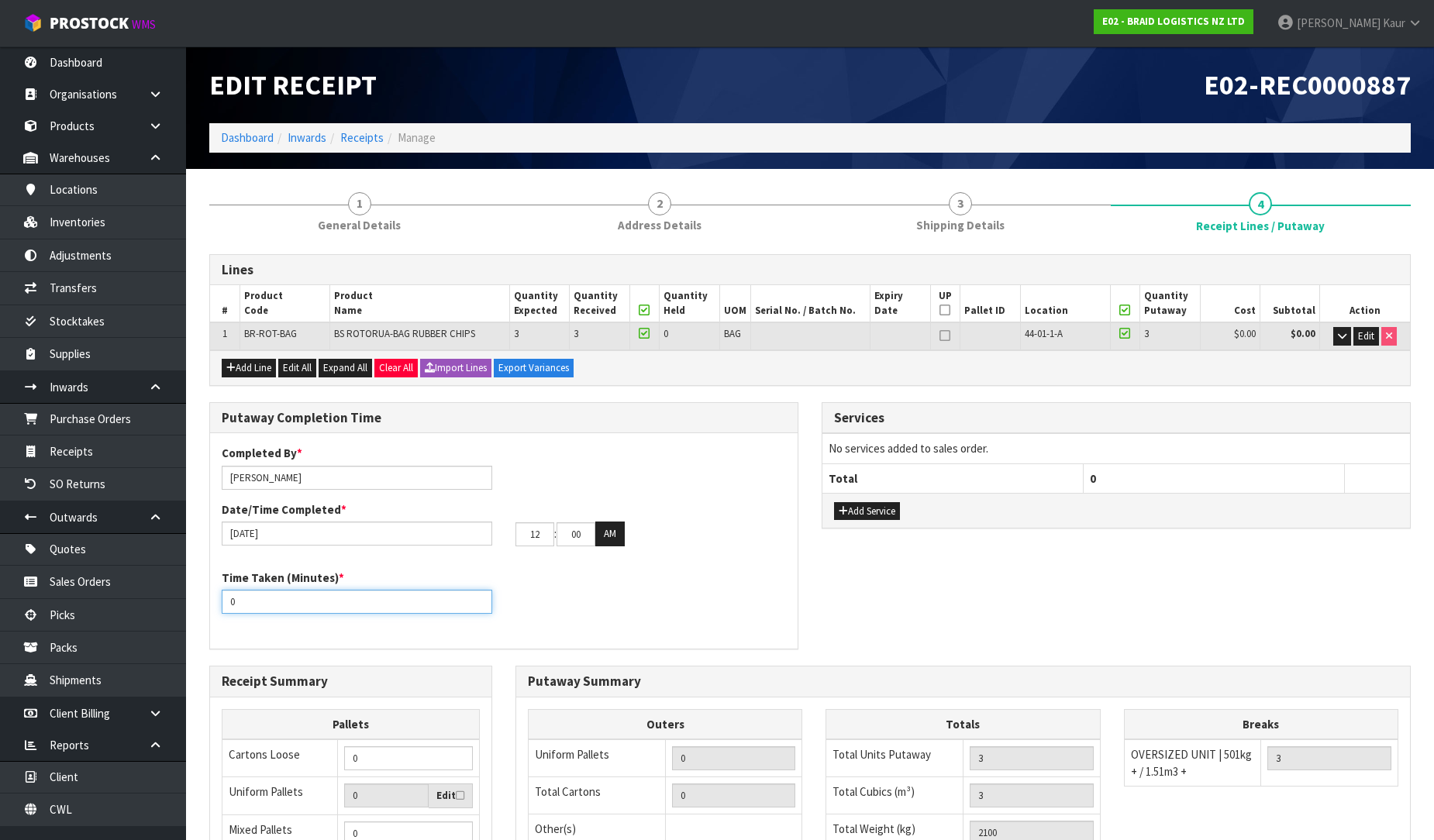
drag, startPoint x: 252, startPoint y: 610, endPoint x: 223, endPoint y: 613, distance: 29.2
click at [223, 613] on input "0" at bounding box center [357, 602] width 270 height 24
type input "10"
drag, startPoint x: 548, startPoint y: 527, endPoint x: 521, endPoint y: 539, distance: 29.5
click at [521, 539] on input "12" at bounding box center [535, 535] width 39 height 24
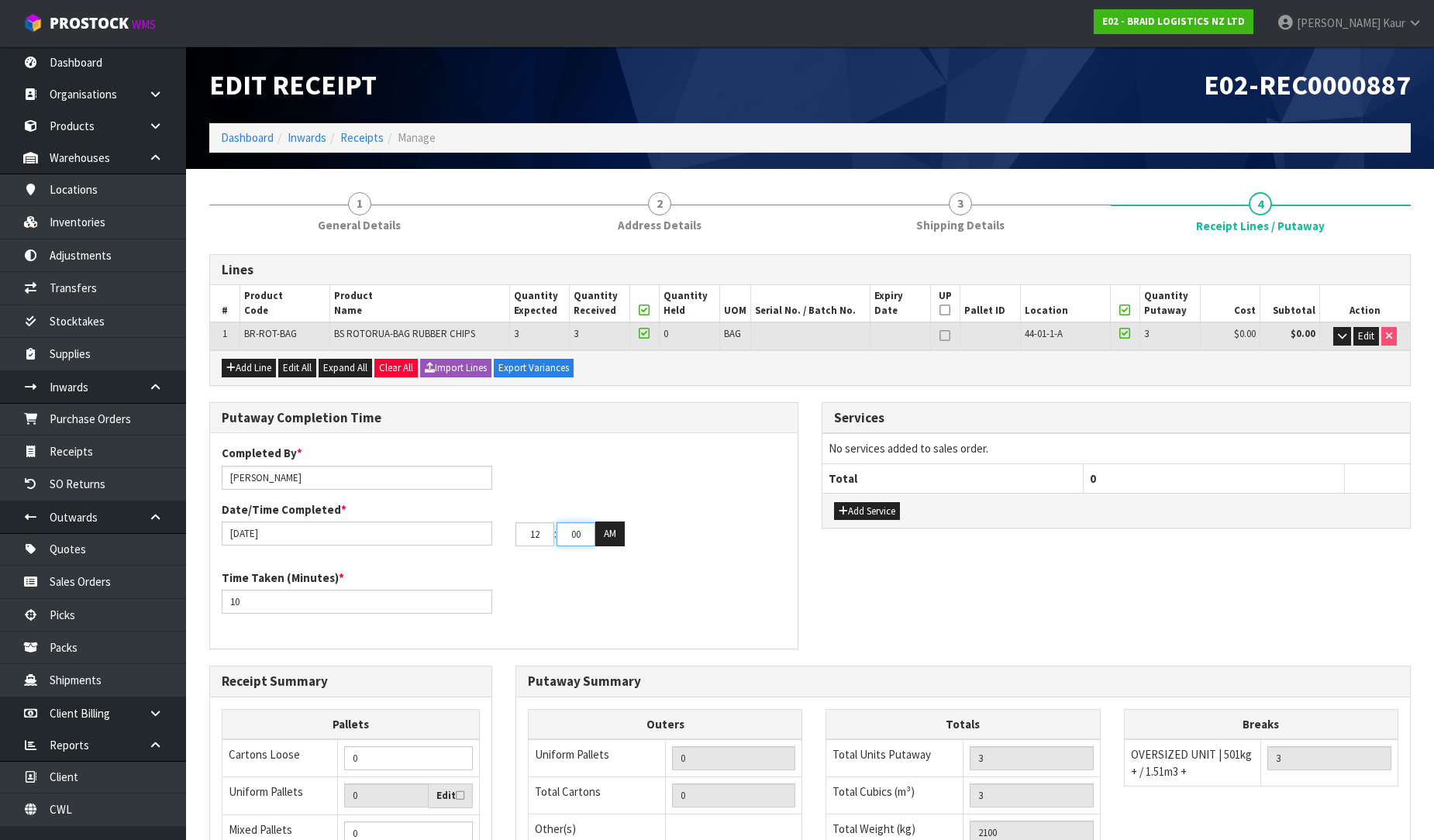
click at [584, 537] on input "00" at bounding box center [575, 535] width 39 height 24
drag, startPoint x: 528, startPoint y: 553, endPoint x: 521, endPoint y: 558, distance: 8.6
click at [521, 558] on div "Completed By * [PERSON_NAME] Date/Time Completed * [DATE] 12 : 00 : 00 AM Time …" at bounding box center [504, 541] width 588 height 192
drag, startPoint x: 540, startPoint y: 543, endPoint x: 527, endPoint y: 543, distance: 13.0
click at [527, 543] on input "12" at bounding box center [535, 535] width 39 height 24
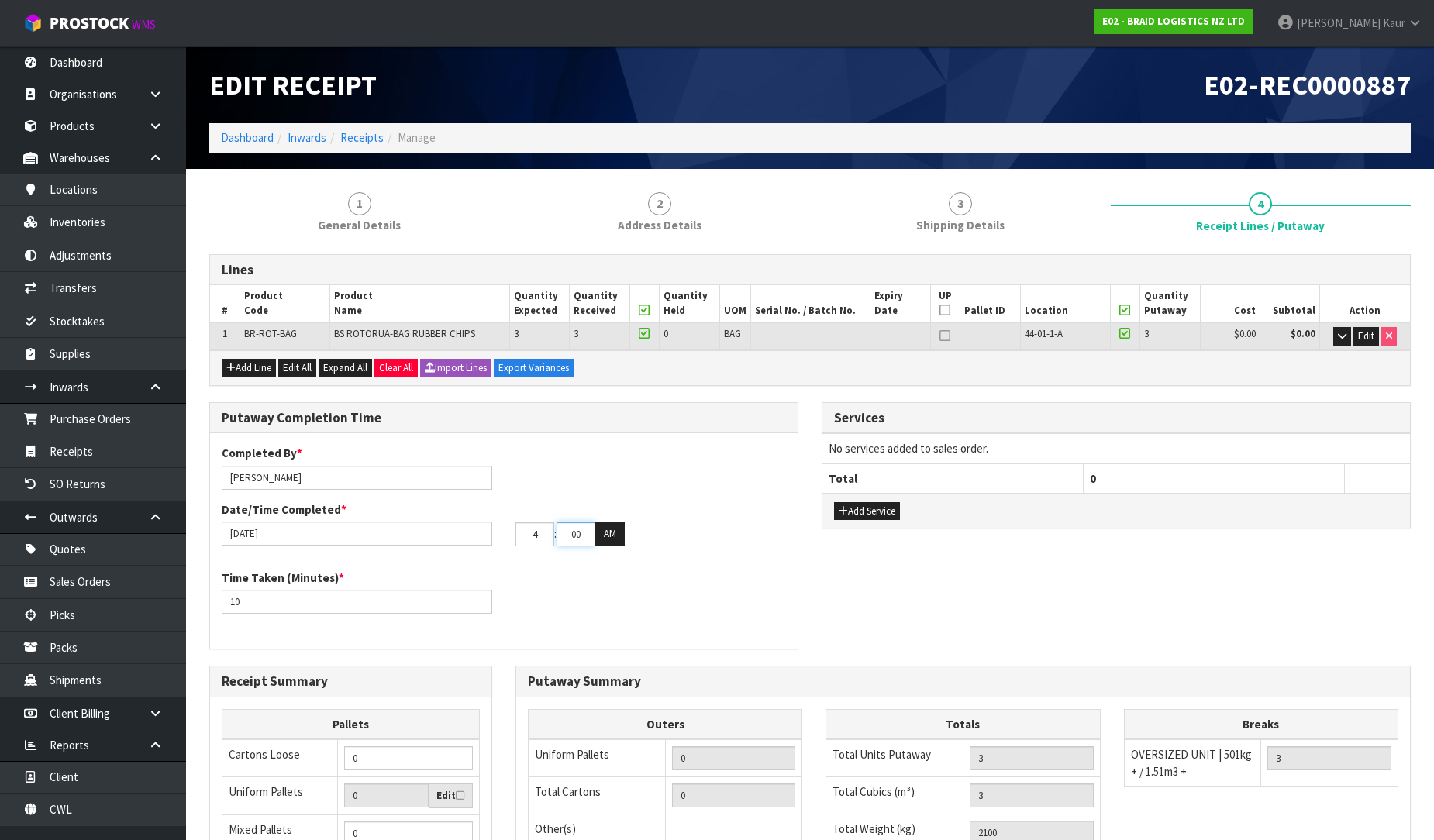
type input "04"
drag, startPoint x: 586, startPoint y: 541, endPoint x: 559, endPoint y: 543, distance: 27.1
click at [559, 543] on input "00" at bounding box center [575, 535] width 39 height 24
type input "17"
click at [603, 537] on button "AM" at bounding box center [610, 535] width 30 height 25
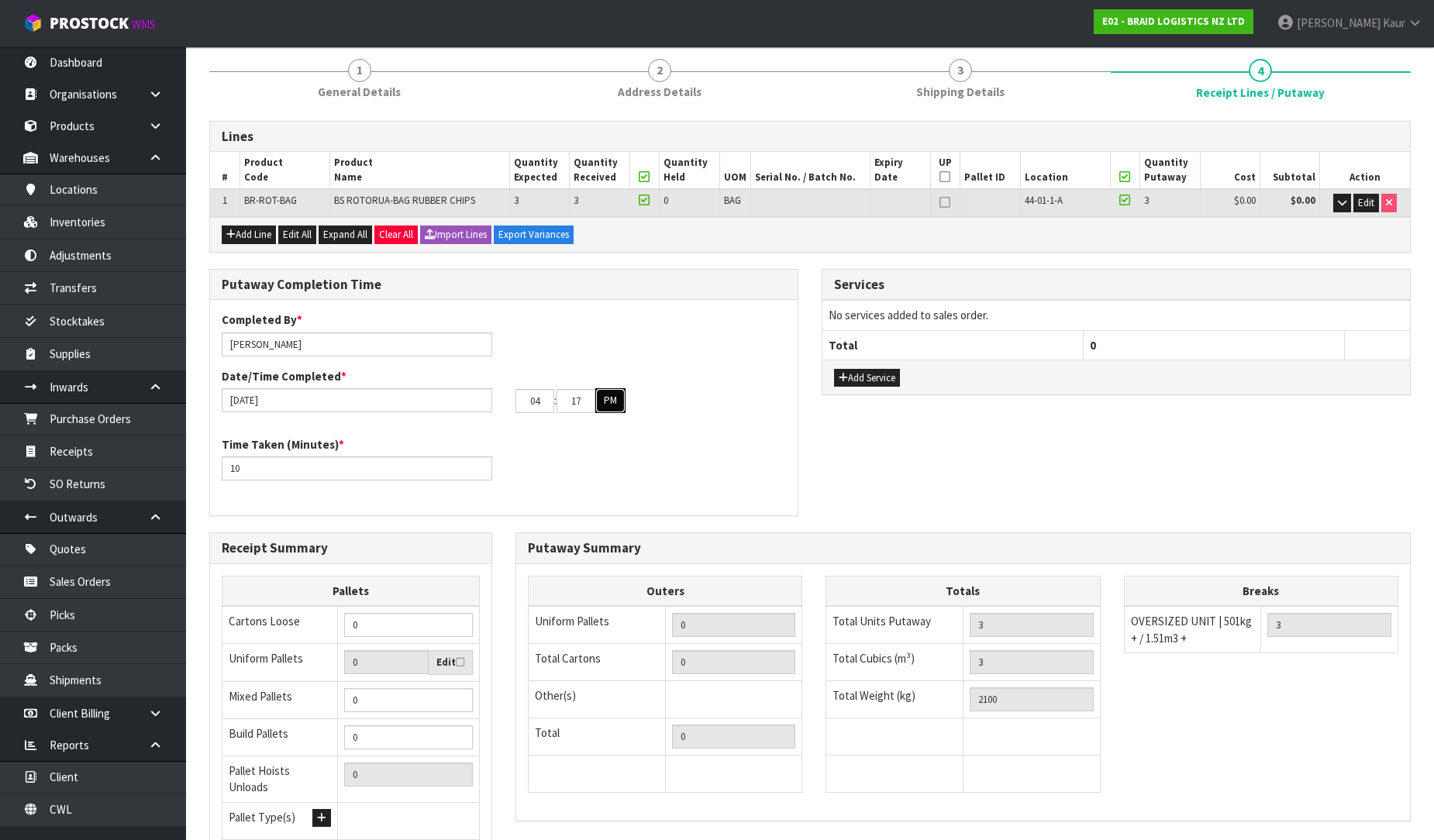
scroll to position [261, 0]
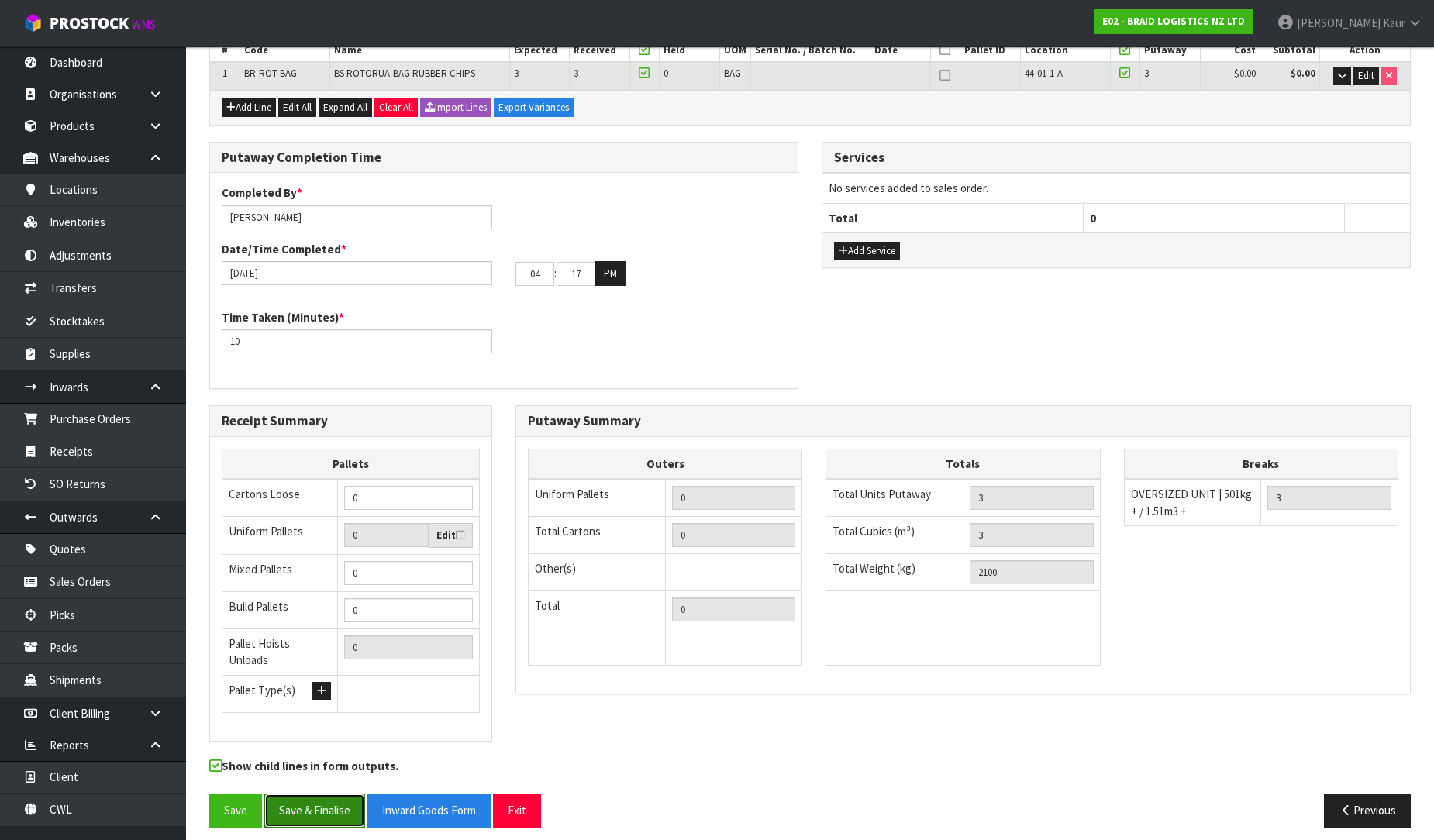
click at [300, 802] on button "Save & Finalise" at bounding box center [314, 809] width 101 height 33
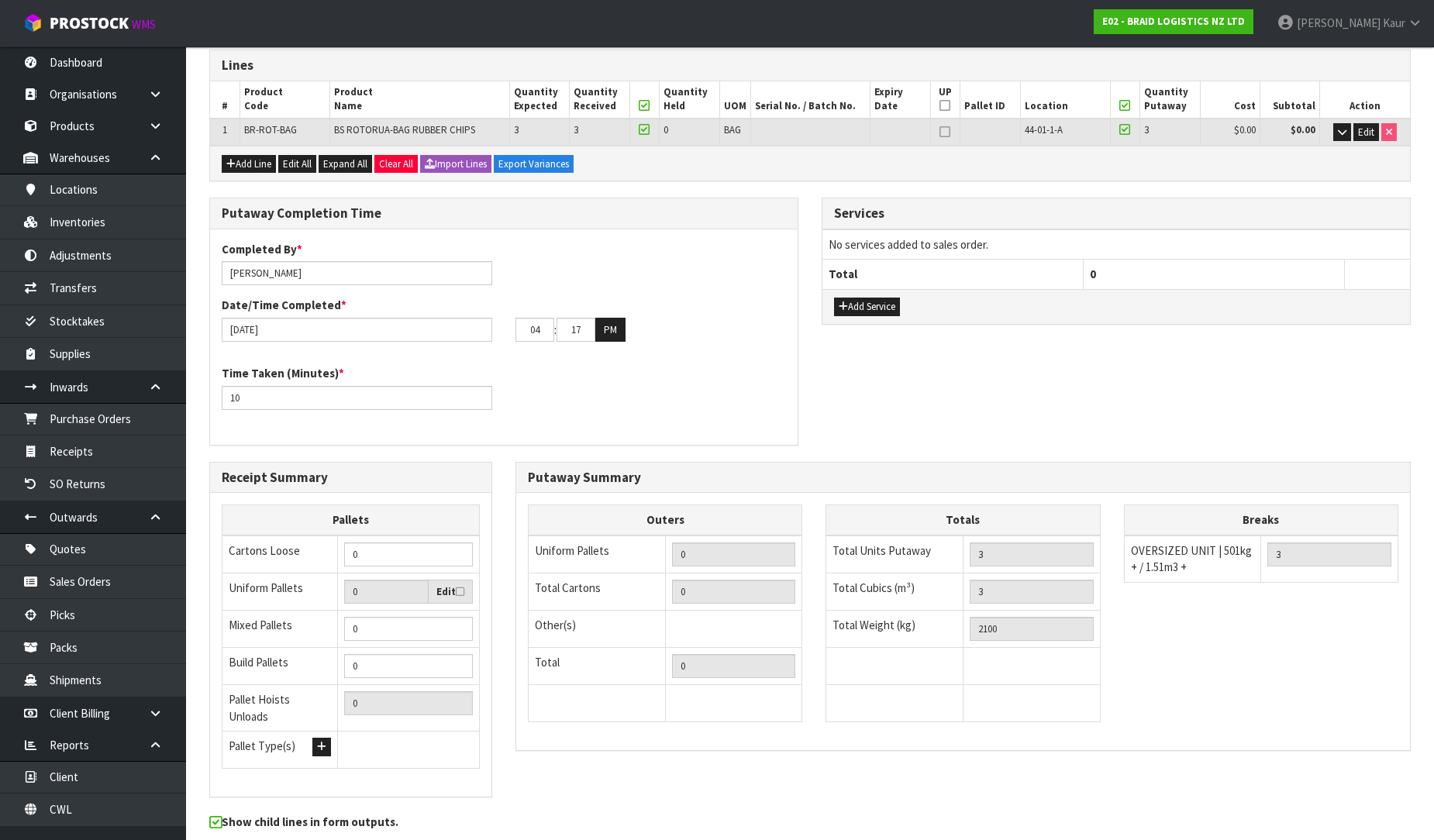
scroll to position [0, 0]
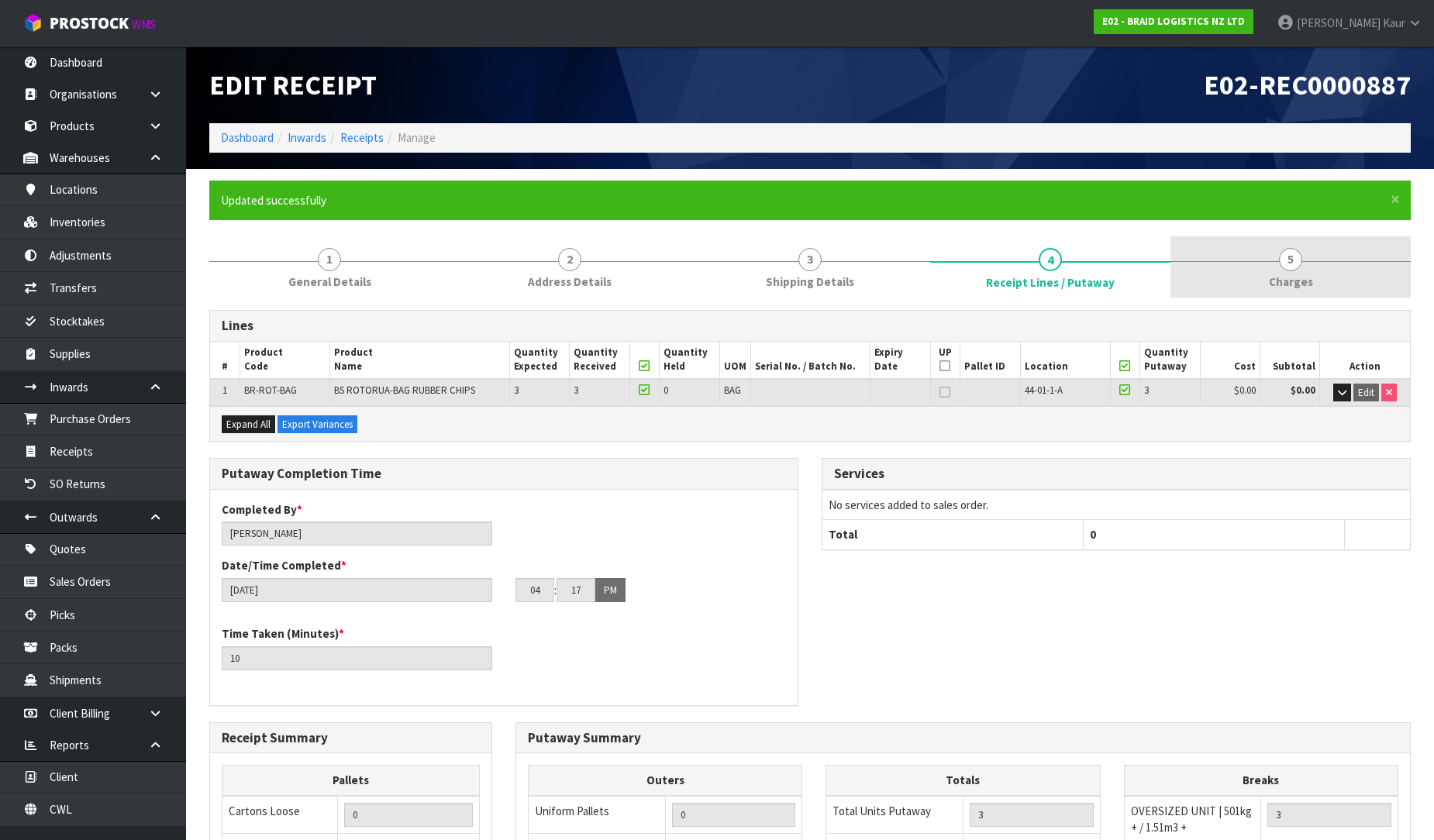
drag, startPoint x: 1302, startPoint y: 274, endPoint x: 1273, endPoint y: 275, distance: 29.0
click at [1301, 274] on span "Charges" at bounding box center [1290, 282] width 44 height 16
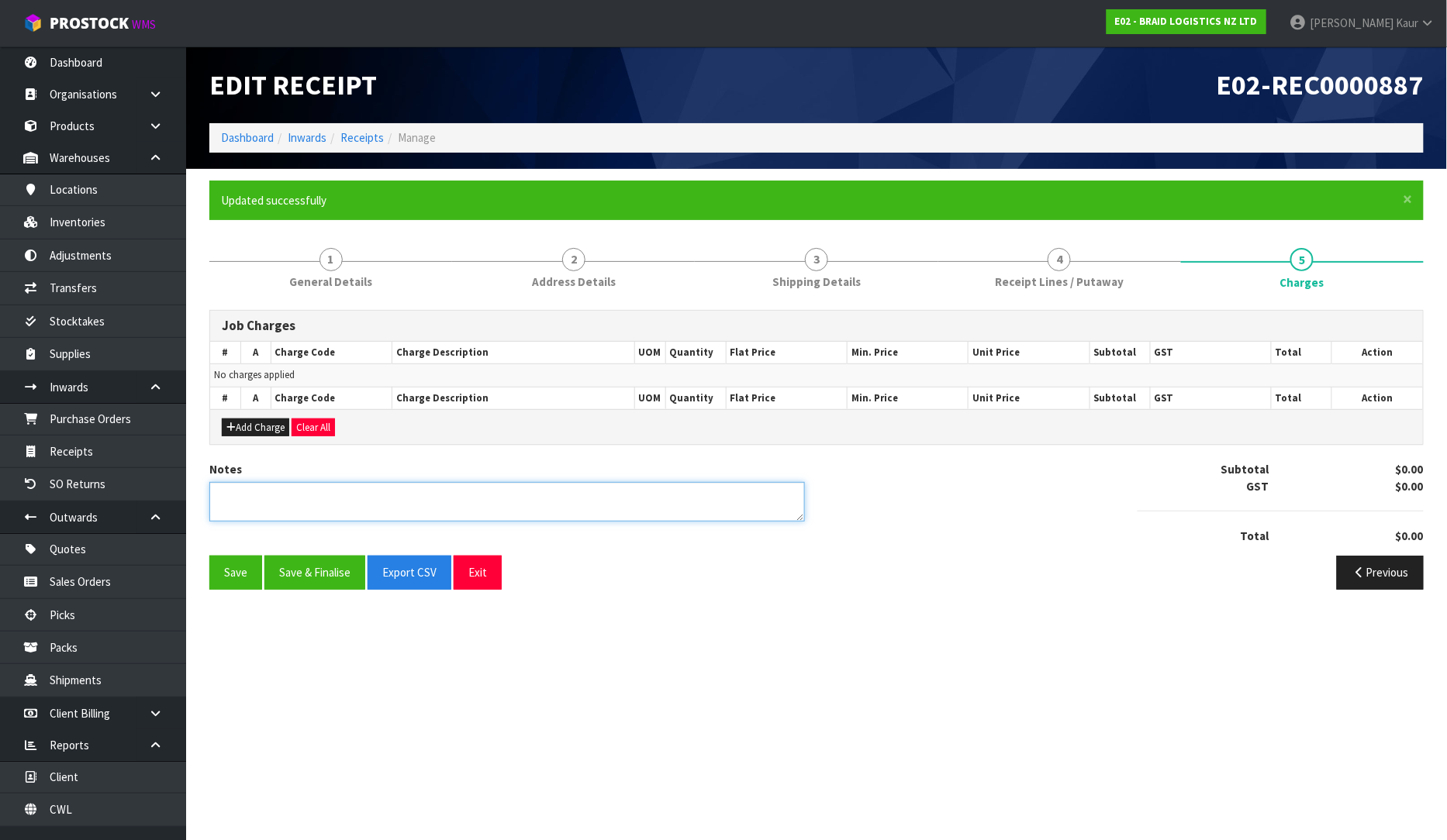
click at [413, 499] on textarea at bounding box center [507, 502] width 596 height 40
type textarea "N"
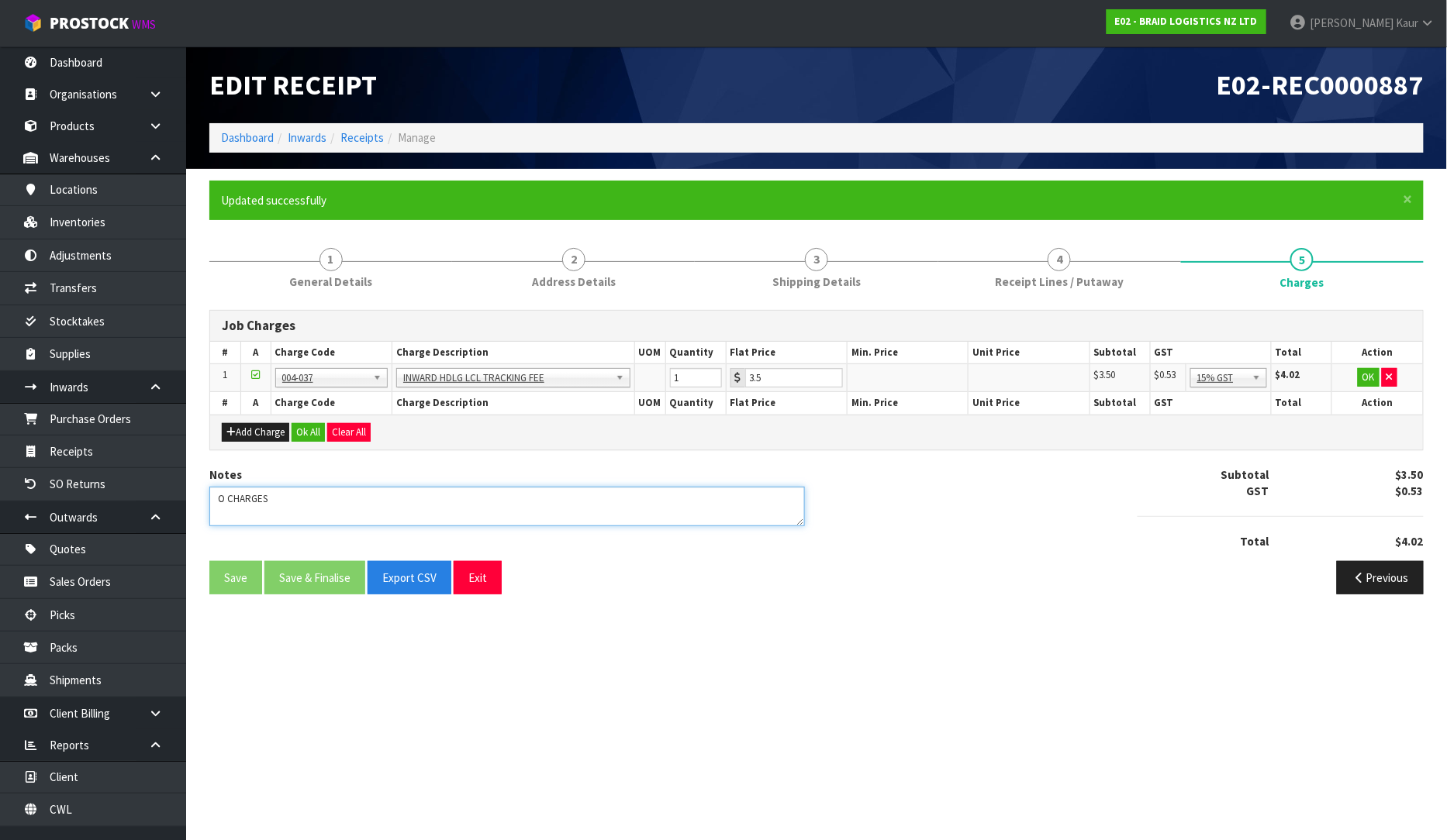
click at [212, 499] on textarea at bounding box center [507, 507] width 596 height 40
type textarea "NO CHARGES"
click at [1393, 375] on button "button" at bounding box center [1389, 377] width 15 height 19
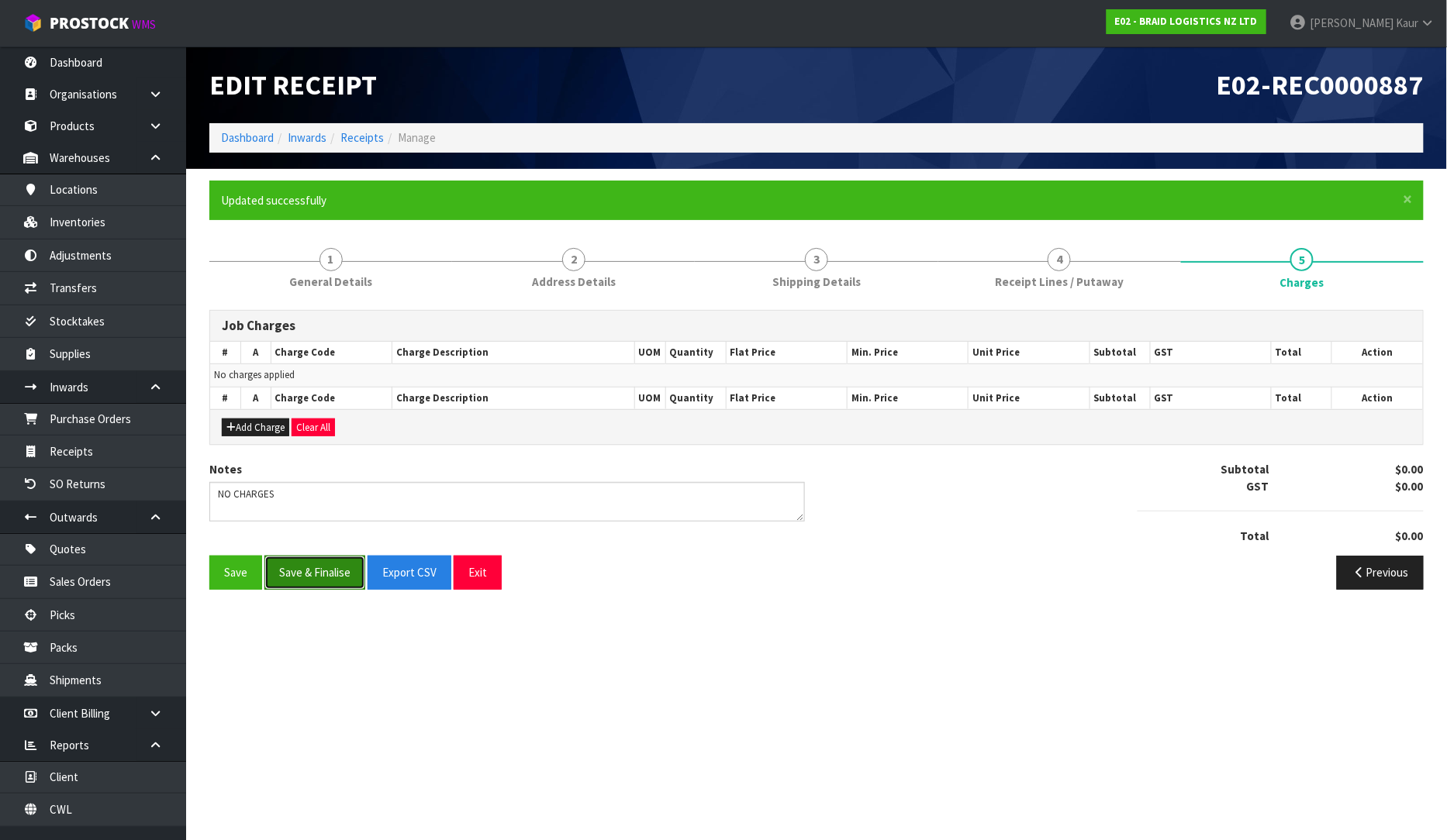
drag, startPoint x: 328, startPoint y: 577, endPoint x: 302, endPoint y: 577, distance: 26.0
click at [327, 577] on button "Save & Finalise" at bounding box center [315, 572] width 101 height 33
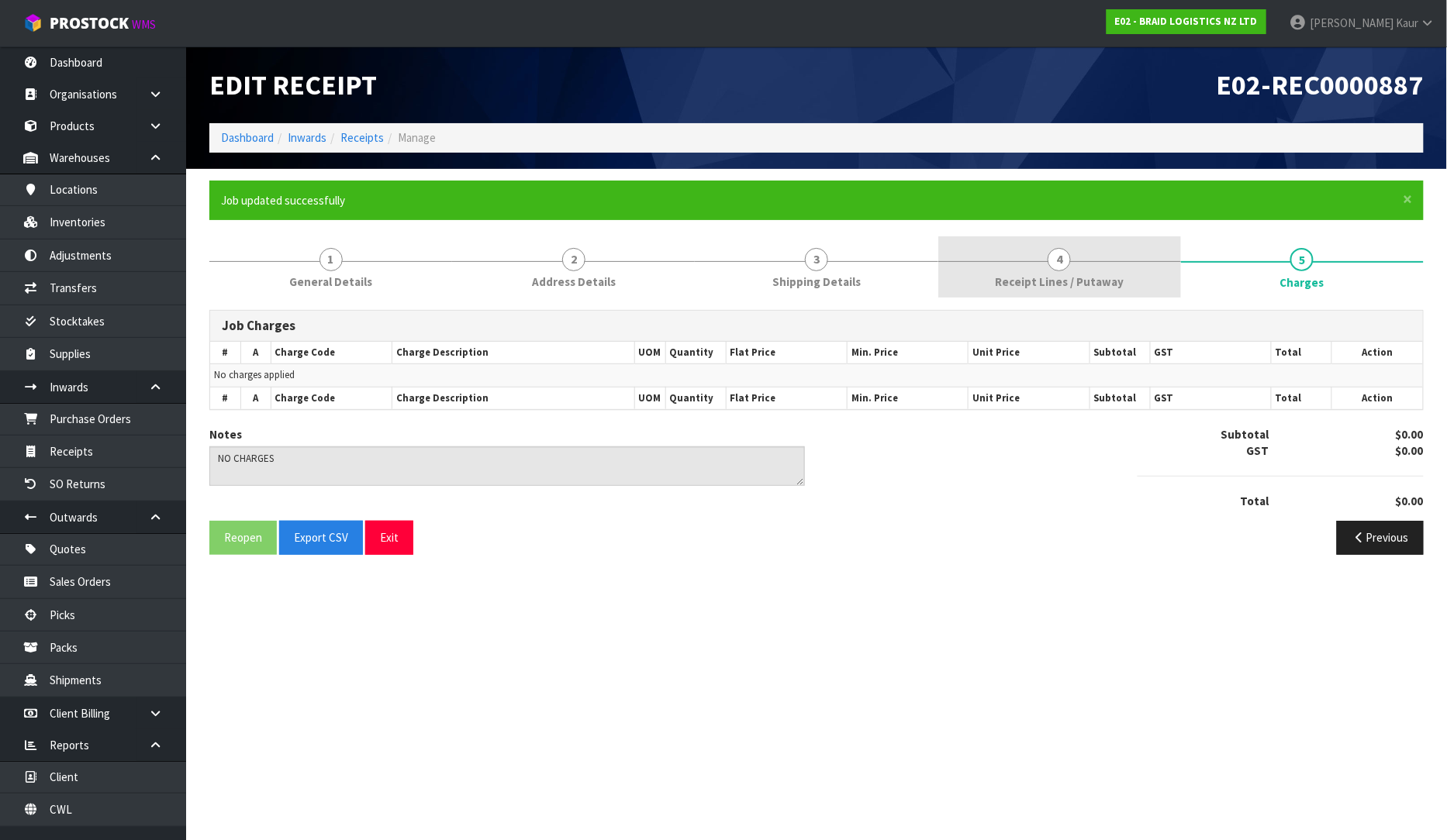
click at [990, 275] on link "4 Receipt Lines / Putaway" at bounding box center [1060, 267] width 243 height 61
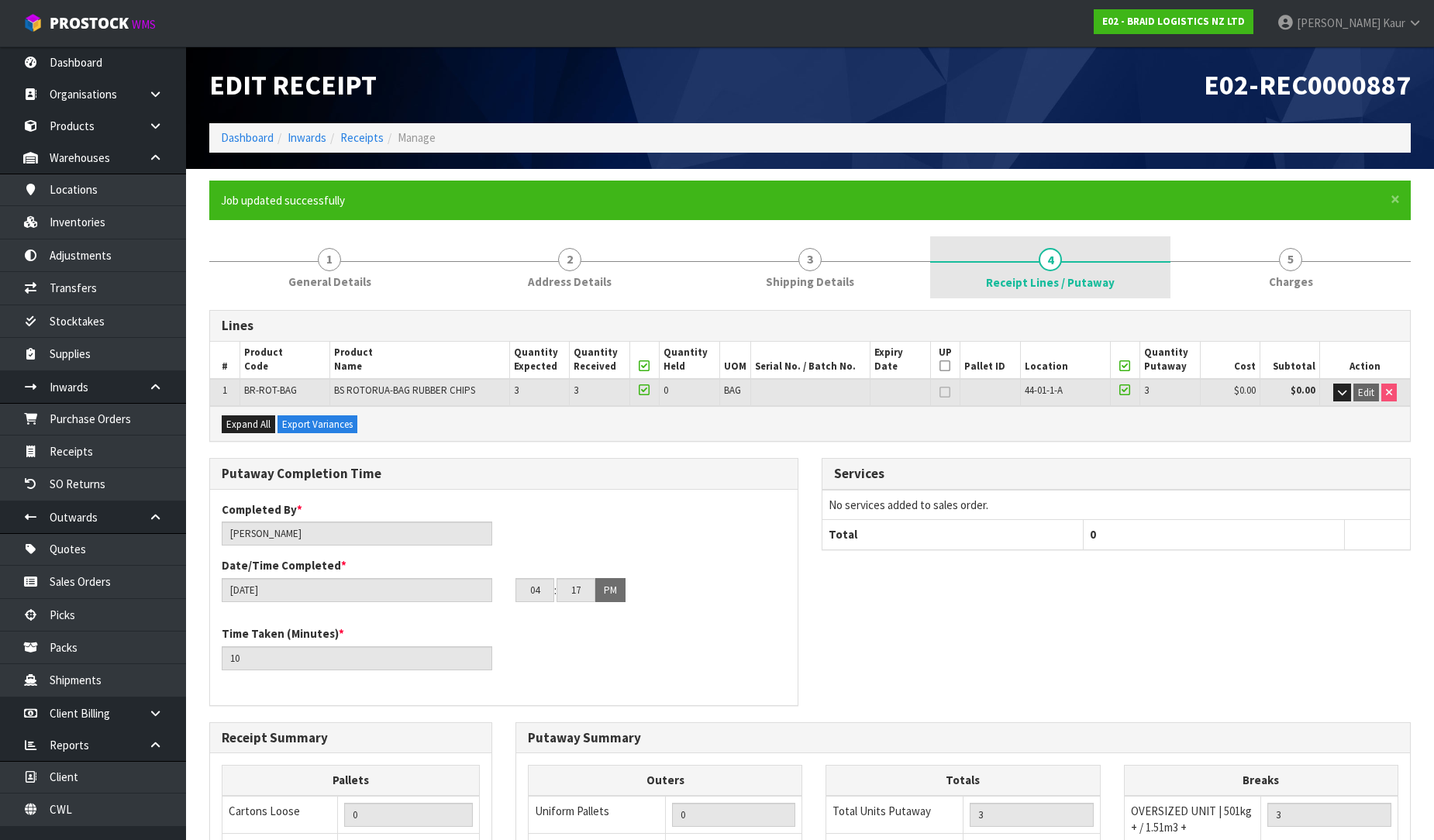
click at [1070, 261] on link "4 Receipt Lines / Putaway" at bounding box center [1049, 267] width 240 height 62
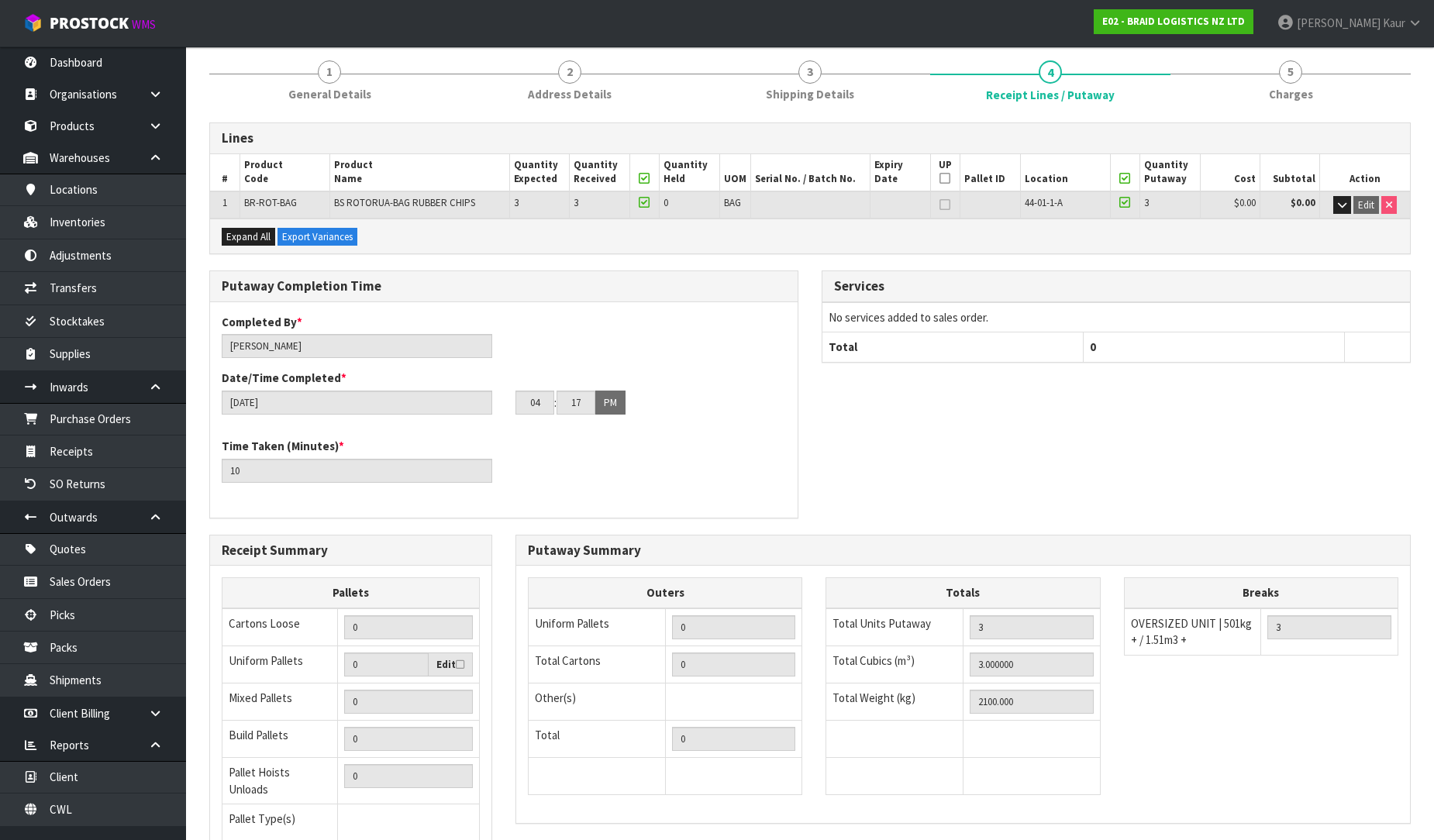
scroll to position [316, 0]
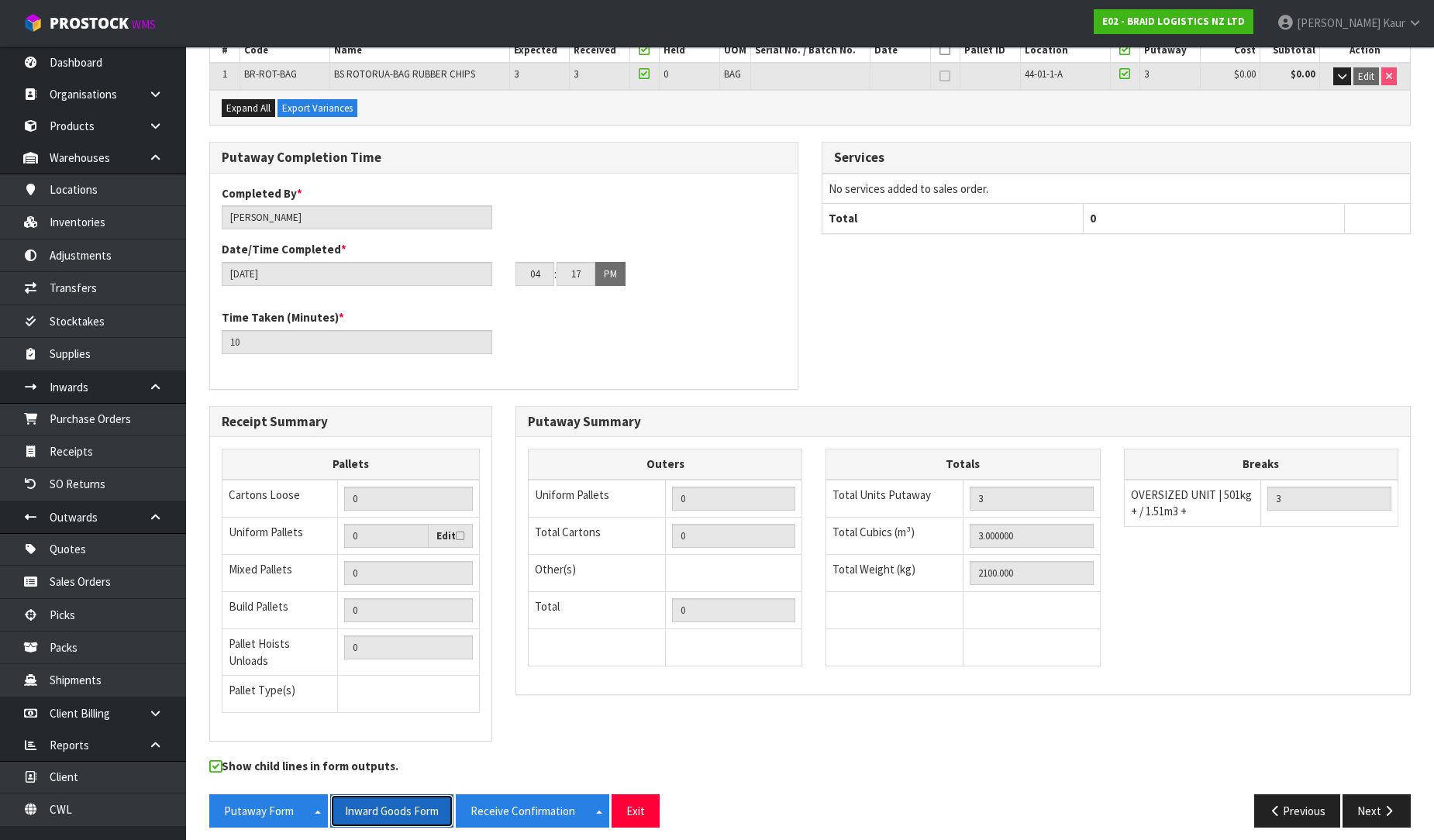
click at [411, 794] on button "Inward Goods Form" at bounding box center [392, 810] width 123 height 33
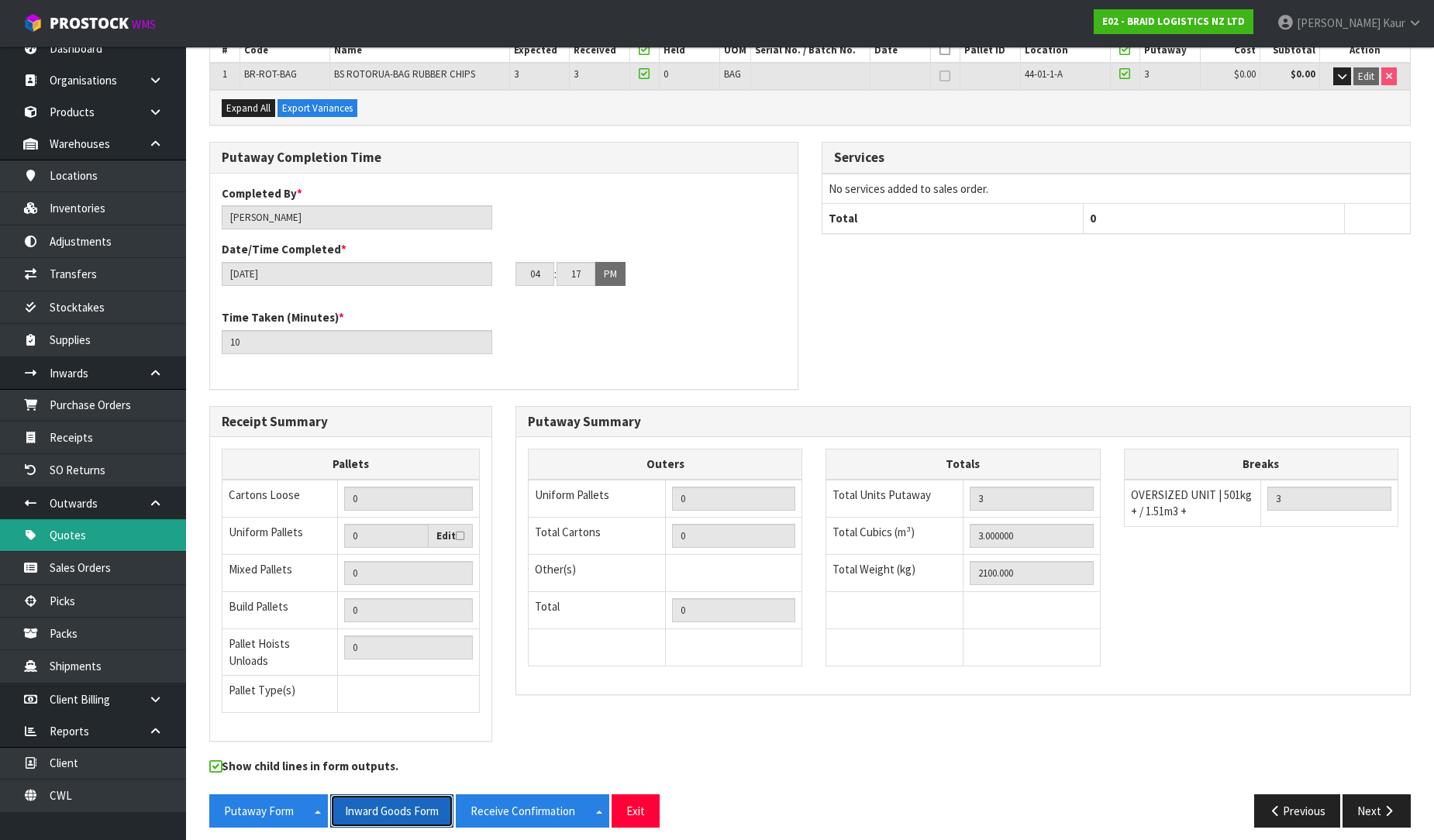
scroll to position [19, 0]
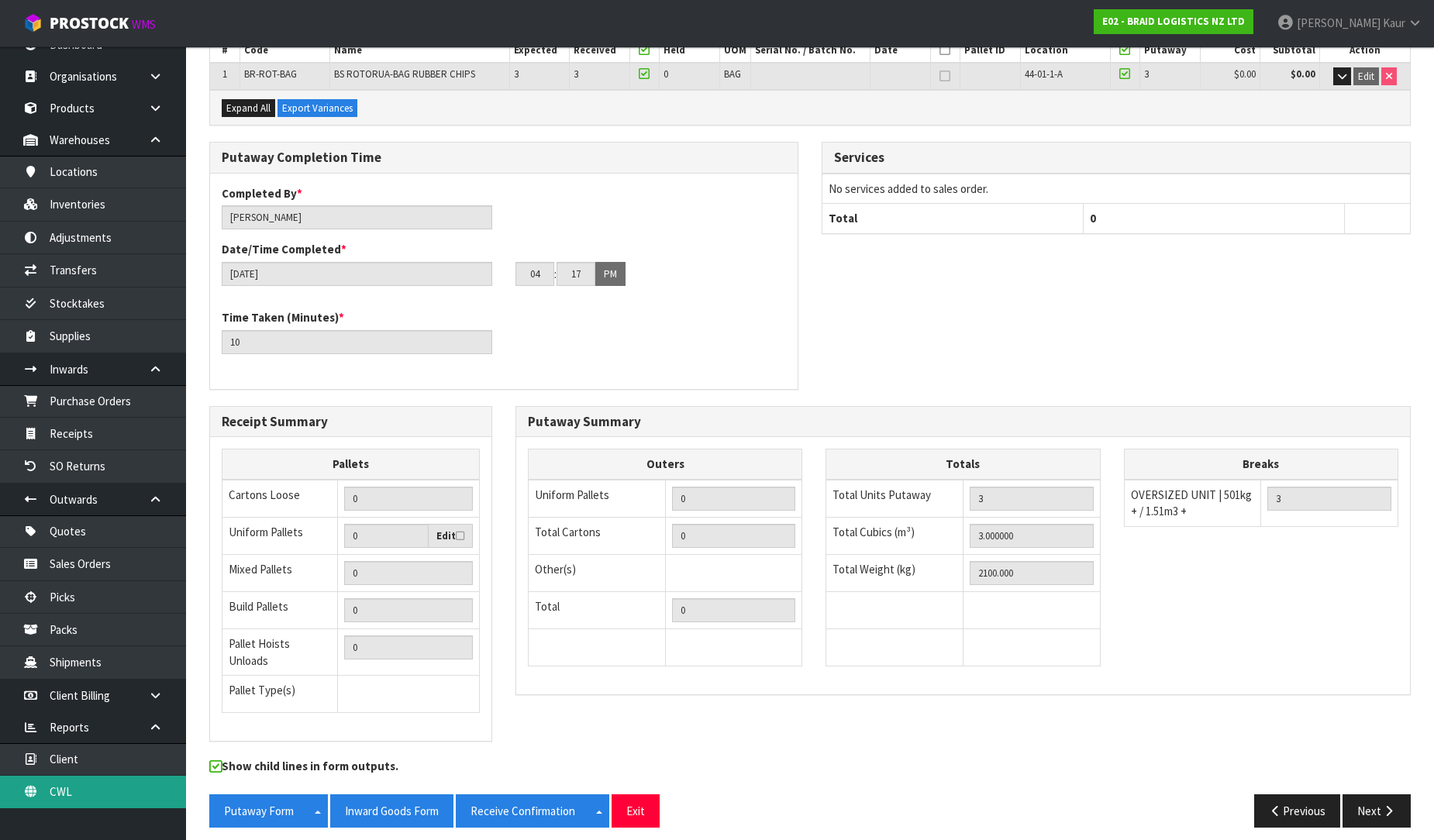
click at [83, 791] on link "CWL" at bounding box center [93, 791] width 186 height 31
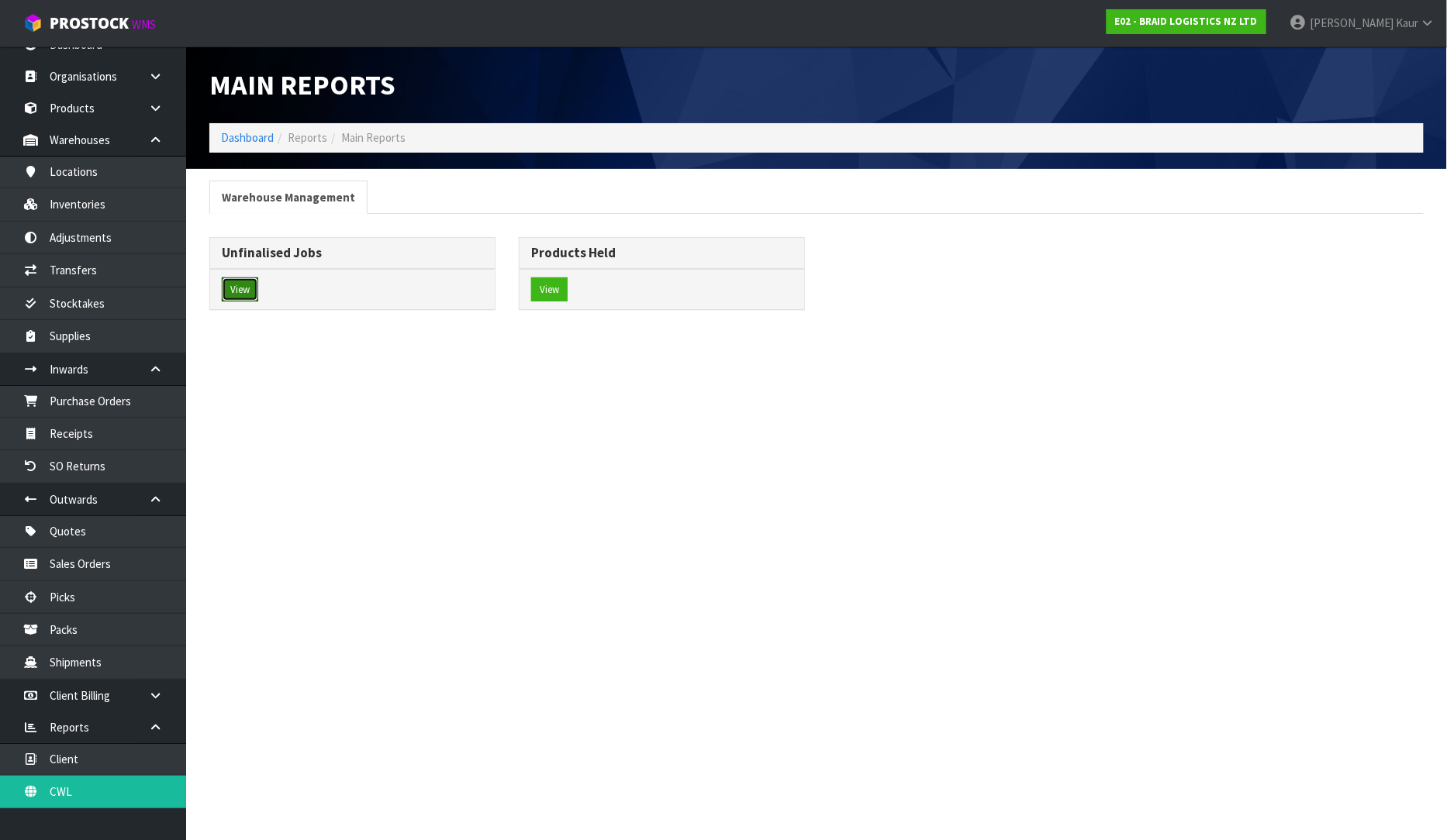
drag, startPoint x: 250, startPoint y: 293, endPoint x: 297, endPoint y: 293, distance: 47.0
click at [249, 292] on button "View" at bounding box center [240, 290] width 37 height 25
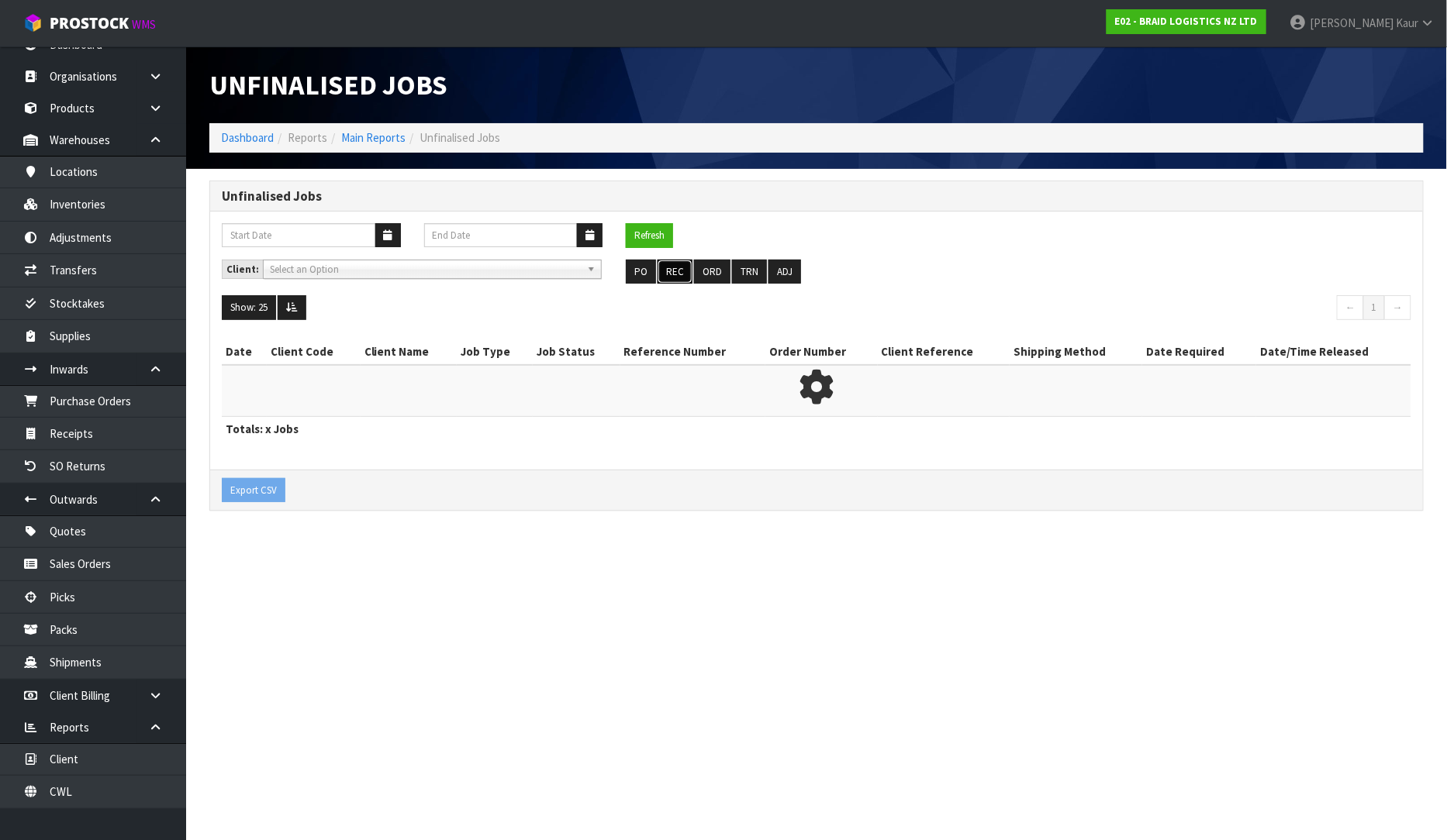
click at [675, 269] on button "REC" at bounding box center [675, 272] width 35 height 25
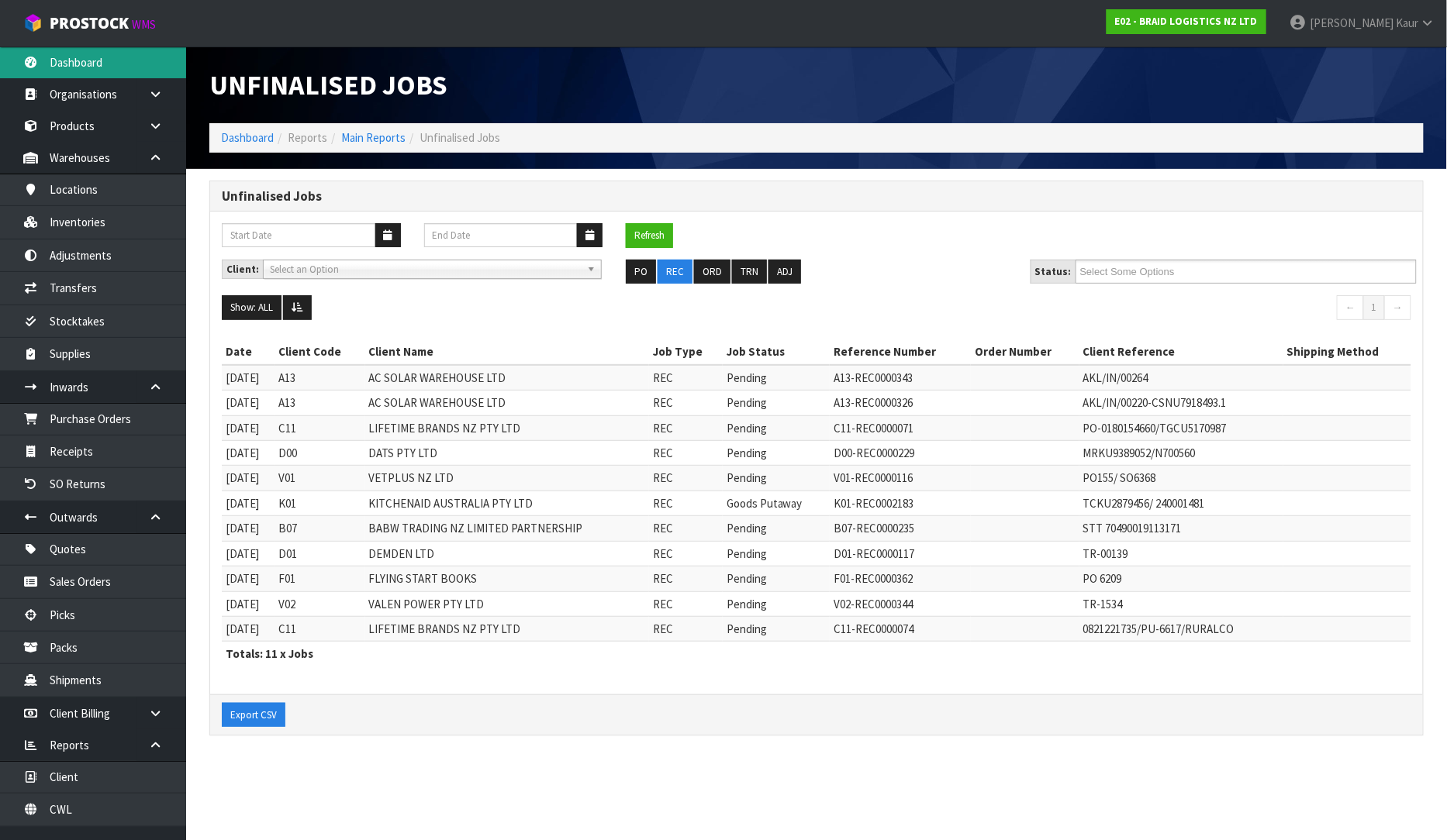
click at [111, 49] on link "Dashboard" at bounding box center [93, 62] width 186 height 31
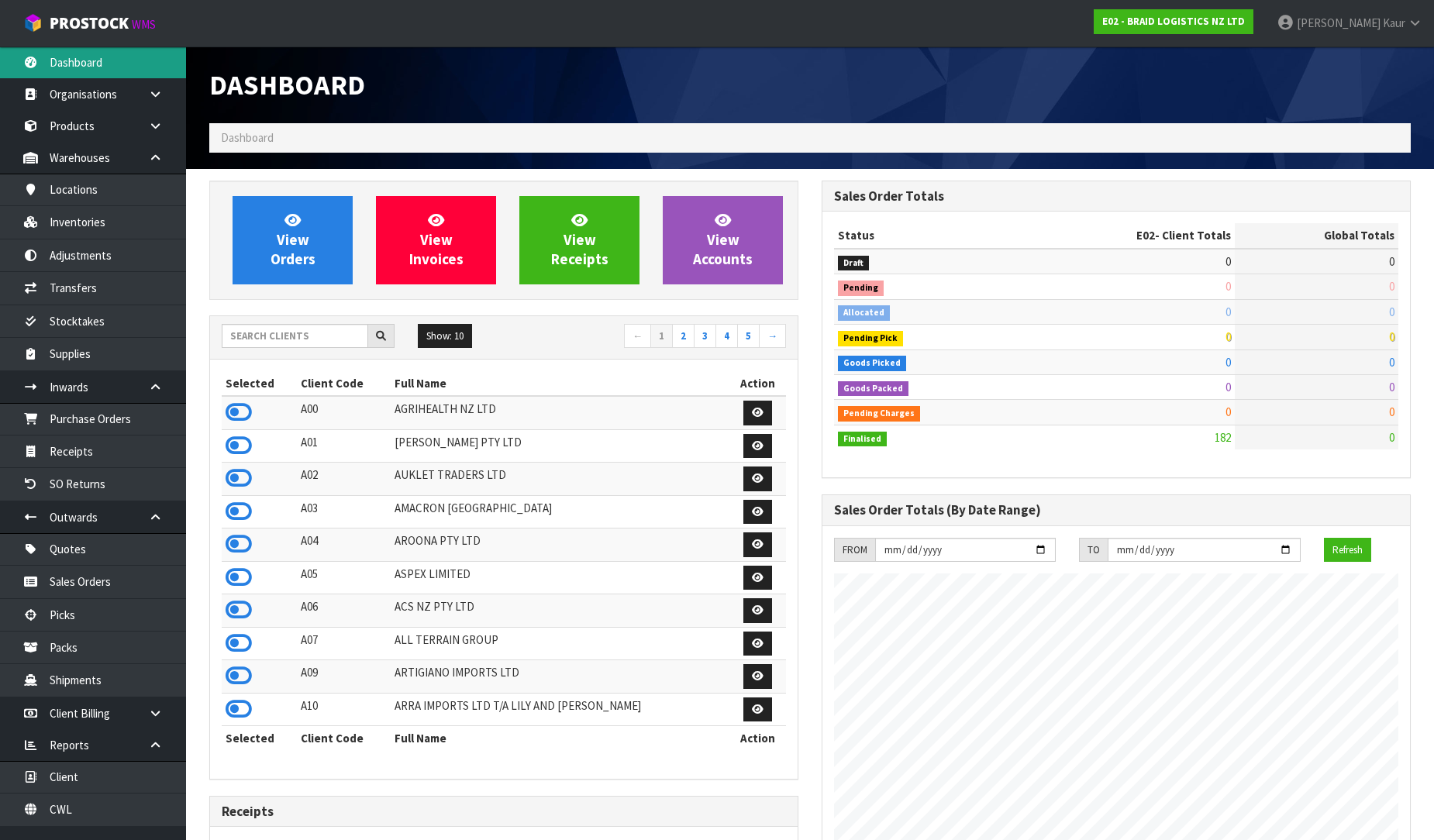
scroll to position [948, 613]
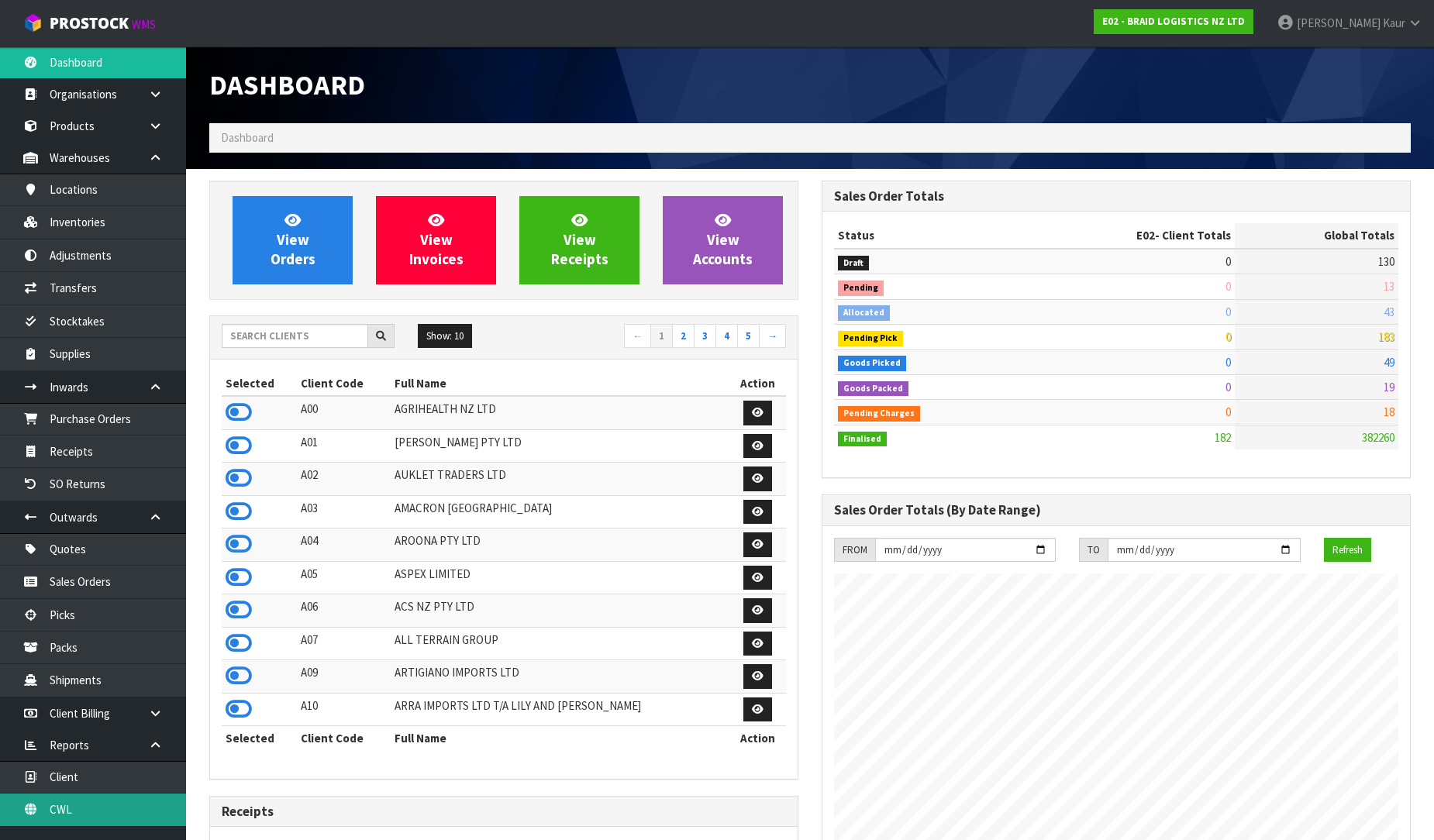
drag, startPoint x: 42, startPoint y: 816, endPoint x: 279, endPoint y: 618, distance: 308.8
click at [42, 817] on link "CWL" at bounding box center [93, 809] width 186 height 31
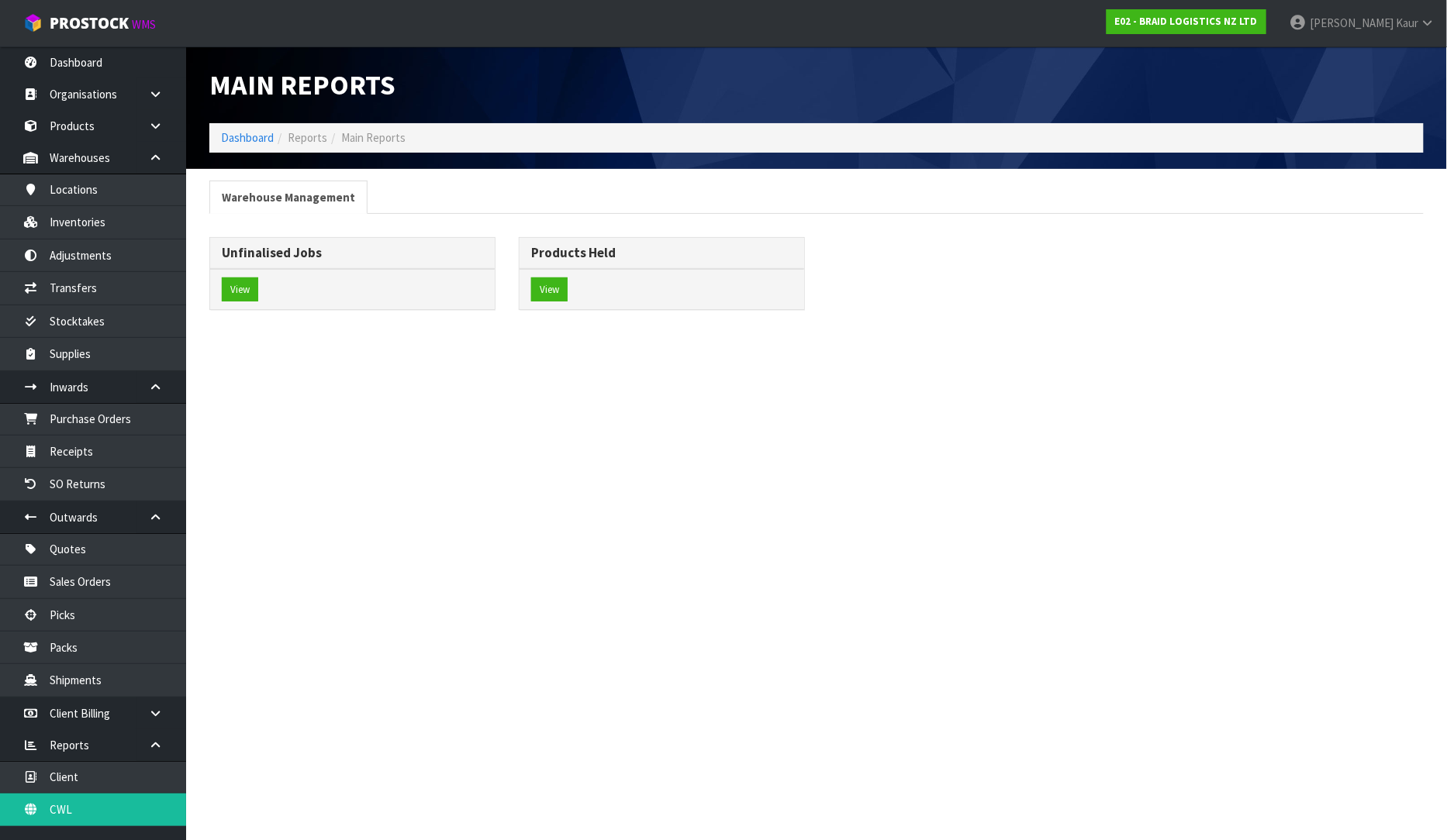
click at [296, 291] on div "View" at bounding box center [352, 289] width 285 height 41
click at [234, 287] on button "View" at bounding box center [240, 290] width 37 height 25
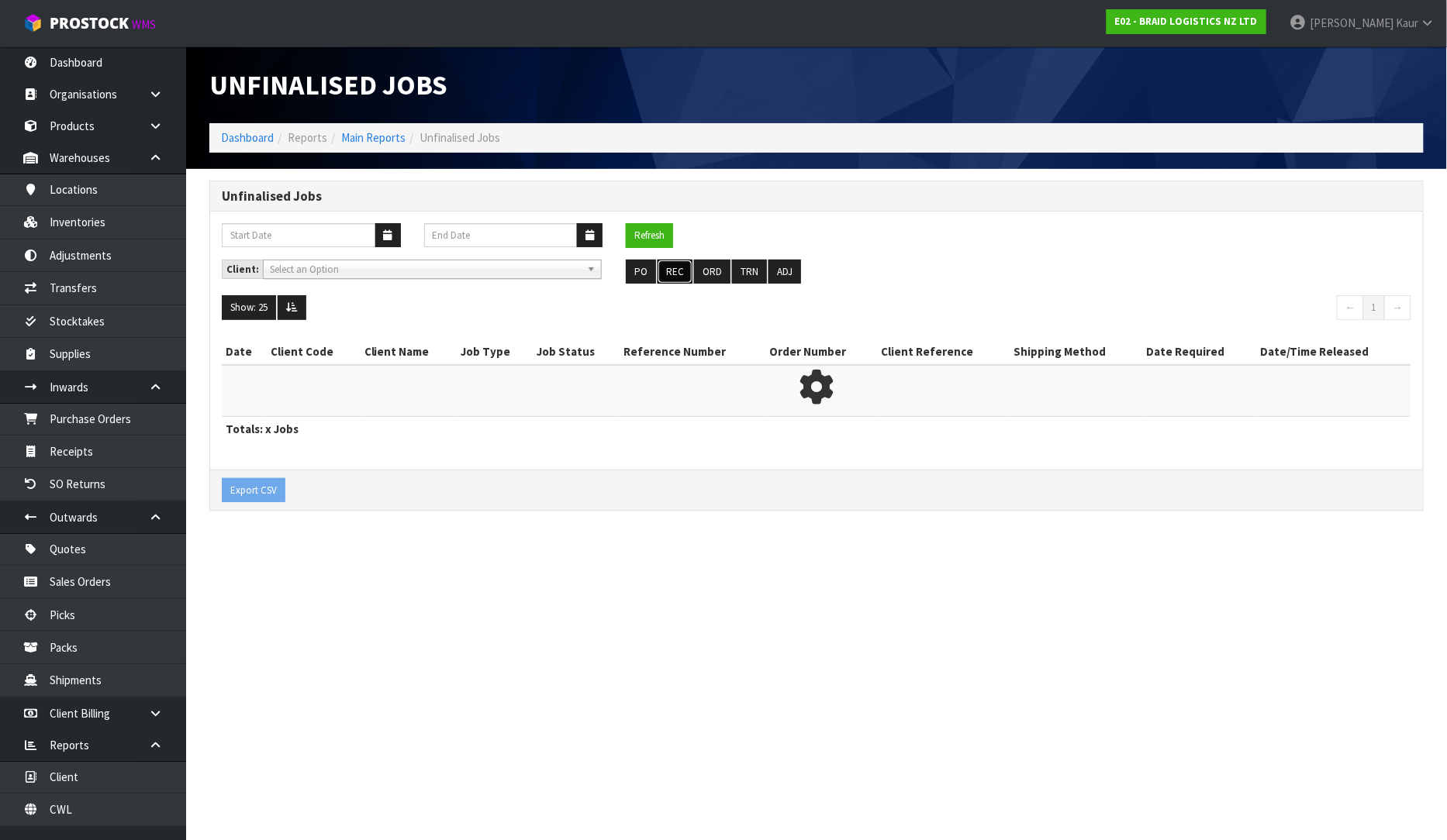
click at [675, 274] on button "REC" at bounding box center [675, 272] width 35 height 25
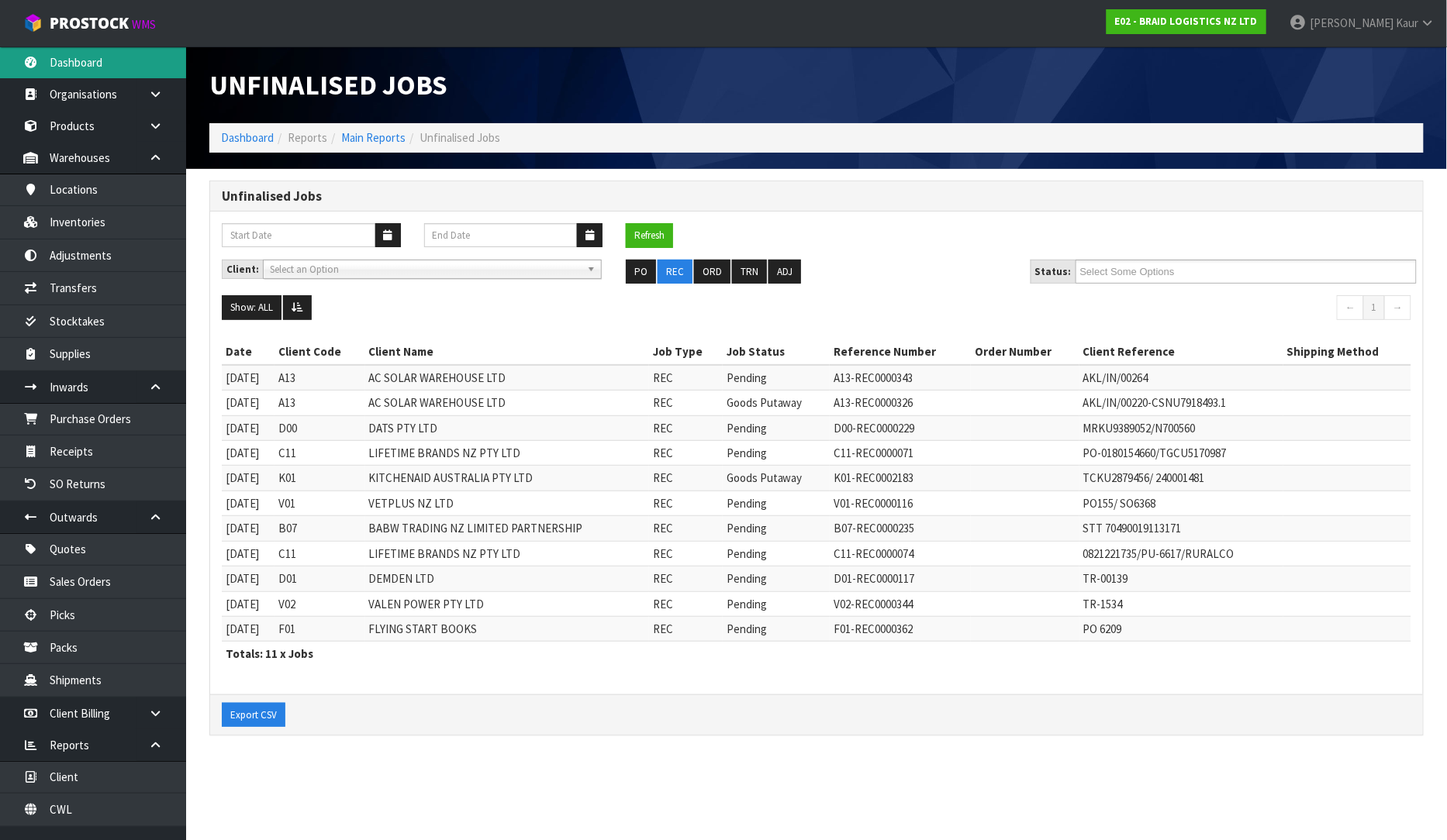
click at [65, 65] on link "Dashboard" at bounding box center [93, 62] width 186 height 31
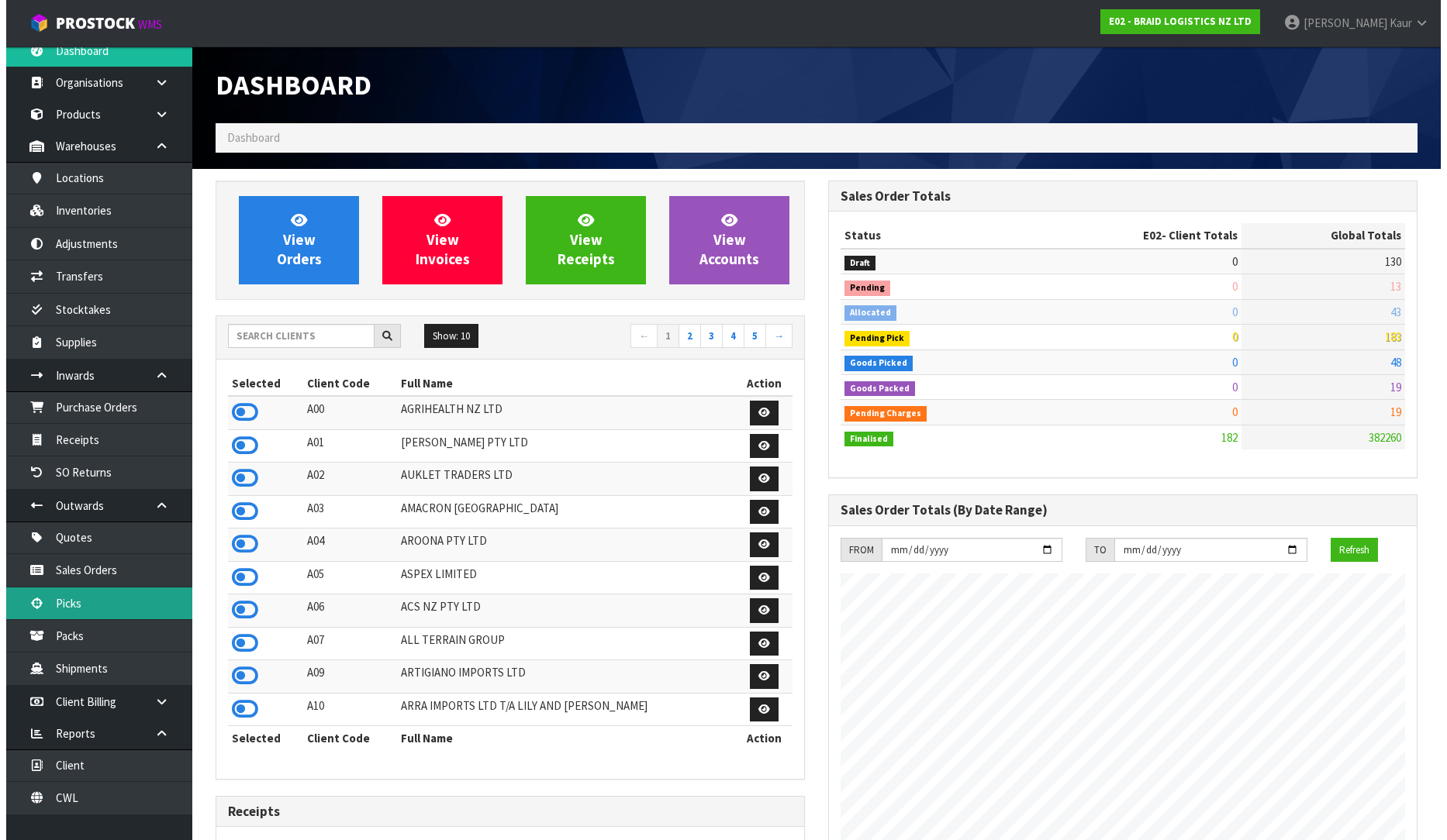
scroll to position [19, 0]
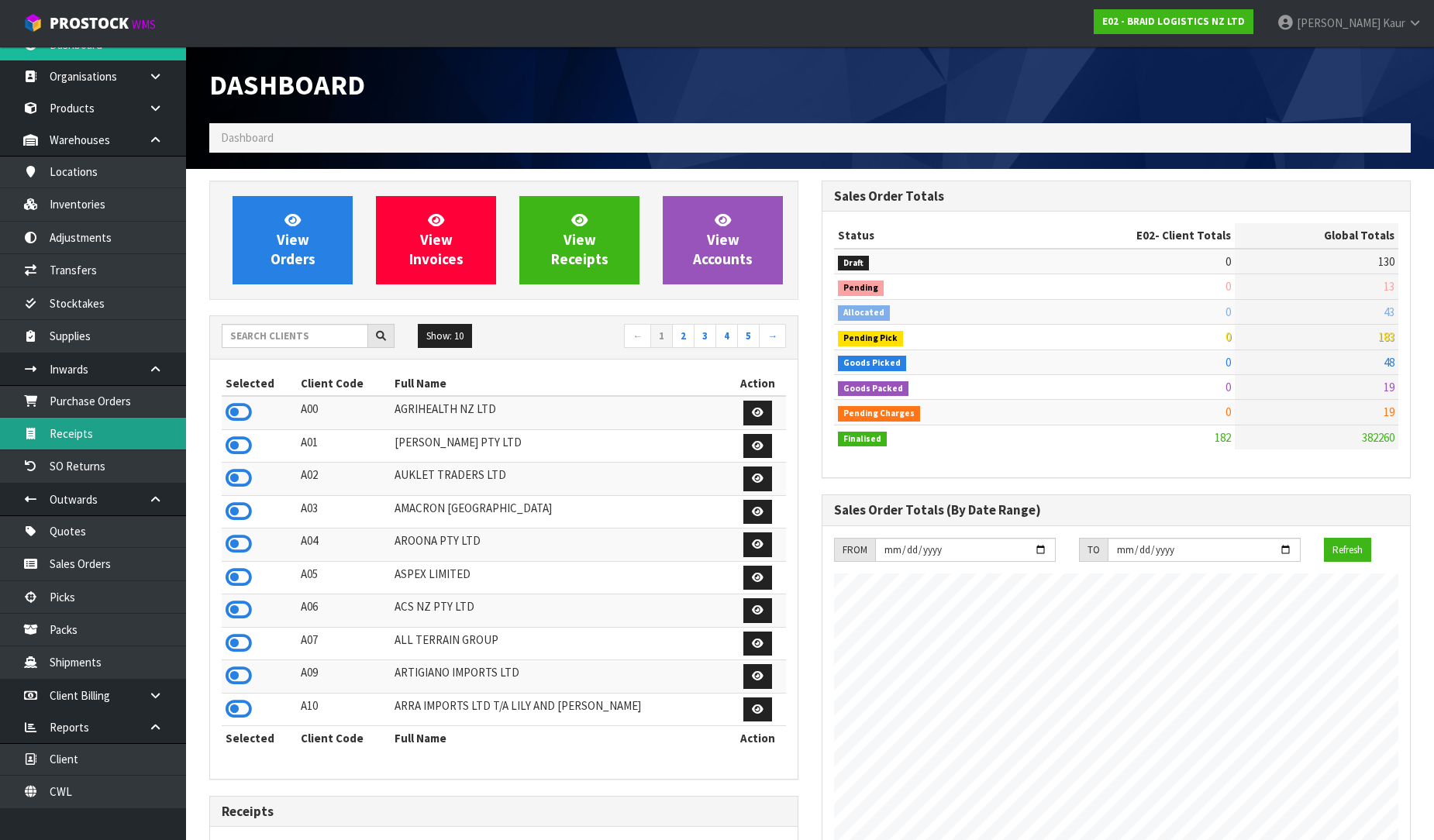
click at [77, 432] on link "Receipts" at bounding box center [93, 433] width 186 height 31
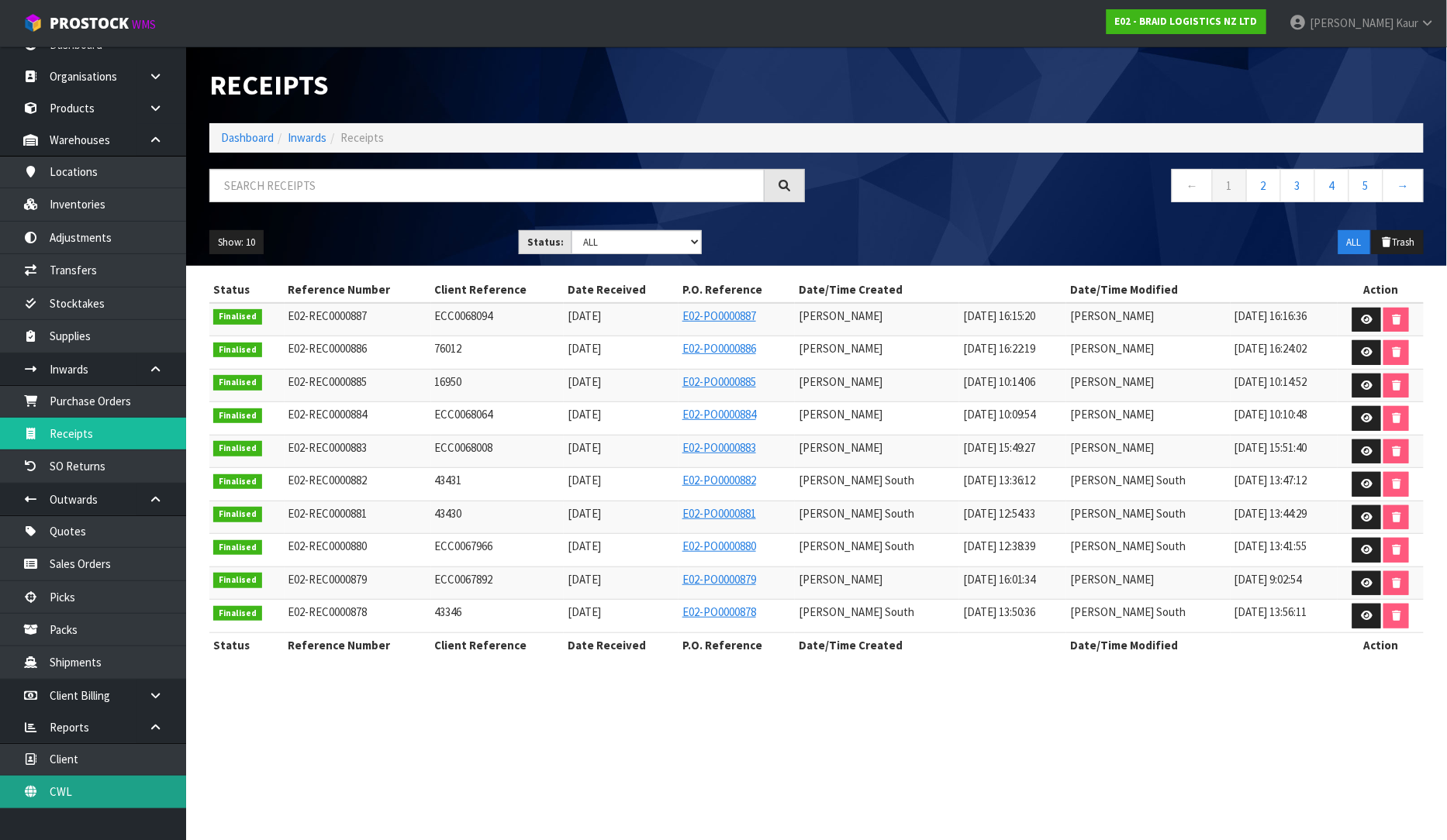
click at [75, 791] on link "CWL" at bounding box center [93, 791] width 186 height 31
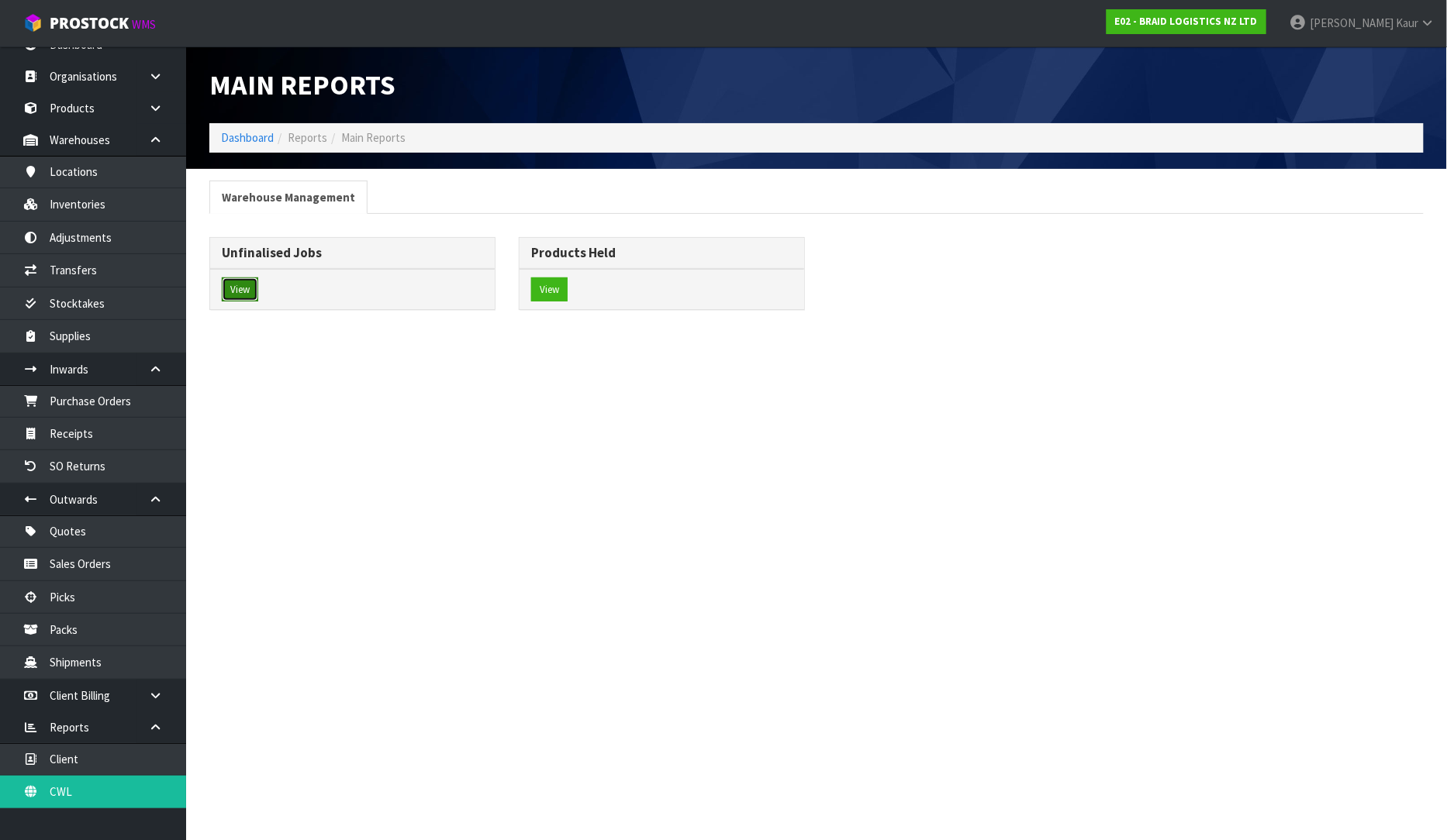
click at [257, 285] on button "View" at bounding box center [240, 290] width 37 height 25
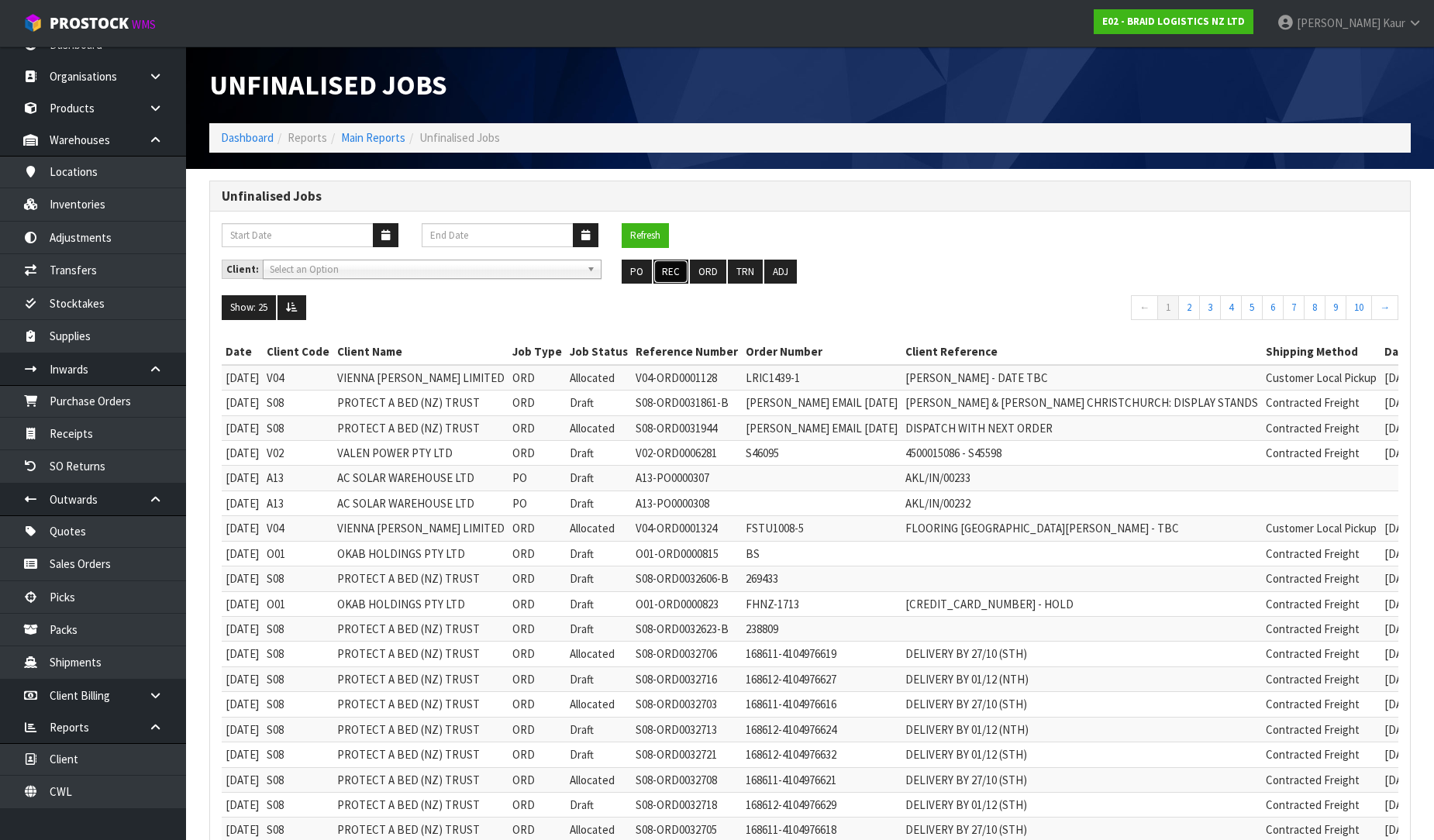
click at [677, 274] on button "REC" at bounding box center [670, 272] width 35 height 25
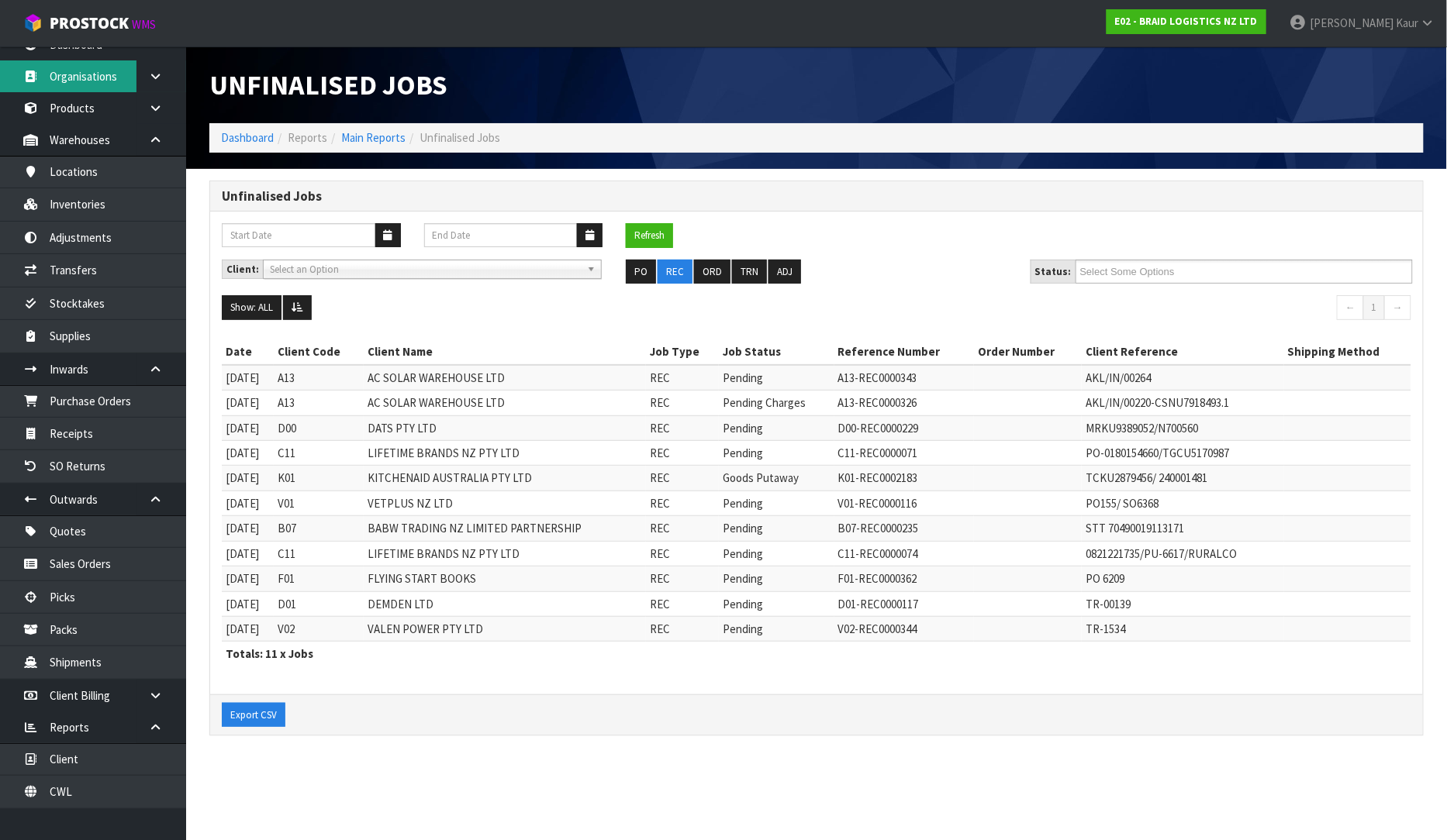
click at [103, 72] on link "Organisations" at bounding box center [93, 75] width 186 height 31
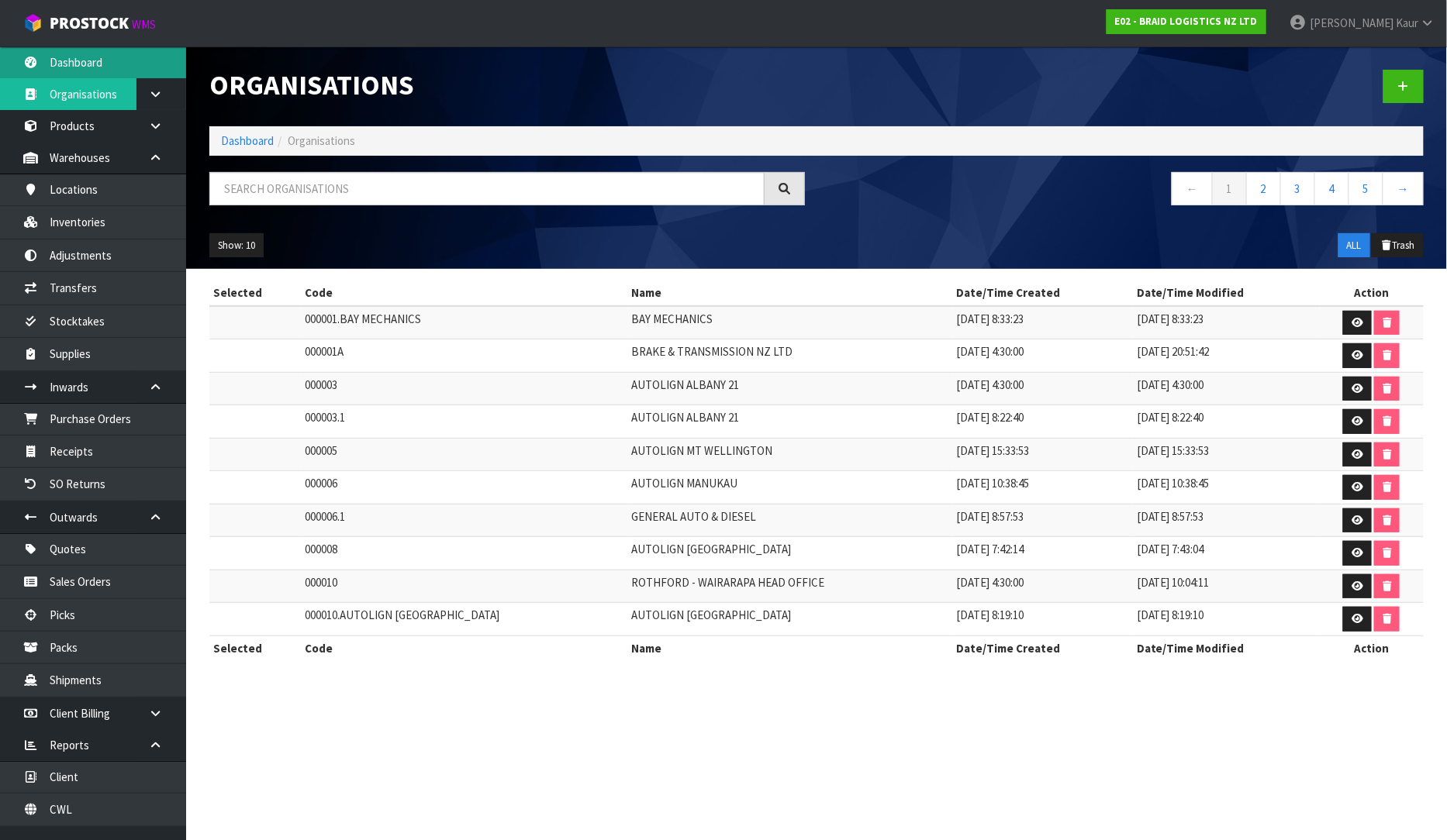
click at [71, 56] on link "Dashboard" at bounding box center [93, 62] width 186 height 31
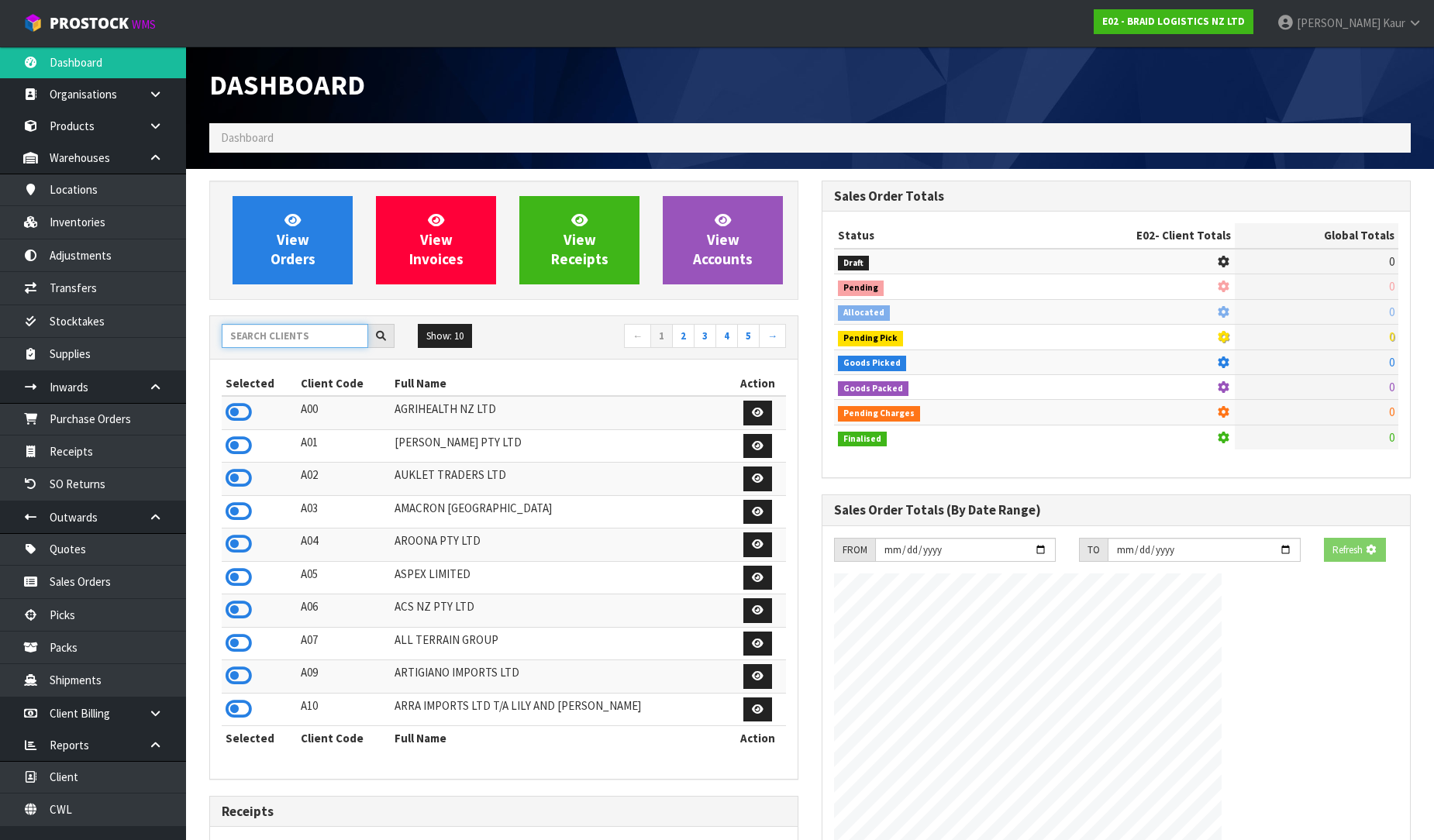
click at [253, 341] on input "text" at bounding box center [295, 336] width 146 height 24
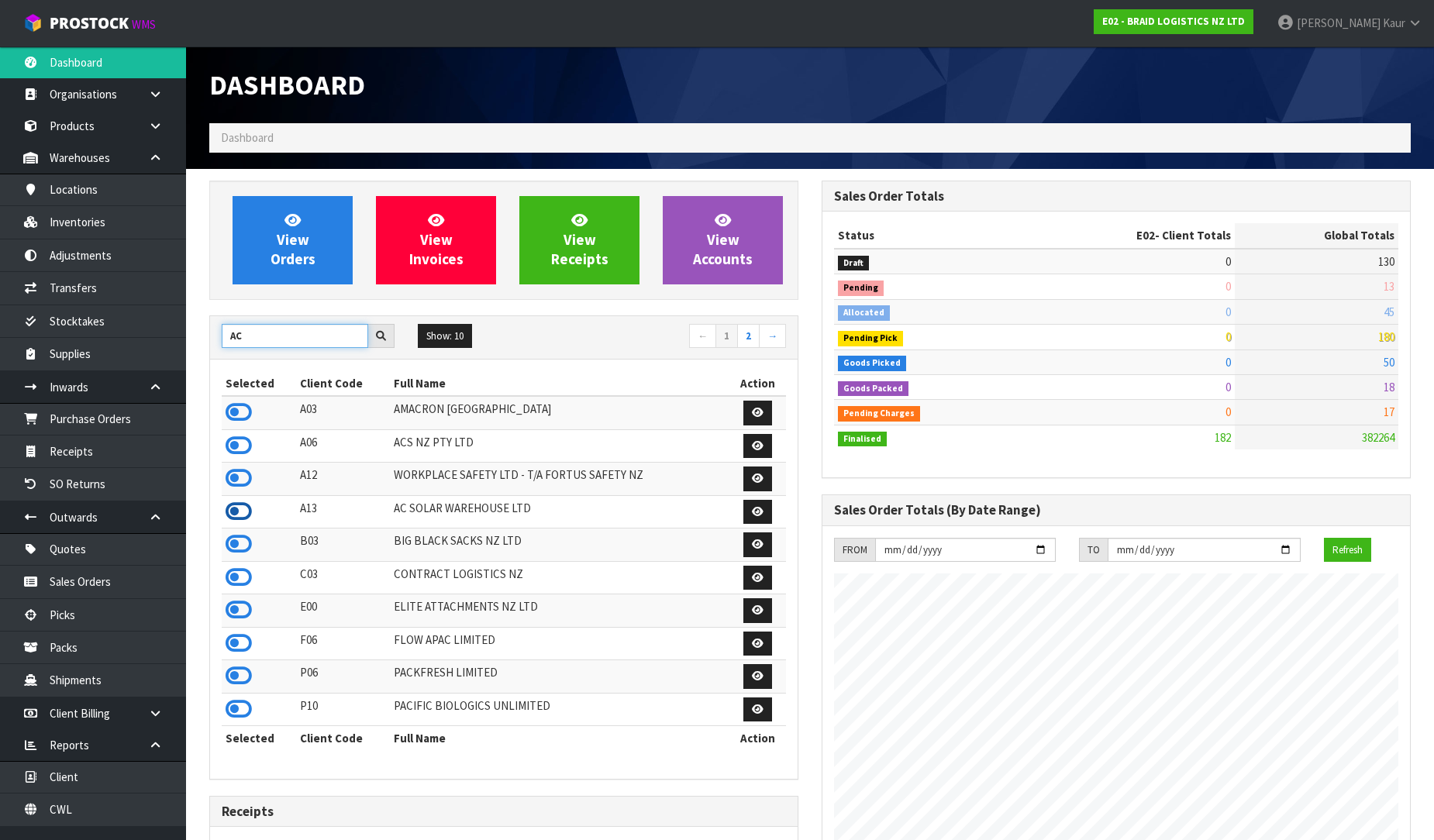
type input "AC"
click at [245, 517] on icon at bounding box center [238, 511] width 26 height 23
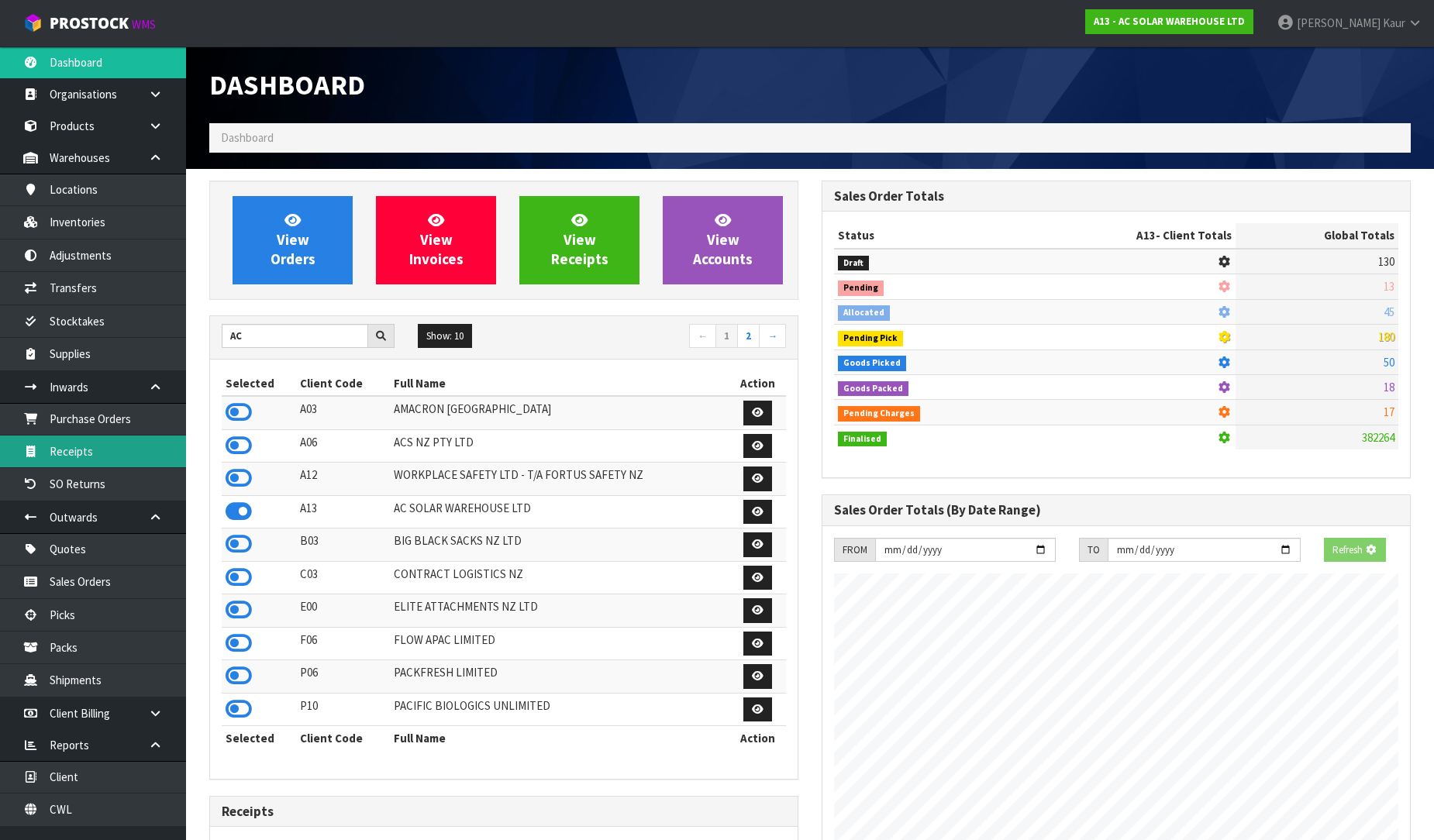
scroll to position [1225, 613]
drag, startPoint x: 106, startPoint y: 461, endPoint x: 116, endPoint y: 458, distance: 10.4
click at [106, 460] on link "Receipts" at bounding box center [93, 451] width 186 height 31
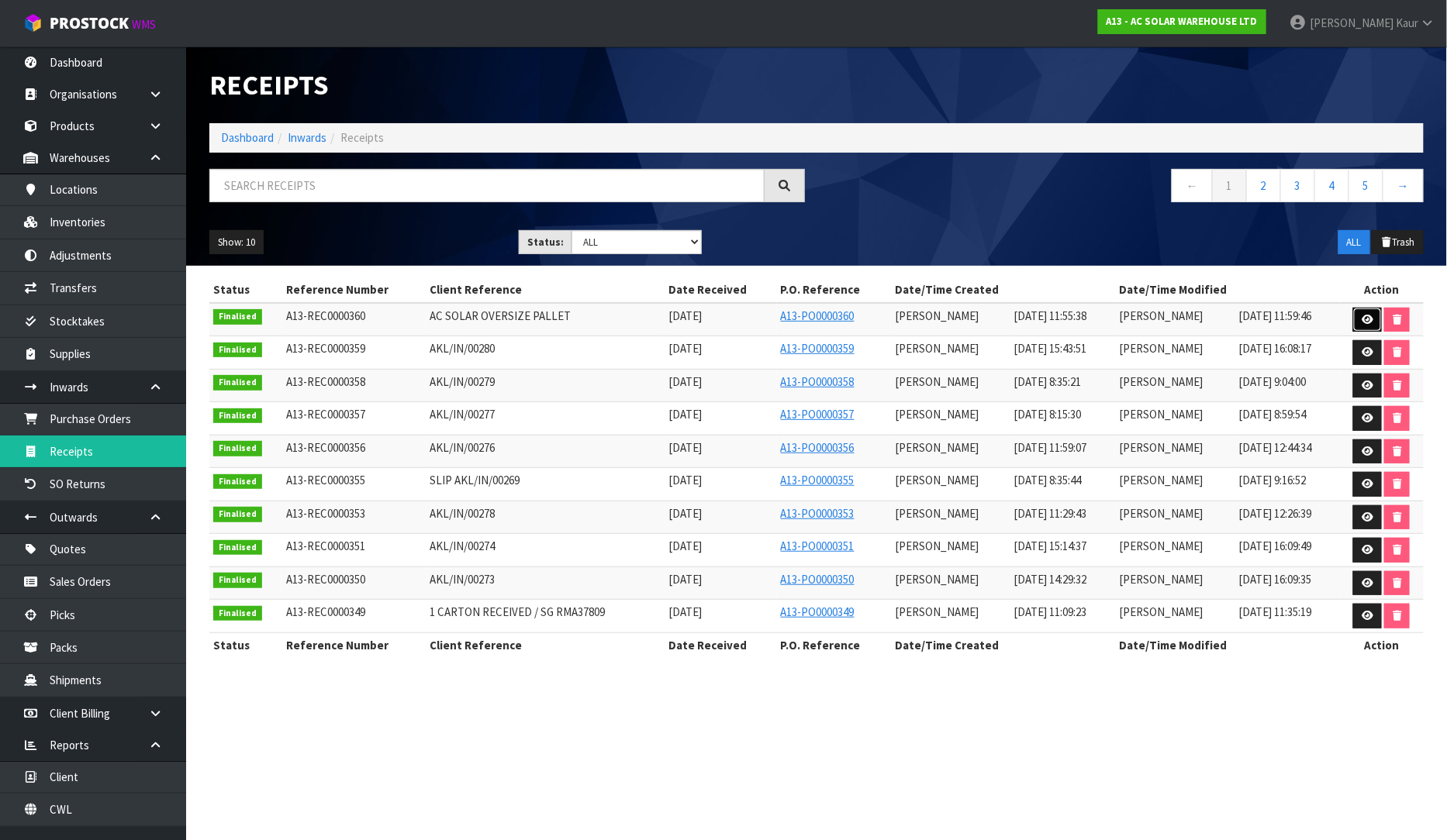
click at [1377, 318] on link at bounding box center [1368, 321] width 29 height 25
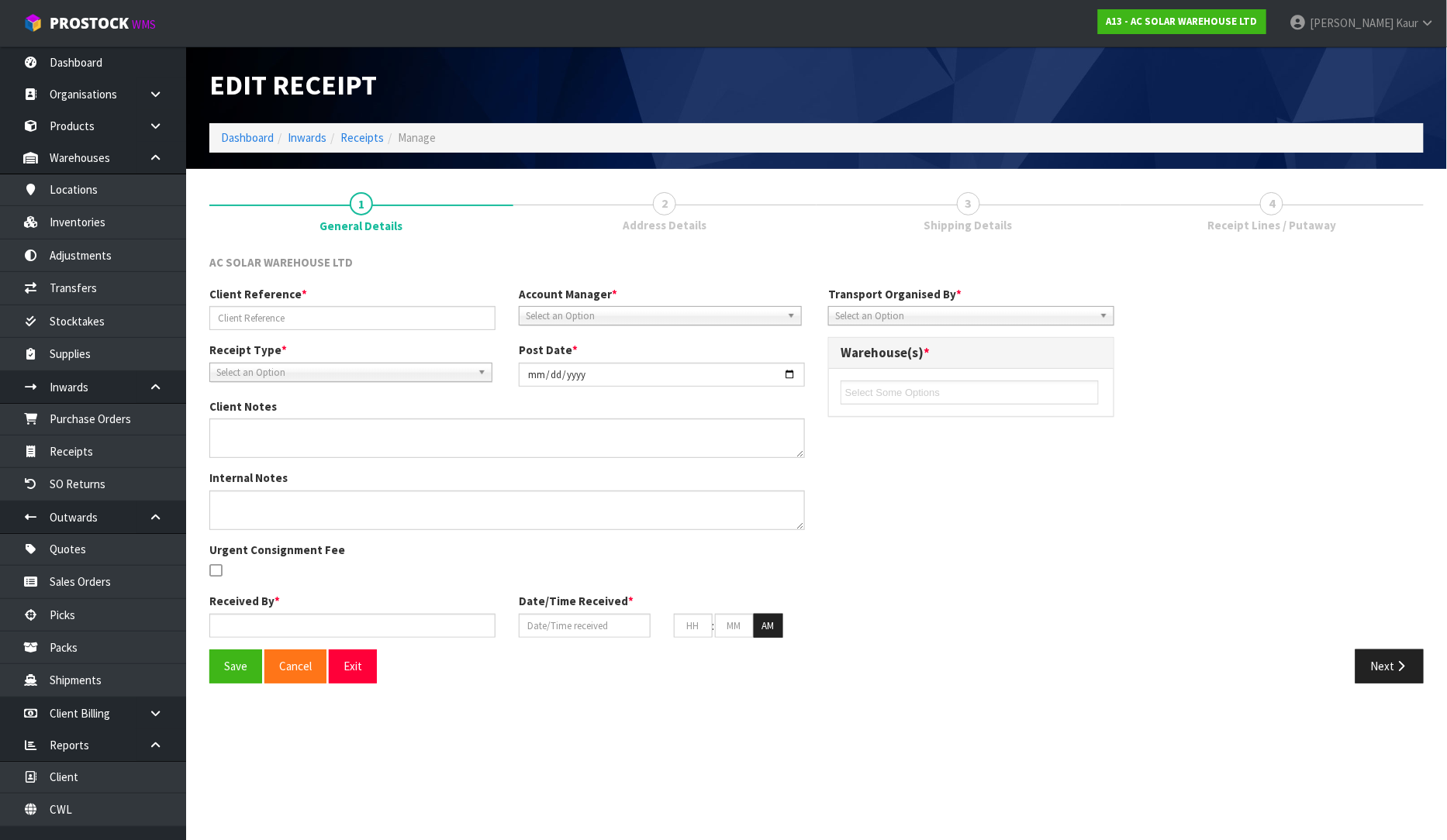
type input "AC SOLAR OVERSIZE PALLET"
type input "[DATE]"
type input "[PERSON_NAME]"
type input "[DATE]"
type input "11"
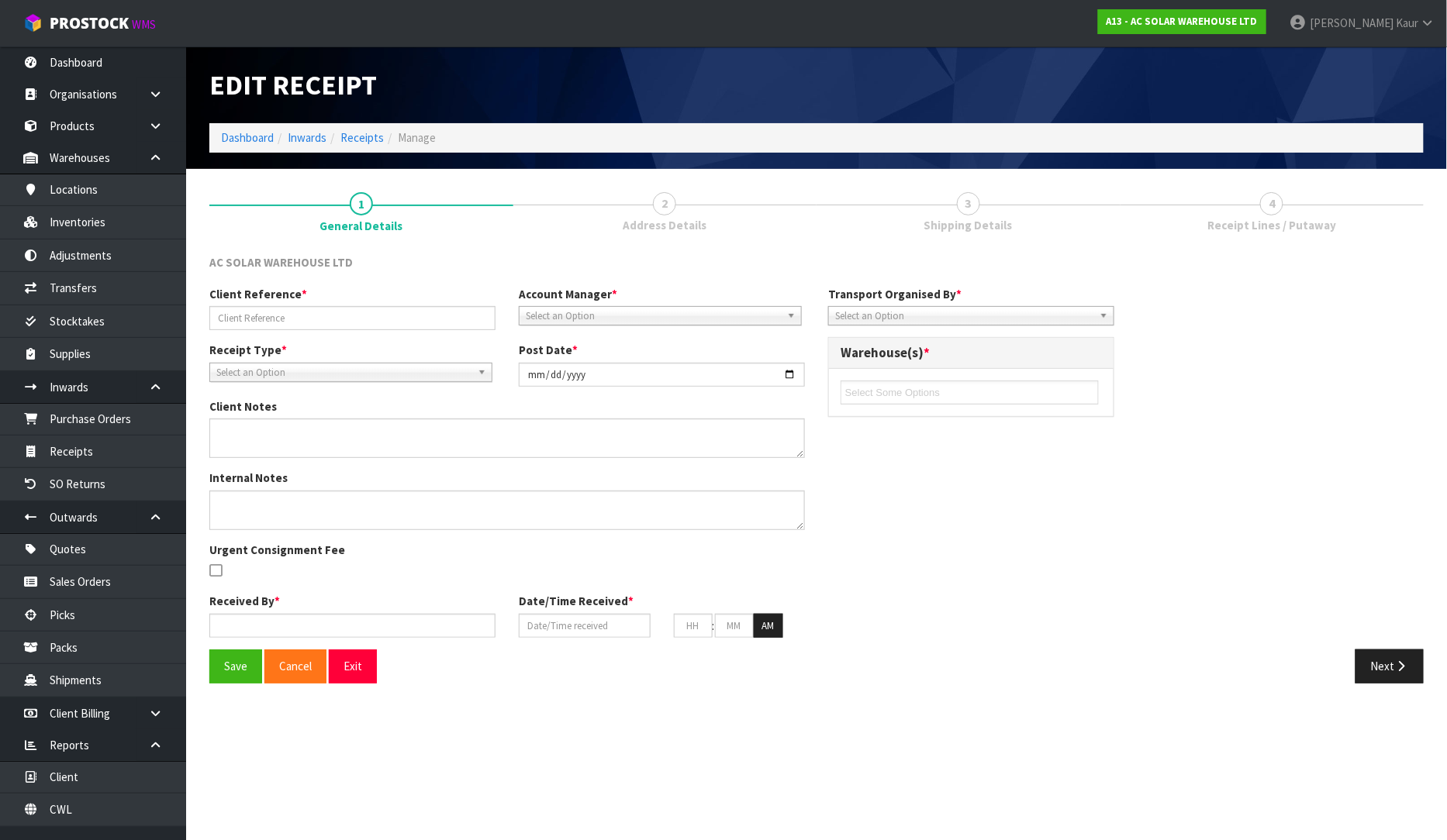
type input "55"
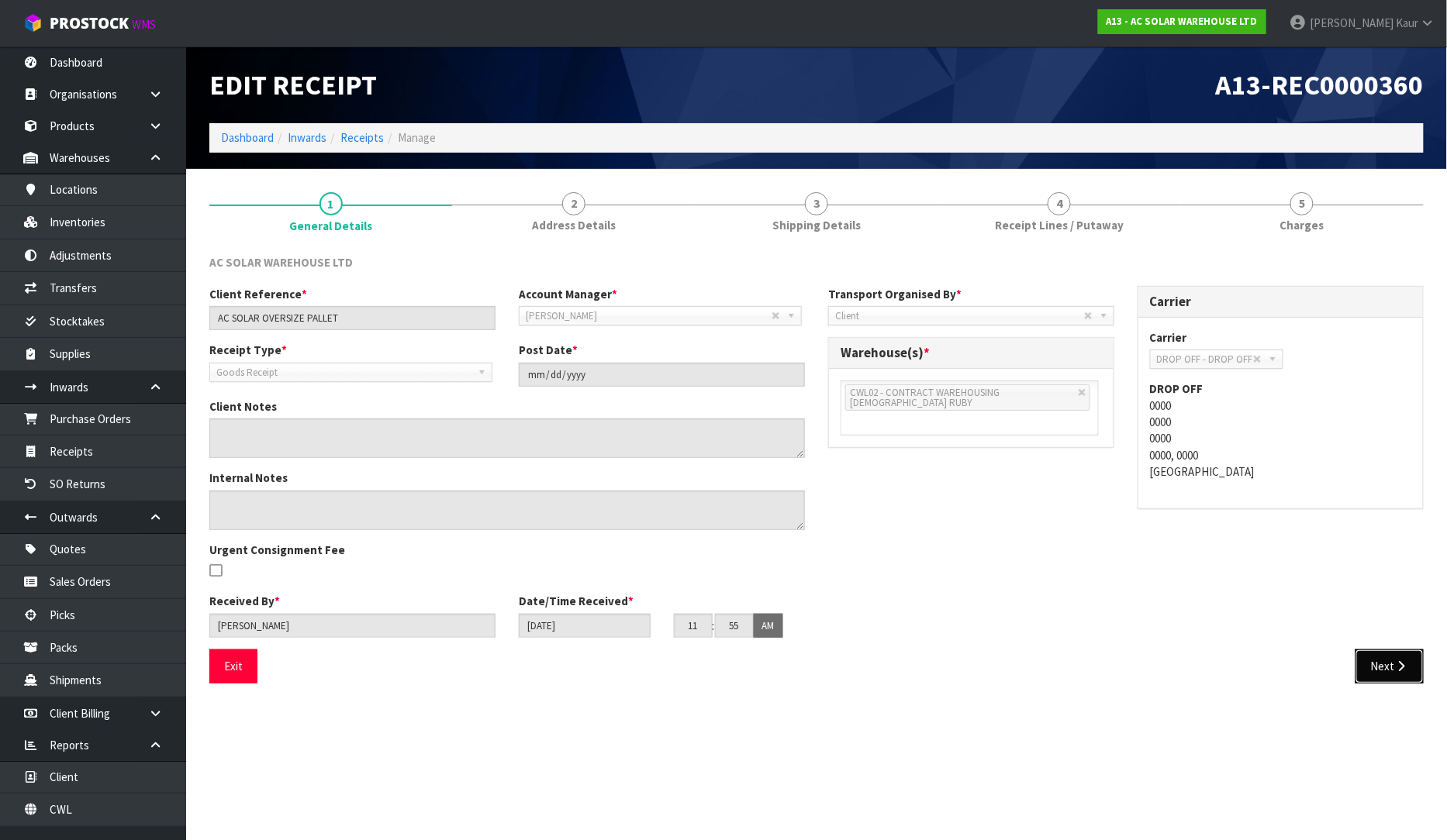
click at [1398, 675] on button "Next" at bounding box center [1389, 666] width 68 height 33
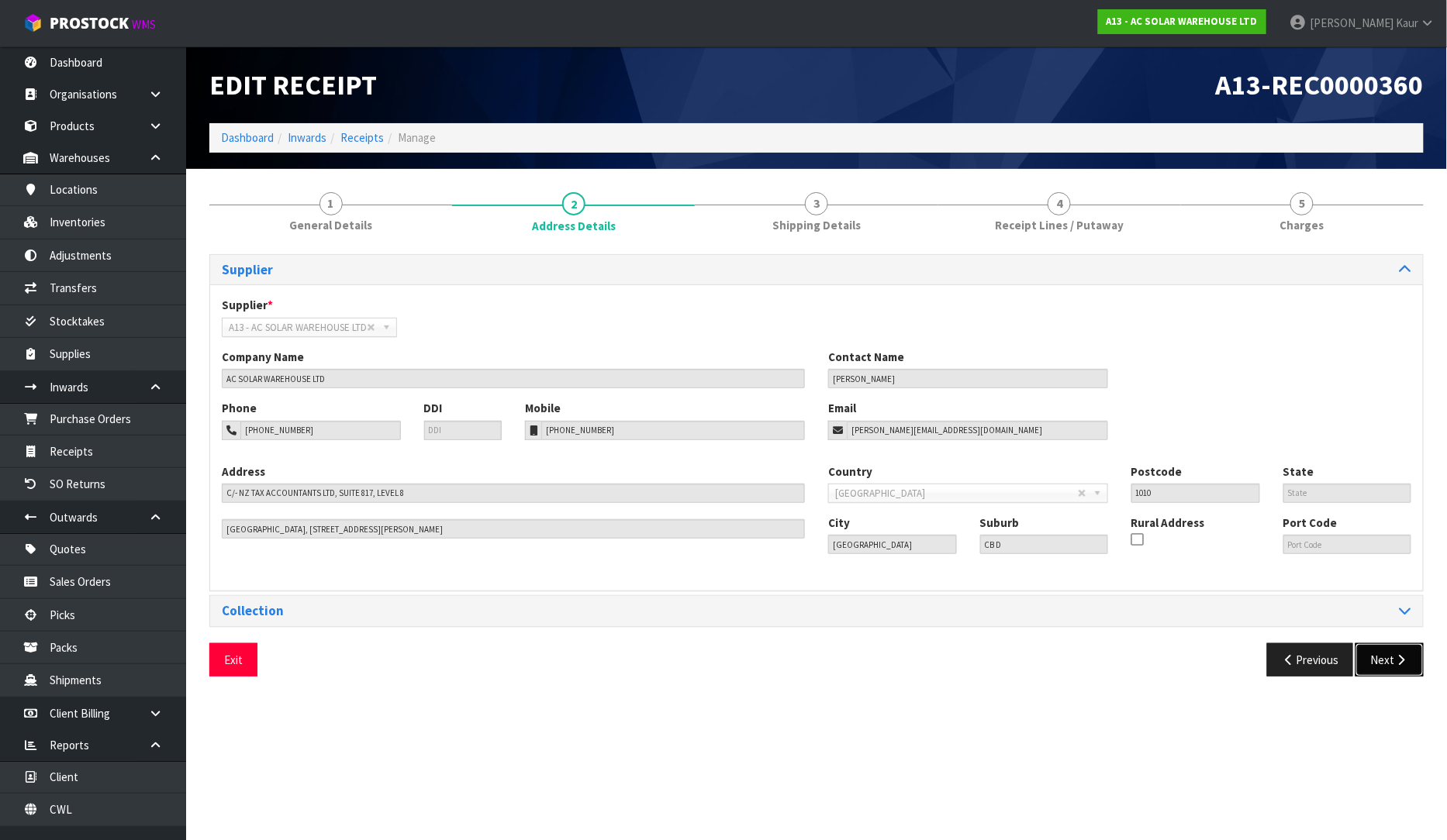
click at [1398, 659] on icon "button" at bounding box center [1401, 659] width 14 height 12
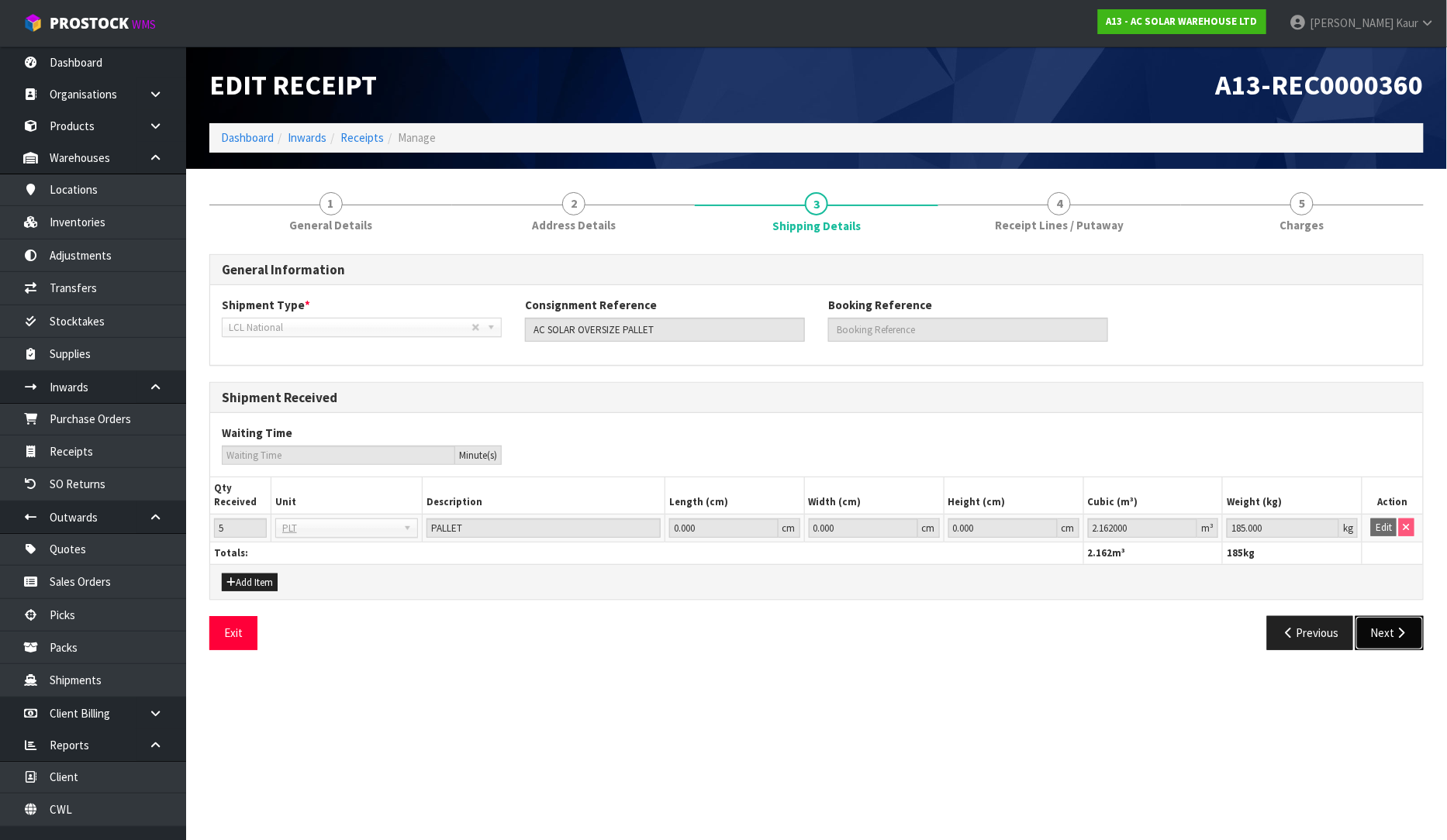
click at [1398, 640] on button "Next" at bounding box center [1389, 632] width 68 height 33
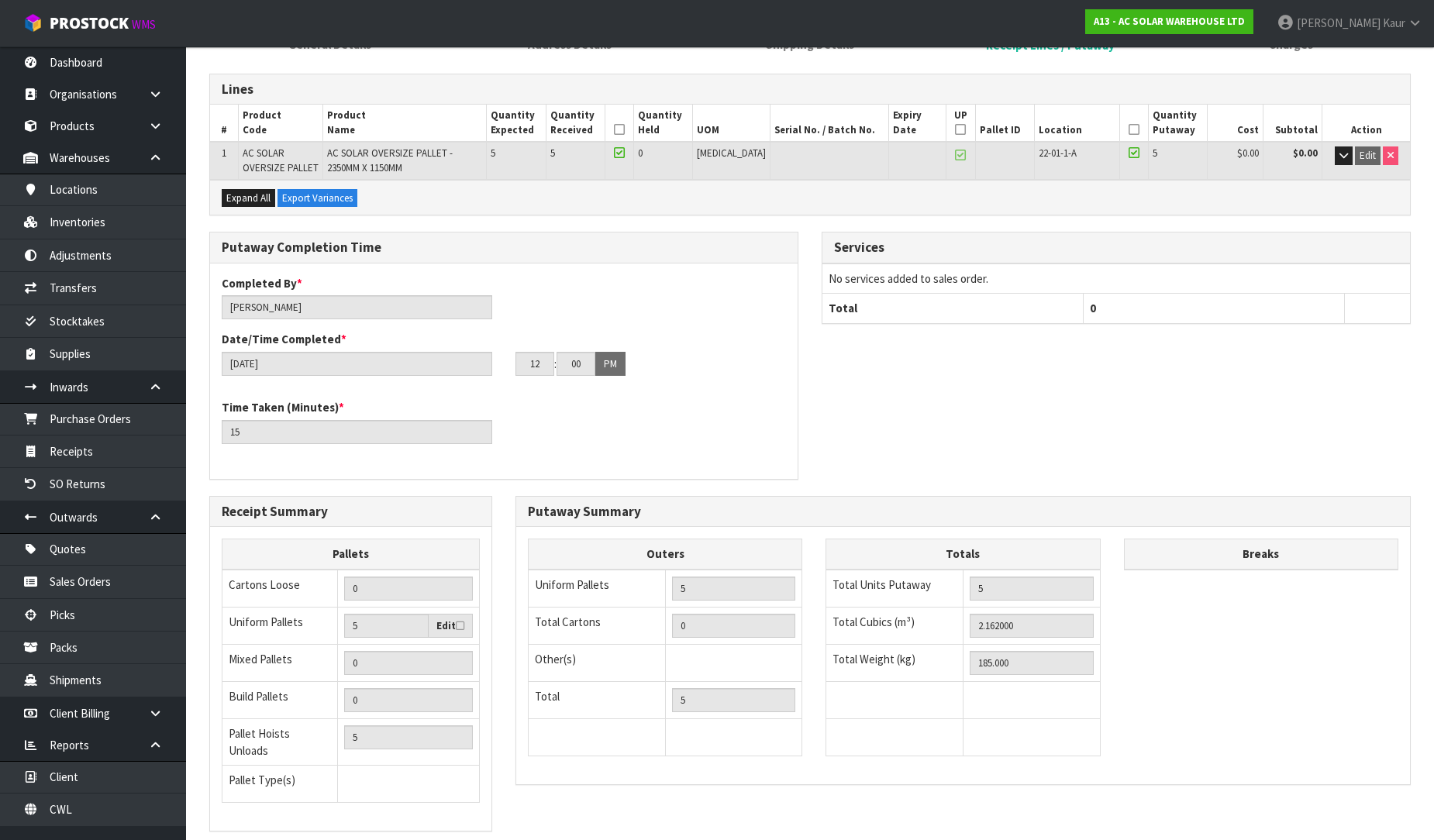
scroll to position [271, 0]
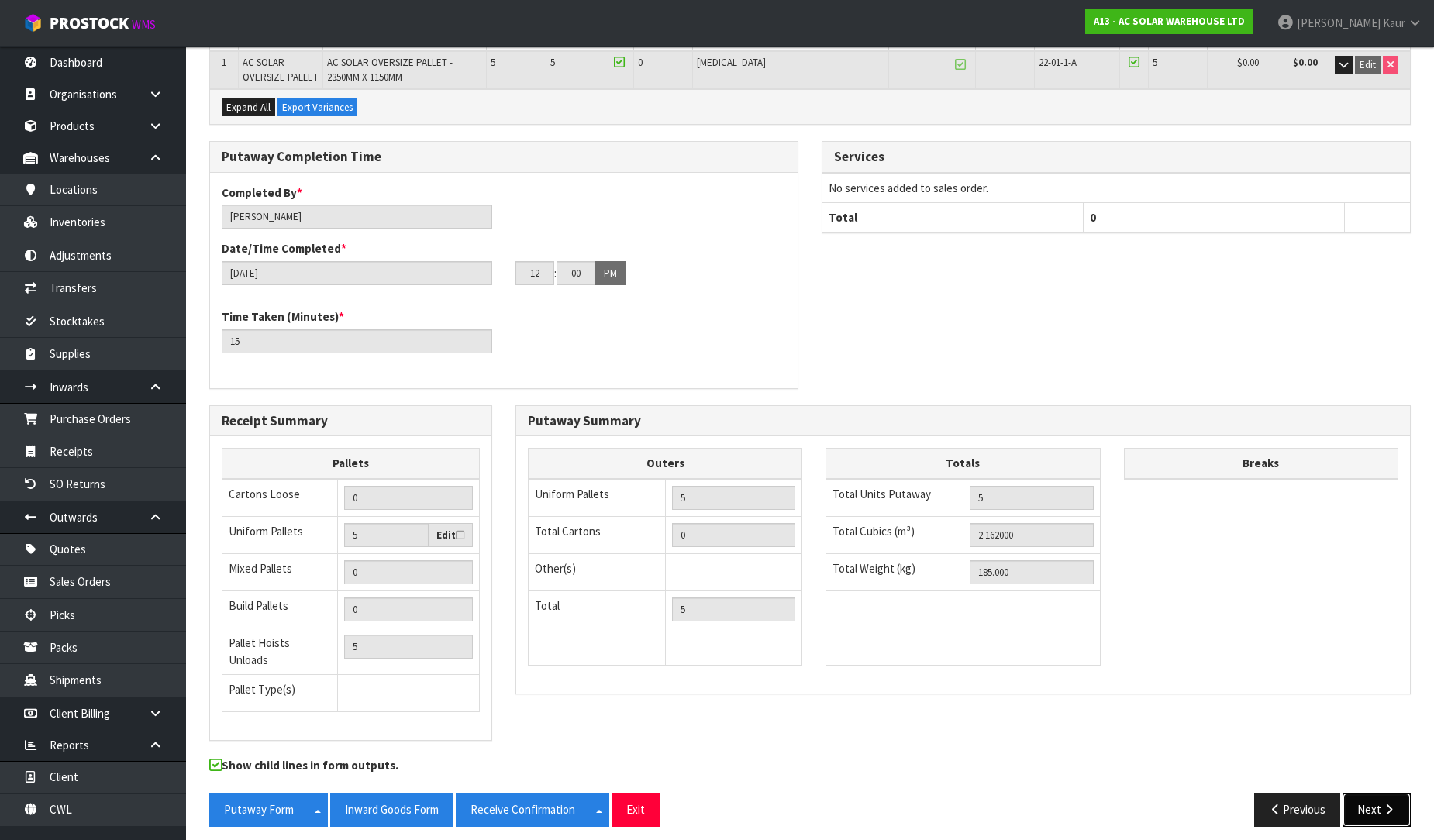
click at [1376, 801] on button "Next" at bounding box center [1376, 809] width 68 height 33
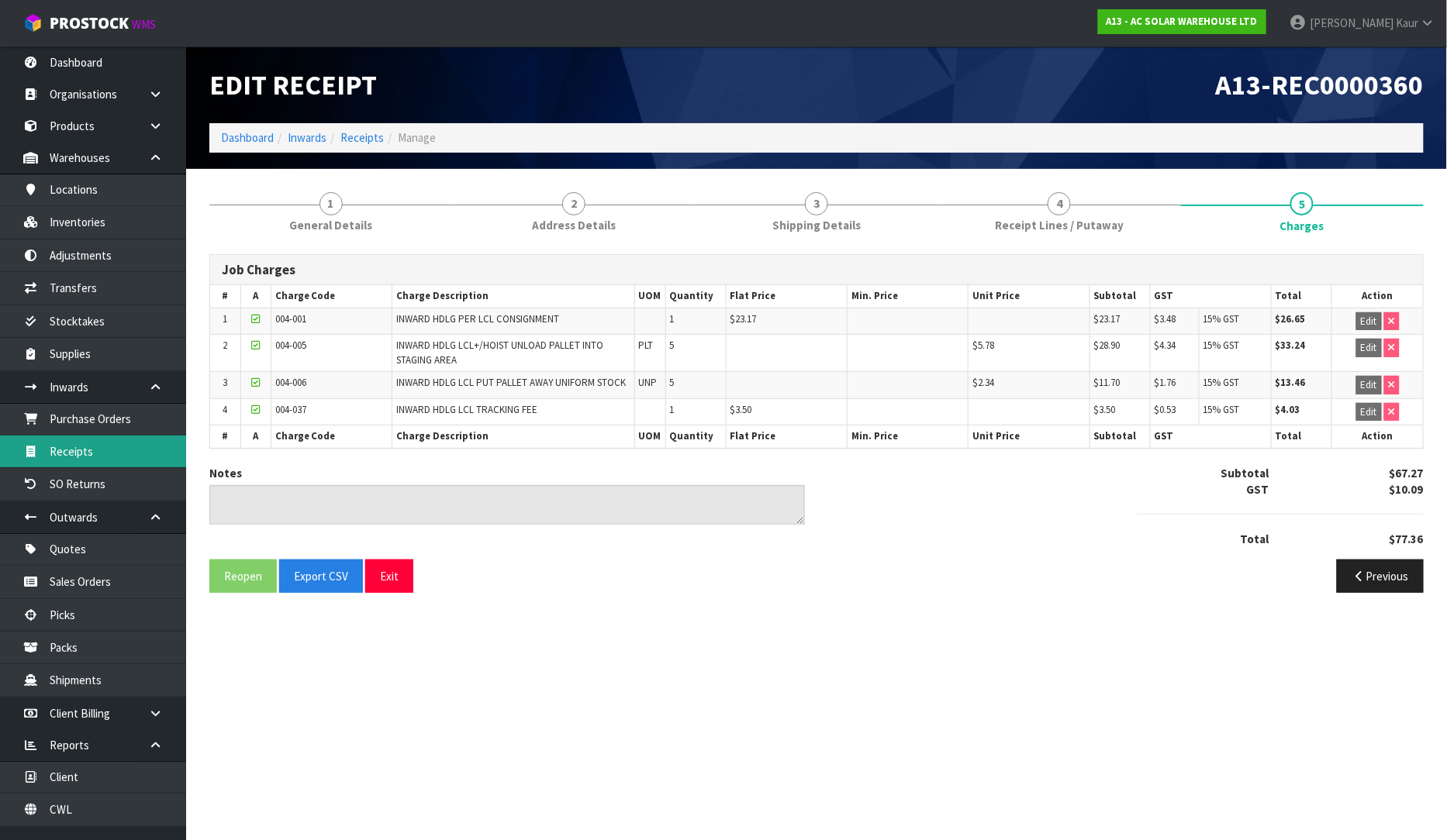
click at [78, 450] on link "Receipts" at bounding box center [93, 451] width 186 height 31
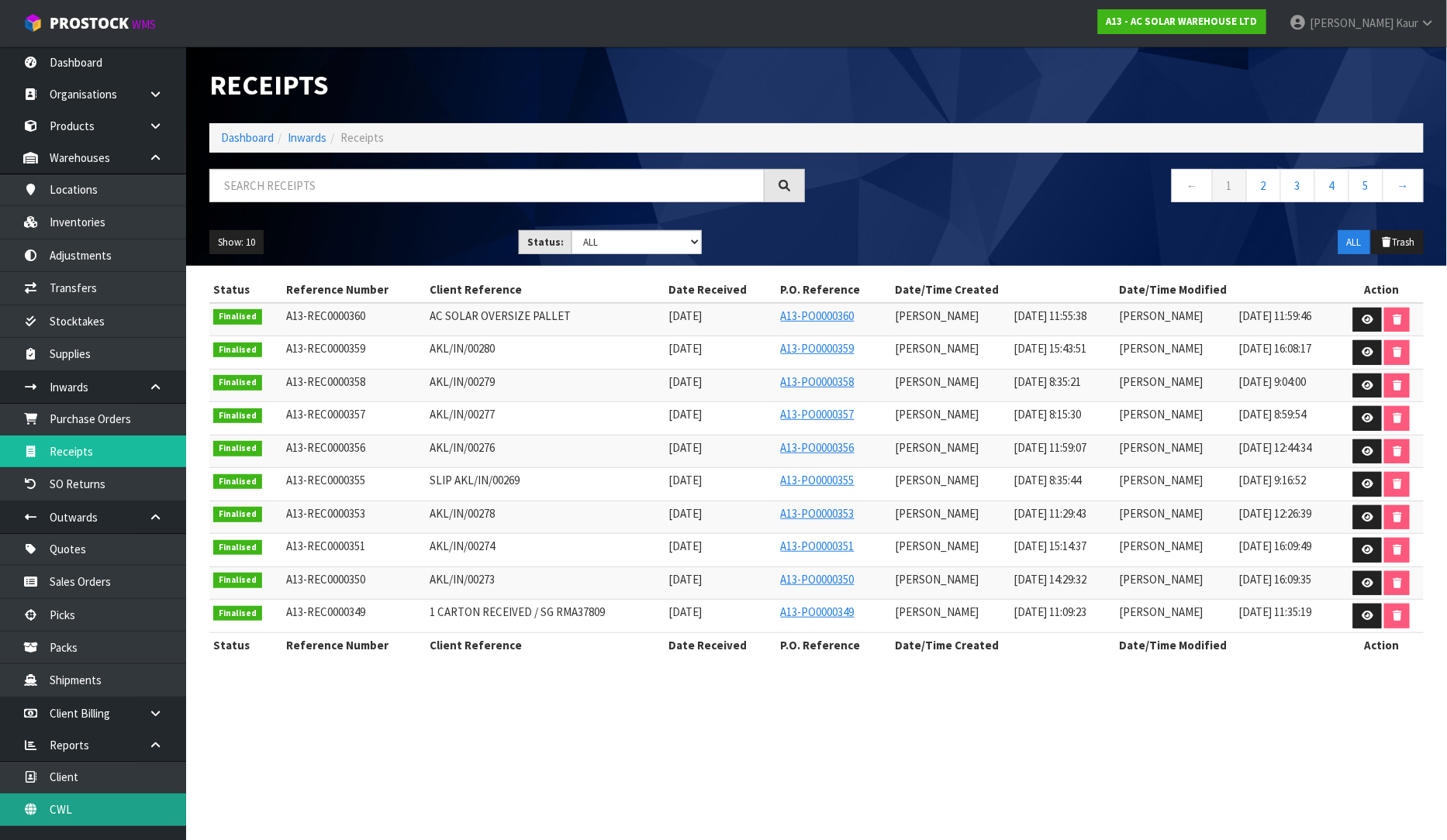
click at [96, 809] on link "CWL" at bounding box center [93, 809] width 186 height 31
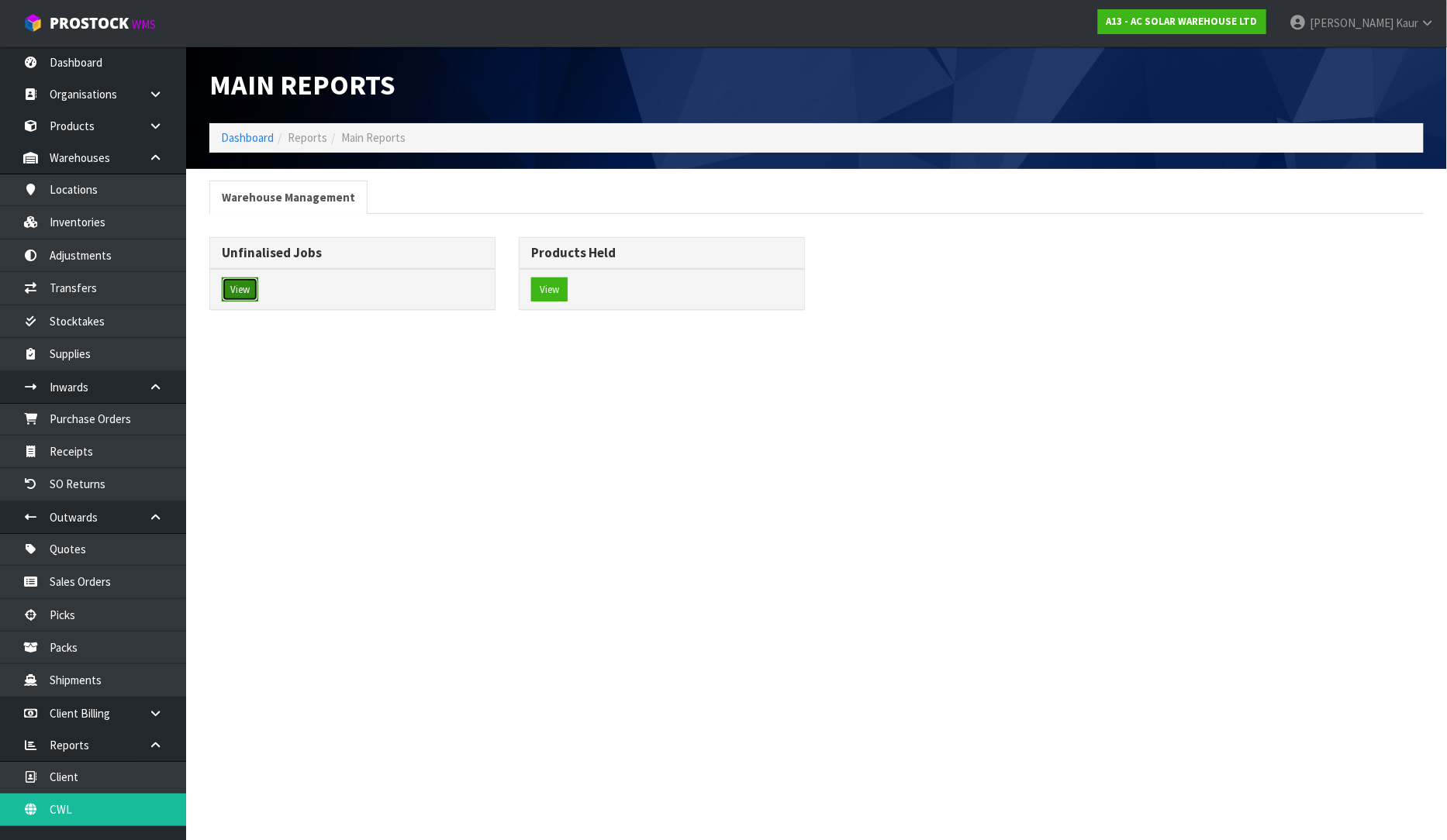
click at [252, 292] on button "View" at bounding box center [240, 290] width 37 height 25
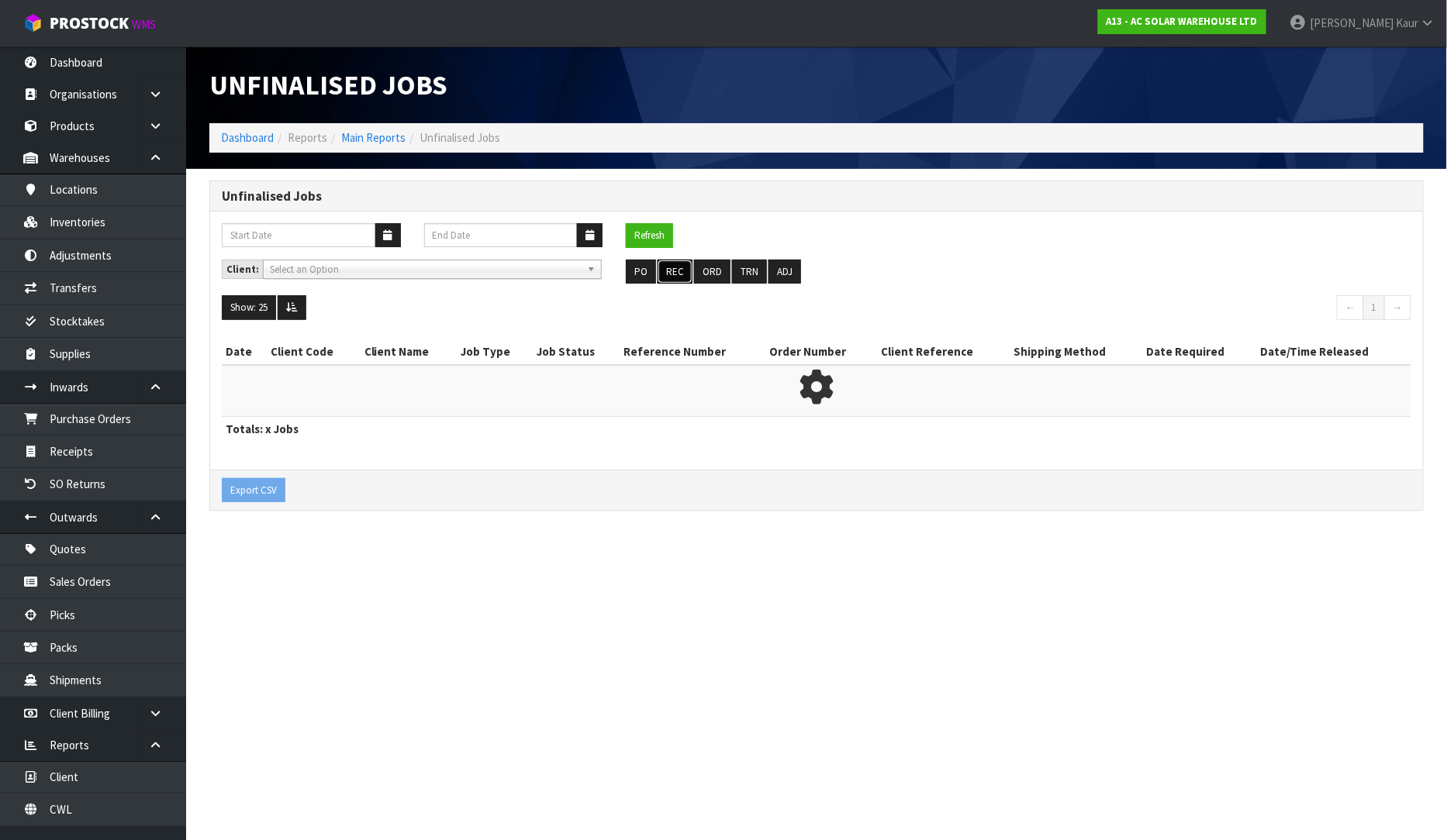
click at [675, 268] on button "REC" at bounding box center [675, 272] width 35 height 25
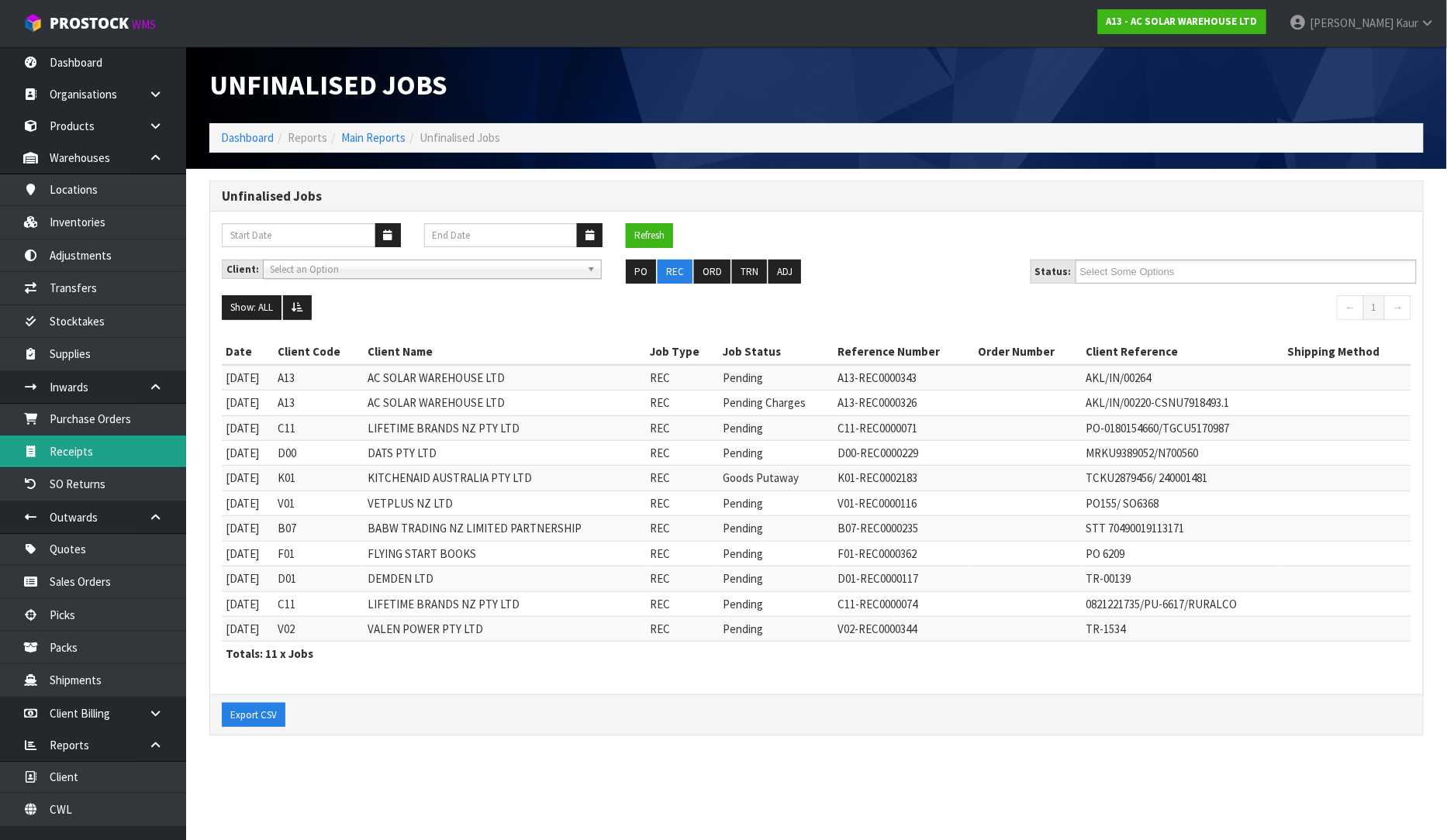
click at [107, 460] on link "Receipts" at bounding box center [93, 451] width 186 height 31
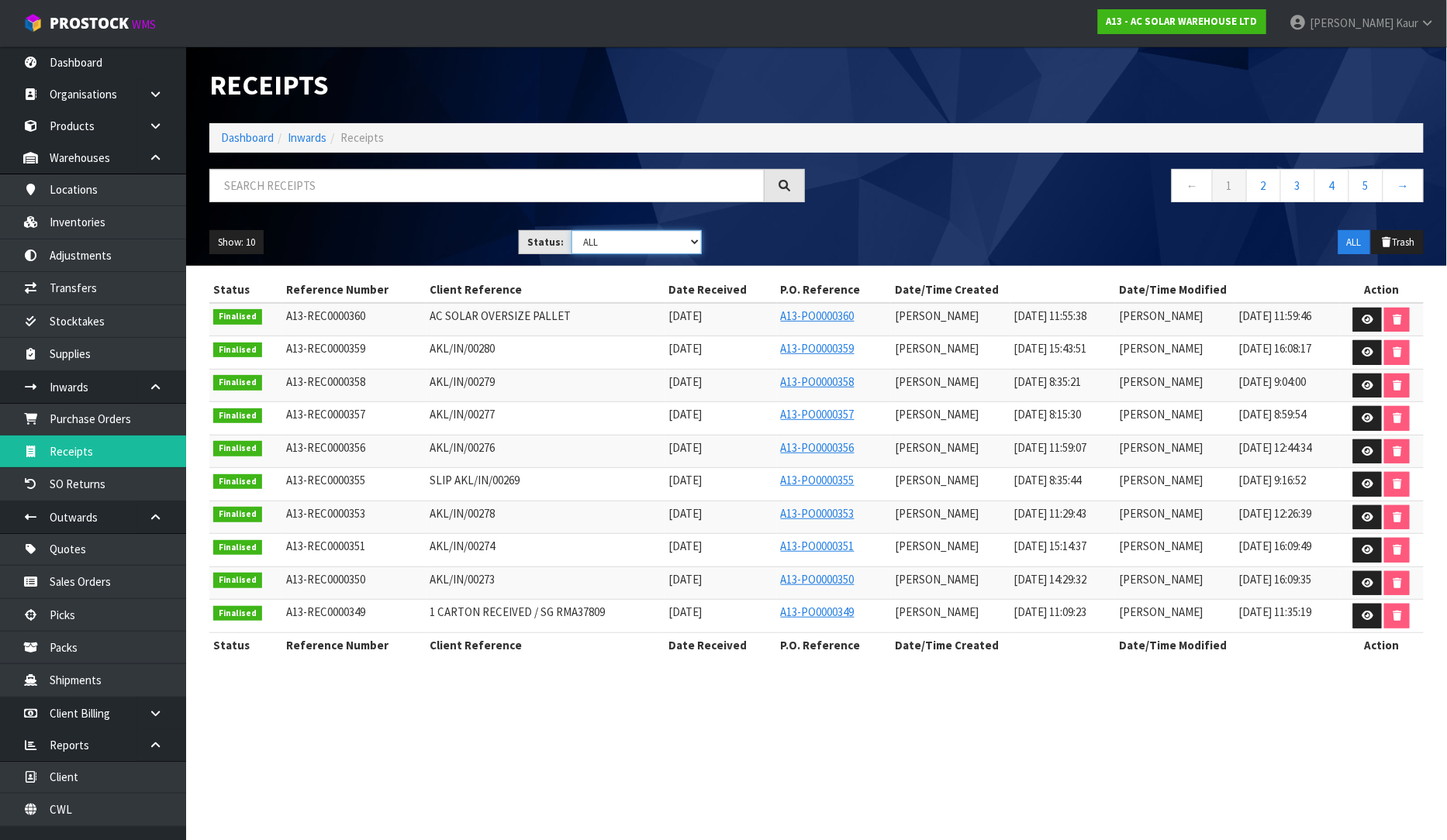
click at [697, 242] on select "Draft Pending Goods Checked Goods Putaway Pending Charges Finalised Cancelled A…" at bounding box center [636, 242] width 130 height 24
select select "string:4"
click at [572, 230] on select "Draft Pending Goods Checked Goods Putaway Pending Charges Finalised Cancelled A…" at bounding box center [636, 242] width 130 height 24
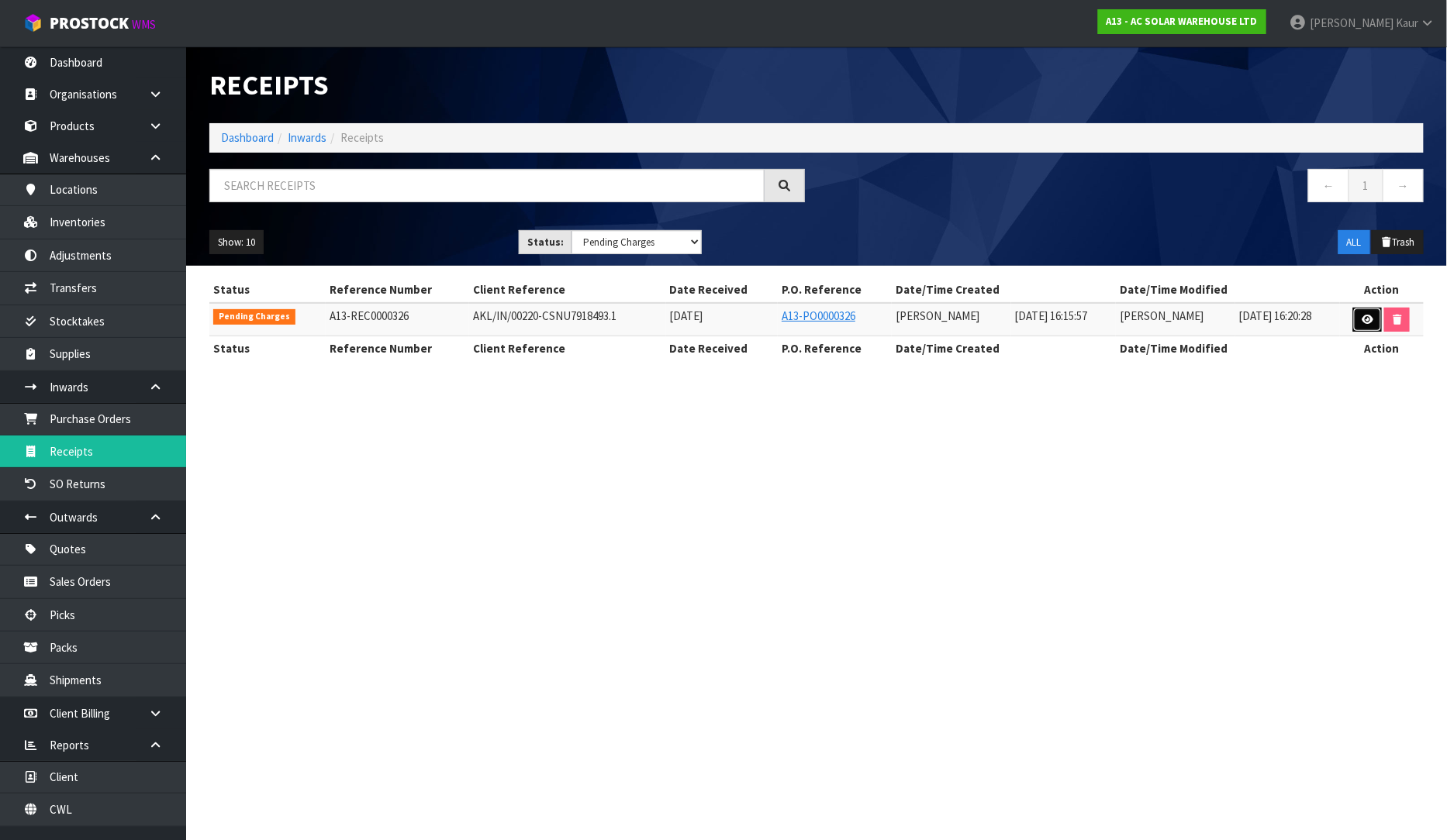
drag, startPoint x: 1364, startPoint y: 323, endPoint x: 1379, endPoint y: 396, distance: 74.5
click at [1364, 324] on icon at bounding box center [1367, 319] width 12 height 10
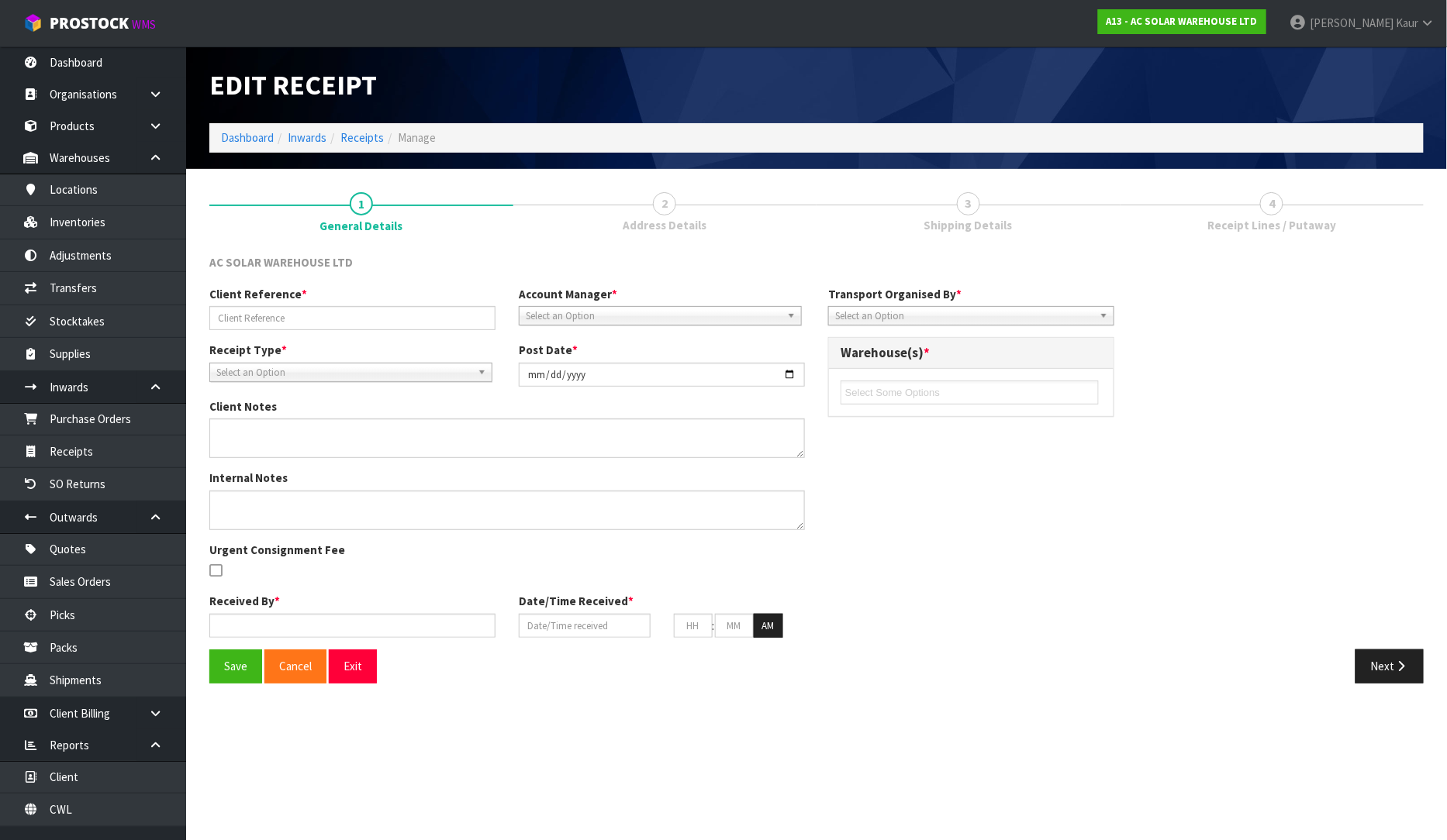
type input "AKL/IN/00220-CSNU7918493.1"
type input "[DATE]"
type textarea "SPARE PARTS FROM CONTAINER CSNU7918493, WAITING FOR CODES FOR THESE ITEMS FROM …"
type input "[PERSON_NAME]"
type input "[DATE]"
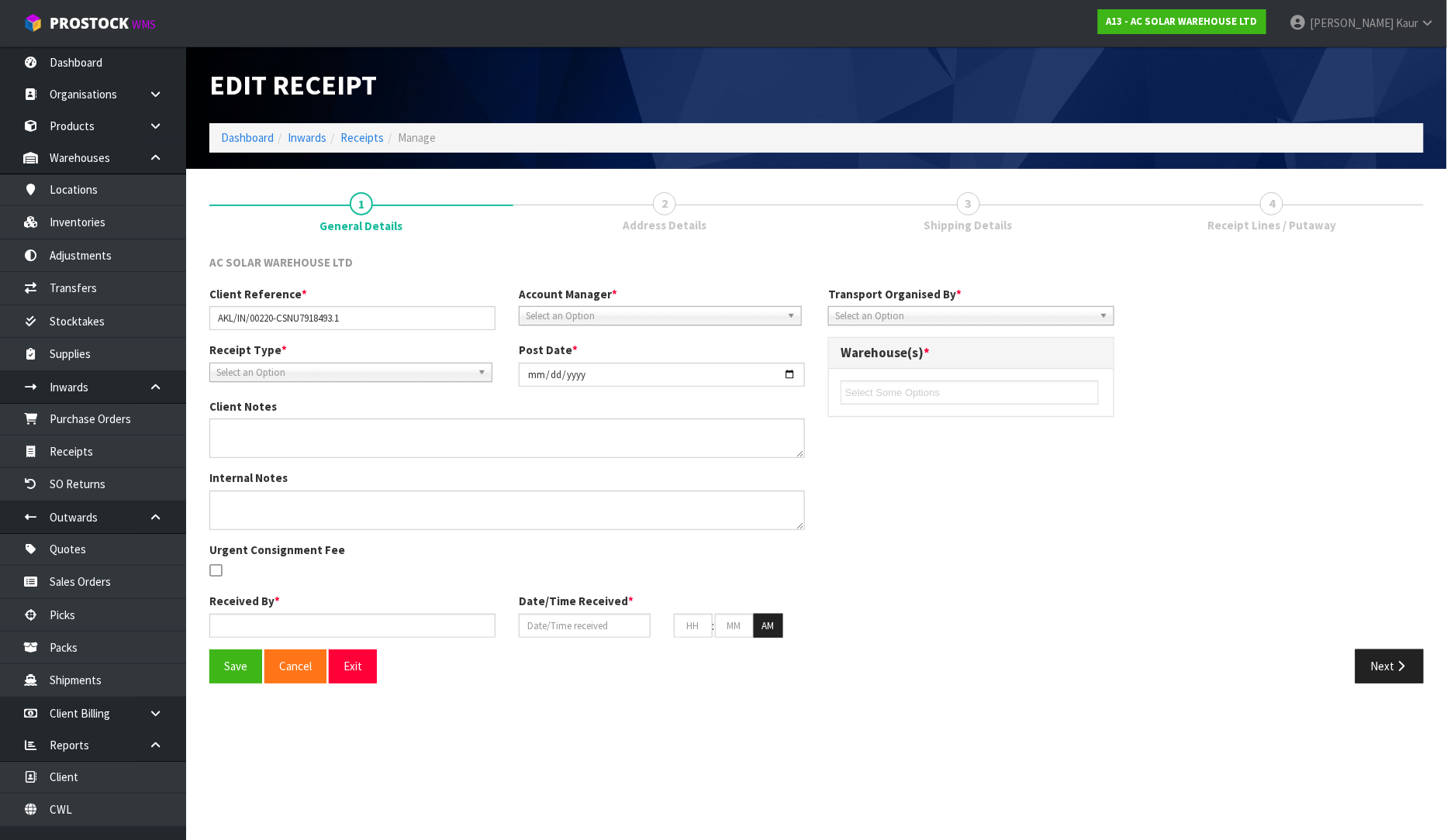
type input "04"
type input "15"
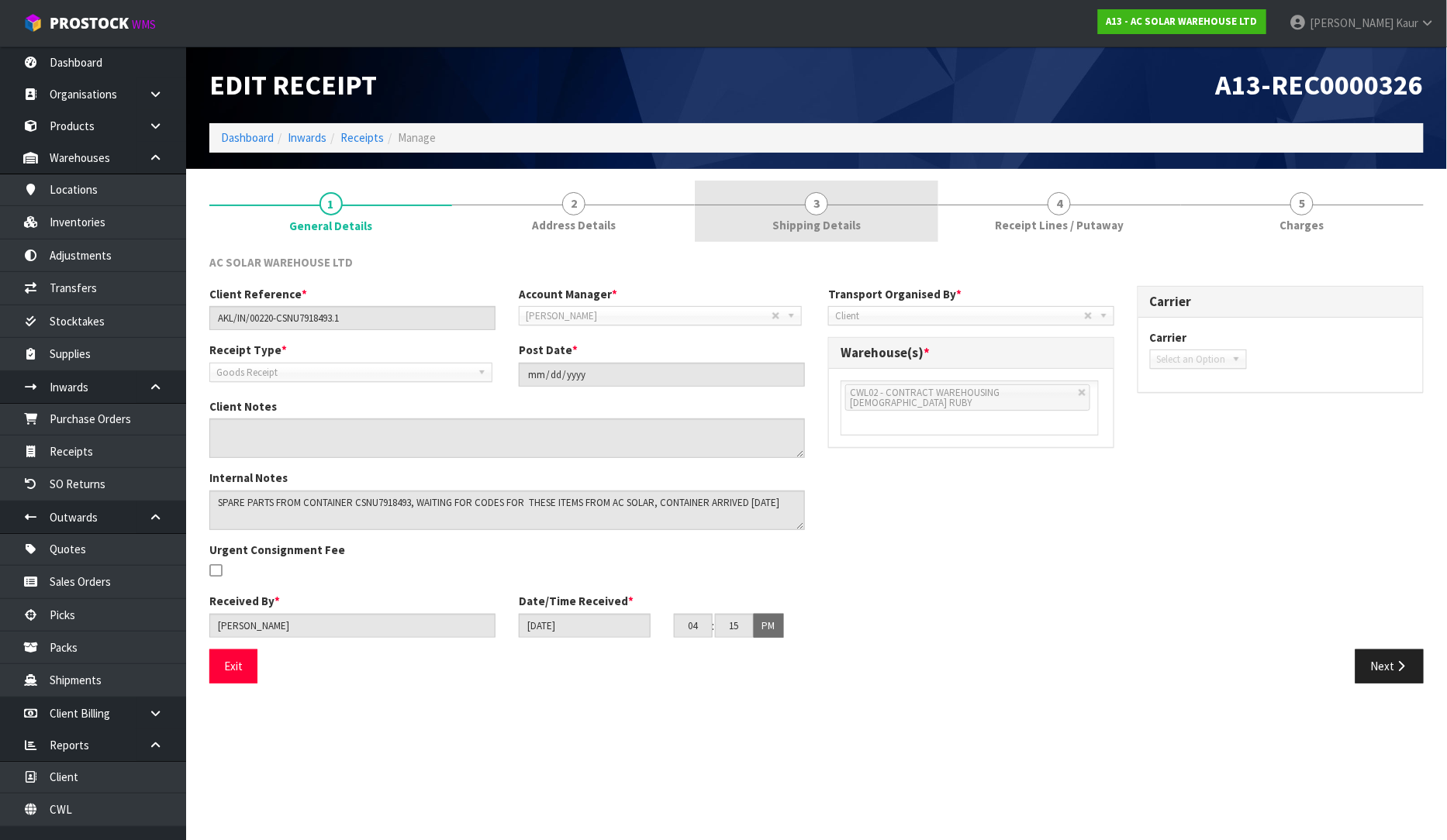
click at [816, 217] on span "Shipping Details" at bounding box center [816, 225] width 88 height 16
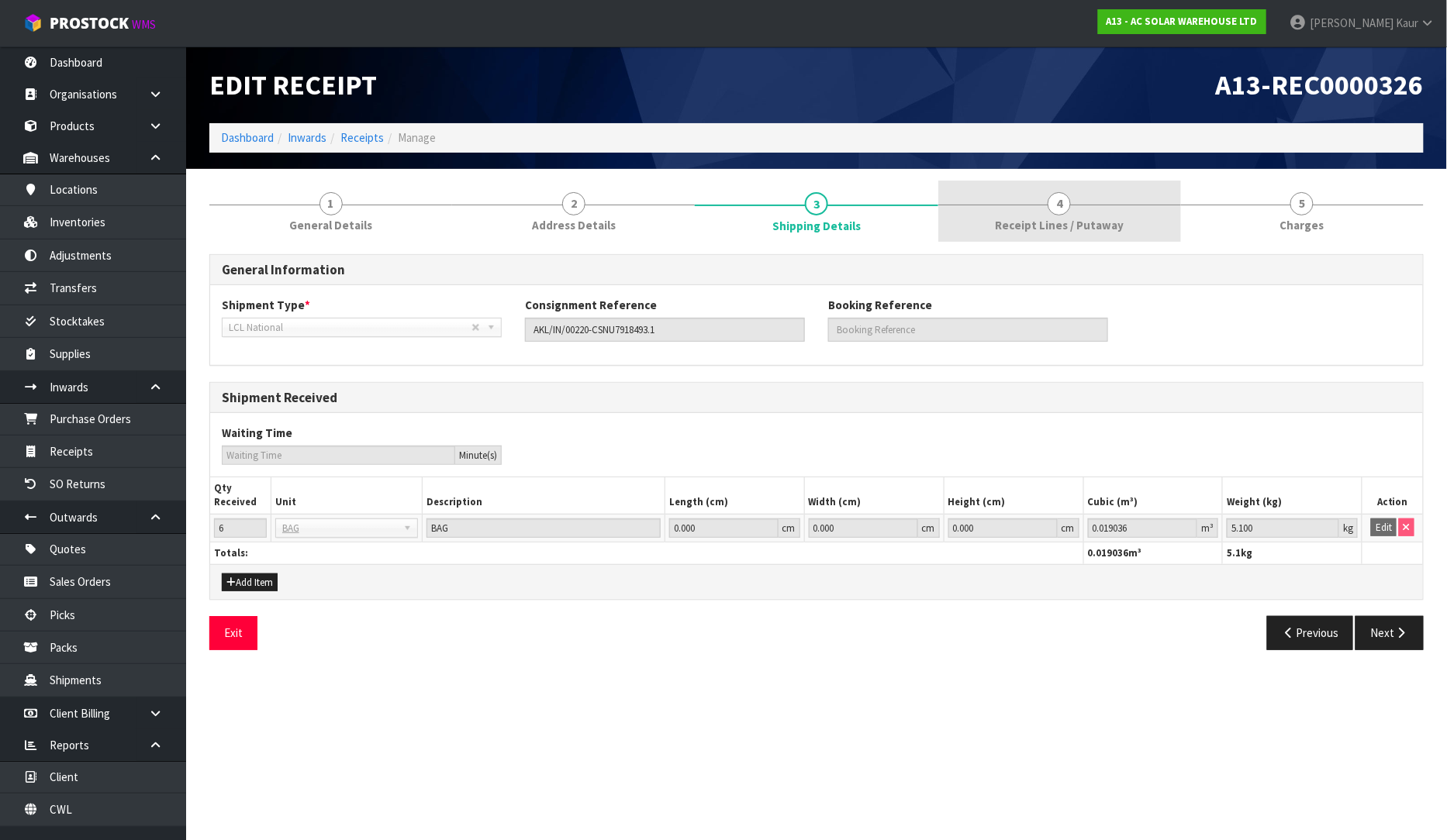
click at [1003, 216] on link "4 Receipt Lines / Putaway" at bounding box center [1060, 211] width 243 height 61
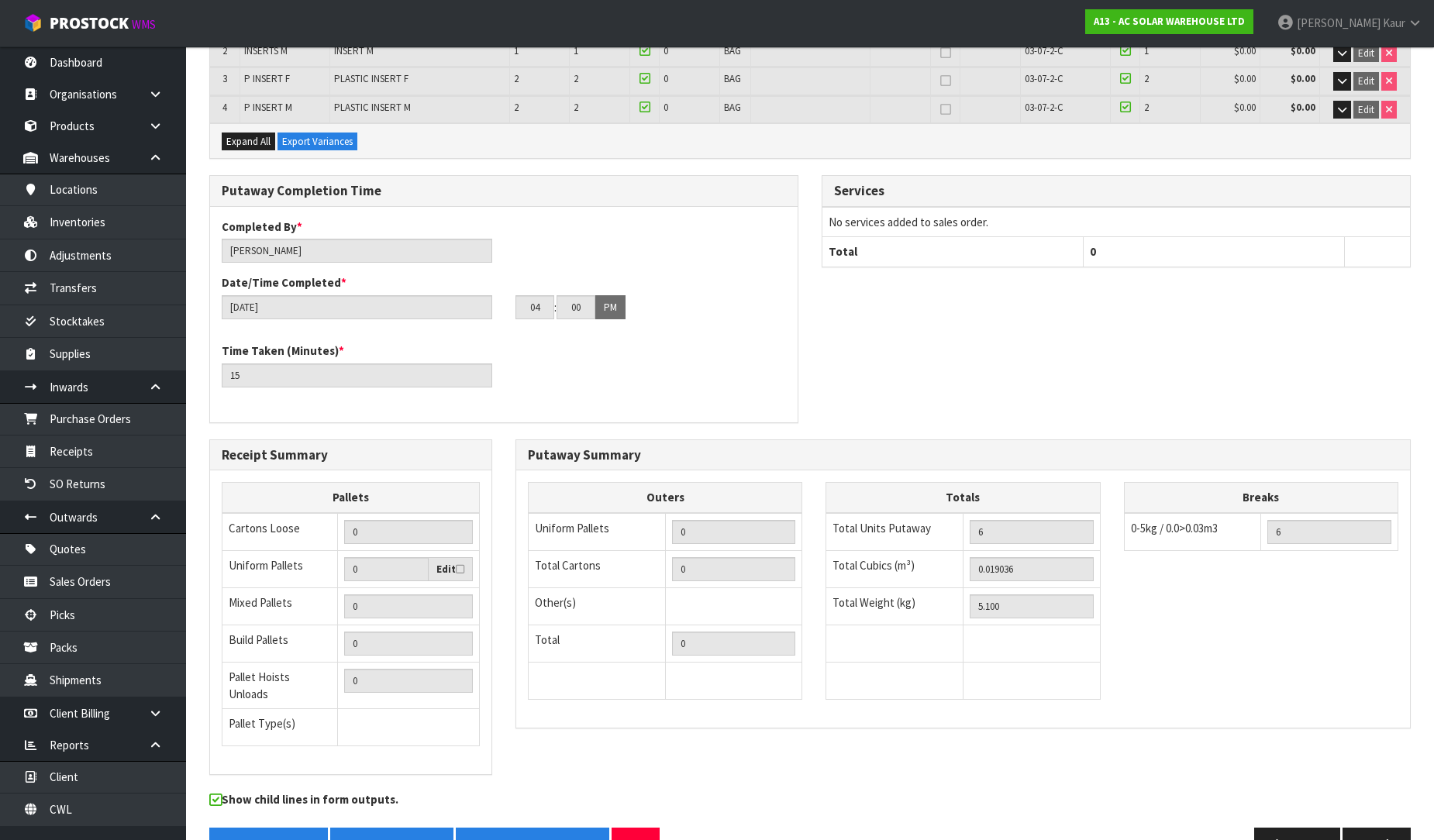
scroll to position [344, 0]
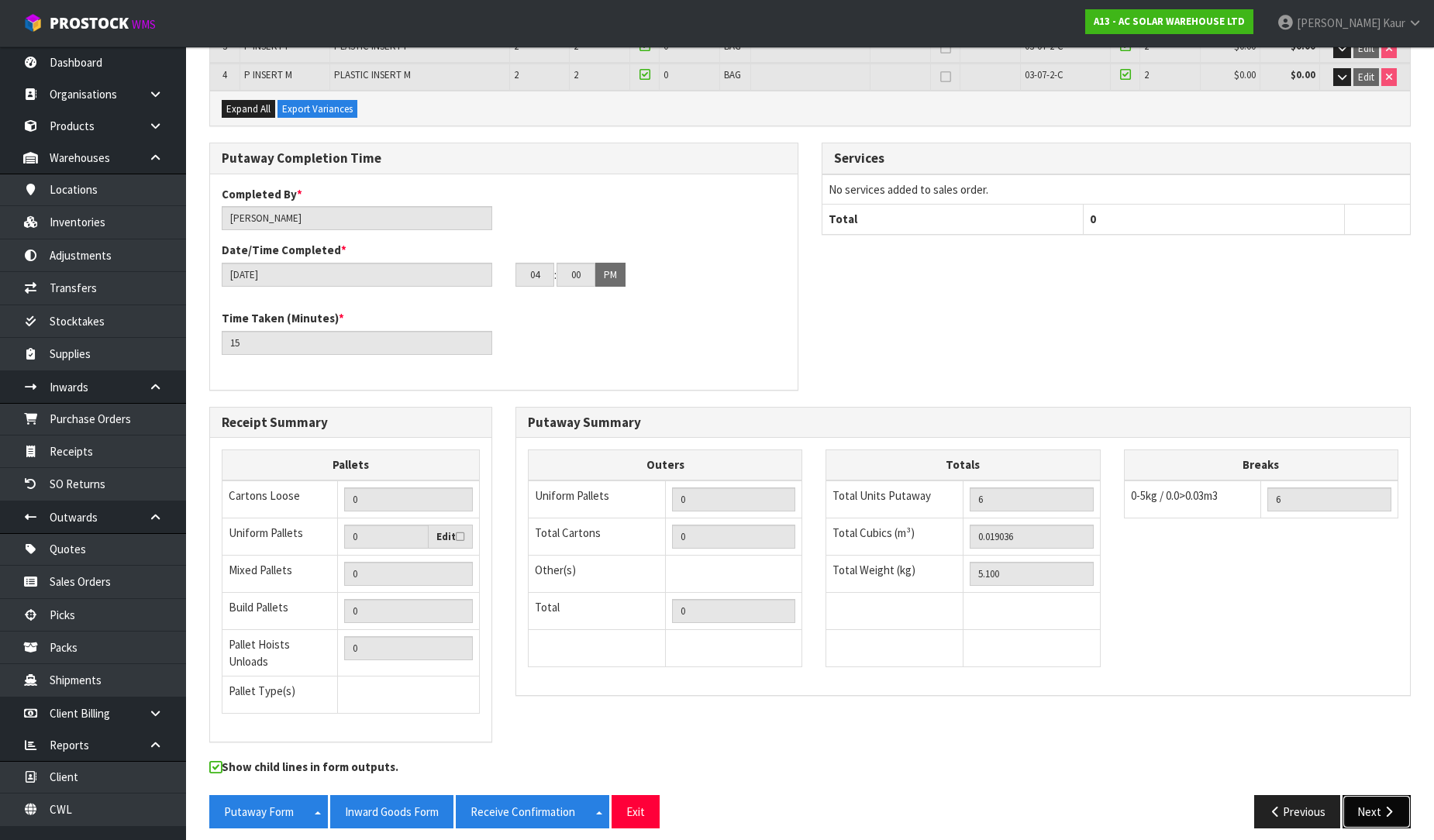
click at [1395, 806] on icon "button" at bounding box center [1388, 811] width 14 height 12
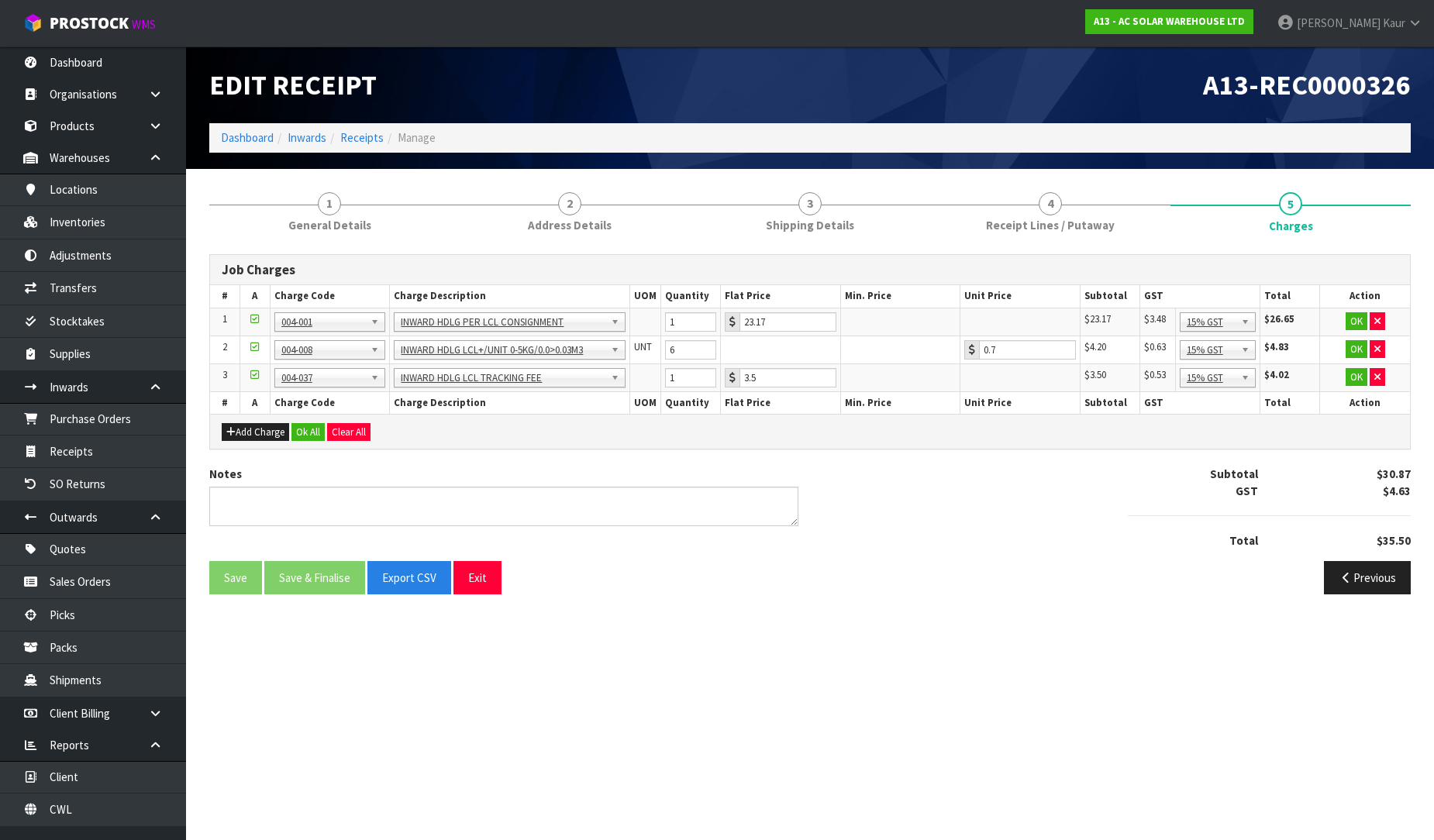
scroll to position [0, 0]
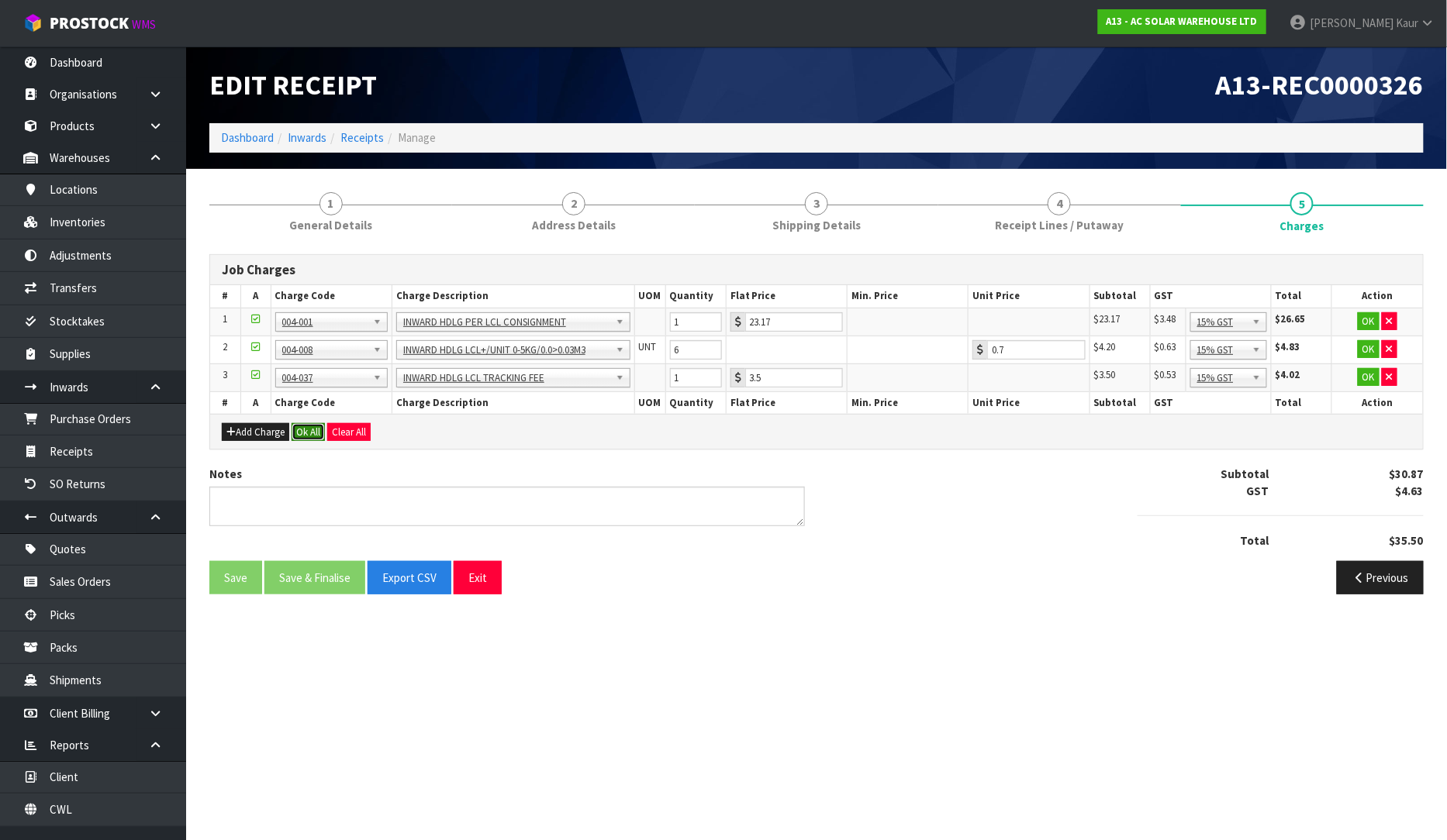
click at [300, 432] on button "Ok All" at bounding box center [307, 432] width 33 height 19
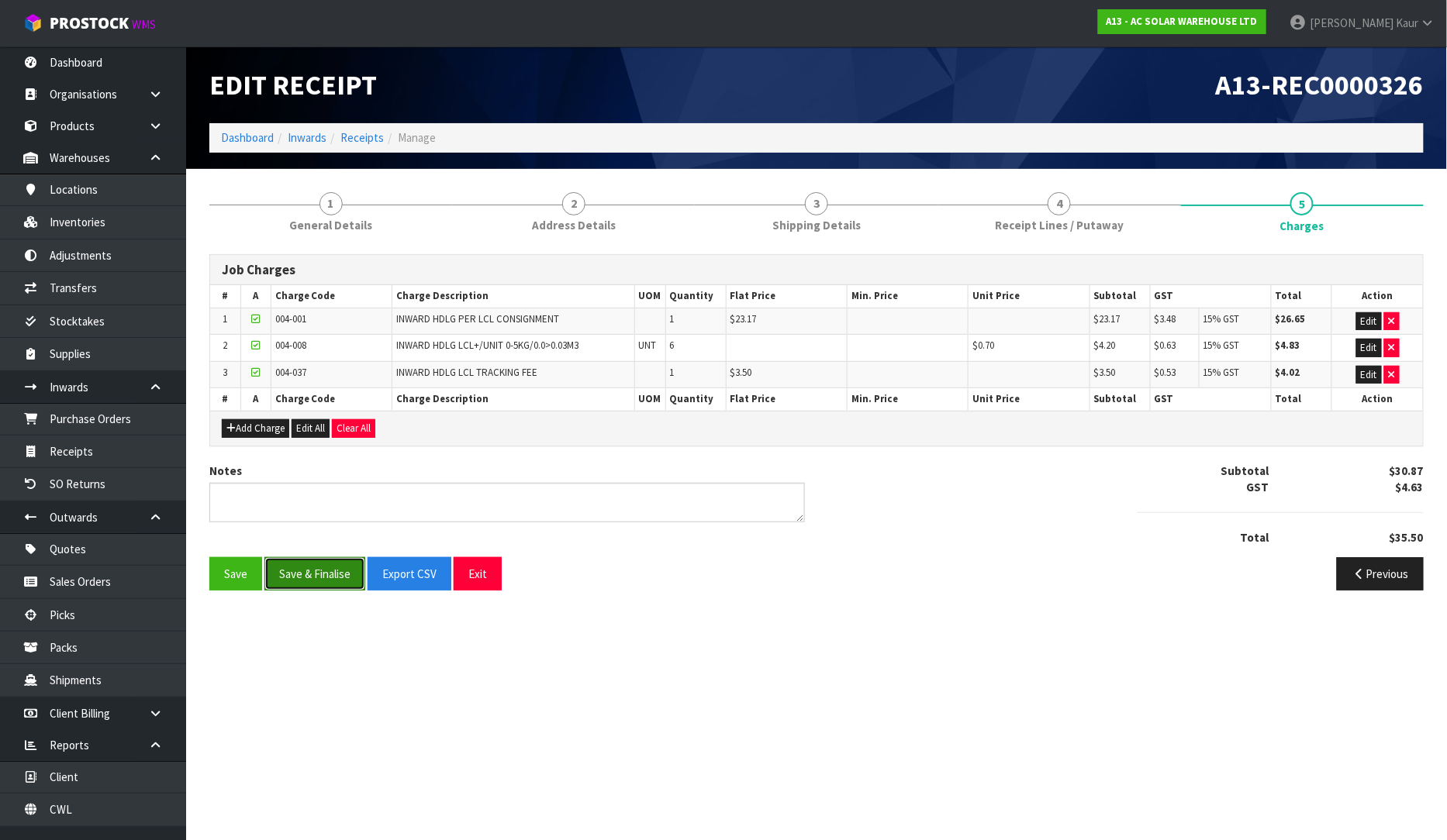
click at [299, 566] on button "Save & Finalise" at bounding box center [315, 573] width 101 height 33
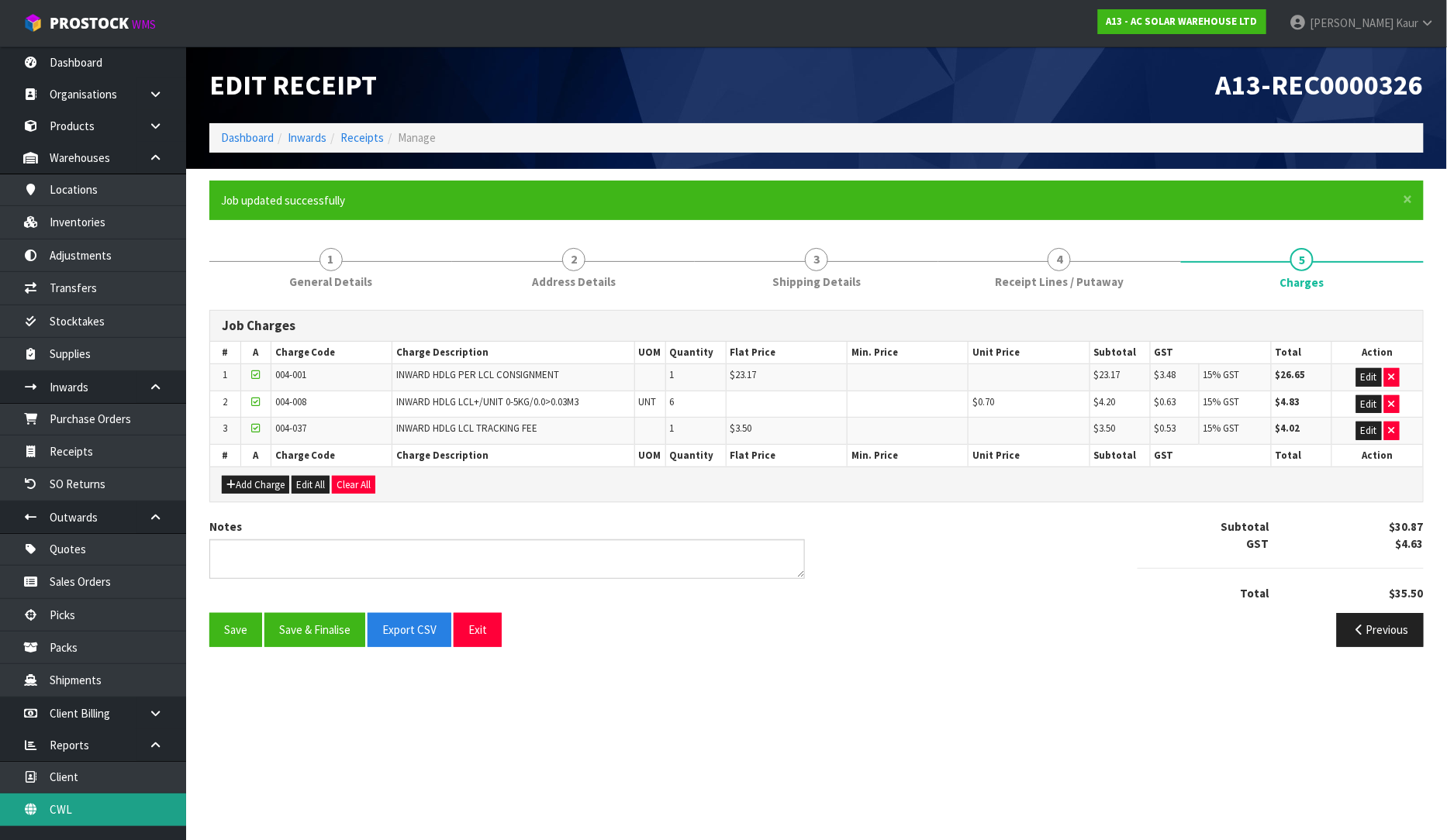
click at [81, 804] on link "CWL" at bounding box center [93, 809] width 186 height 31
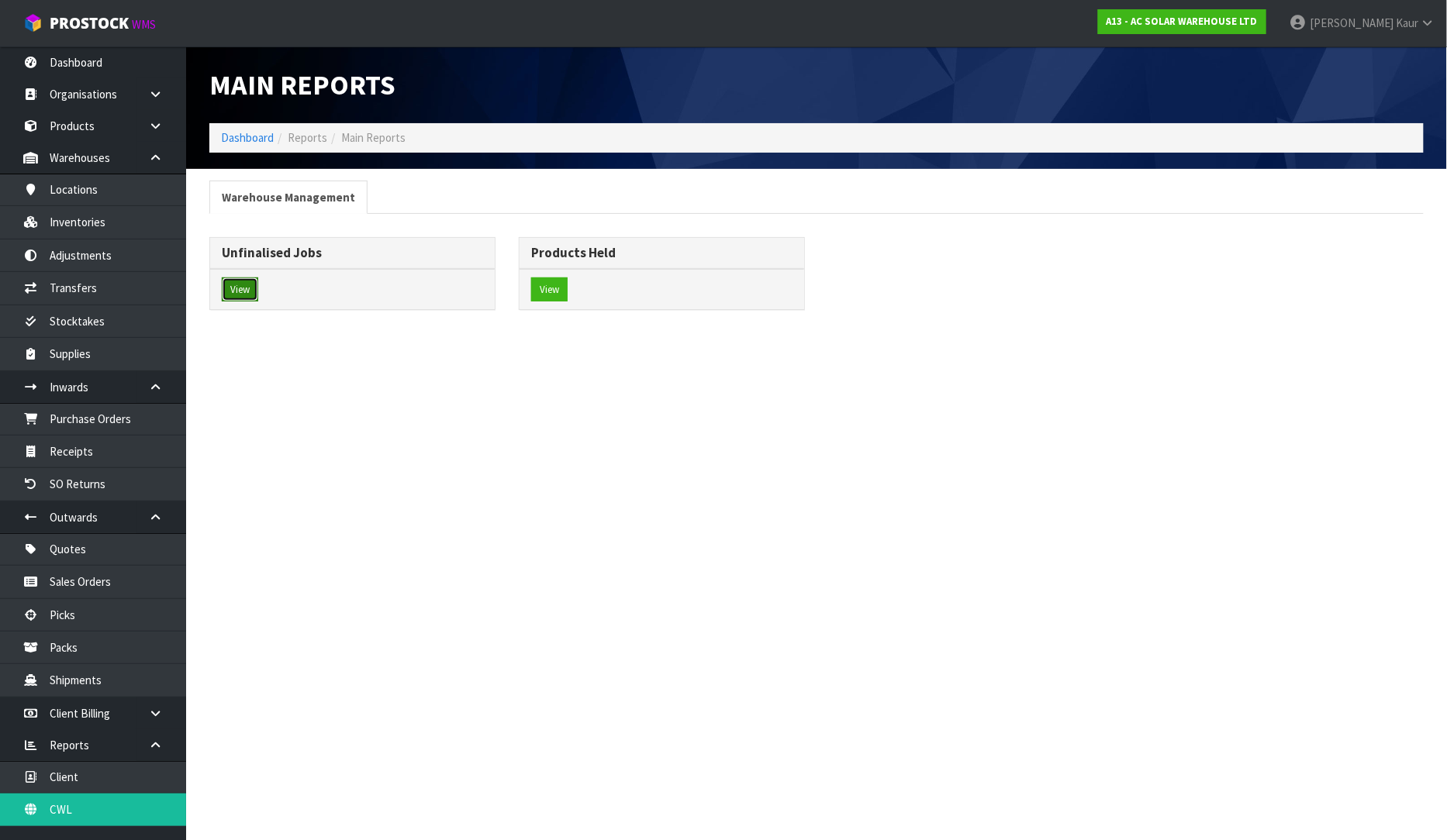
click at [246, 285] on button "View" at bounding box center [240, 290] width 37 height 25
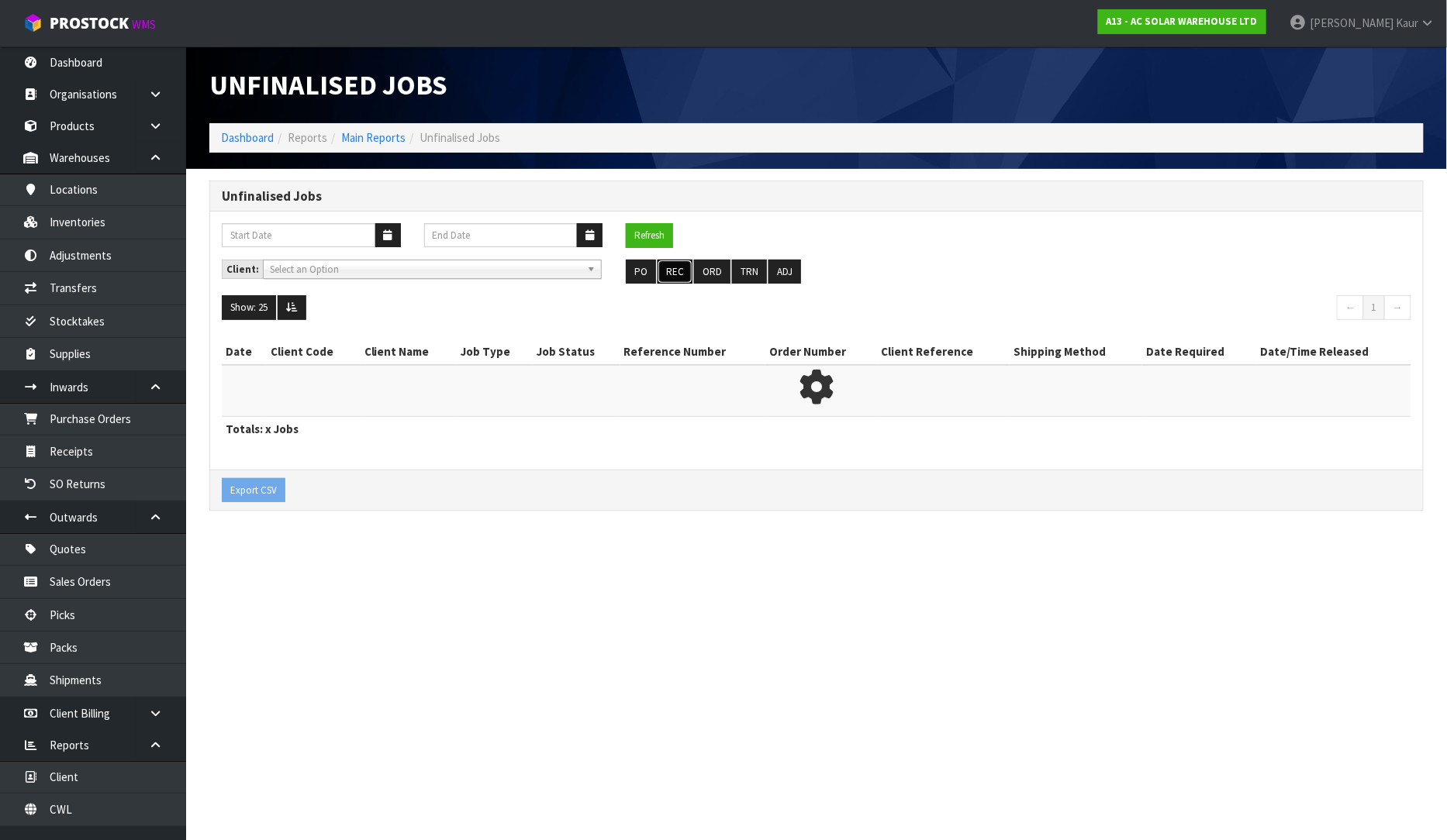
click at [670, 267] on button "REC" at bounding box center [675, 272] width 35 height 25
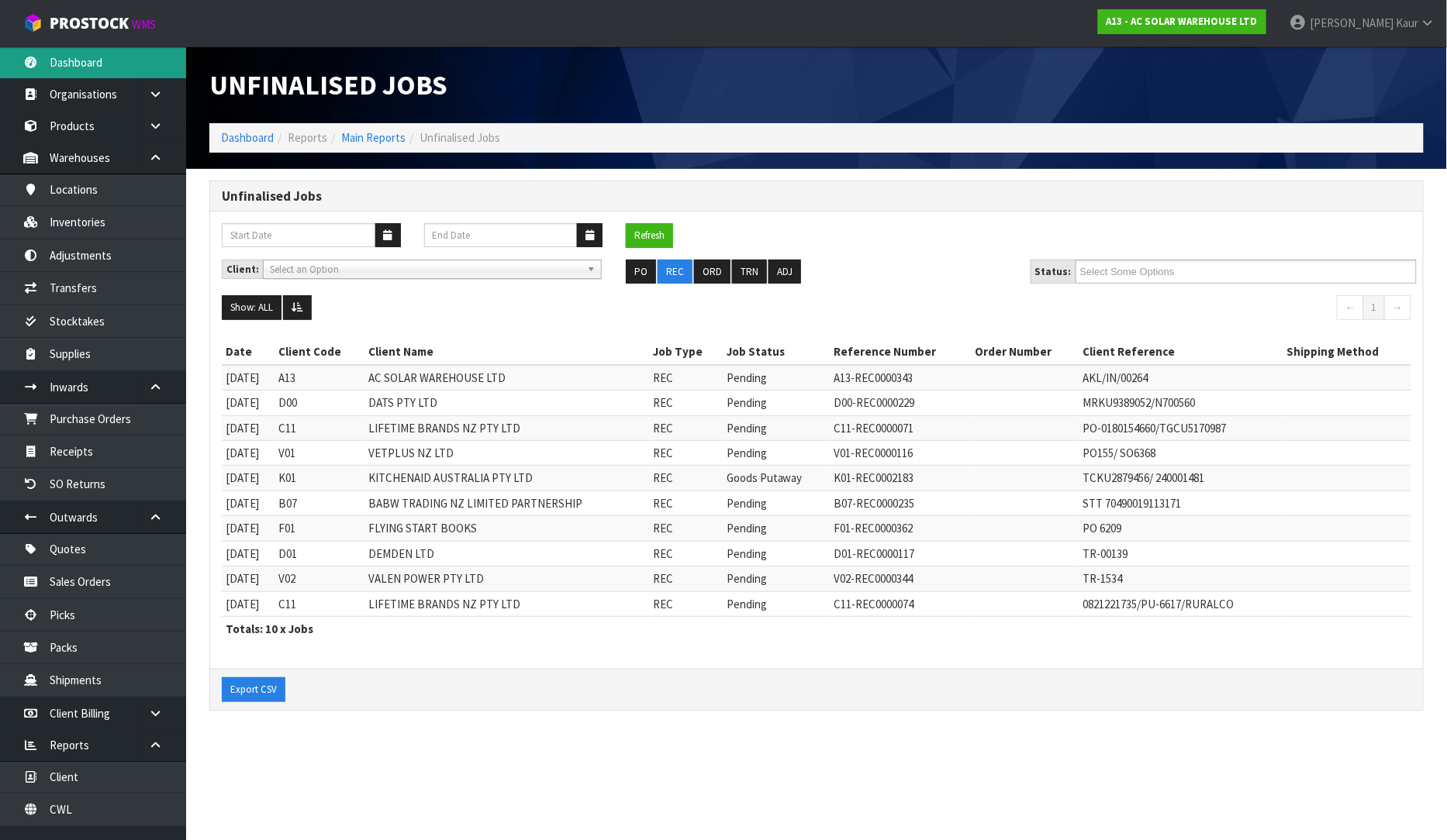
click at [94, 65] on link "Dashboard" at bounding box center [93, 62] width 186 height 31
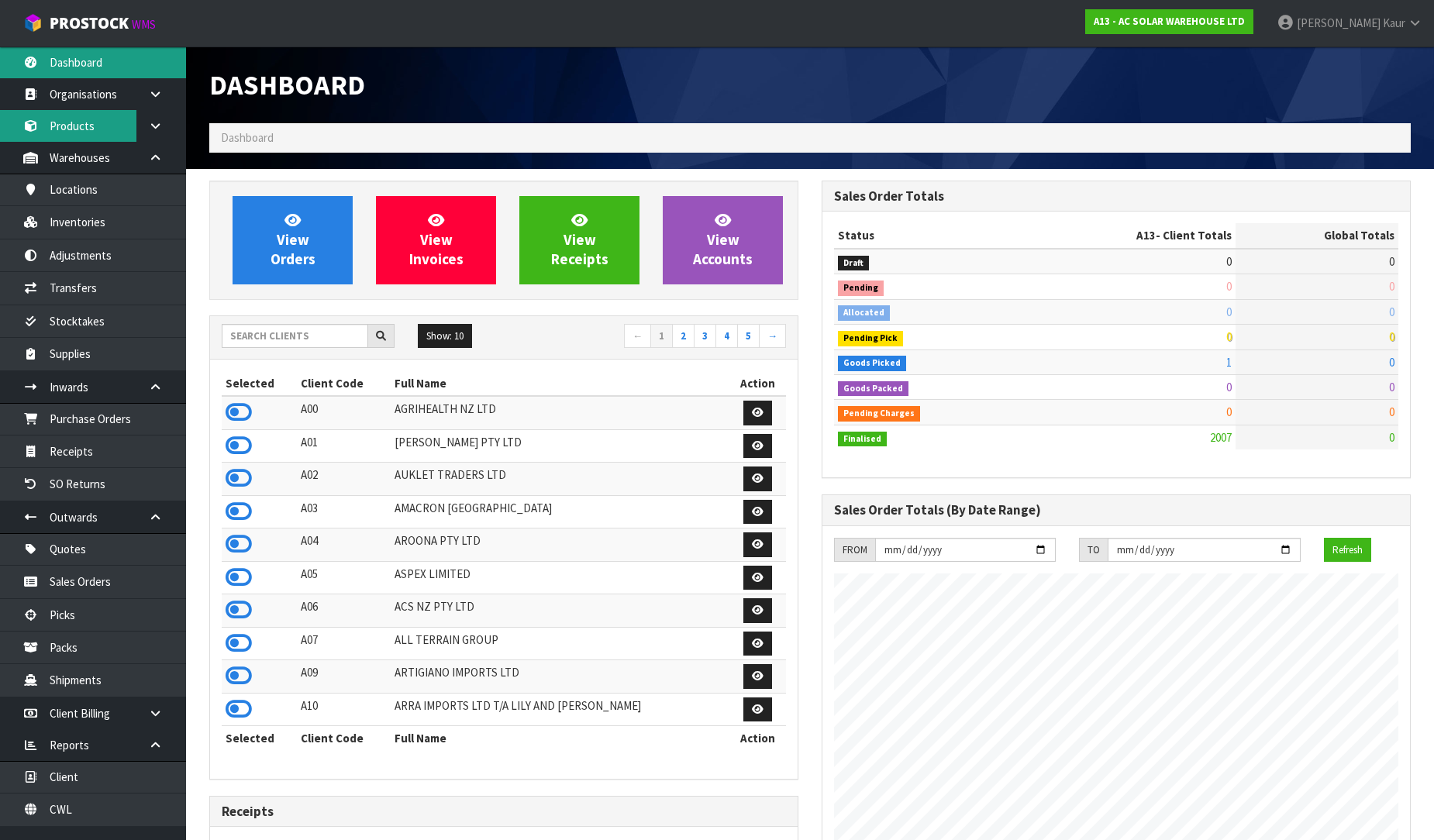
scroll to position [1241, 613]
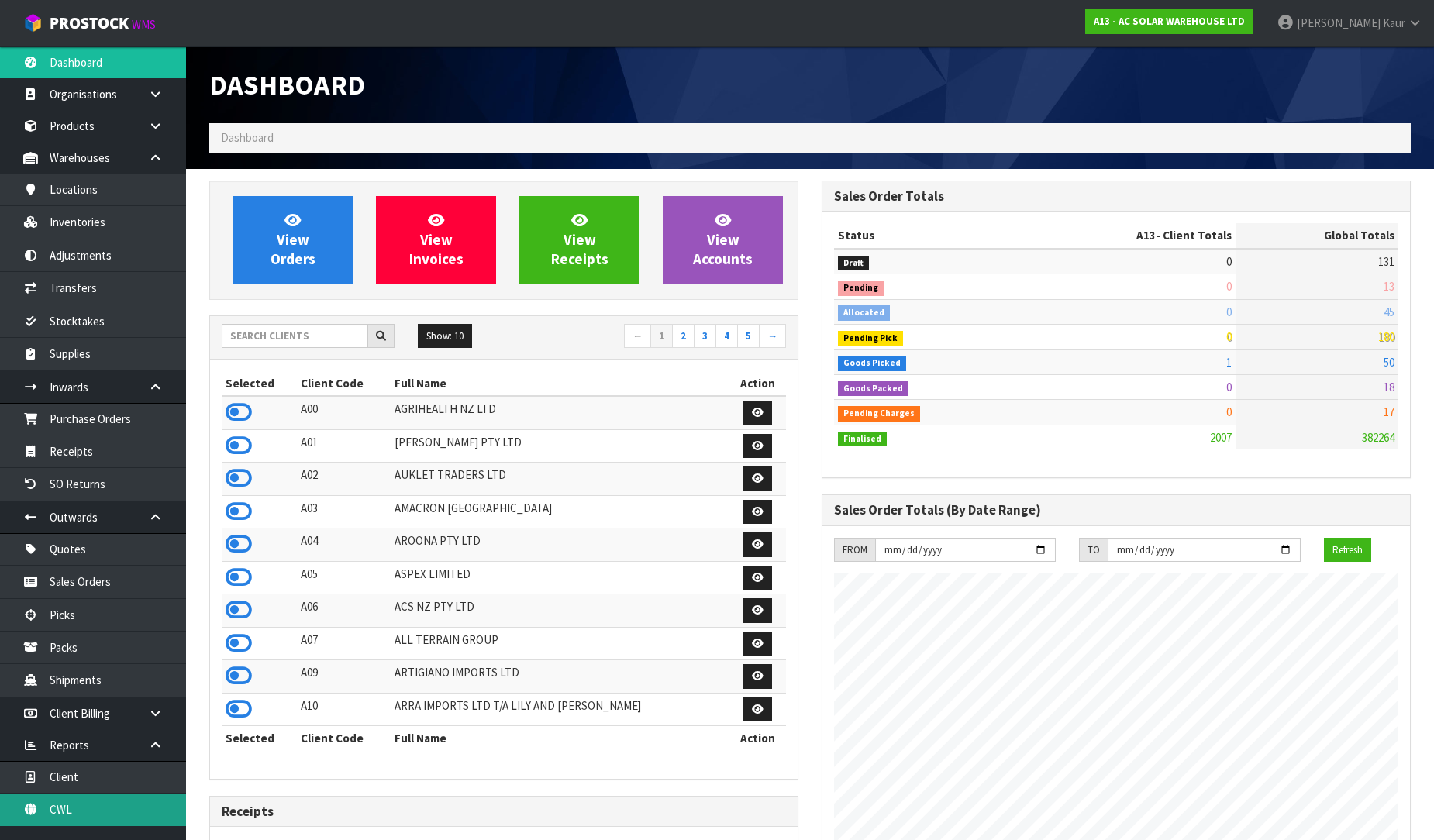
click at [88, 815] on link "CWL" at bounding box center [93, 809] width 186 height 31
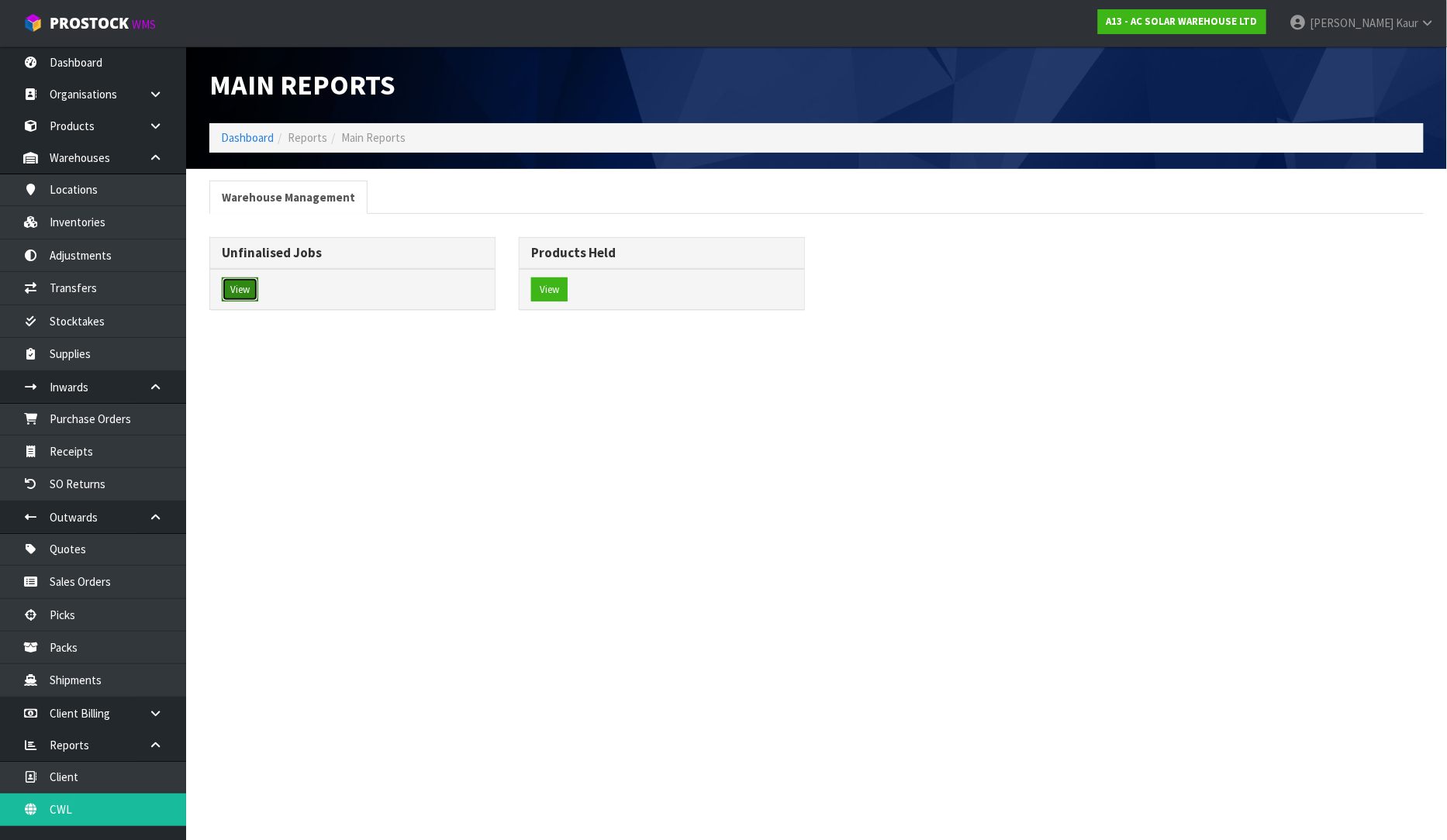
click at [248, 297] on button "View" at bounding box center [240, 290] width 37 height 25
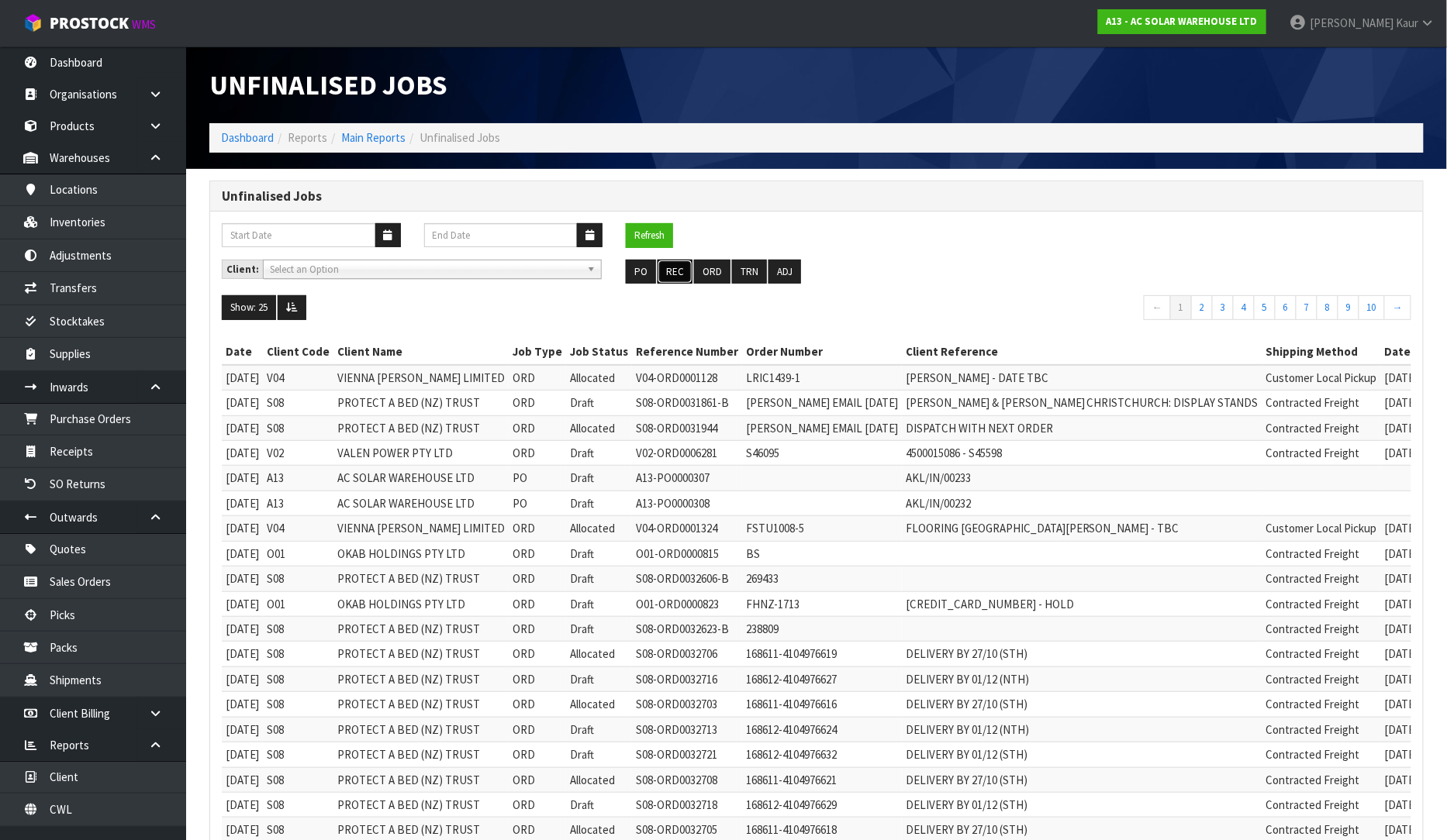
click at [678, 268] on button "REC" at bounding box center [675, 272] width 35 height 25
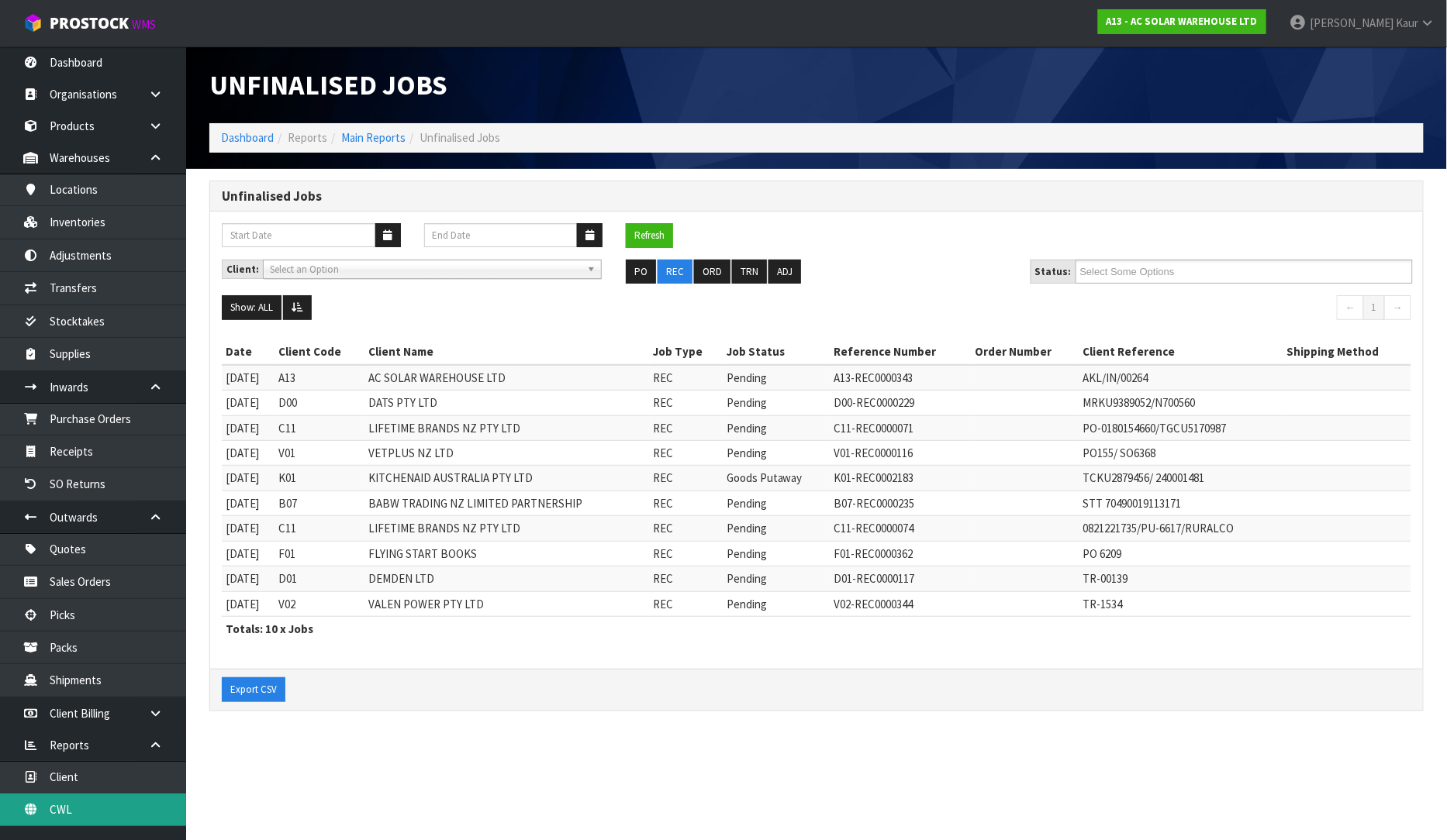
click at [66, 811] on link "CWL" at bounding box center [93, 809] width 186 height 31
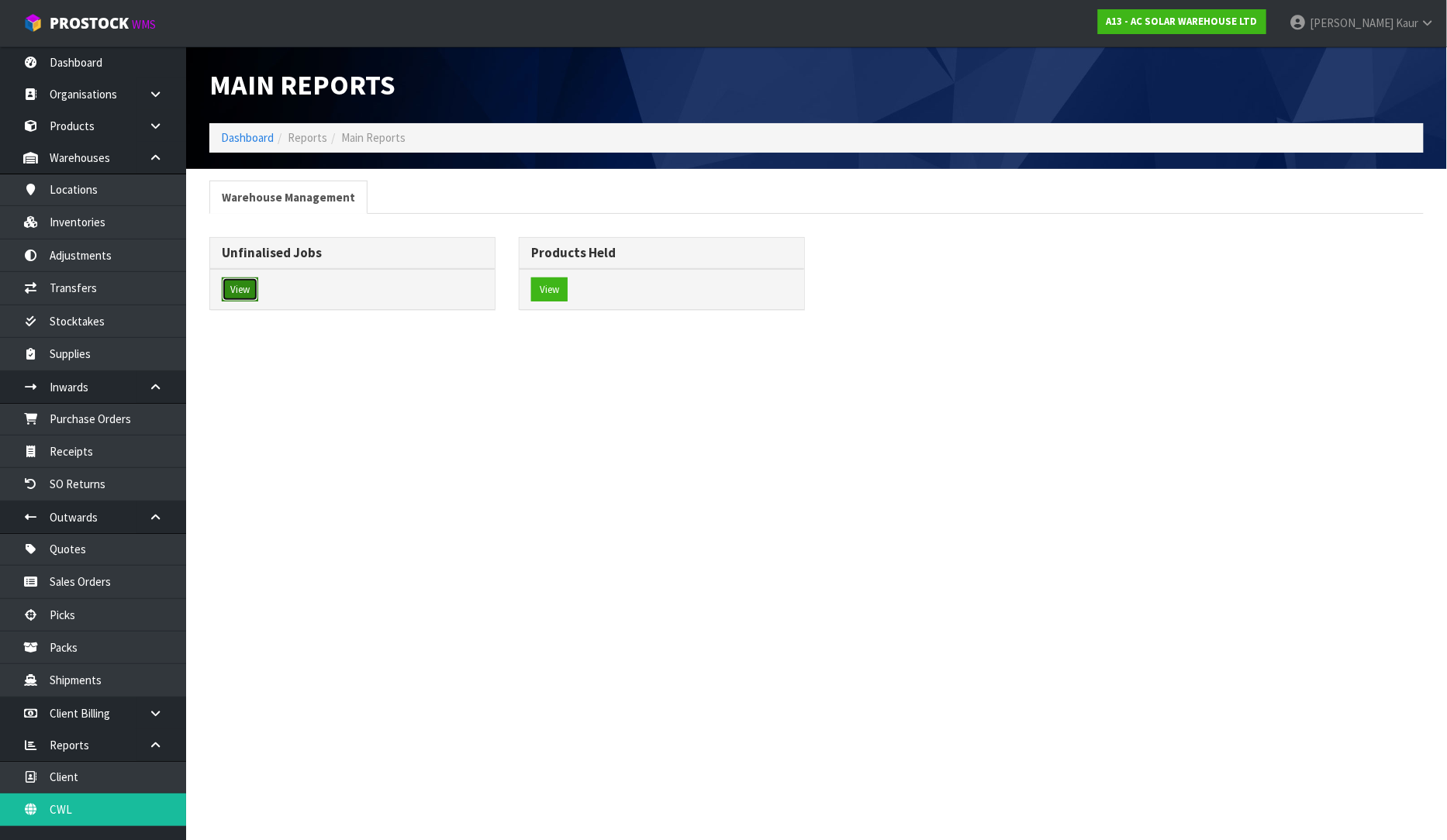
click at [254, 282] on button "View" at bounding box center [240, 290] width 37 height 25
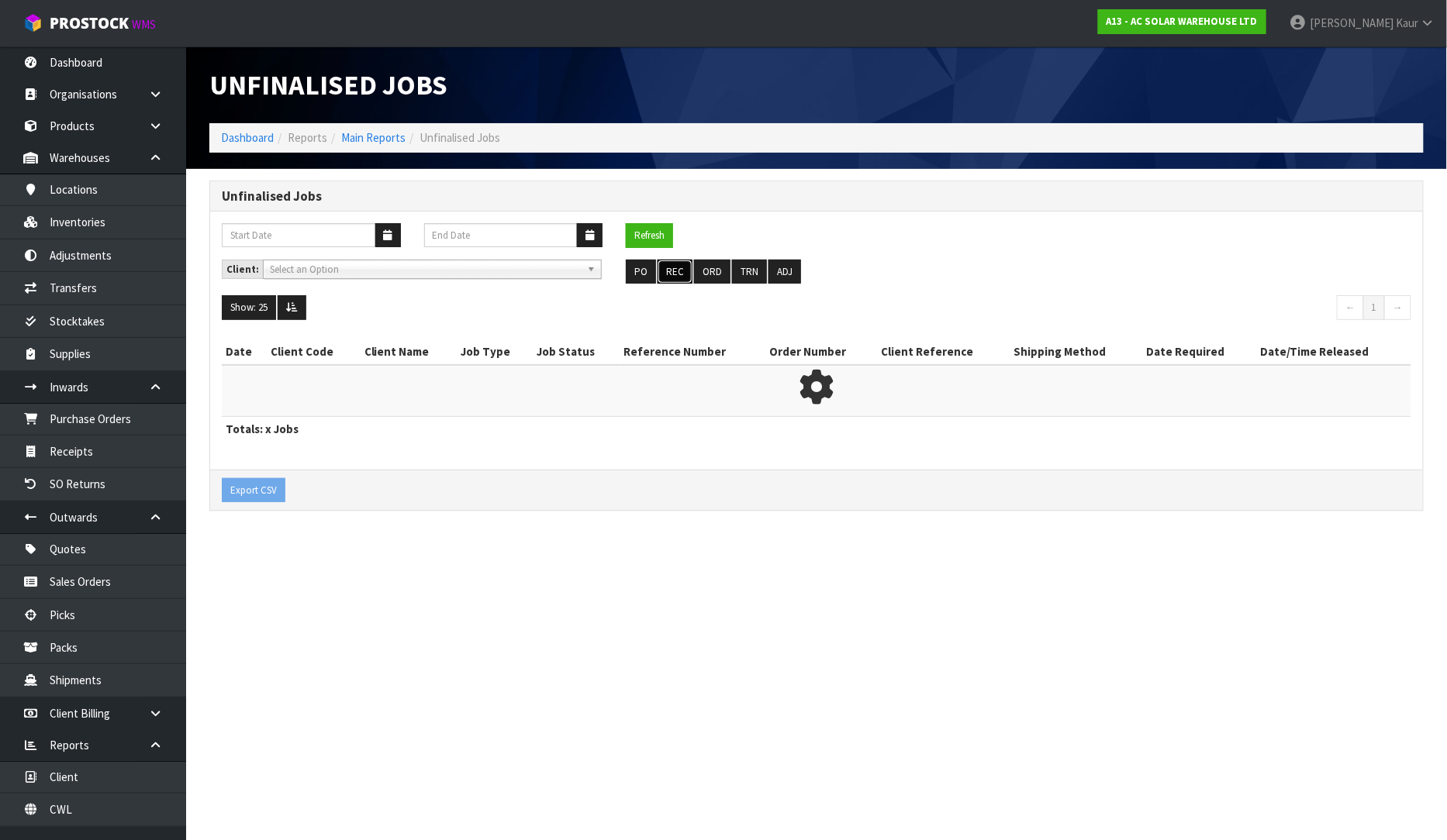
click at [680, 279] on button "REC" at bounding box center [675, 272] width 35 height 25
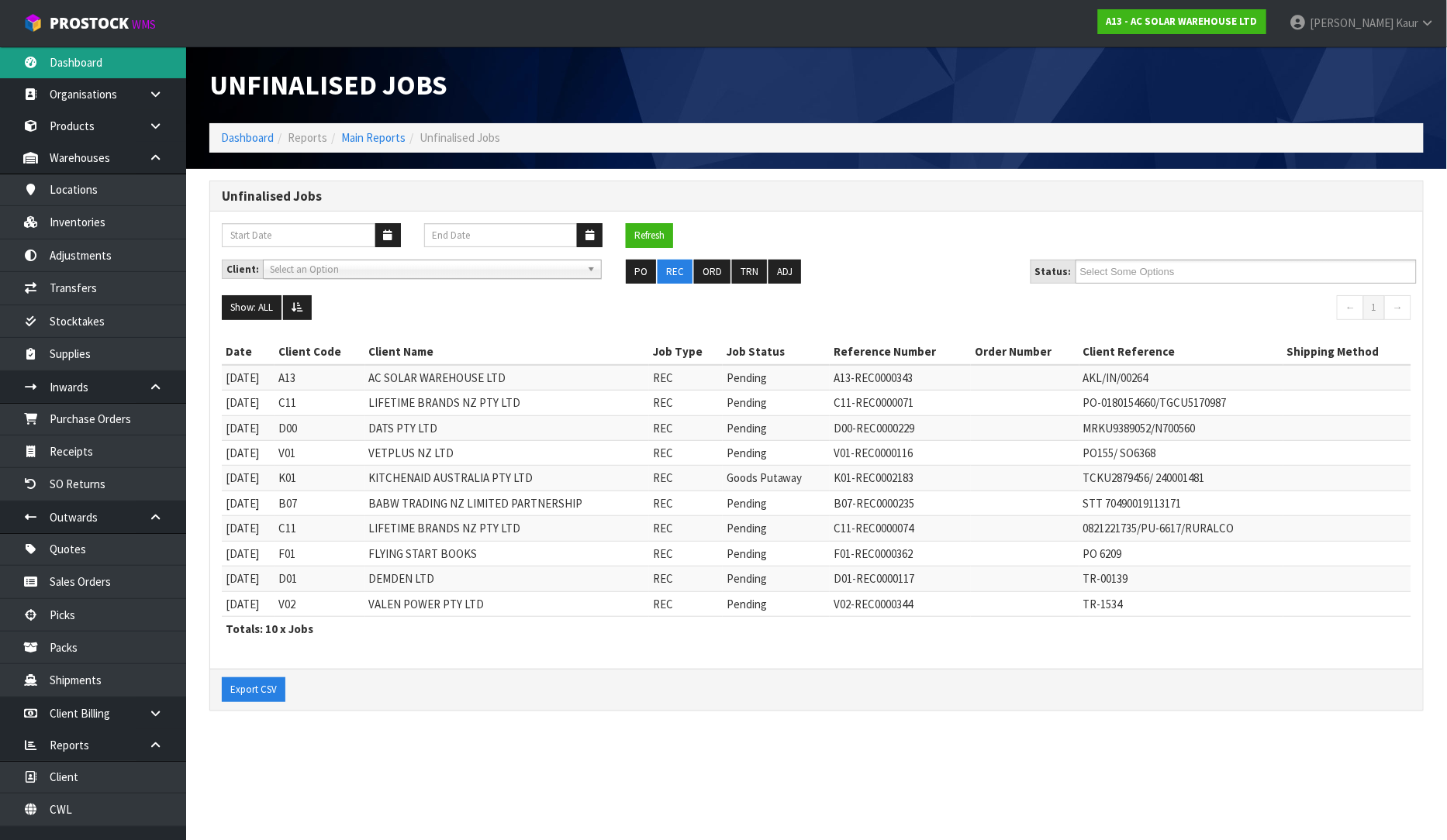
click at [71, 67] on link "Dashboard" at bounding box center [93, 62] width 186 height 31
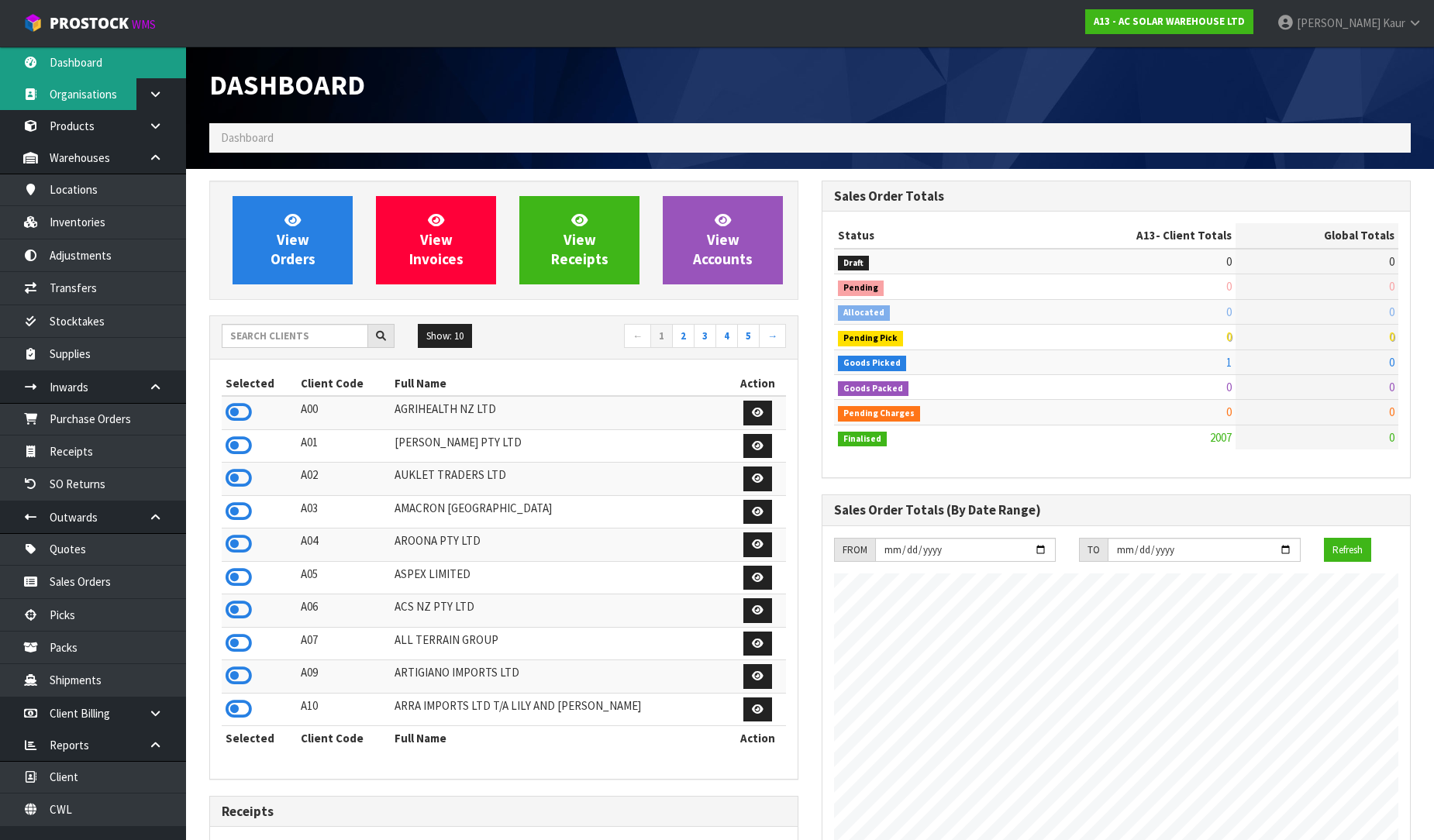
scroll to position [1241, 613]
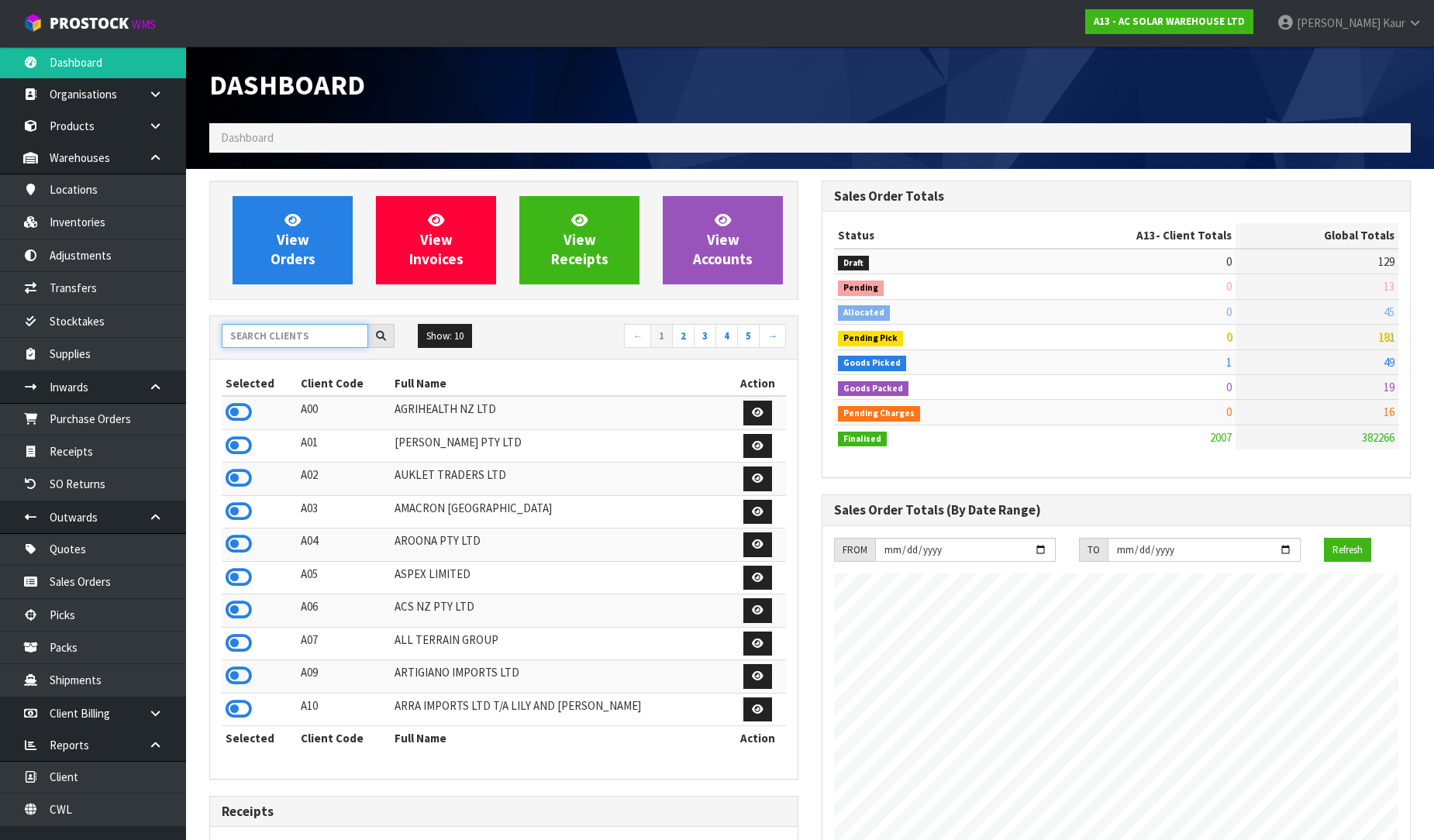
click at [267, 337] on input "text" at bounding box center [295, 336] width 146 height 24
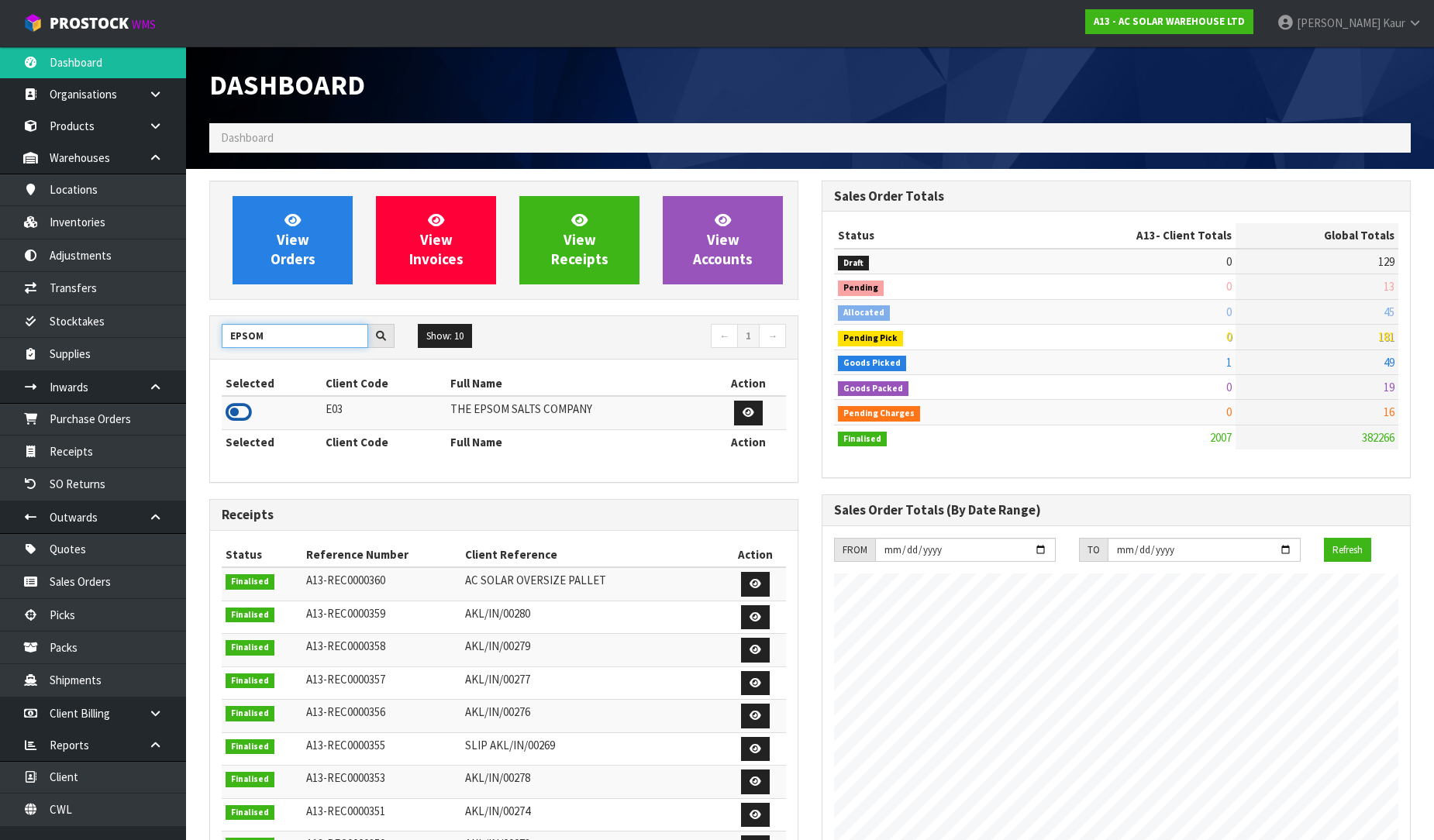
type input "EPSOM"
click at [231, 411] on icon at bounding box center [238, 412] width 26 height 23
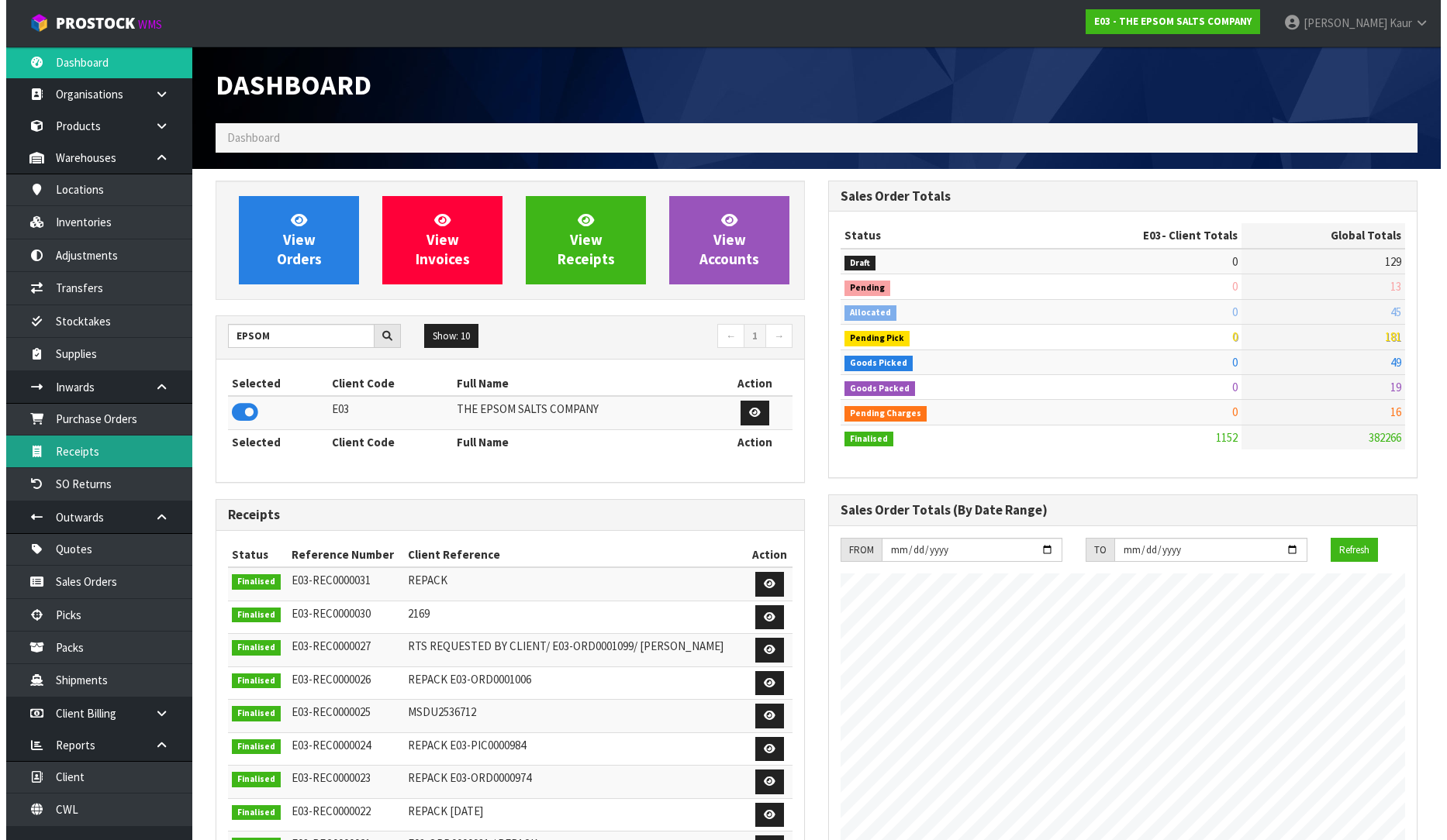
scroll to position [774163, 774811]
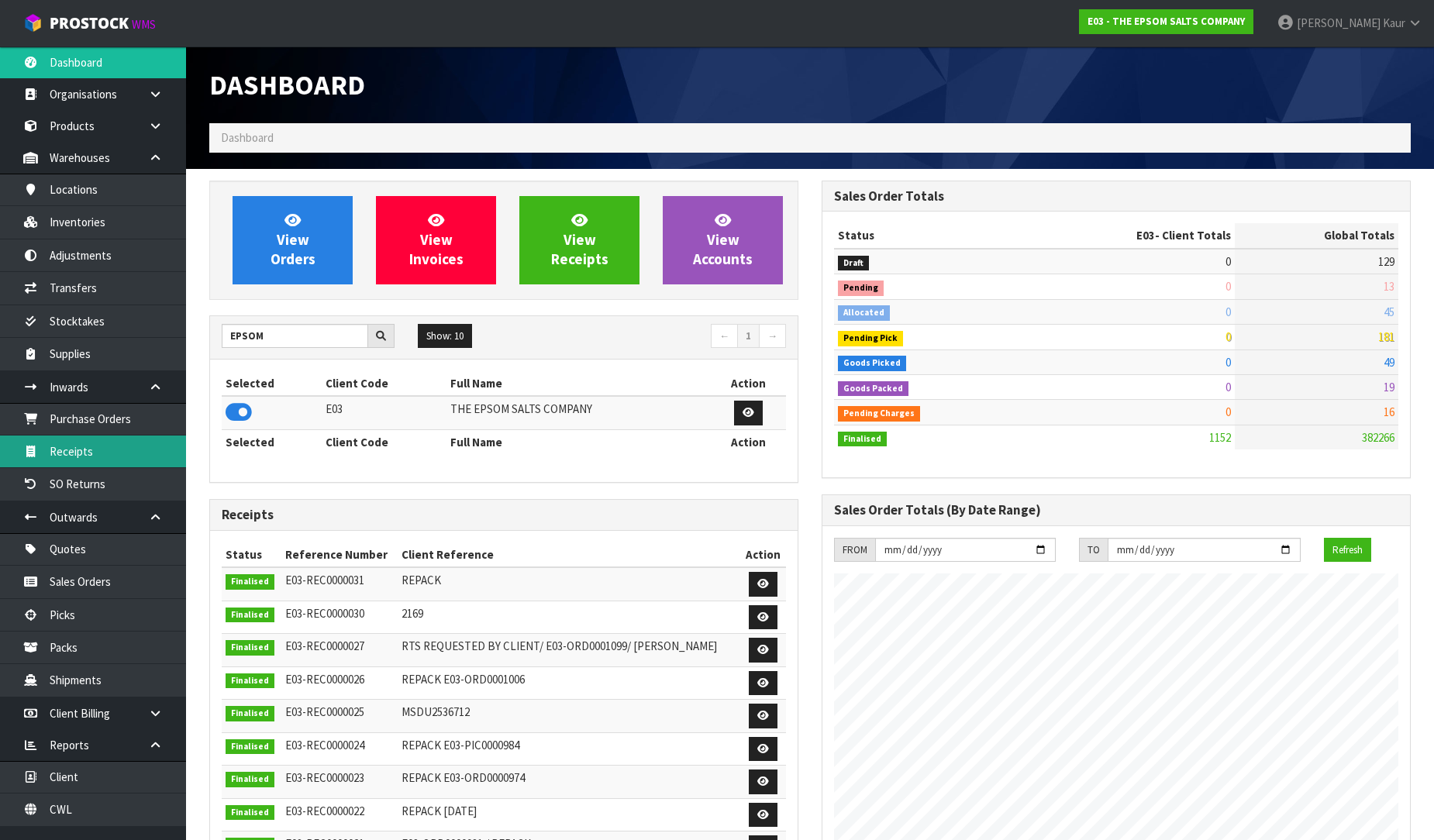
click at [133, 442] on link "Receipts" at bounding box center [93, 451] width 186 height 31
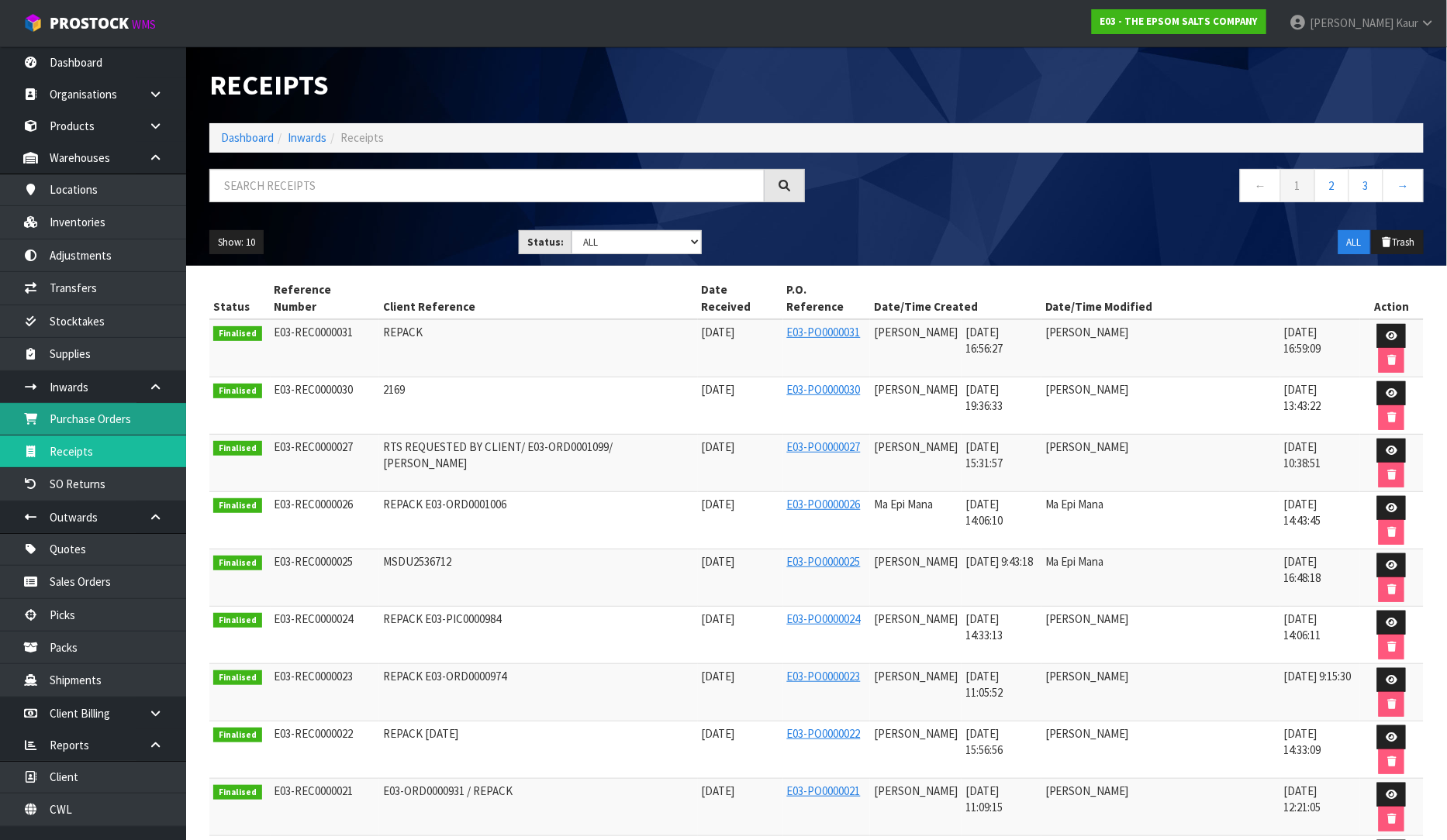
click at [124, 415] on link "Purchase Orders" at bounding box center [93, 419] width 186 height 31
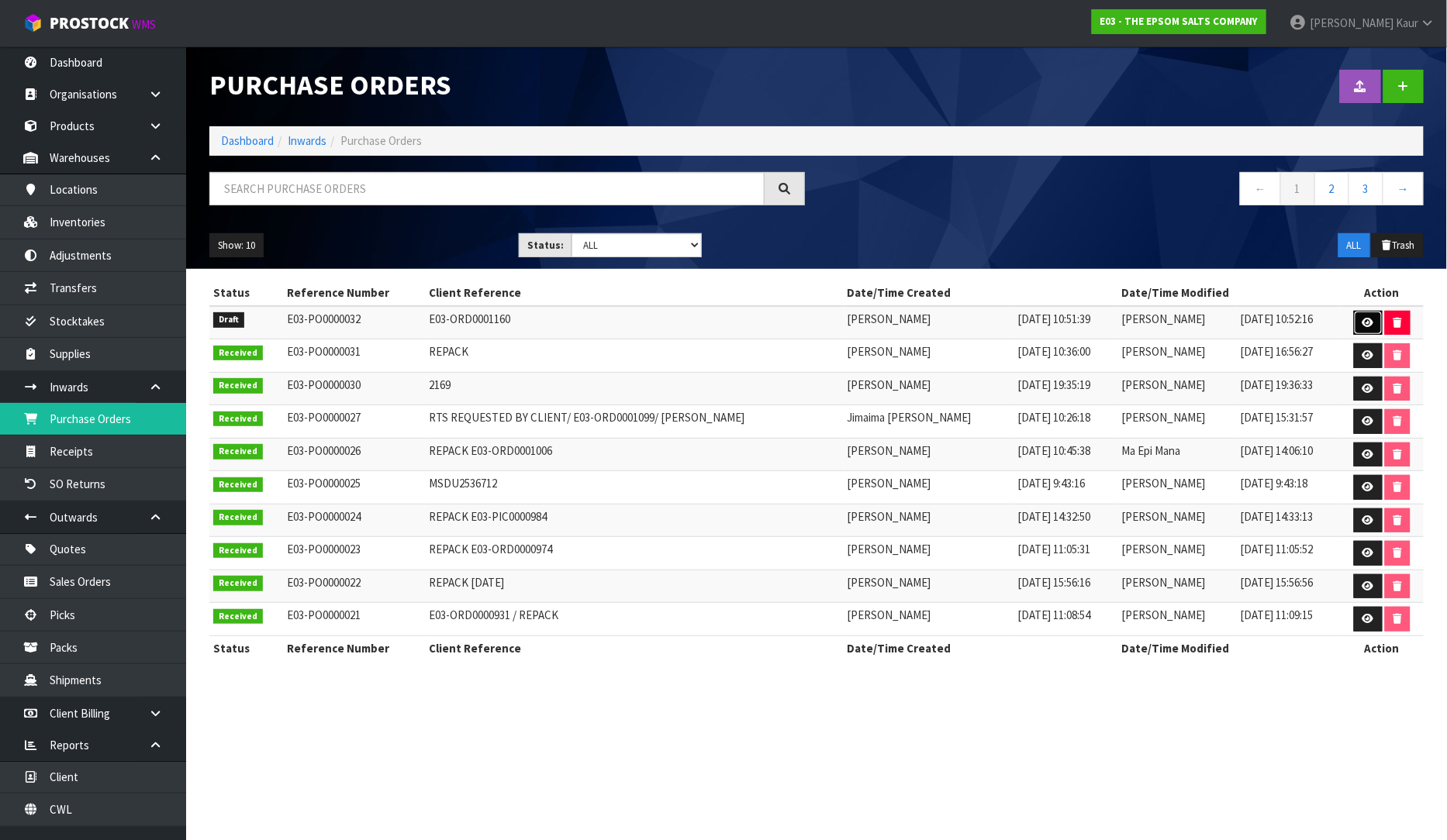
click at [1363, 323] on icon at bounding box center [1368, 323] width 12 height 10
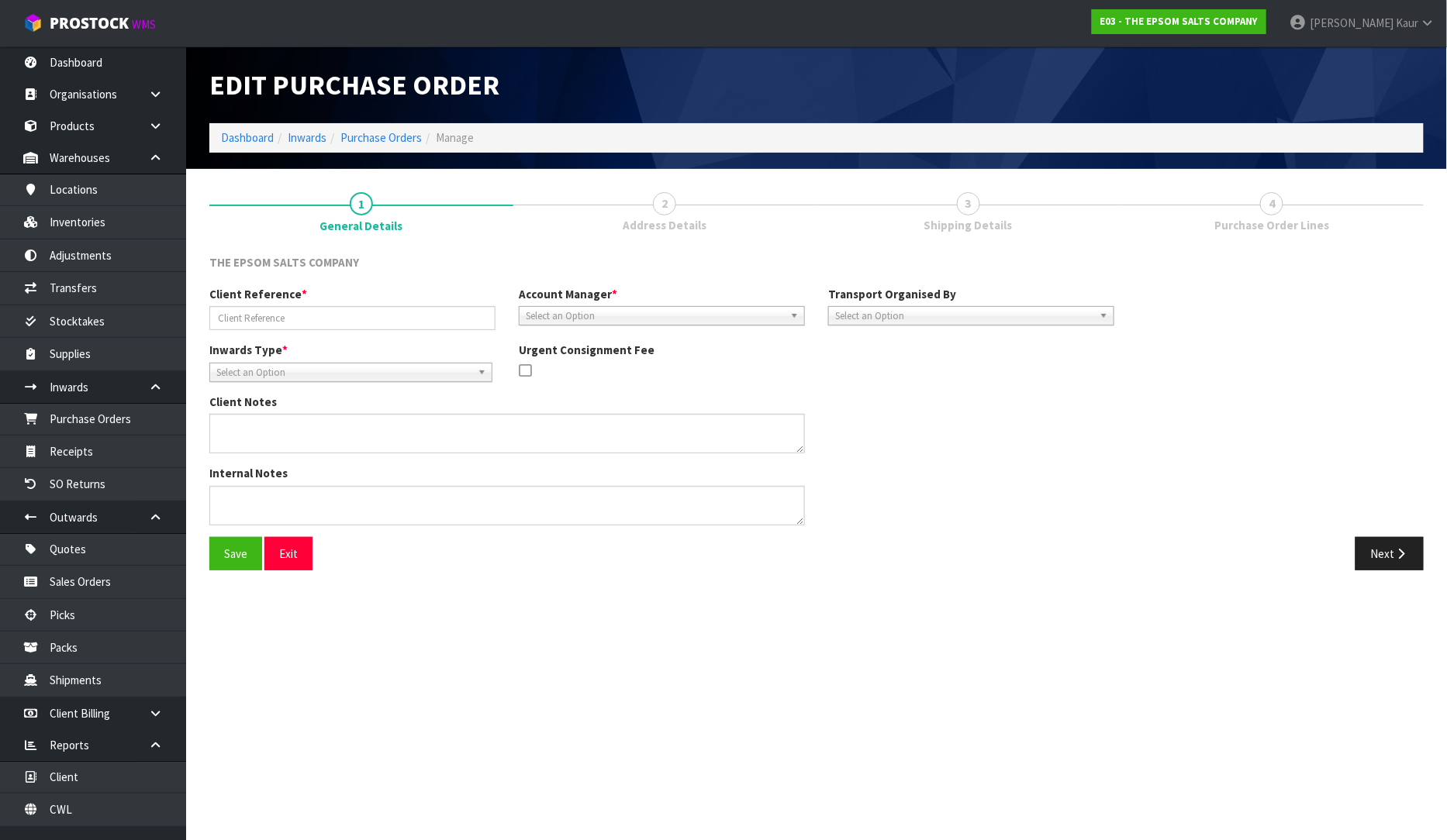
type input "E03-ORD0001160"
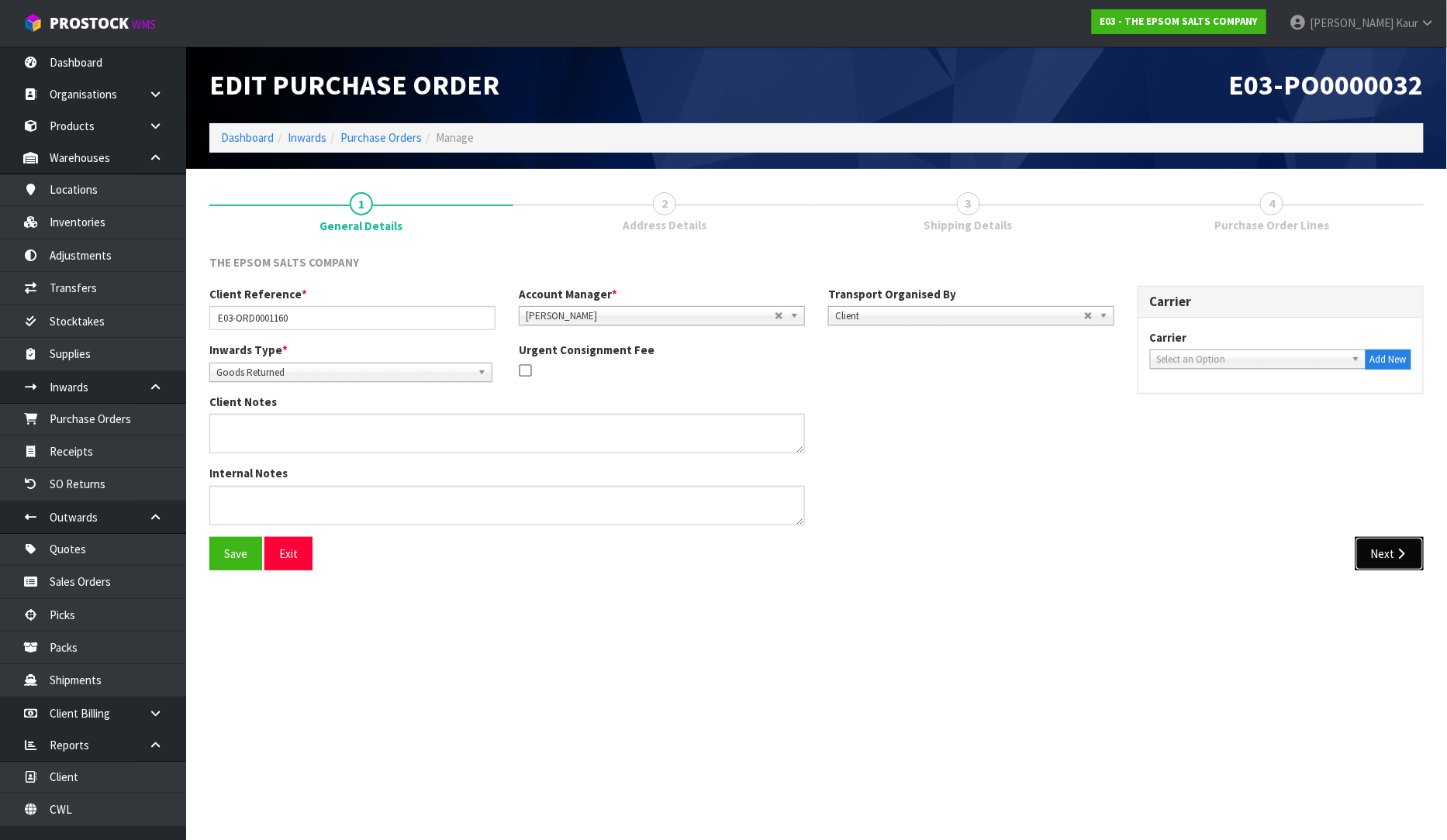
click at [1391, 566] on button "Next" at bounding box center [1389, 553] width 68 height 33
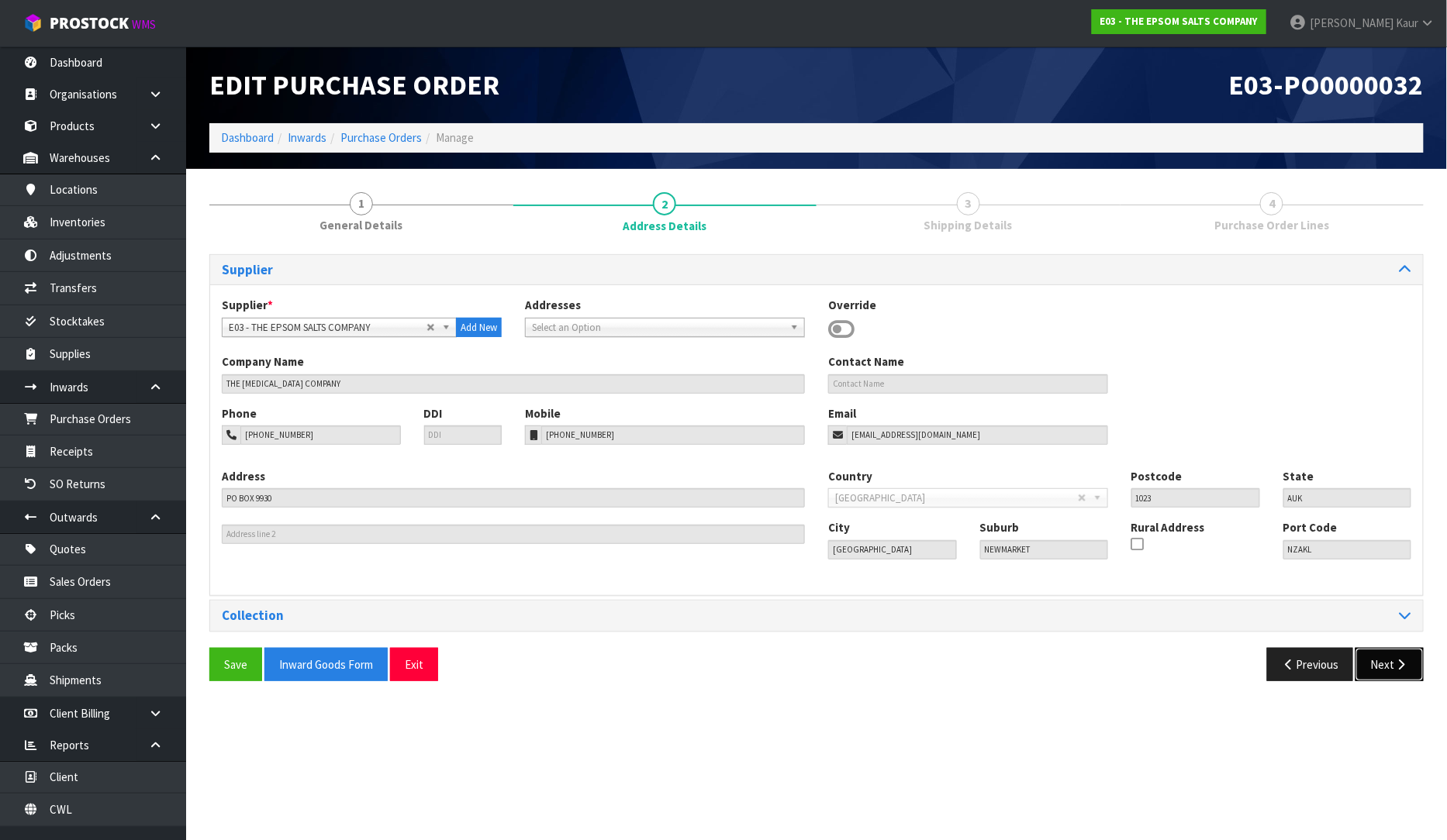
click at [1377, 673] on button "Next" at bounding box center [1389, 664] width 68 height 33
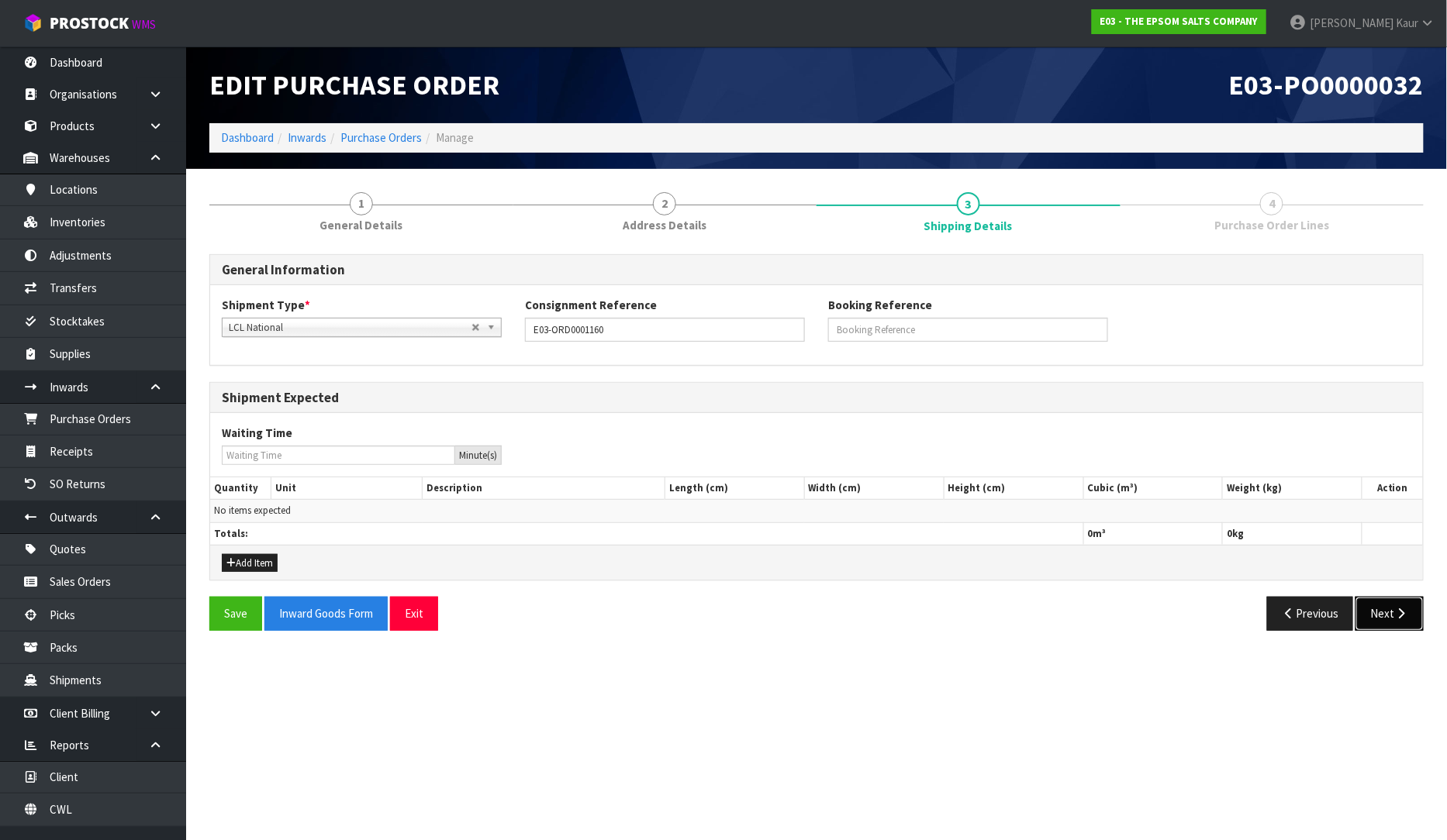
click at [1381, 618] on button "Next" at bounding box center [1389, 613] width 68 height 33
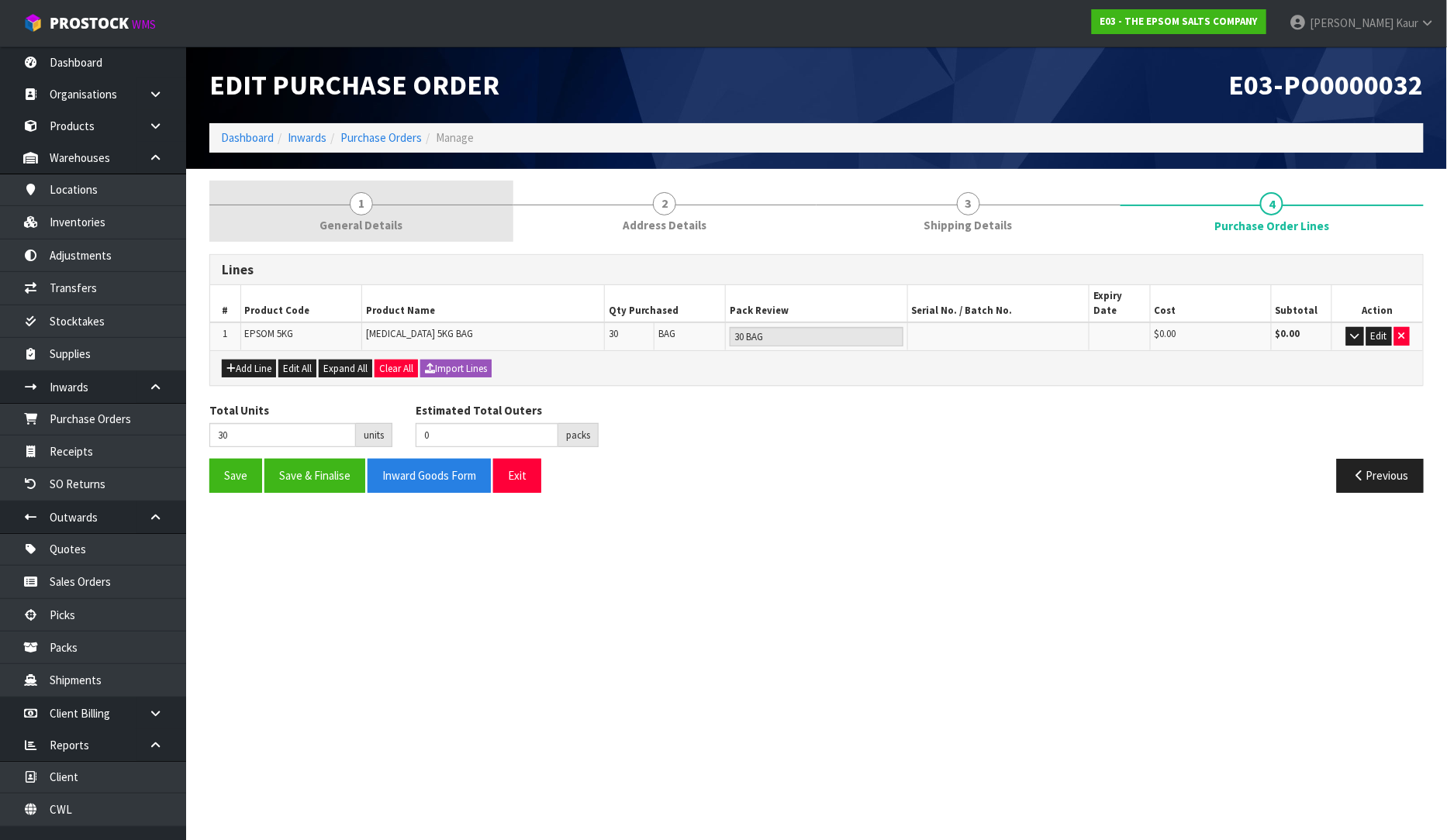
click at [398, 227] on span "General Details" at bounding box center [360, 225] width 83 height 16
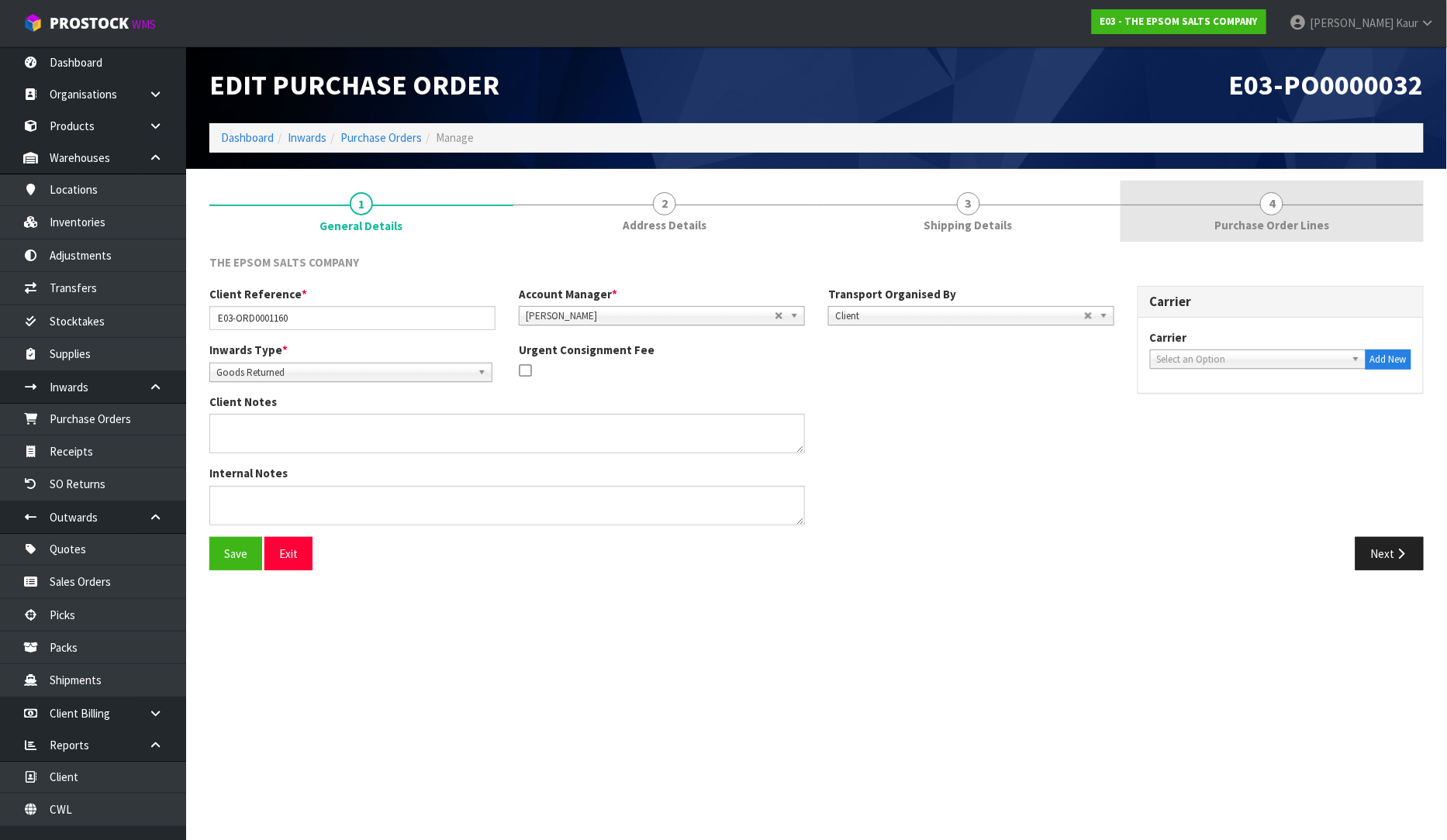
click at [1256, 213] on link "4 Purchase Order Lines" at bounding box center [1273, 211] width 304 height 61
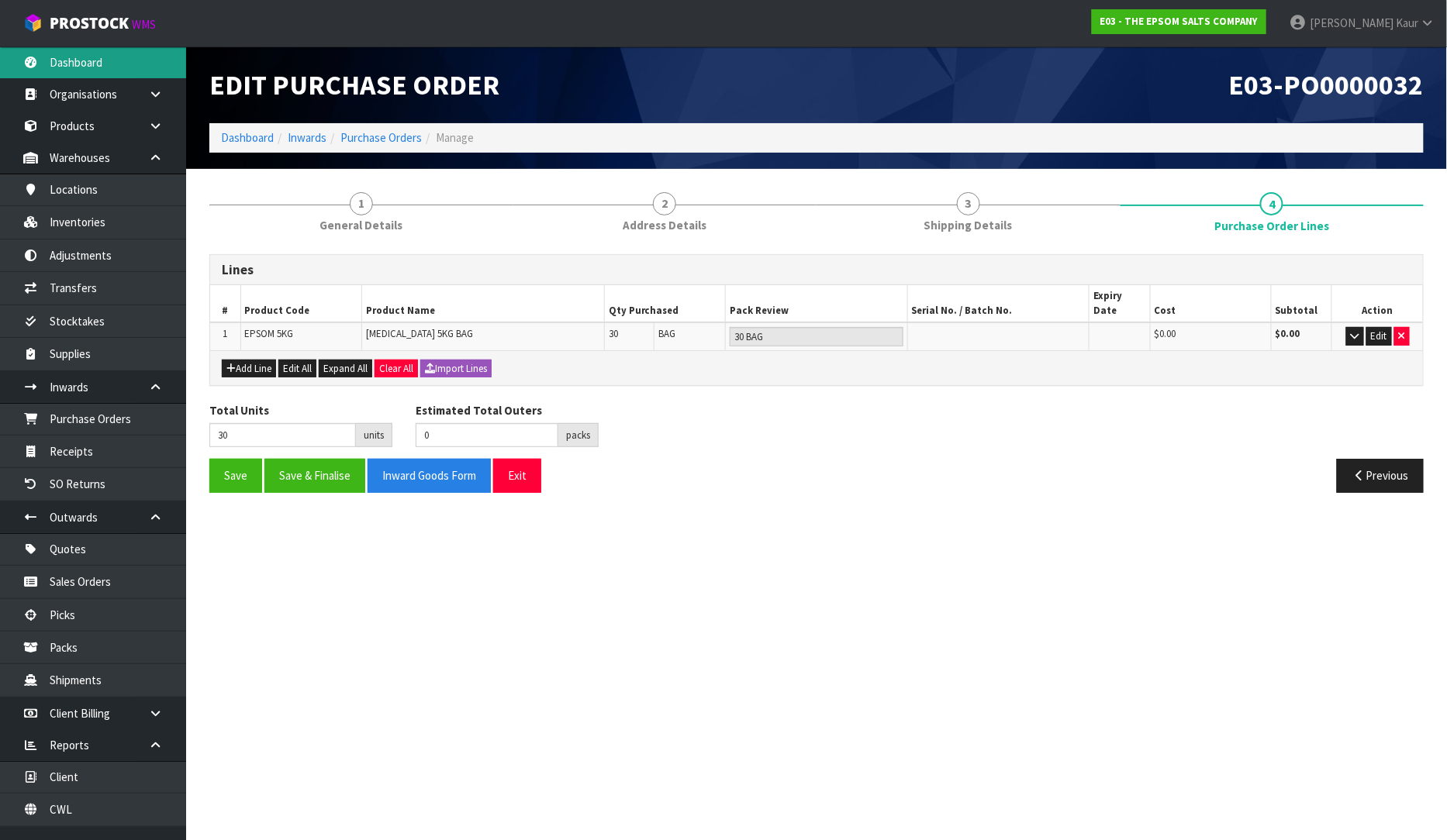
click at [111, 68] on link "Dashboard" at bounding box center [93, 62] width 186 height 31
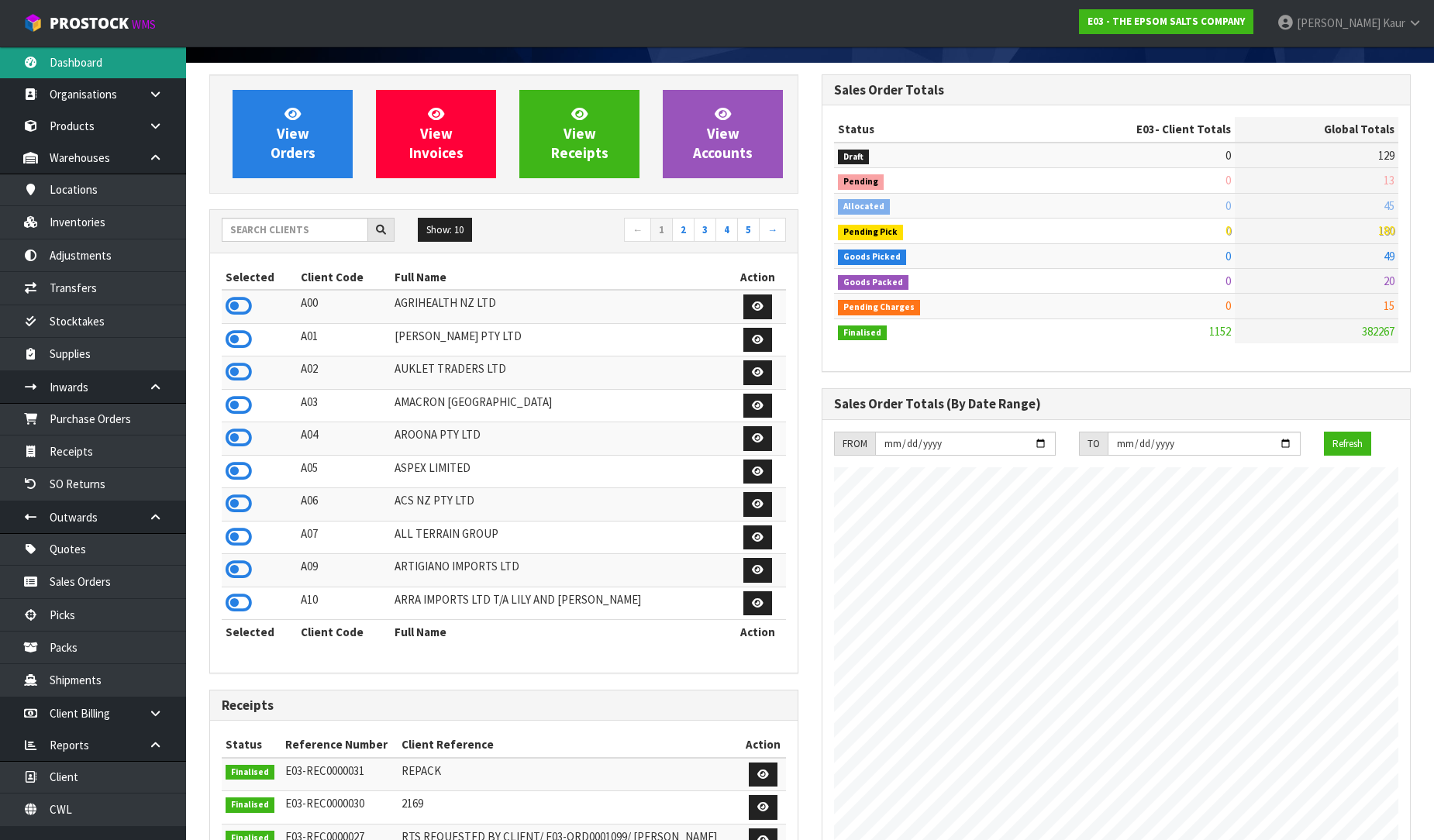
scroll to position [258, 0]
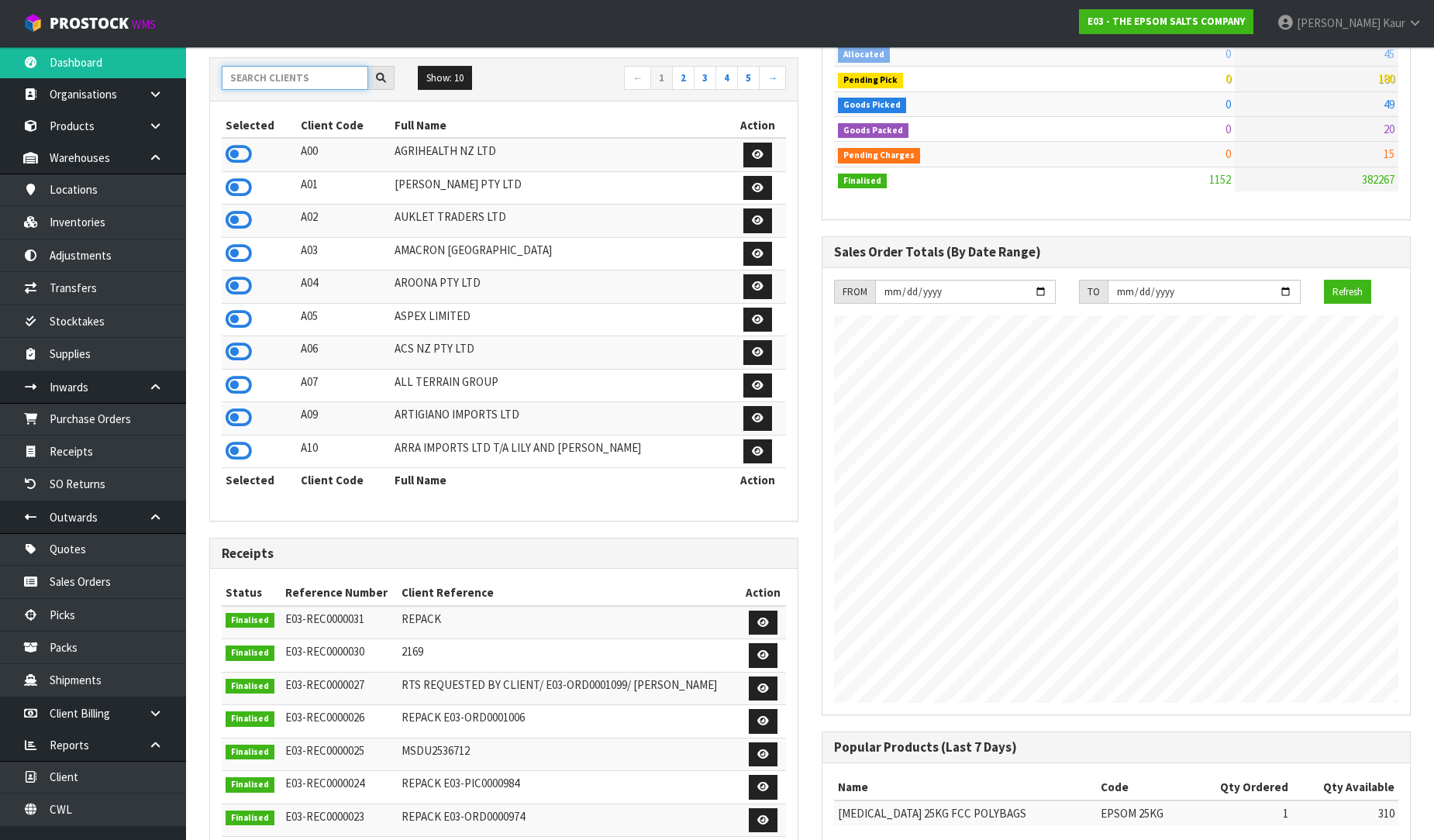
click at [338, 85] on input "text" at bounding box center [295, 77] width 146 height 24
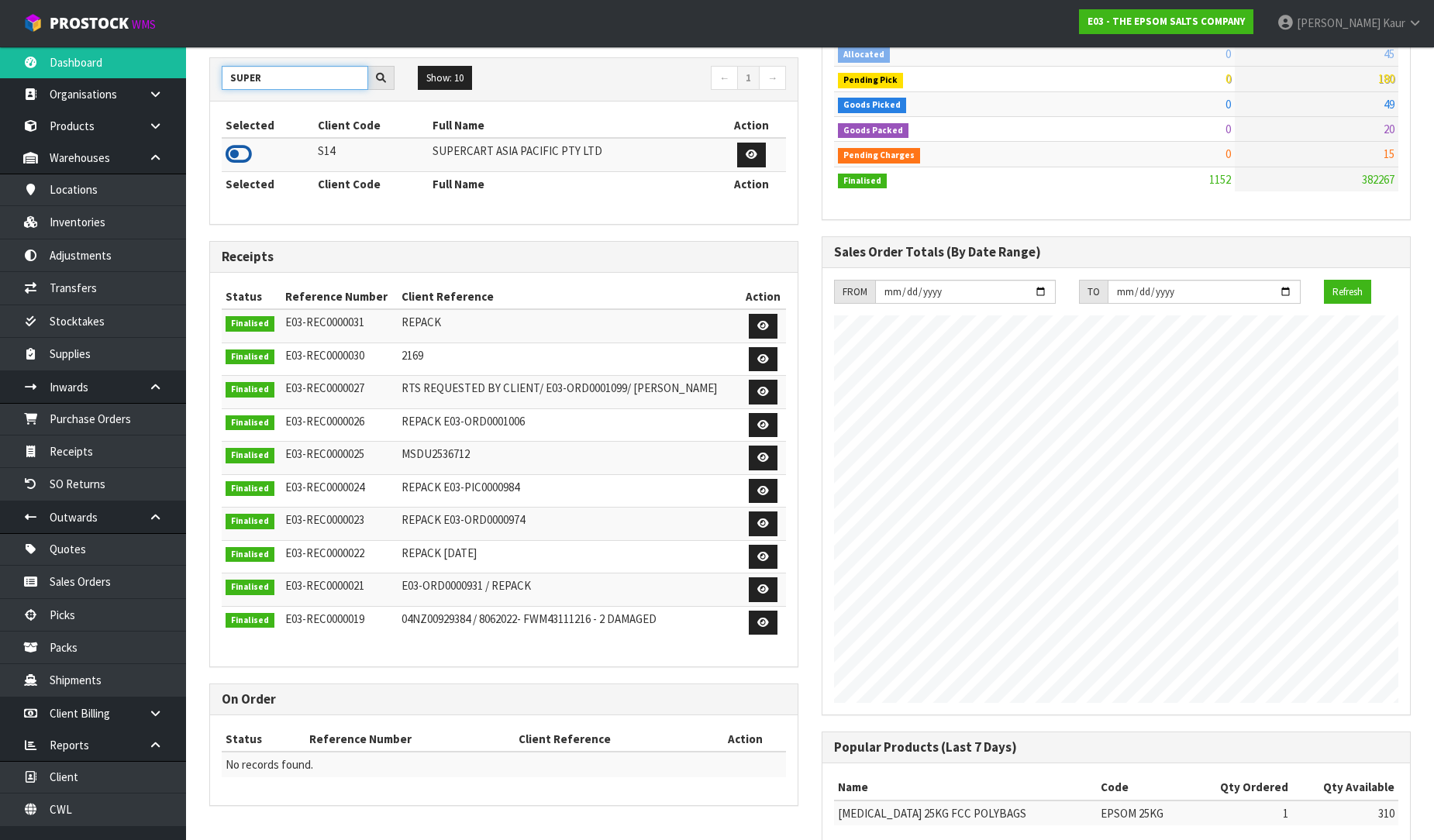
type input "SUPER"
drag, startPoint x: 228, startPoint y: 144, endPoint x: 223, endPoint y: 151, distance: 8.6
click at [228, 145] on icon at bounding box center [238, 155] width 26 height 23
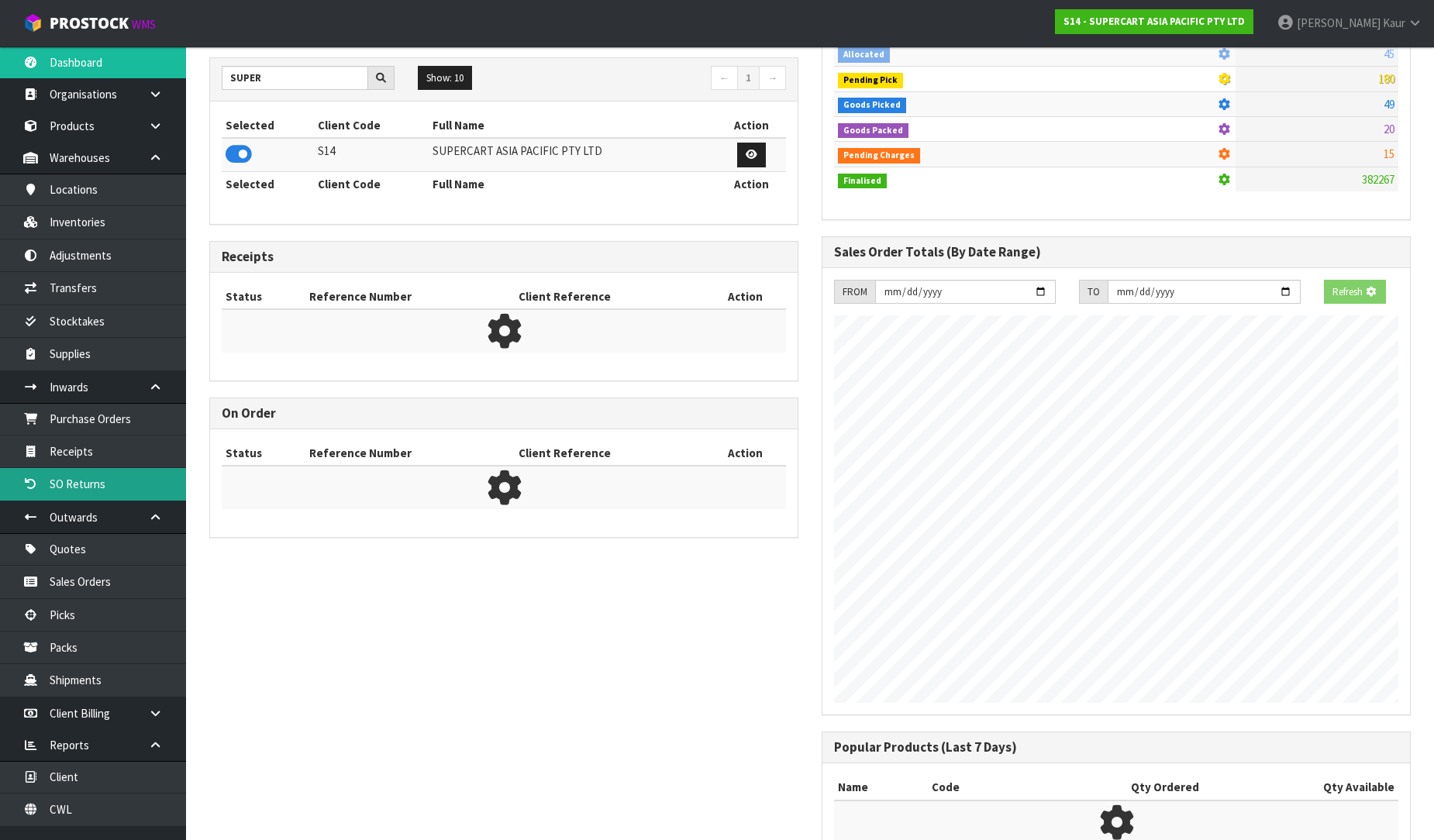
scroll to position [774163, 774586]
click at [98, 470] on link "SO Returns" at bounding box center [93, 483] width 186 height 31
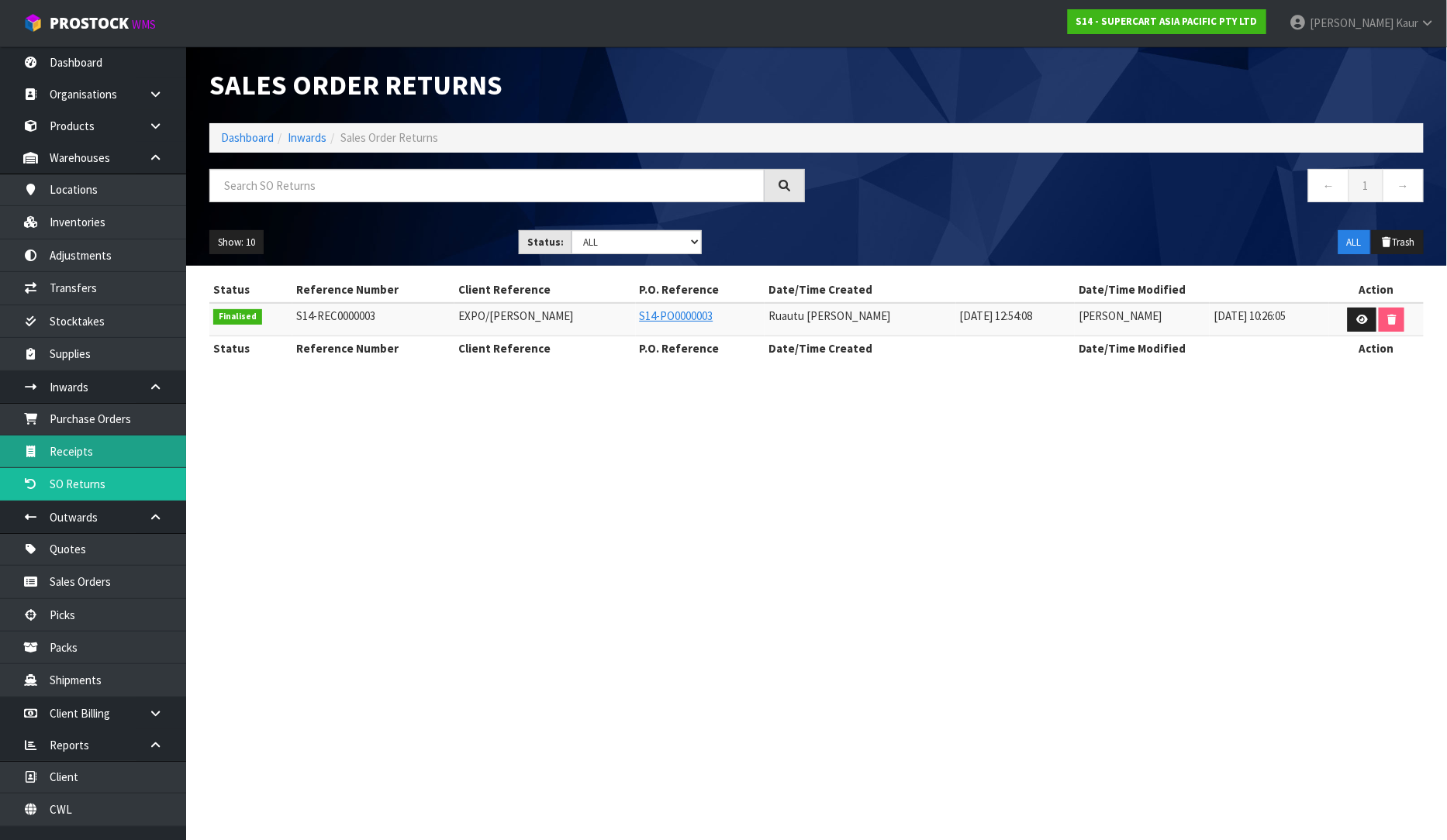
click at [68, 444] on link "Receipts" at bounding box center [93, 451] width 186 height 31
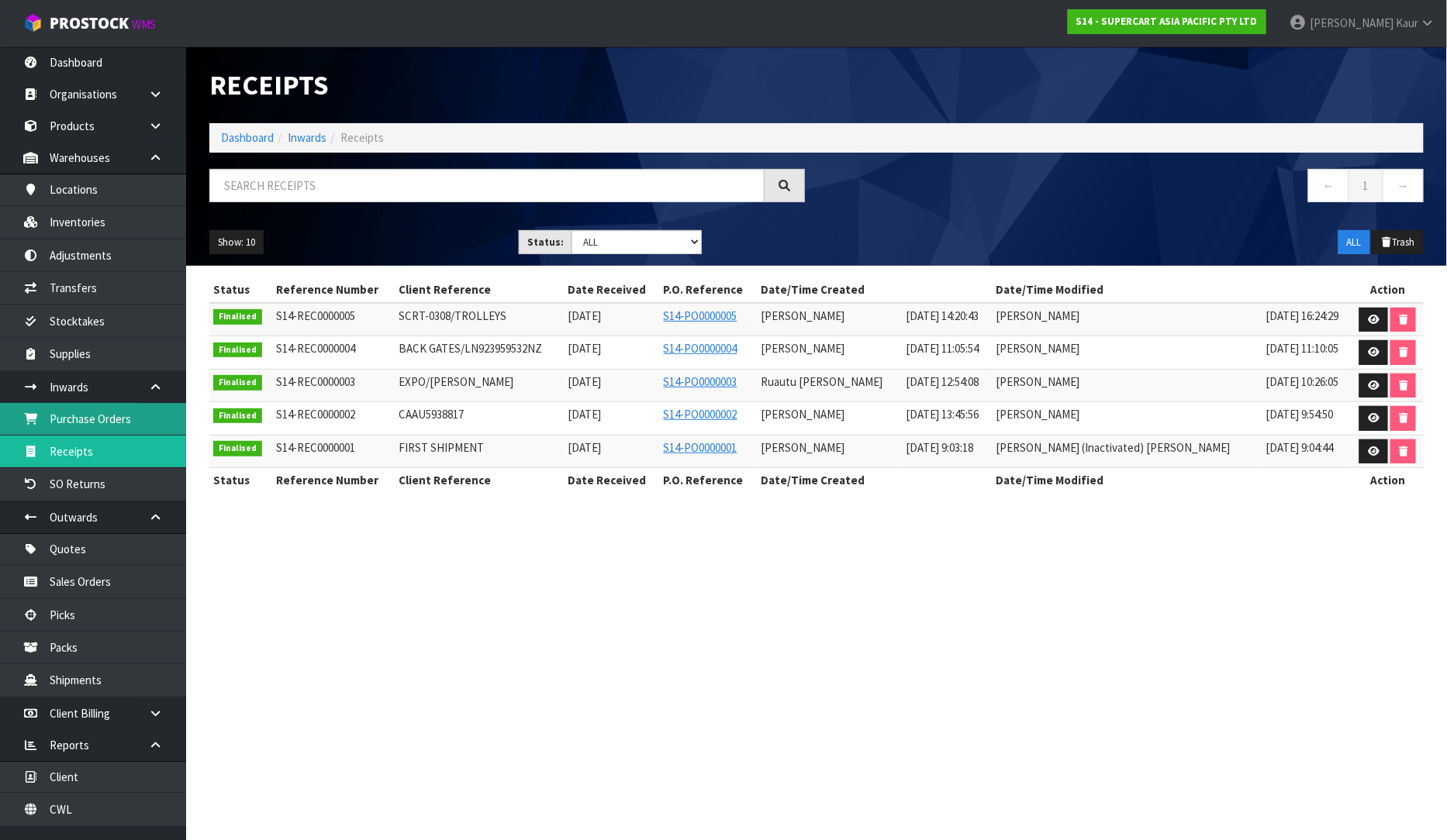
click at [133, 432] on link "Purchase Orders" at bounding box center [93, 419] width 186 height 31
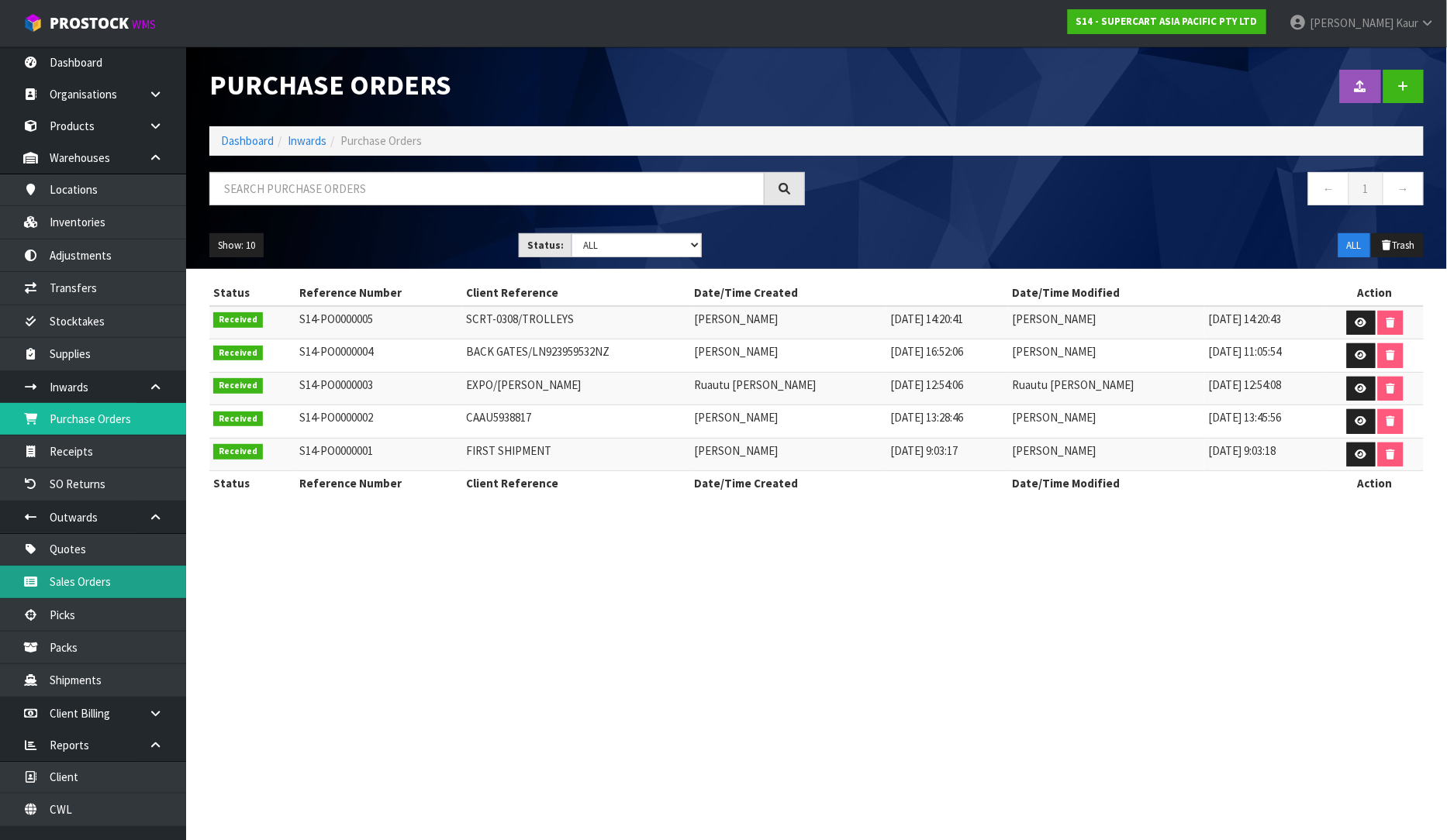
click at [137, 576] on link "Sales Orders" at bounding box center [93, 581] width 186 height 31
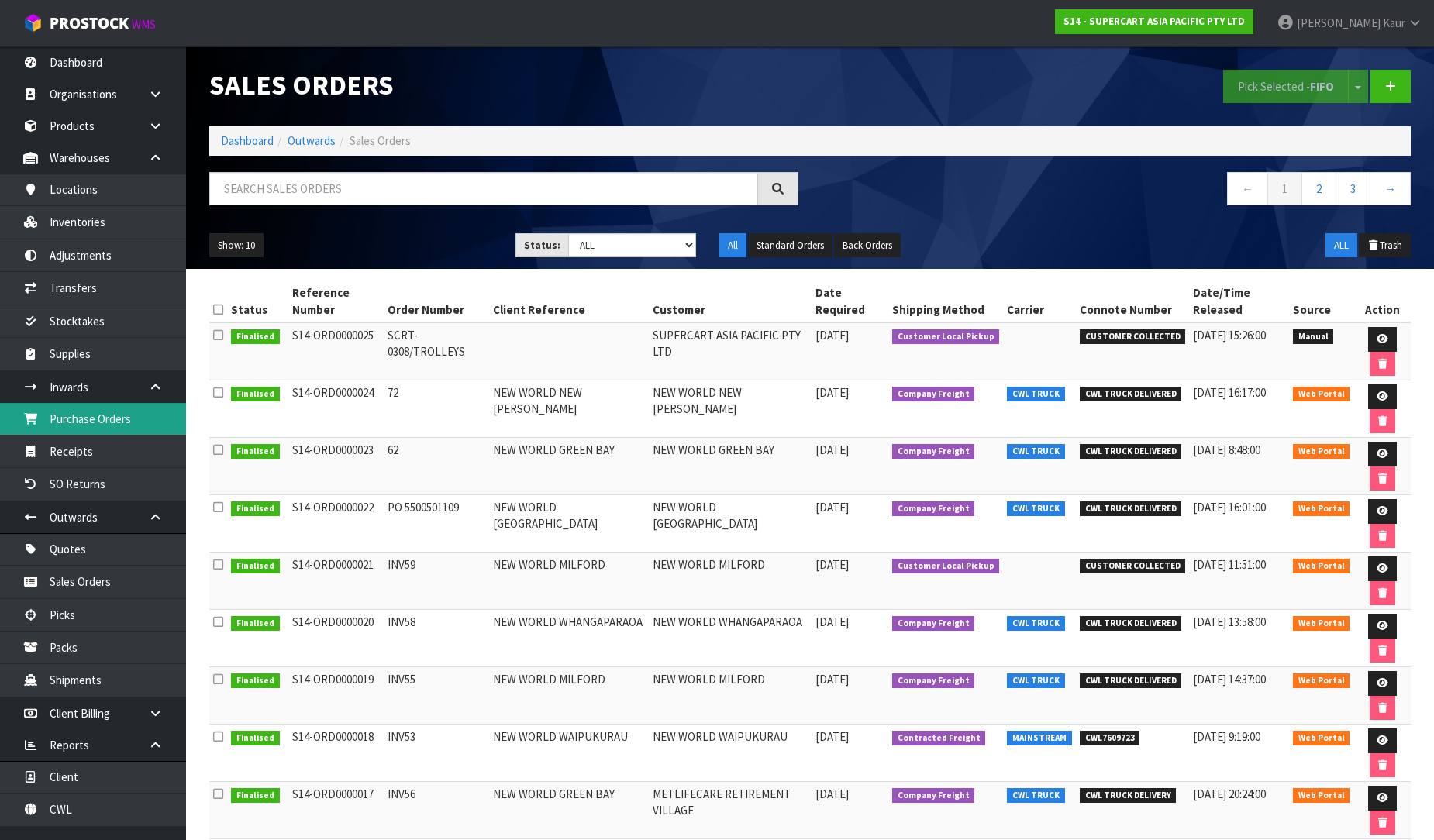
click at [115, 411] on link "Purchase Orders" at bounding box center [93, 419] width 186 height 31
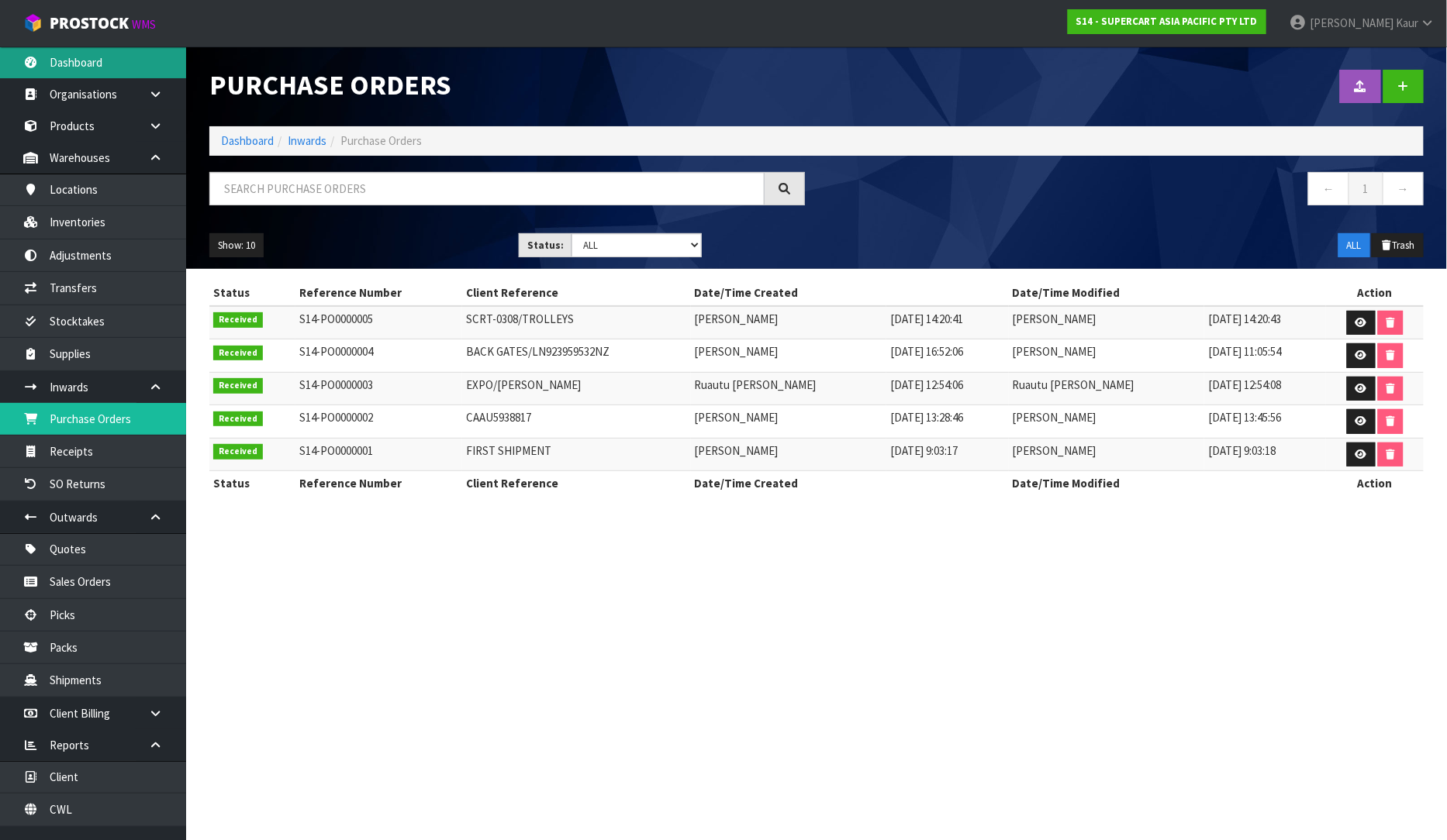
click at [65, 59] on link "Dashboard" at bounding box center [93, 62] width 186 height 31
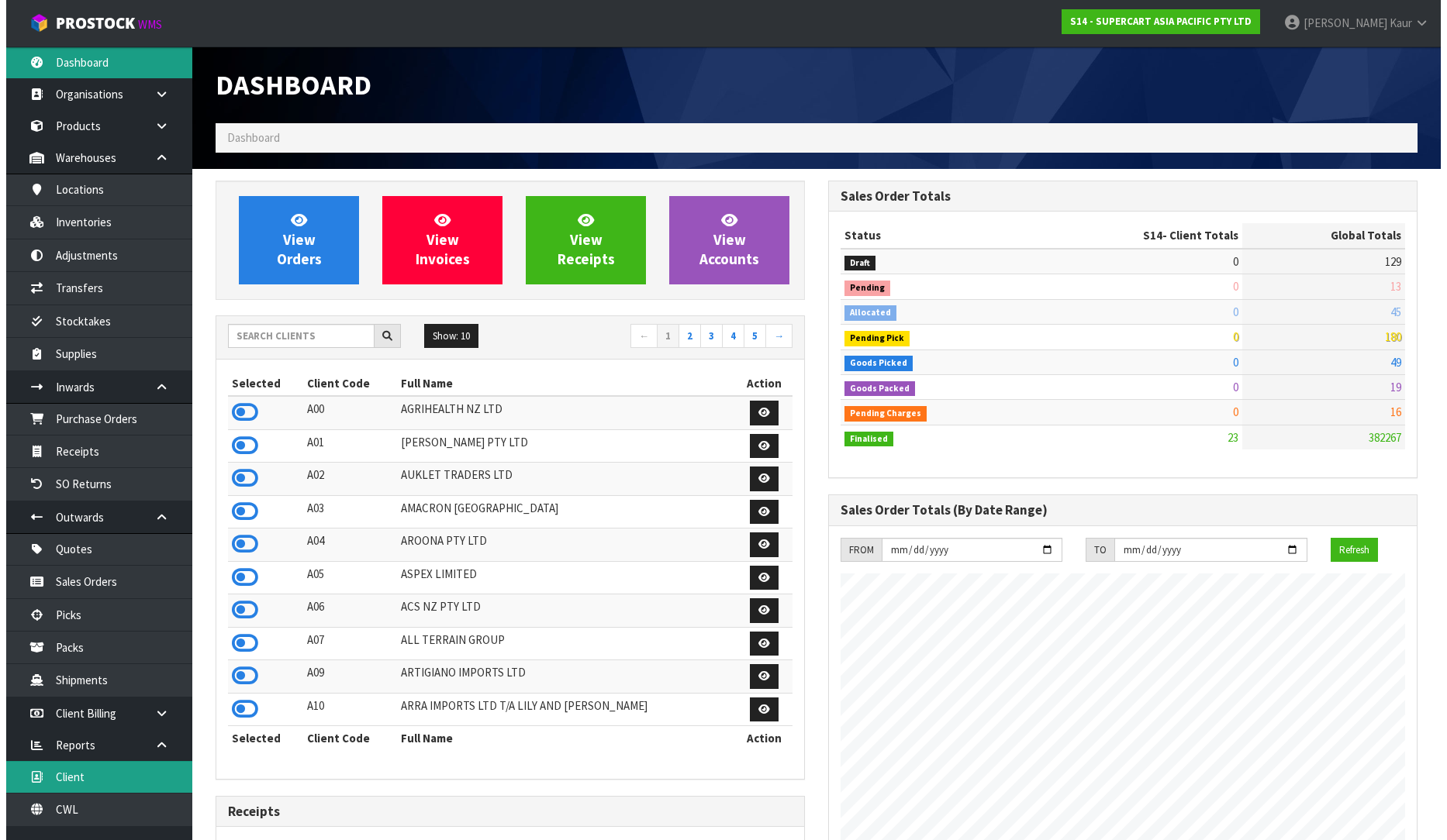
scroll to position [19, 0]
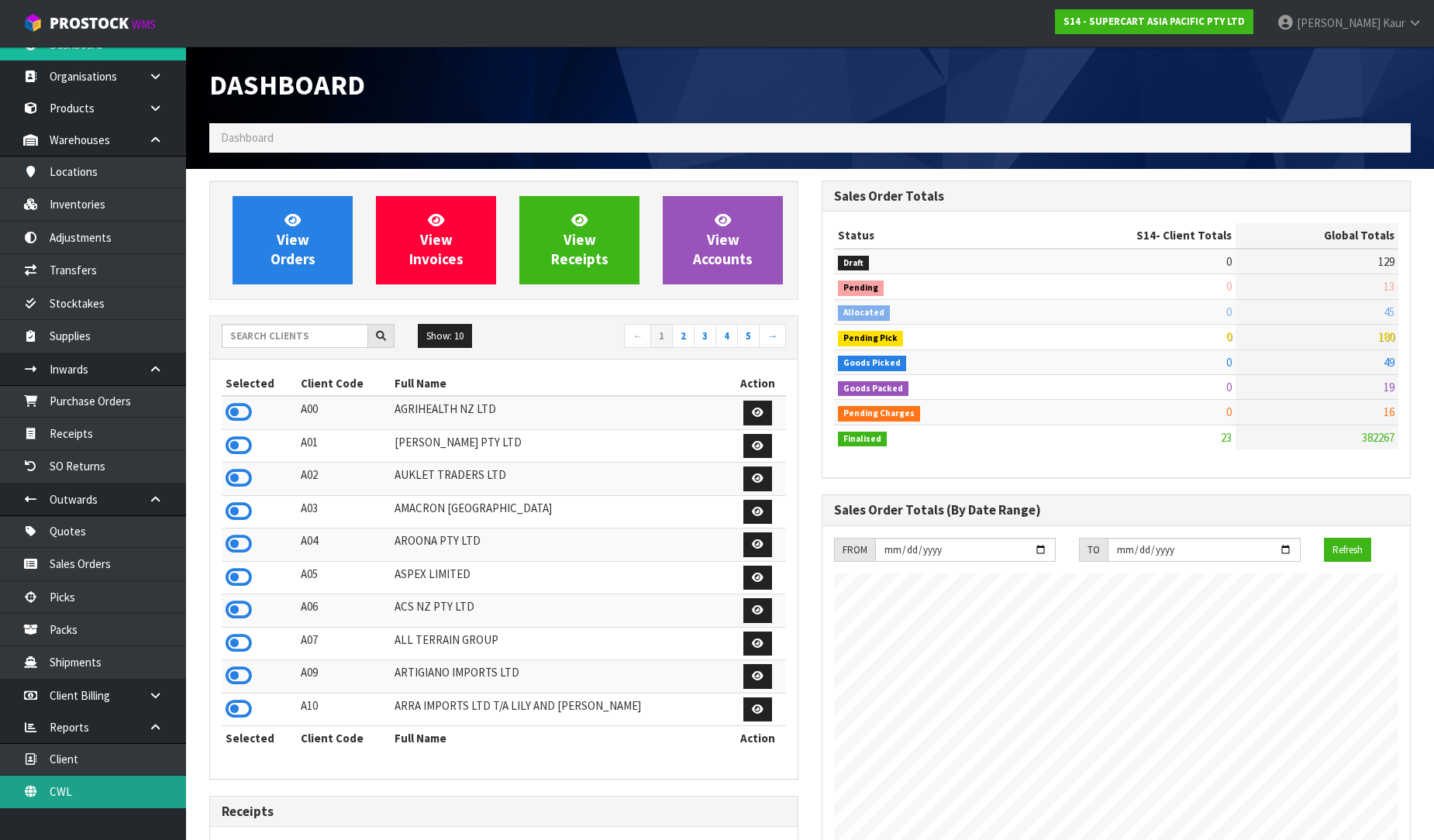
click at [90, 794] on link "CWL" at bounding box center [93, 791] width 186 height 31
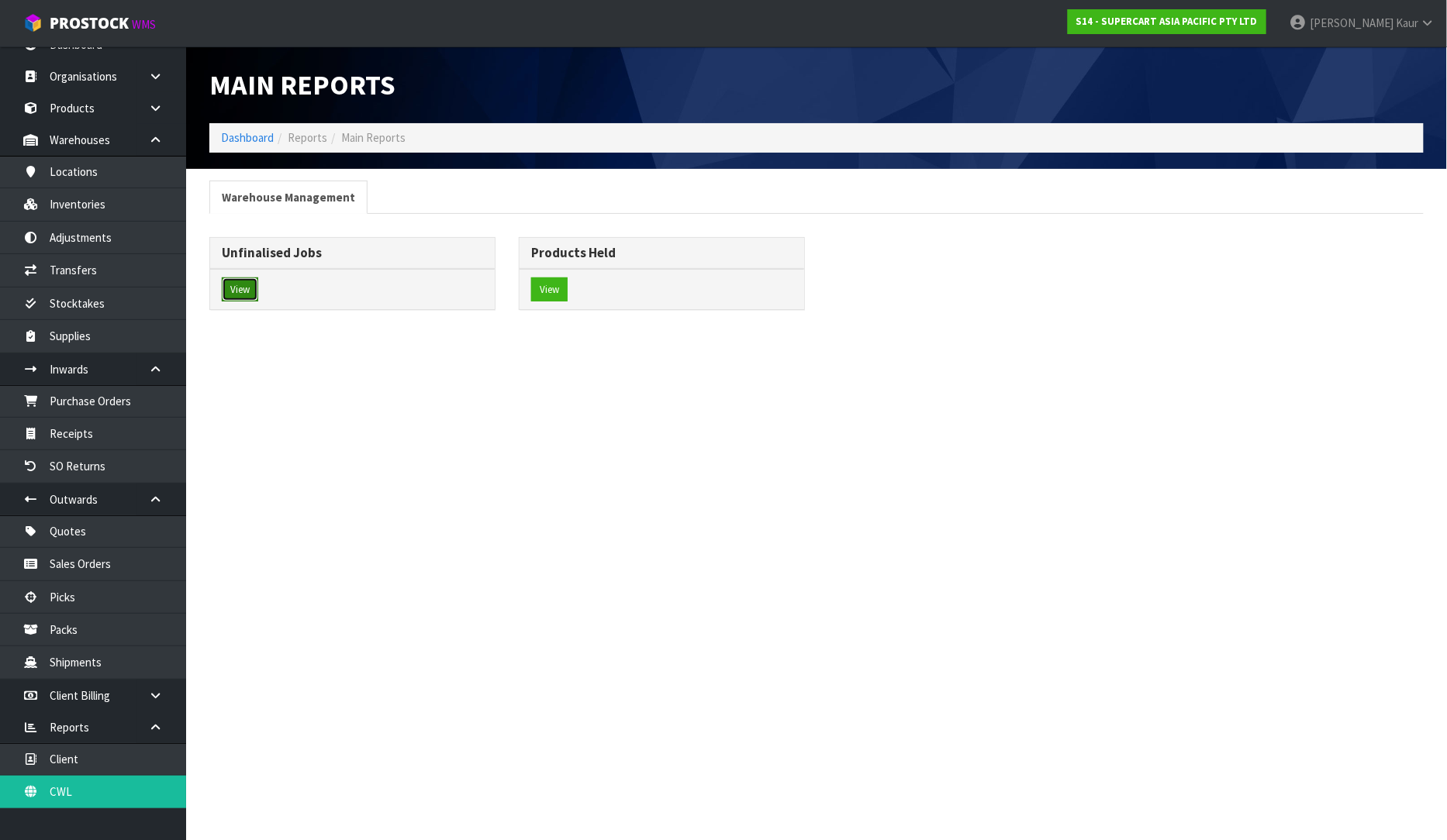
click at [257, 296] on button "View" at bounding box center [240, 290] width 37 height 25
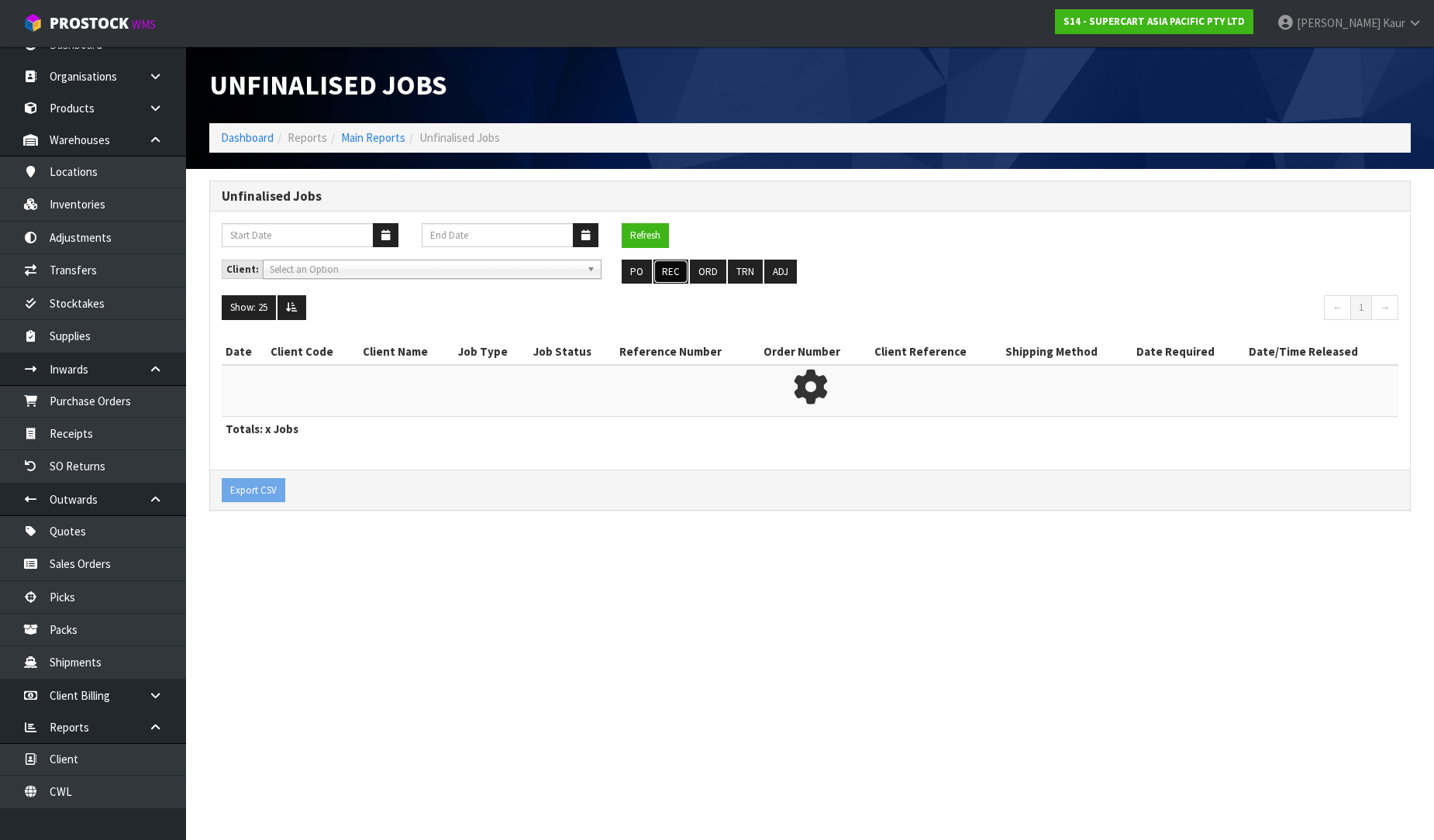
click at [672, 275] on button "REC" at bounding box center [670, 272] width 35 height 25
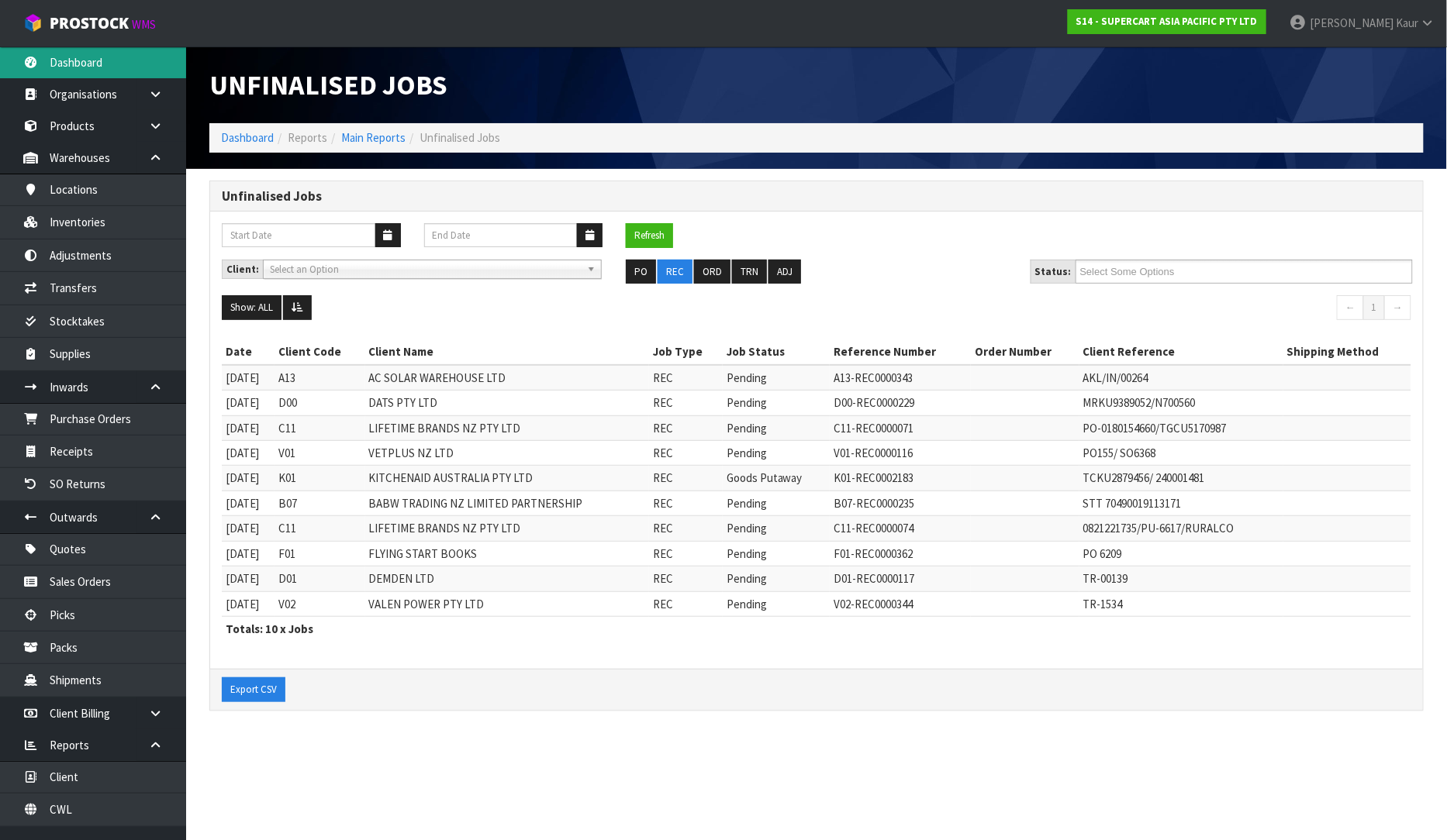
click at [117, 52] on link "Dashboard" at bounding box center [93, 62] width 186 height 31
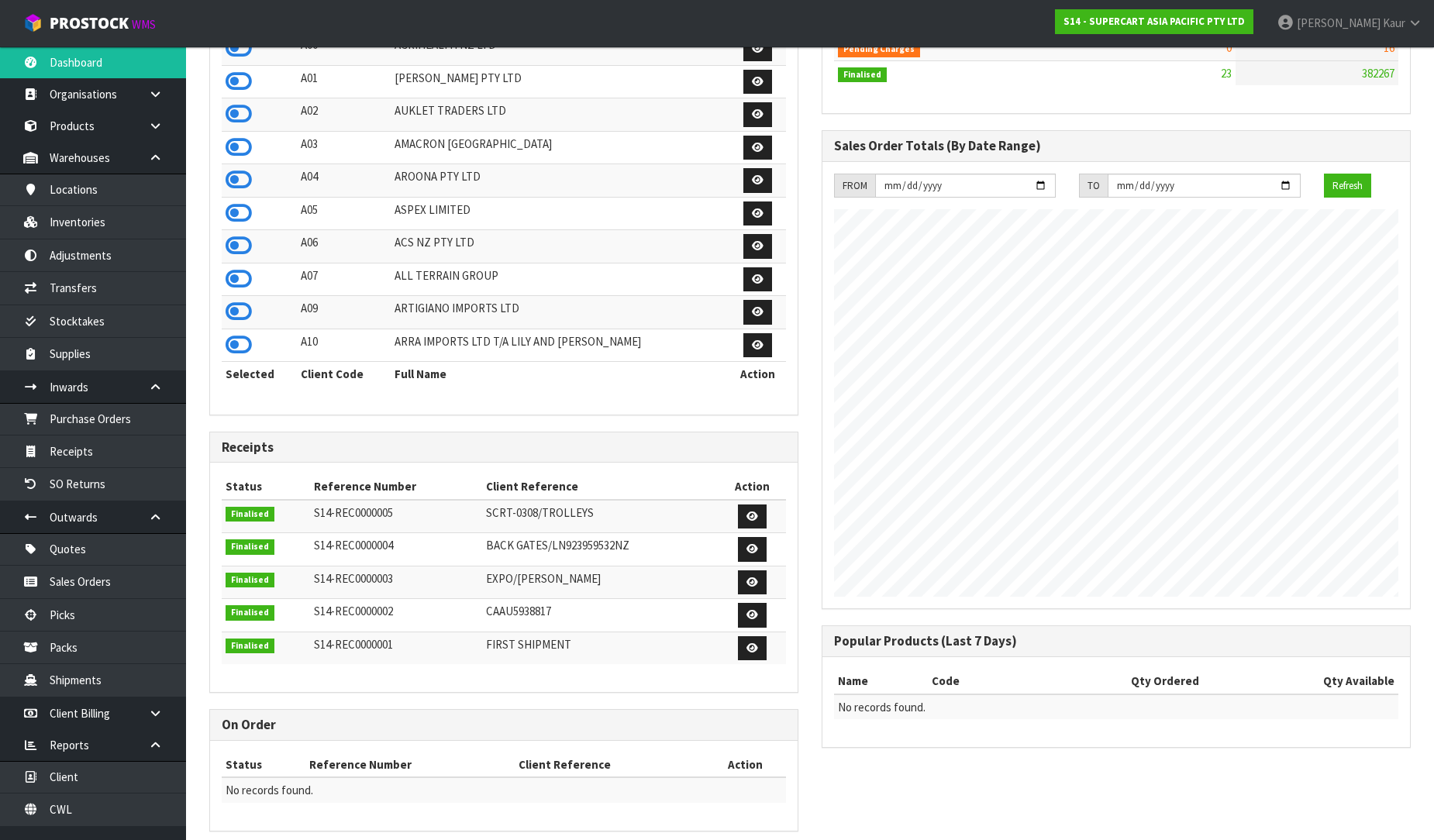
scroll to position [393, 0]
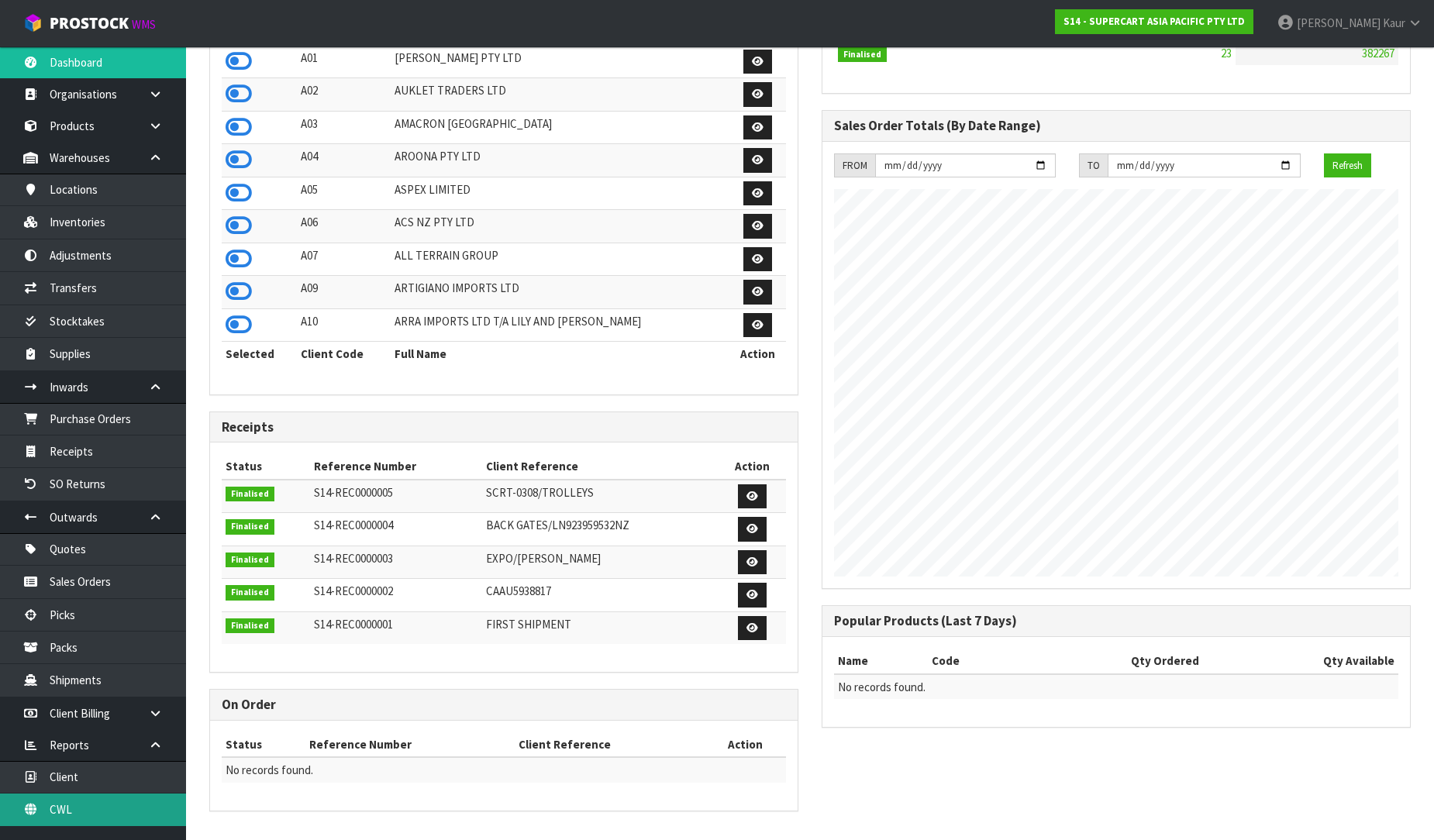
click at [75, 822] on link "CWL" at bounding box center [93, 809] width 186 height 31
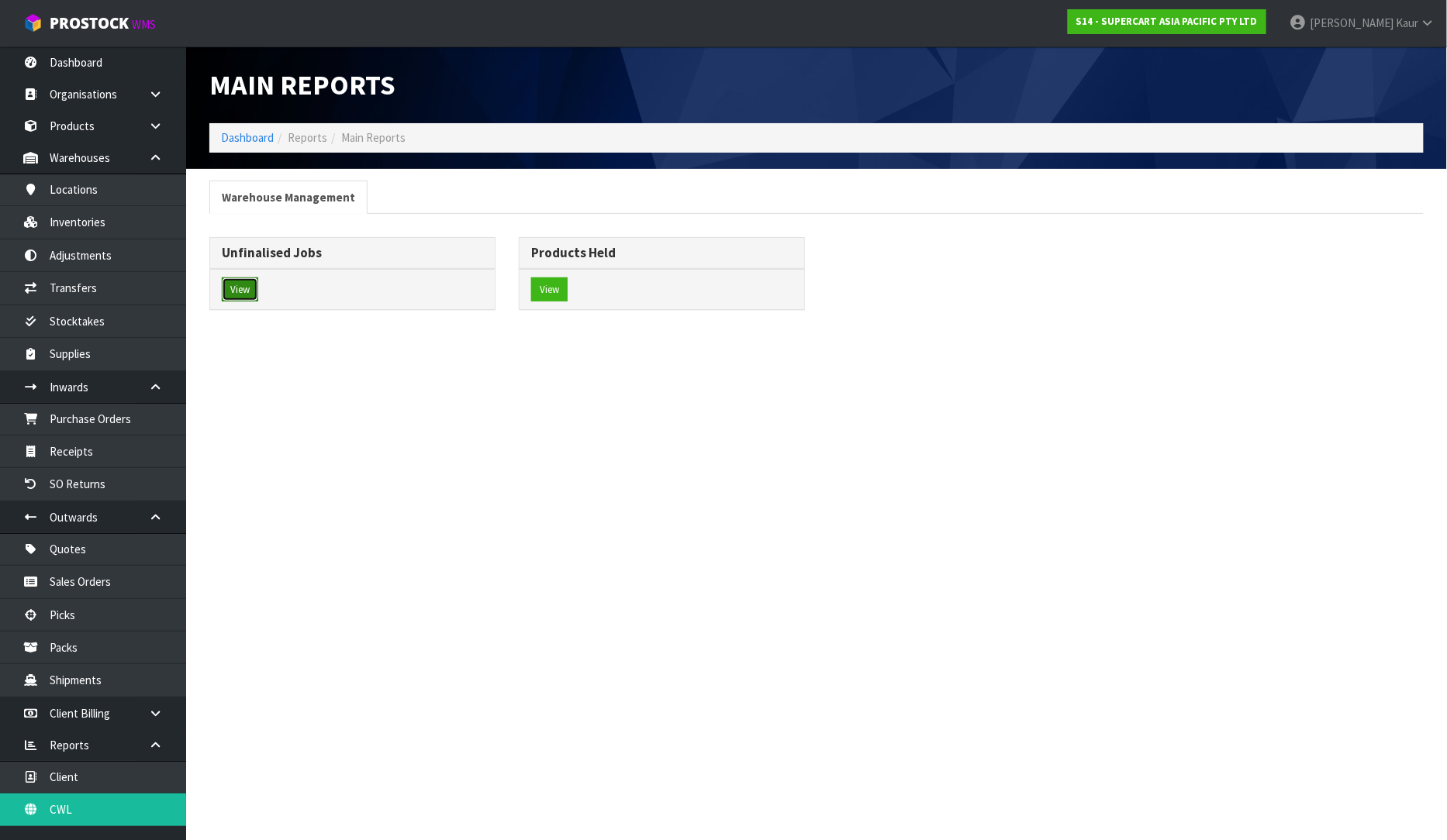
click at [244, 293] on button "View" at bounding box center [240, 290] width 37 height 25
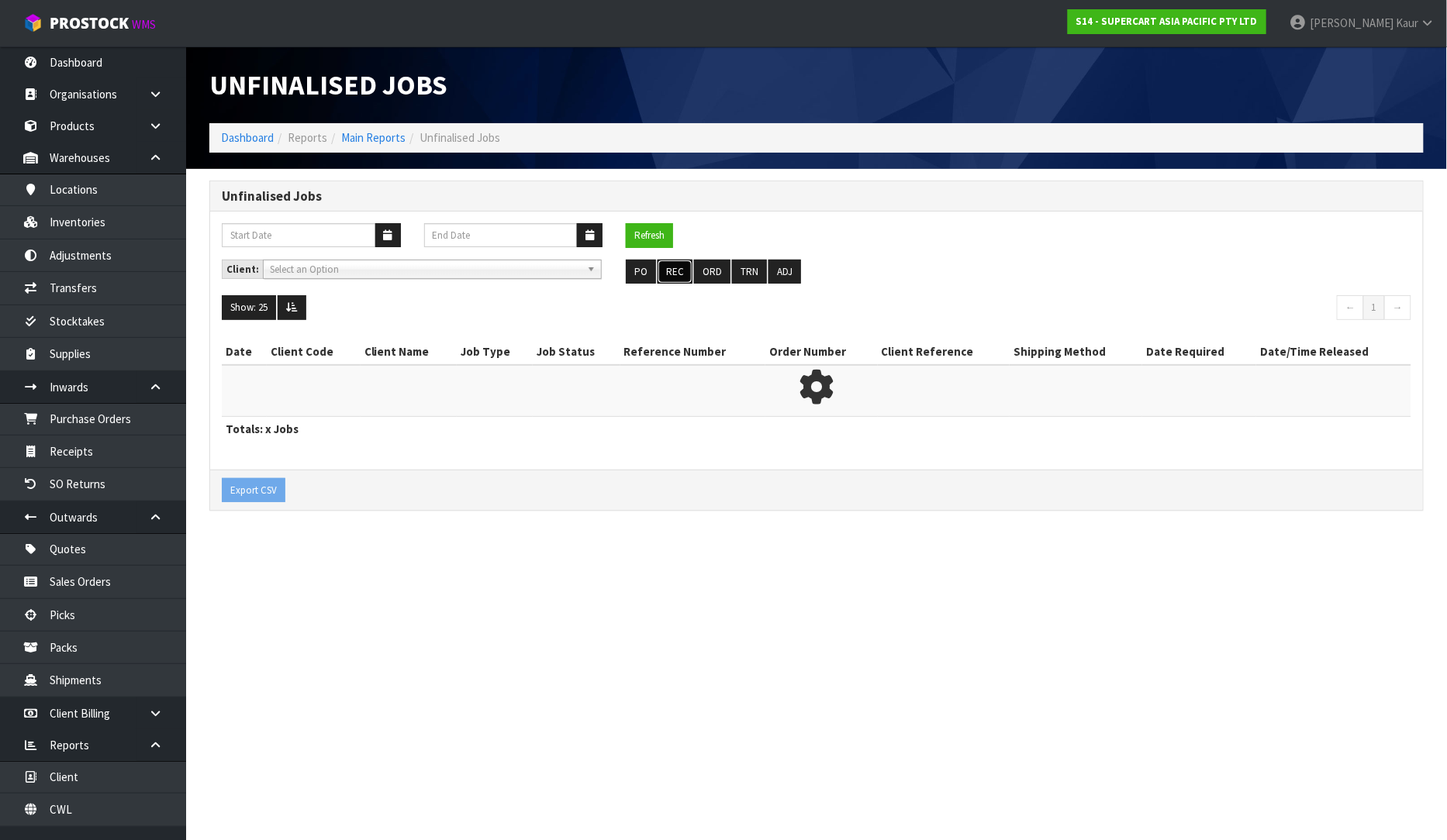
click at [664, 281] on button "REC" at bounding box center [675, 272] width 35 height 25
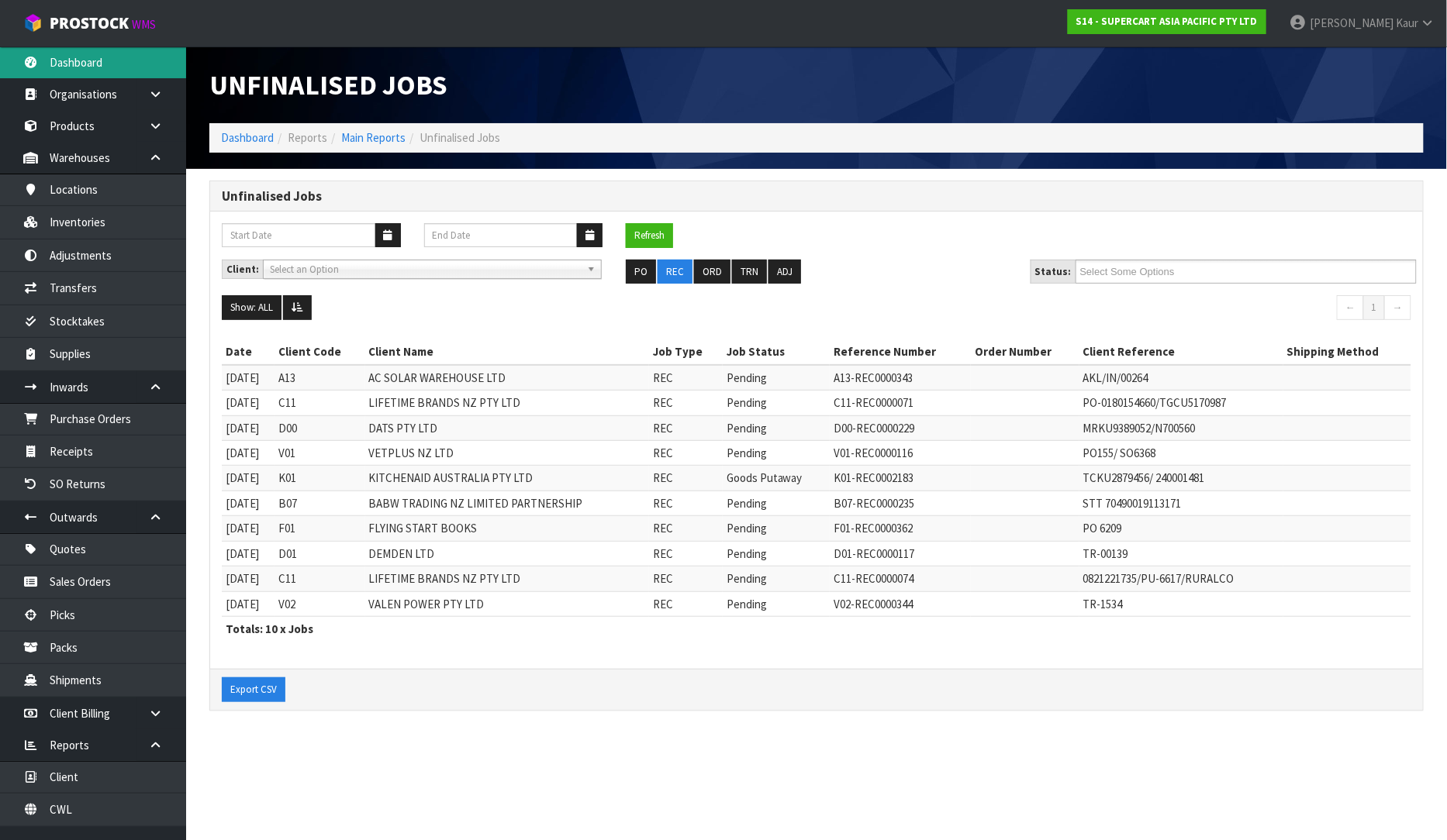
click at [114, 75] on link "Dashboard" at bounding box center [93, 62] width 186 height 31
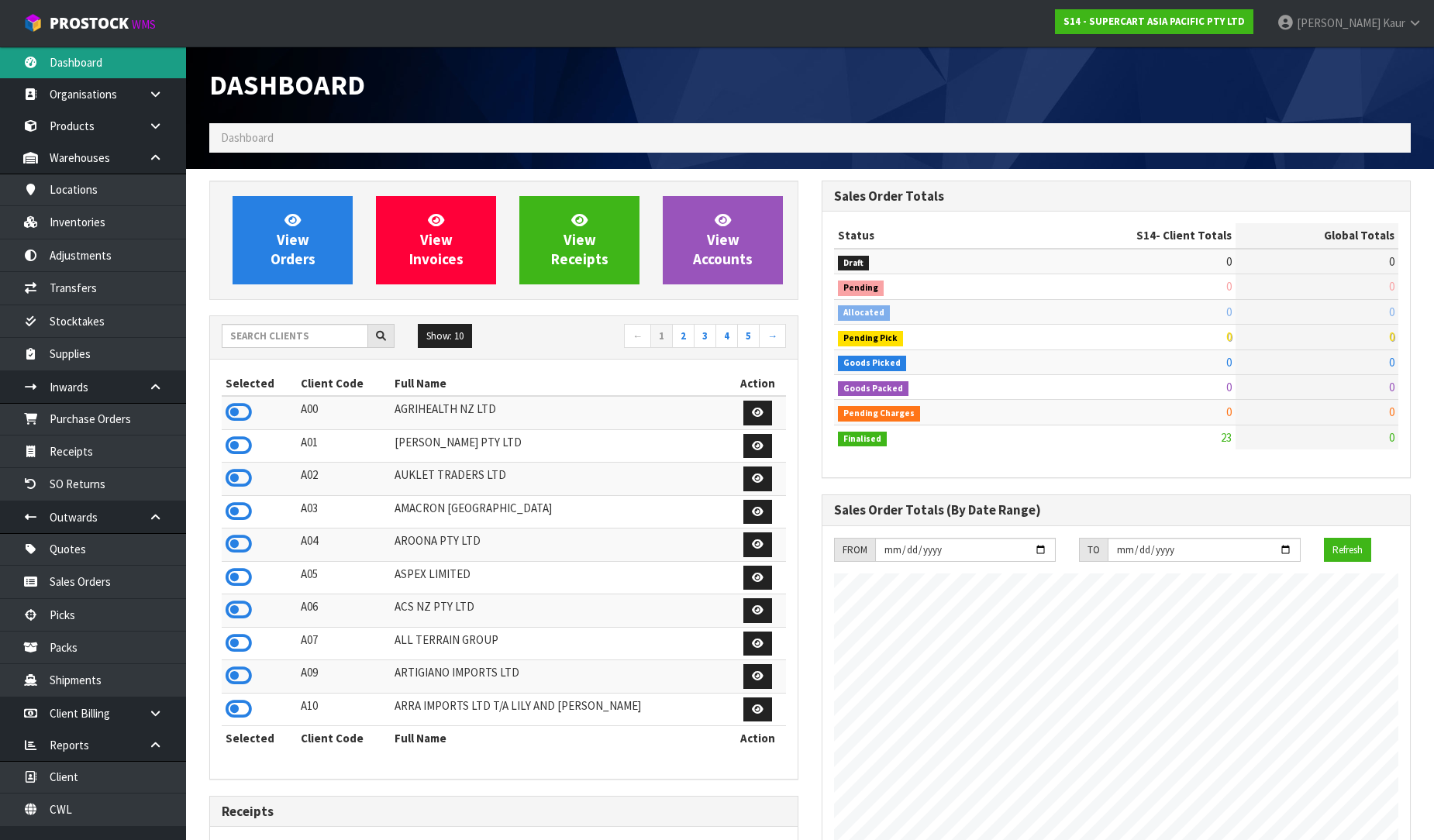
scroll to position [948, 613]
click at [340, 341] on input "text" at bounding box center [295, 336] width 146 height 24
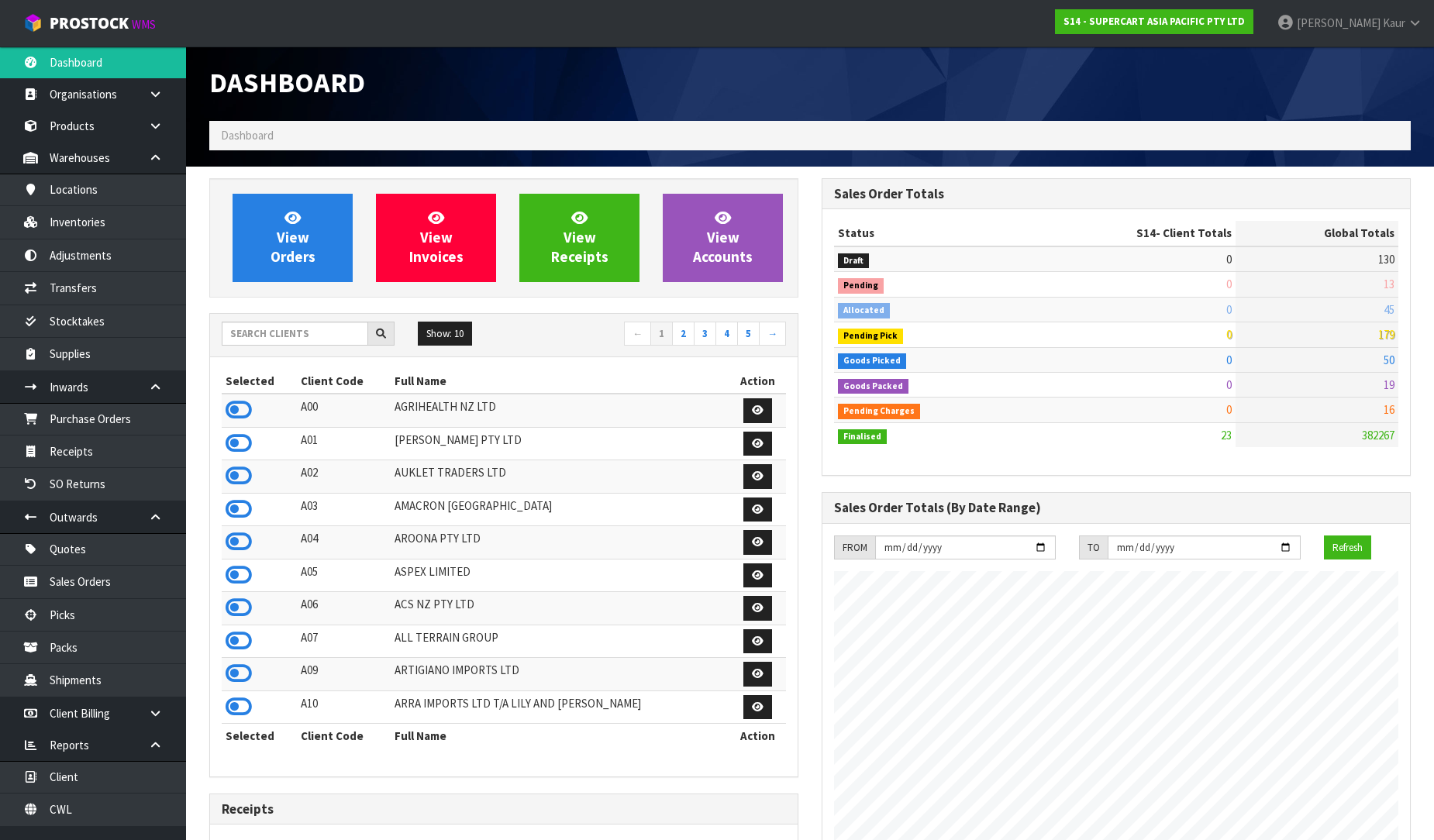
scroll to position [0, 0]
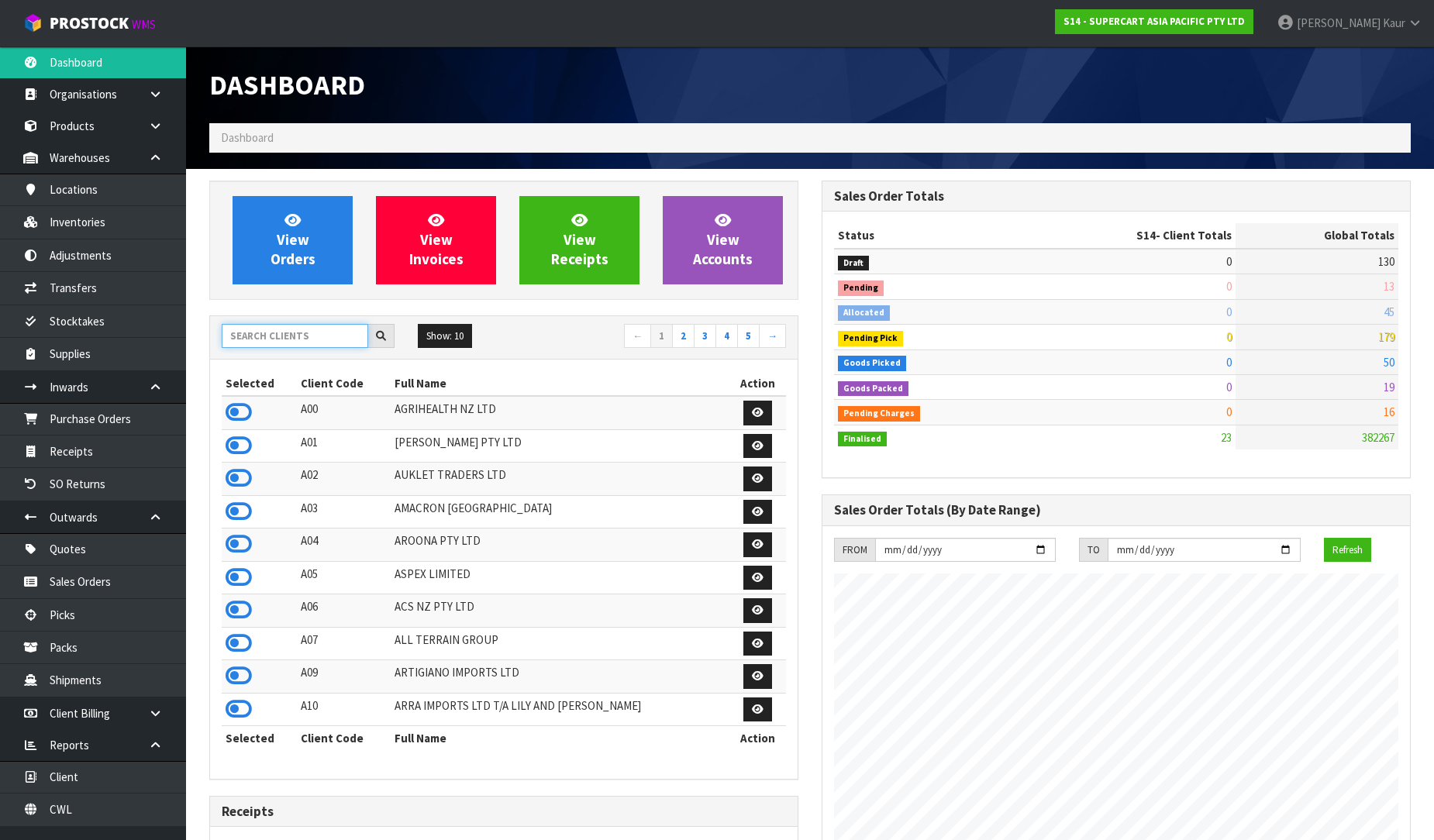
click at [257, 341] on input "text" at bounding box center [295, 336] width 146 height 24
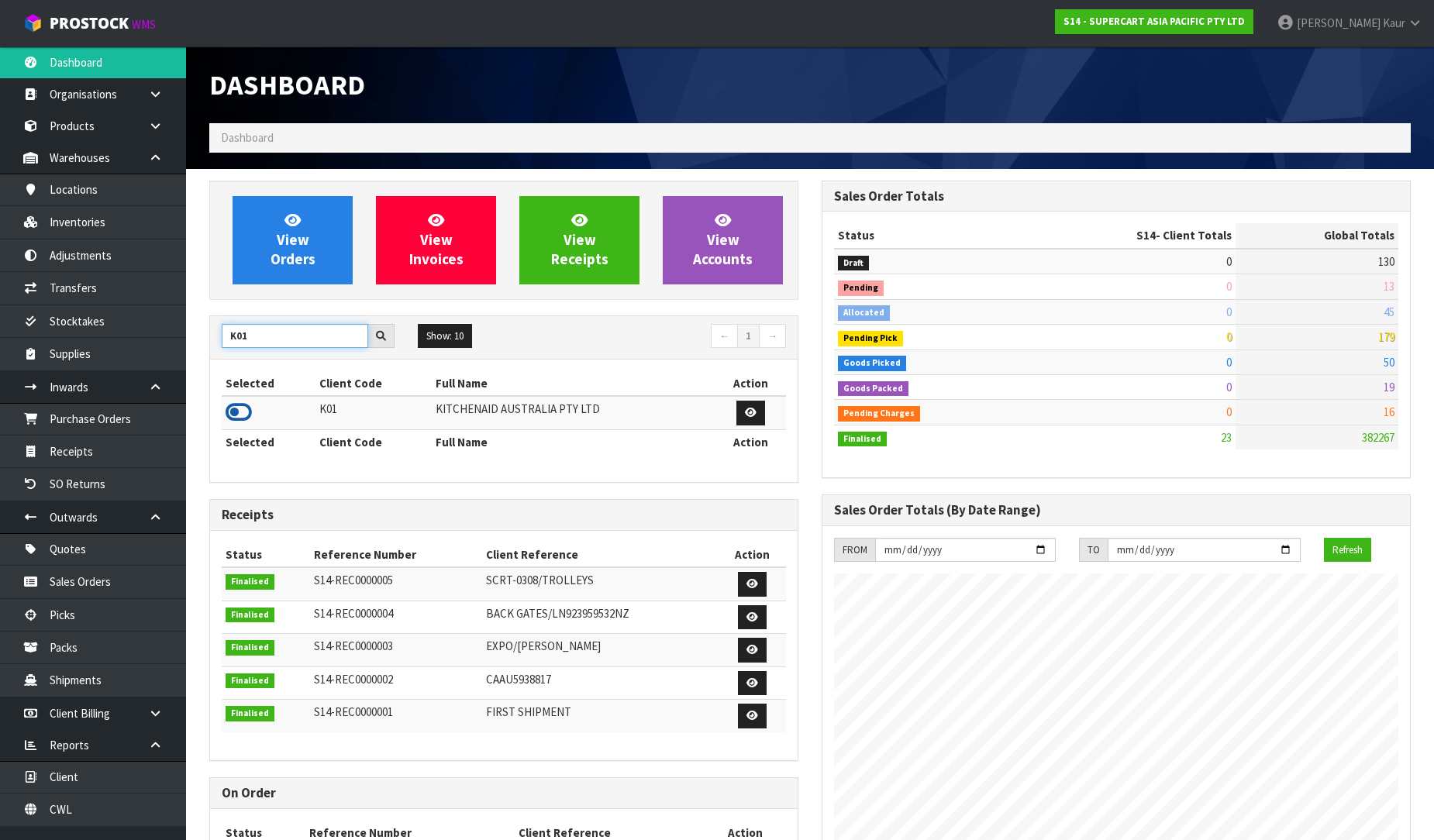
type input "K01"
click at [241, 405] on icon at bounding box center [238, 412] width 26 height 23
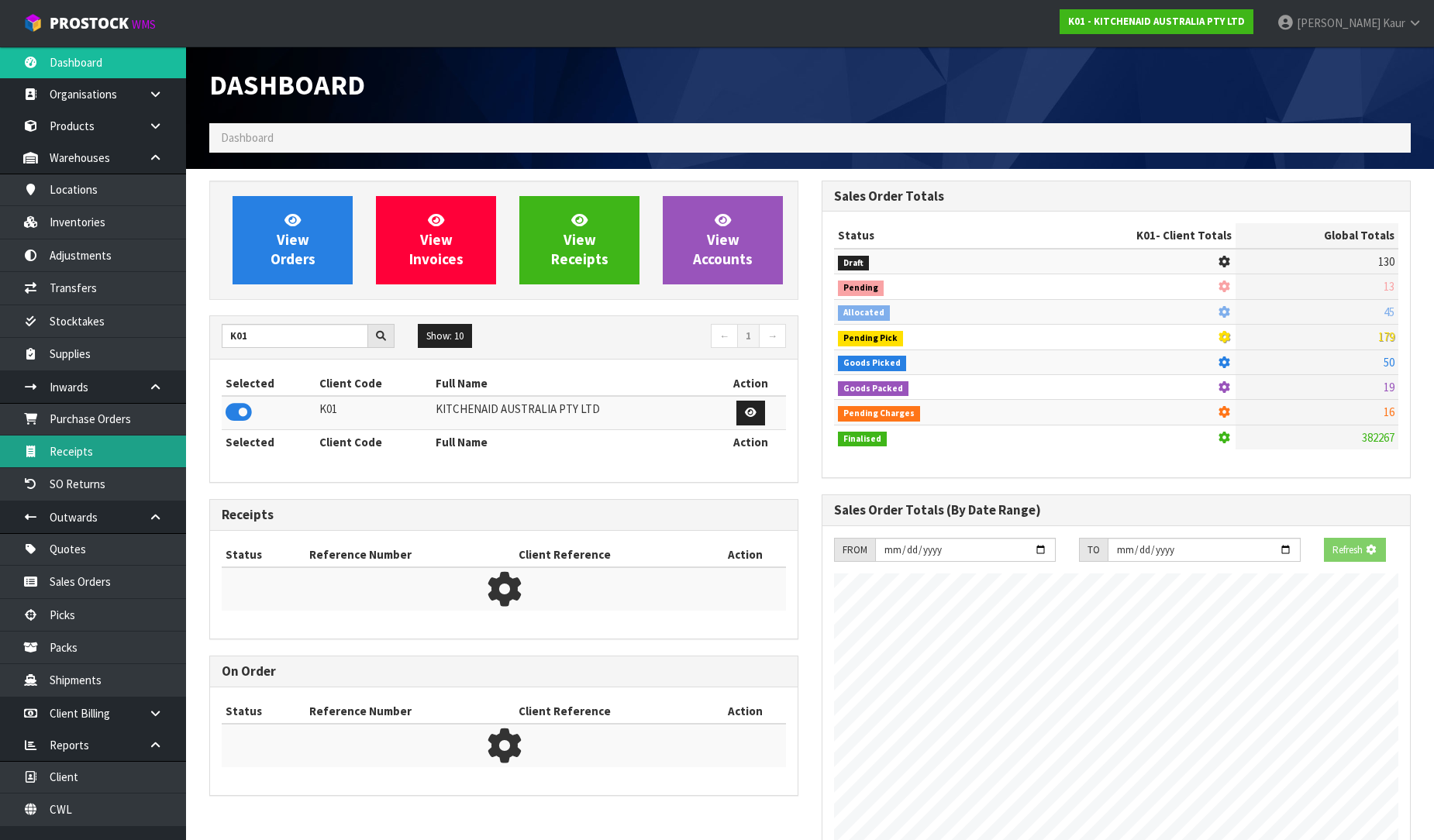
scroll to position [967, 613]
click at [135, 442] on link "Receipts" at bounding box center [93, 451] width 186 height 31
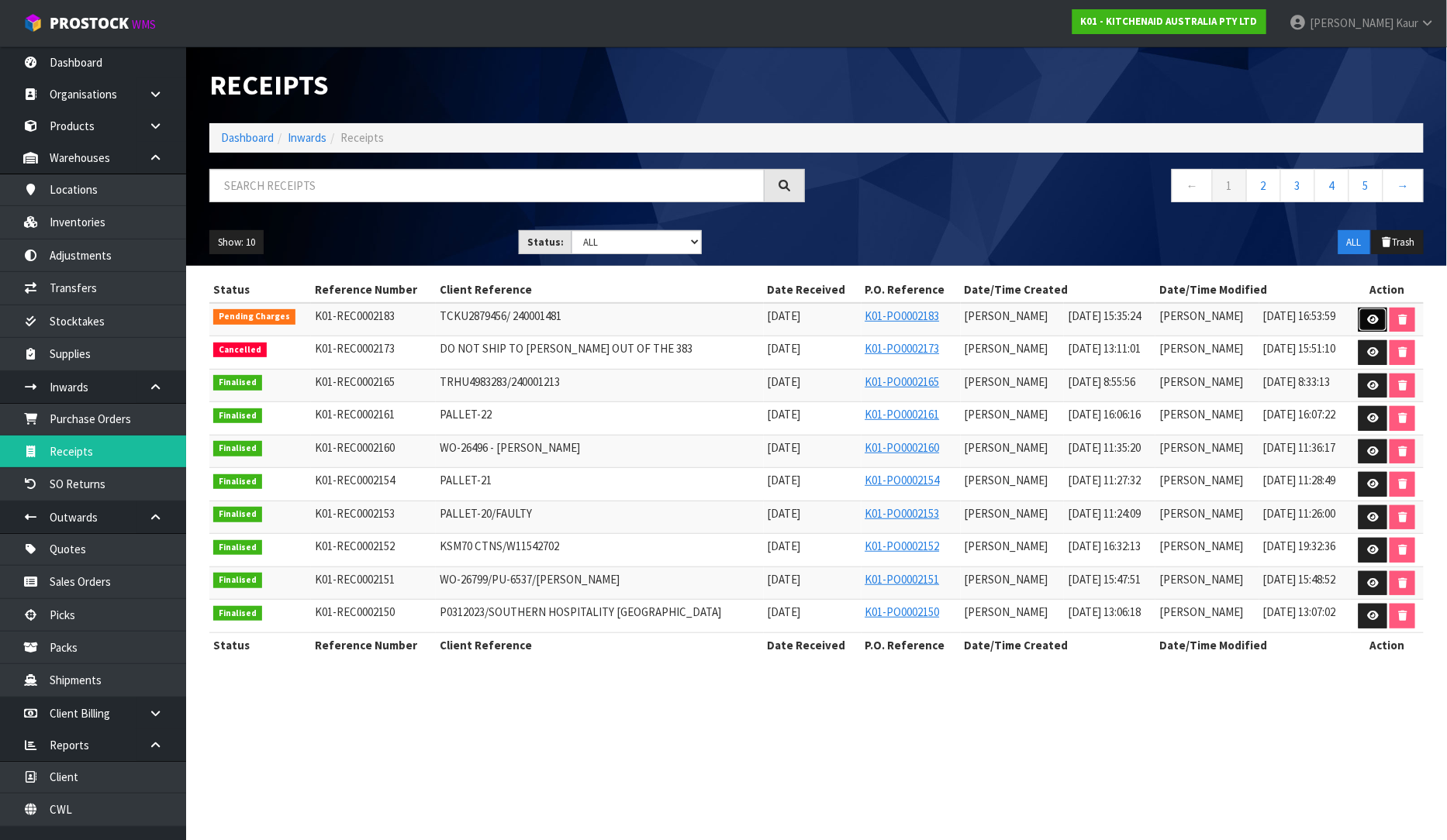
click at [1370, 313] on link at bounding box center [1373, 321] width 29 height 25
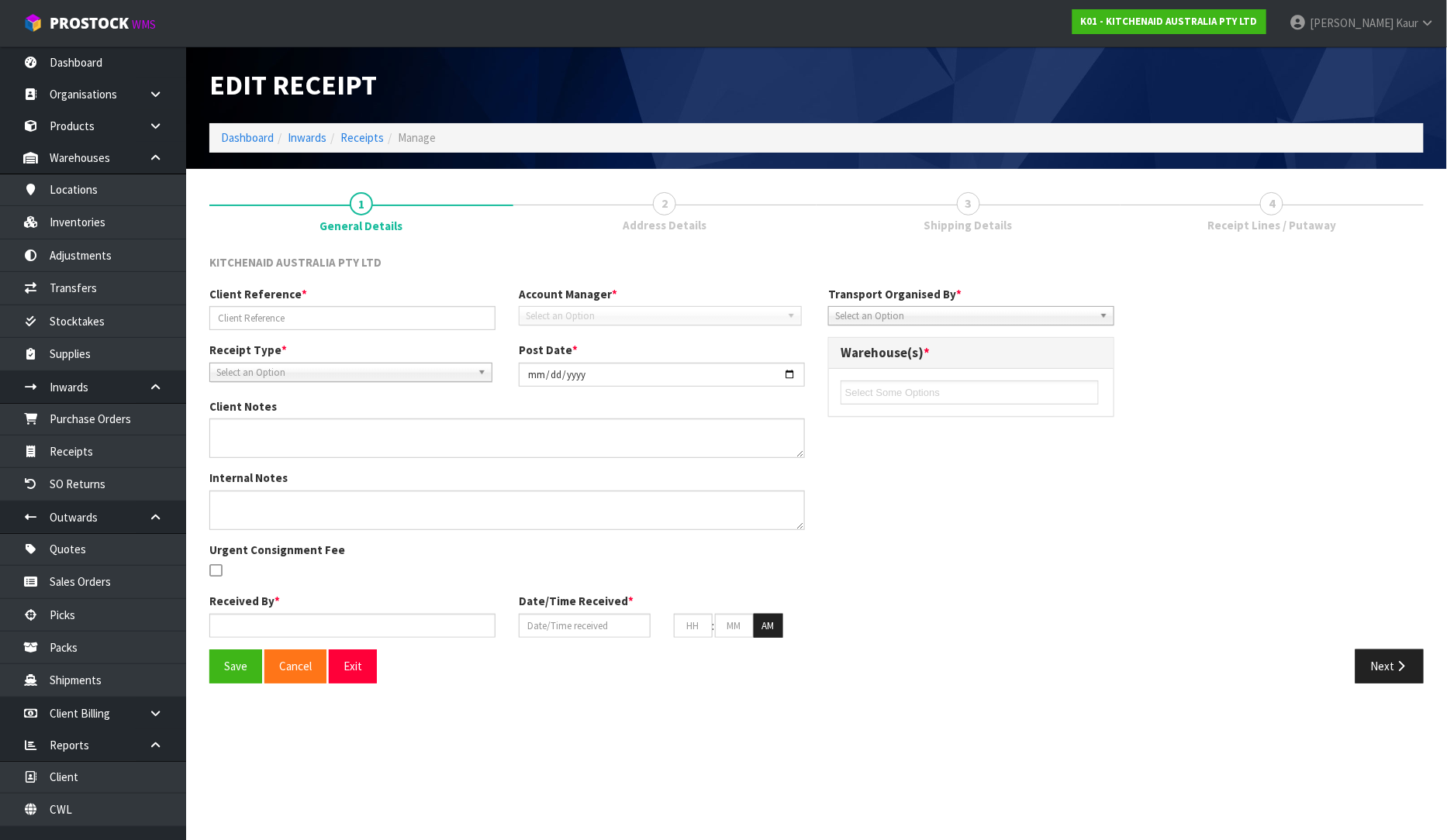
type input "TCKU2879456/ 240001481"
type input "[DATE]"
type textarea "DAMAGE FOUND CODE - 5KSM195PSAPL SERIAL - WE1462649 TYPE - DAMAGED PICTURE AND …"
type input "[PERSON_NAME]"
type input "[DATE]"
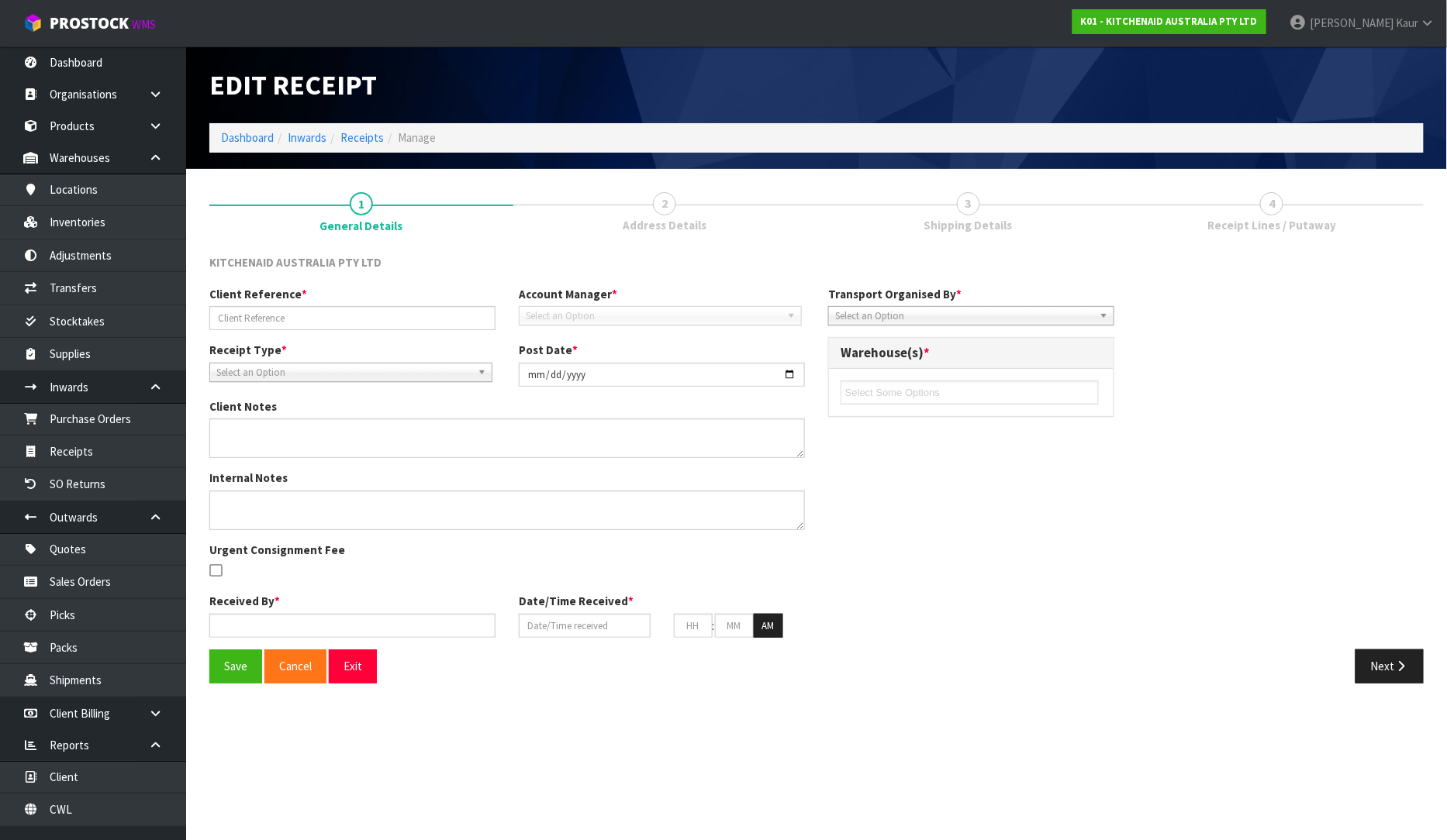
type input "03"
type input "35"
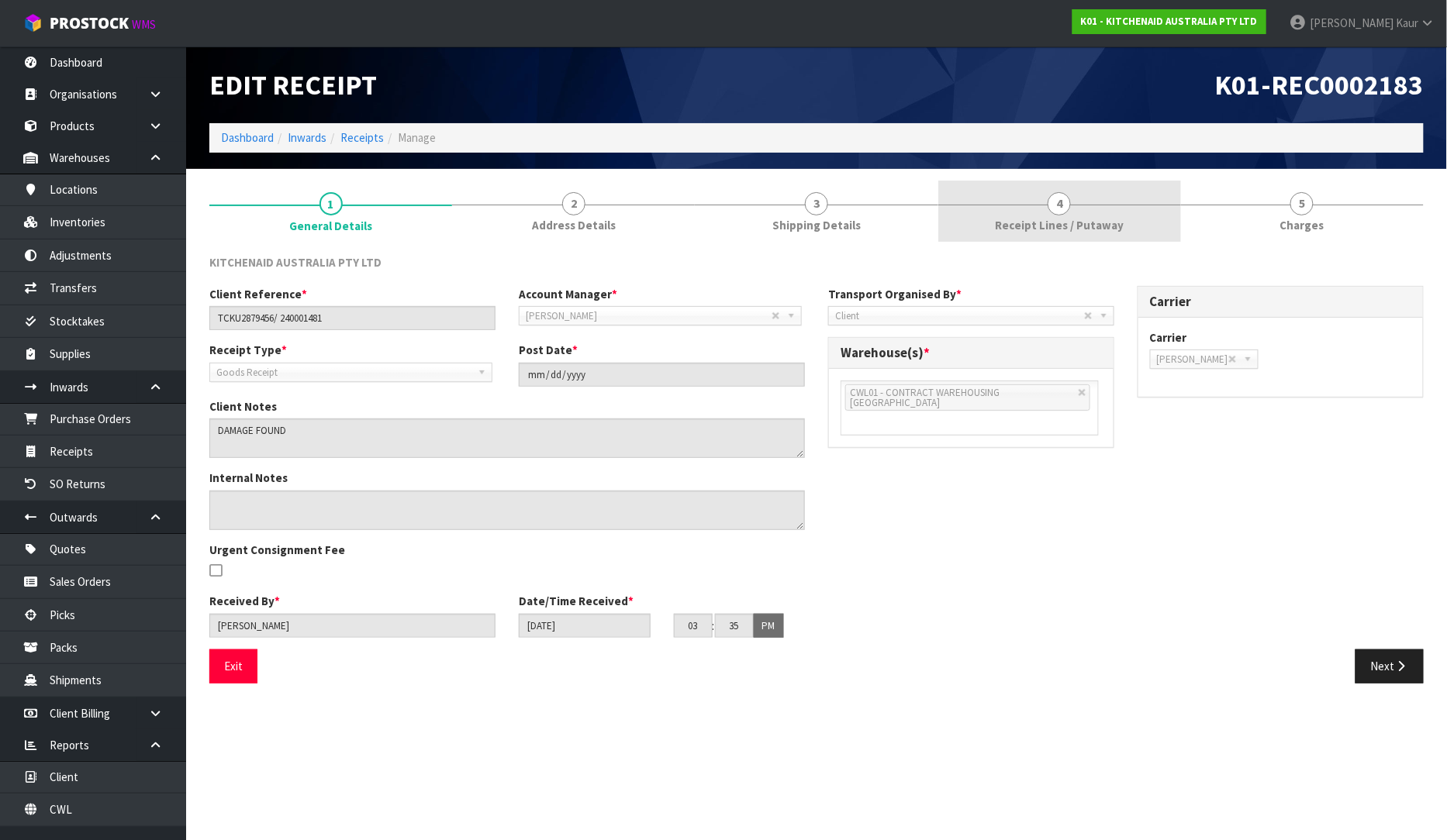
click at [1065, 190] on link "4 Receipt Lines / Putaway" at bounding box center [1060, 211] width 243 height 61
click at [857, 528] on div "Client Reference * TCKU2879456/ 240001481 Account Manager * Zubair Moolla Rod G…" at bounding box center [816, 467] width 1238 height 364
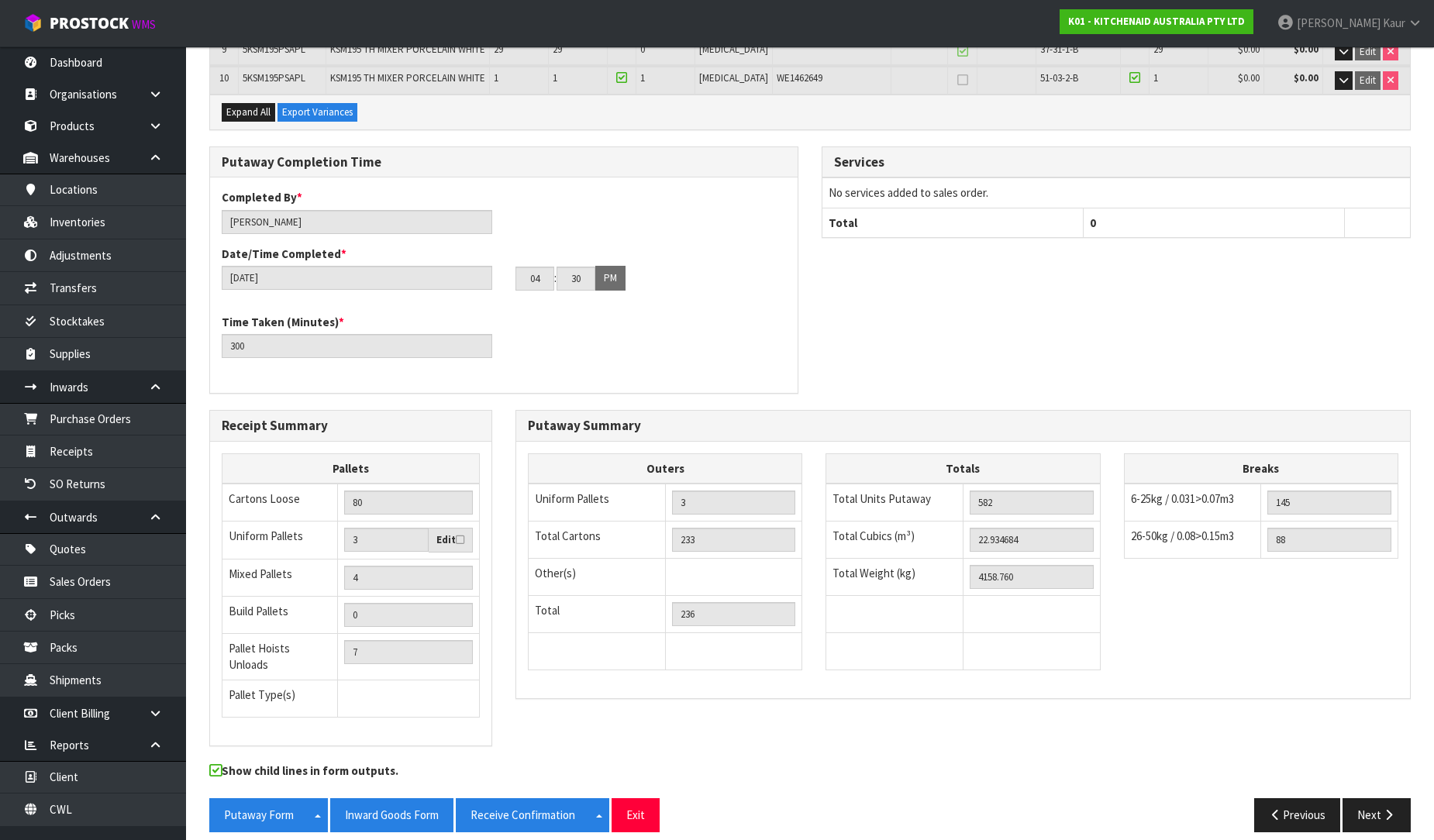
scroll to position [560, 0]
click at [1387, 809] on icon "button" at bounding box center [1388, 814] width 14 height 12
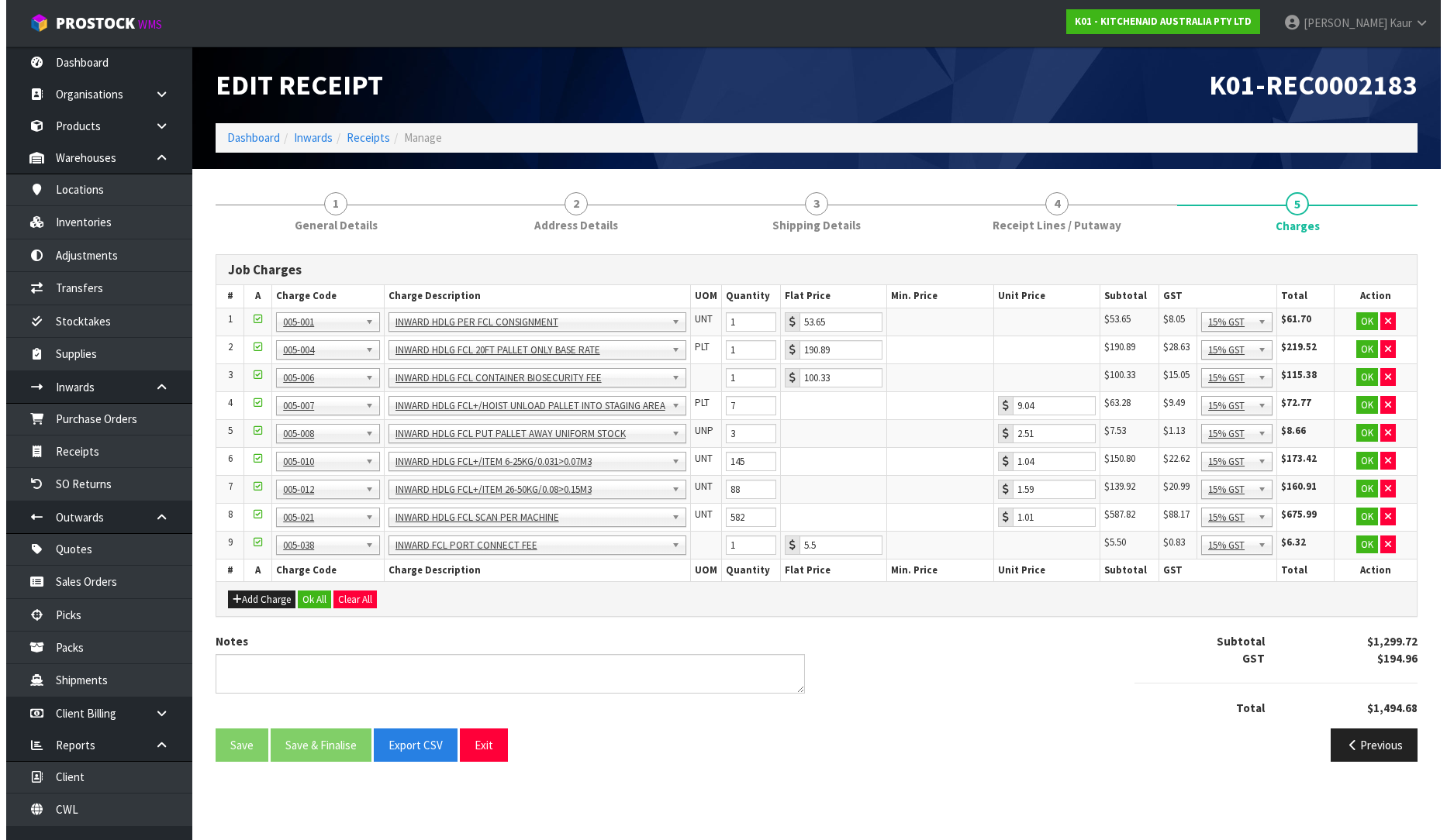
scroll to position [0, 0]
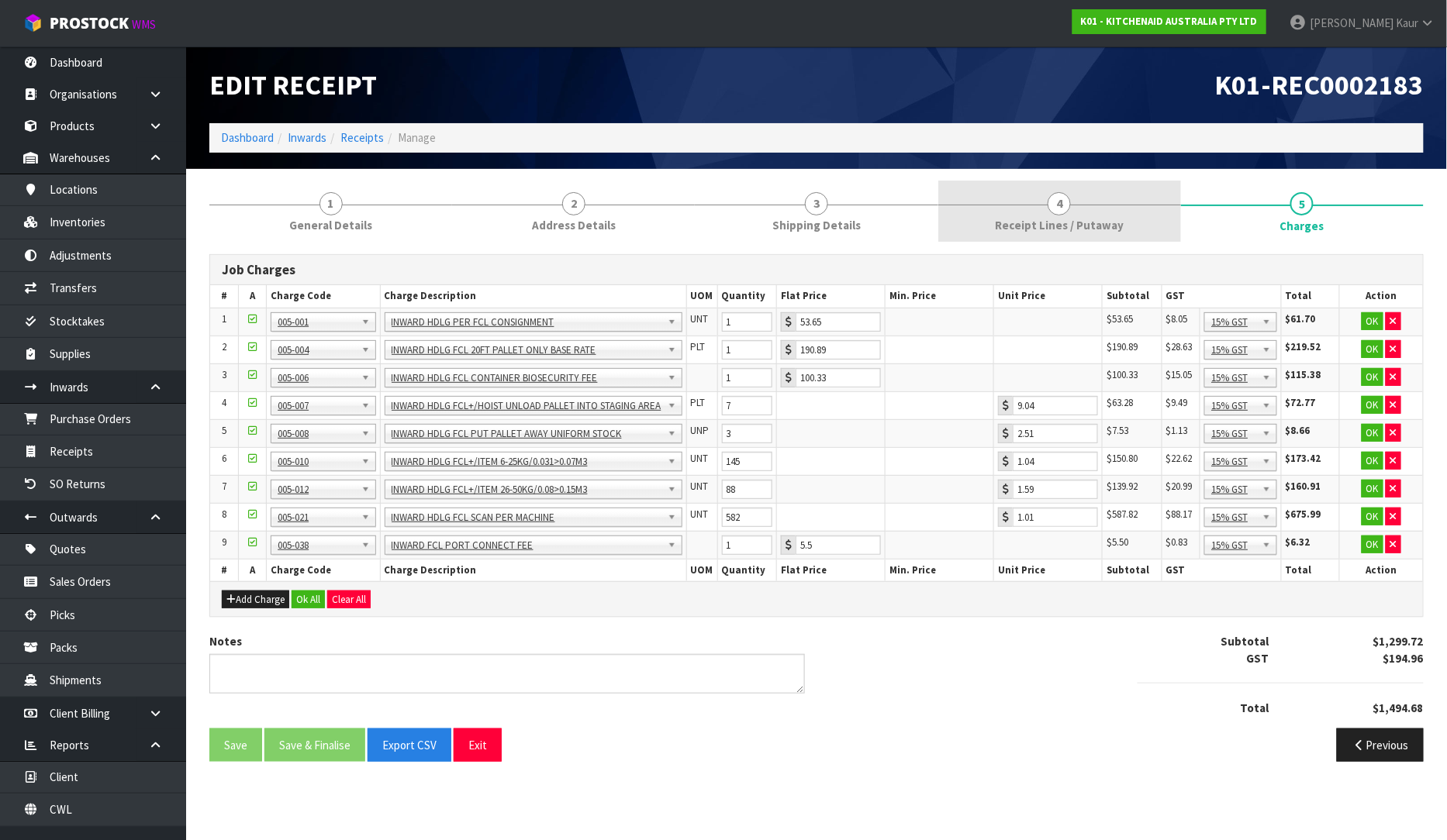
click at [1043, 219] on span "Receipt Lines / Putaway" at bounding box center [1059, 225] width 129 height 16
click at [1048, 209] on span "4" at bounding box center [1060, 204] width 23 height 23
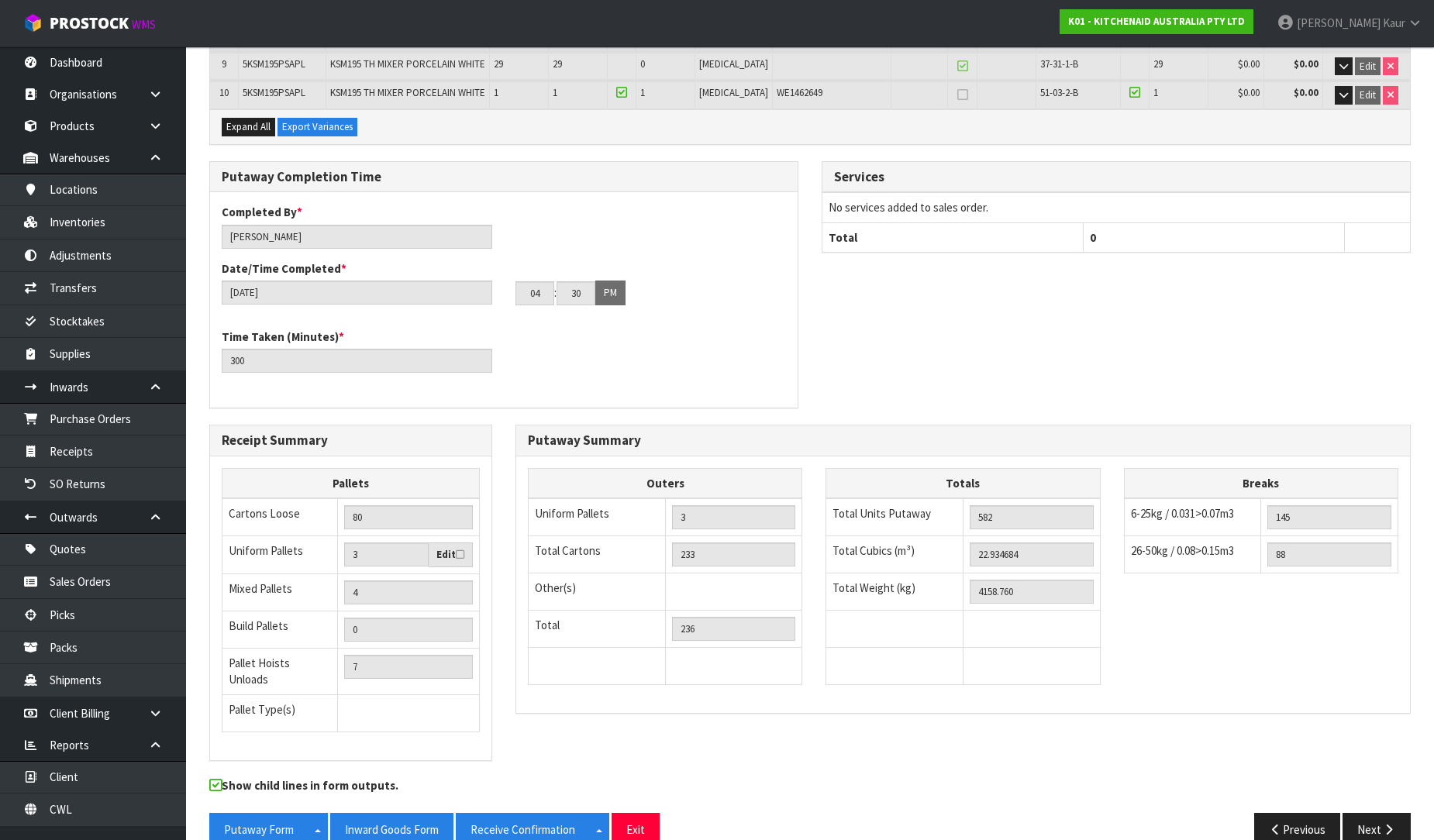
scroll to position [560, 0]
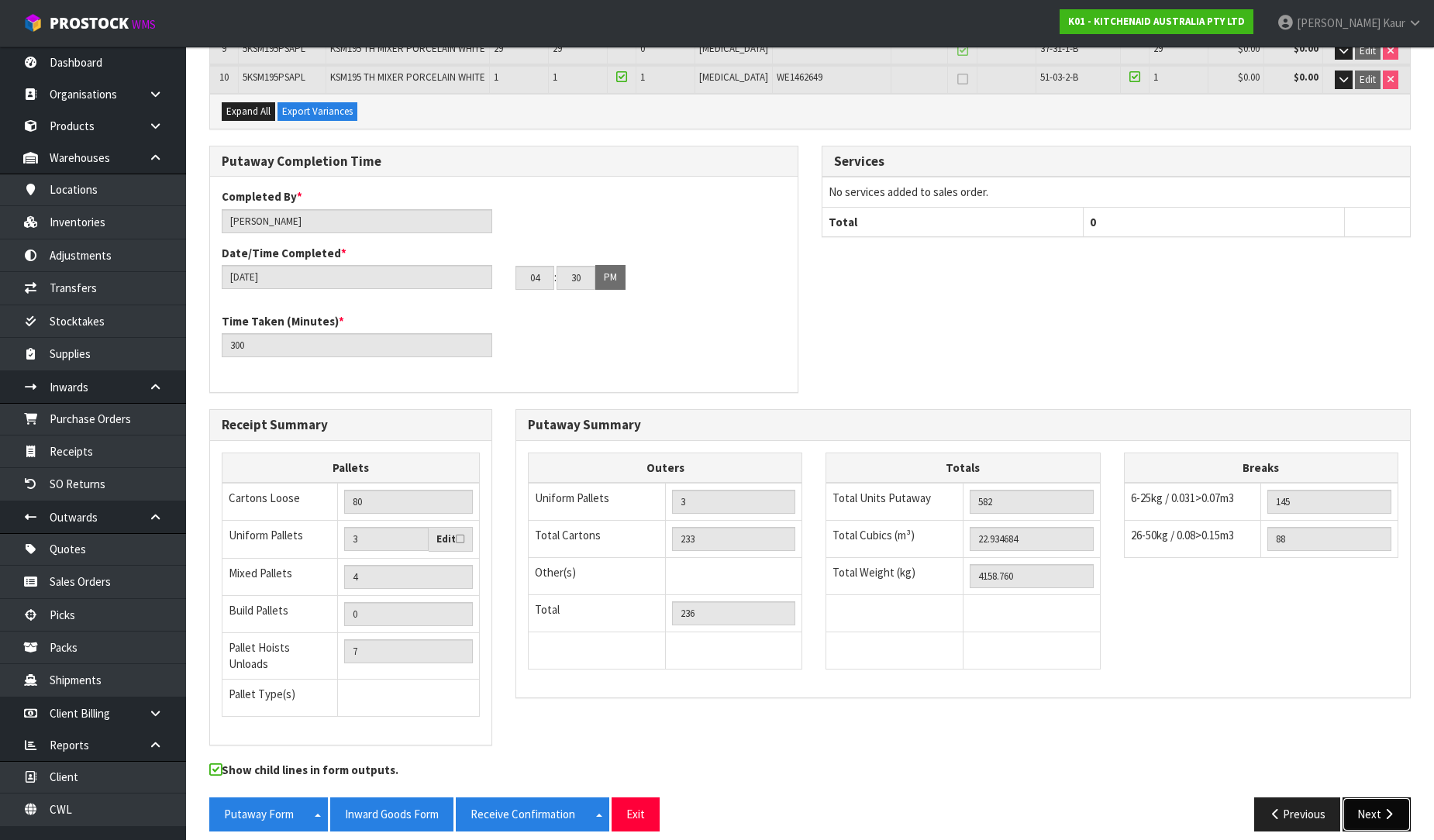
click at [1368, 798] on button "Next" at bounding box center [1376, 814] width 68 height 33
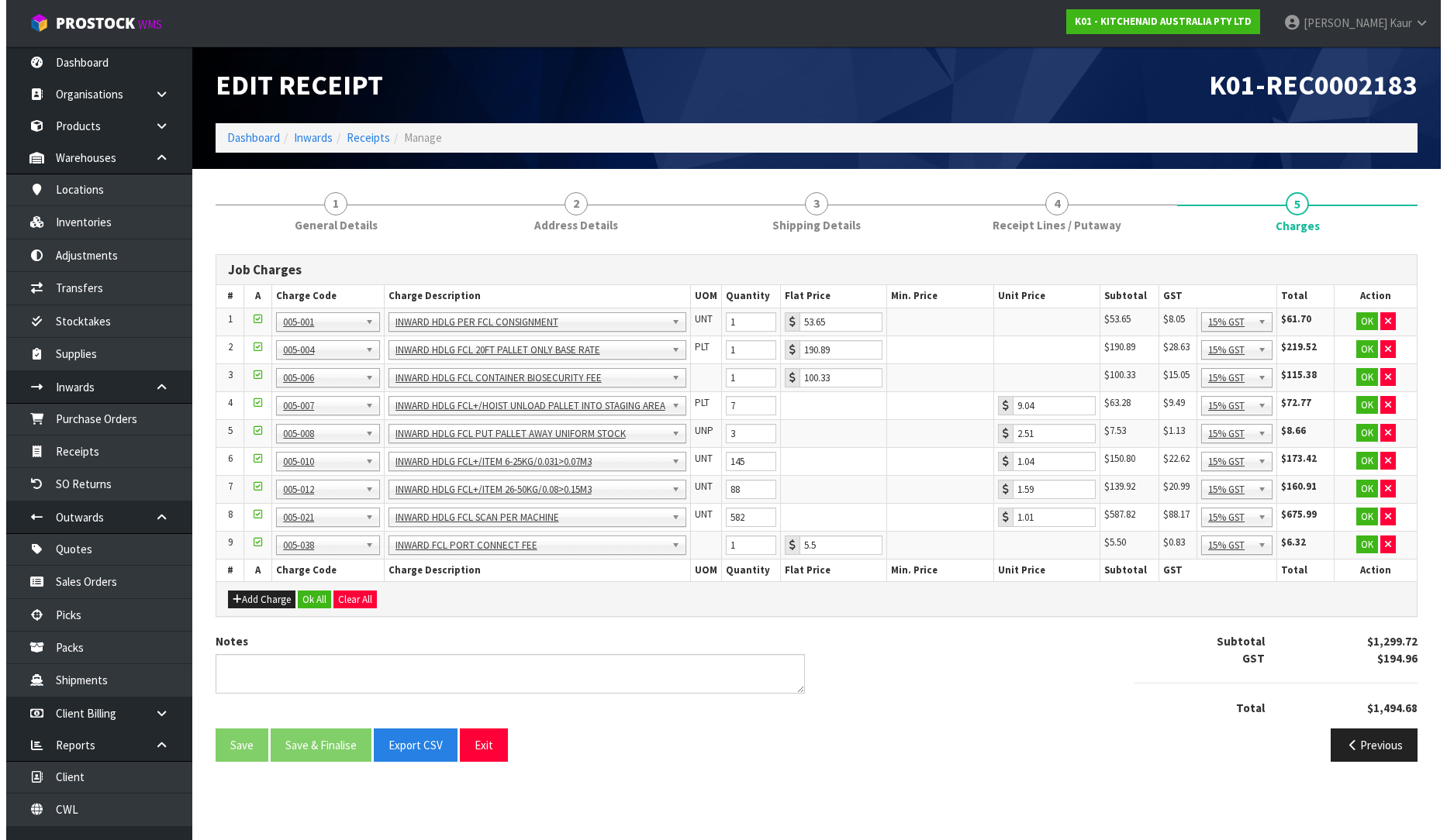
scroll to position [0, 0]
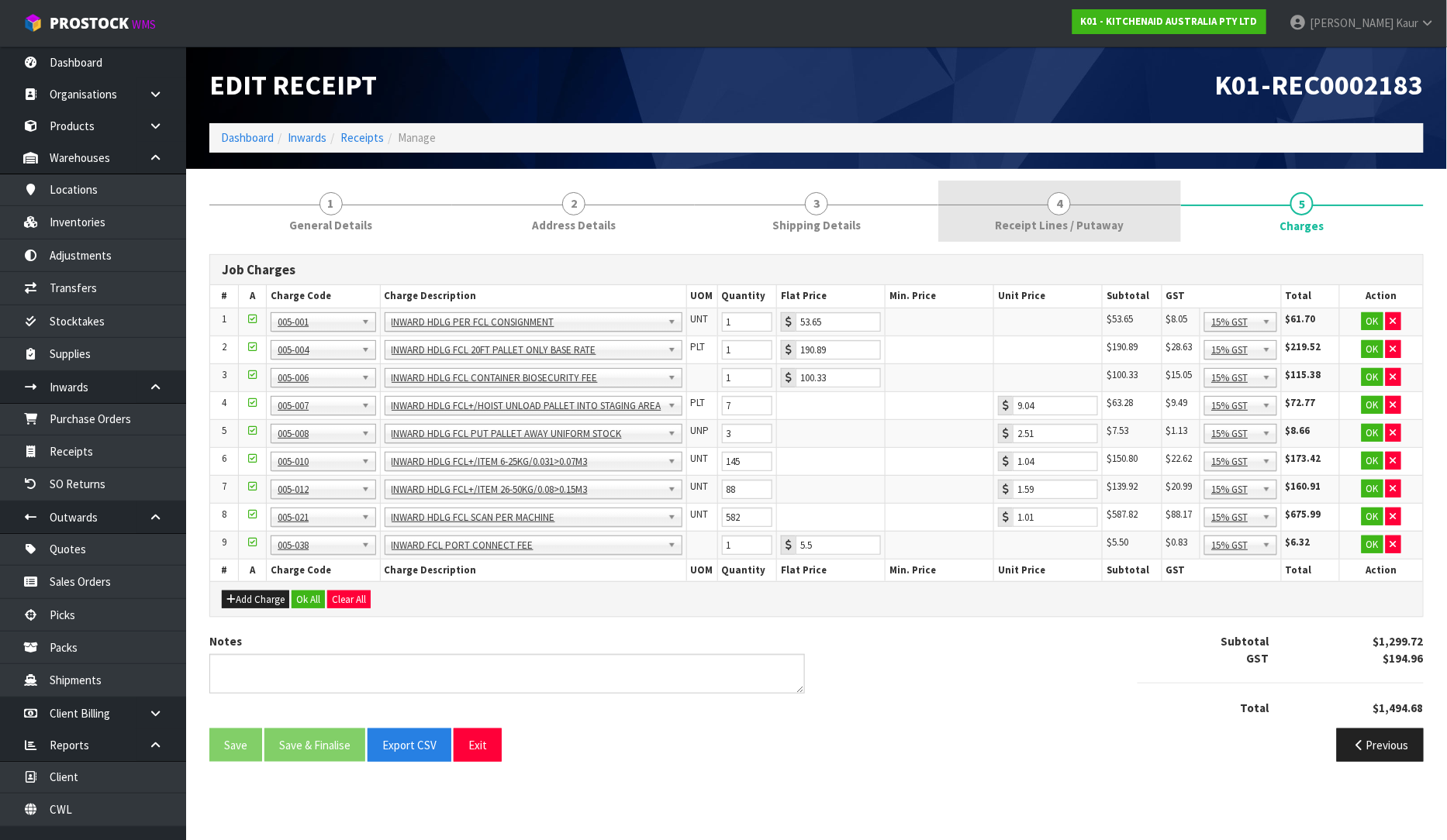
click at [1063, 203] on span "4" at bounding box center [1060, 204] width 23 height 23
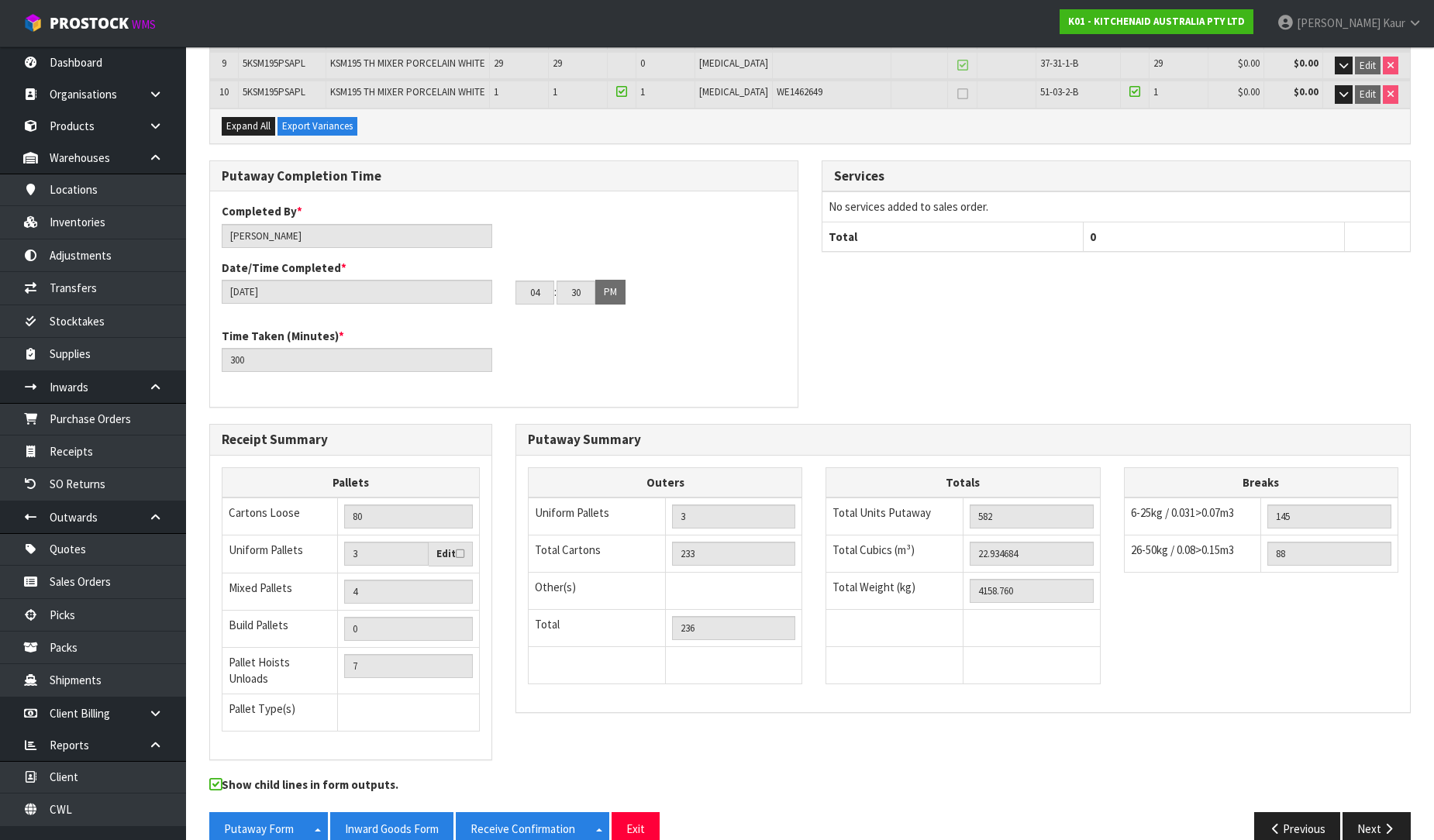
scroll to position [560, 0]
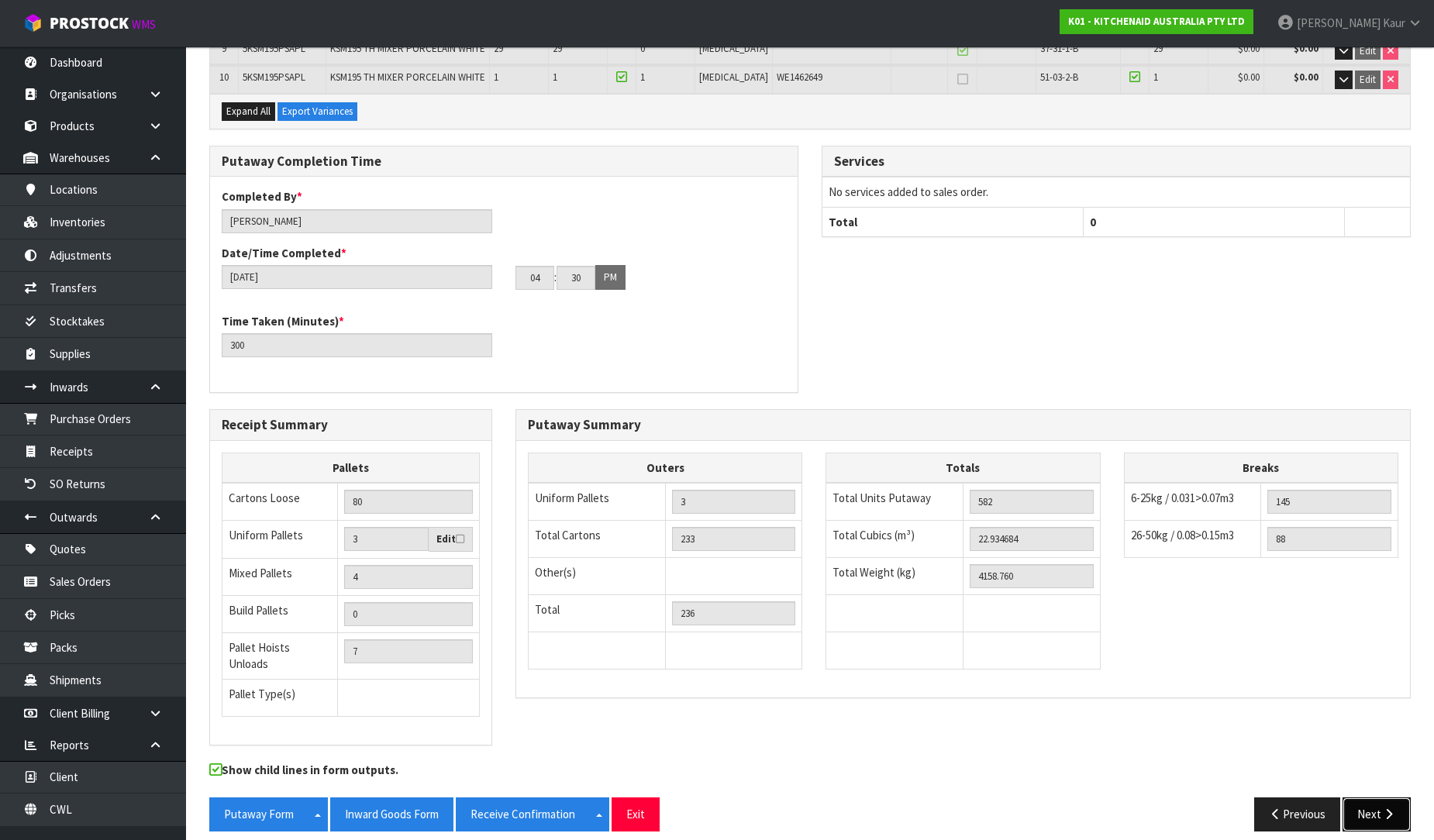
click at [1376, 814] on button "Next" at bounding box center [1376, 814] width 68 height 33
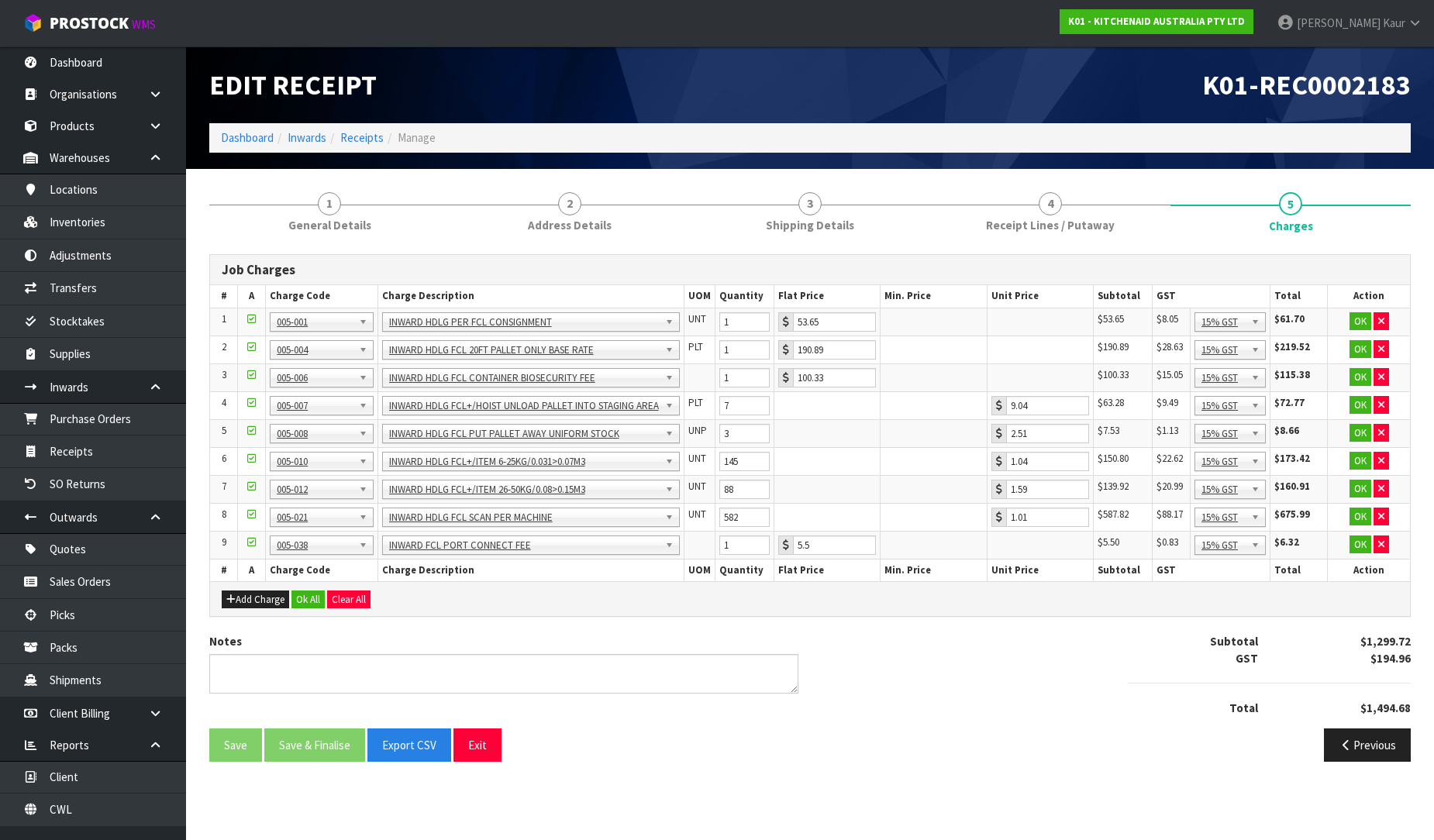
scroll to position [0, 0]
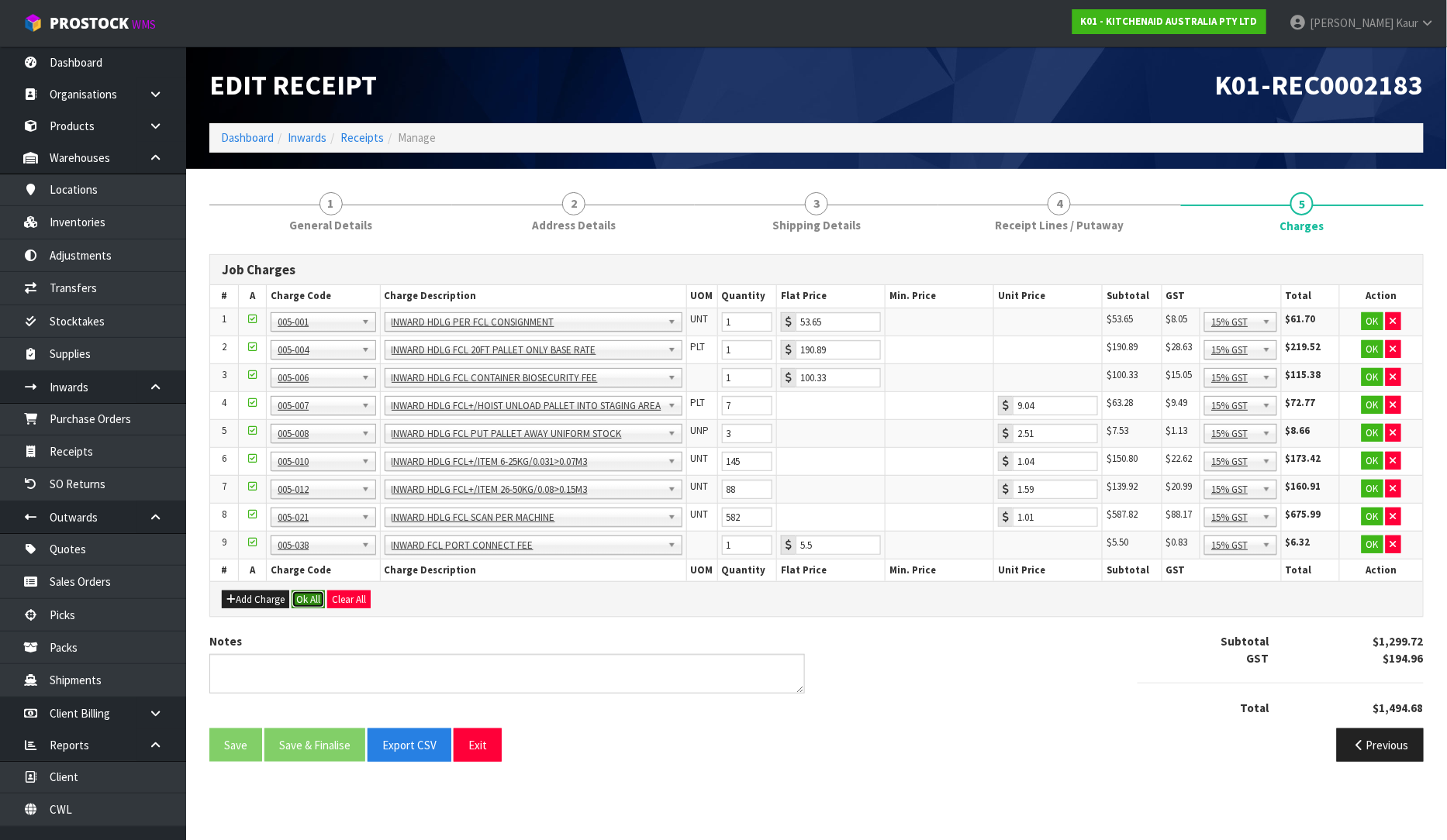
click at [304, 596] on button "Ok All" at bounding box center [307, 599] width 33 height 19
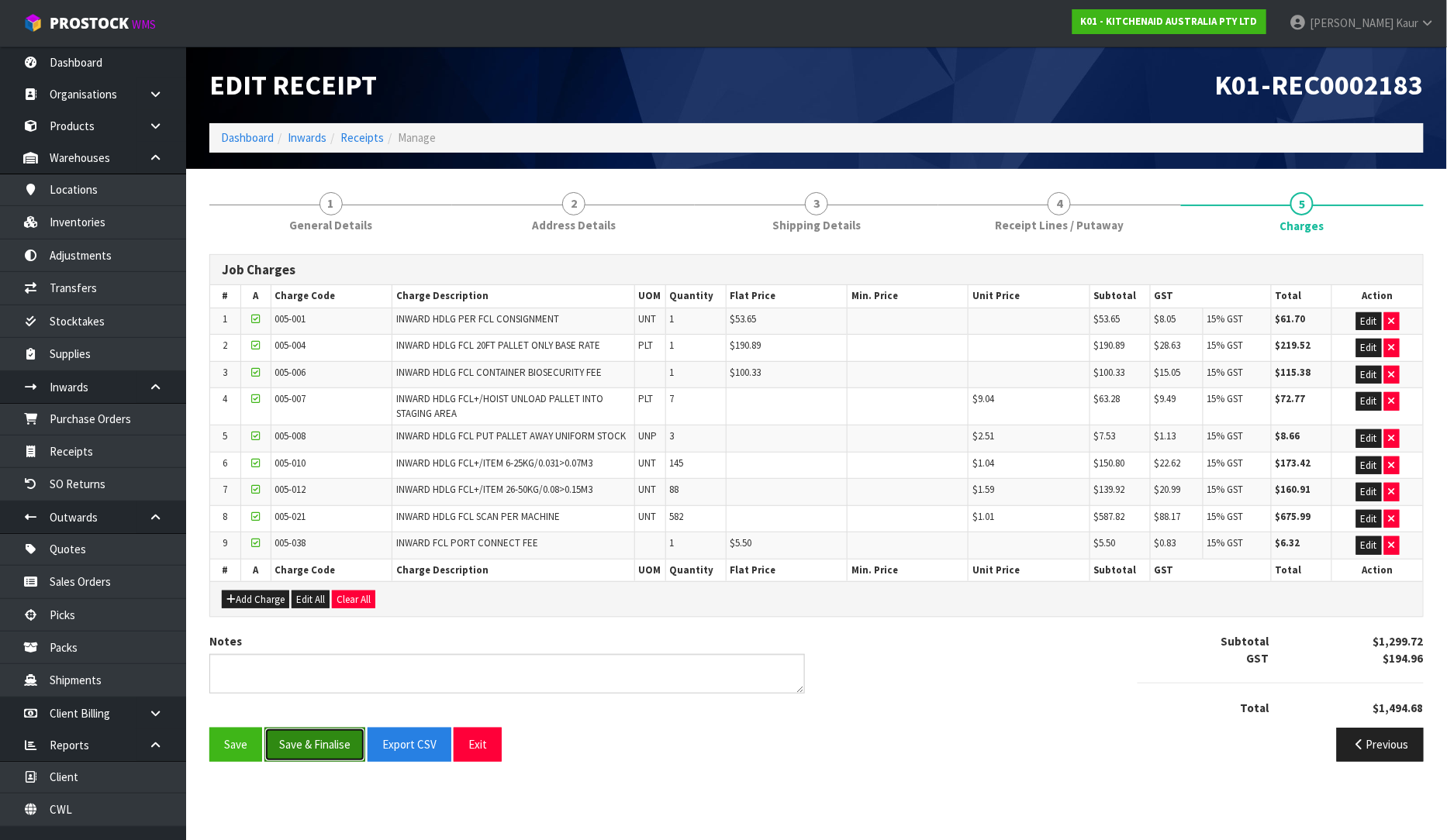
click at [329, 746] on button "Save & Finalise" at bounding box center [315, 744] width 101 height 33
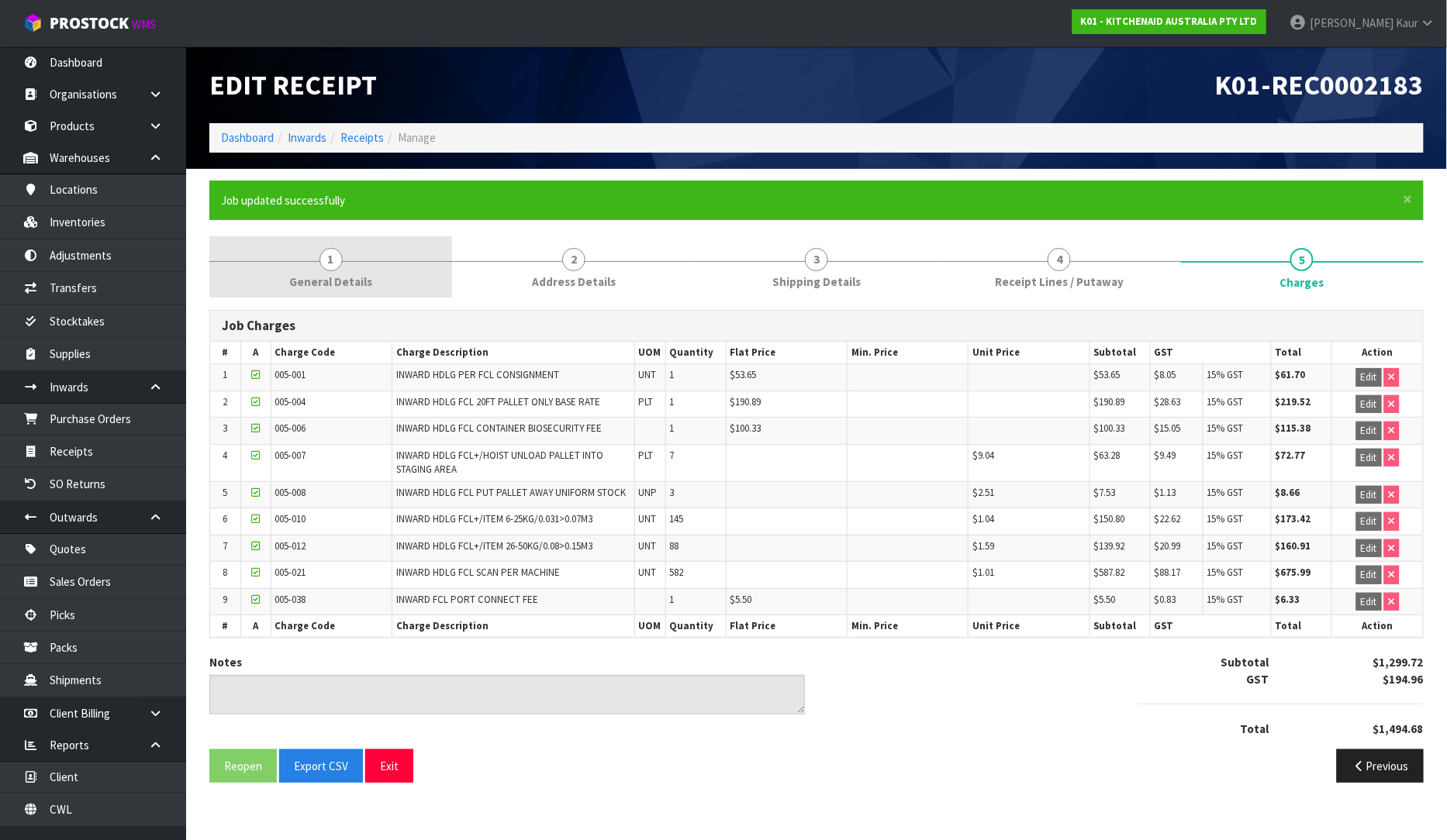
click at [320, 286] on span "General Details" at bounding box center [331, 282] width 83 height 16
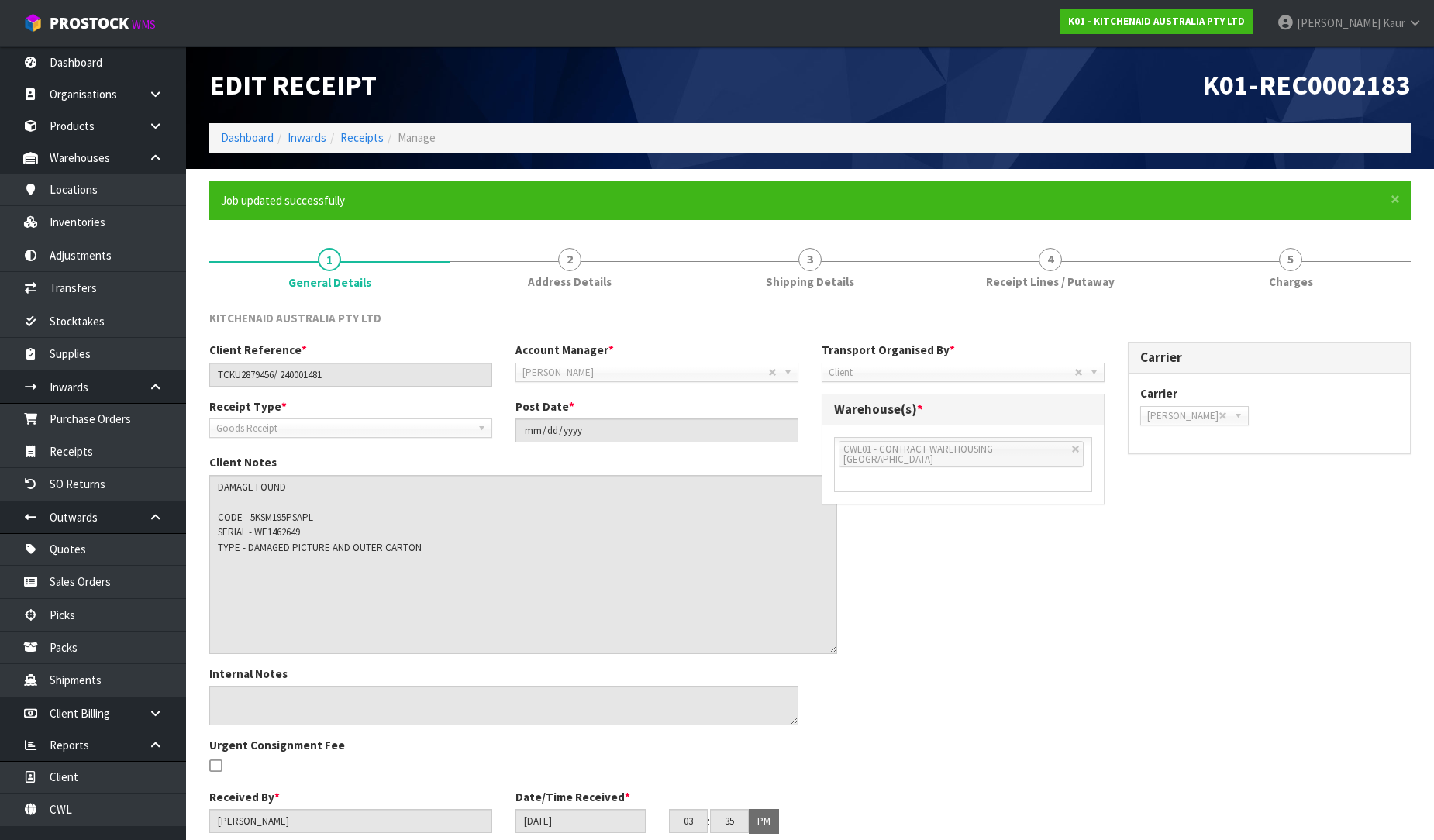
drag, startPoint x: 794, startPoint y: 505, endPoint x: 827, endPoint y: 644, distance: 142.9
click at [827, 644] on textarea at bounding box center [523, 564] width 628 height 179
click at [930, 673] on div "Client Reference * TCKU2879456/ 240001481 Account Manager * Zubair Moolla Rod G…" at bounding box center [810, 593] width 1225 height 503
click at [146, 461] on link "Receipts" at bounding box center [93, 451] width 186 height 31
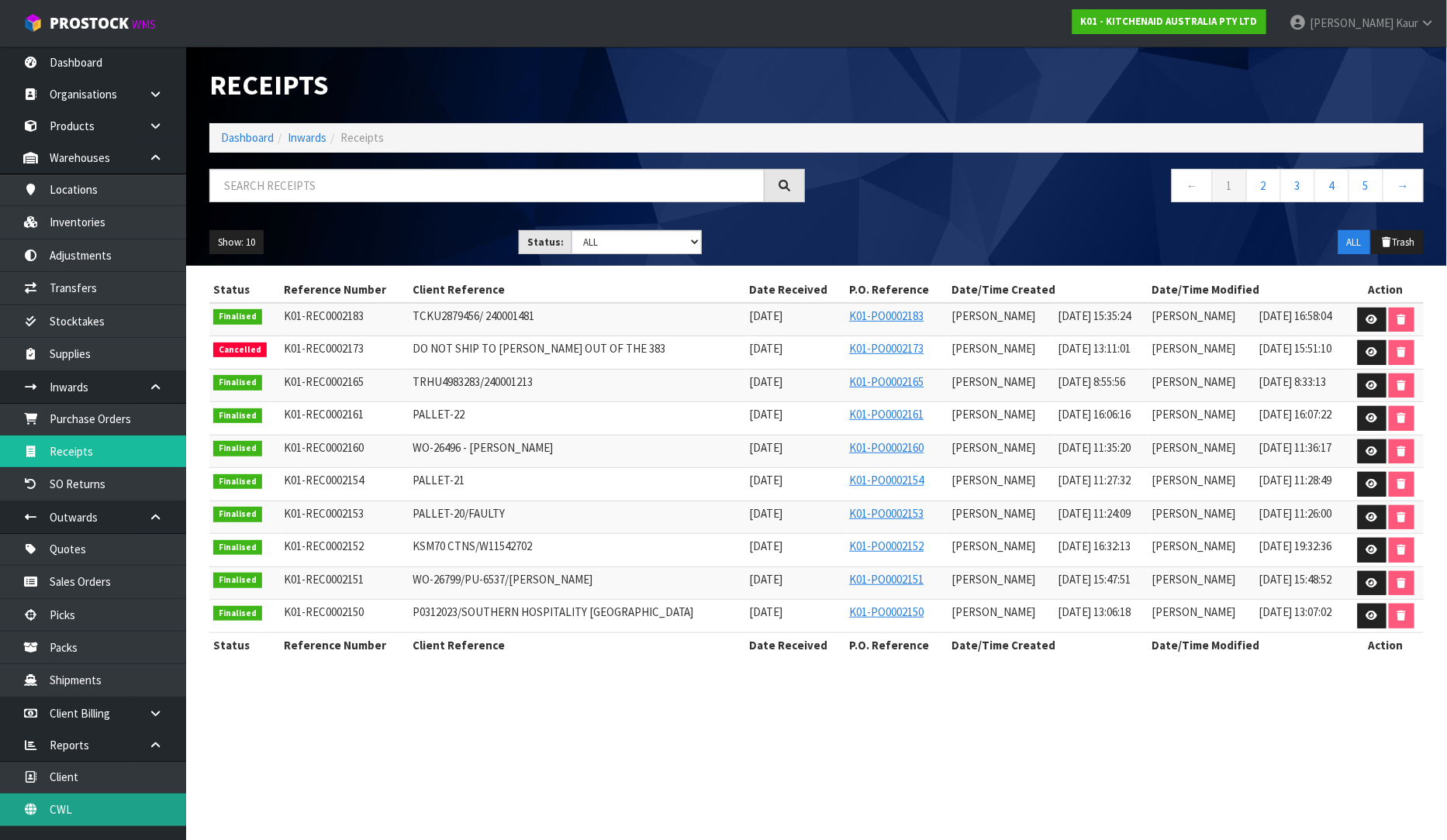
drag, startPoint x: 110, startPoint y: 810, endPoint x: 235, endPoint y: 687, distance: 175.4
click at [110, 810] on link "CWL" at bounding box center [93, 809] width 186 height 31
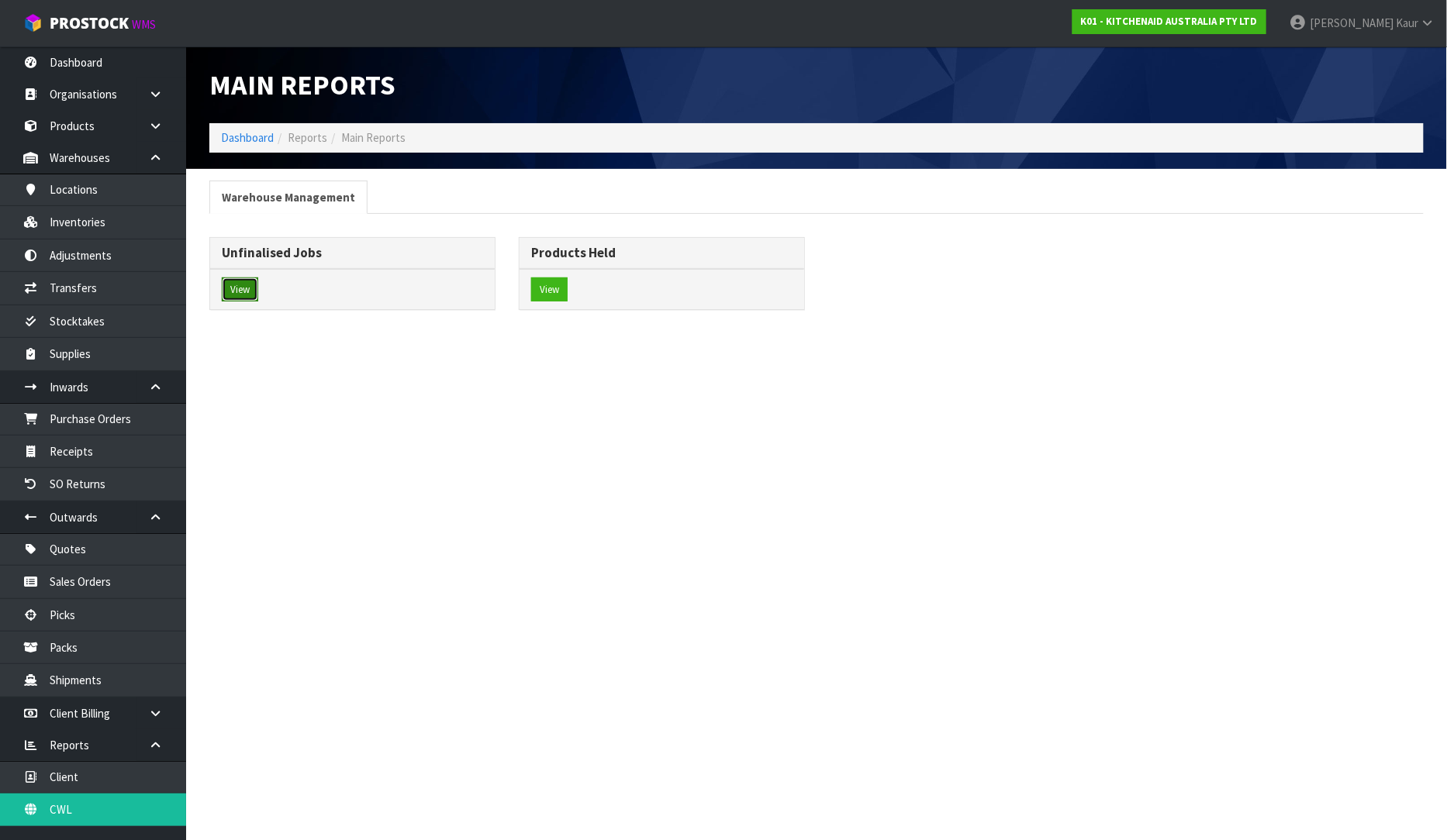
click at [248, 284] on button "View" at bounding box center [240, 290] width 37 height 25
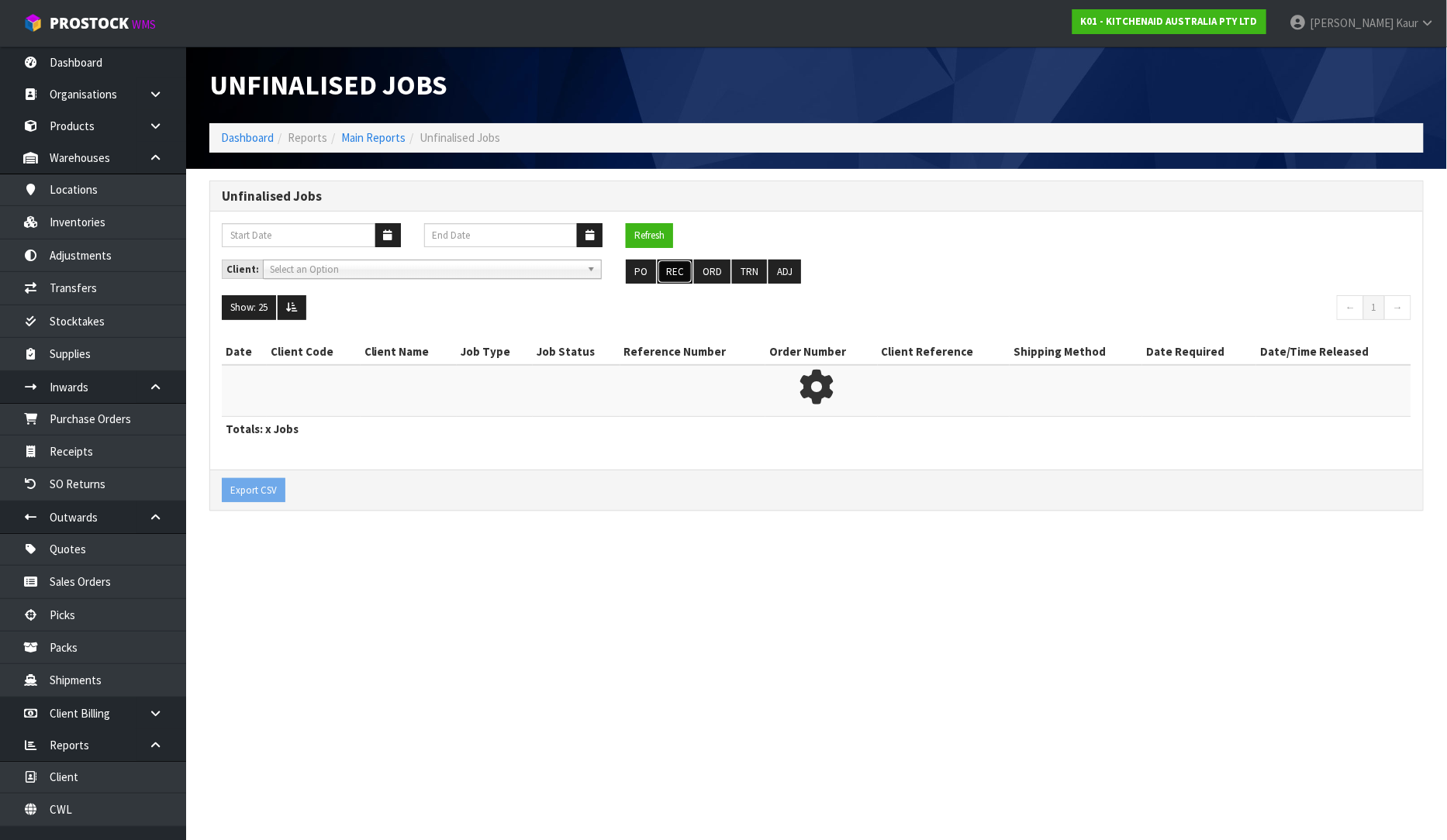
click at [670, 272] on button "REC" at bounding box center [675, 272] width 35 height 25
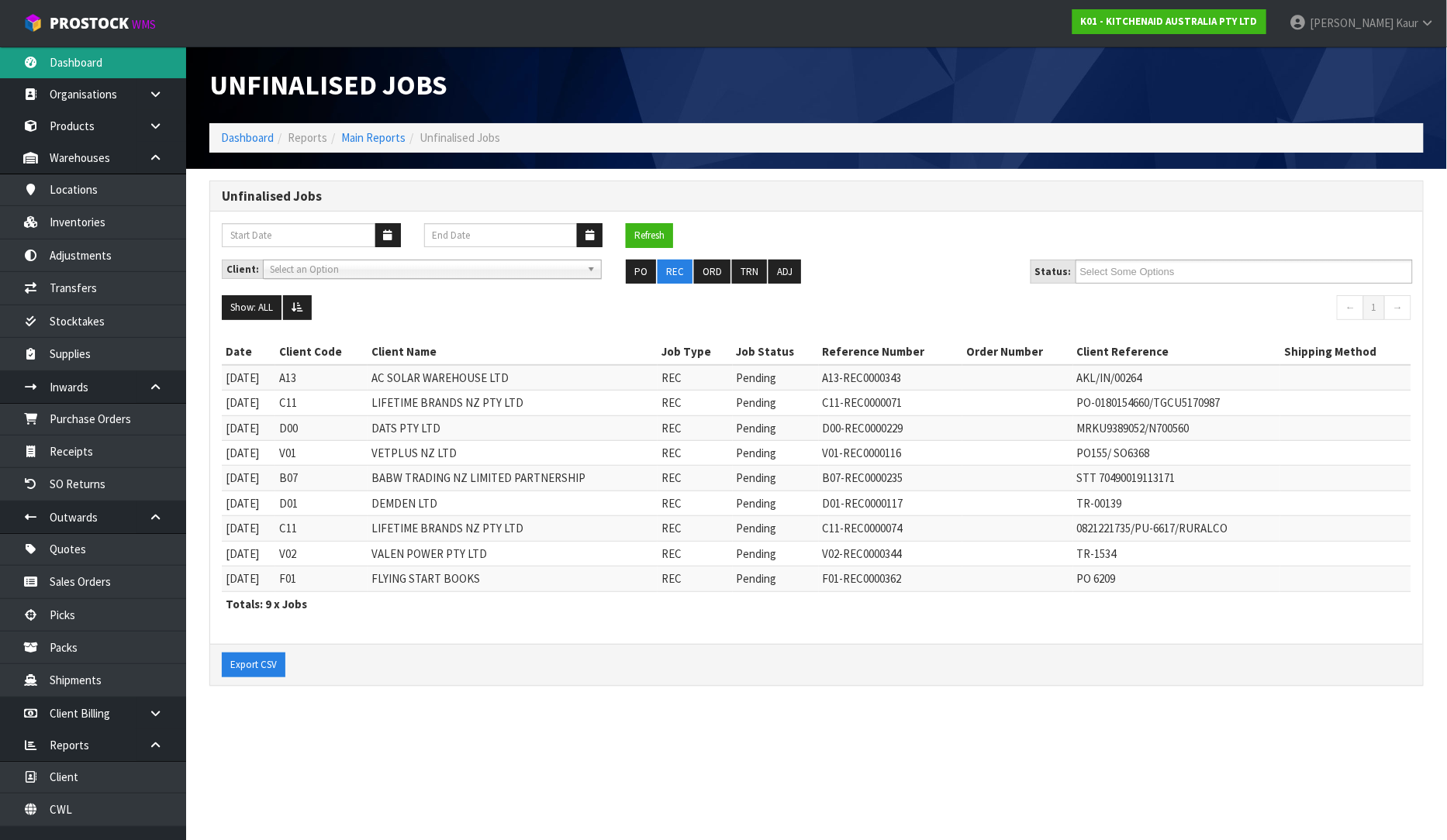
click at [60, 54] on link "Dashboard" at bounding box center [93, 62] width 186 height 31
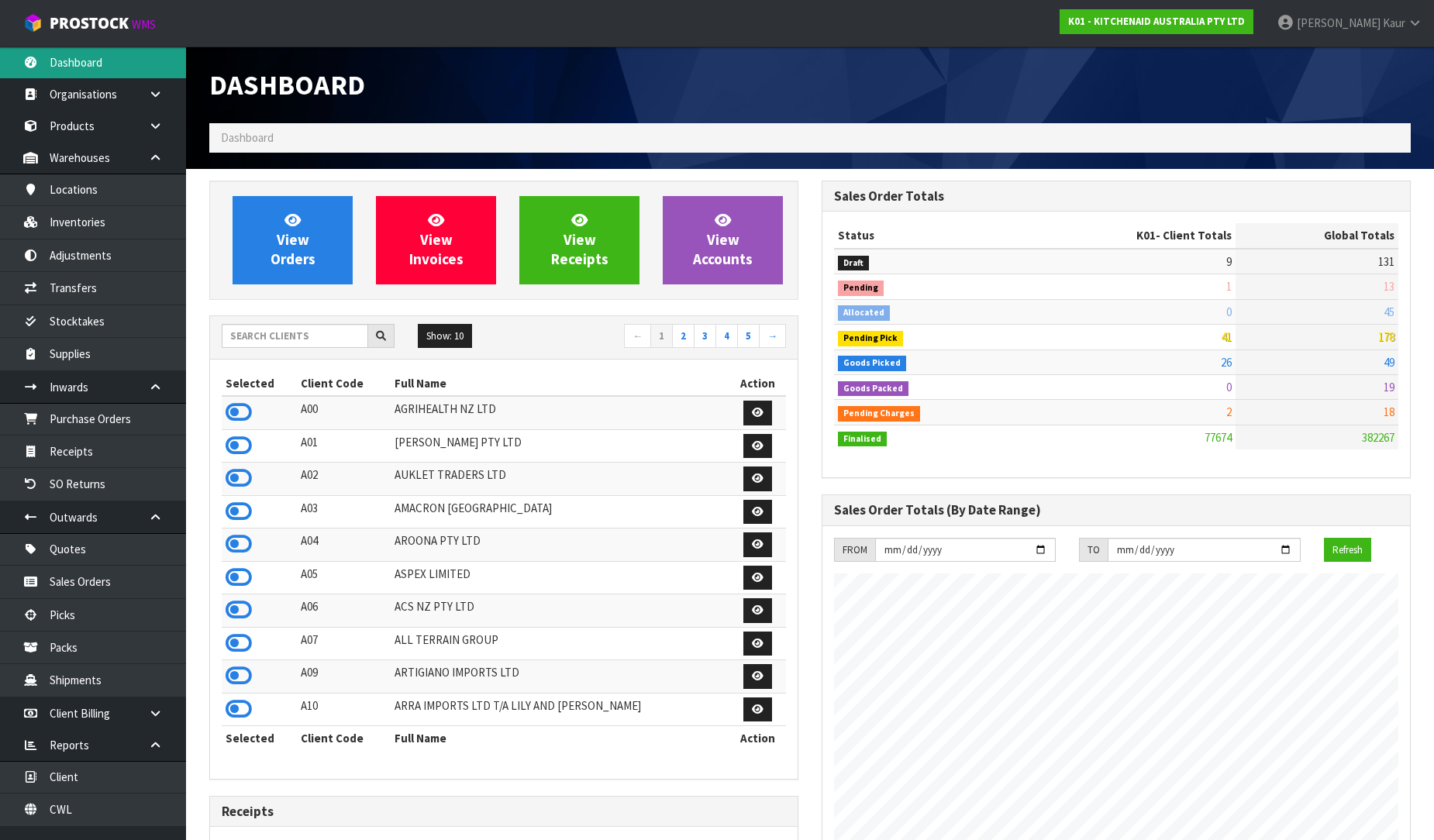
scroll to position [1174, 613]
click at [1381, 25] on span at bounding box center [1382, 22] width 3 height 14
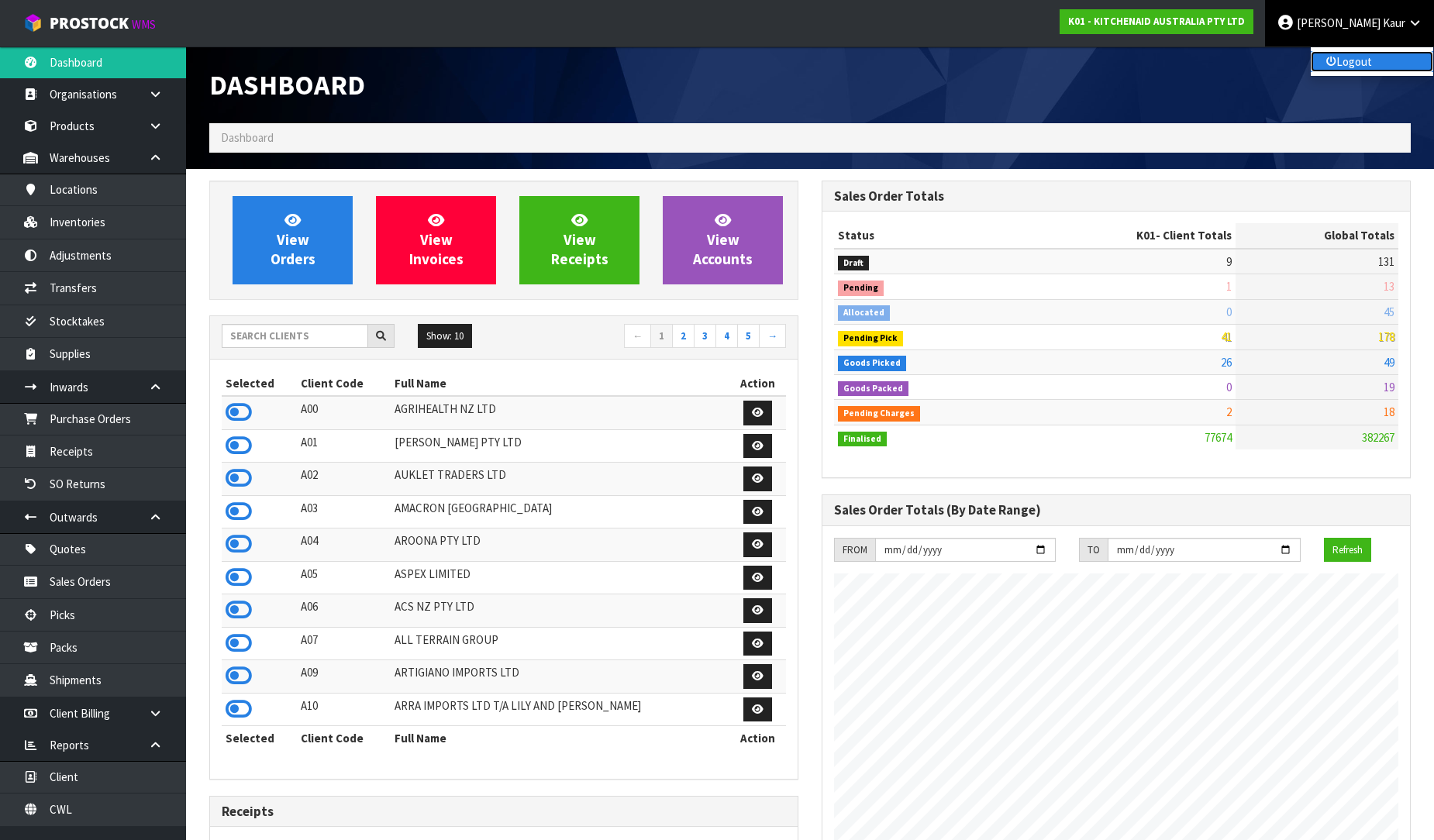
click at [1370, 51] on link "Logout" at bounding box center [1372, 61] width 122 height 21
